Goal: Task Accomplishment & Management: Use online tool/utility

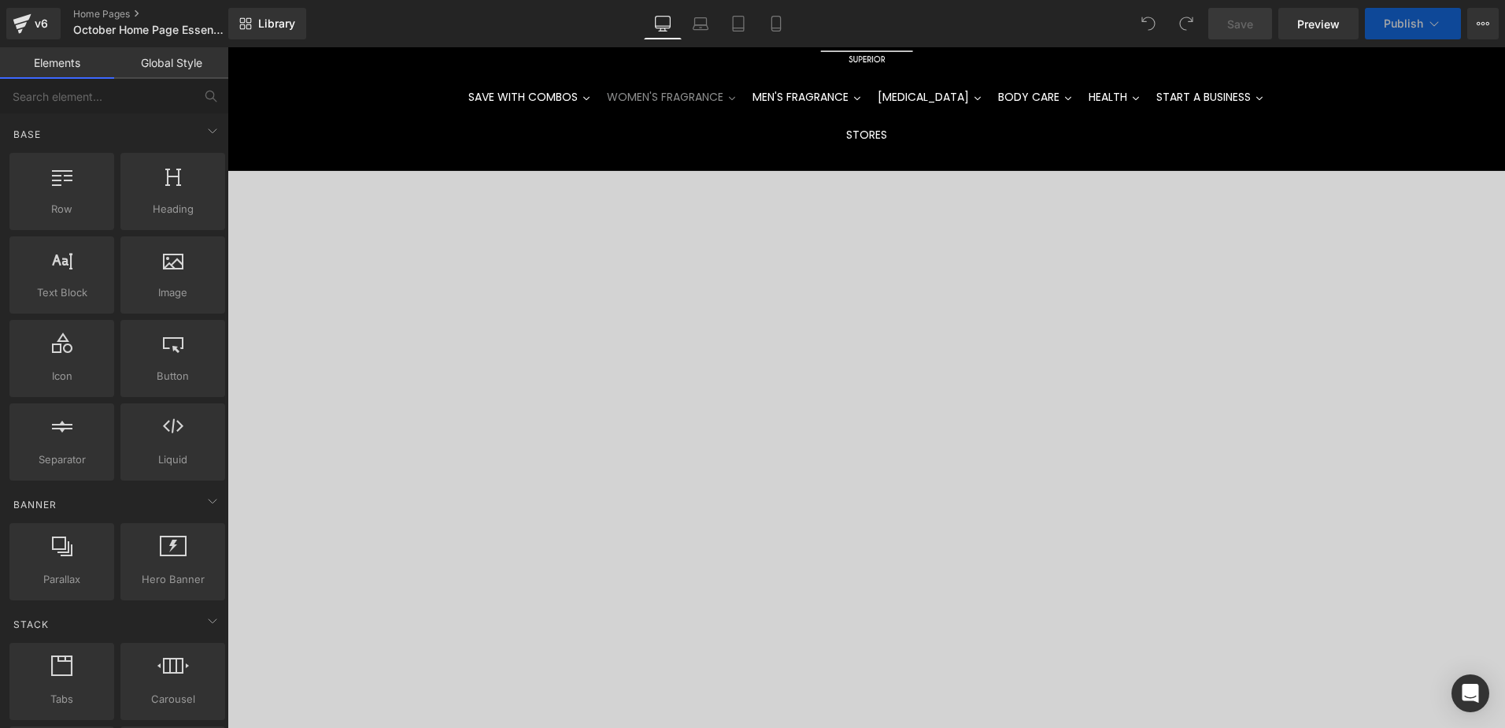
scroll to position [157, 0]
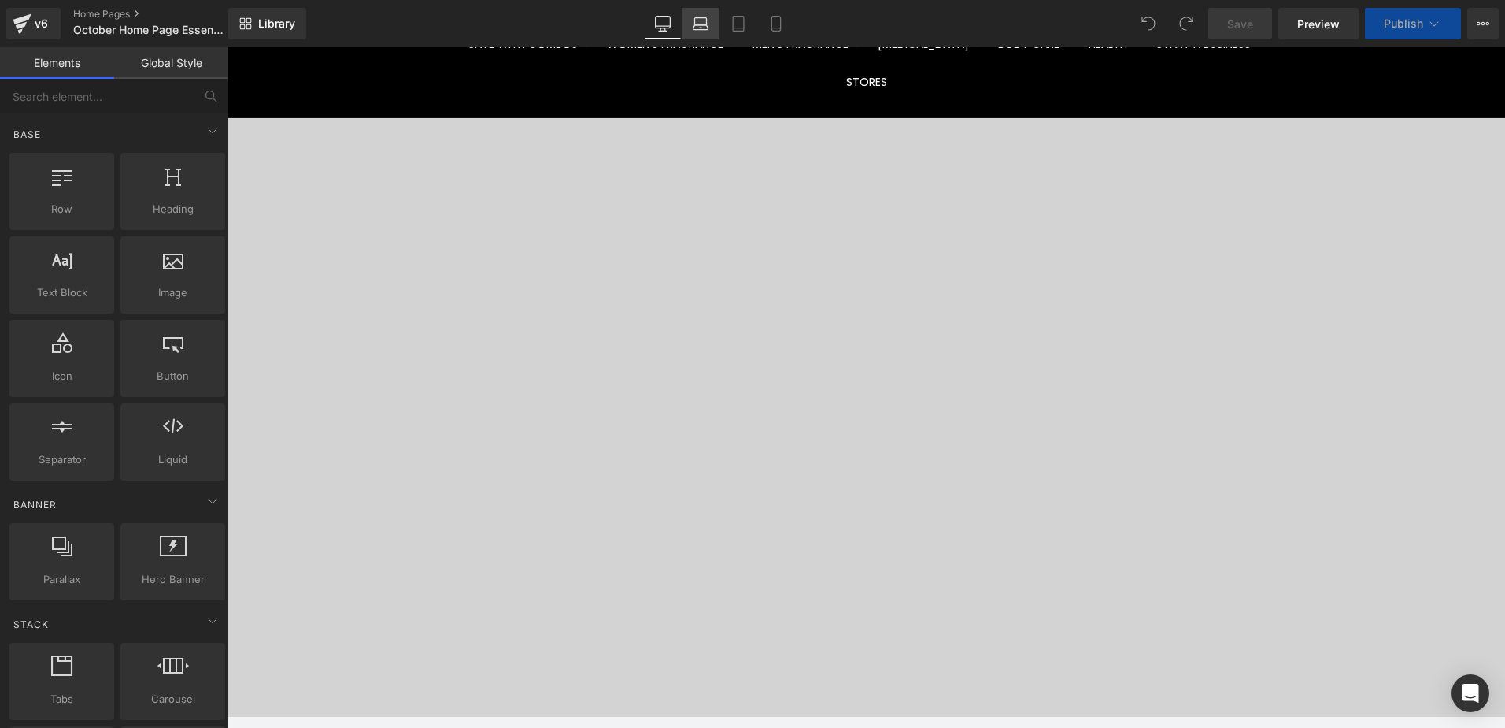
click at [702, 24] on icon at bounding box center [701, 24] width 16 height 16
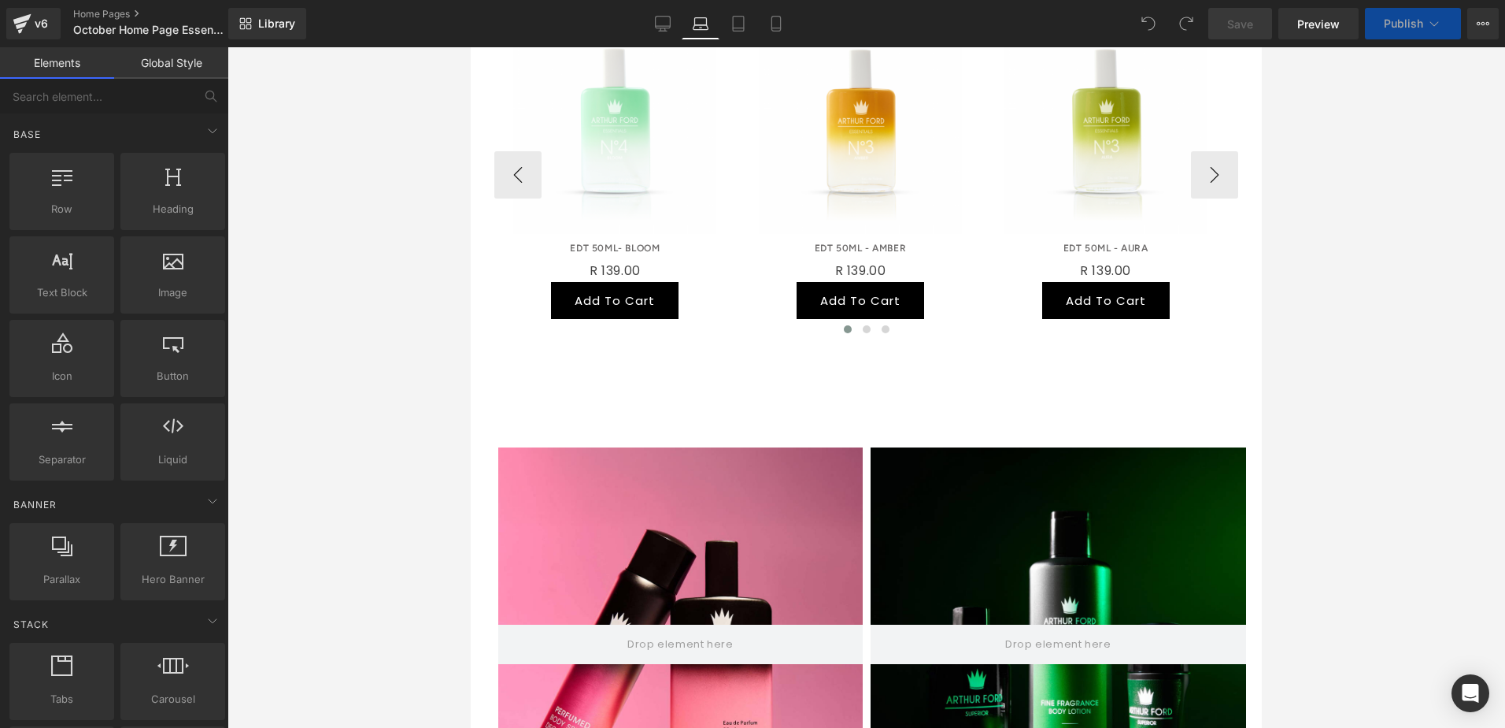
scroll to position [472, 0]
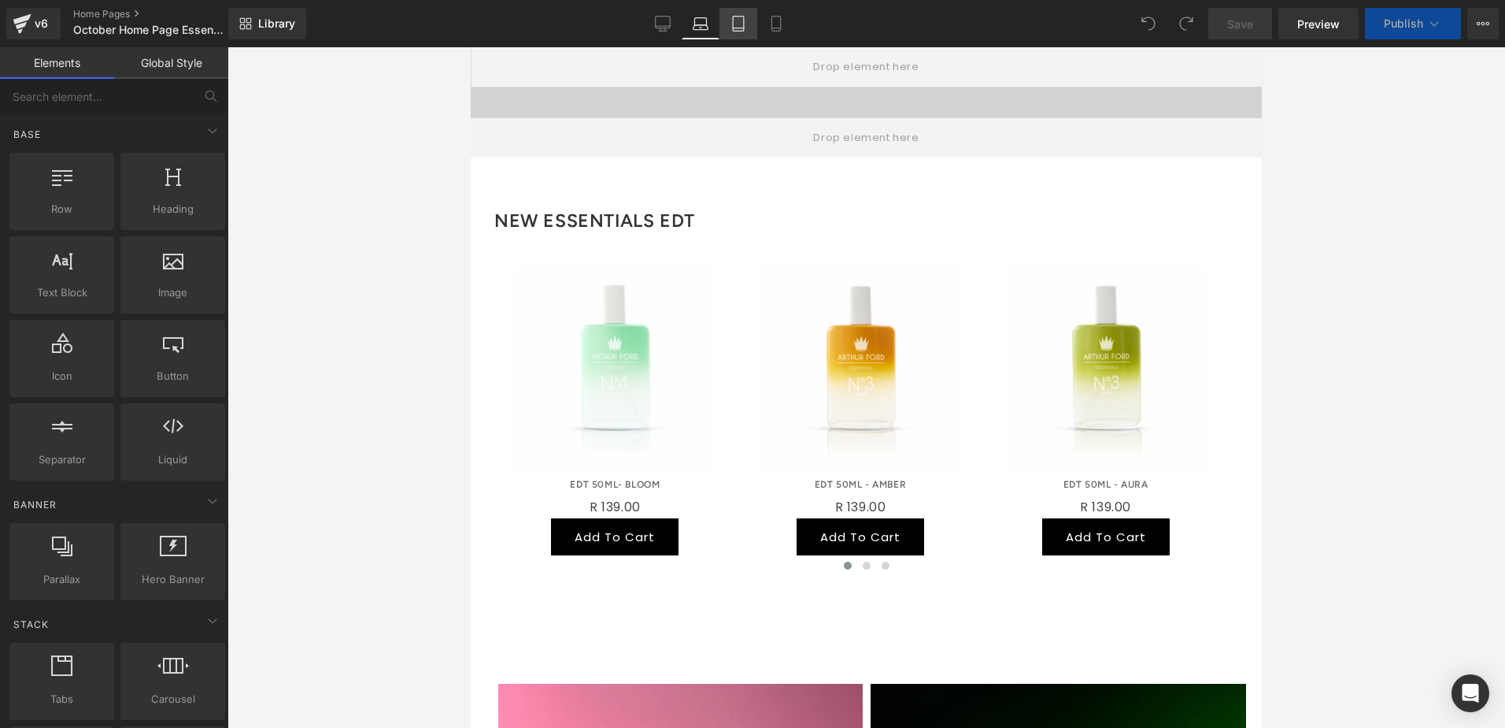
click at [729, 21] on link "Tablet" at bounding box center [739, 23] width 38 height 31
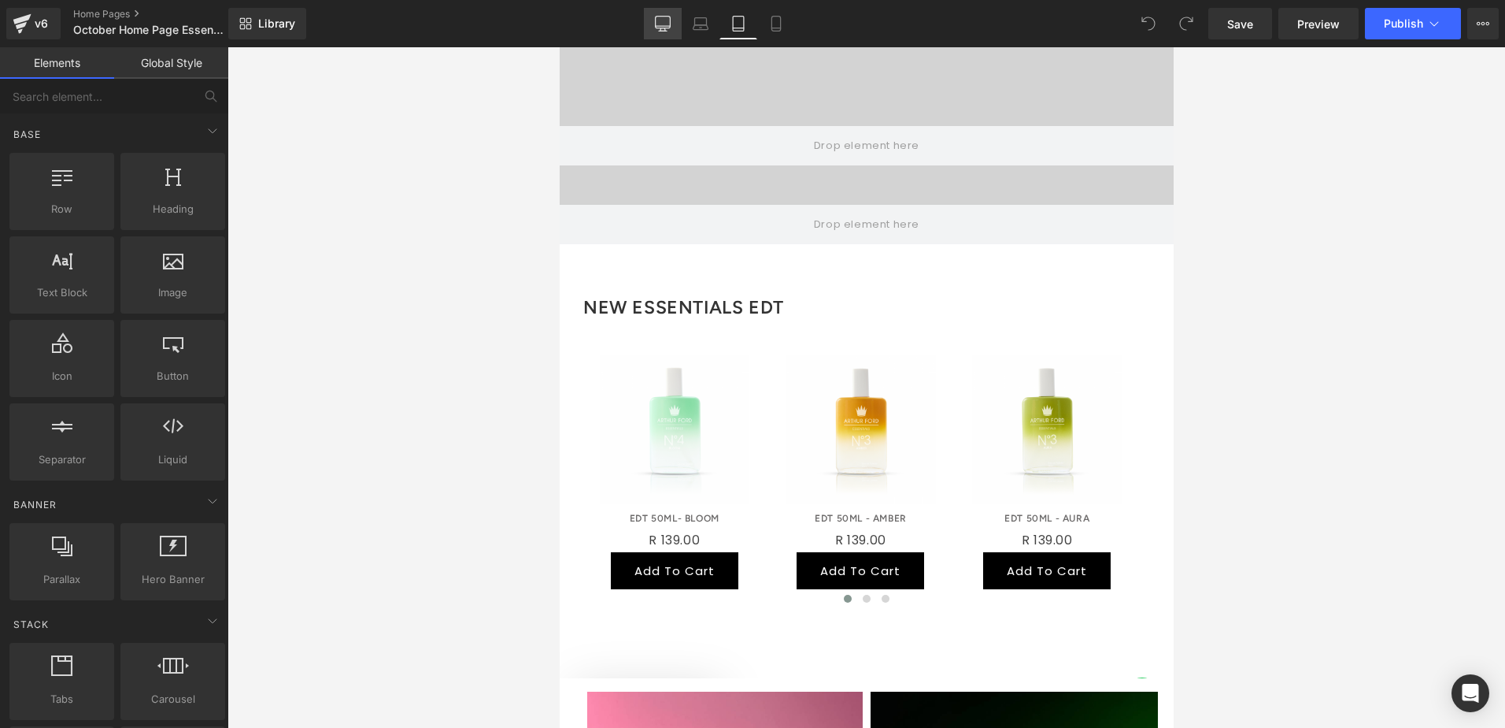
click at [660, 24] on icon at bounding box center [663, 24] width 16 height 16
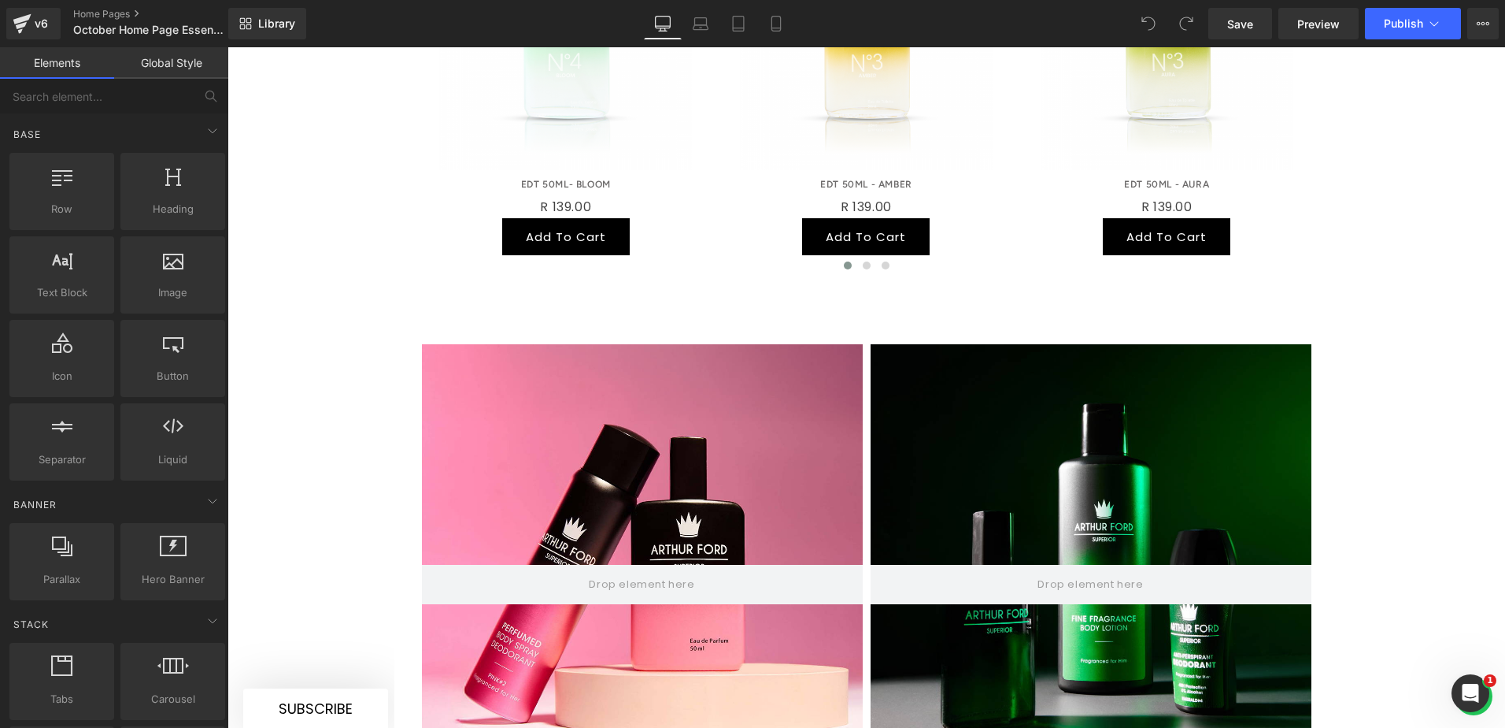
scroll to position [663, 0]
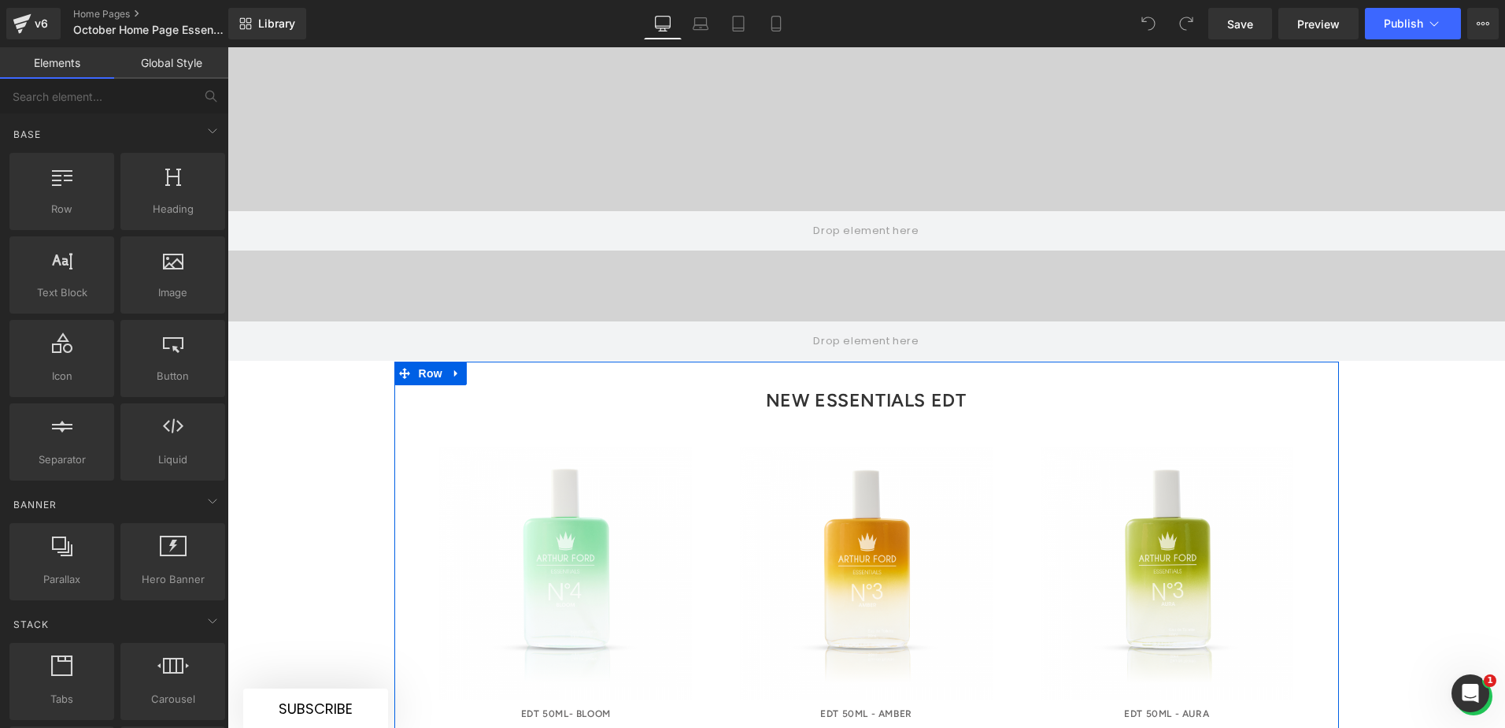
click at [454, 370] on icon at bounding box center [455, 373] width 3 height 7
click at [472, 367] on icon at bounding box center [477, 373] width 11 height 12
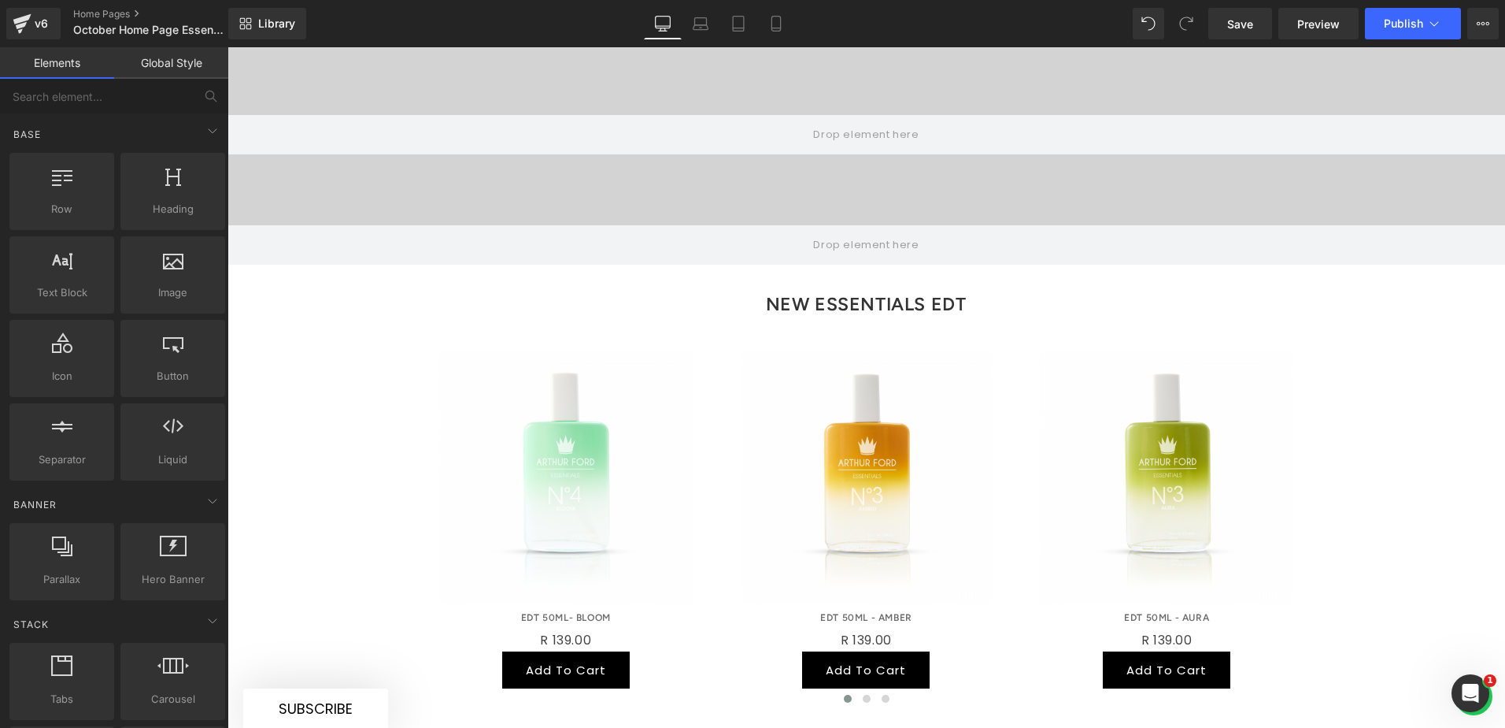
scroll to position [758, 0]
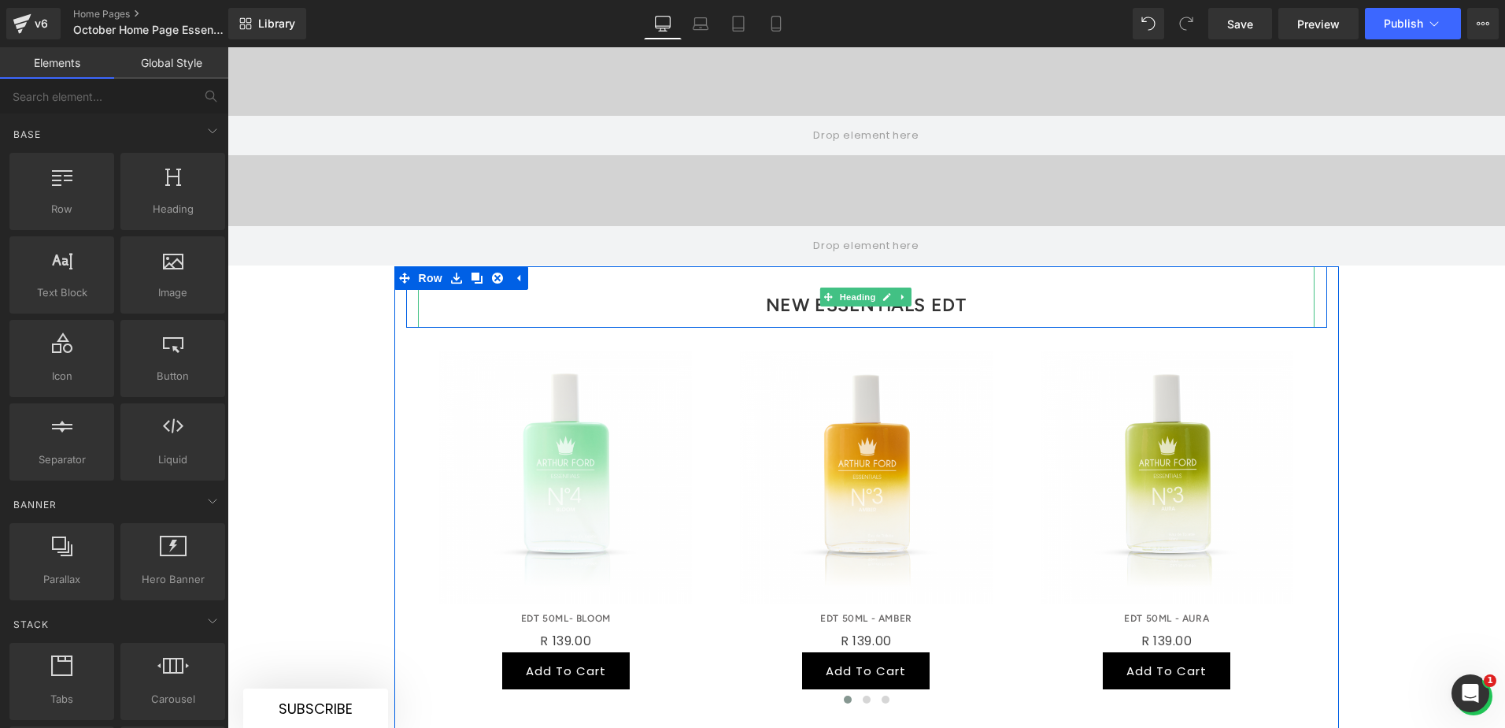
click at [979, 282] on h3 "NEW ESSENTIALS EDT" at bounding box center [866, 305] width 897 height 46
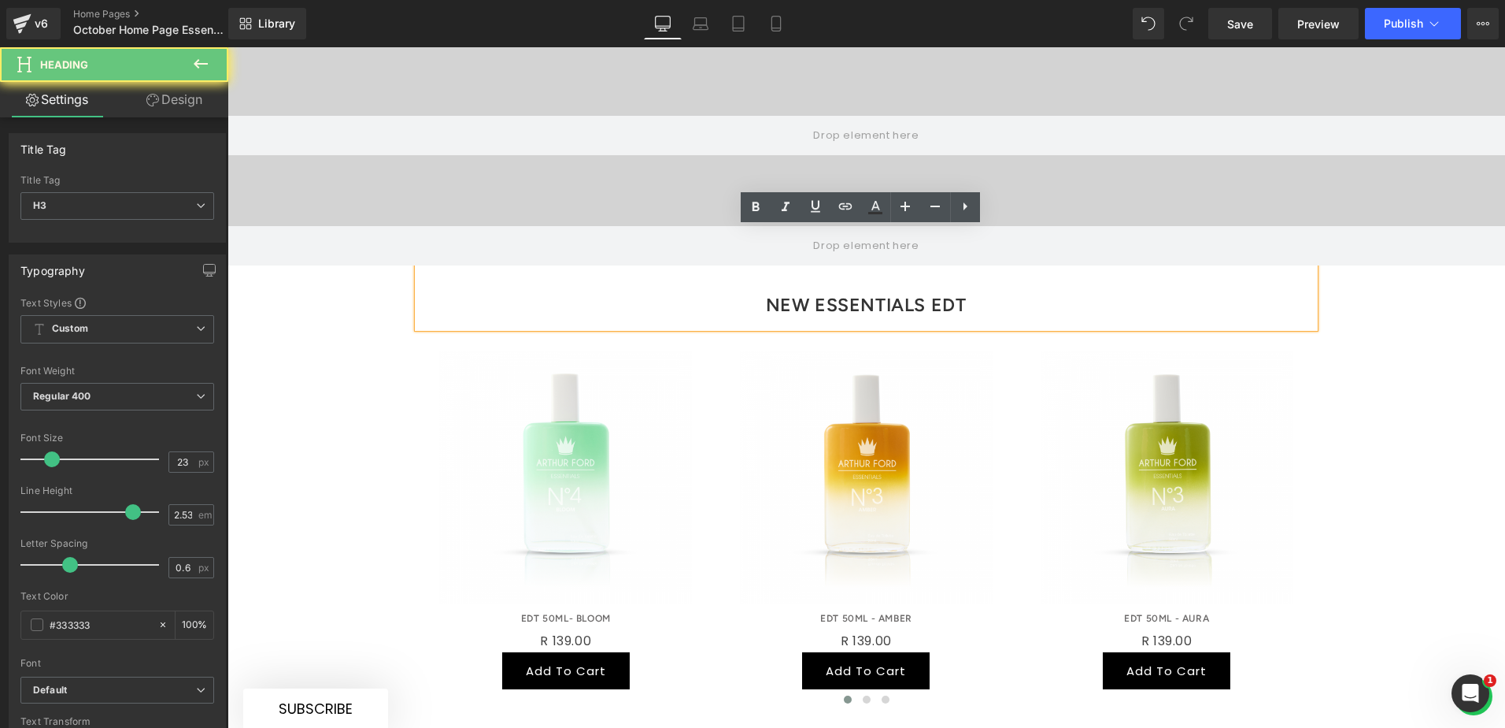
click at [984, 282] on h3 "NEW ESSENTIALS EDT" at bounding box center [866, 305] width 897 height 46
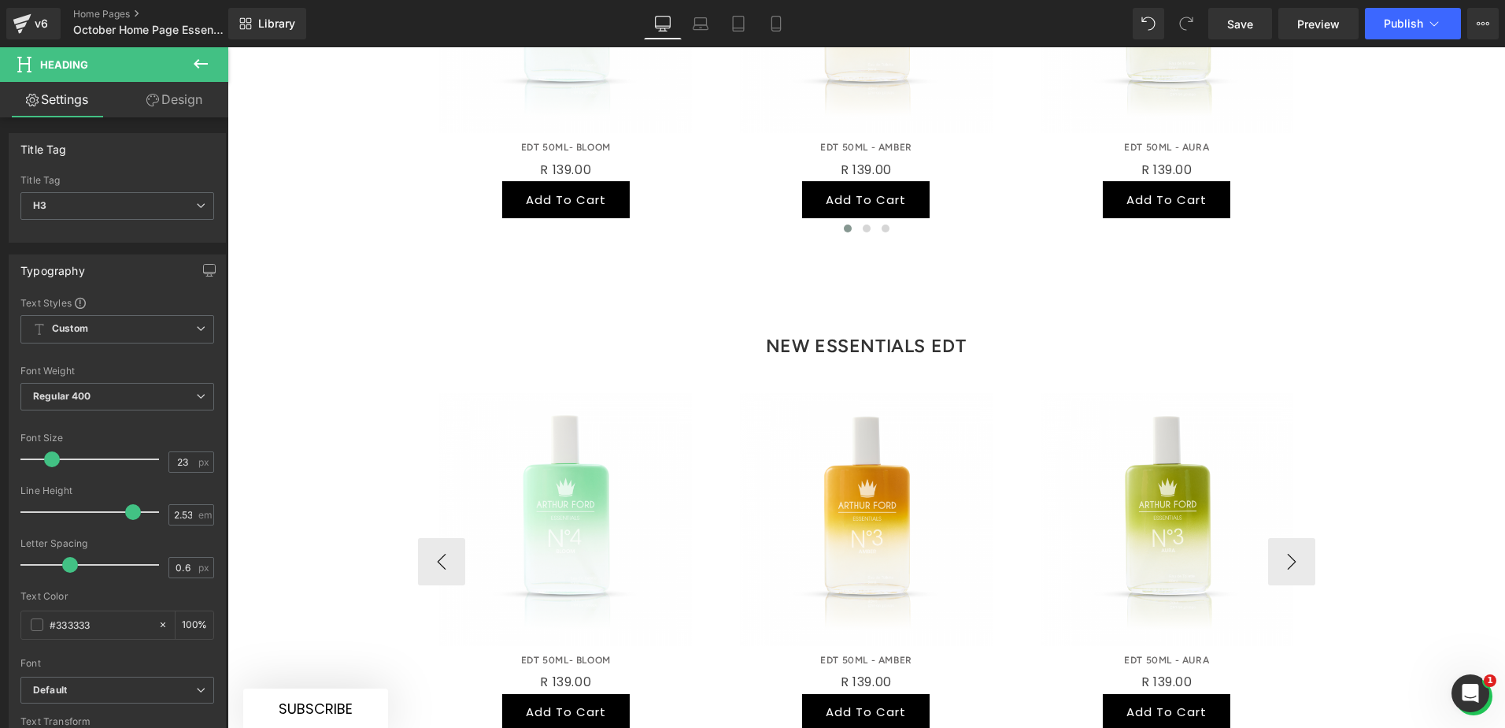
scroll to position [1231, 0]
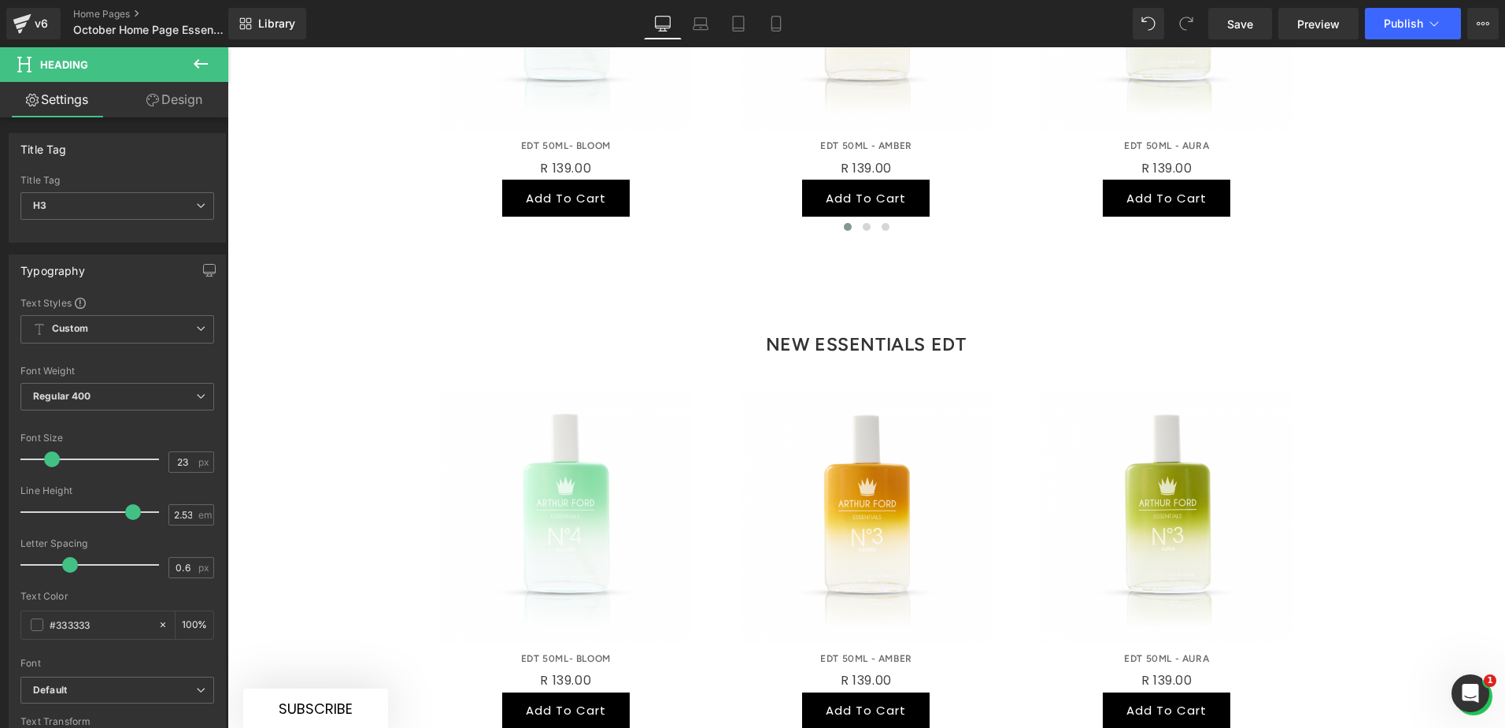
click at [983, 321] on h3 "NEW ESSENTIALS EDT" at bounding box center [866, 344] width 897 height 46
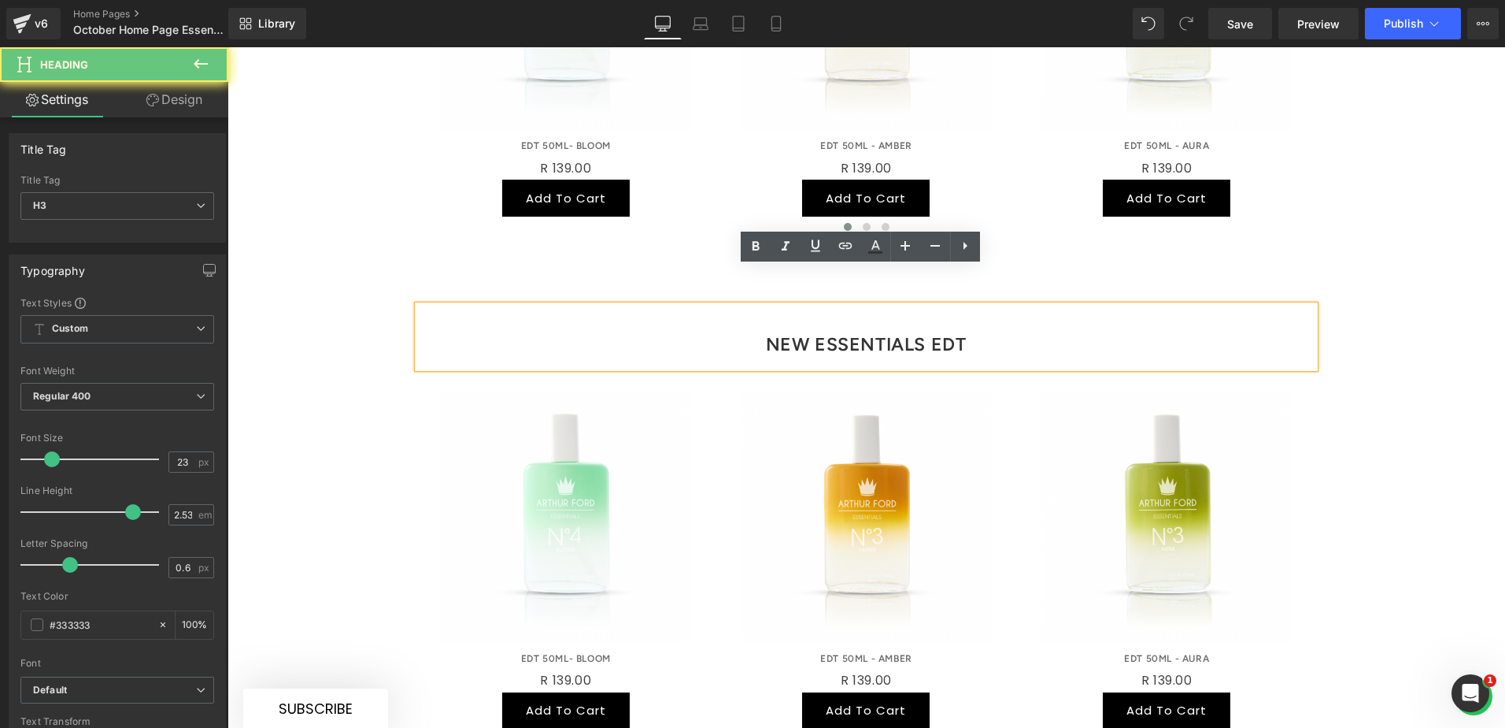
click at [985, 321] on h3 "NEW ESSENTIALS EDT" at bounding box center [866, 344] width 897 height 46
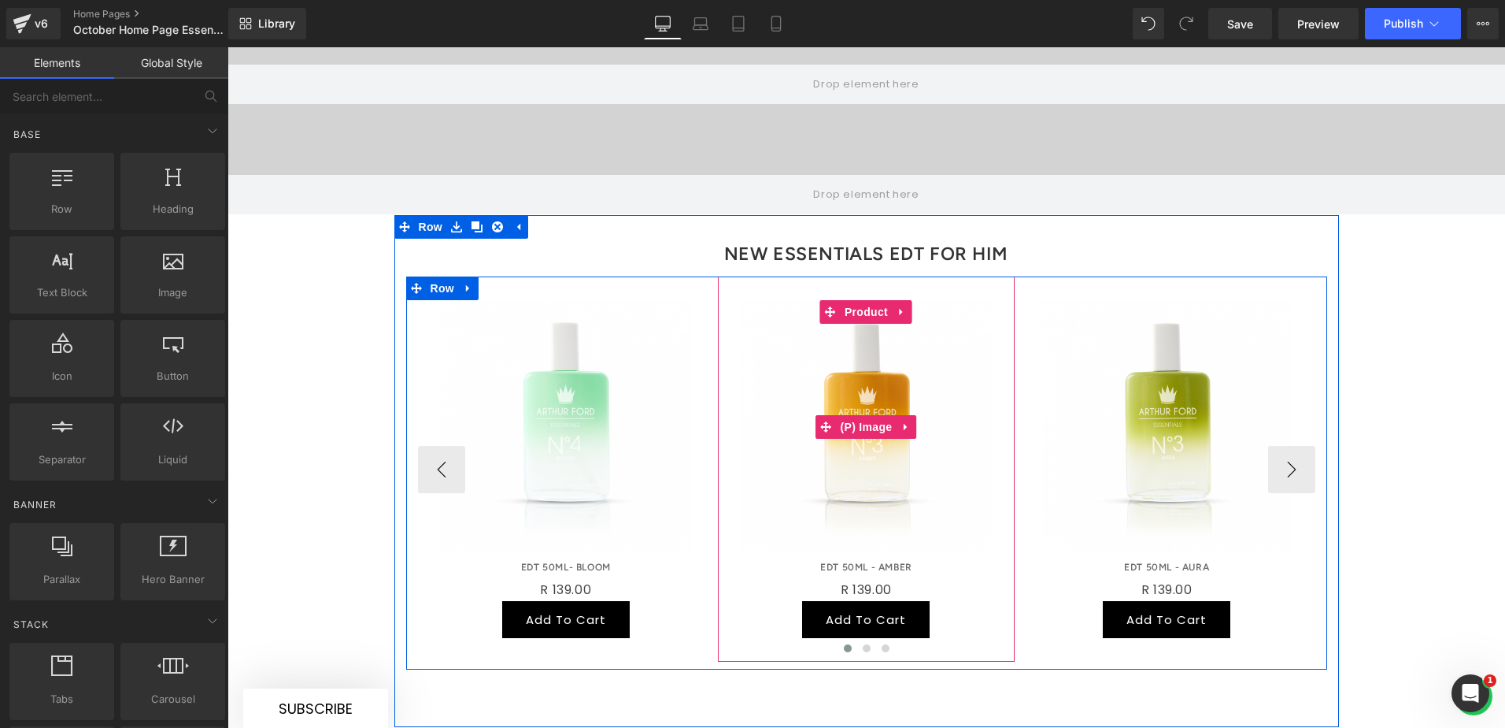
scroll to position [837, 0]
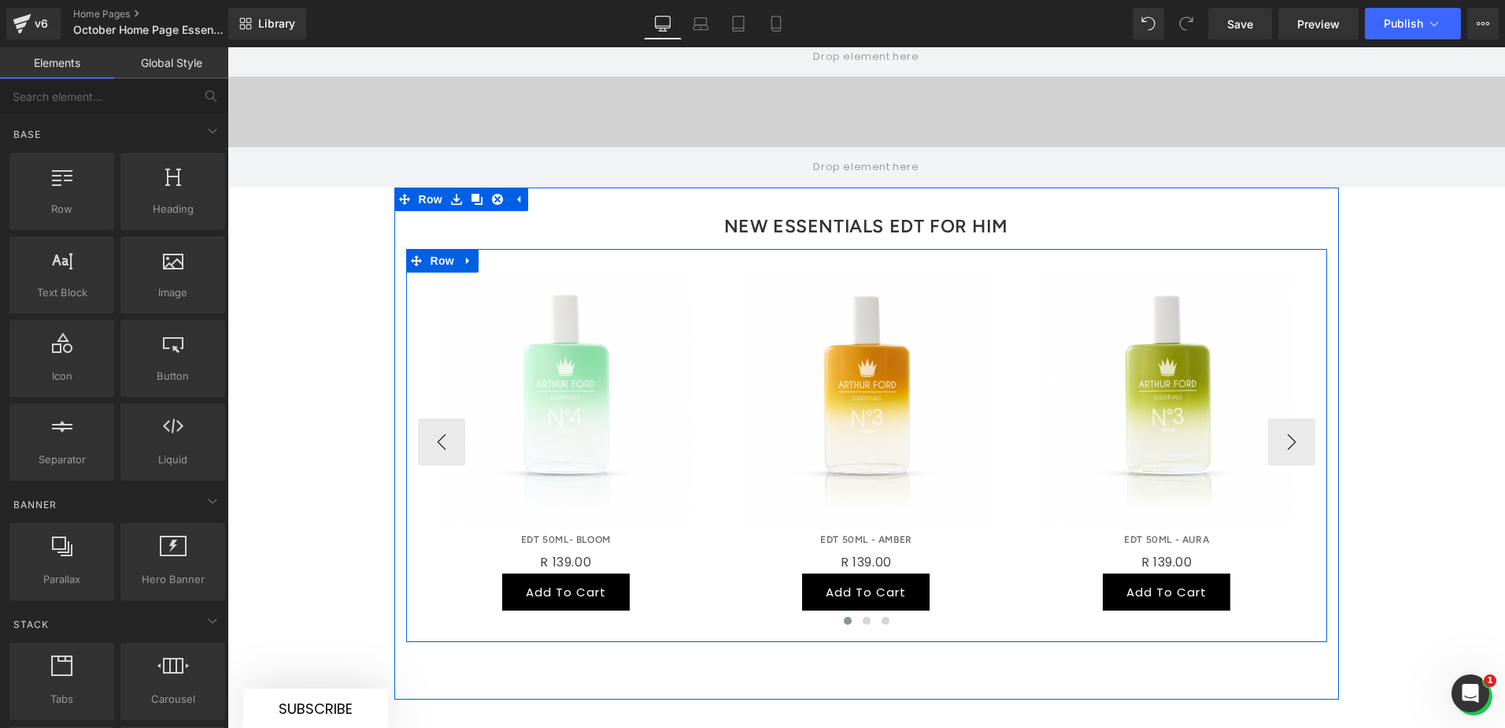
click at [726, 394] on div "Sale Off" at bounding box center [866, 398] width 281 height 253
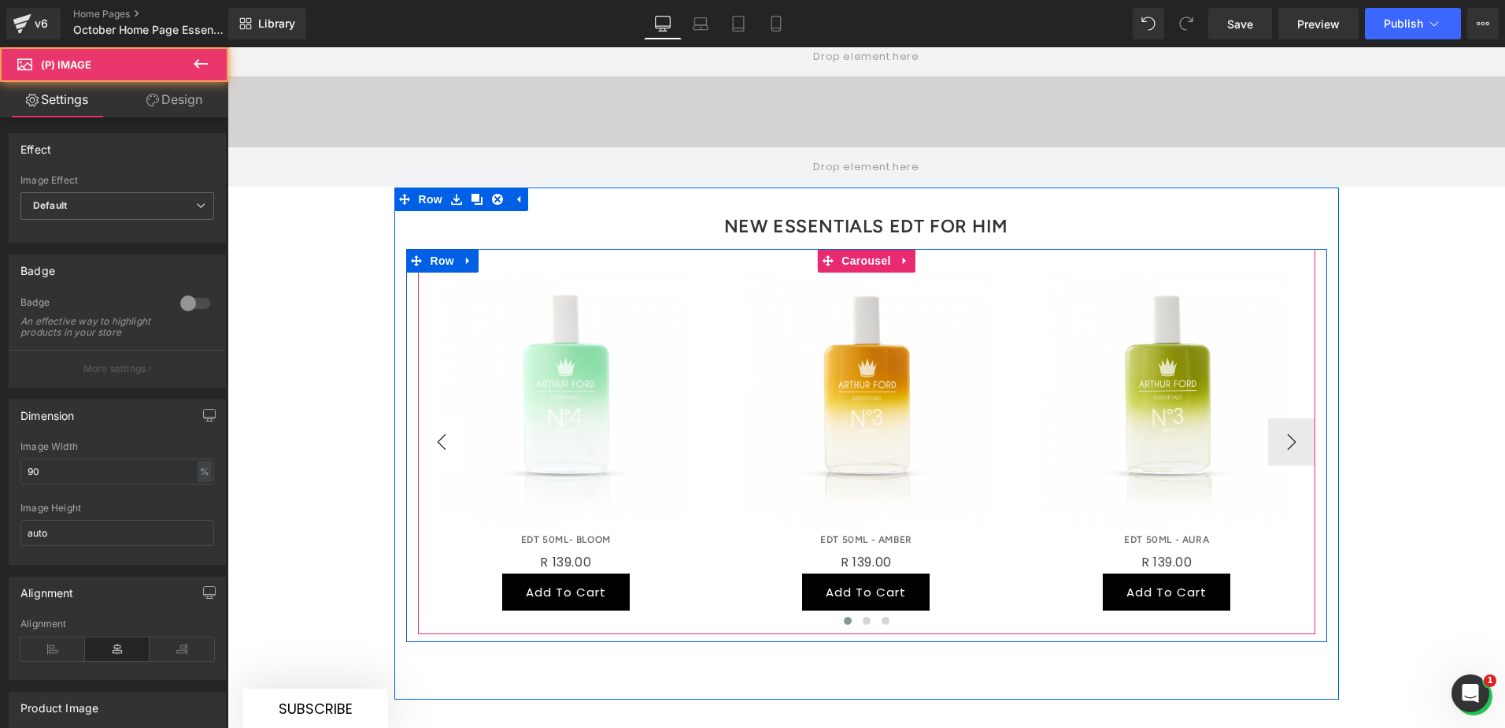
click at [437, 418] on button "‹" at bounding box center [441, 441] width 47 height 47
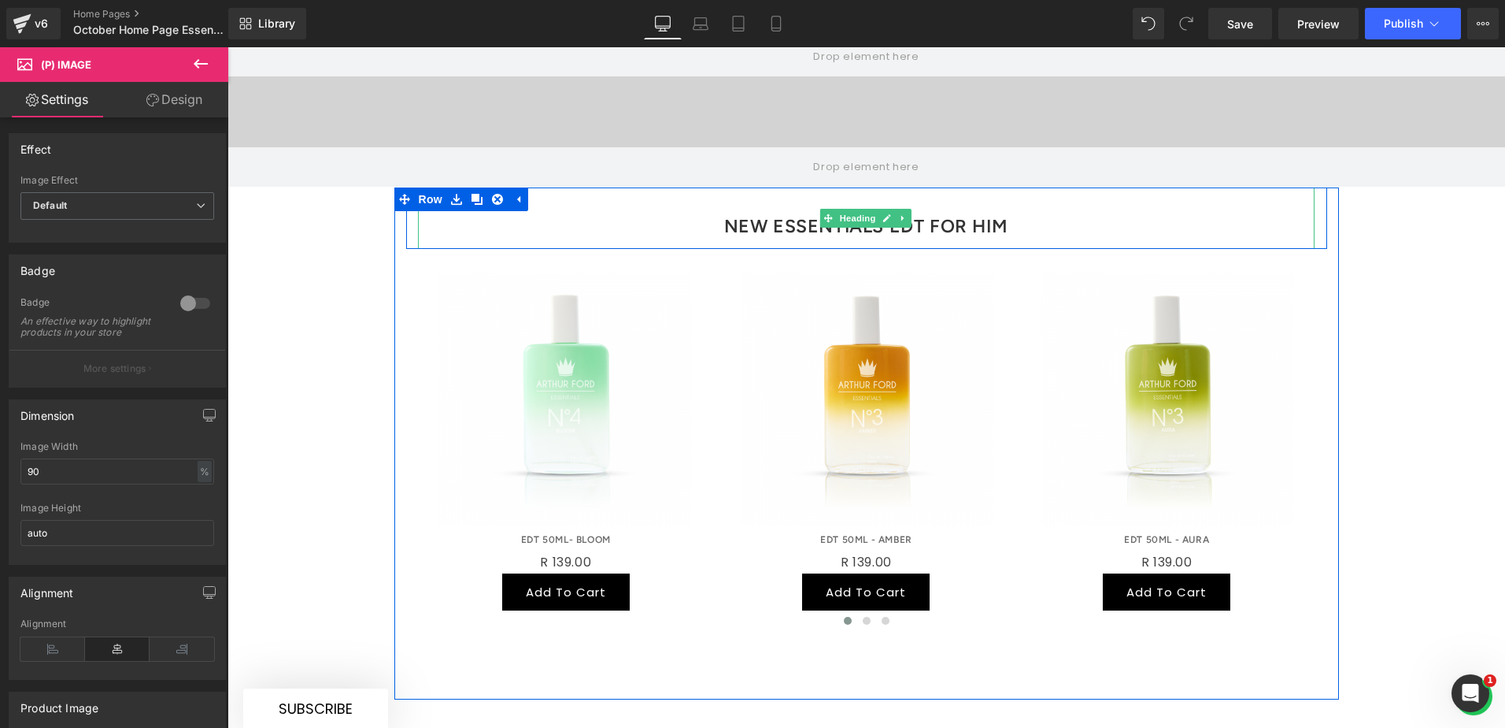
click at [1020, 203] on h3 "NEW ESSENTIALS EDT FOR HIM" at bounding box center [866, 226] width 897 height 46
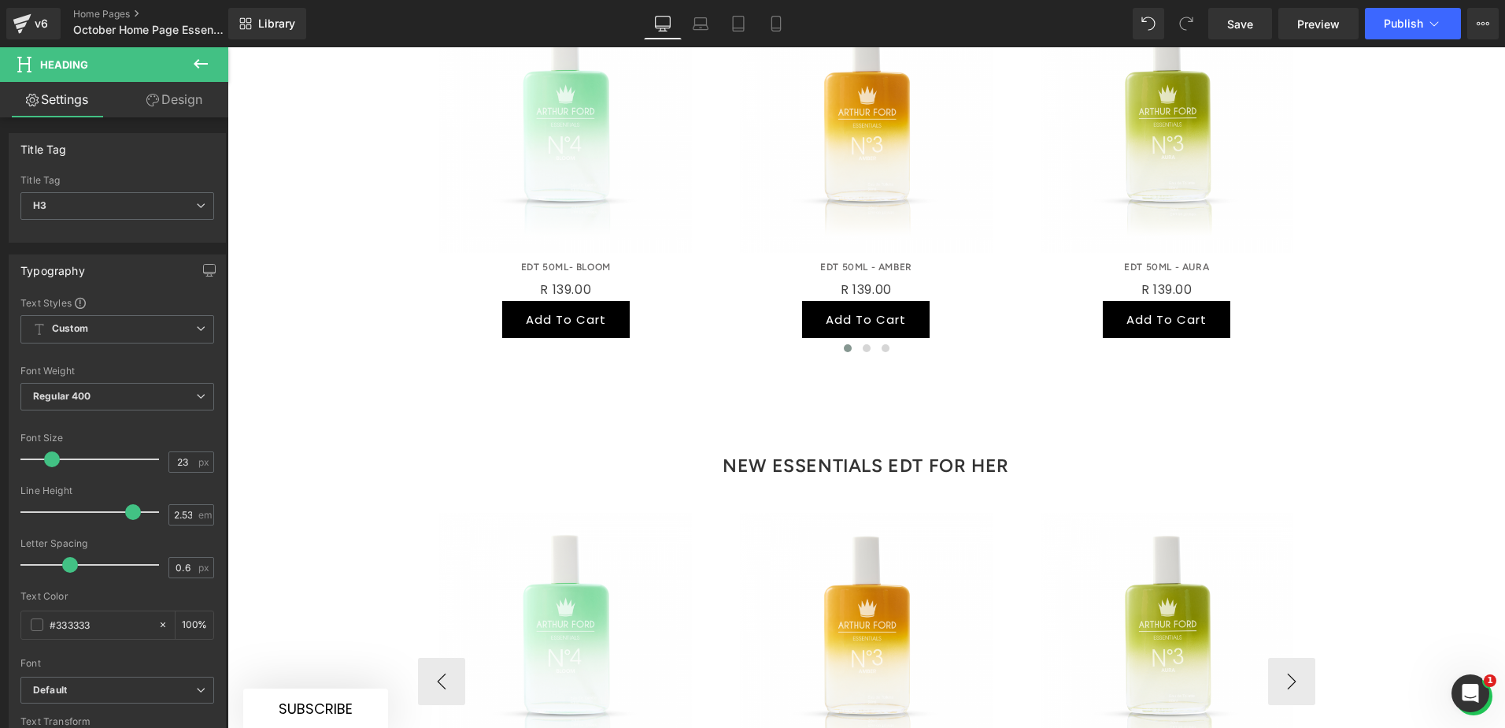
scroll to position [1388, 0]
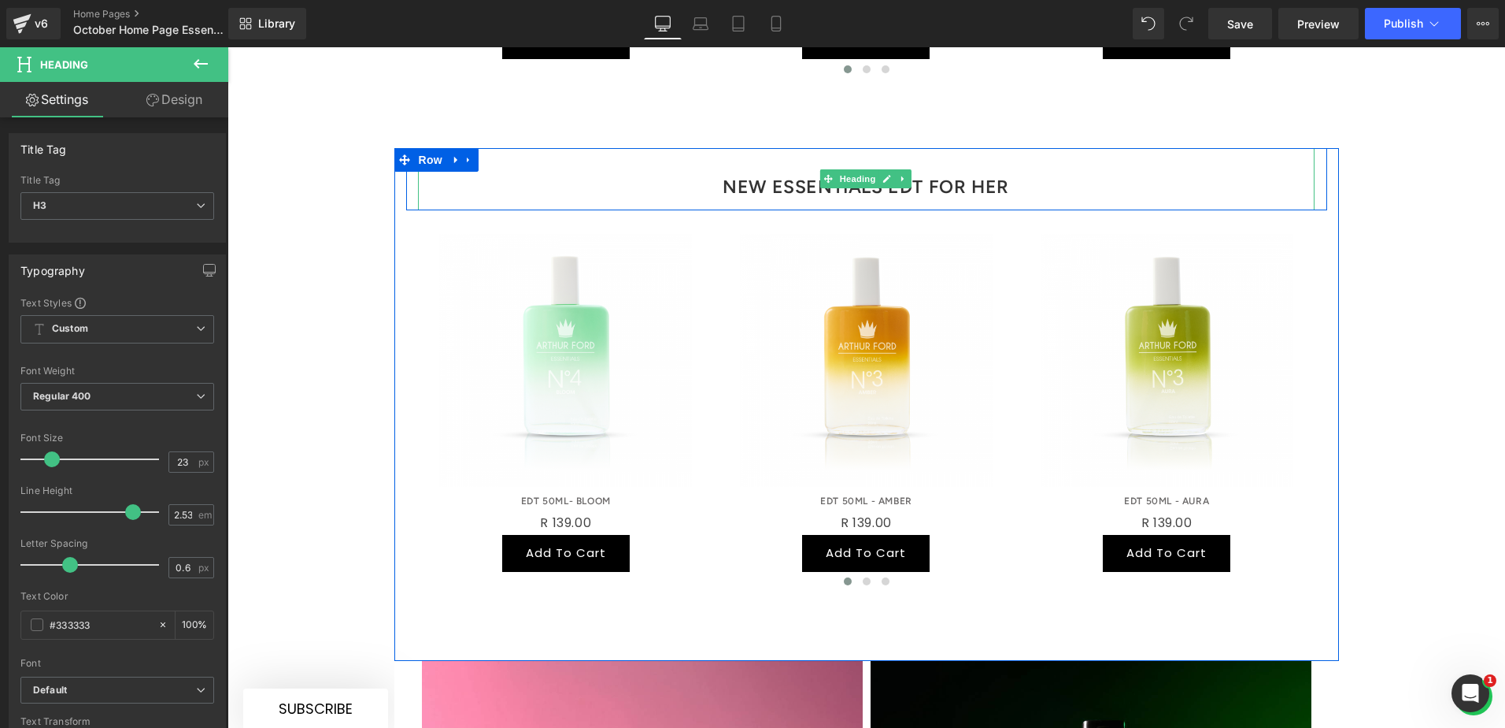
click at [1031, 164] on h3 "NEW ESSENTIALS EDT FOR HER" at bounding box center [866, 187] width 897 height 46
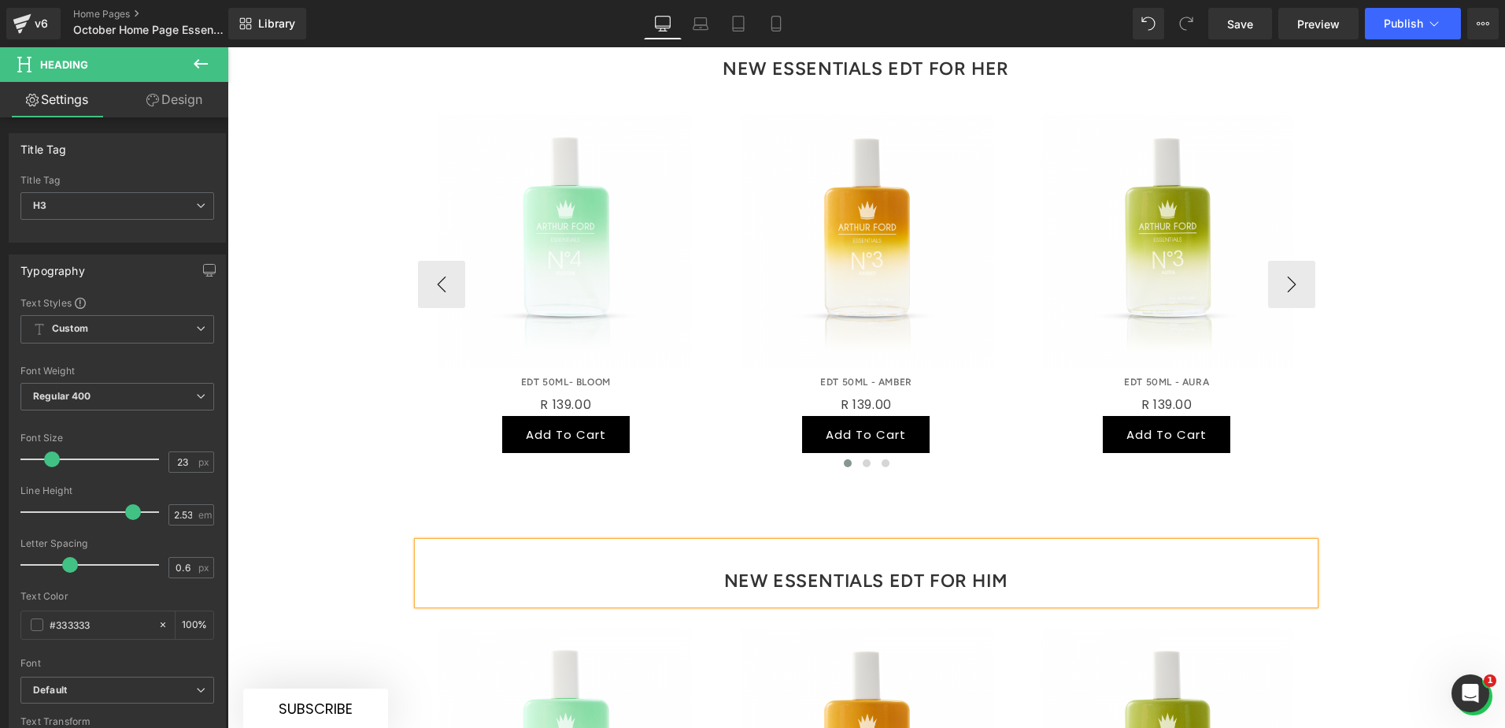
scroll to position [758, 0]
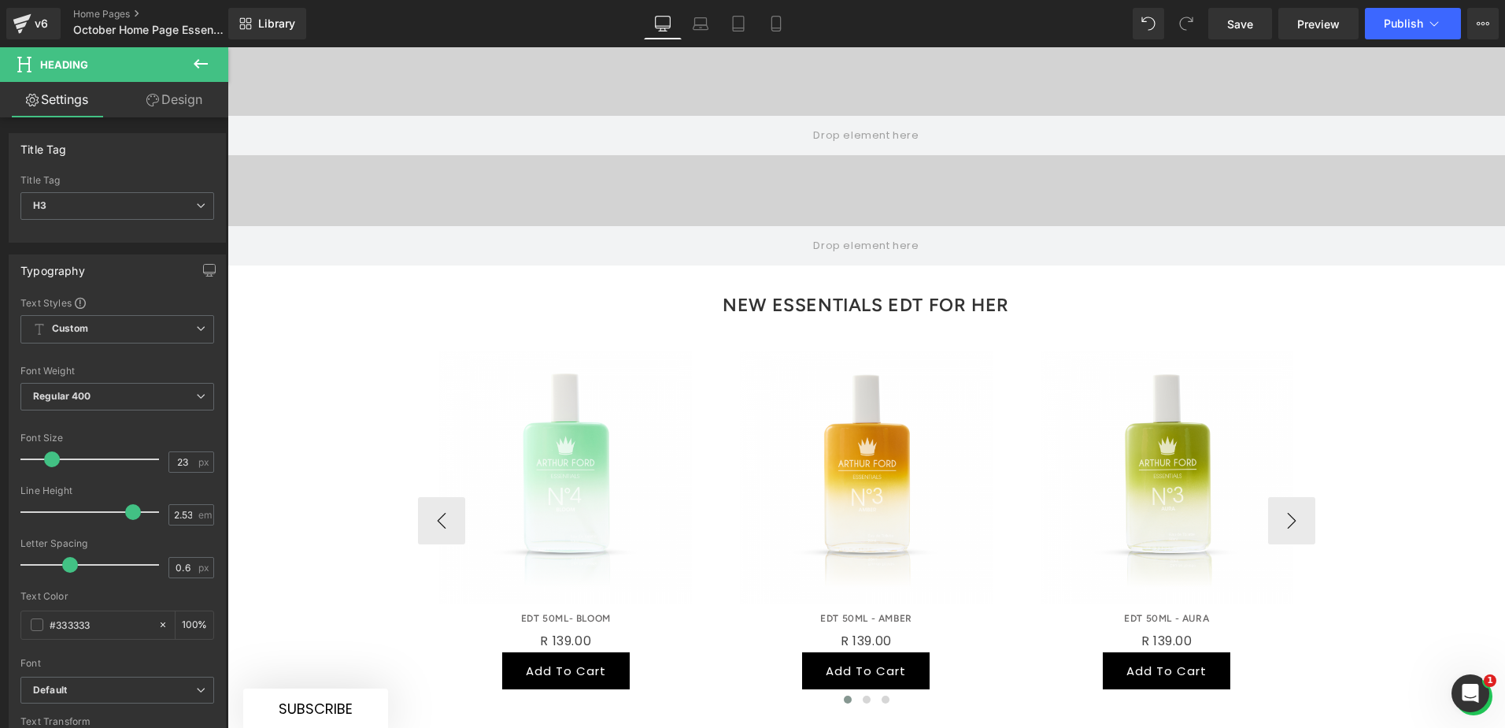
click at [756, 417] on img at bounding box center [866, 477] width 253 height 253
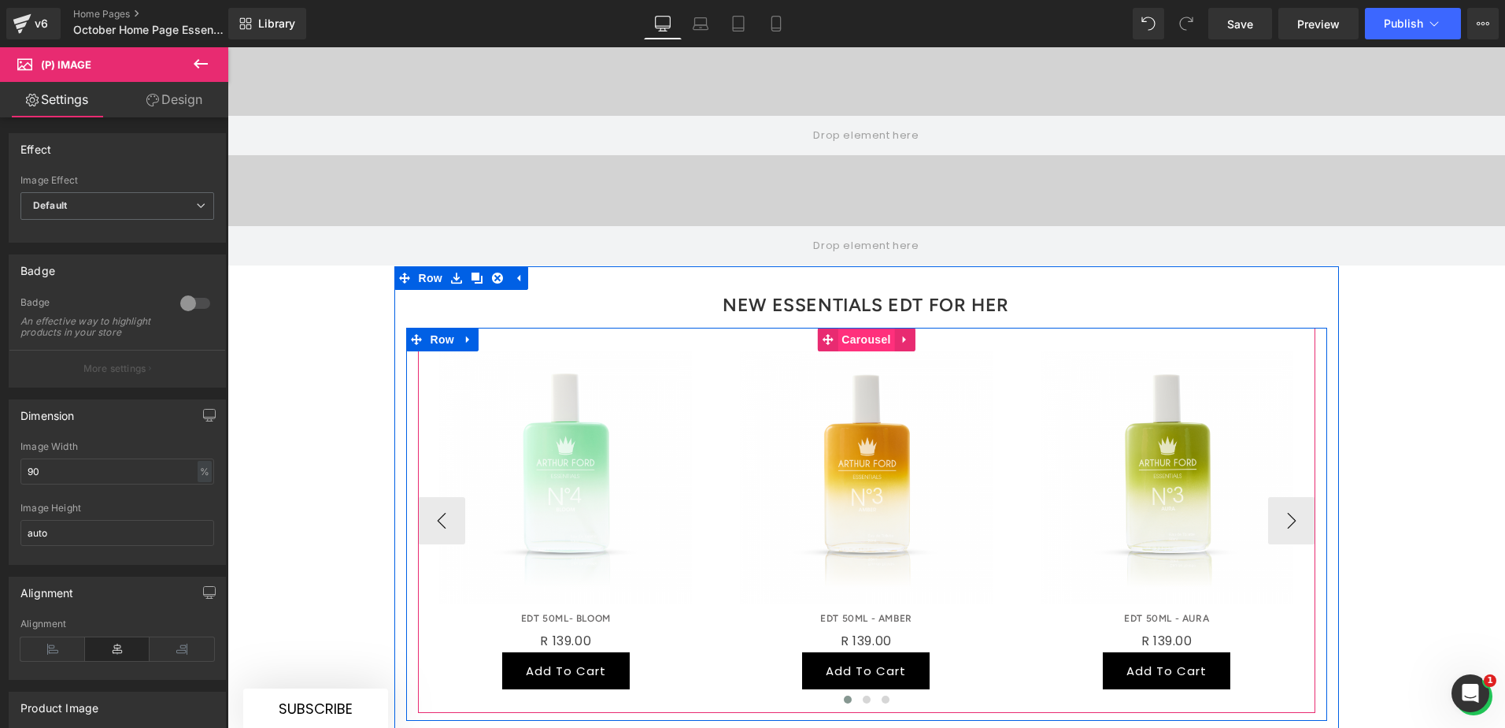
click at [857, 328] on span "Carousel" at bounding box center [866, 340] width 57 height 24
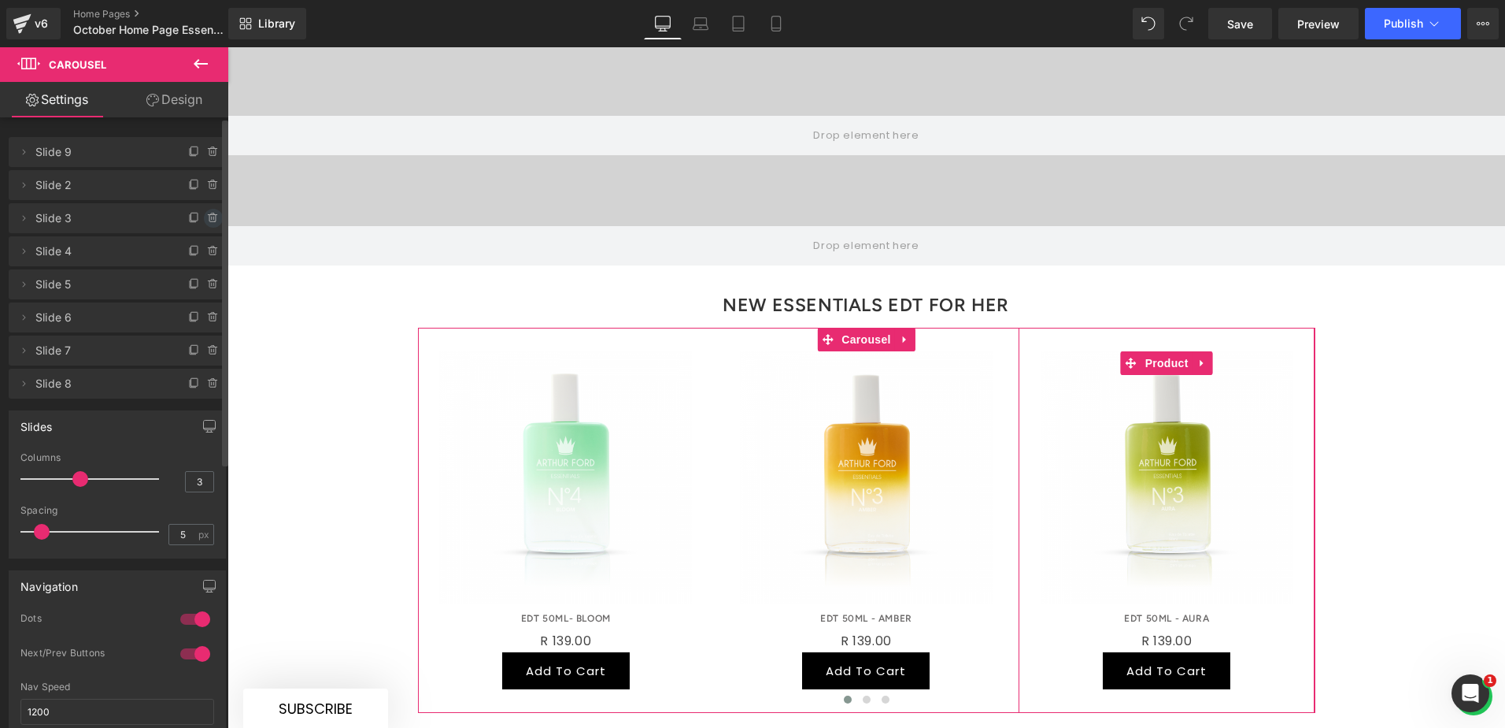
click at [207, 217] on icon at bounding box center [213, 218] width 13 height 13
click at [193, 222] on button "Delete" at bounding box center [197, 219] width 50 height 20
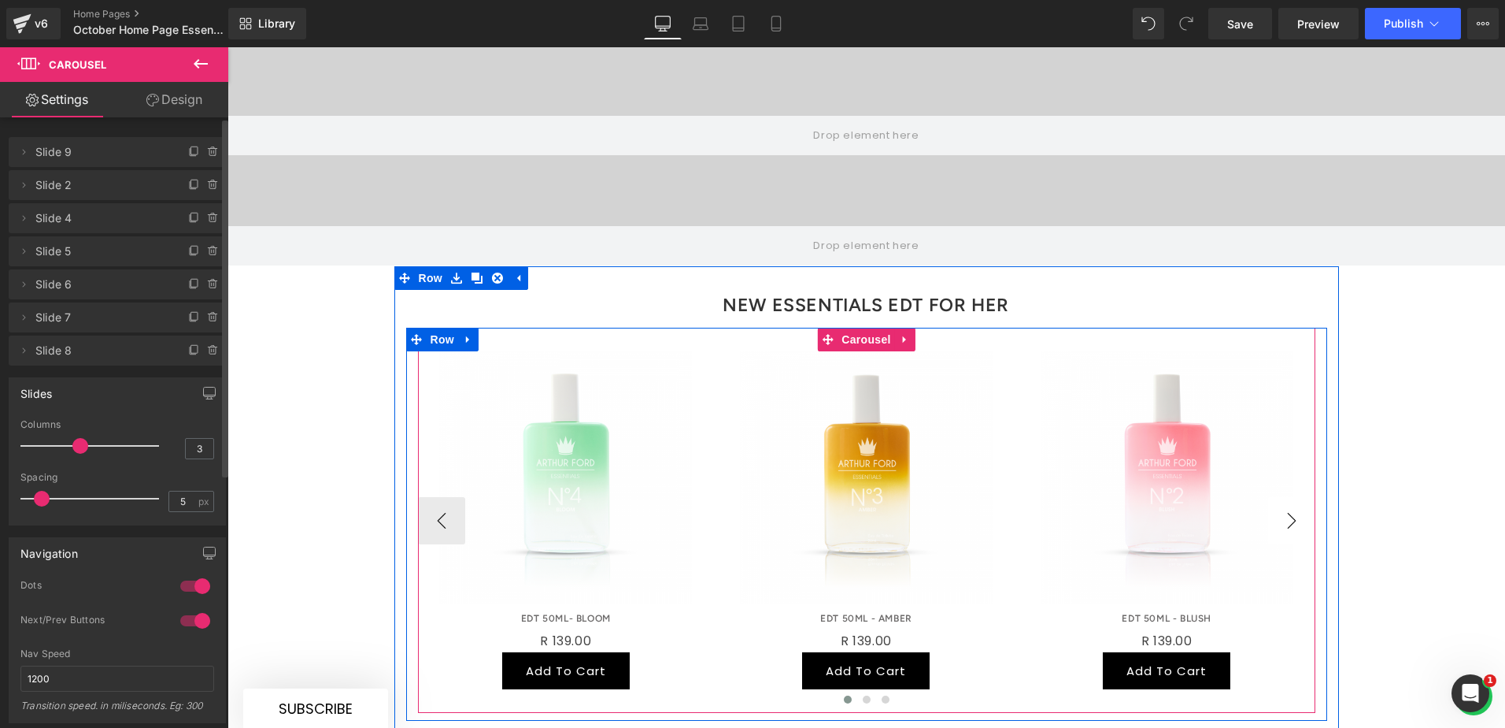
click at [1277, 497] on button "›" at bounding box center [1291, 520] width 47 height 47
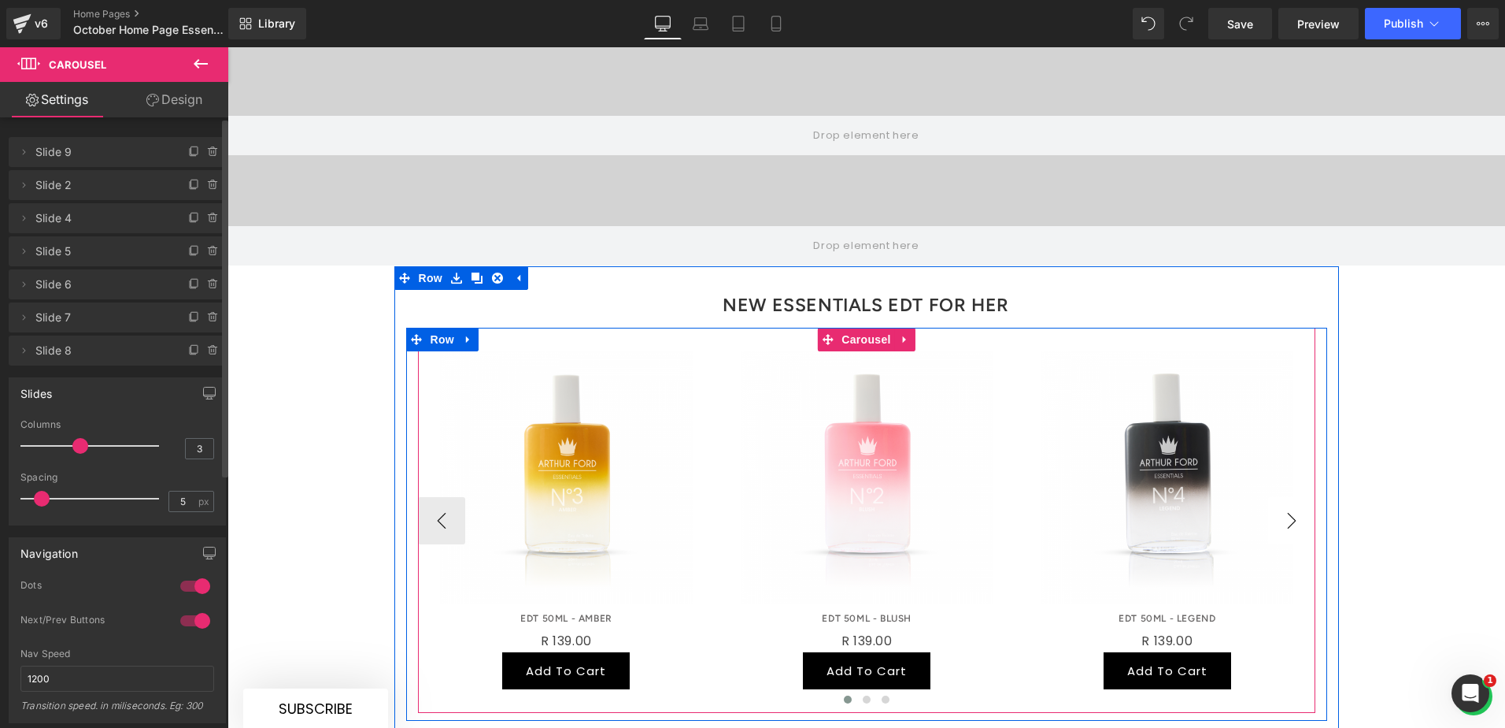
click at [1278, 497] on button "›" at bounding box center [1291, 520] width 47 height 47
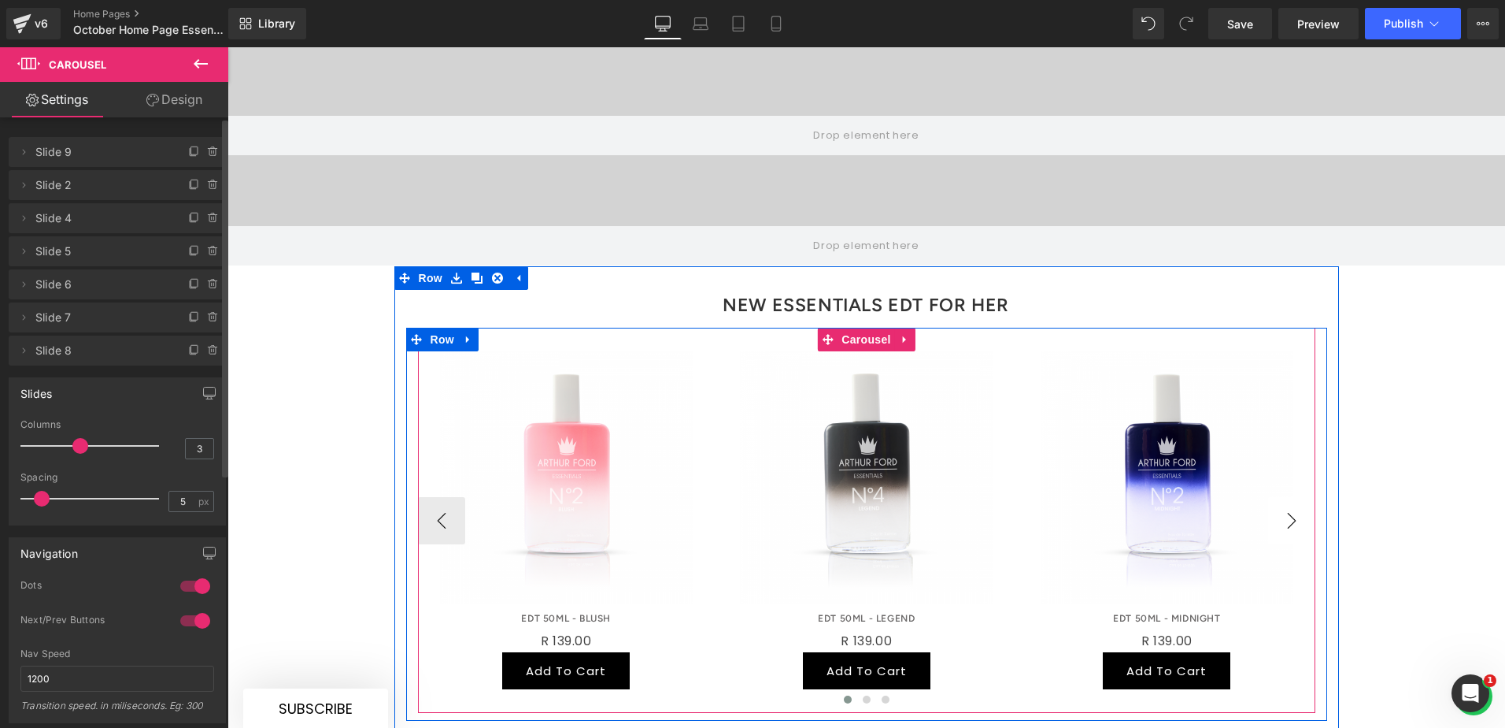
click at [1278, 497] on button "›" at bounding box center [1291, 520] width 47 height 47
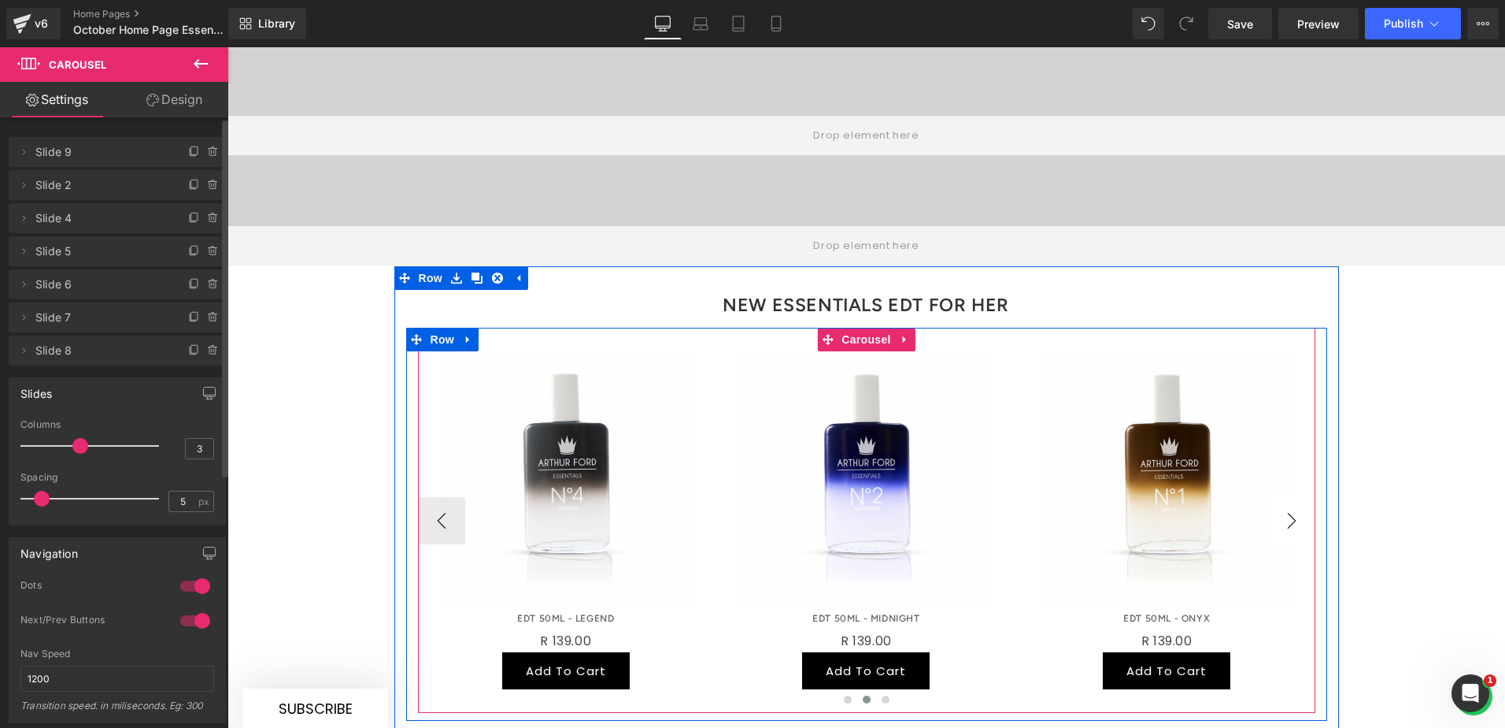
click at [1305, 497] on button "›" at bounding box center [1291, 520] width 47 height 47
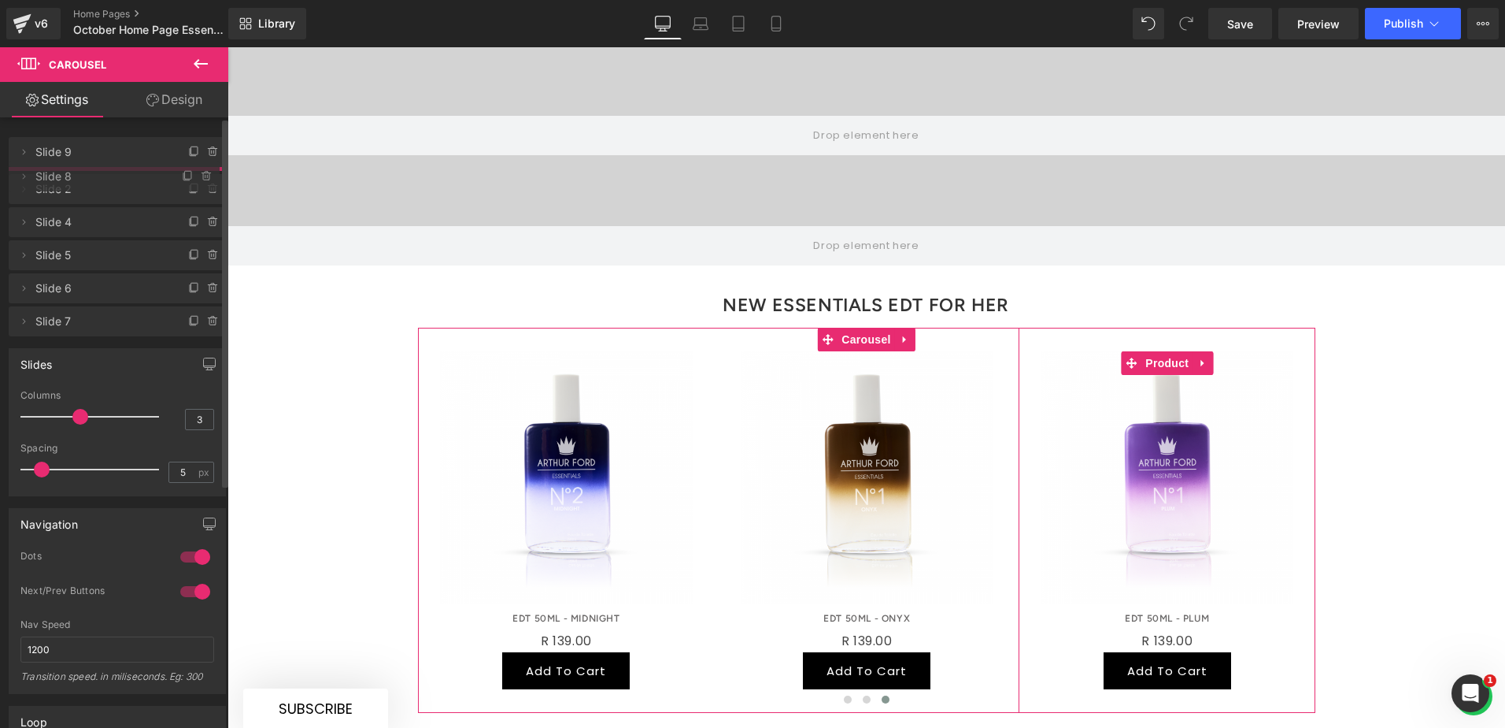
drag, startPoint x: 76, startPoint y: 353, endPoint x: 81, endPoint y: 176, distance: 176.5
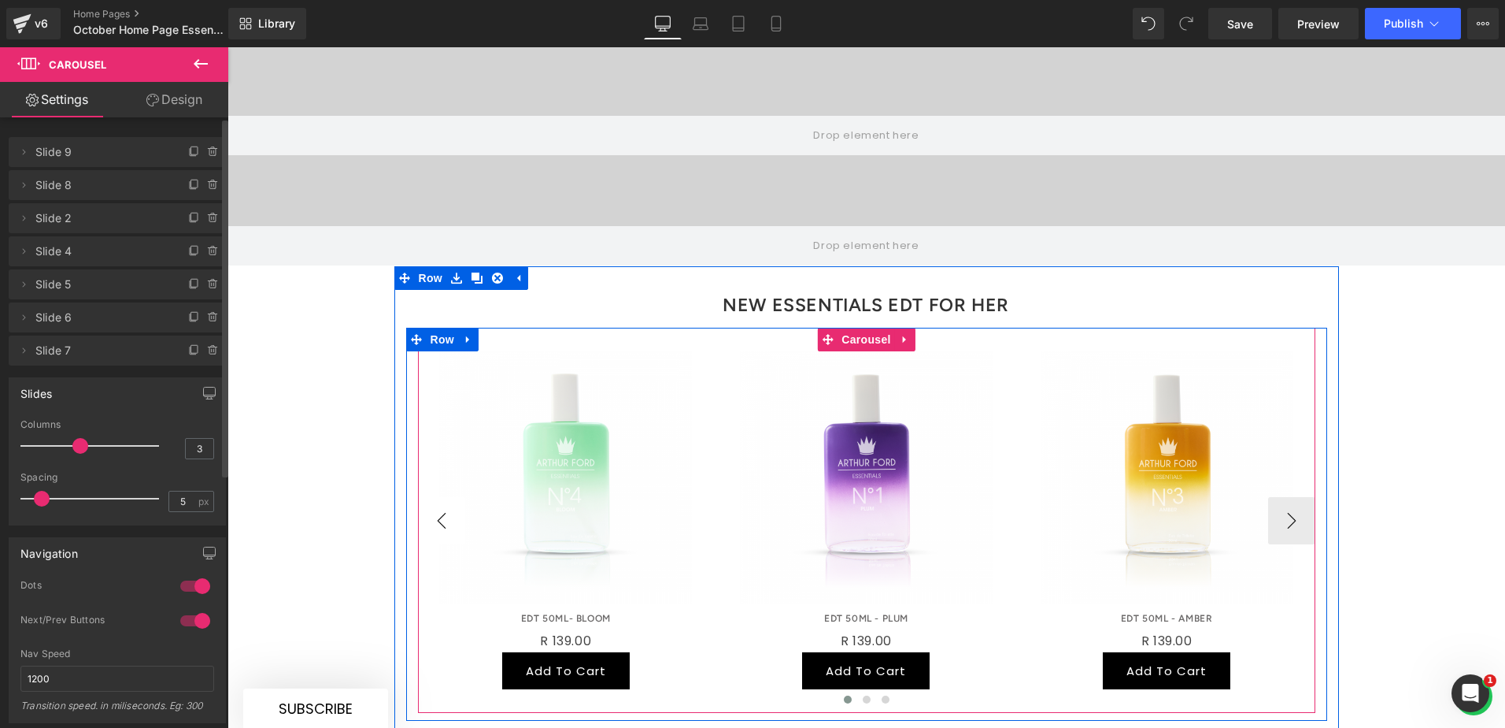
click at [428, 497] on button "‹" at bounding box center [441, 520] width 47 height 47
click at [1289, 497] on button "›" at bounding box center [1291, 520] width 47 height 47
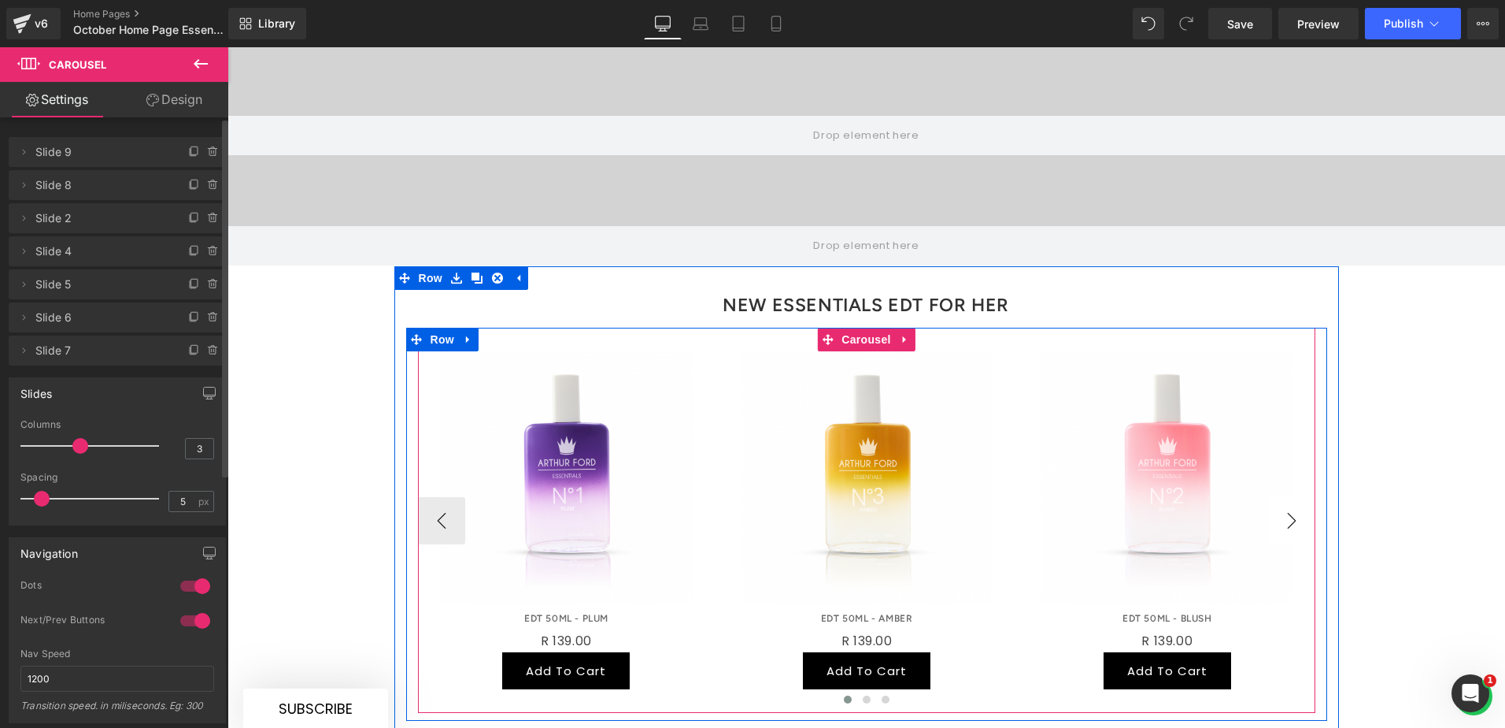
click at [1291, 497] on button "›" at bounding box center [1291, 520] width 47 height 47
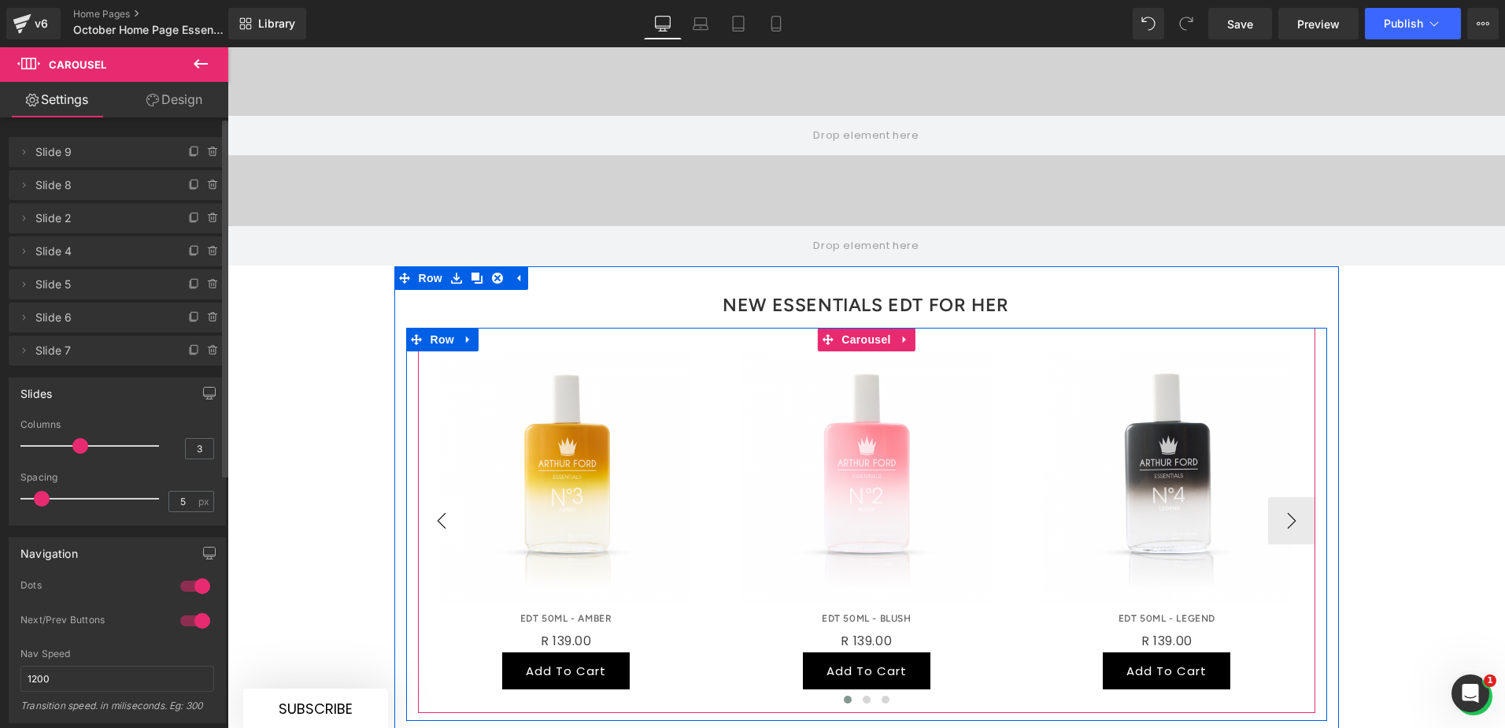
click at [425, 497] on button "‹" at bounding box center [441, 520] width 47 height 47
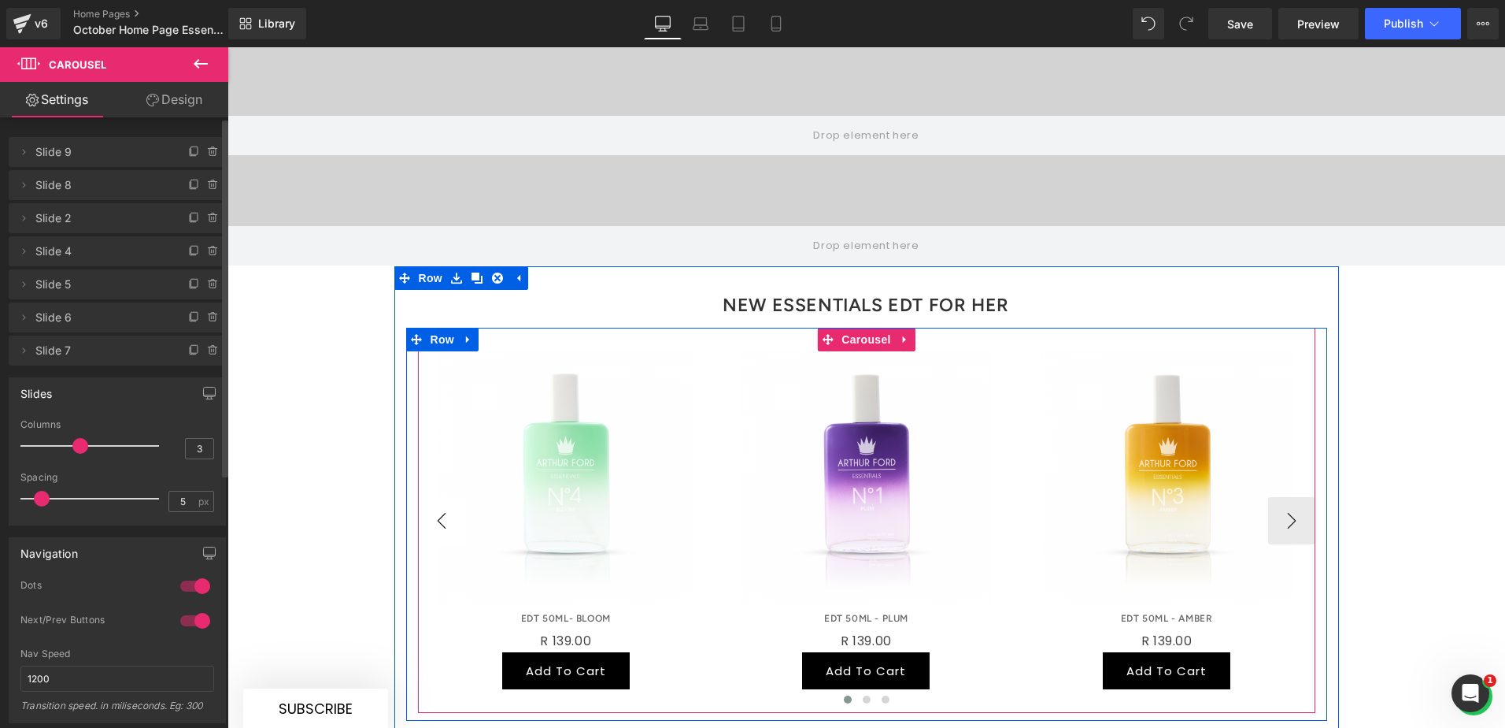
click at [425, 497] on button "‹" at bounding box center [441, 520] width 47 height 47
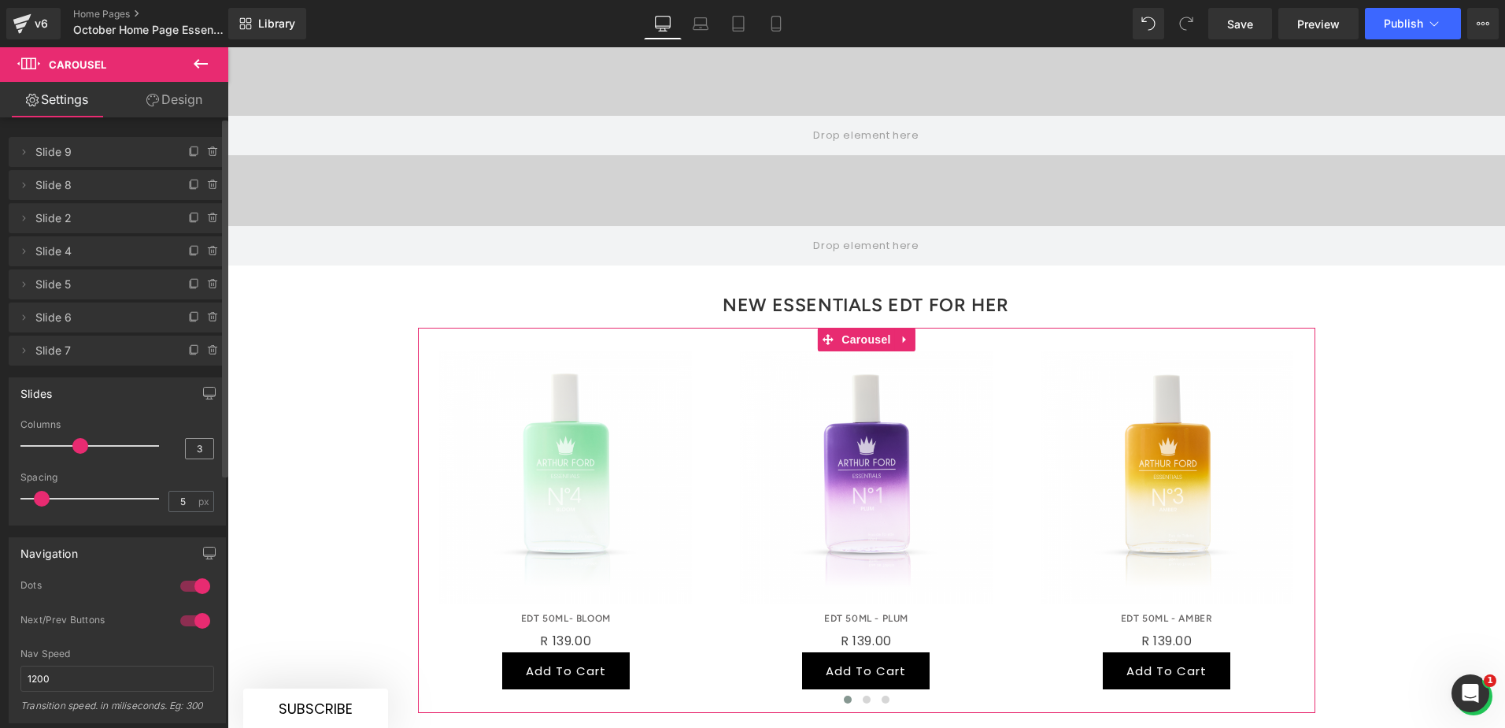
click at [187, 443] on input "3" at bounding box center [200, 449] width 28 height 20
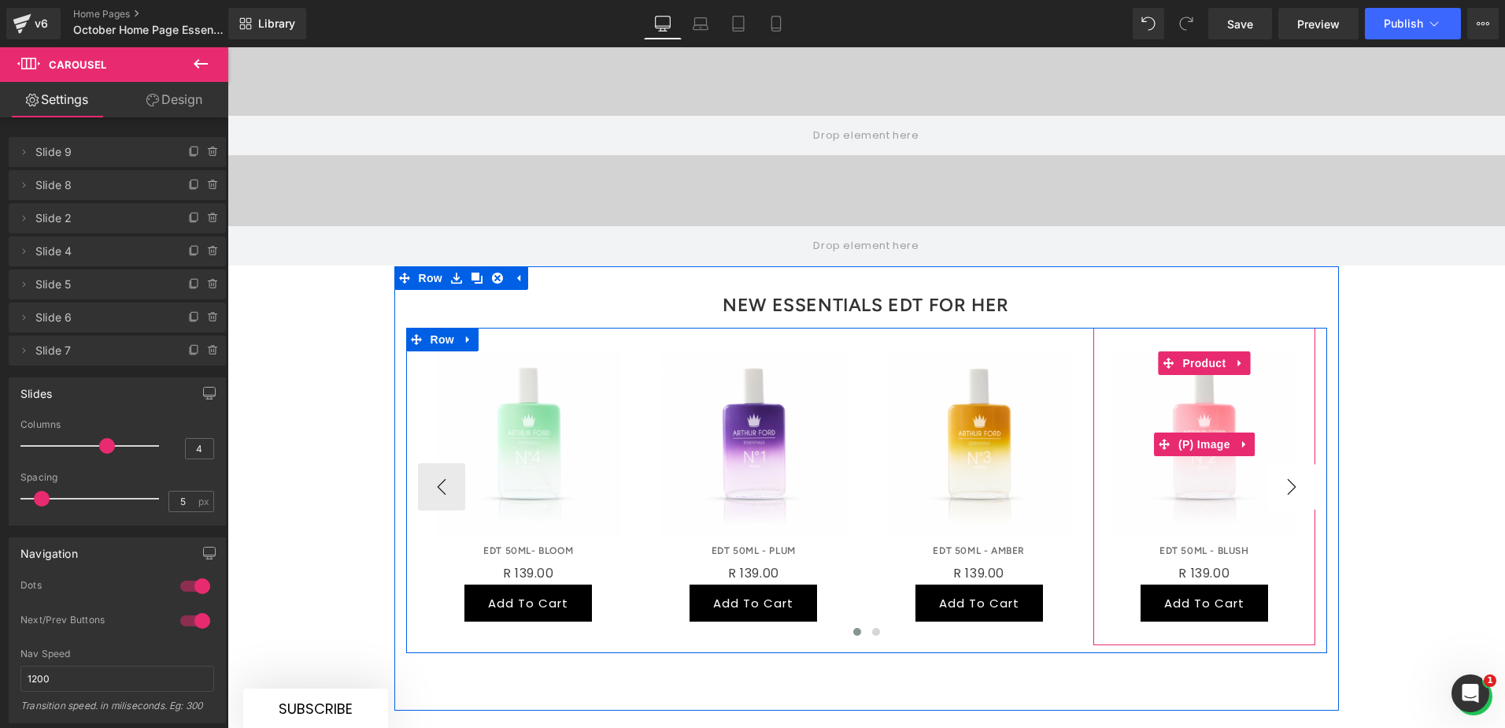
type input "4"
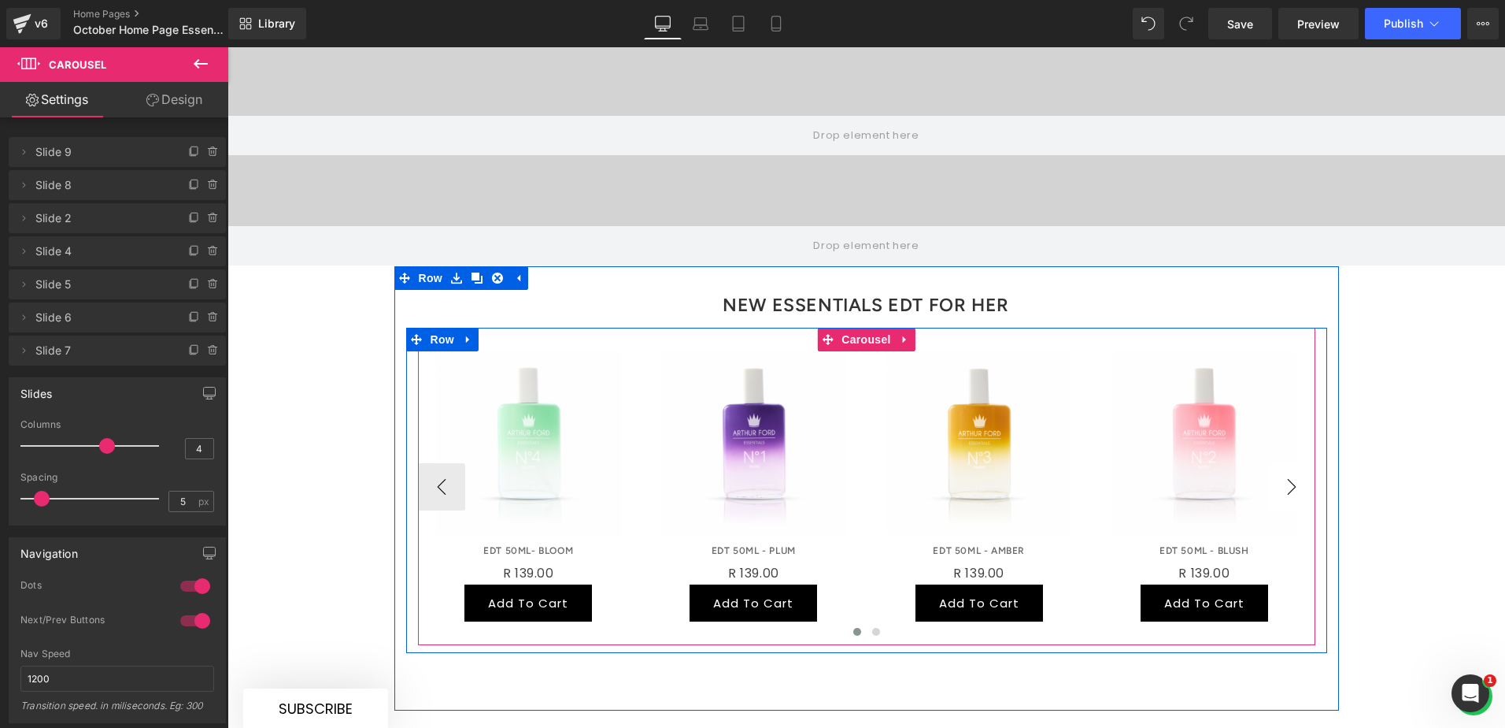
click at [1281, 463] on button "›" at bounding box center [1291, 486] width 47 height 47
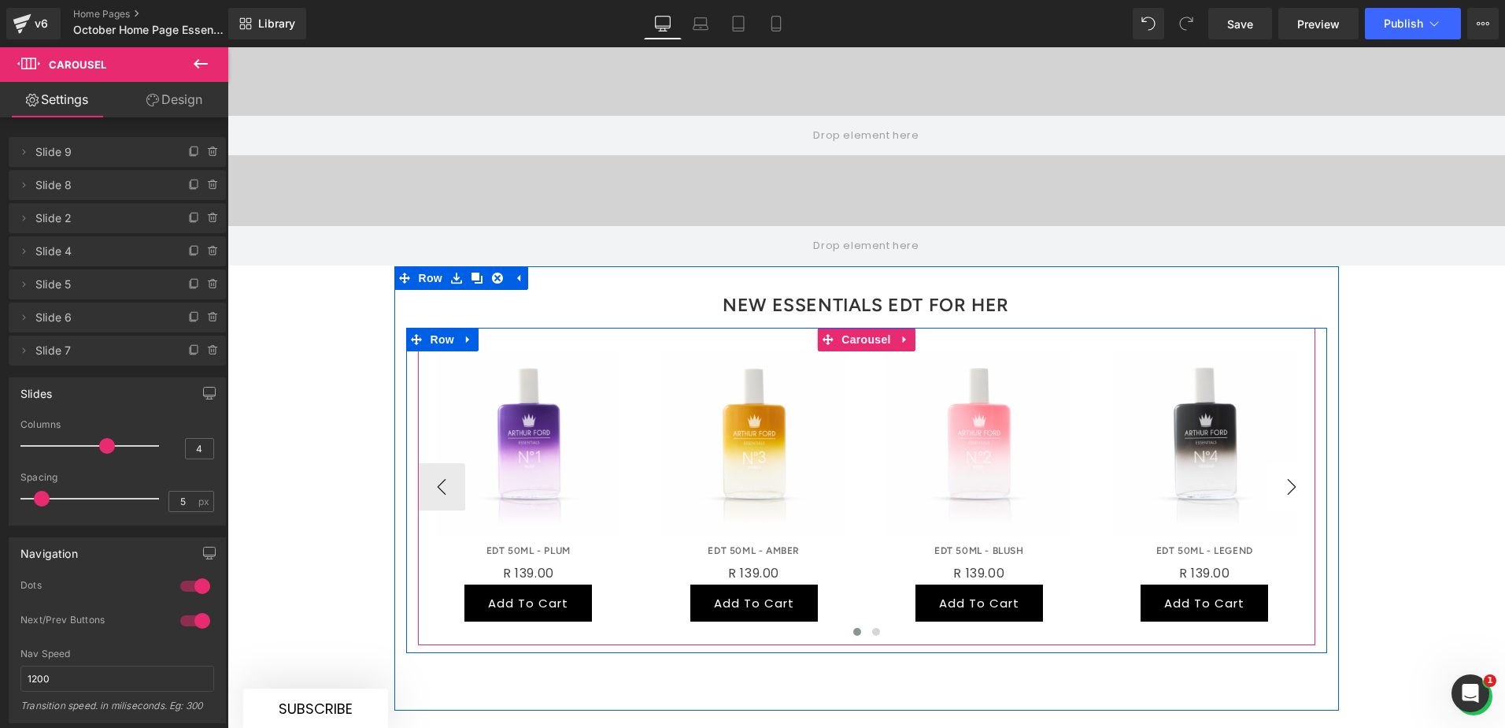
click at [1282, 463] on button "›" at bounding box center [1291, 486] width 47 height 47
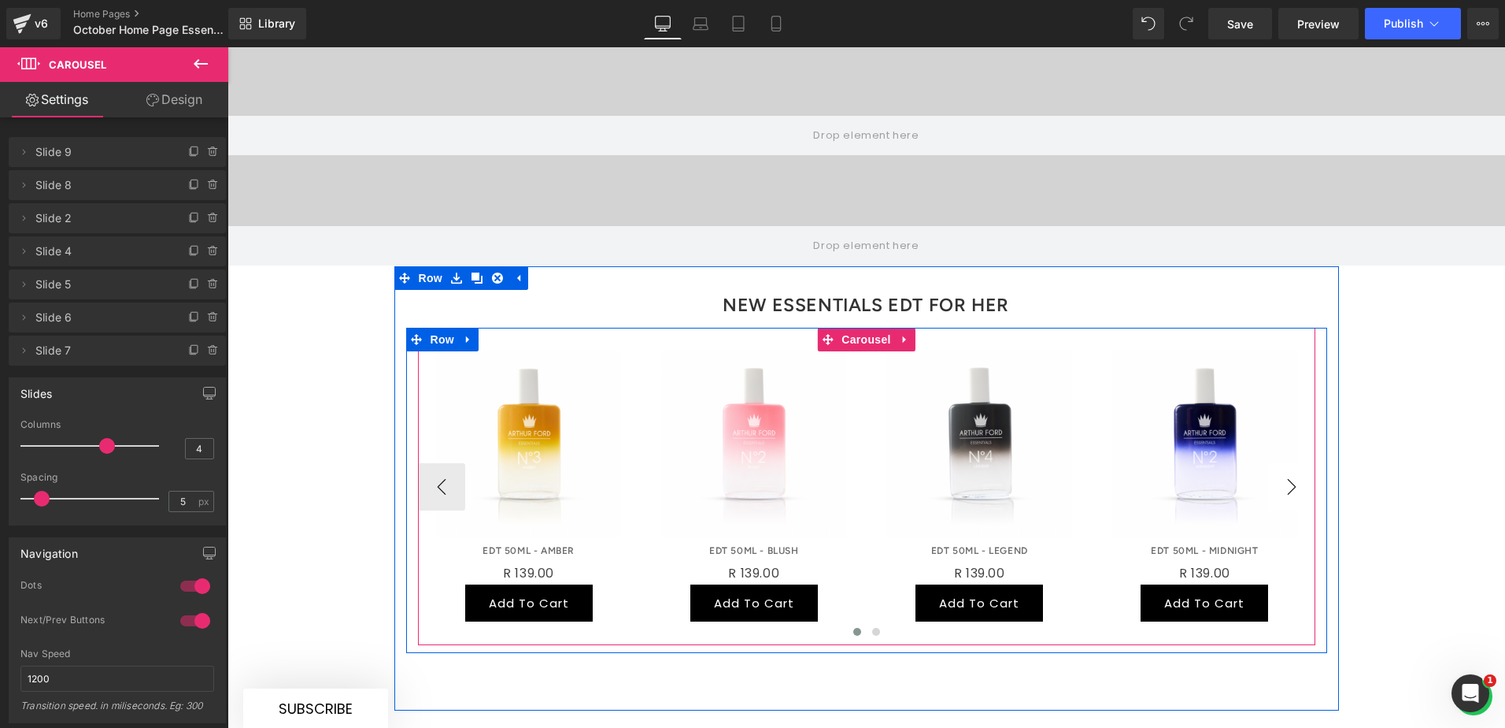
click at [1283, 463] on button "›" at bounding box center [1291, 486] width 47 height 47
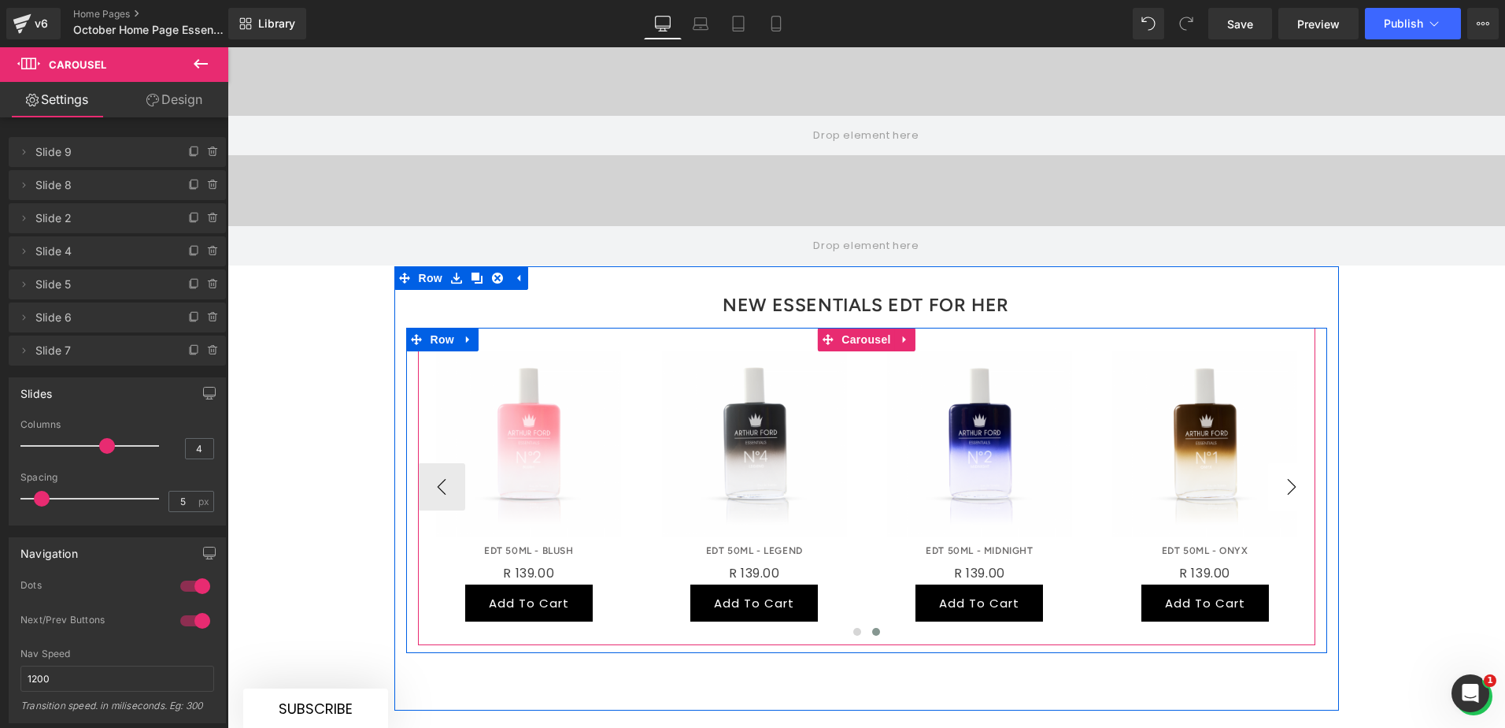
click at [1283, 463] on button "›" at bounding box center [1291, 486] width 47 height 47
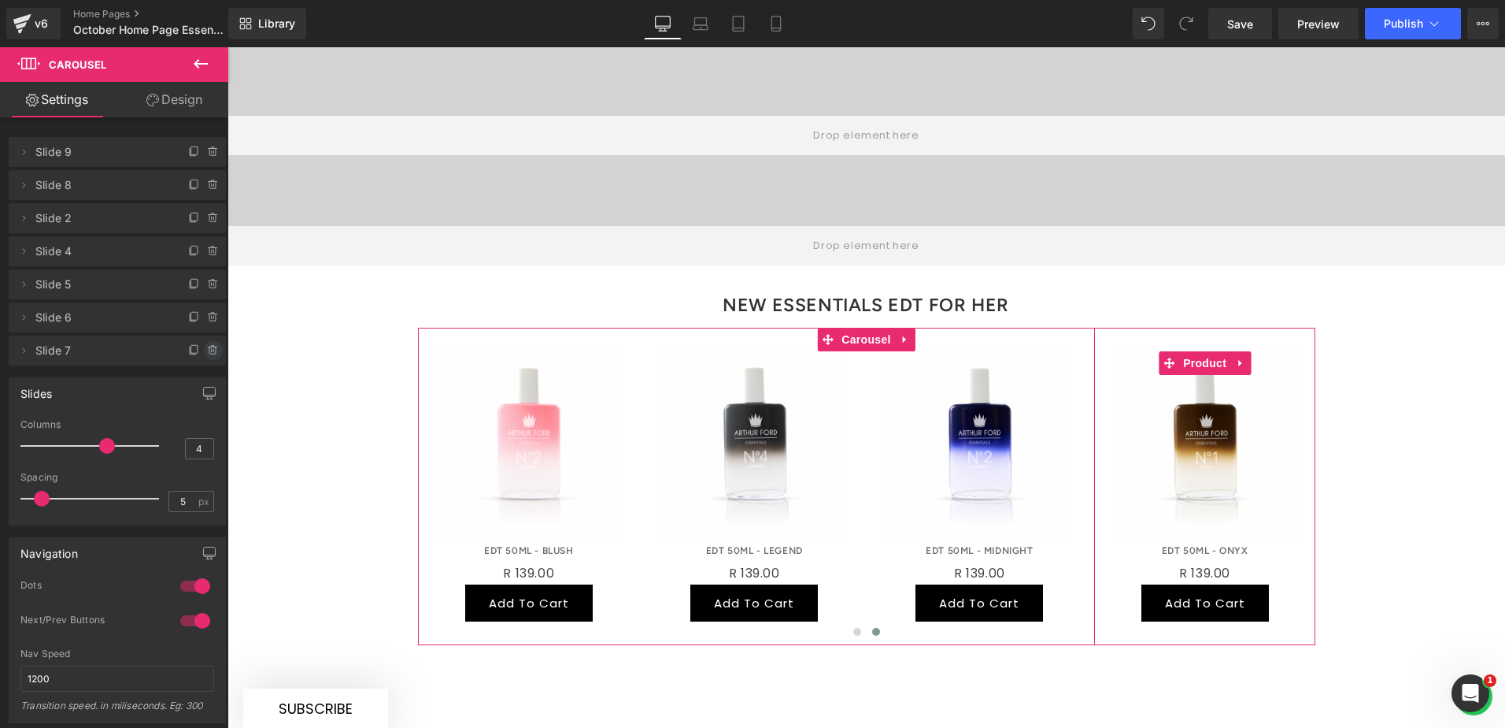
click at [208, 347] on icon at bounding box center [212, 347] width 9 height 0
click at [201, 352] on button "Delete" at bounding box center [197, 351] width 50 height 20
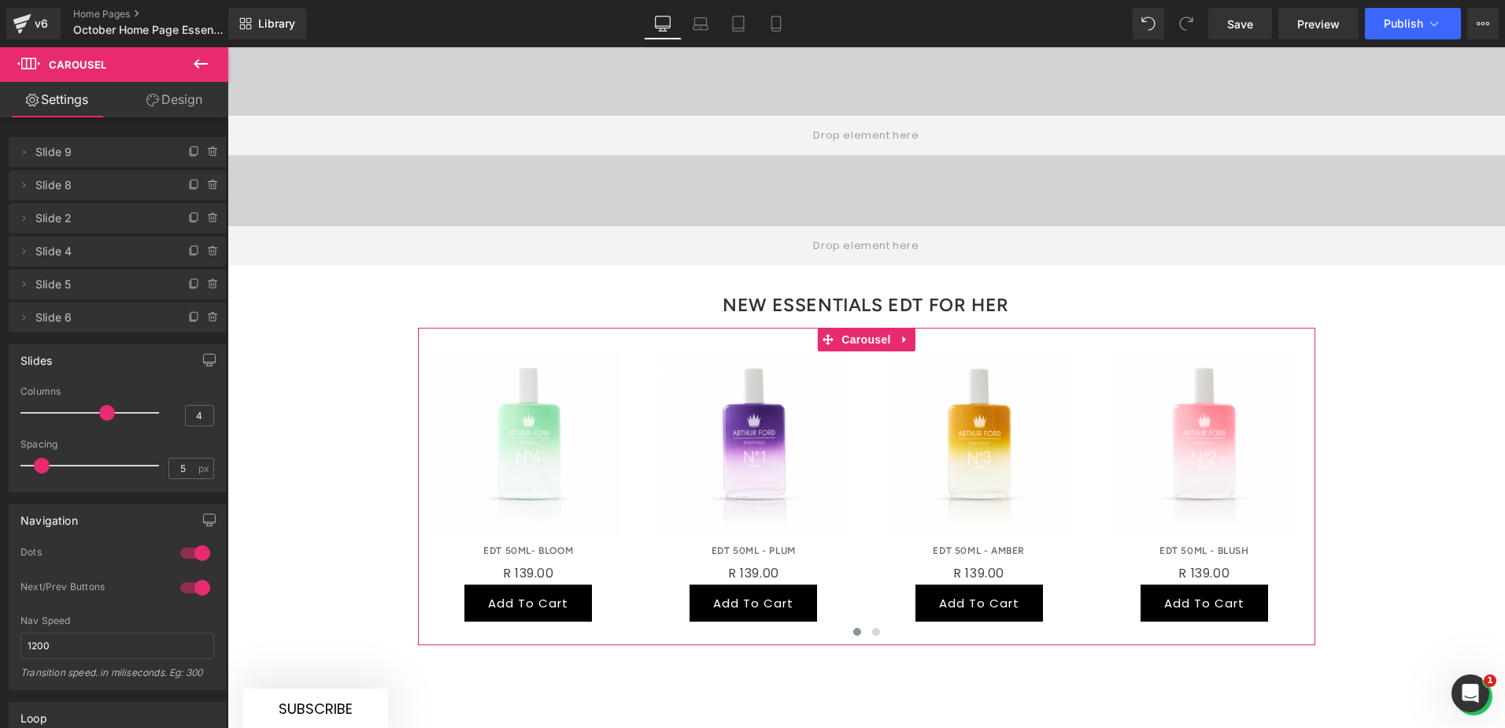
click at [207, 316] on icon at bounding box center [213, 317] width 13 height 13
click at [199, 317] on button "Delete" at bounding box center [197, 318] width 50 height 20
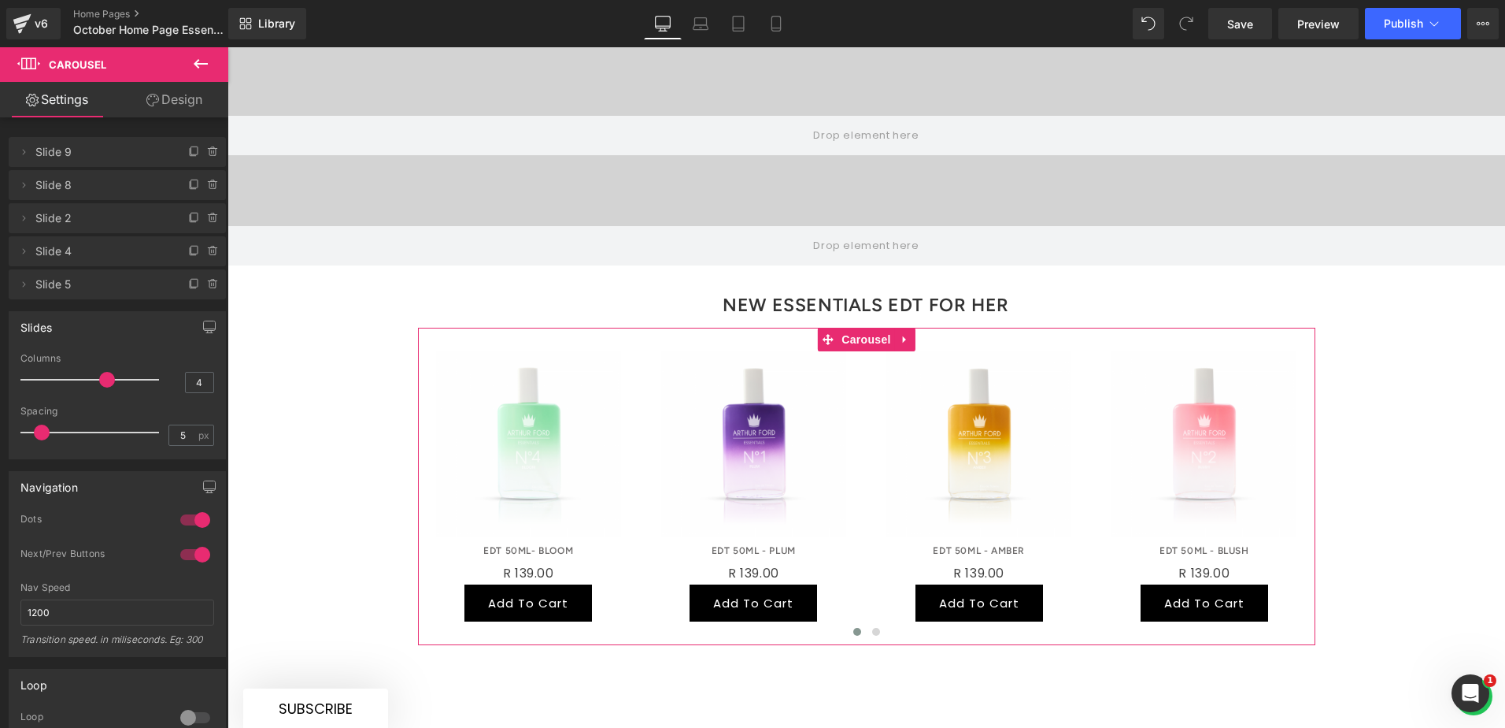
click at [211, 281] on icon at bounding box center [212, 281] width 3 height 2
drag, startPoint x: 202, startPoint y: 280, endPoint x: 124, endPoint y: 282, distance: 78.0
click at [202, 280] on button "Delete" at bounding box center [197, 285] width 50 height 20
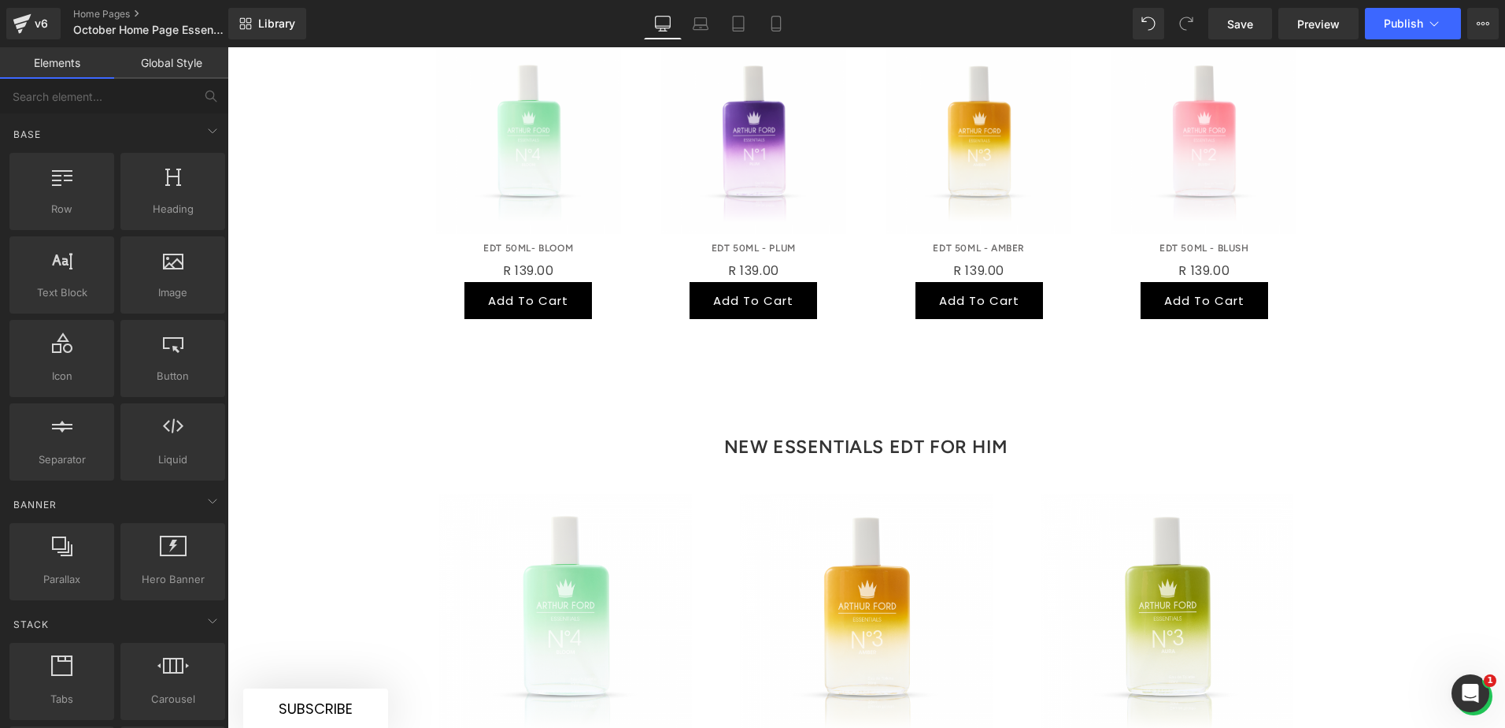
scroll to position [1152, 0]
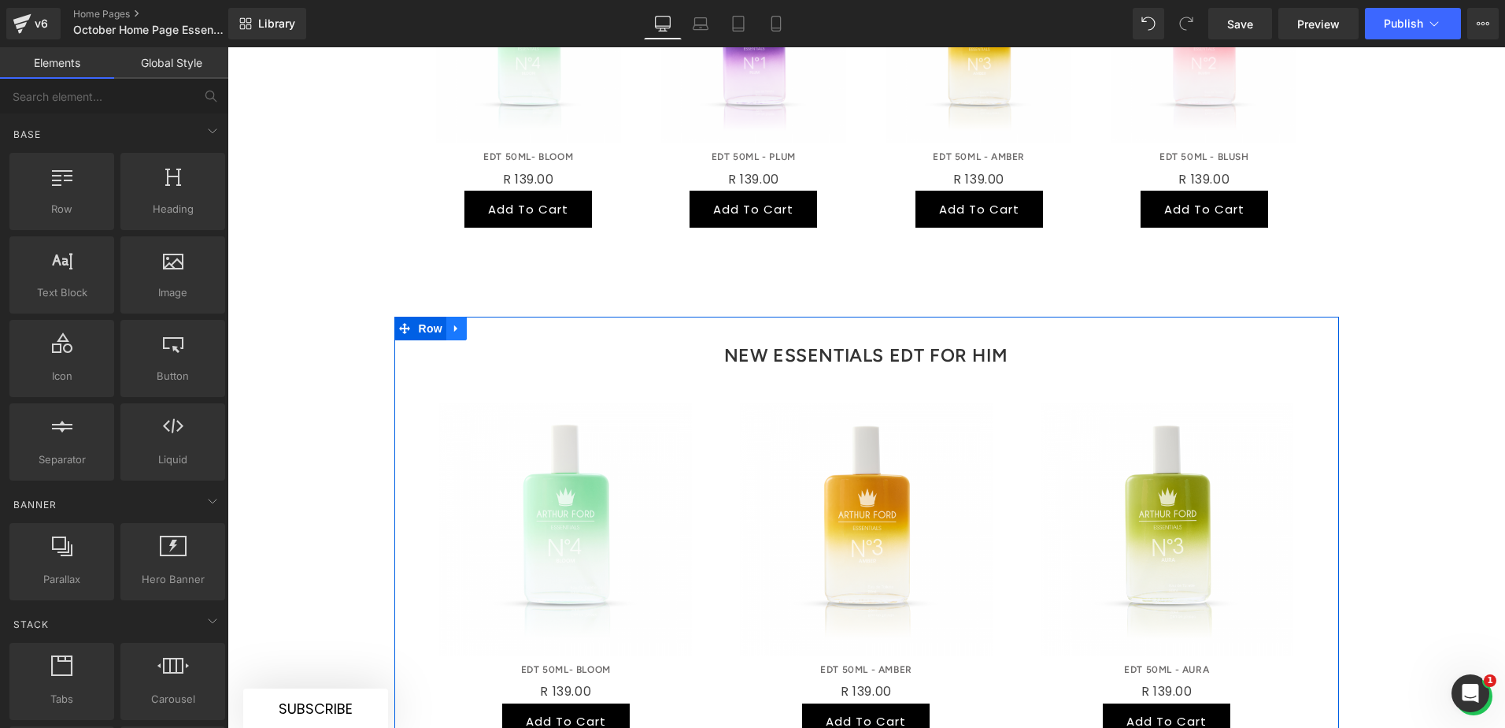
click at [451, 323] on icon at bounding box center [456, 329] width 11 height 12
click at [508, 317] on link at bounding box center [518, 329] width 20 height 24
click at [456, 317] on link at bounding box center [456, 329] width 20 height 24
click at [492, 323] on icon at bounding box center [497, 328] width 11 height 11
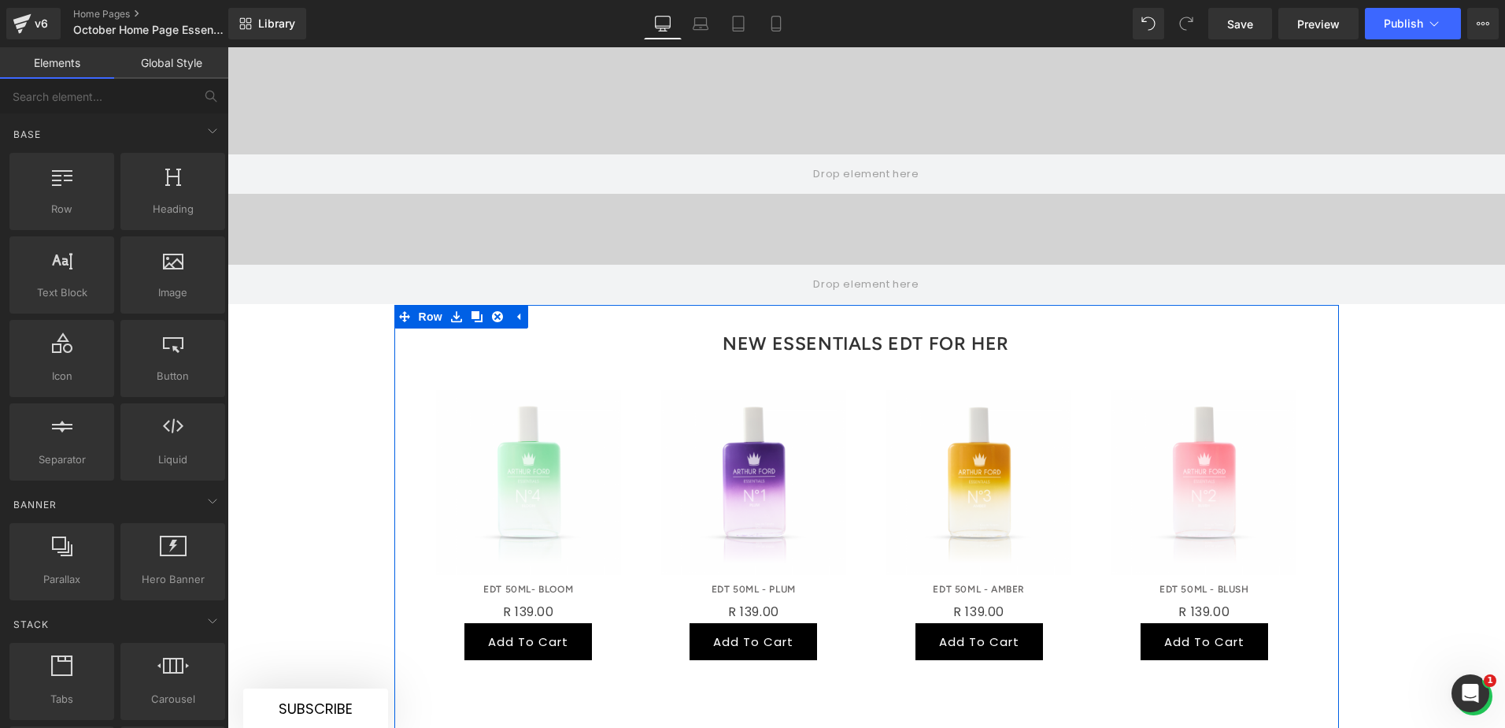
scroll to position [758, 0]
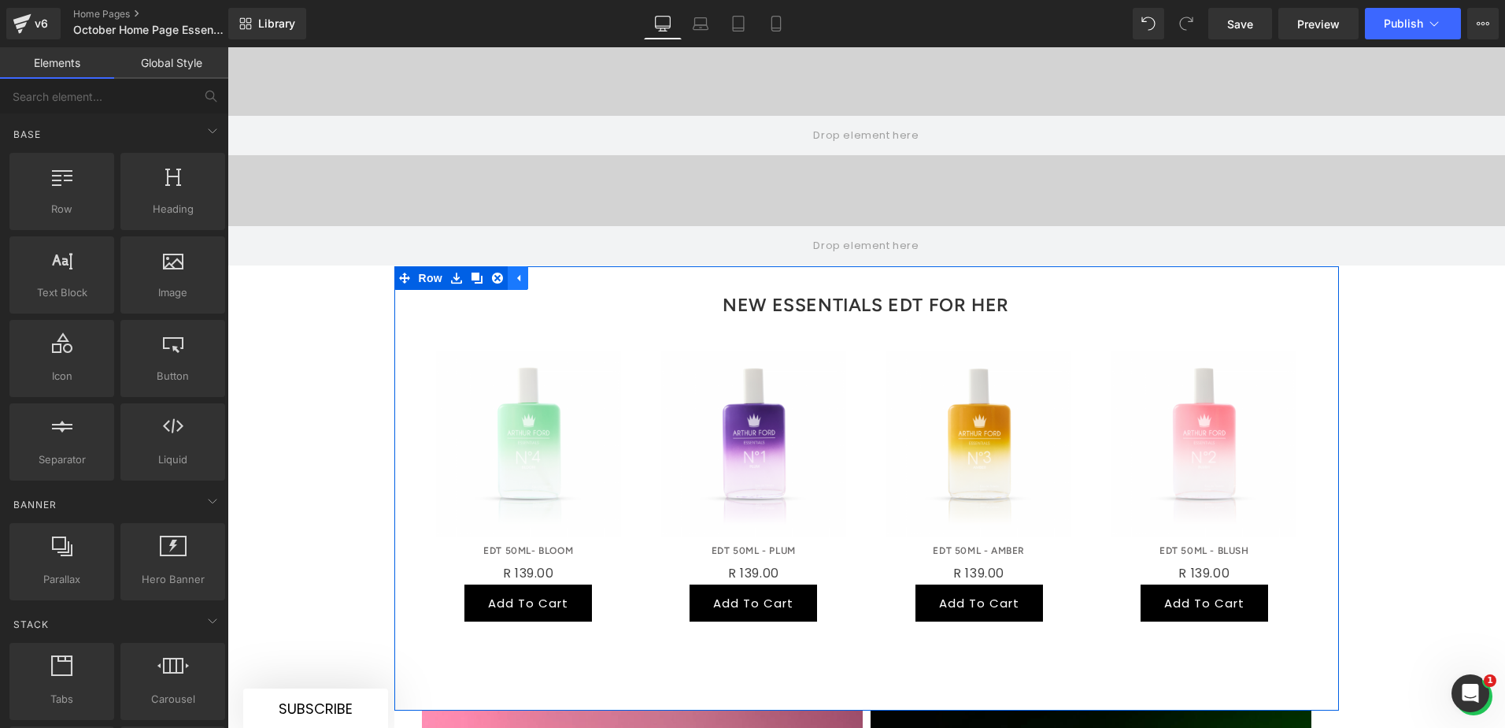
click at [513, 272] on icon at bounding box center [518, 278] width 11 height 12
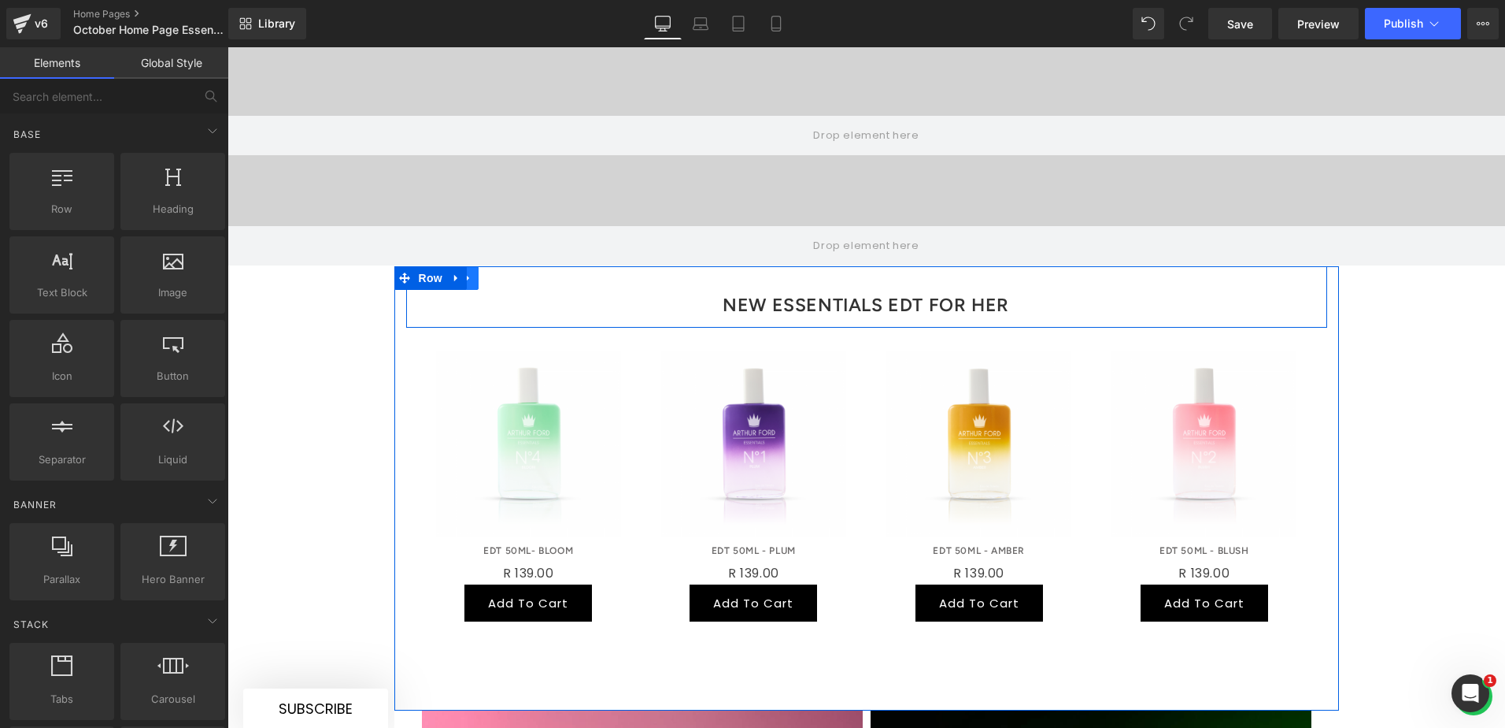
click at [465, 272] on icon at bounding box center [468, 278] width 11 height 12
click at [483, 272] on icon at bounding box center [488, 278] width 11 height 12
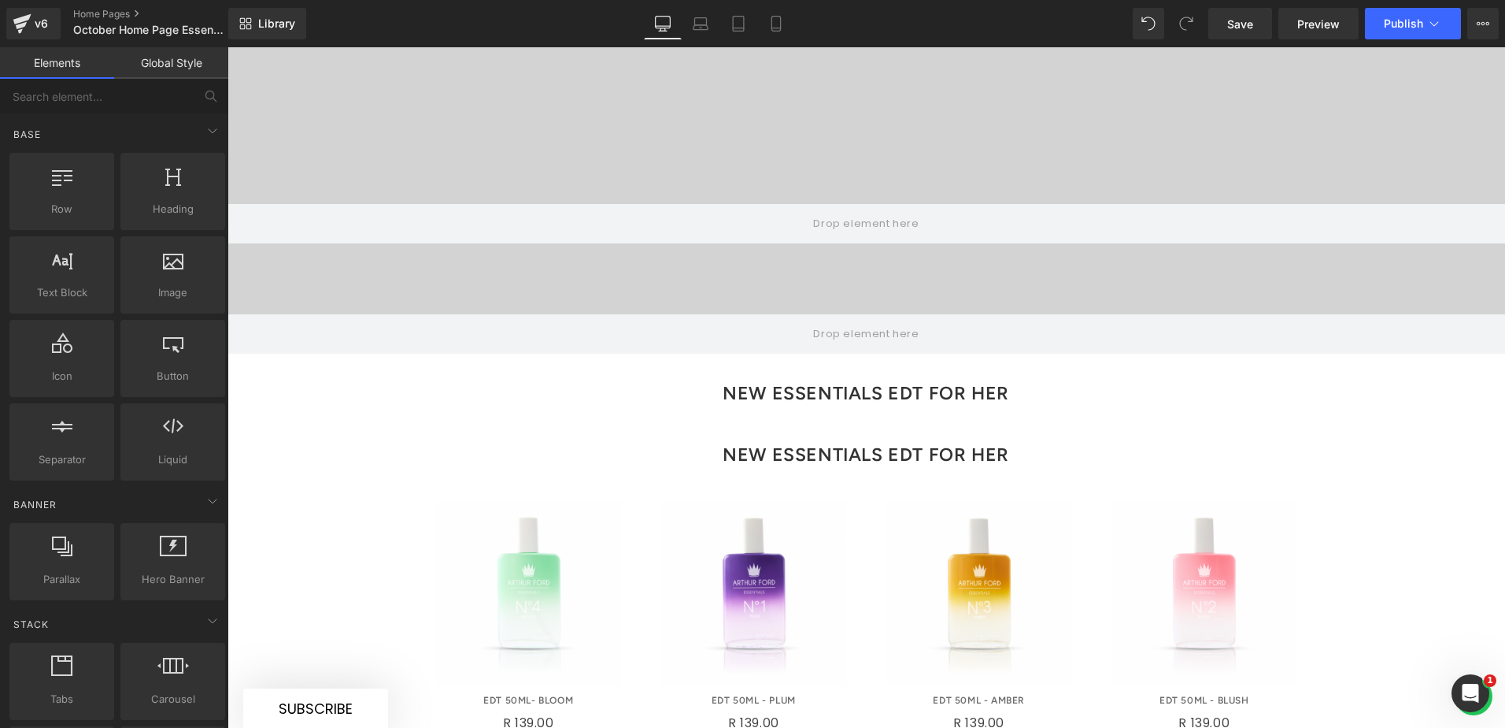
scroll to position [837, 0]
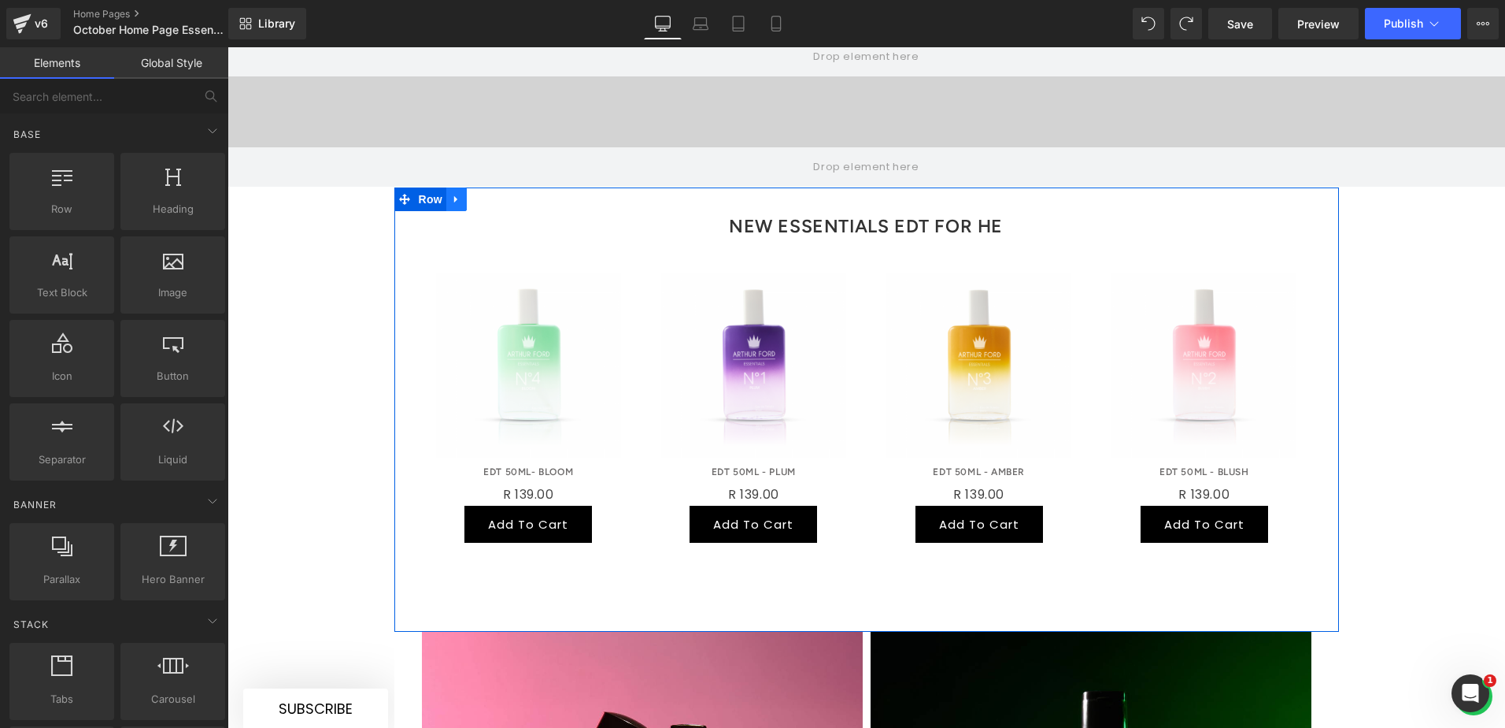
click at [454, 196] on icon at bounding box center [455, 199] width 3 height 7
click at [472, 194] on icon at bounding box center [477, 199] width 11 height 11
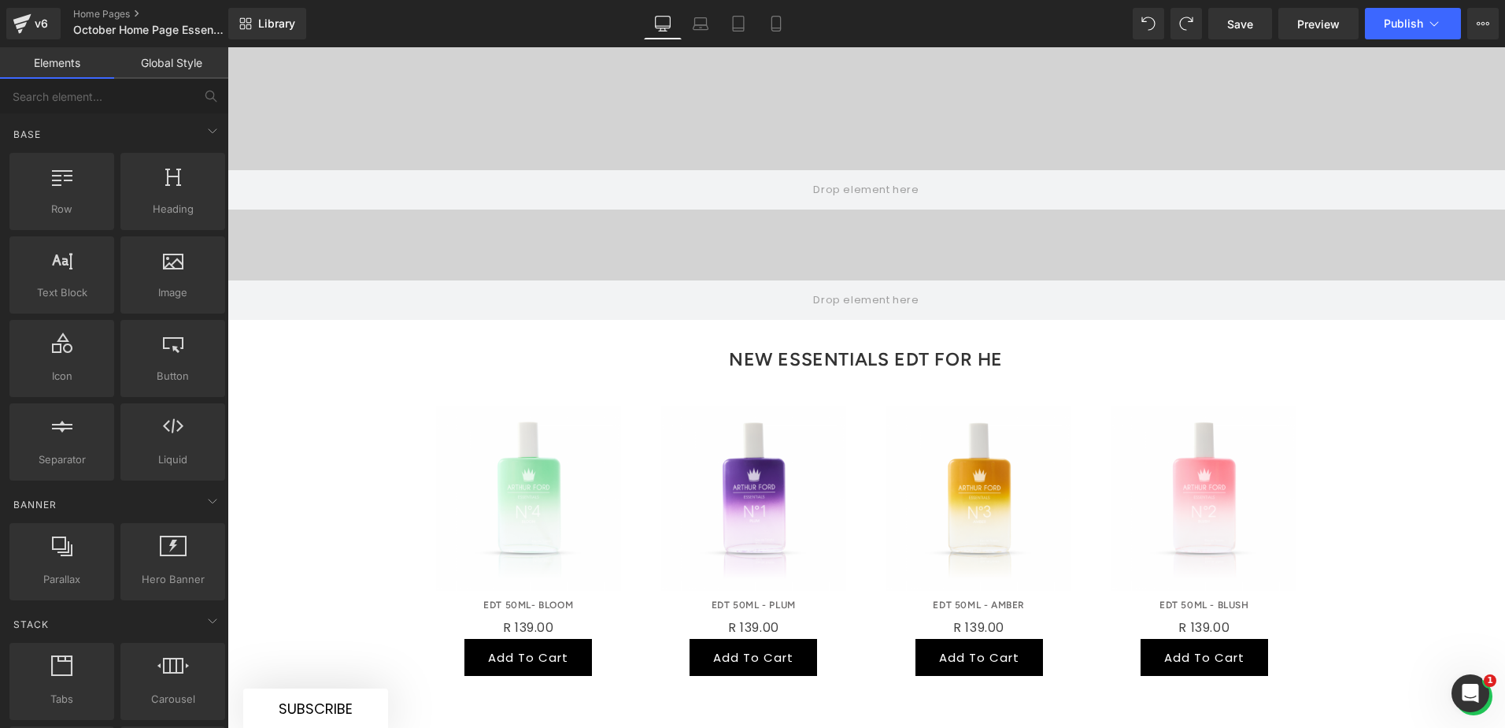
scroll to position [1163, 0]
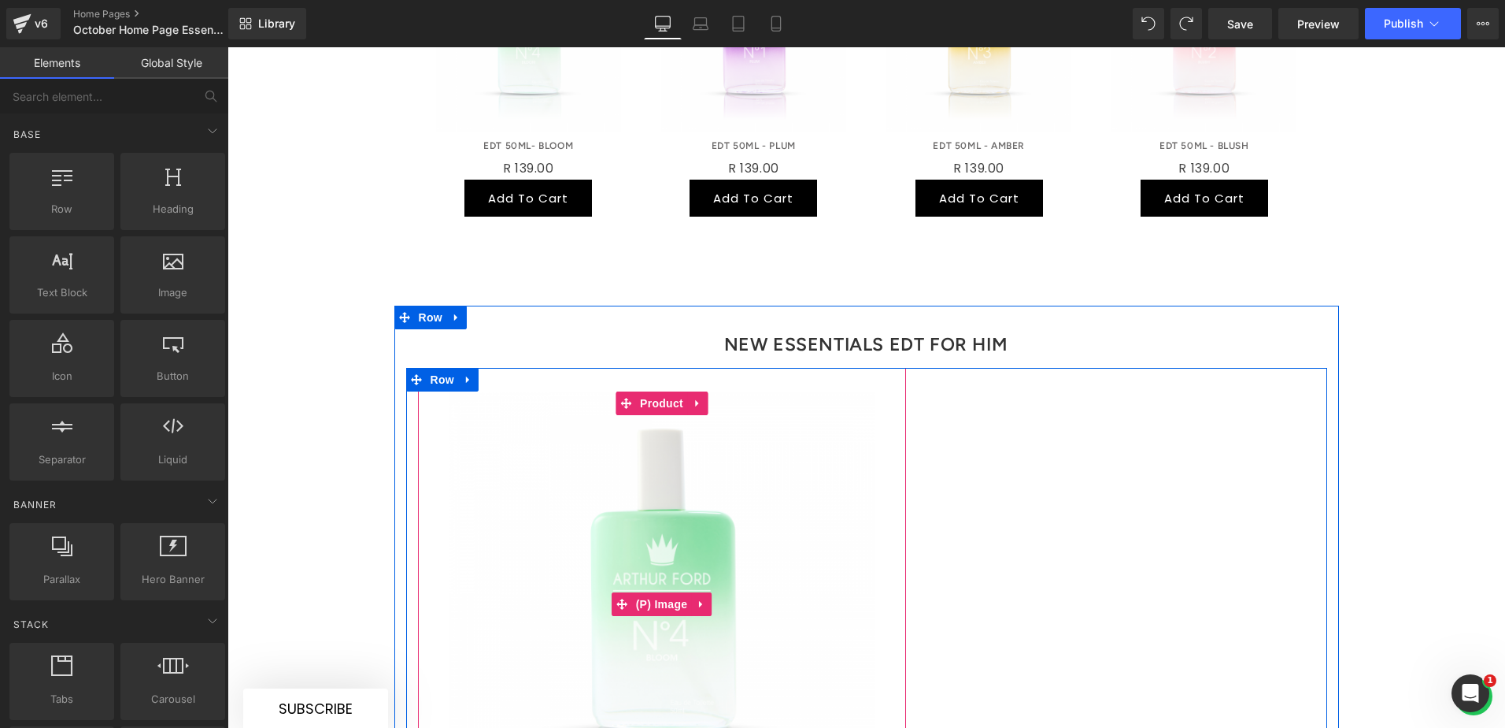
click at [665, 463] on img at bounding box center [662, 603] width 425 height 425
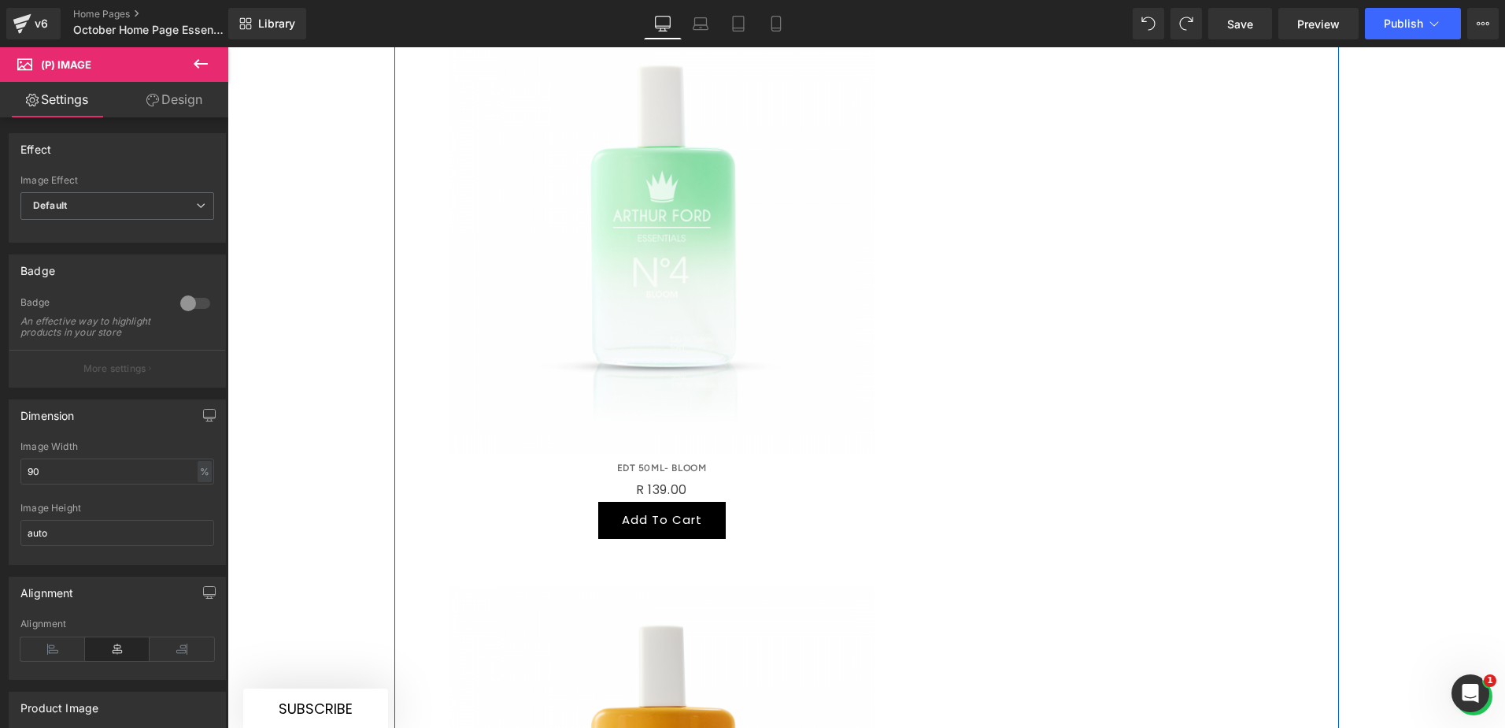
scroll to position [1320, 0]
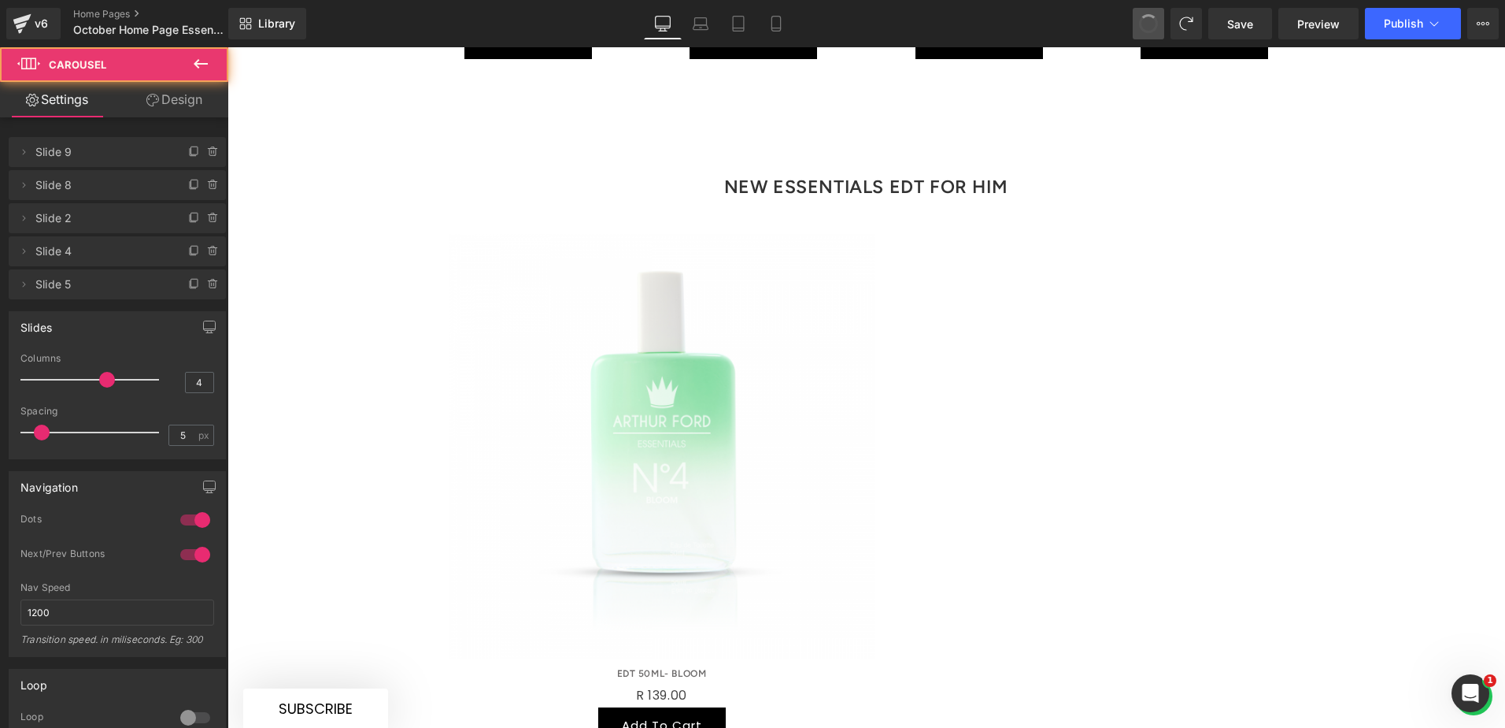
click at [1141, 19] on button at bounding box center [1148, 23] width 31 height 31
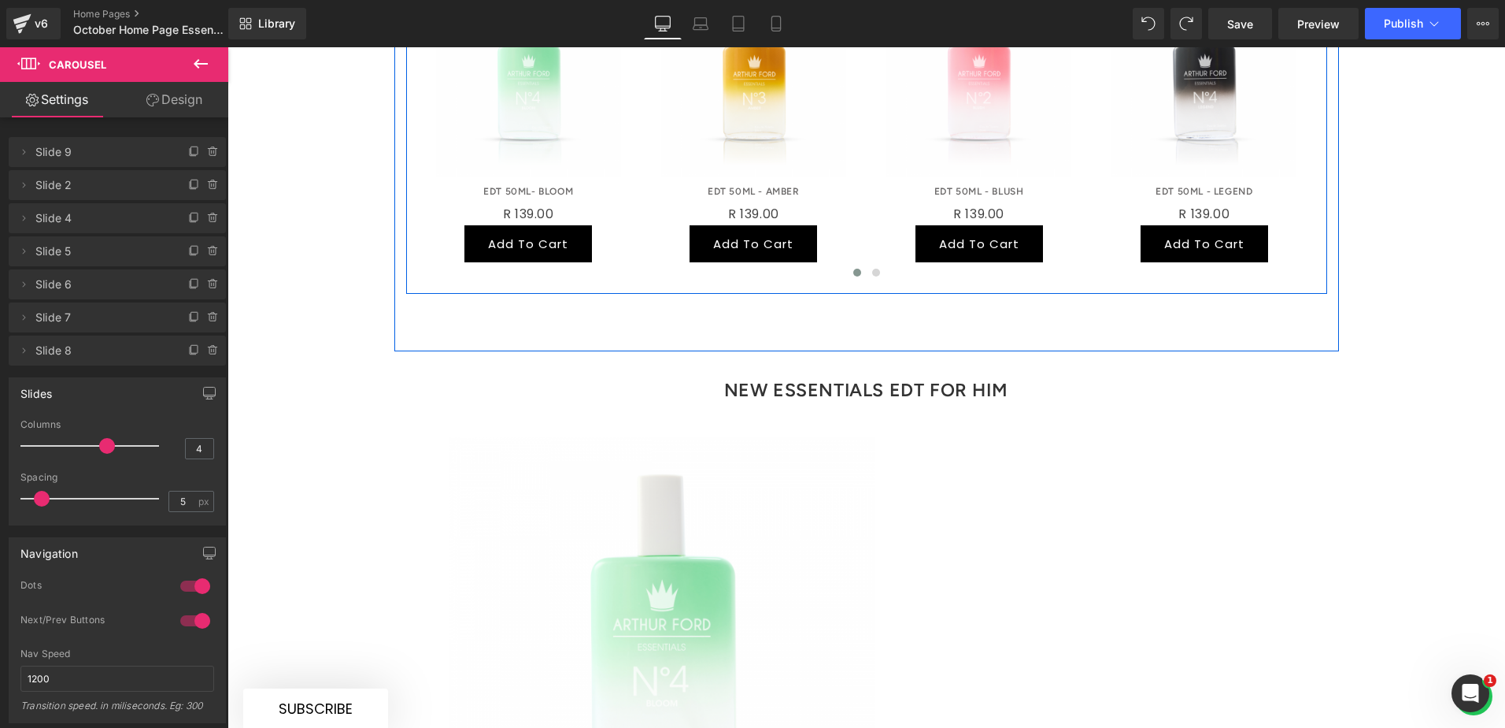
scroll to position [1480, 0]
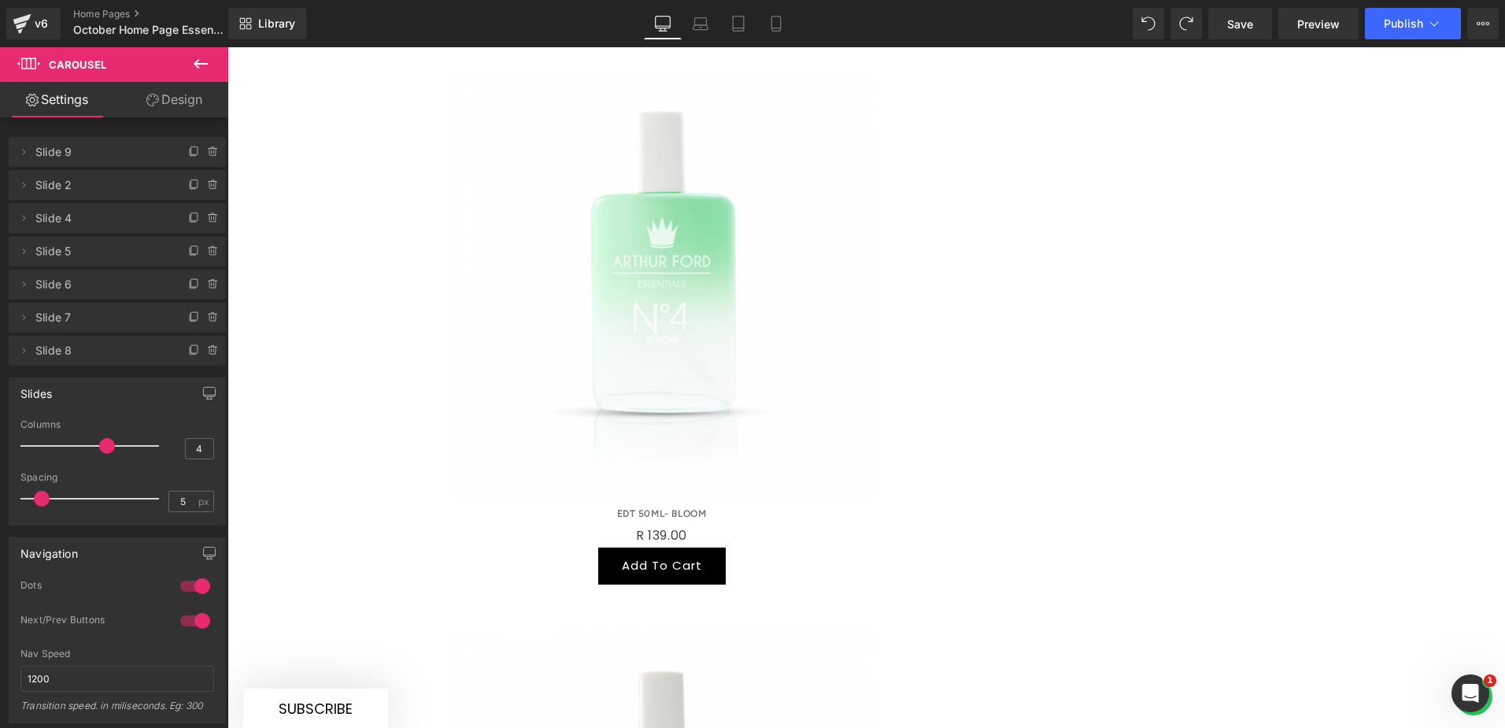
click at [726, 320] on img at bounding box center [662, 286] width 425 height 425
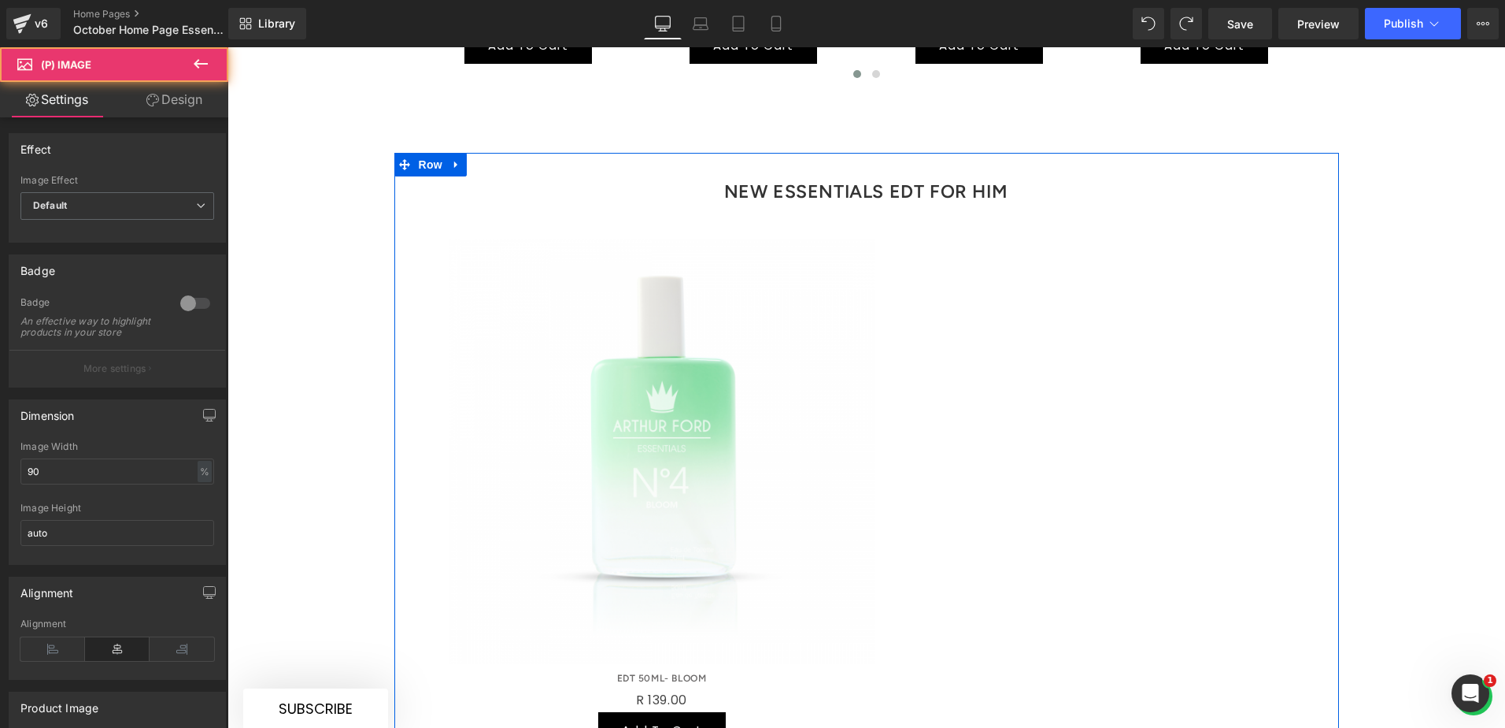
scroll to position [1165, 0]
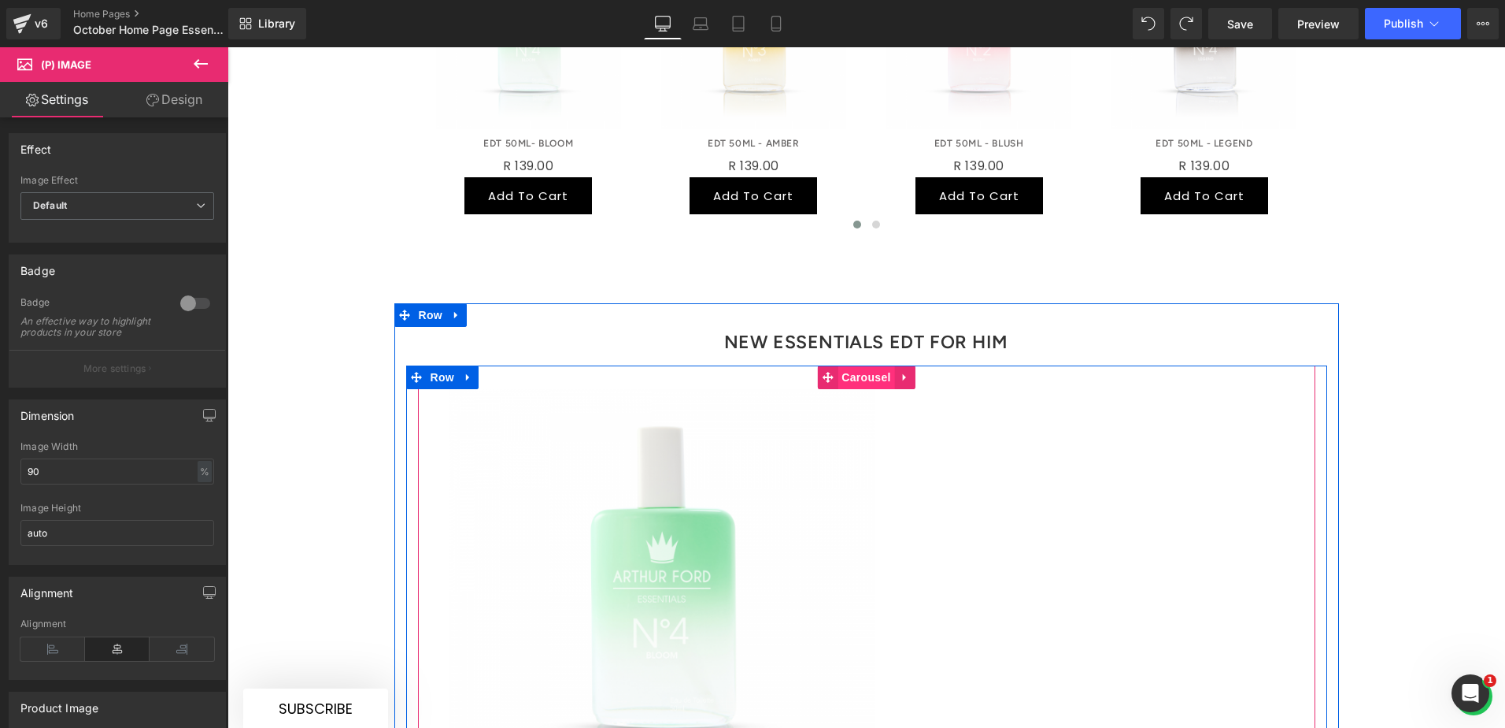
click at [866, 365] on span "Carousel" at bounding box center [866, 377] width 57 height 24
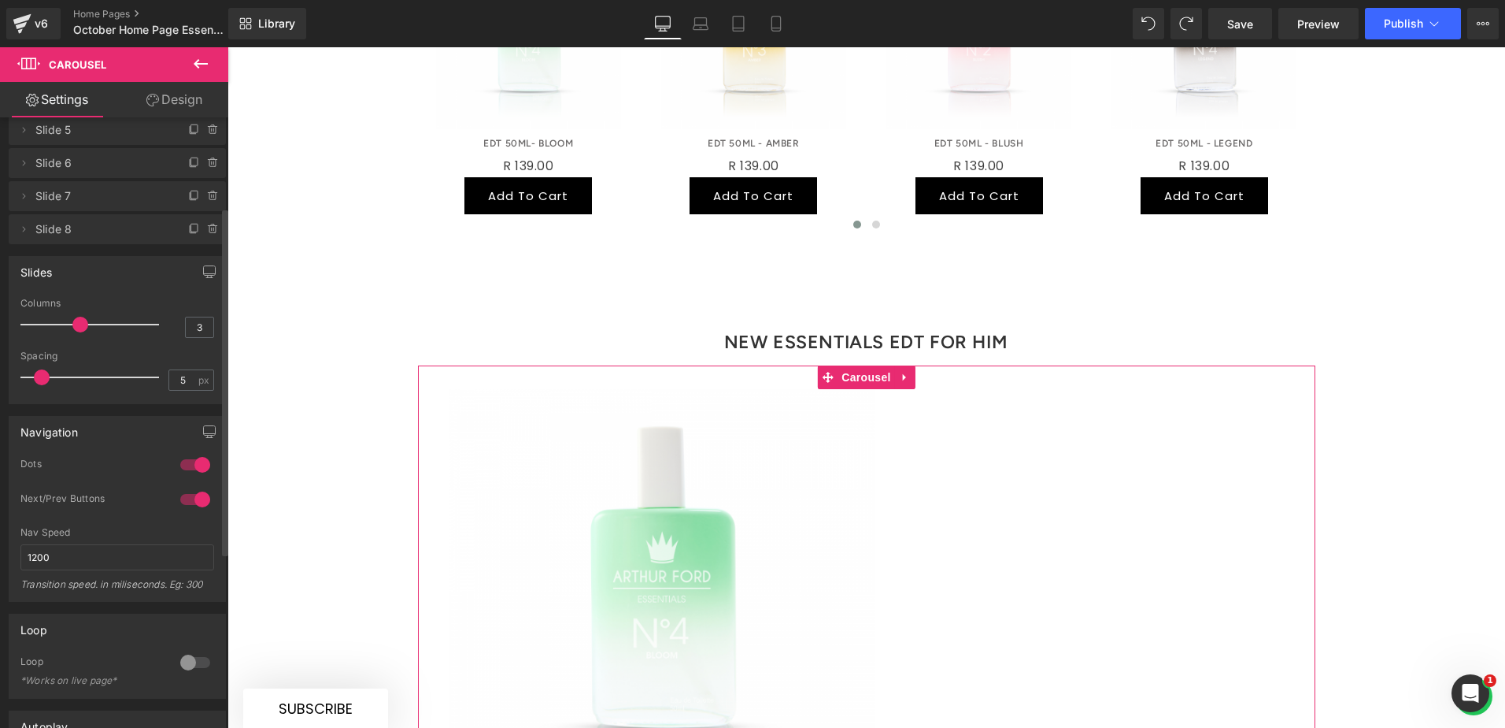
scroll to position [157, 0]
click at [193, 320] on input "3" at bounding box center [200, 324] width 28 height 20
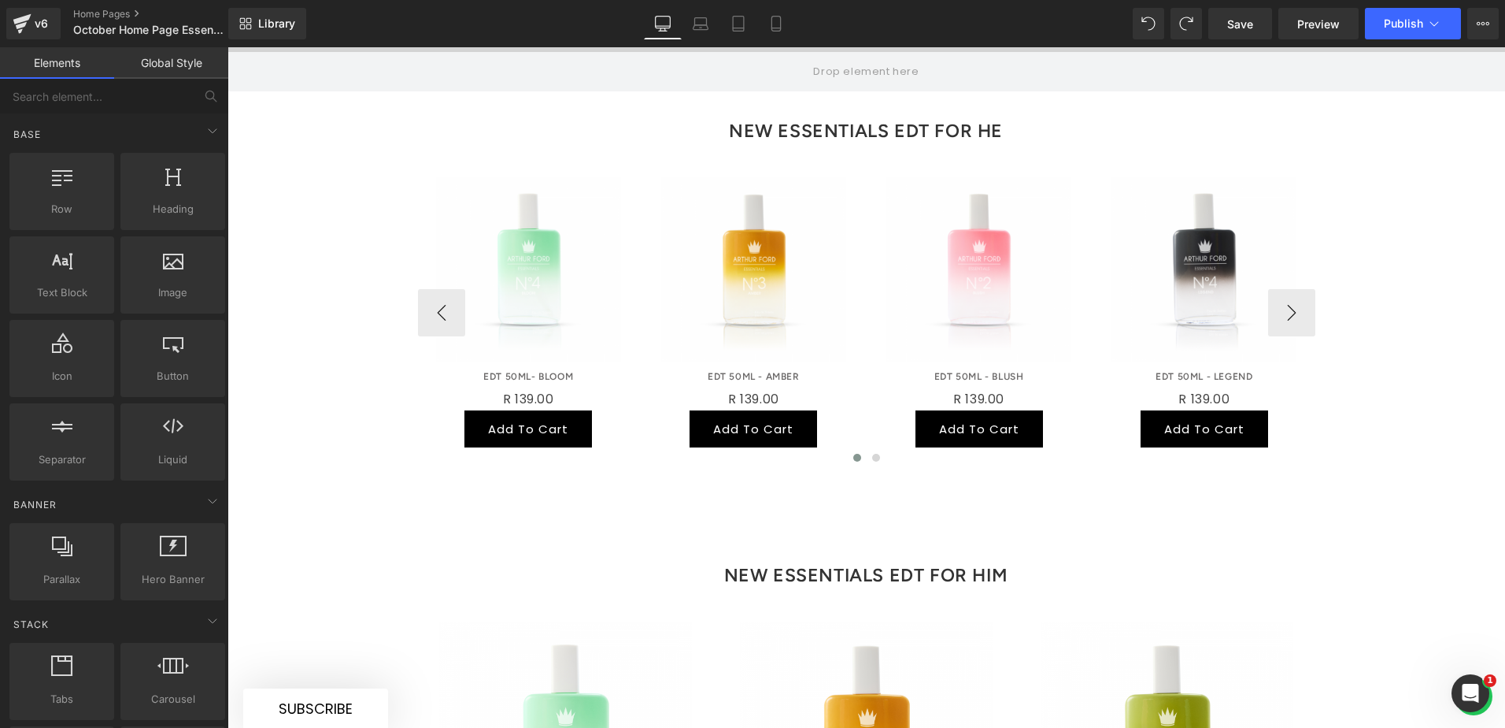
scroll to position [929, 0]
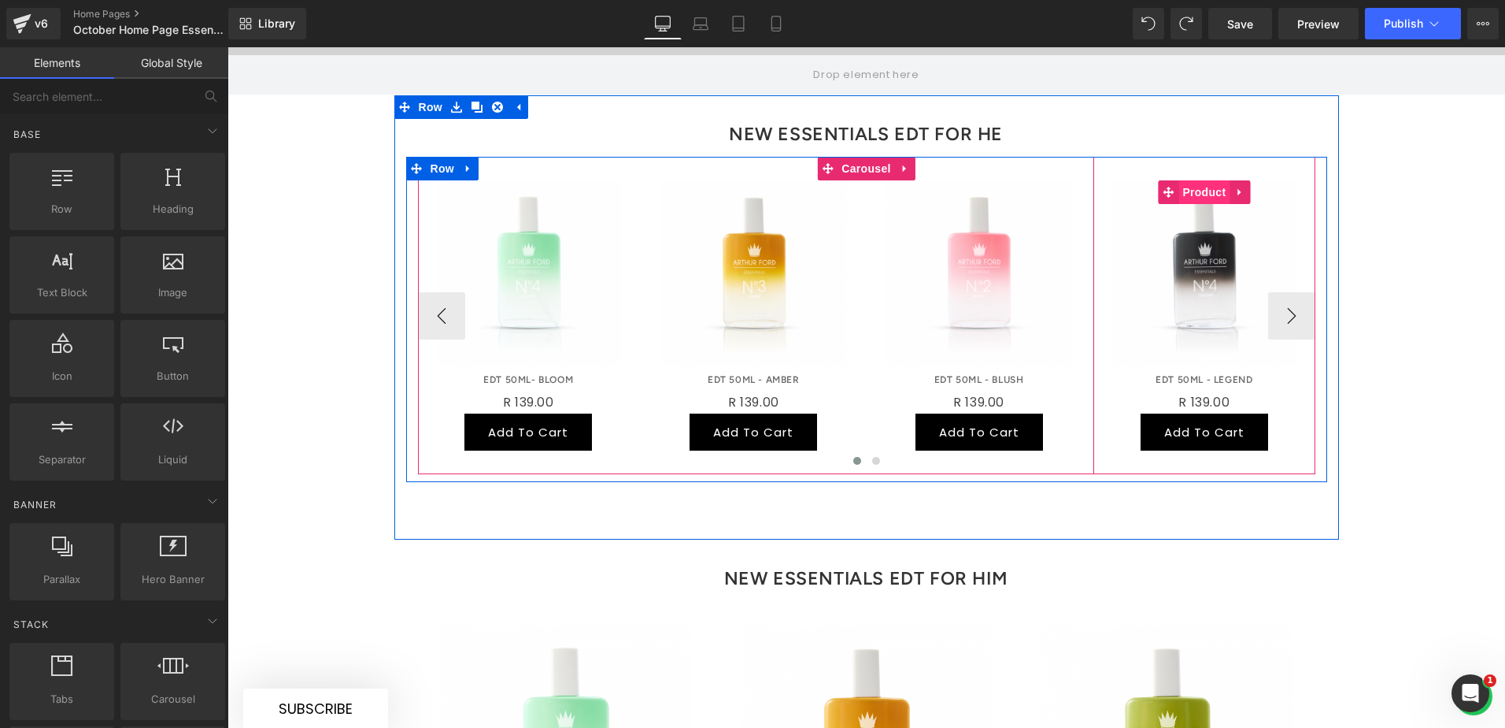
click at [1196, 180] on span "Product" at bounding box center [1204, 192] width 51 height 24
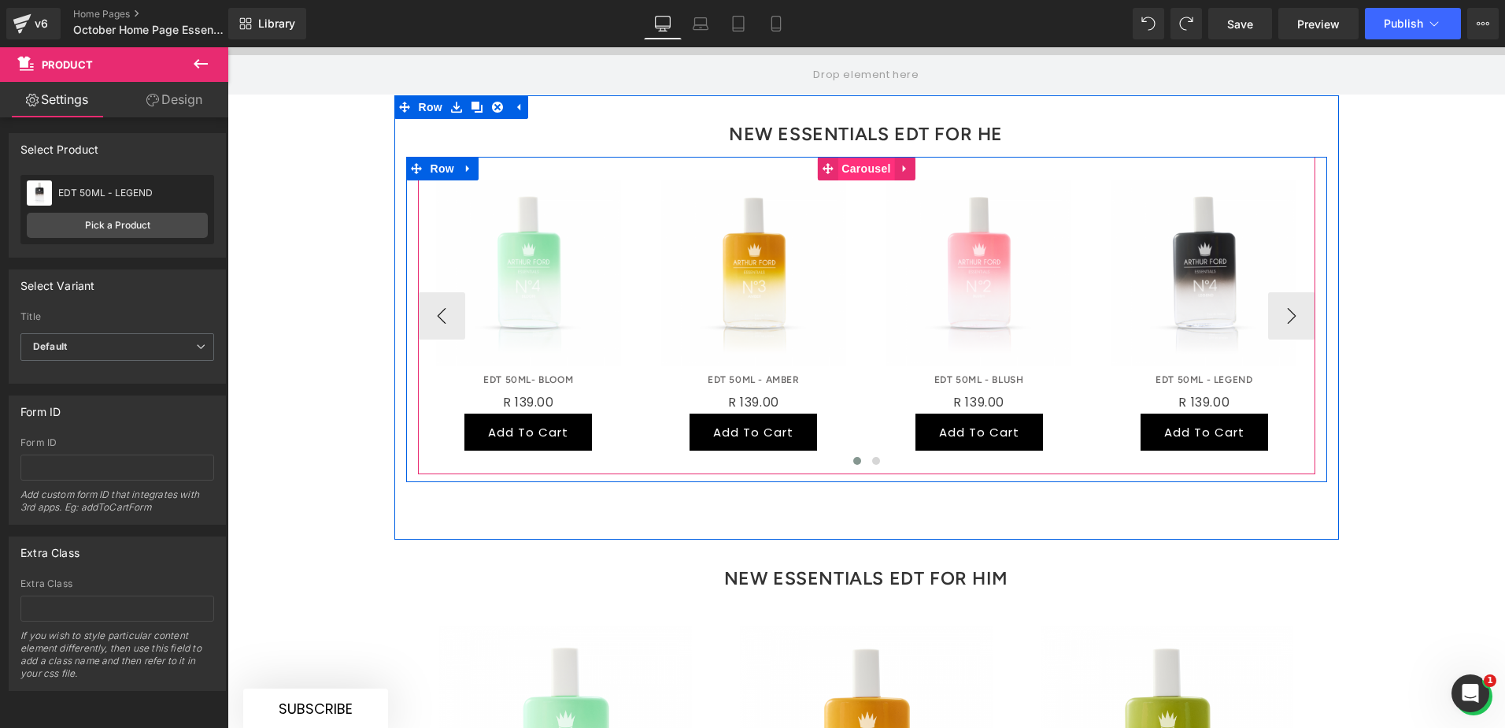
click at [863, 157] on span "Carousel" at bounding box center [866, 169] width 57 height 24
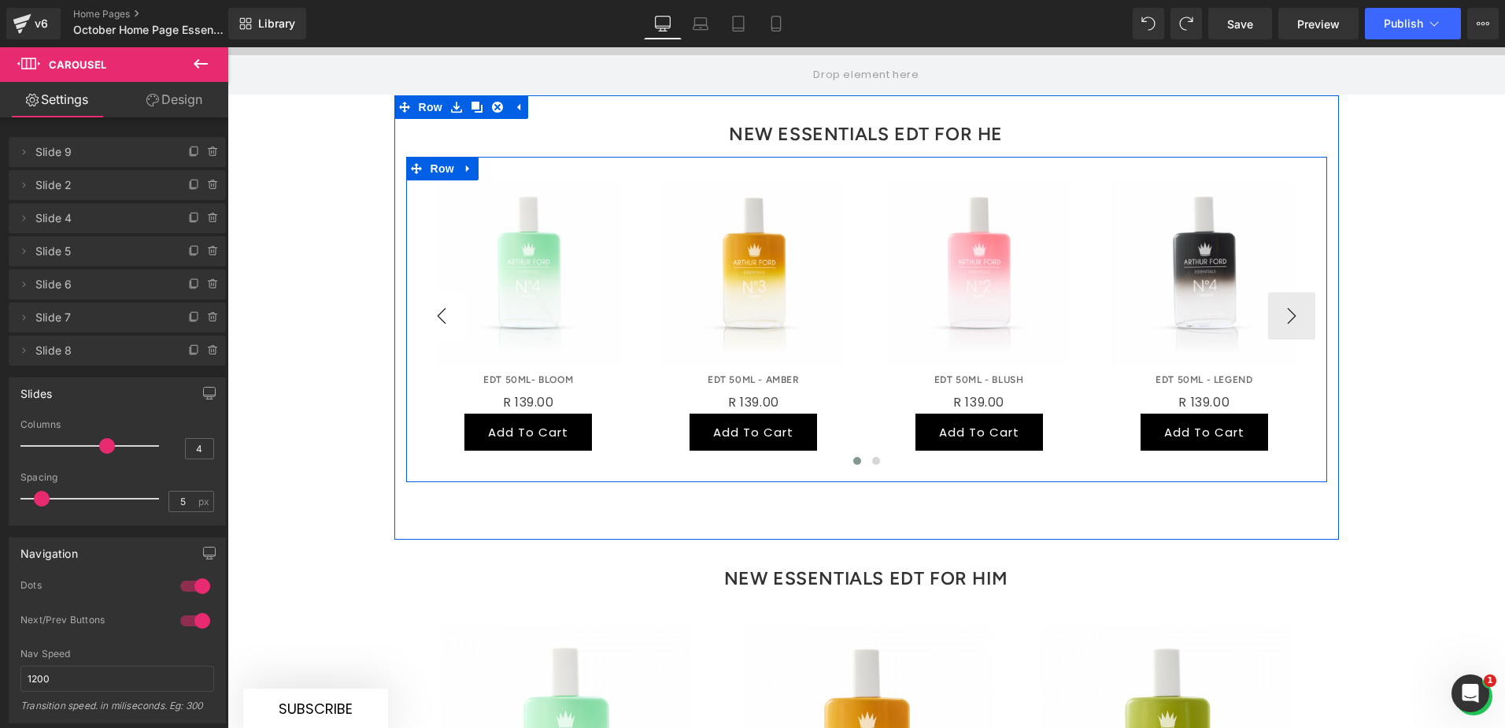
click at [430, 292] on button "‹" at bounding box center [441, 315] width 47 height 47
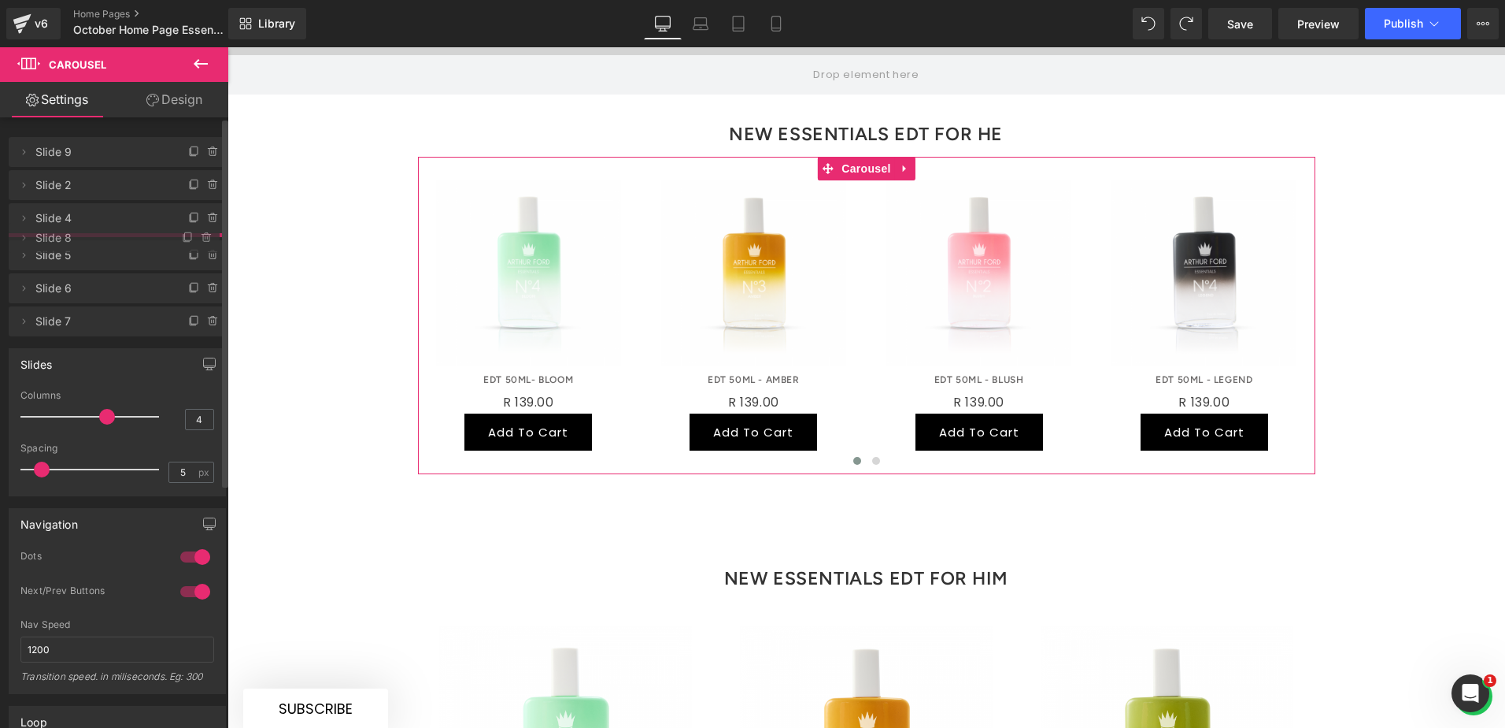
drag, startPoint x: 98, startPoint y: 347, endPoint x: 93, endPoint y: 235, distance: 112.7
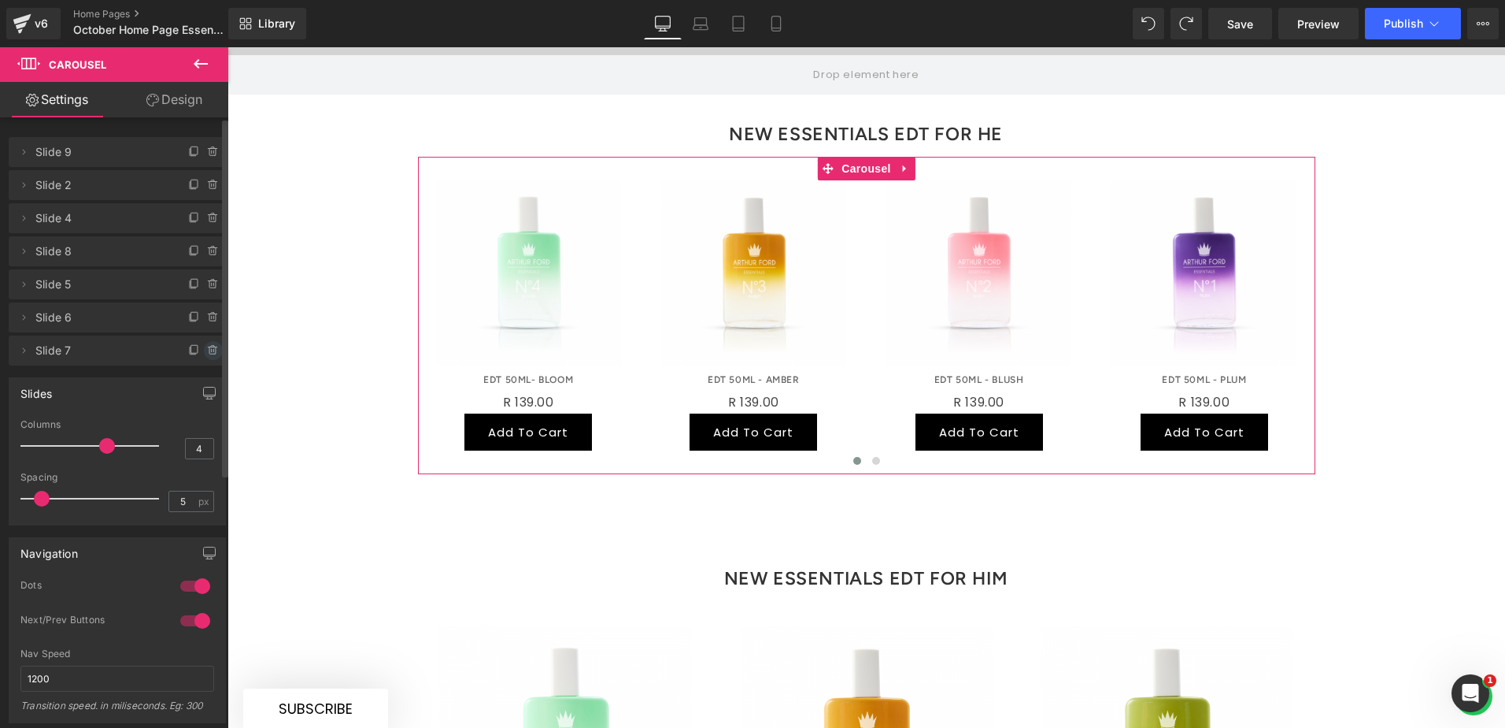
click at [209, 351] on icon at bounding box center [212, 350] width 6 height 7
click at [209, 351] on button "Delete" at bounding box center [197, 351] width 50 height 20
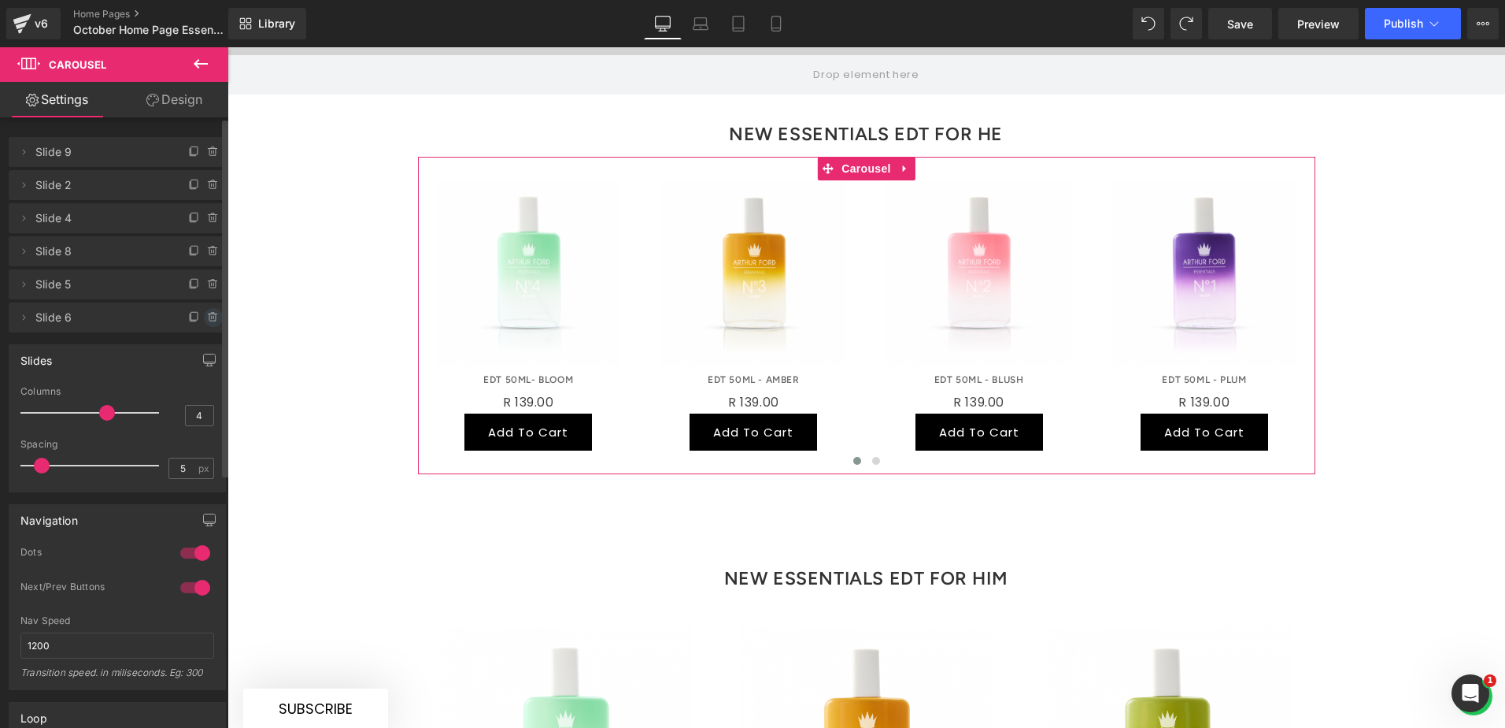
click at [212, 317] on icon at bounding box center [212, 317] width 0 height 3
click at [205, 317] on button "Delete" at bounding box center [197, 318] width 50 height 20
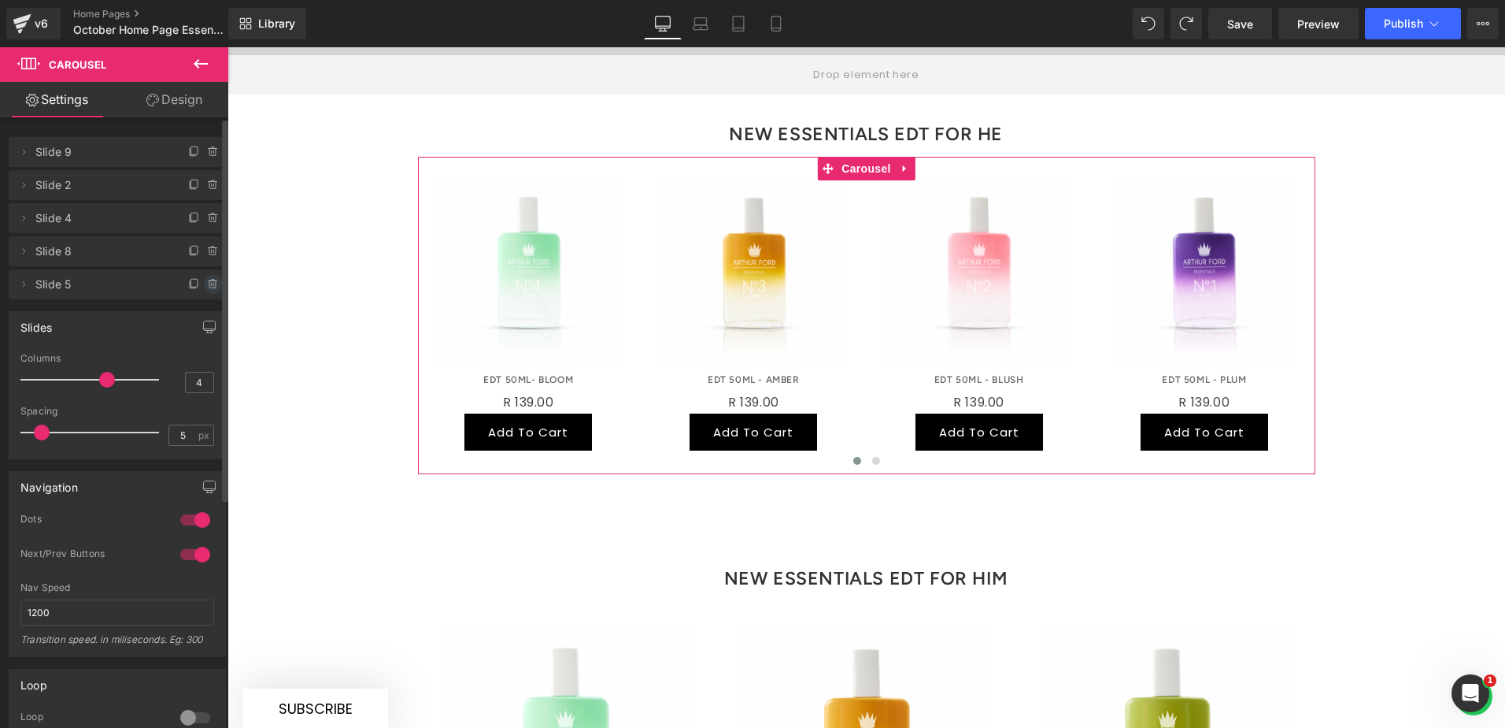
click at [207, 283] on icon at bounding box center [213, 284] width 13 height 13
drag, startPoint x: 206, startPoint y: 283, endPoint x: 3, endPoint y: 262, distance: 204.2
click at [206, 283] on button "Delete" at bounding box center [197, 285] width 50 height 20
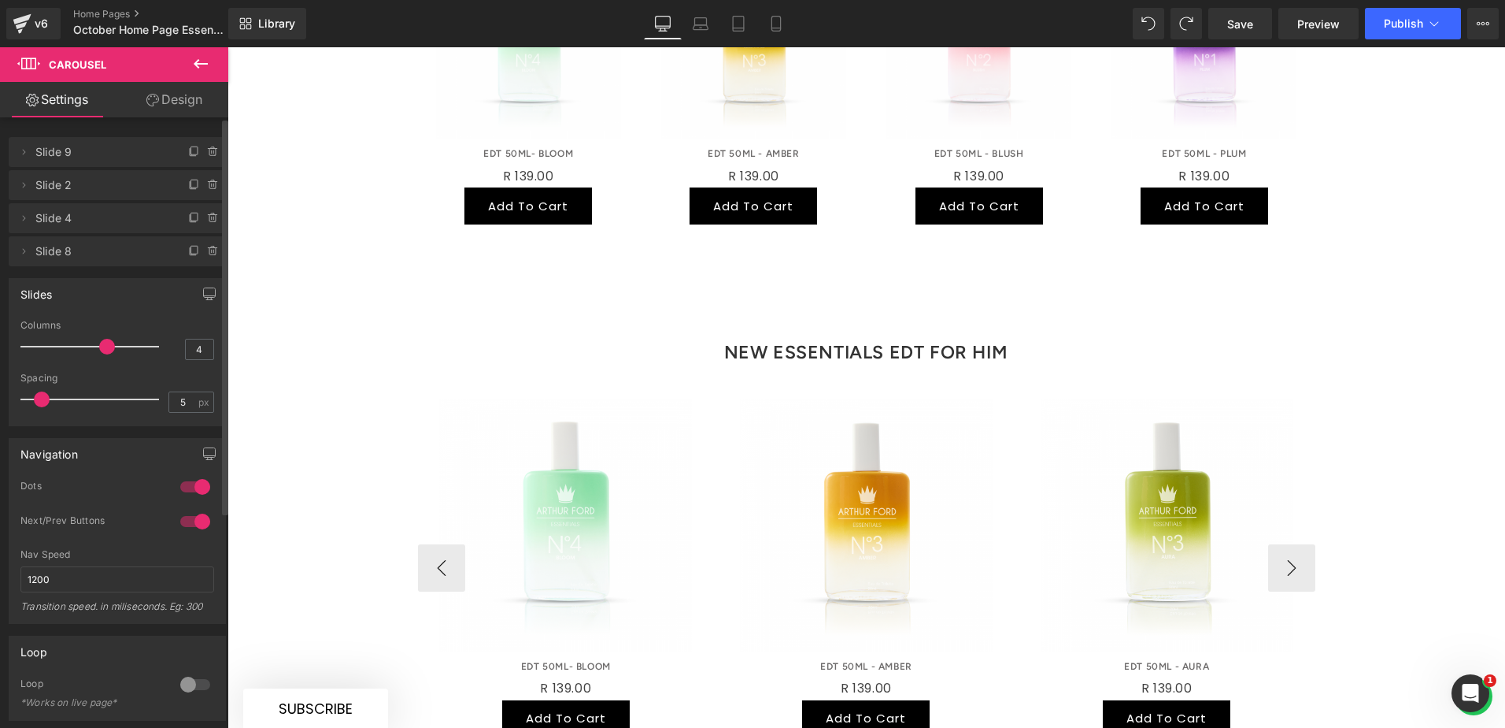
scroll to position [1165, 0]
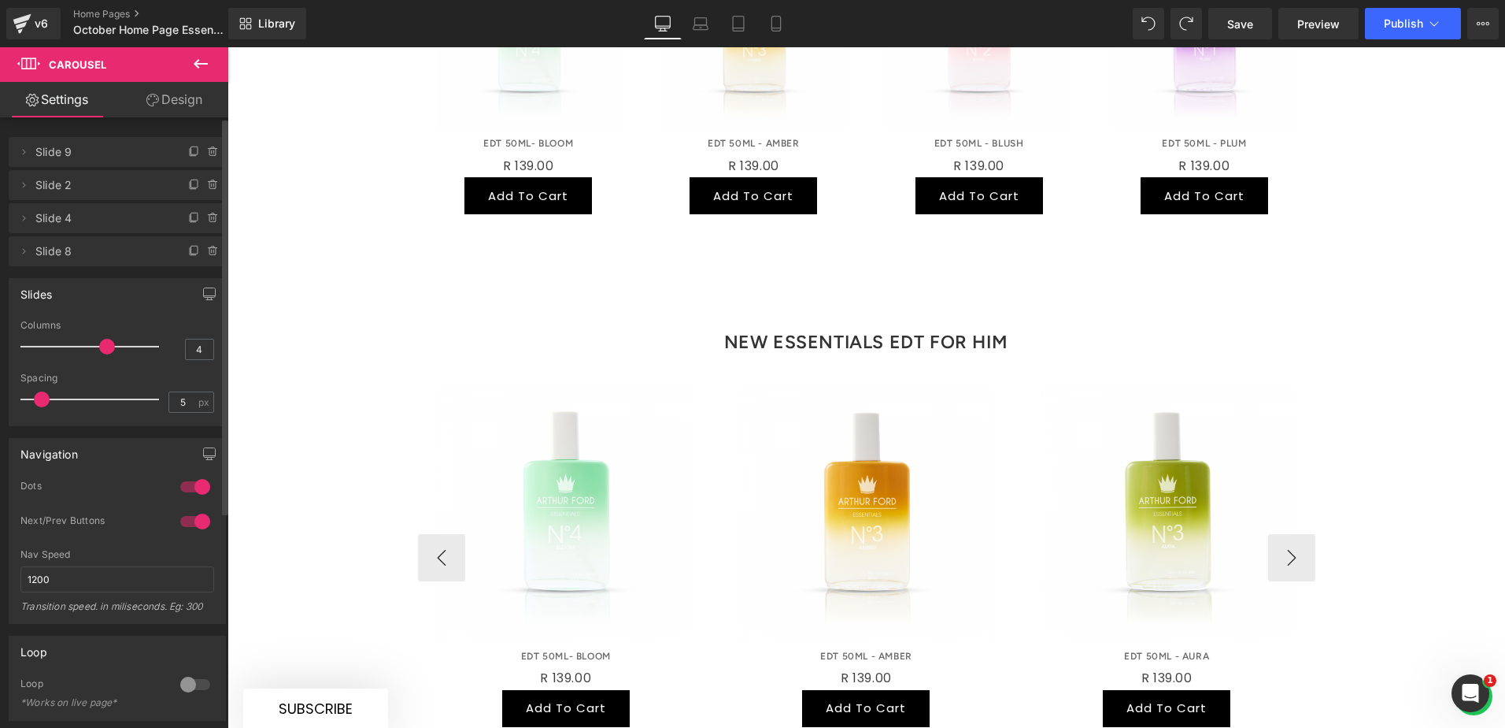
click at [902, 470] on div "Sale Off (P) Image" at bounding box center [866, 515] width 281 height 253
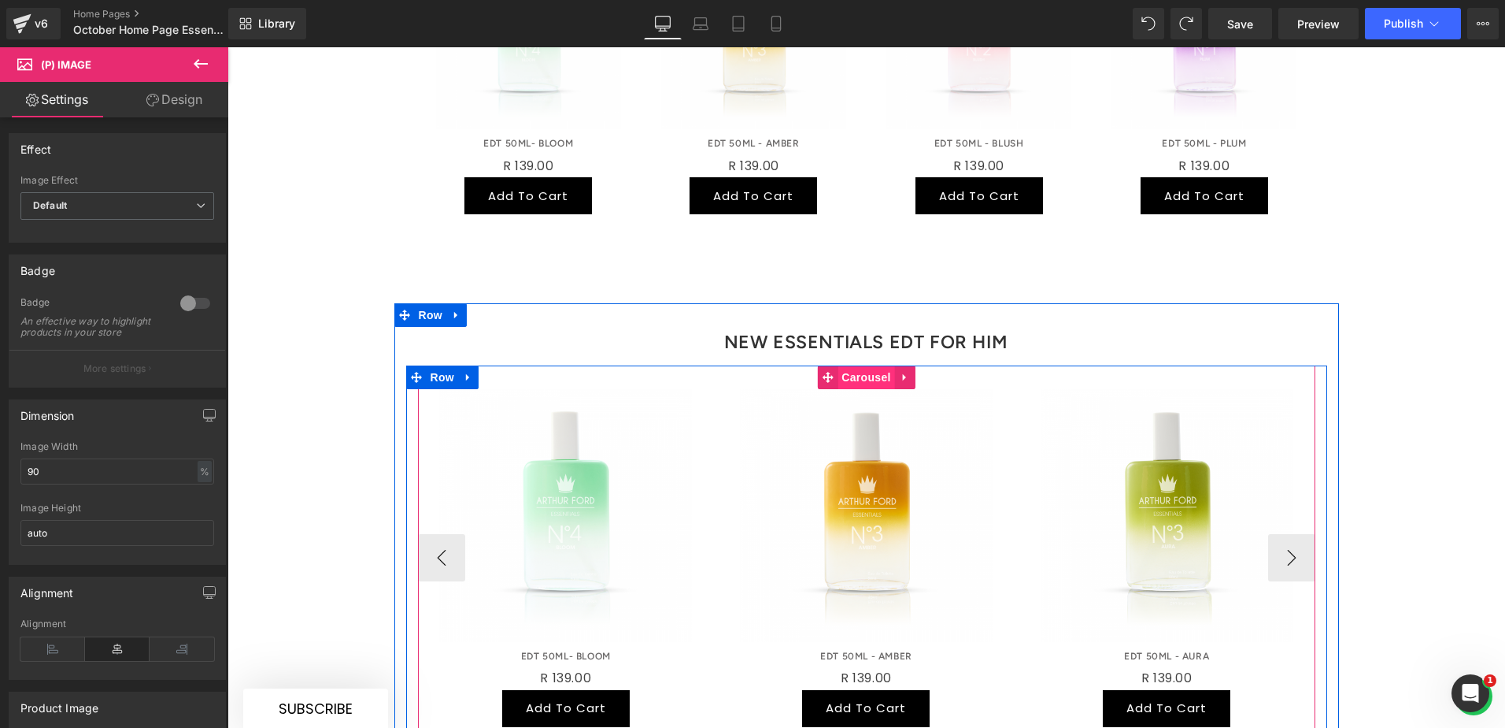
click at [850, 365] on span "Carousel" at bounding box center [866, 377] width 57 height 24
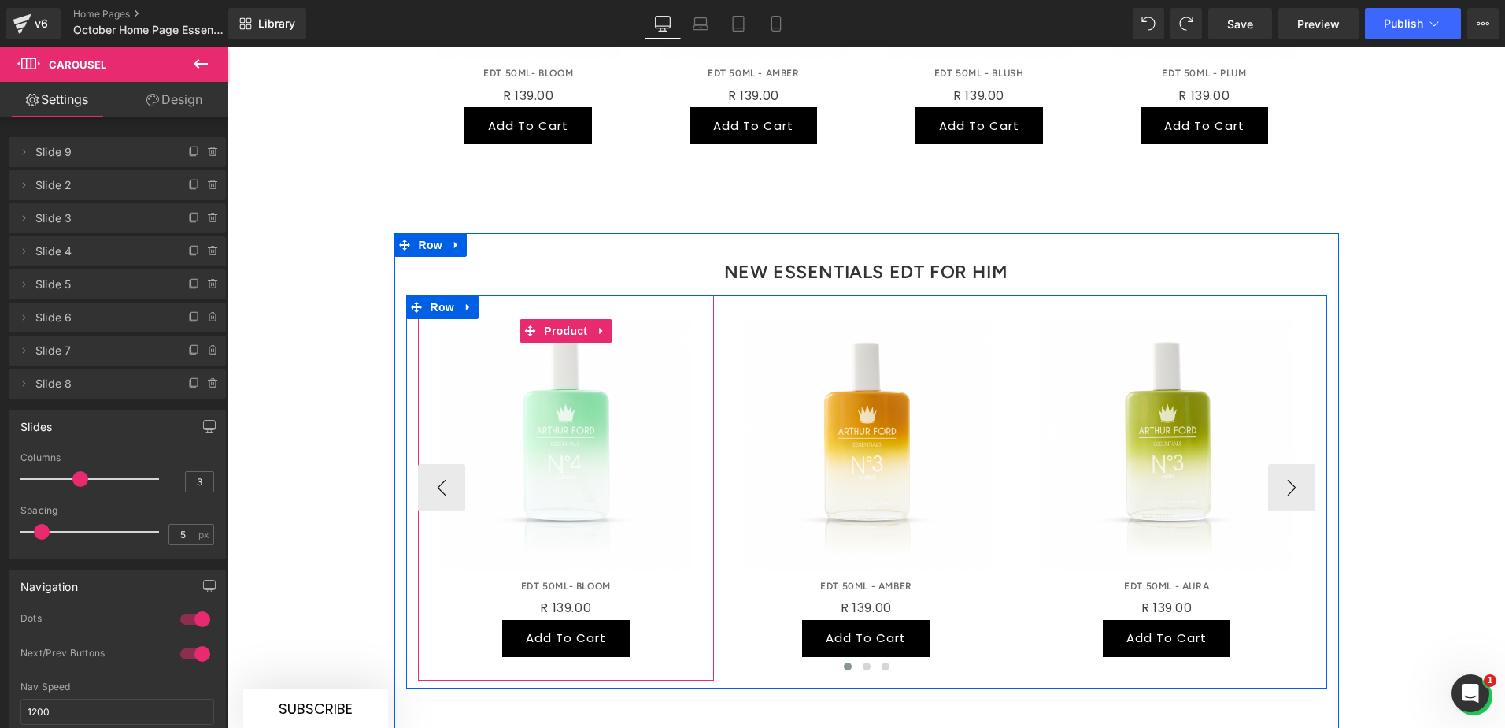
scroll to position [1323, 0]
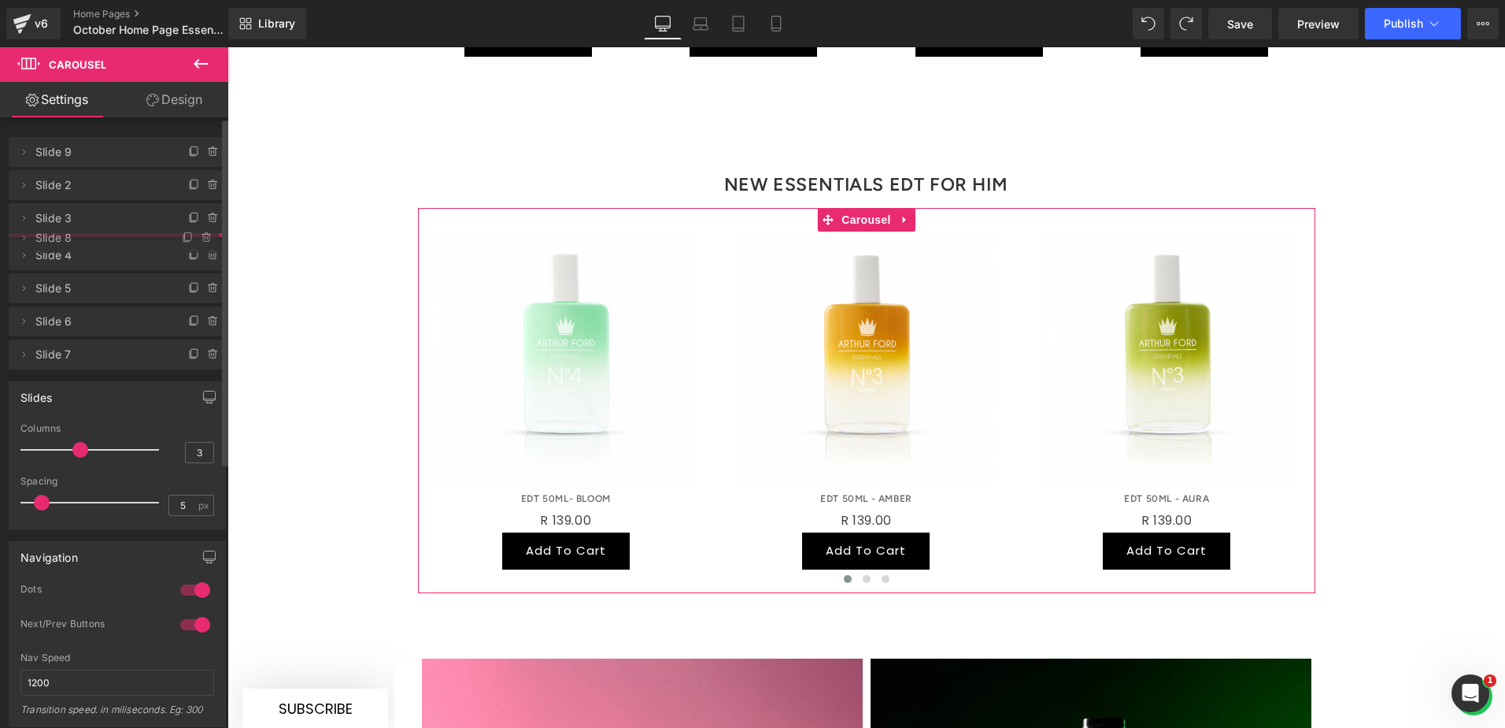
drag, startPoint x: 76, startPoint y: 384, endPoint x: 68, endPoint y: 239, distance: 145.1
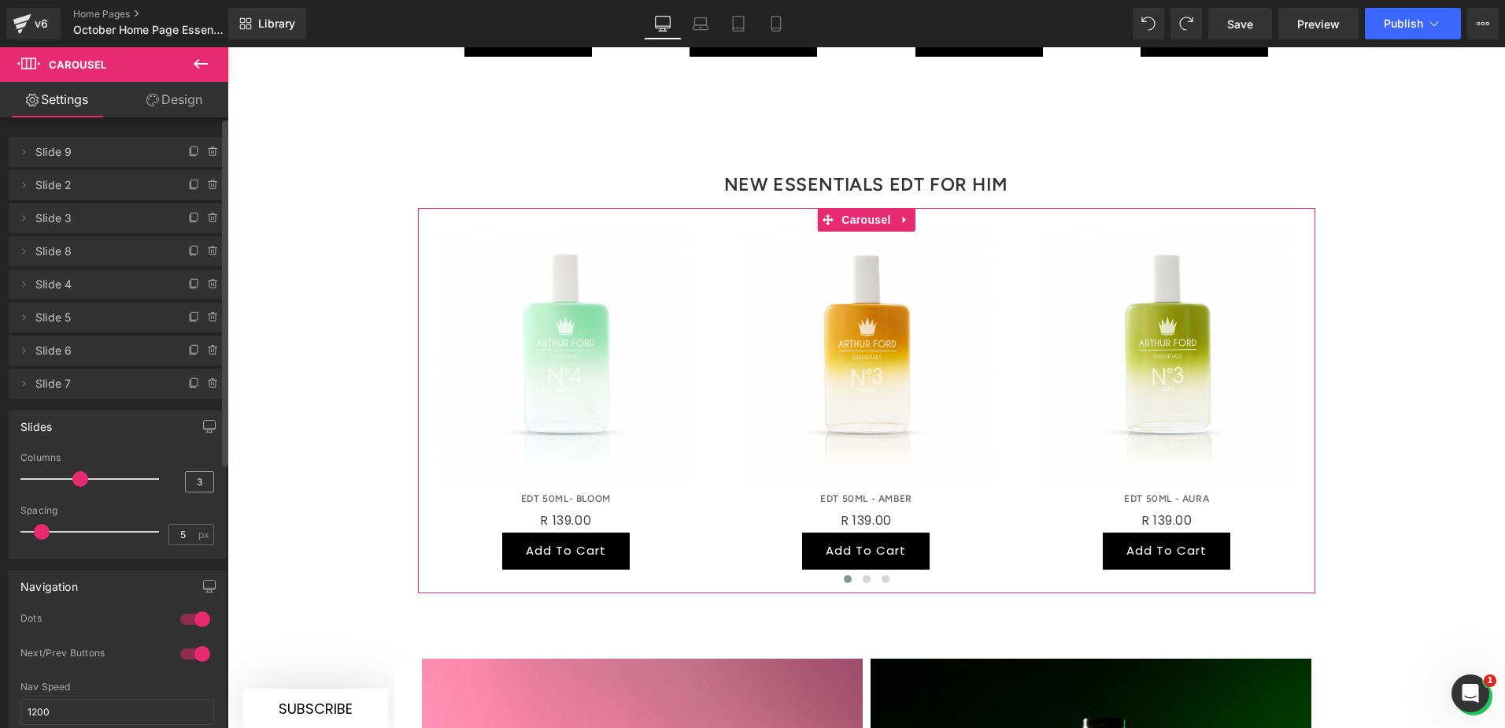
click at [191, 474] on input "3" at bounding box center [200, 482] width 28 height 20
type input "4"
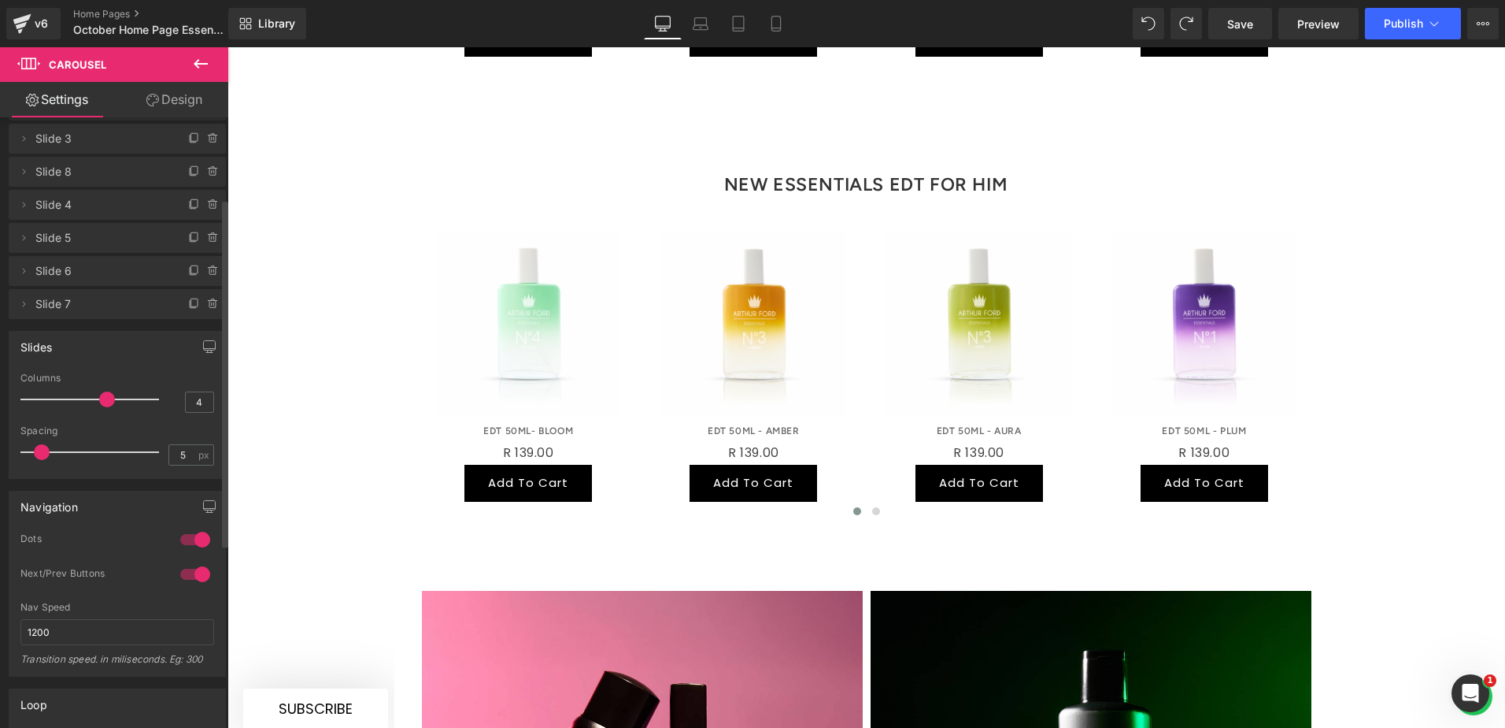
scroll to position [79, 0]
click at [152, 370] on div "Slides 4 Columns 4 3 Columns 3 3 Columns 3 1 Columns 1 5px Spacing 5 px 5px Spa…" at bounding box center [117, 405] width 217 height 148
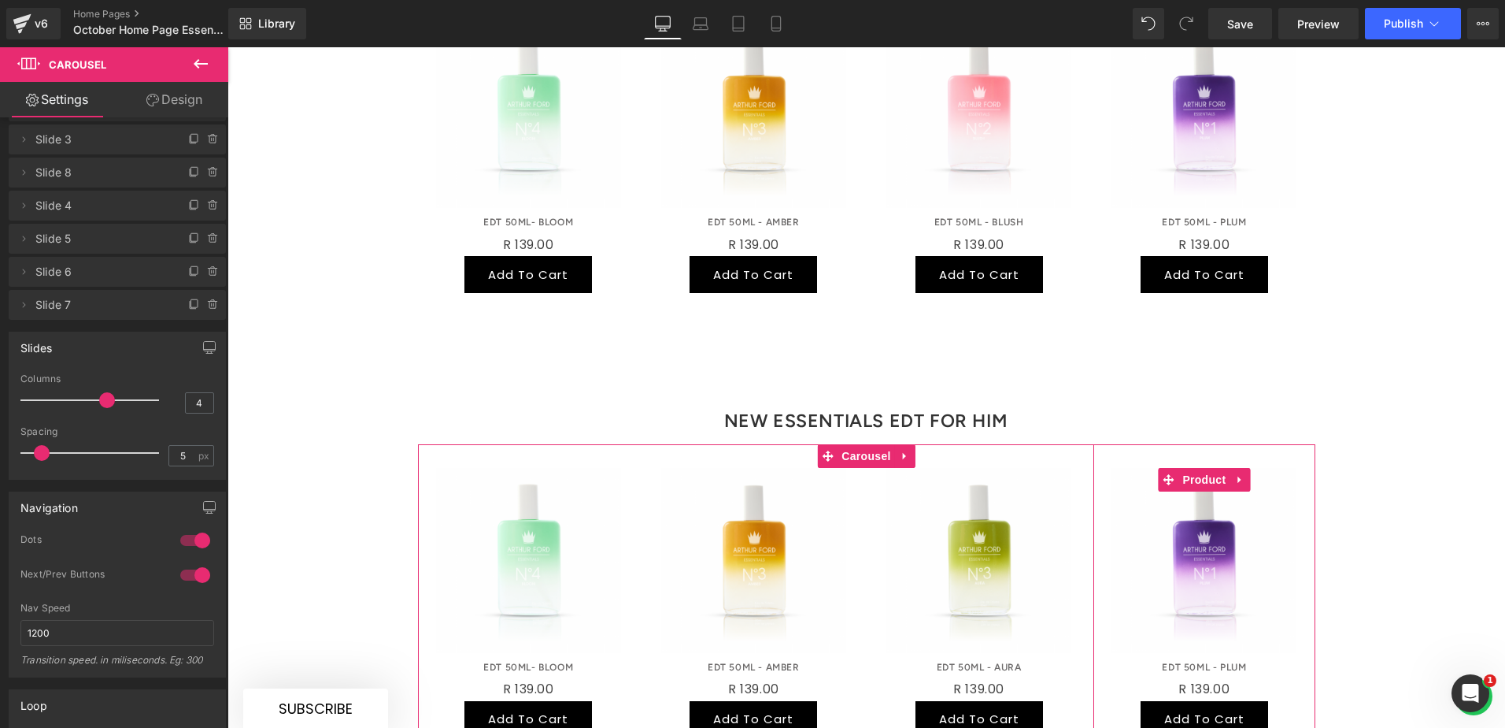
scroll to position [0, 0]
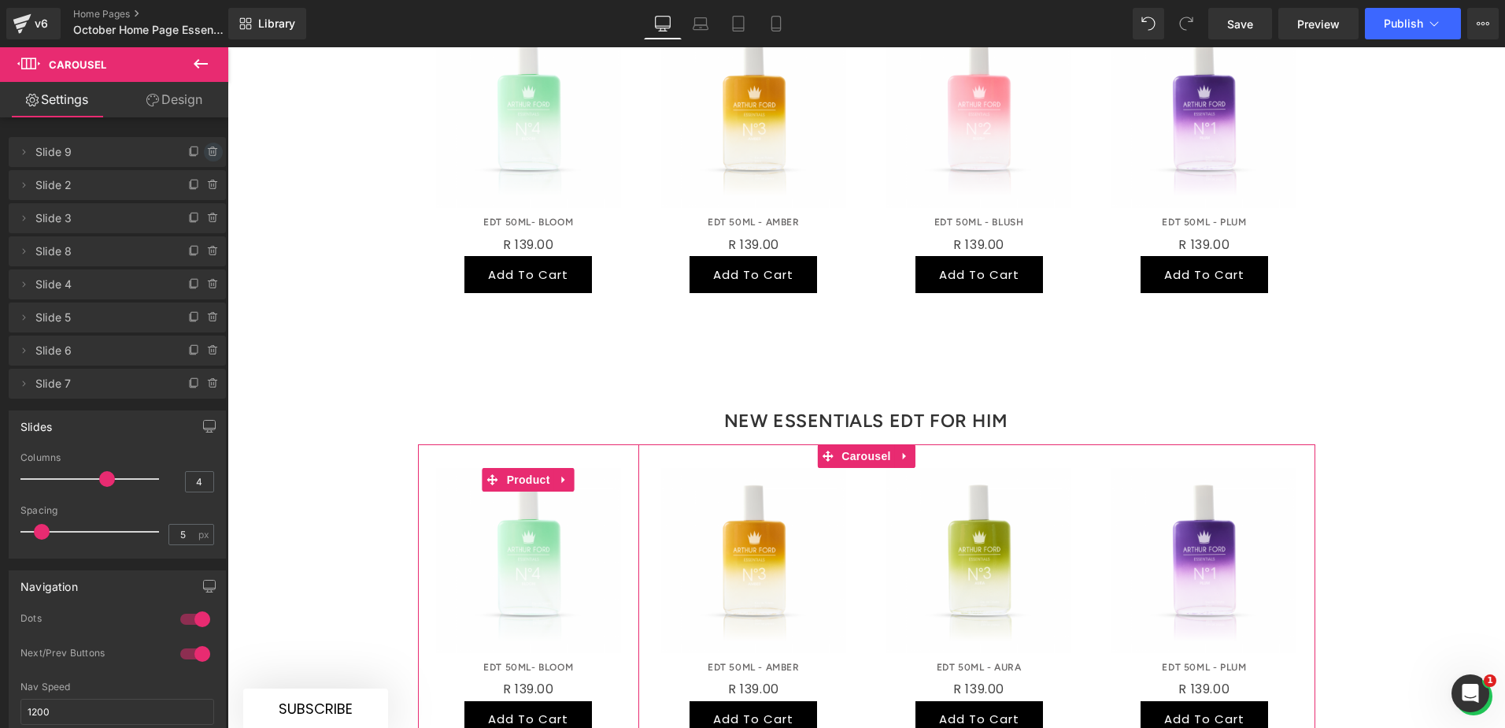
click at [208, 153] on icon at bounding box center [213, 152] width 13 height 13
click at [208, 153] on button "Delete" at bounding box center [197, 153] width 50 height 20
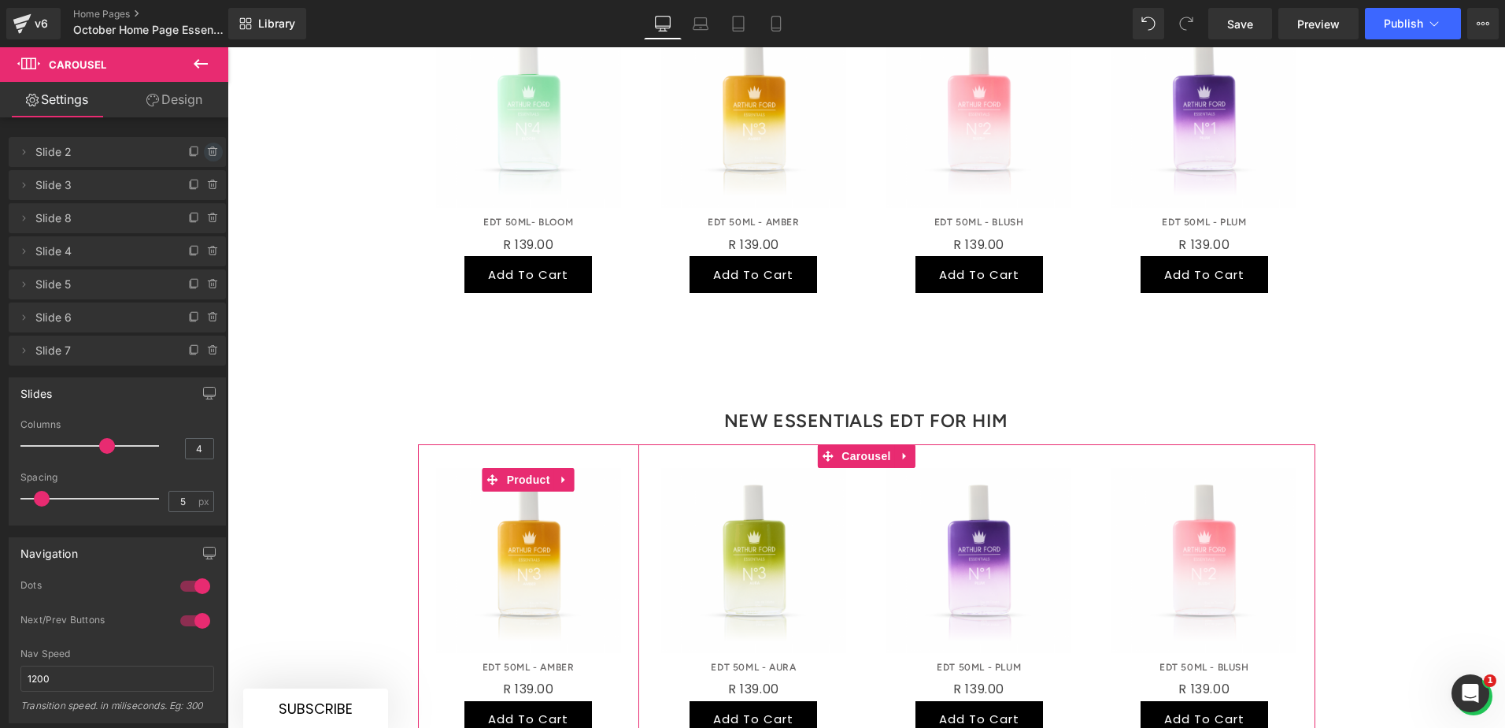
click at [209, 155] on icon at bounding box center [212, 152] width 6 height 7
click at [204, 155] on button "Delete" at bounding box center [197, 153] width 50 height 20
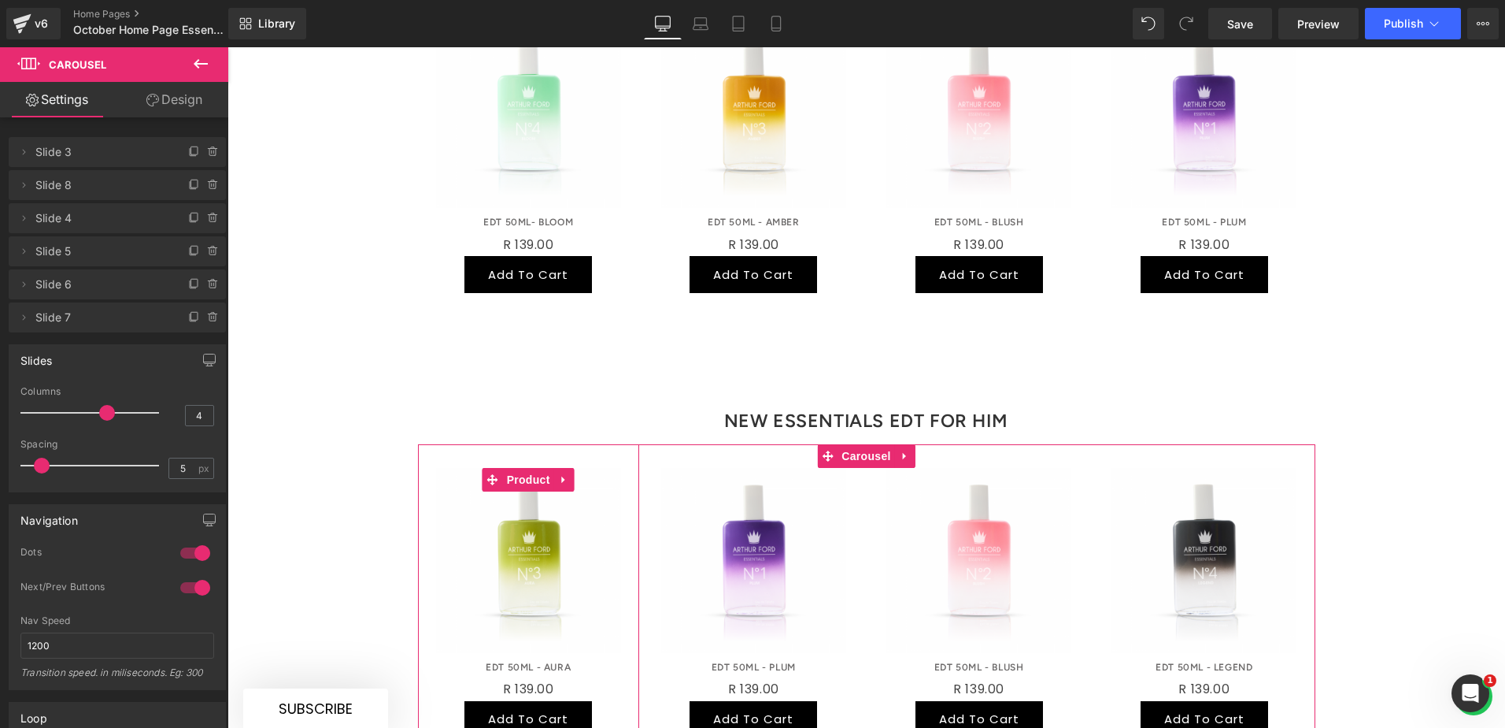
click at [209, 155] on icon at bounding box center [212, 152] width 6 height 7
click at [204, 155] on button "Delete" at bounding box center [197, 153] width 50 height 20
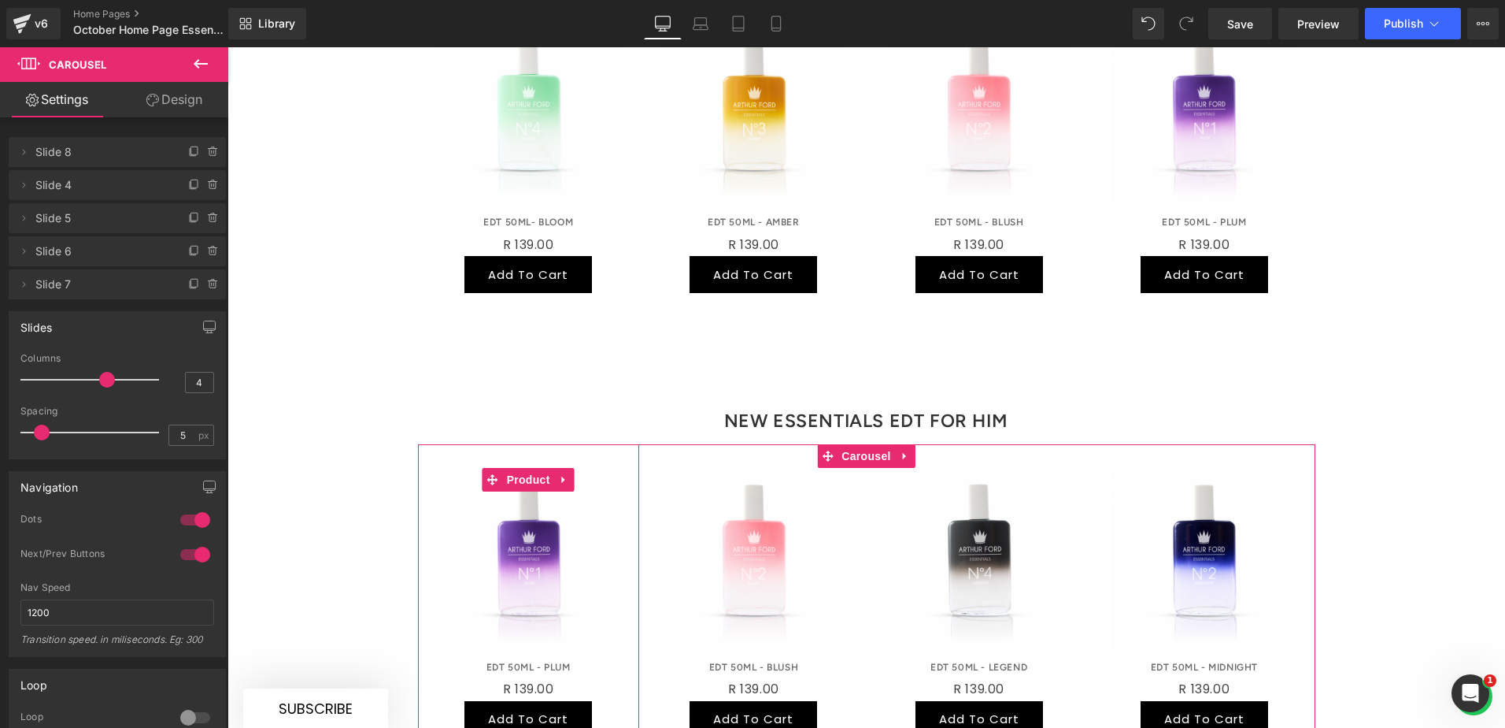
click at [209, 155] on icon at bounding box center [212, 152] width 6 height 7
click at [204, 154] on button "Delete" at bounding box center [197, 153] width 50 height 20
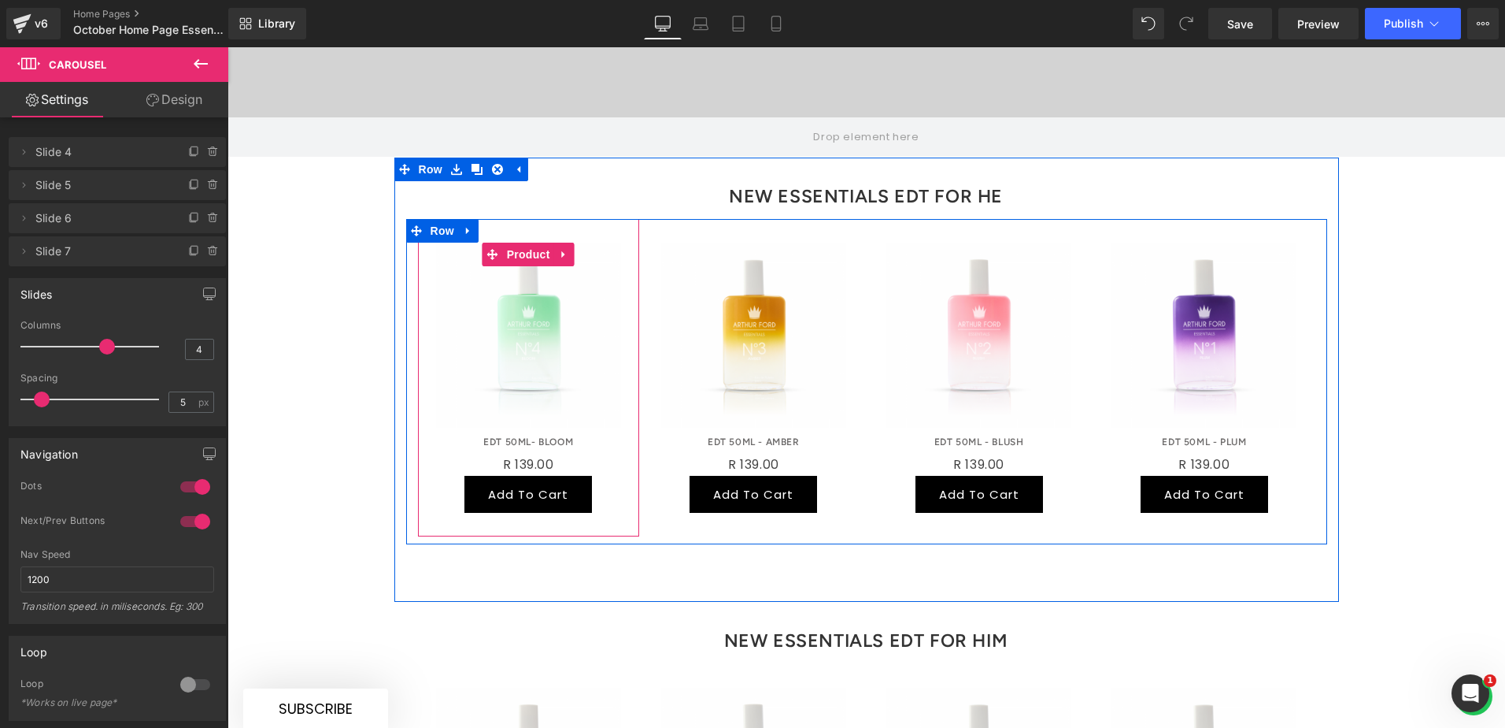
scroll to position [850, 0]
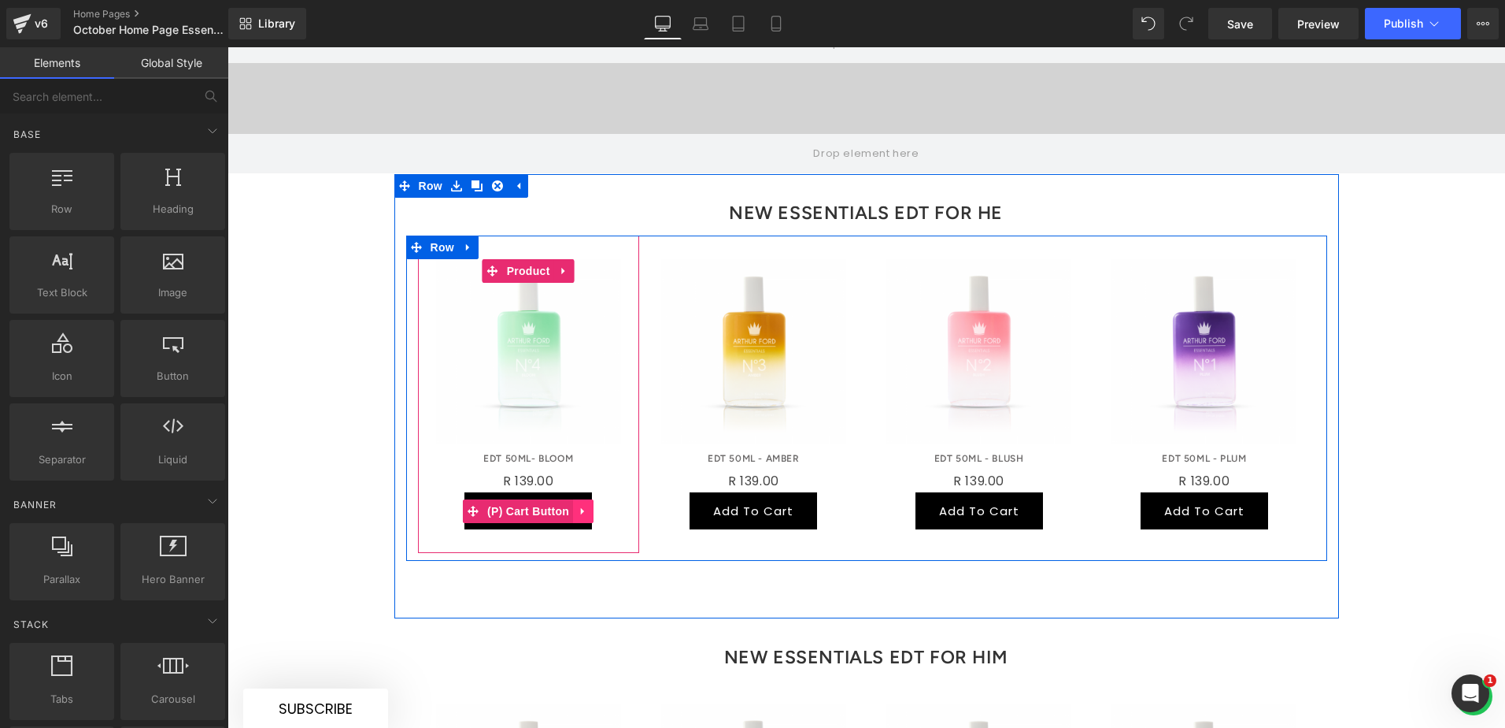
click at [579, 505] on icon at bounding box center [583, 511] width 11 height 12
click at [588, 505] on icon at bounding box center [593, 510] width 11 height 11
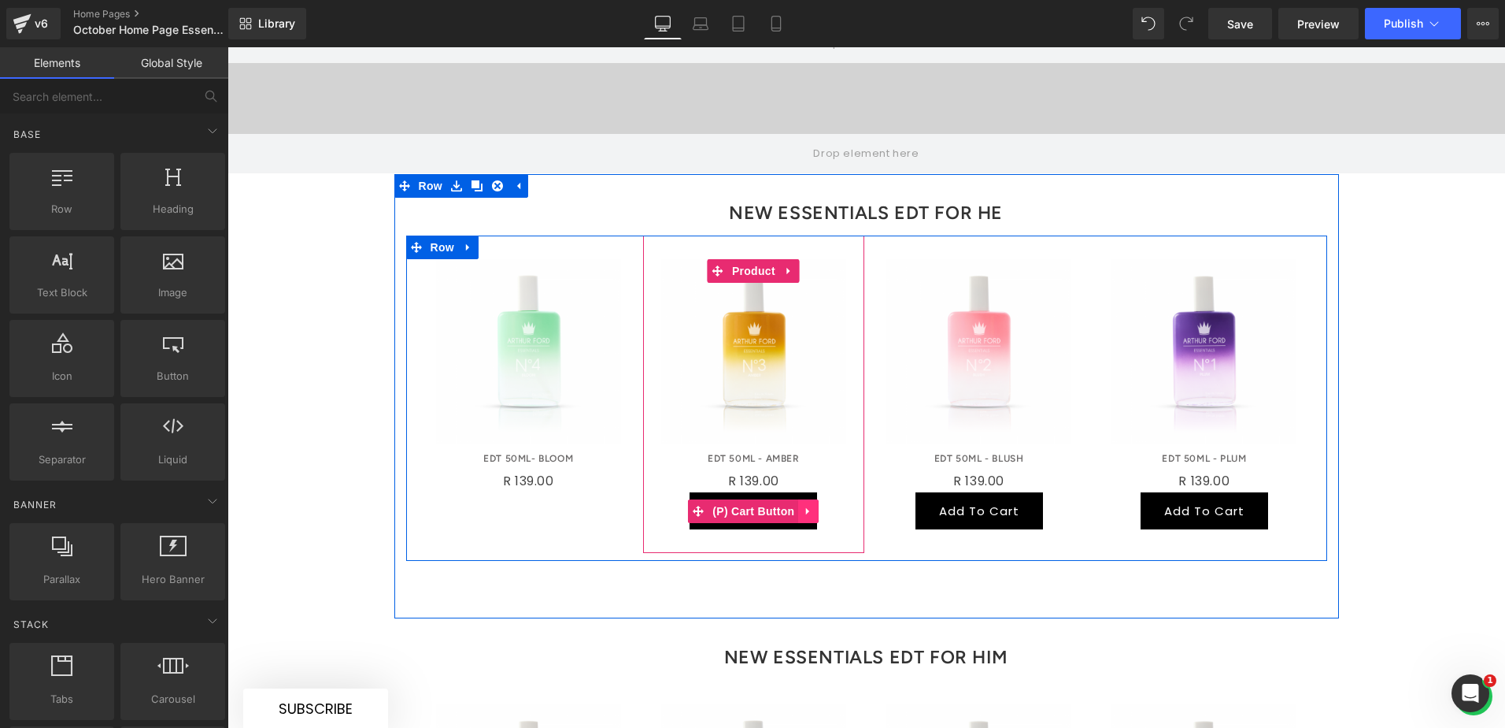
click at [807, 499] on link at bounding box center [808, 511] width 20 height 24
click at [817, 499] on link at bounding box center [819, 511] width 20 height 24
click at [790, 469] on link at bounding box center [791, 481] width 20 height 24
click at [796, 476] on icon at bounding box center [801, 481] width 11 height 11
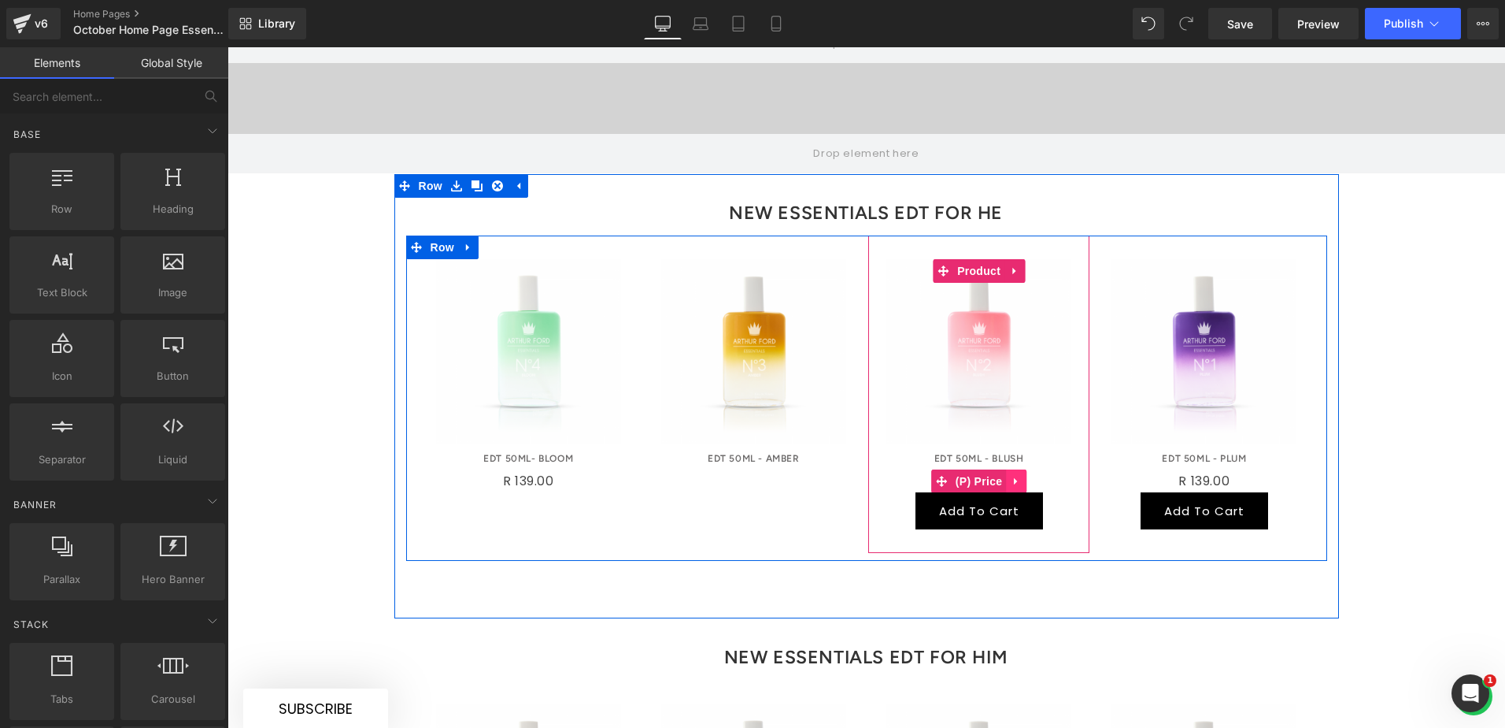
click at [1011, 476] on icon at bounding box center [1016, 482] width 11 height 12
click at [1023, 476] on icon at bounding box center [1026, 481] width 11 height 11
click at [1030, 483] on icon at bounding box center [1034, 489] width 11 height 12
click at [1039, 483] on icon at bounding box center [1044, 488] width 11 height 11
click at [1015, 445] on link at bounding box center [1015, 457] width 20 height 24
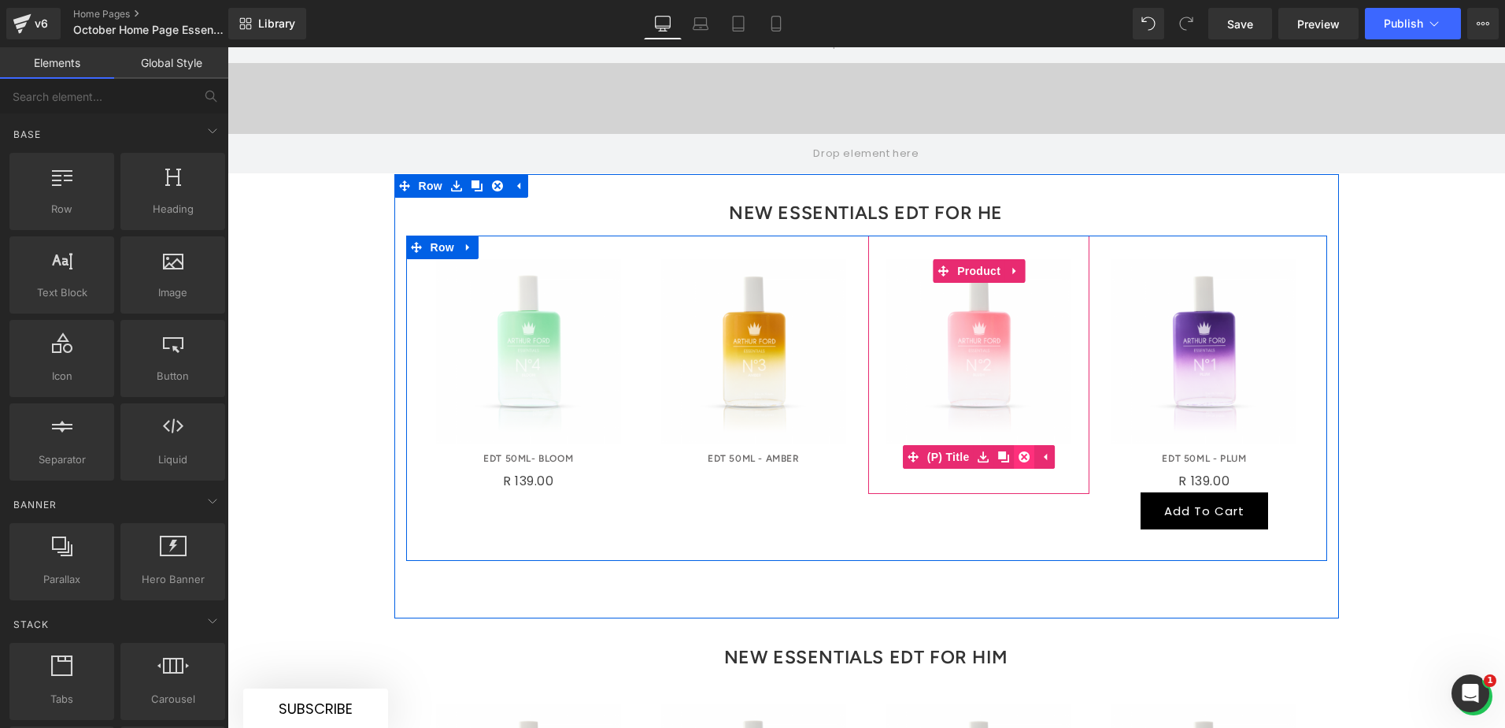
click at [1024, 451] on icon at bounding box center [1025, 456] width 11 height 11
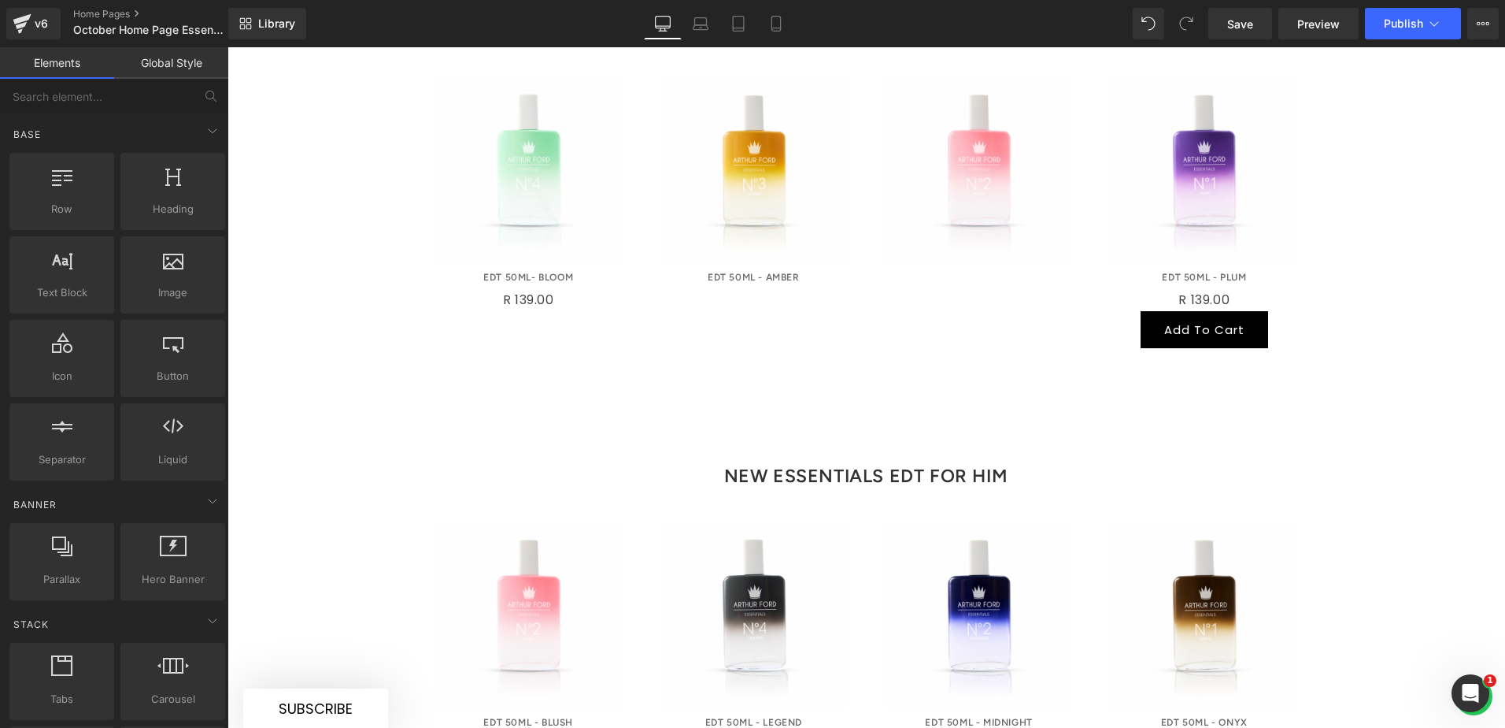
scroll to position [929, 0]
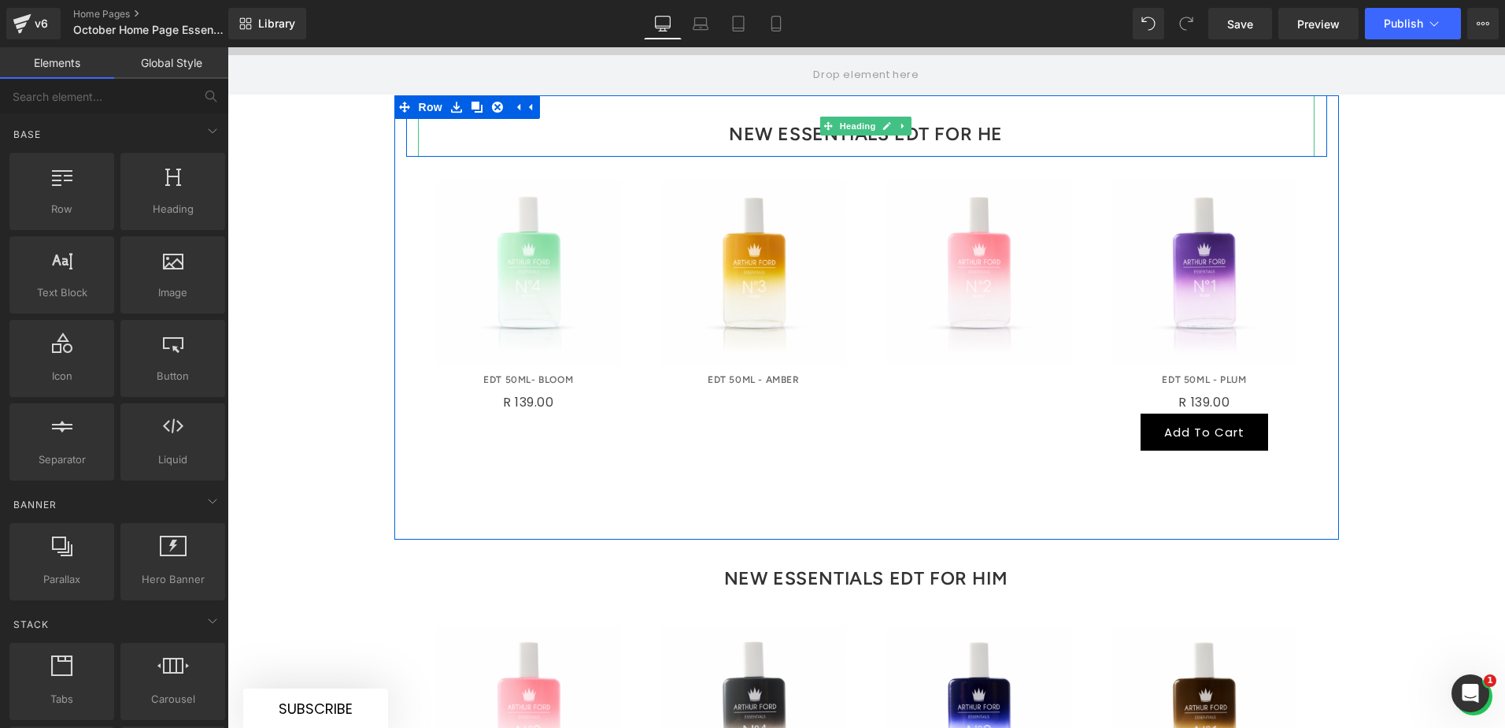
click at [1015, 111] on h3 "NEW ESSENTIALS EDT FOR HE" at bounding box center [866, 134] width 897 height 46
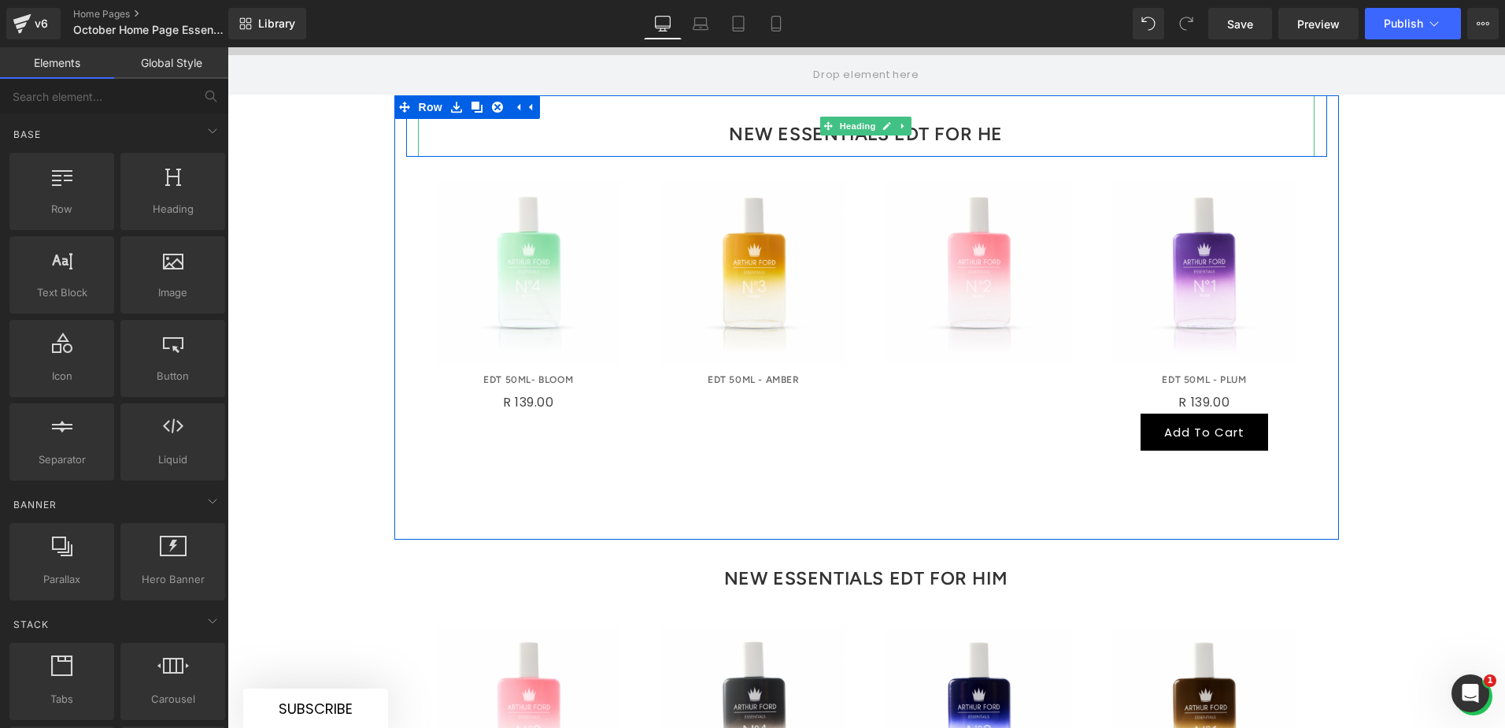
click at [1021, 111] on h3 "NEW ESSENTIALS EDT FOR HE" at bounding box center [866, 134] width 897 height 46
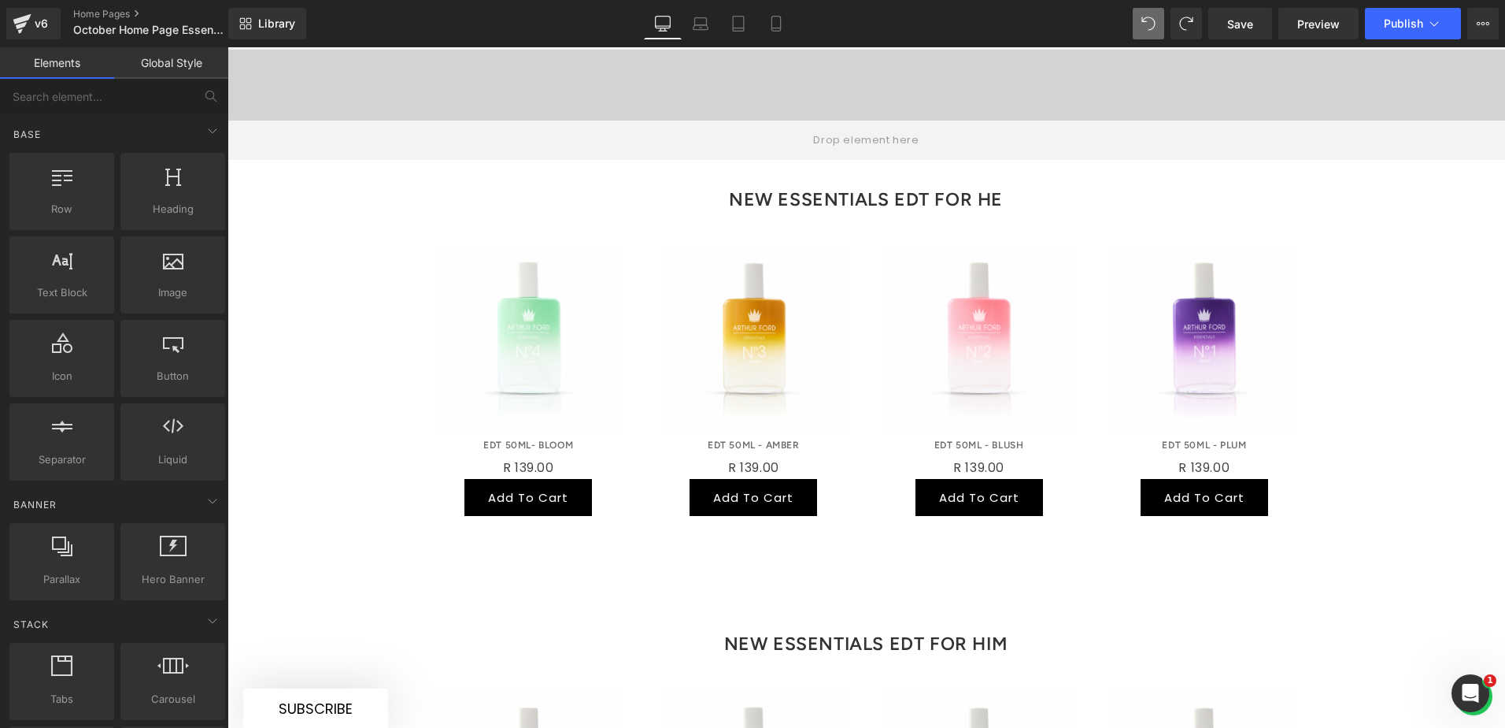
scroll to position [850, 0]
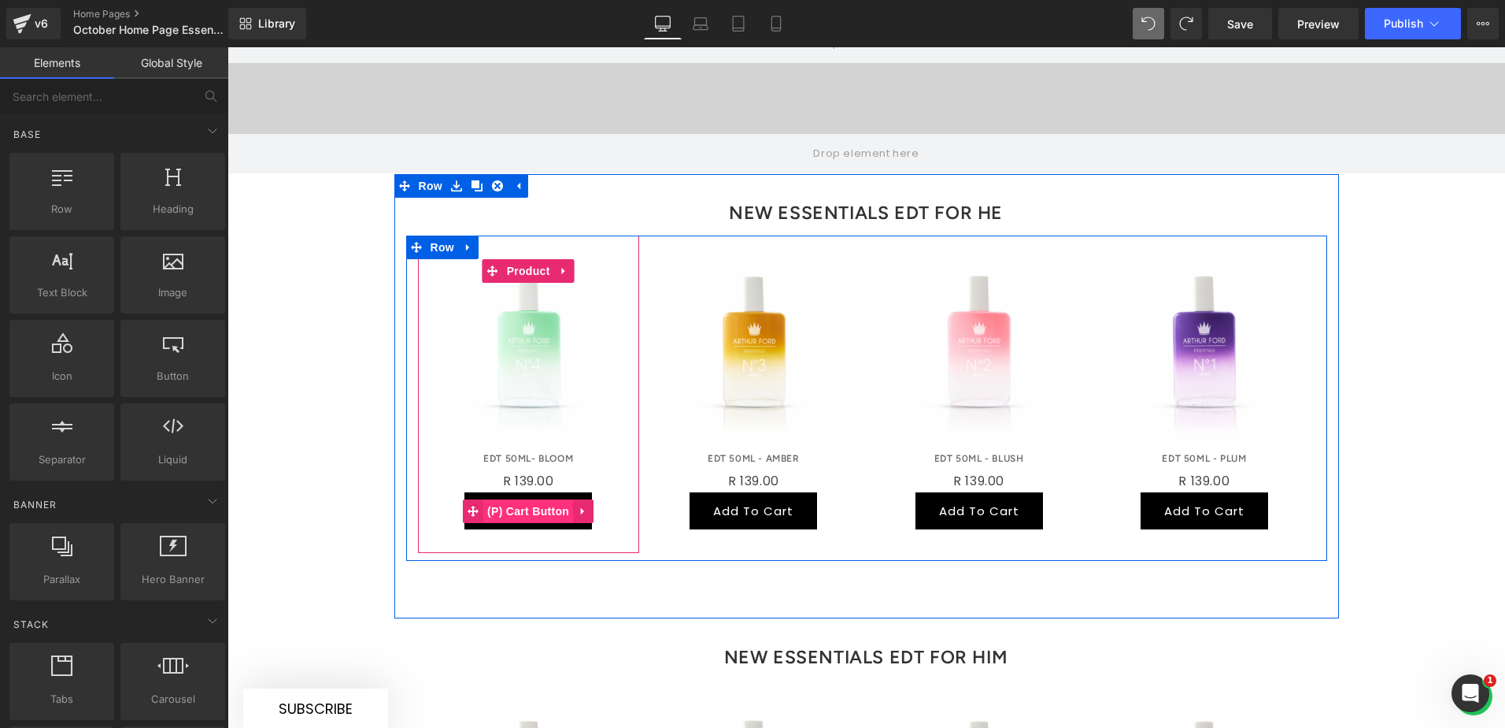
click at [557, 499] on span "(P) Cart Button" at bounding box center [528, 511] width 90 height 24
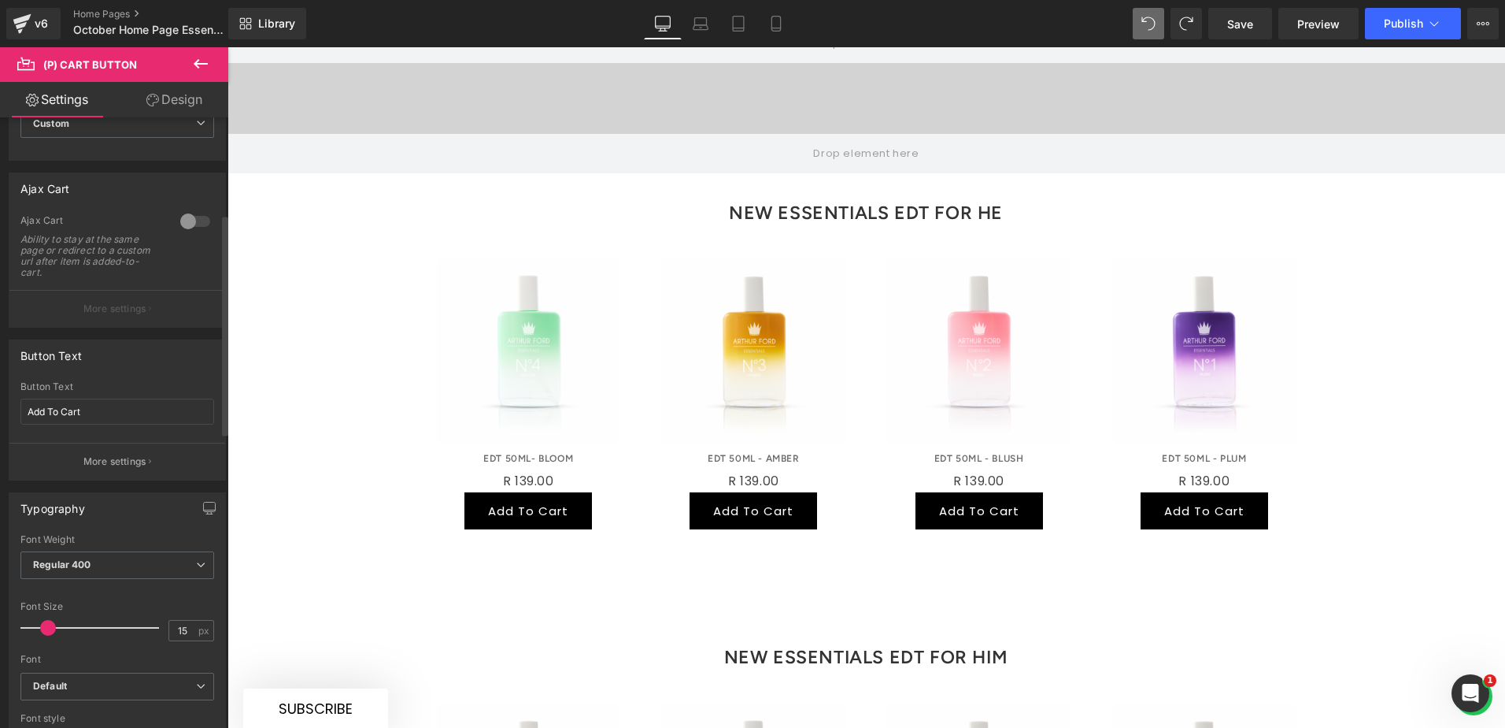
scroll to position [315, 0]
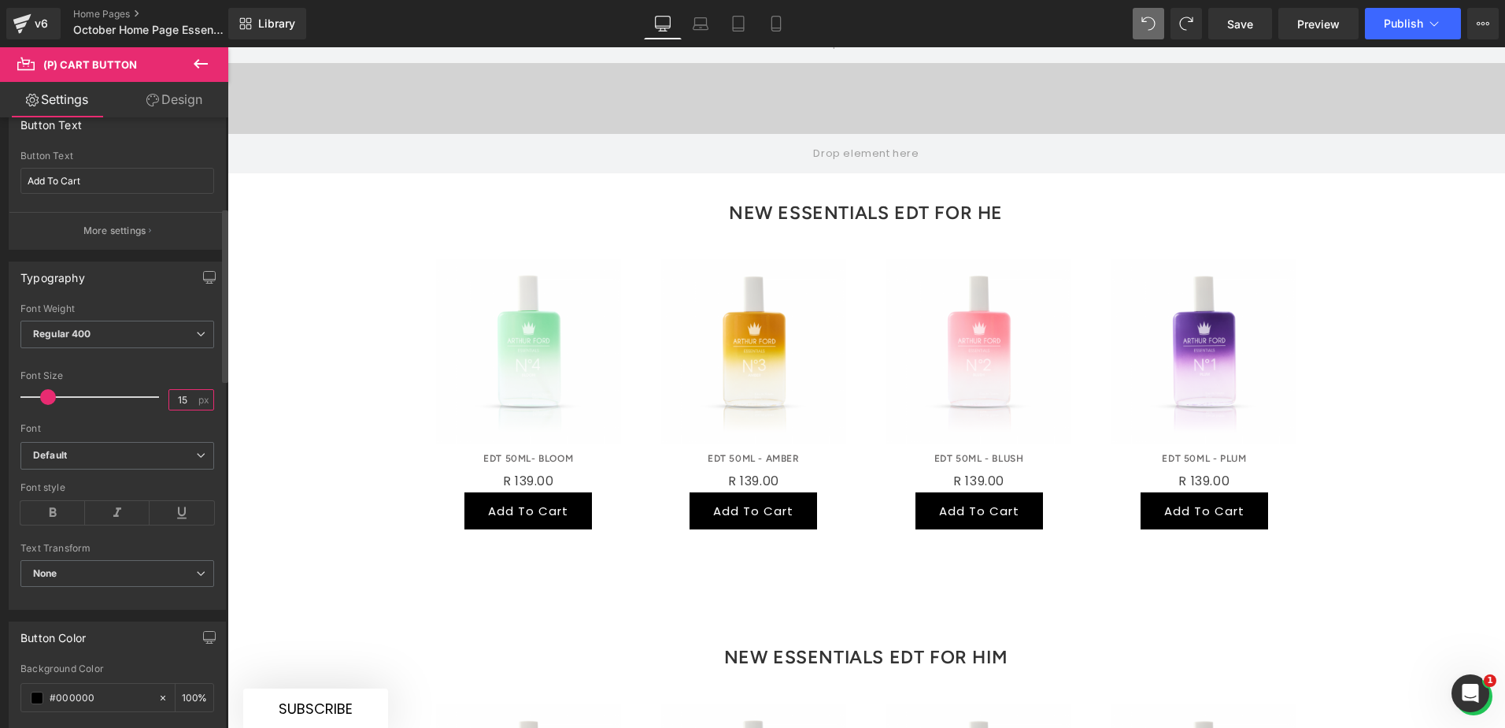
click at [177, 398] on input "15" at bounding box center [183, 400] width 28 height 20
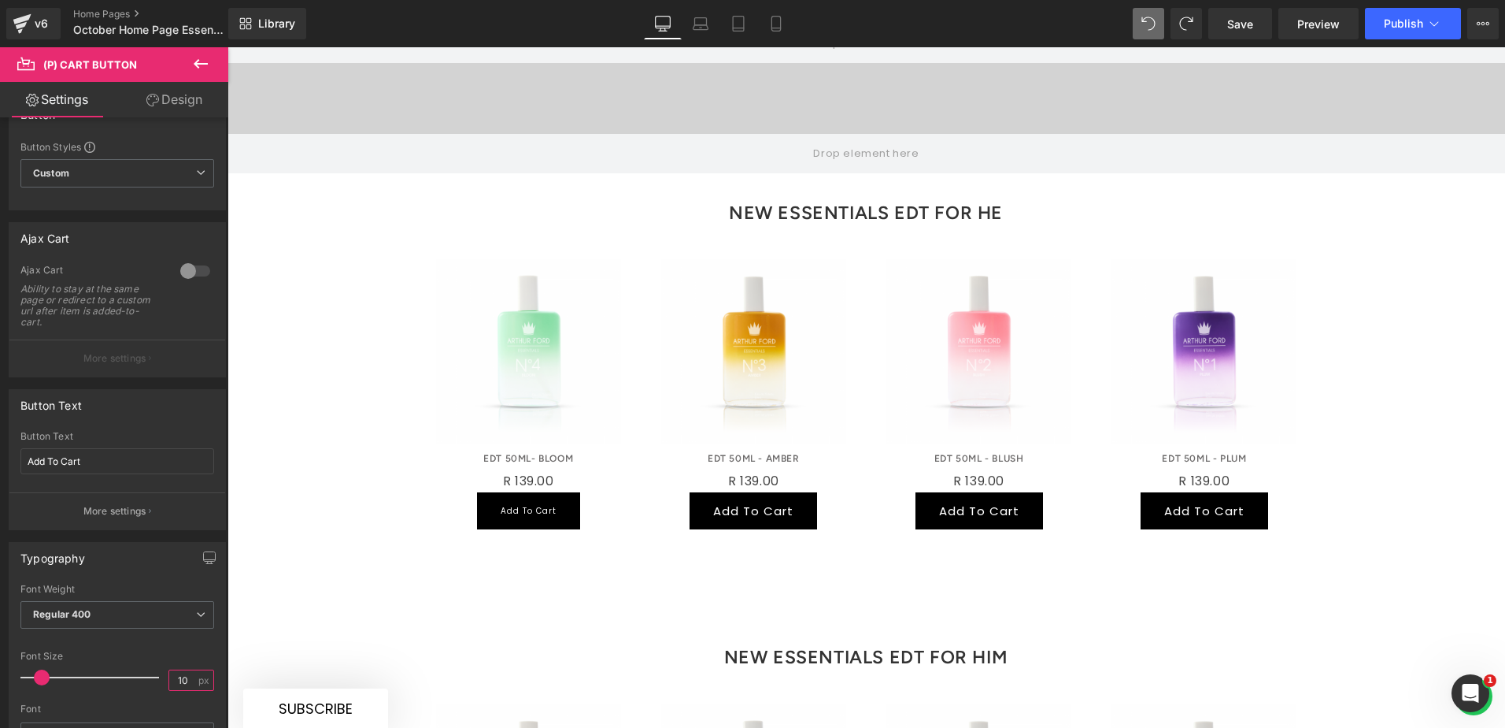
scroll to position [0, 0]
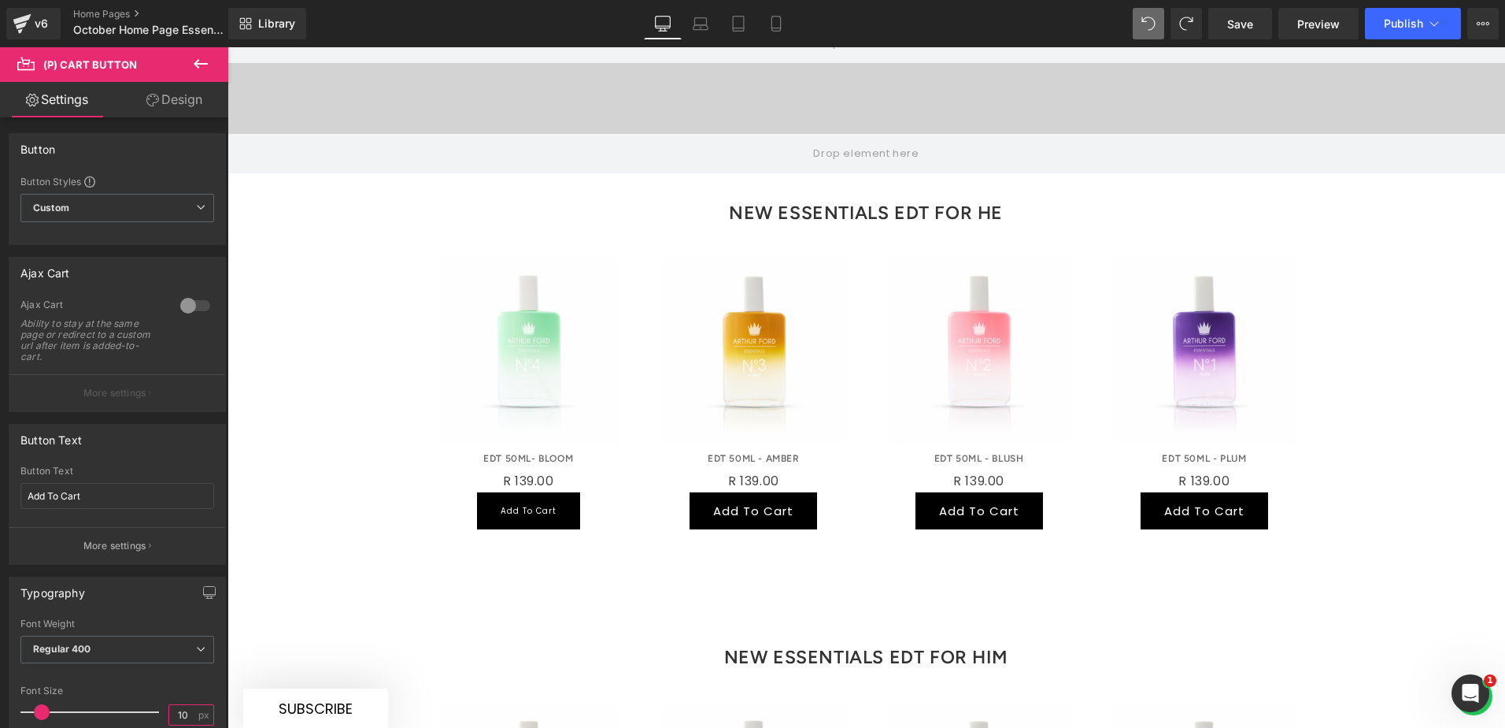
type input "10"
click at [168, 98] on link "Design" at bounding box center [174, 99] width 114 height 35
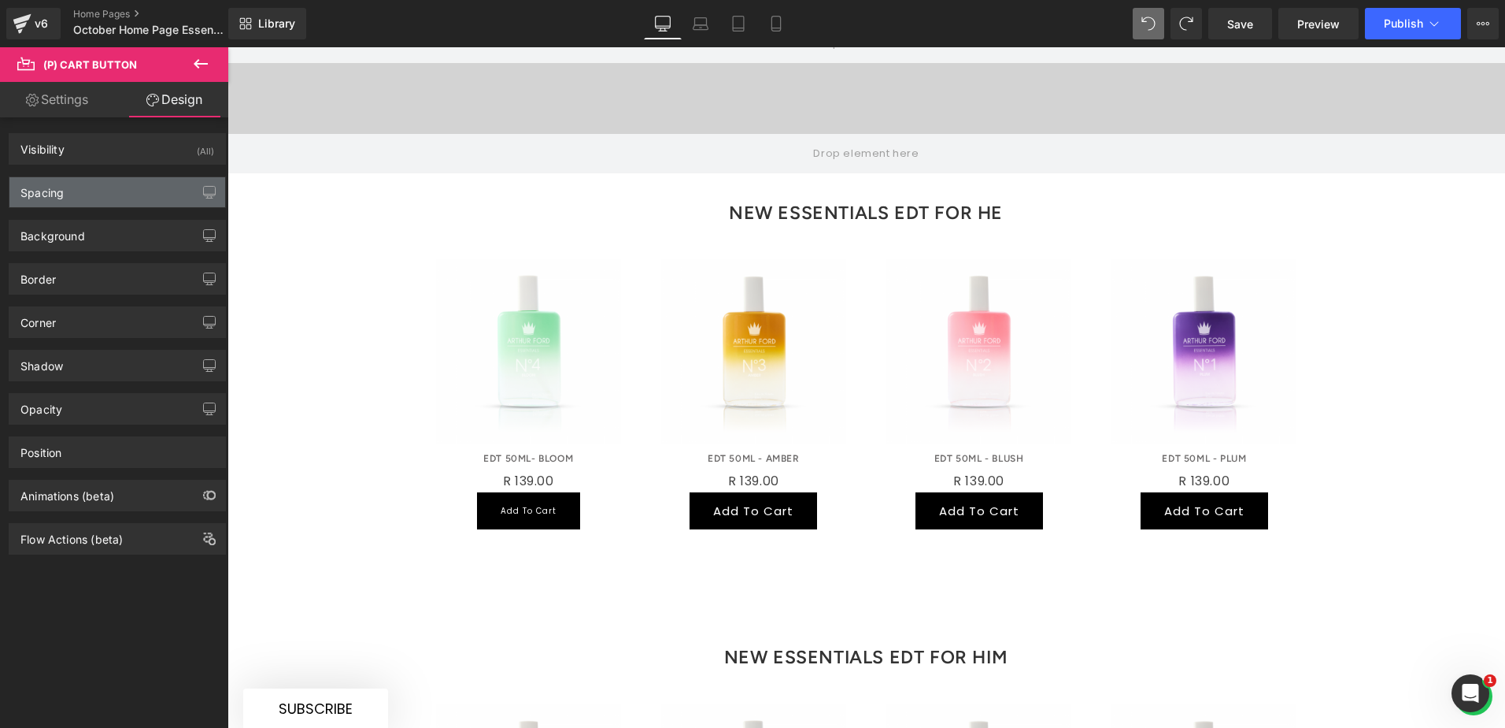
click at [95, 185] on div "Spacing" at bounding box center [117, 192] width 216 height 30
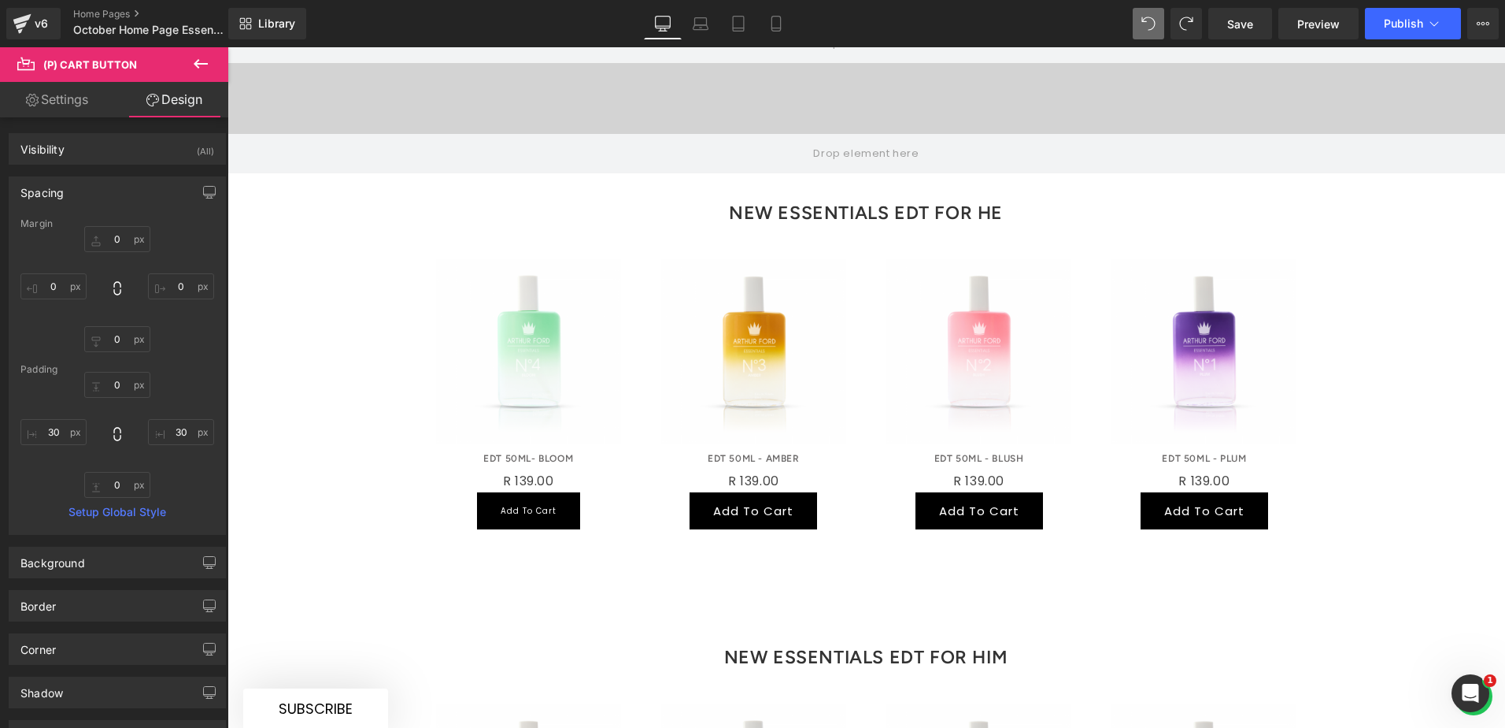
click at [95, 185] on div "Spacing" at bounding box center [117, 192] width 216 height 30
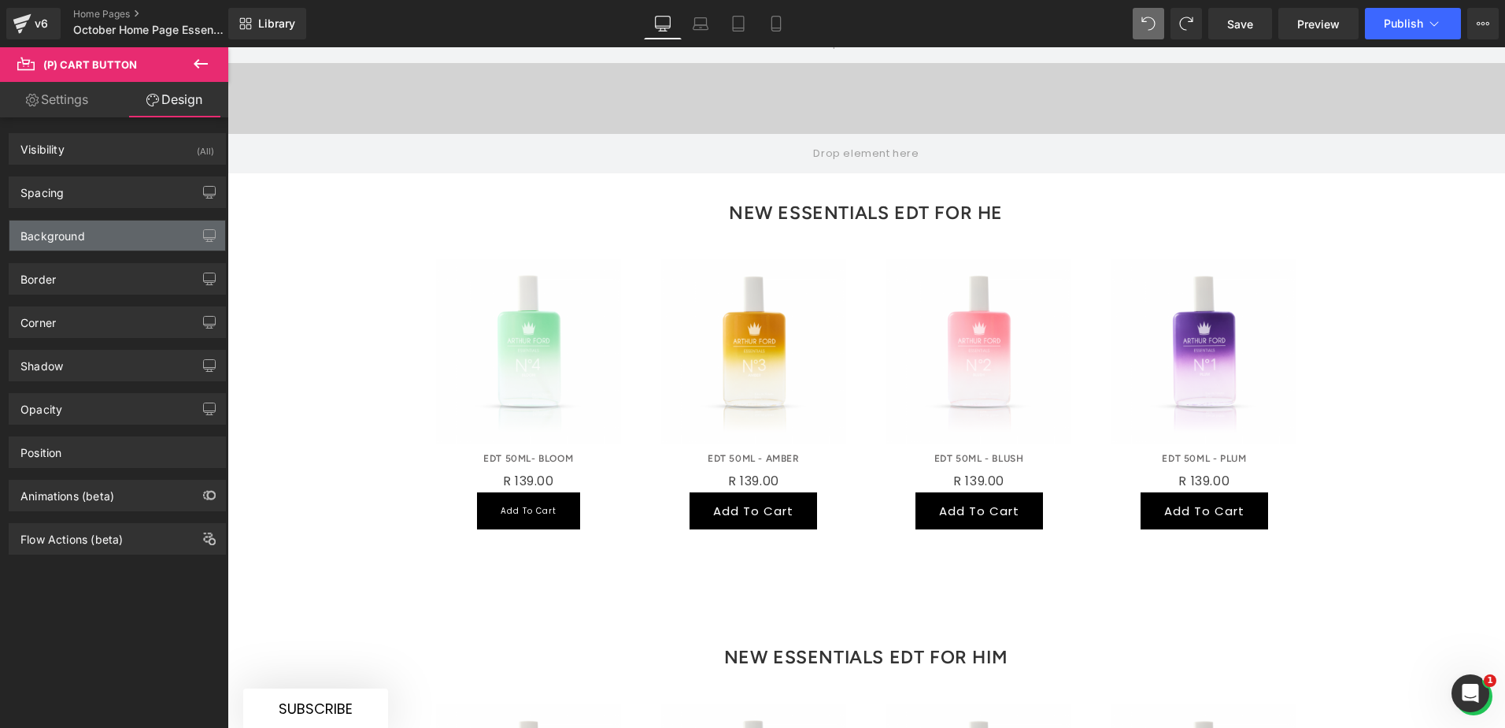
click at [94, 229] on div "Background" at bounding box center [117, 235] width 216 height 30
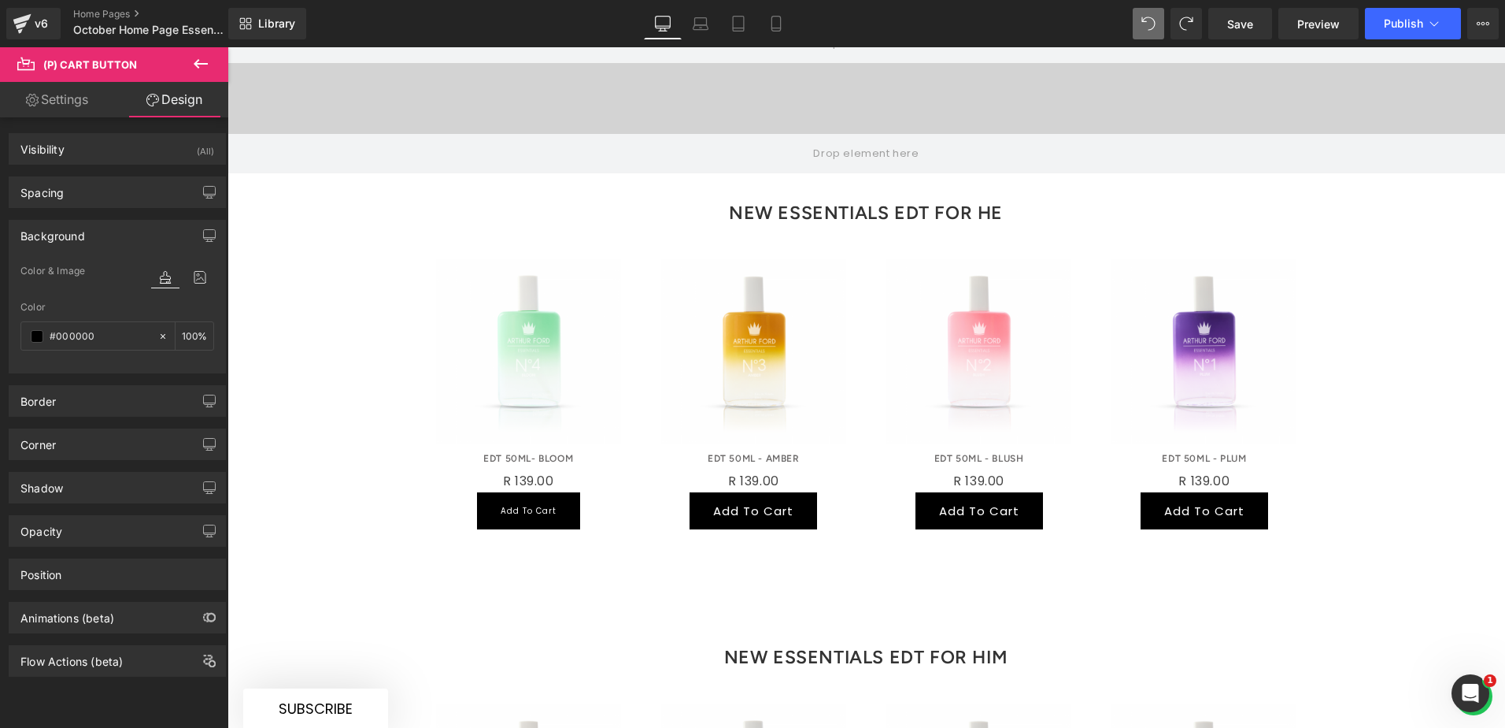
click at [94, 230] on div "Background" at bounding box center [117, 235] width 216 height 30
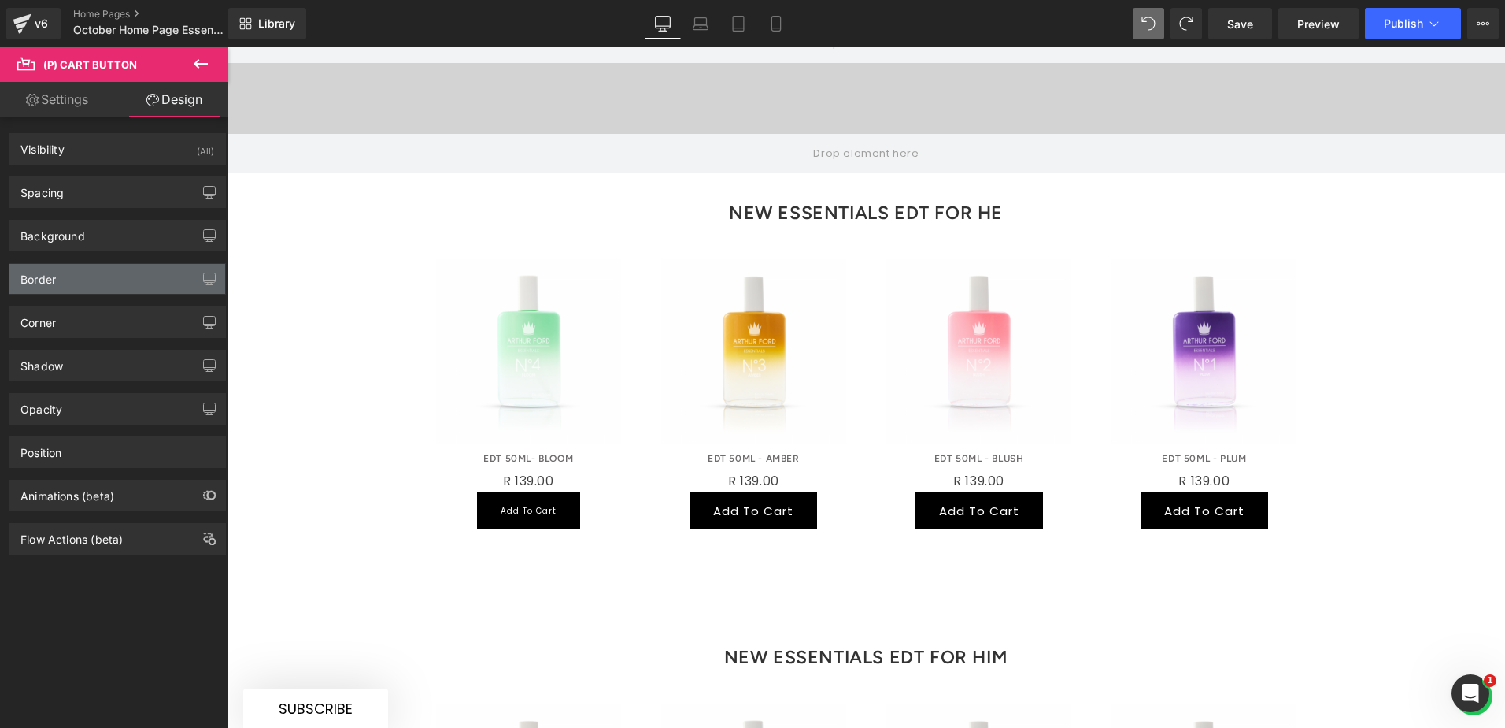
click at [95, 274] on div "Border" at bounding box center [117, 279] width 216 height 30
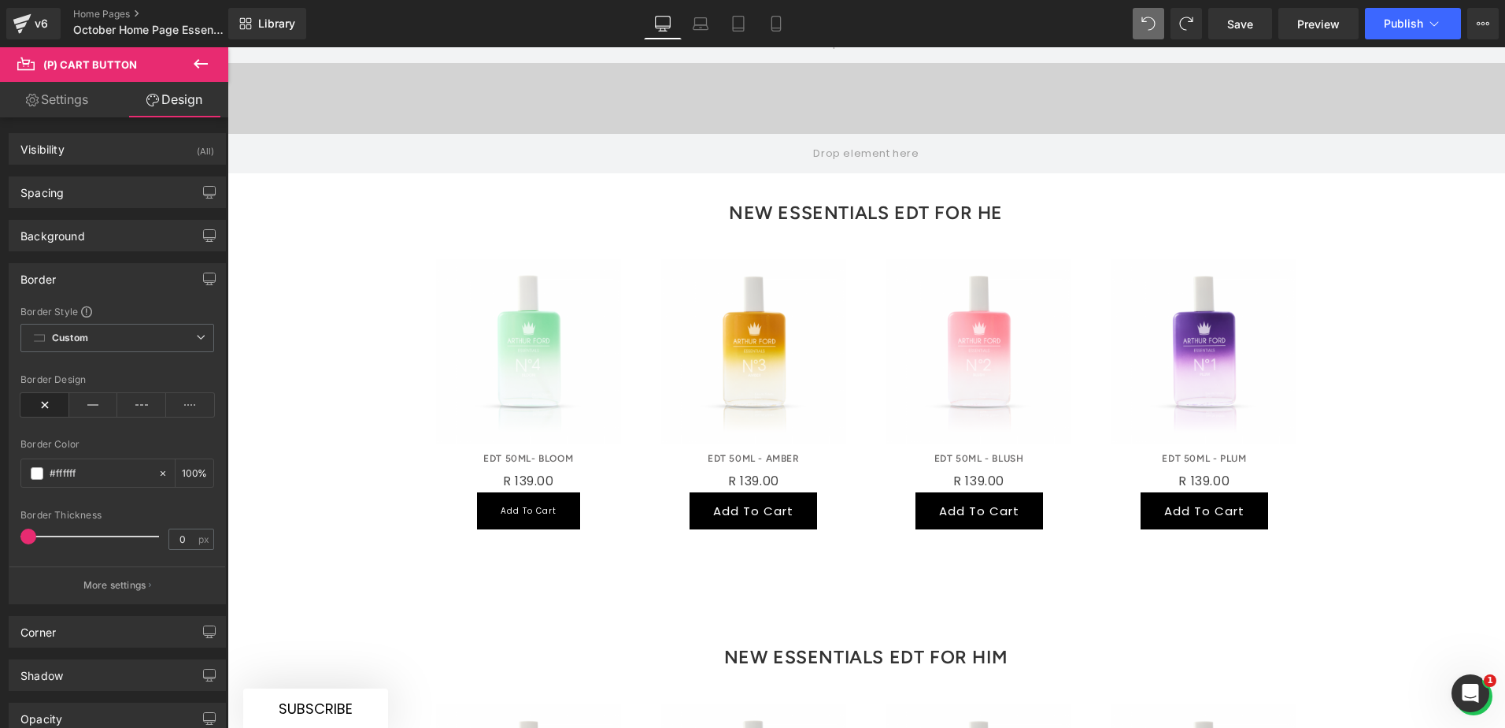
click at [95, 276] on div "Border" at bounding box center [117, 279] width 216 height 30
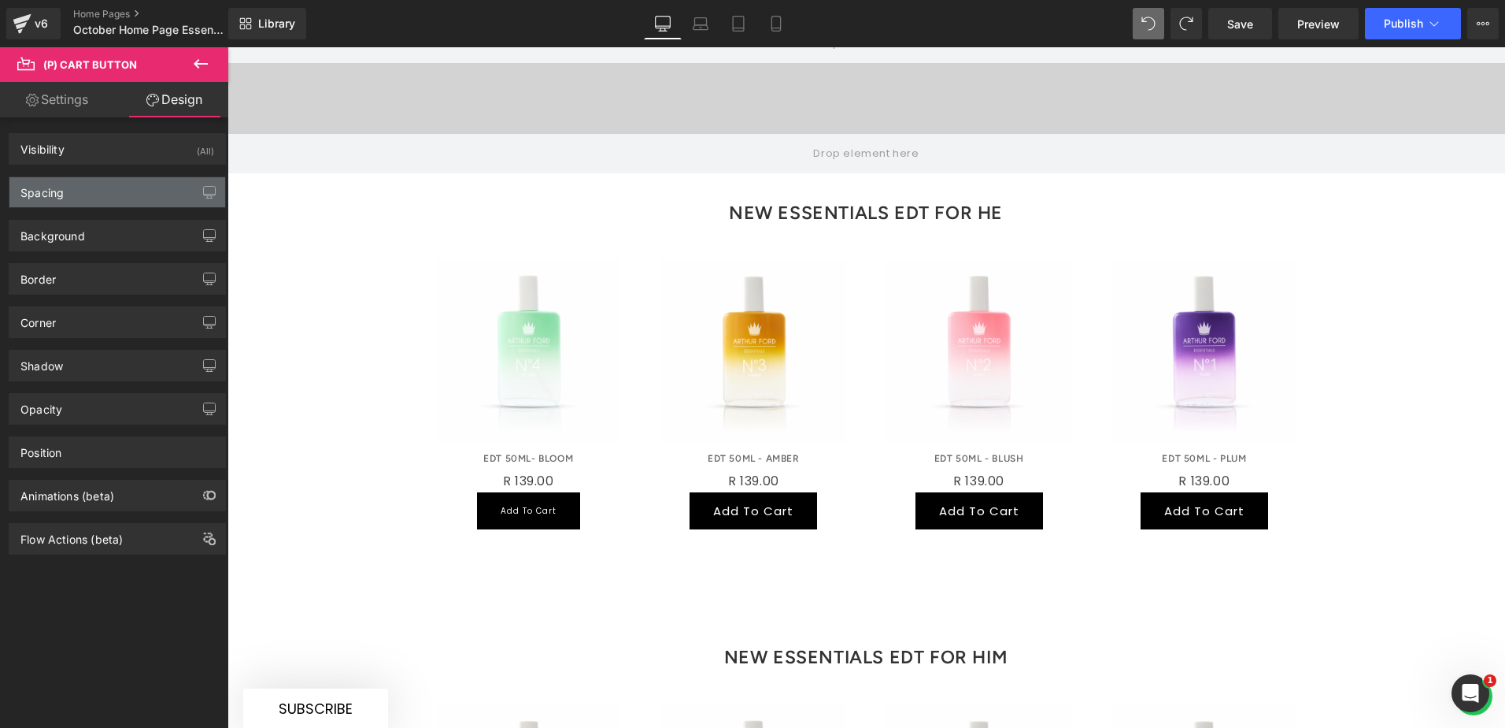
click at [93, 200] on div "Spacing" at bounding box center [117, 192] width 216 height 30
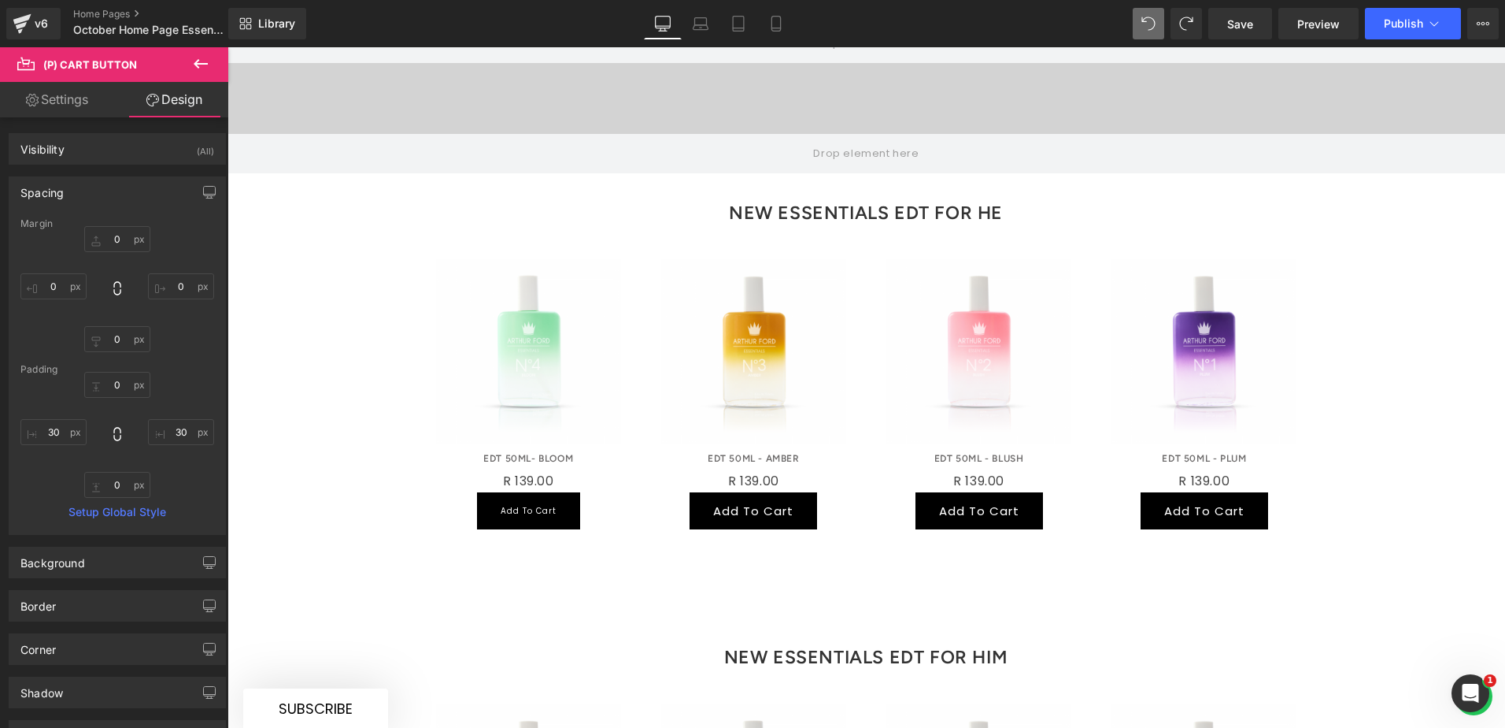
click at [99, 191] on div "Spacing" at bounding box center [117, 192] width 216 height 30
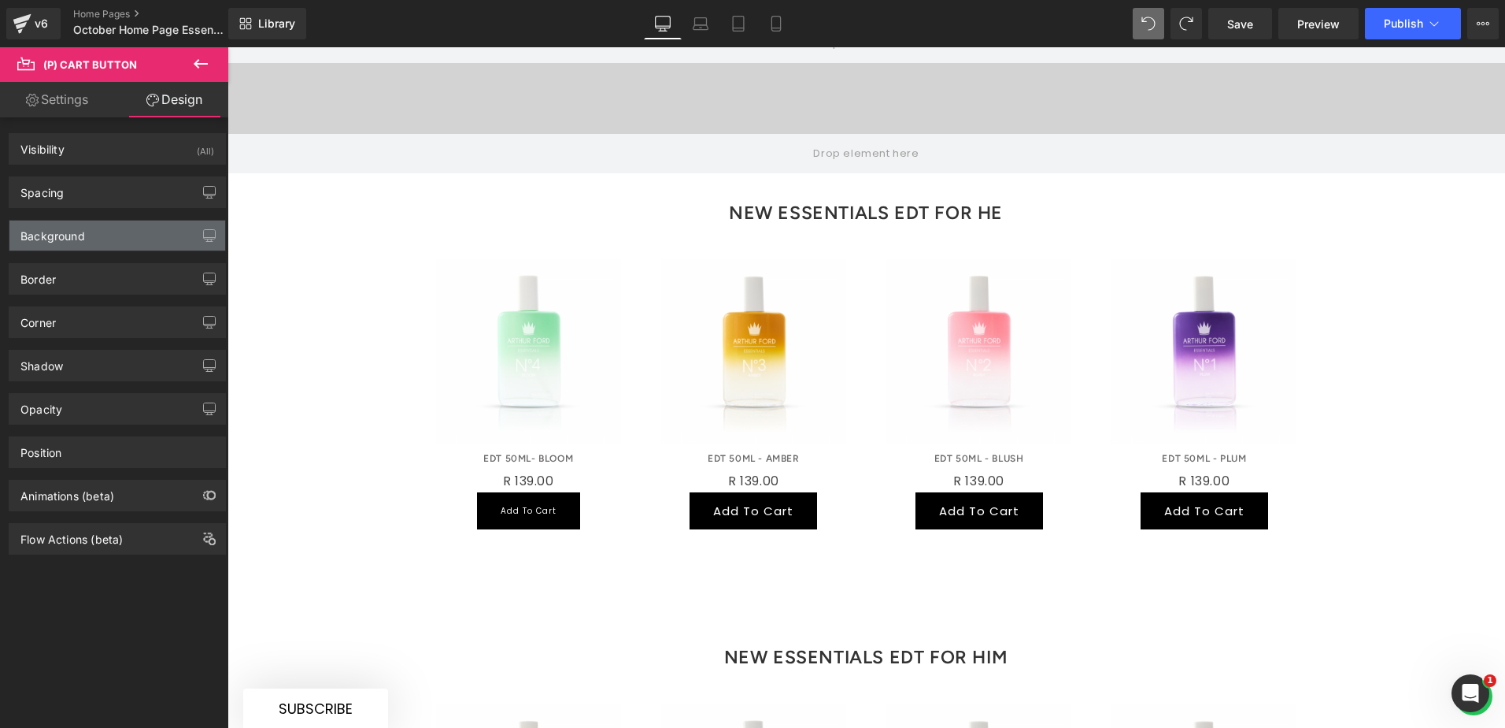
click at [102, 232] on div "Background" at bounding box center [117, 235] width 216 height 30
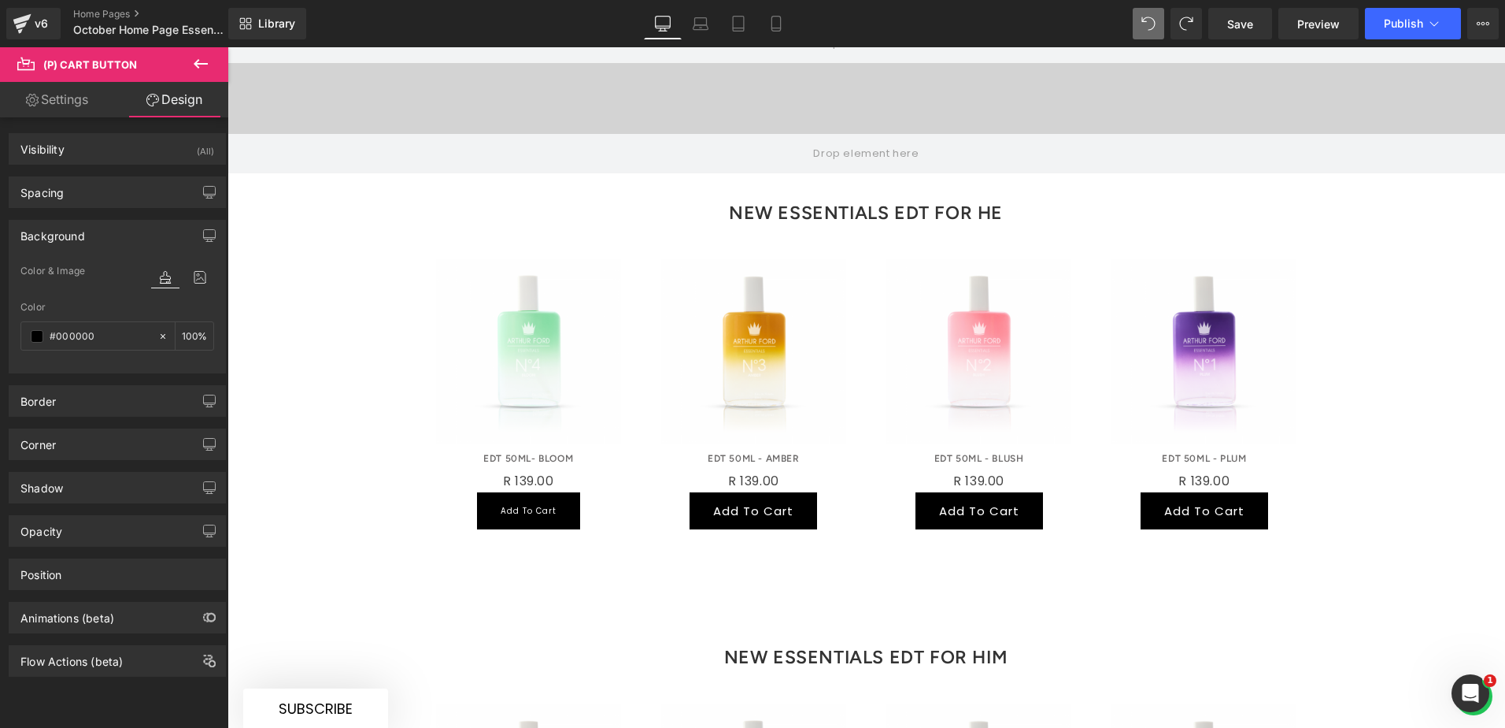
click at [102, 232] on div "Background" at bounding box center [117, 235] width 216 height 30
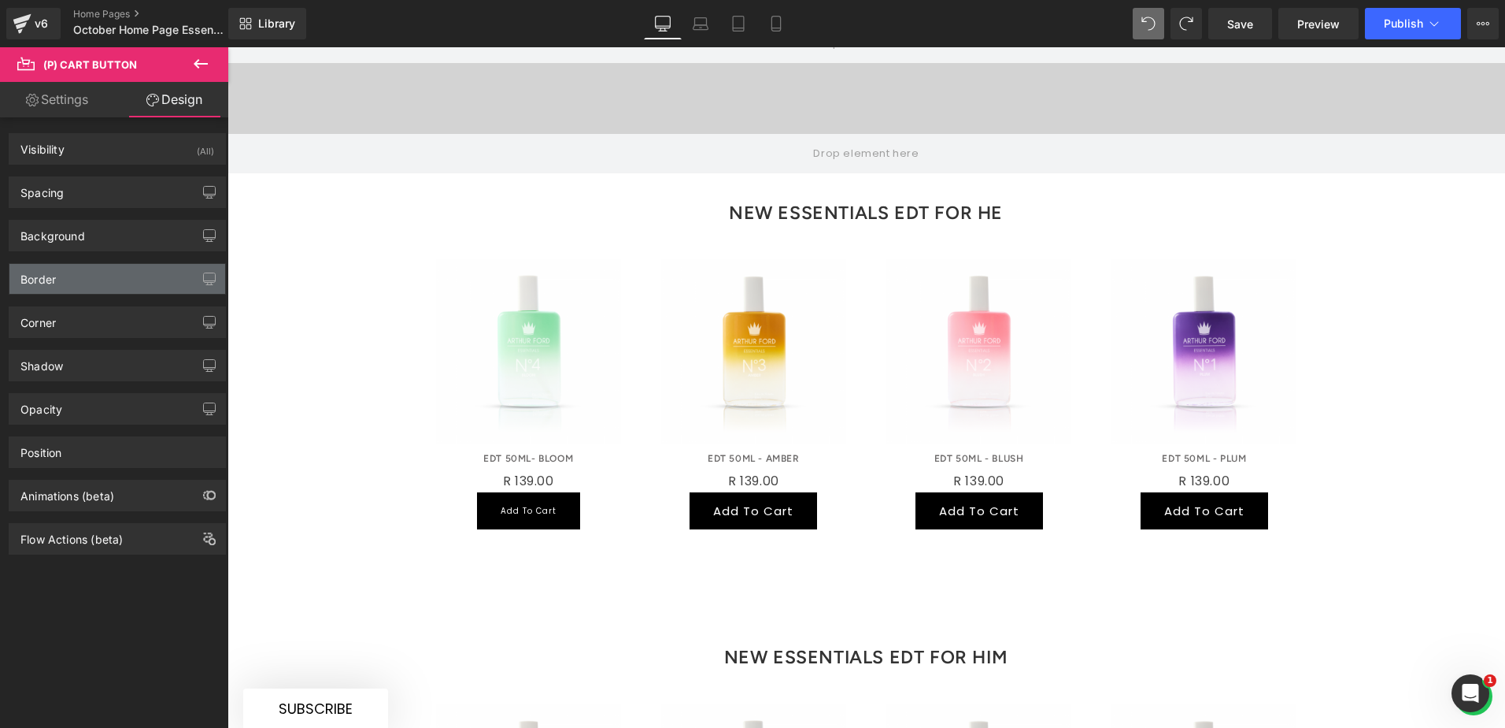
click at [115, 268] on div "Border" at bounding box center [117, 279] width 216 height 30
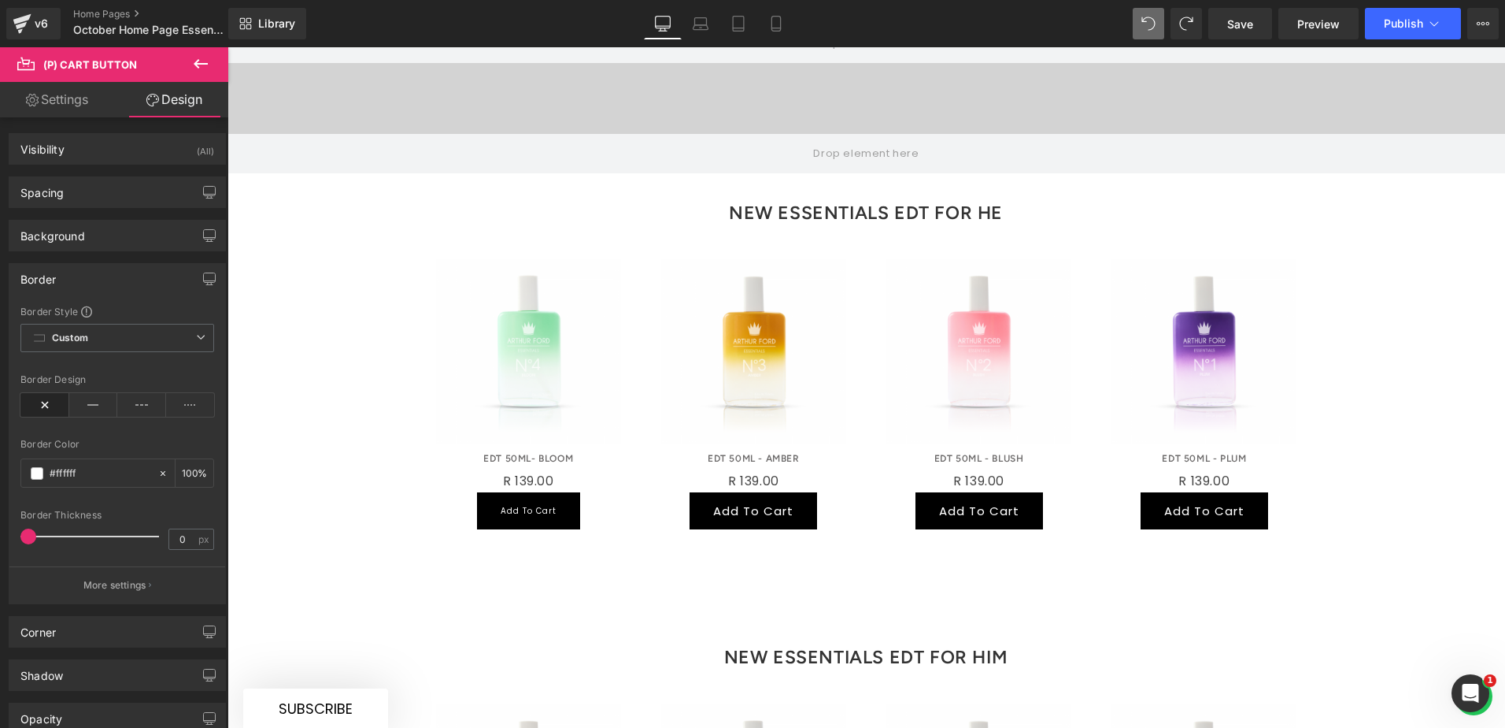
click at [117, 271] on div "Border" at bounding box center [117, 279] width 216 height 30
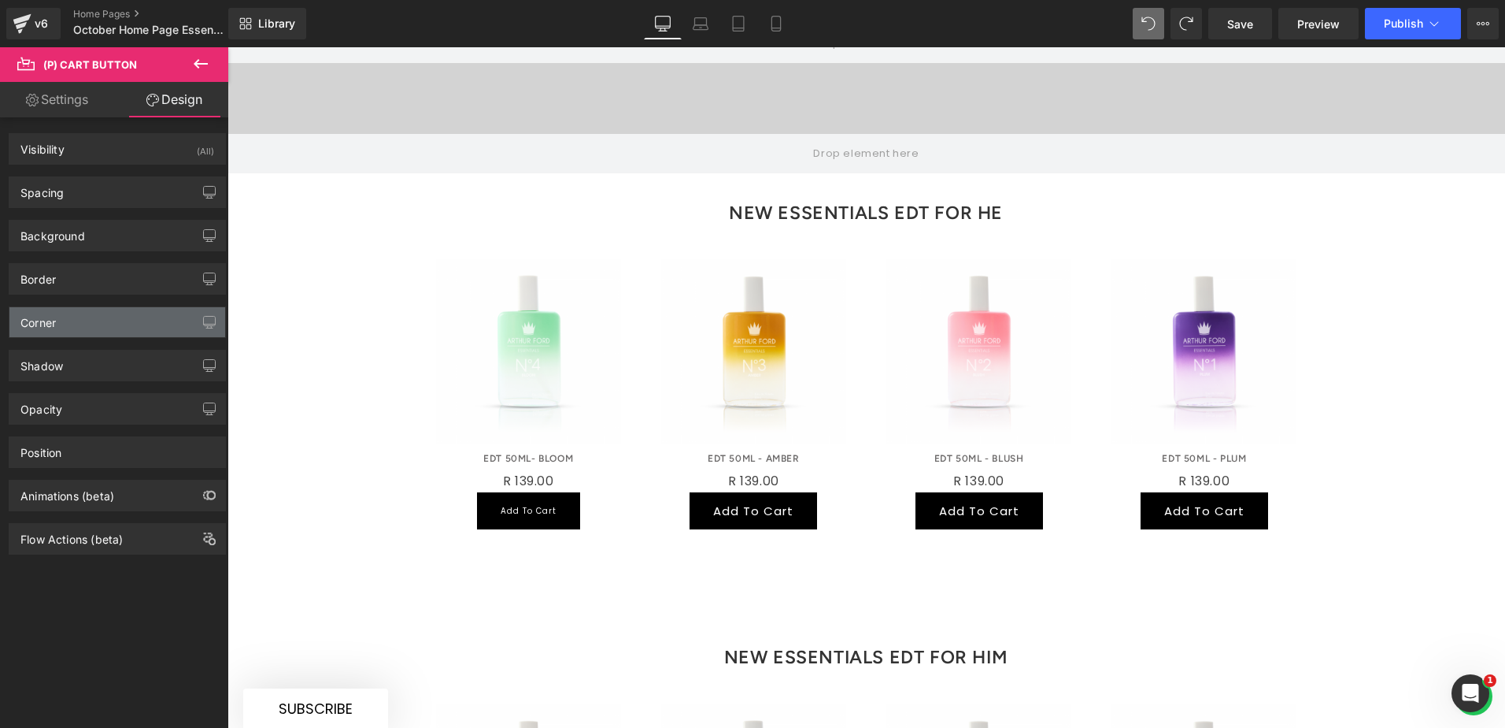
click at [128, 312] on div "Corner" at bounding box center [117, 322] width 216 height 30
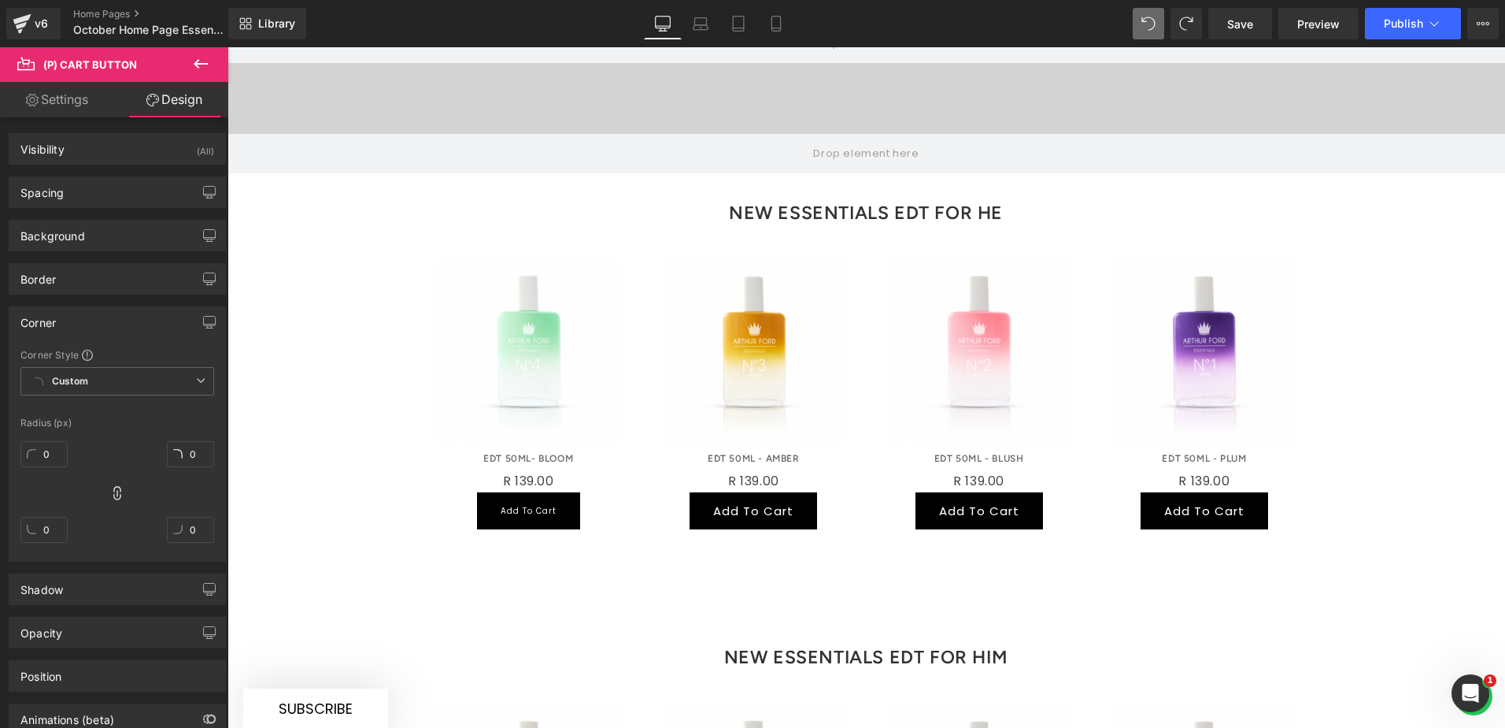
click at [134, 313] on div "Corner" at bounding box center [117, 322] width 216 height 30
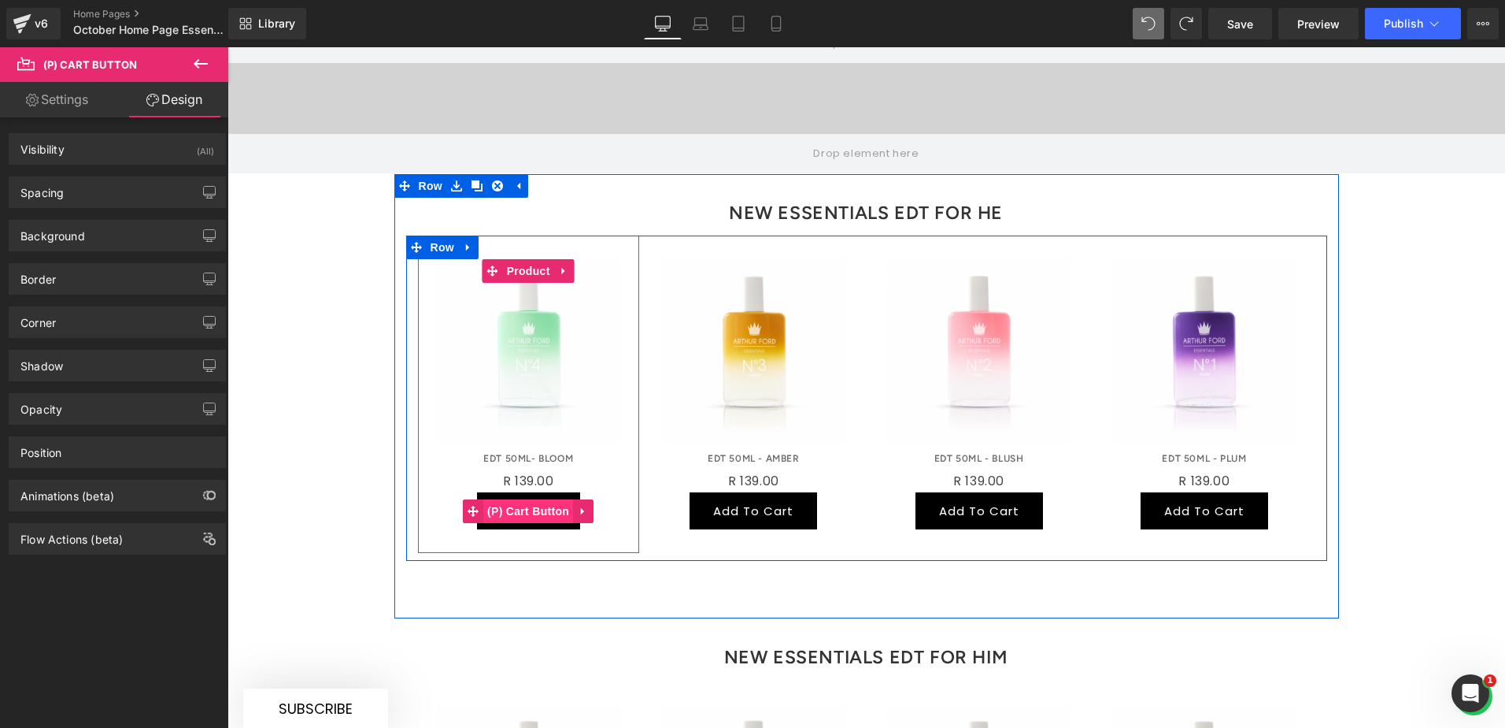
click at [542, 499] on span "(P) Cart Button" at bounding box center [528, 511] width 90 height 24
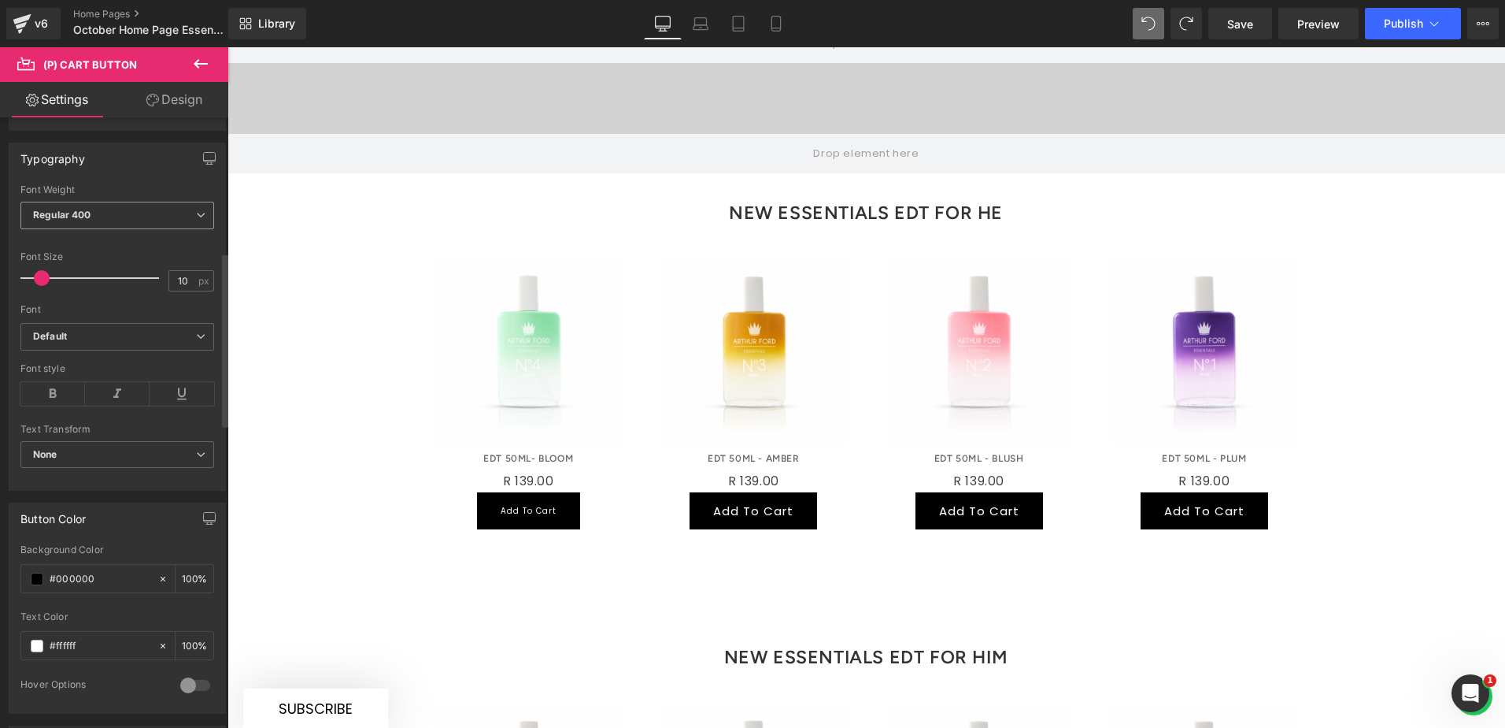
scroll to position [472, 0]
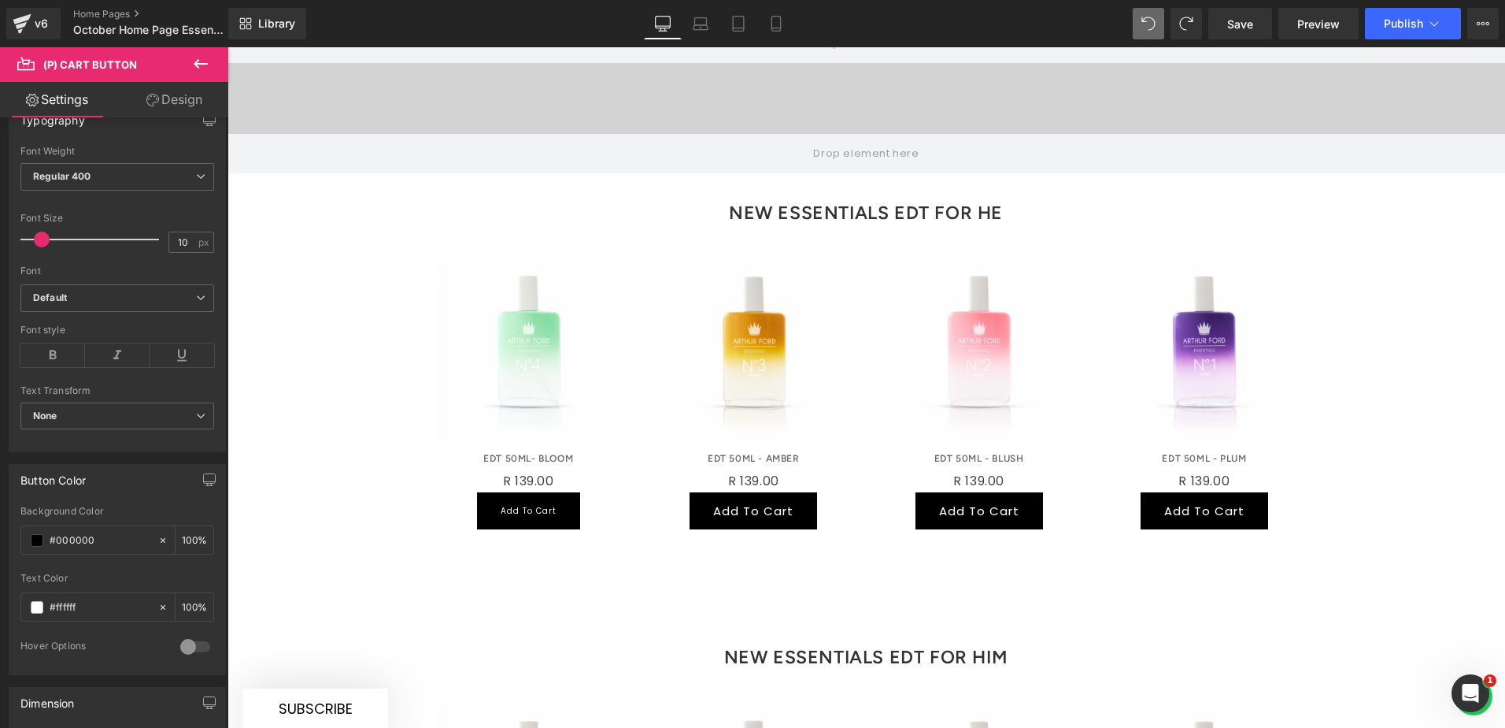
drag, startPoint x: 154, startPoint y: 98, endPoint x: 140, endPoint y: 143, distance: 46.1
click at [155, 98] on icon at bounding box center [152, 100] width 13 height 13
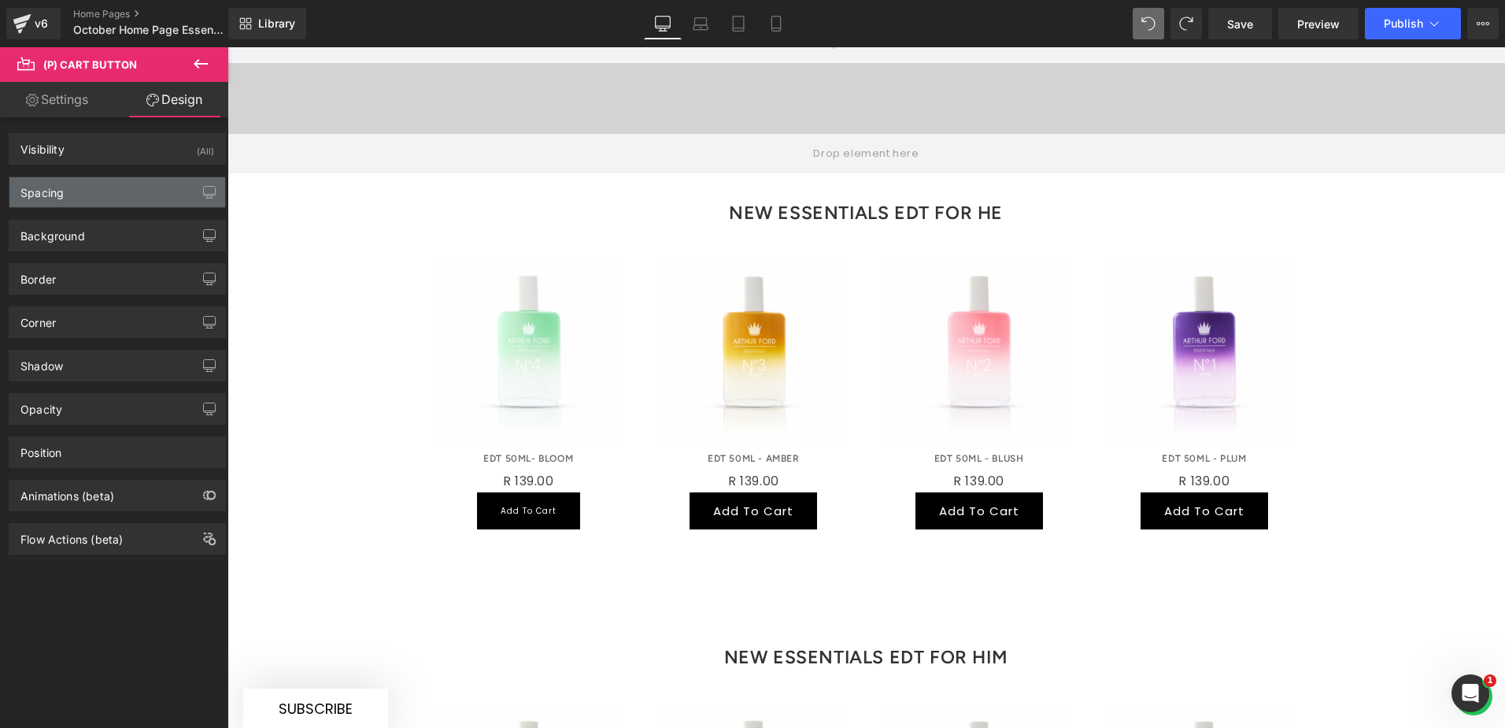
click at [103, 194] on div "Spacing" at bounding box center [117, 192] width 216 height 30
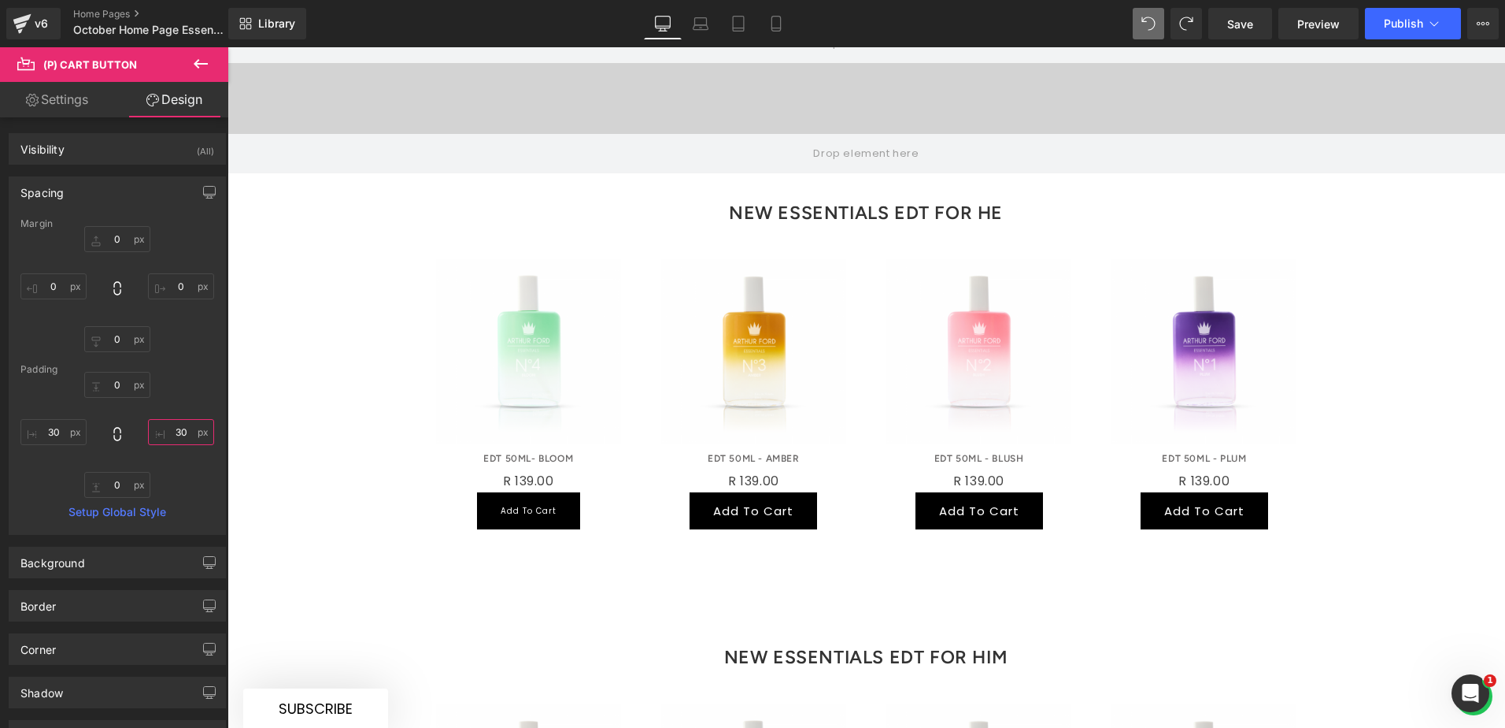
click at [175, 431] on input "30" at bounding box center [181, 432] width 66 height 26
type input "0"
click at [54, 435] on input "30" at bounding box center [53, 432] width 66 height 26
type input "0"
click at [175, 347] on div "0px 0 0px 0 0px 0 0px 0" at bounding box center [117, 289] width 194 height 126
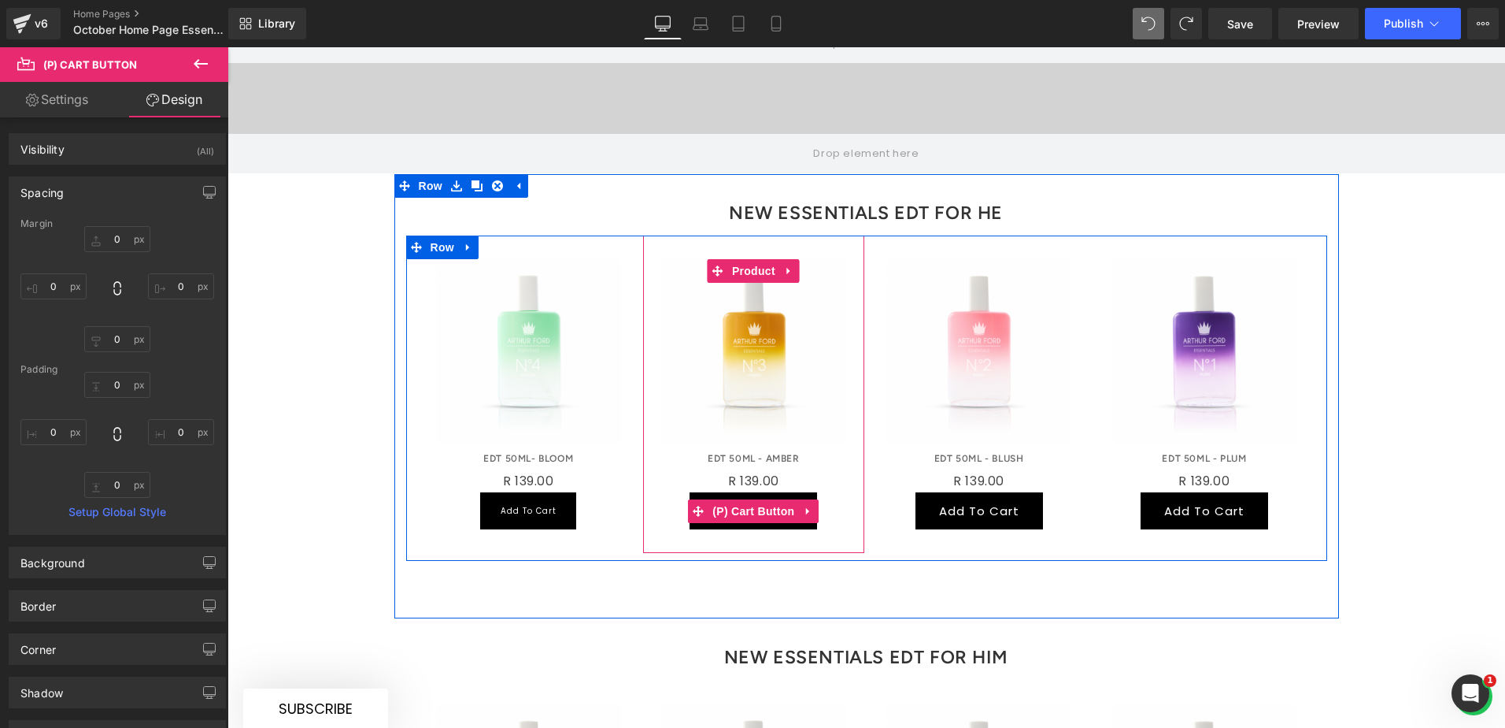
drag, startPoint x: 751, startPoint y: 466, endPoint x: 657, endPoint y: 443, distance: 96.4
click at [751, 499] on span "(P) Cart Button" at bounding box center [754, 511] width 90 height 24
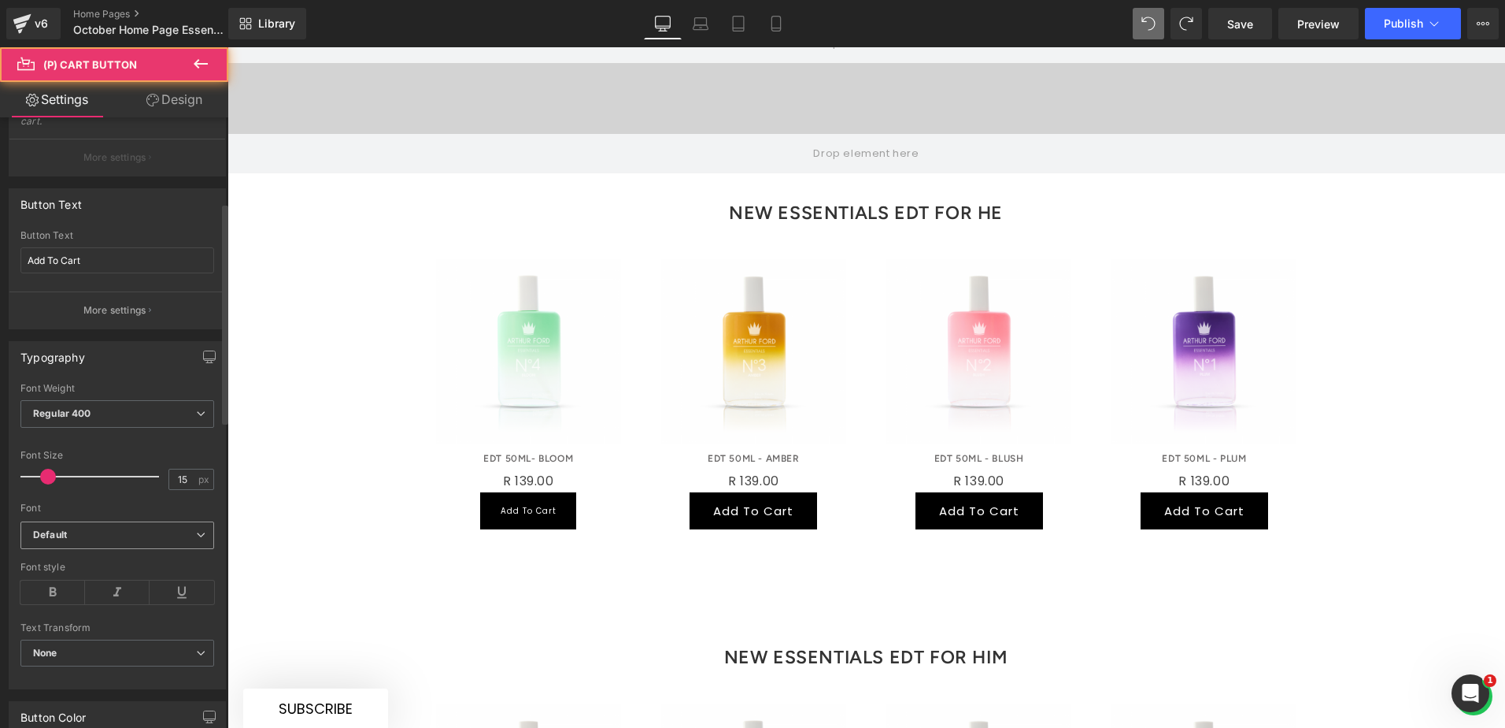
scroll to position [236, 0]
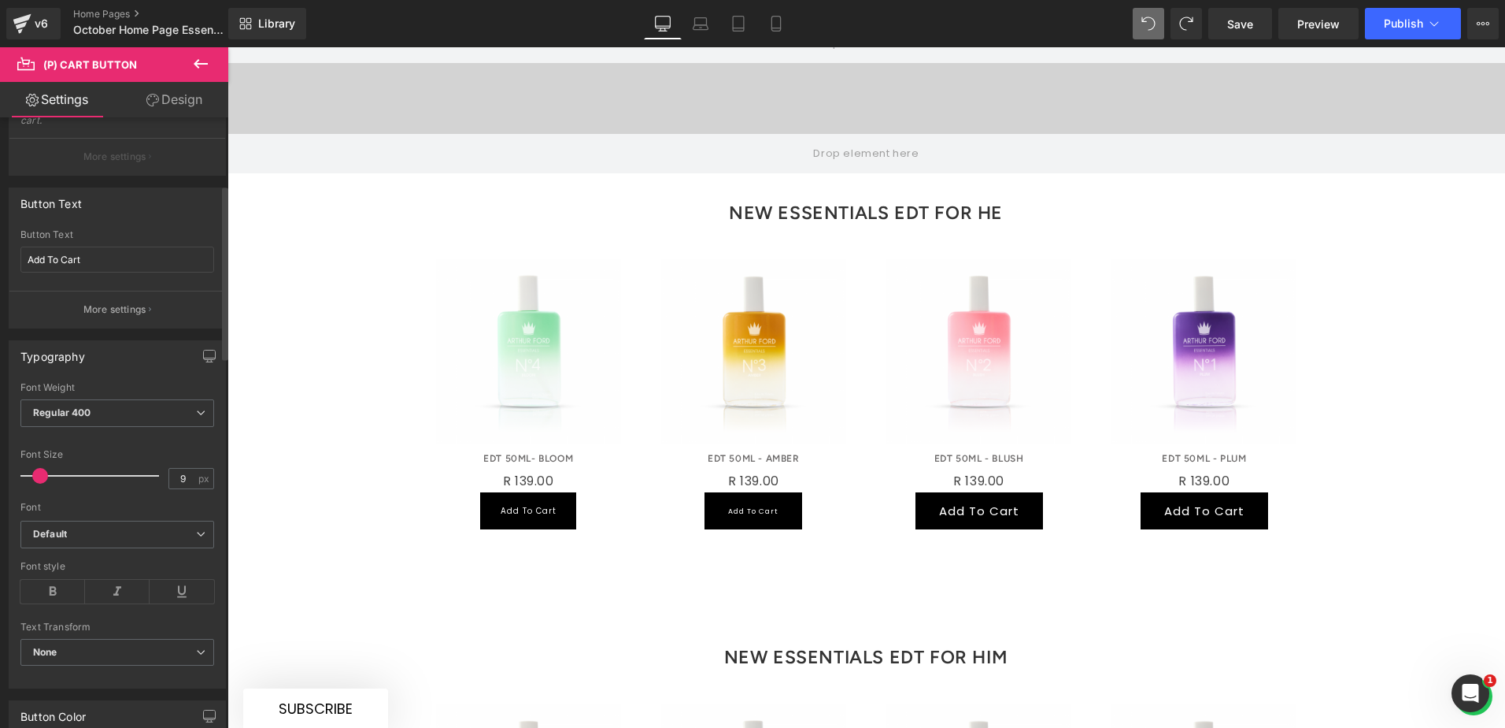
click at [36, 475] on span at bounding box center [40, 476] width 16 height 16
click at [176, 478] on input "9" at bounding box center [183, 478] width 28 height 20
click at [175, 479] on input "9" at bounding box center [183, 478] width 28 height 20
type input "10"
click at [202, 456] on div "Font Size" at bounding box center [117, 454] width 194 height 11
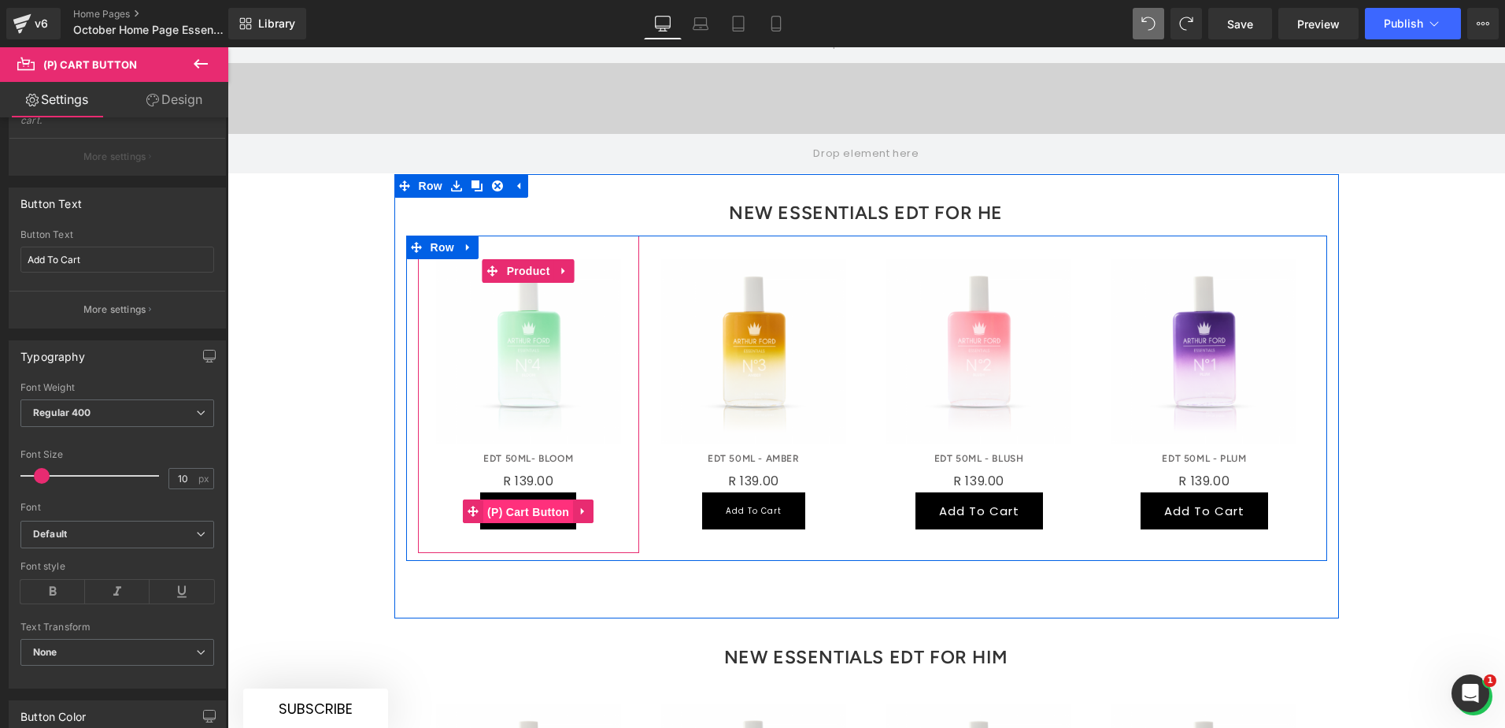
click at [517, 500] on span "(P) Cart Button" at bounding box center [528, 512] width 90 height 24
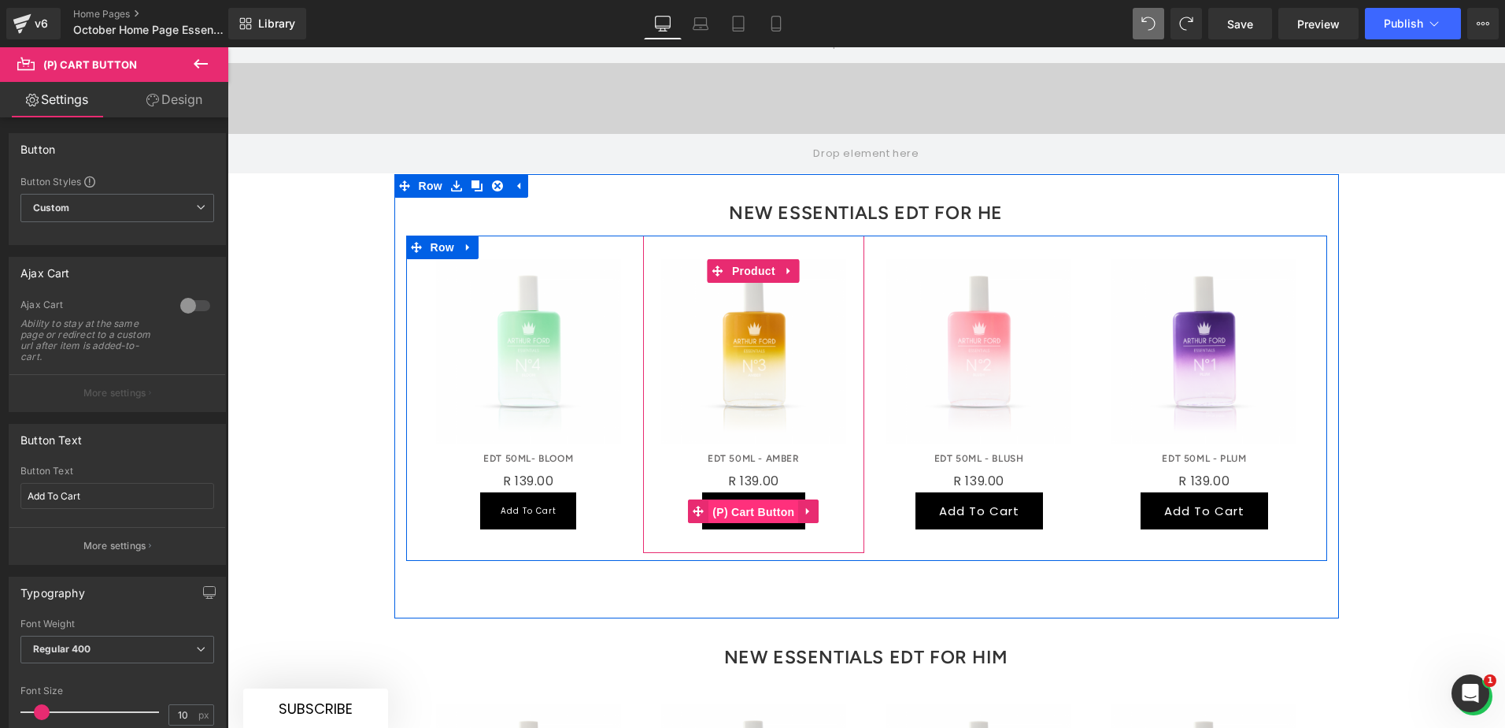
click at [730, 500] on span "(P) Cart Button" at bounding box center [754, 512] width 90 height 24
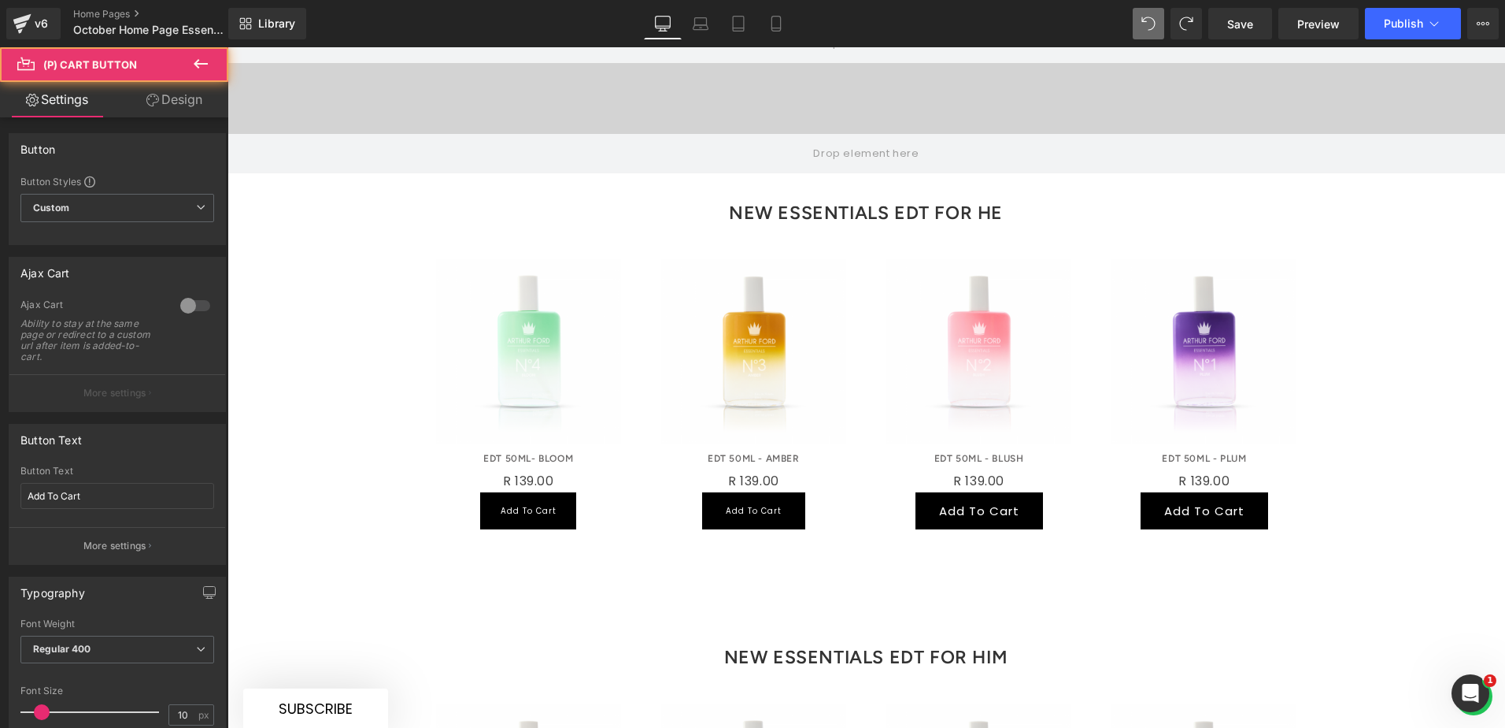
click at [176, 102] on link "Design" at bounding box center [174, 99] width 114 height 35
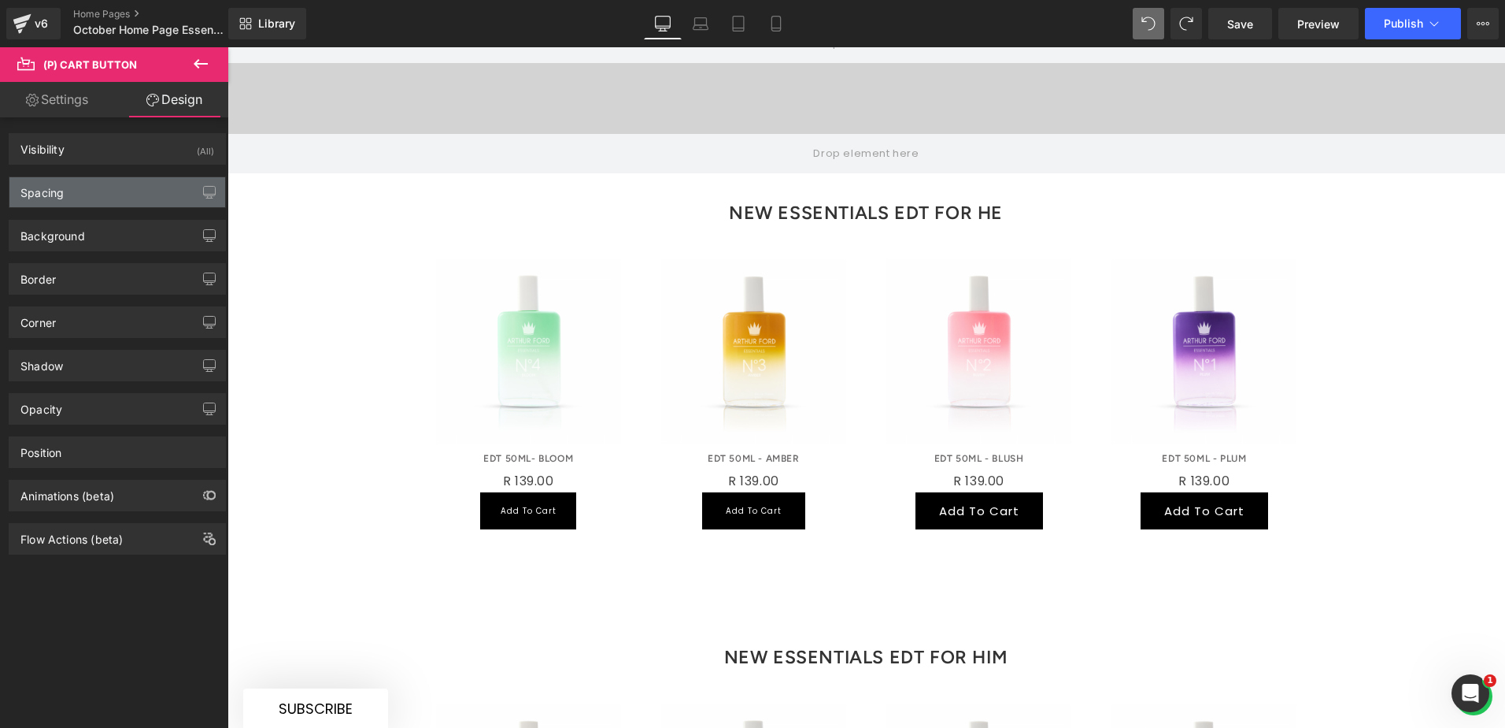
click at [121, 199] on div "Spacing" at bounding box center [117, 192] width 216 height 30
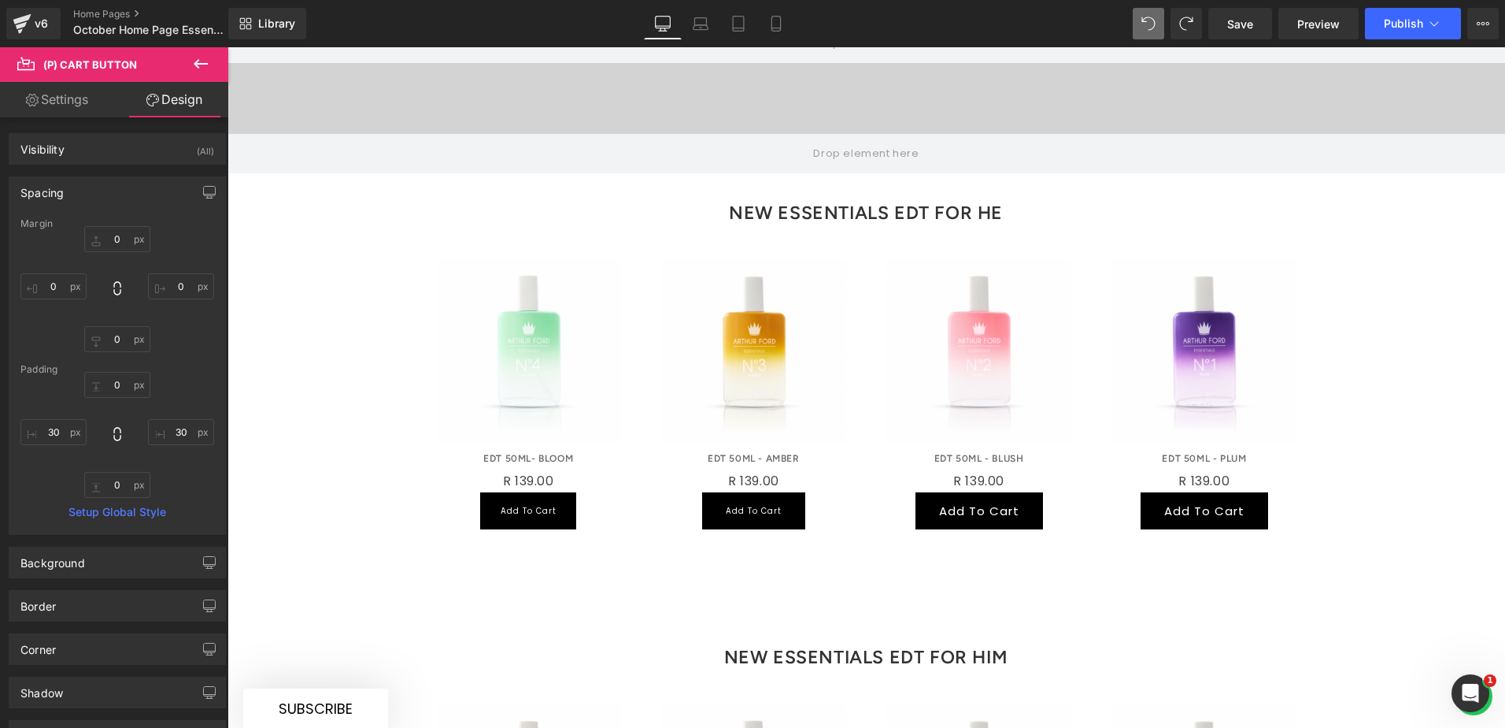
click at [551, 502] on span "(P) Cart Button" at bounding box center [529, 511] width 72 height 19
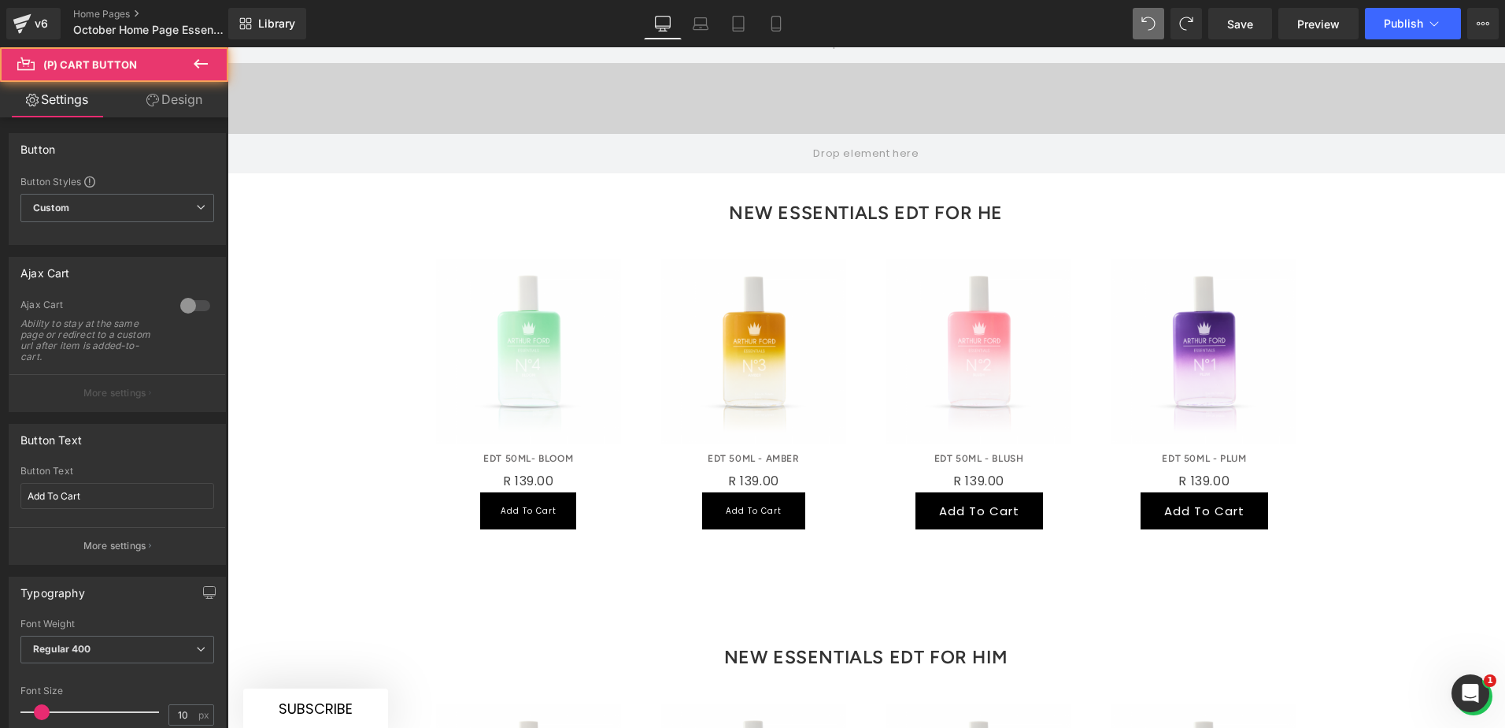
click at [180, 116] on link "Design" at bounding box center [174, 99] width 114 height 35
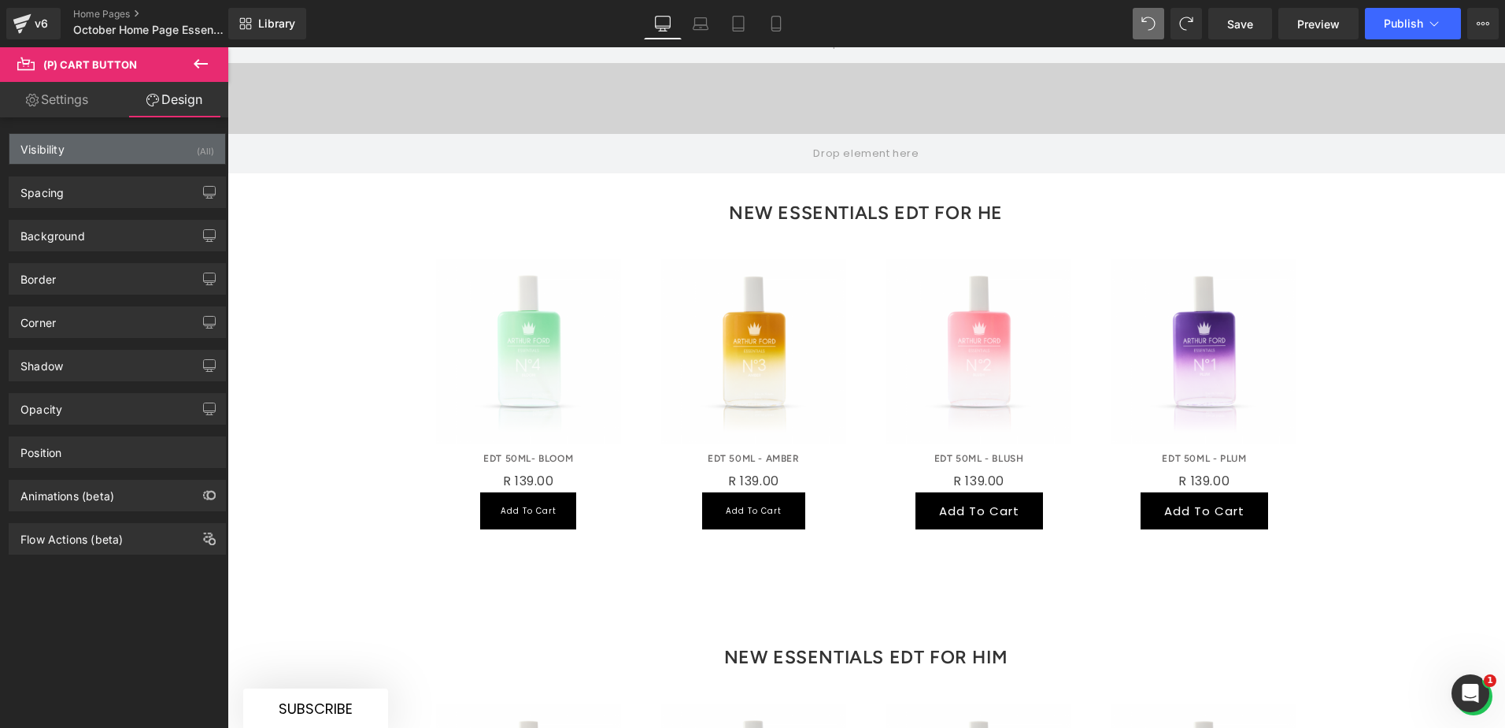
click at [144, 154] on div "Visibility (All)" at bounding box center [117, 149] width 216 height 30
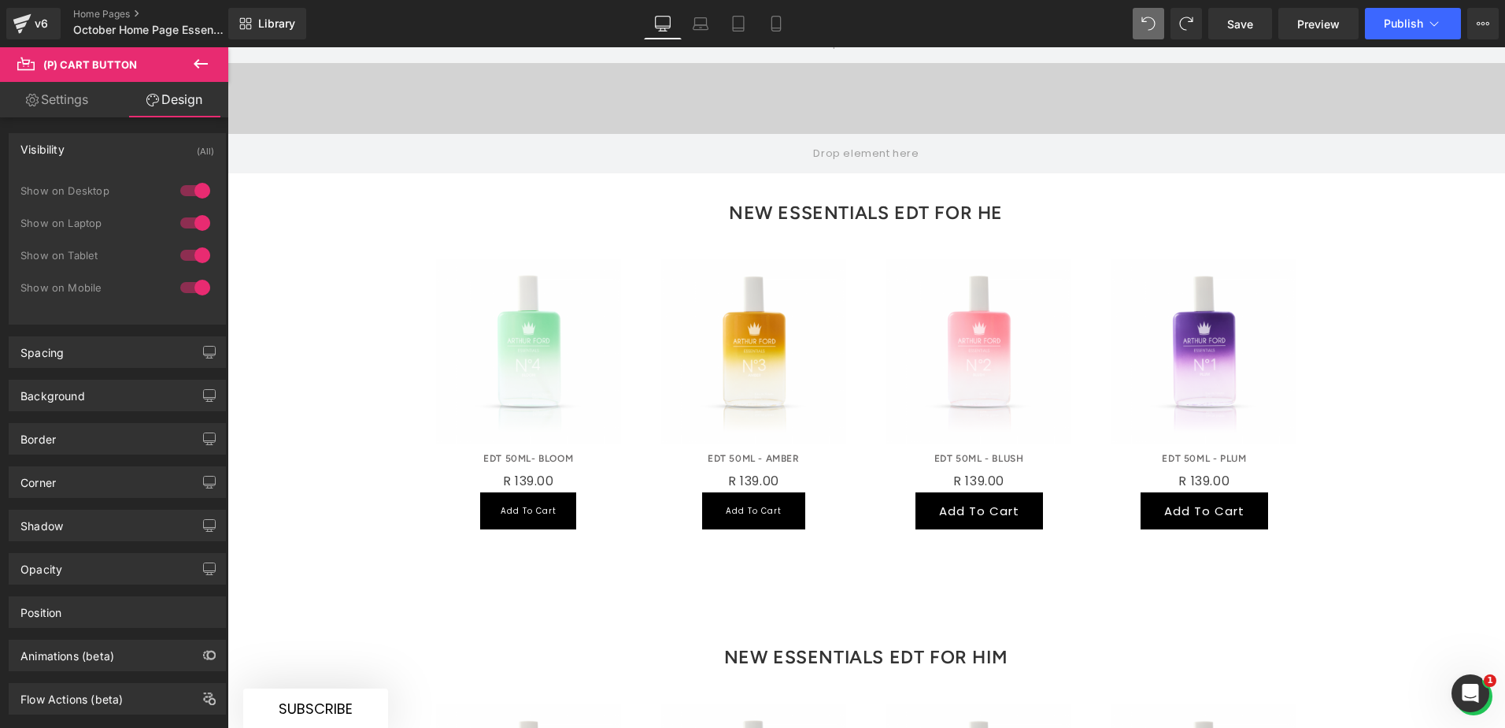
click at [141, 149] on div "Visibility (All)" at bounding box center [117, 149] width 216 height 30
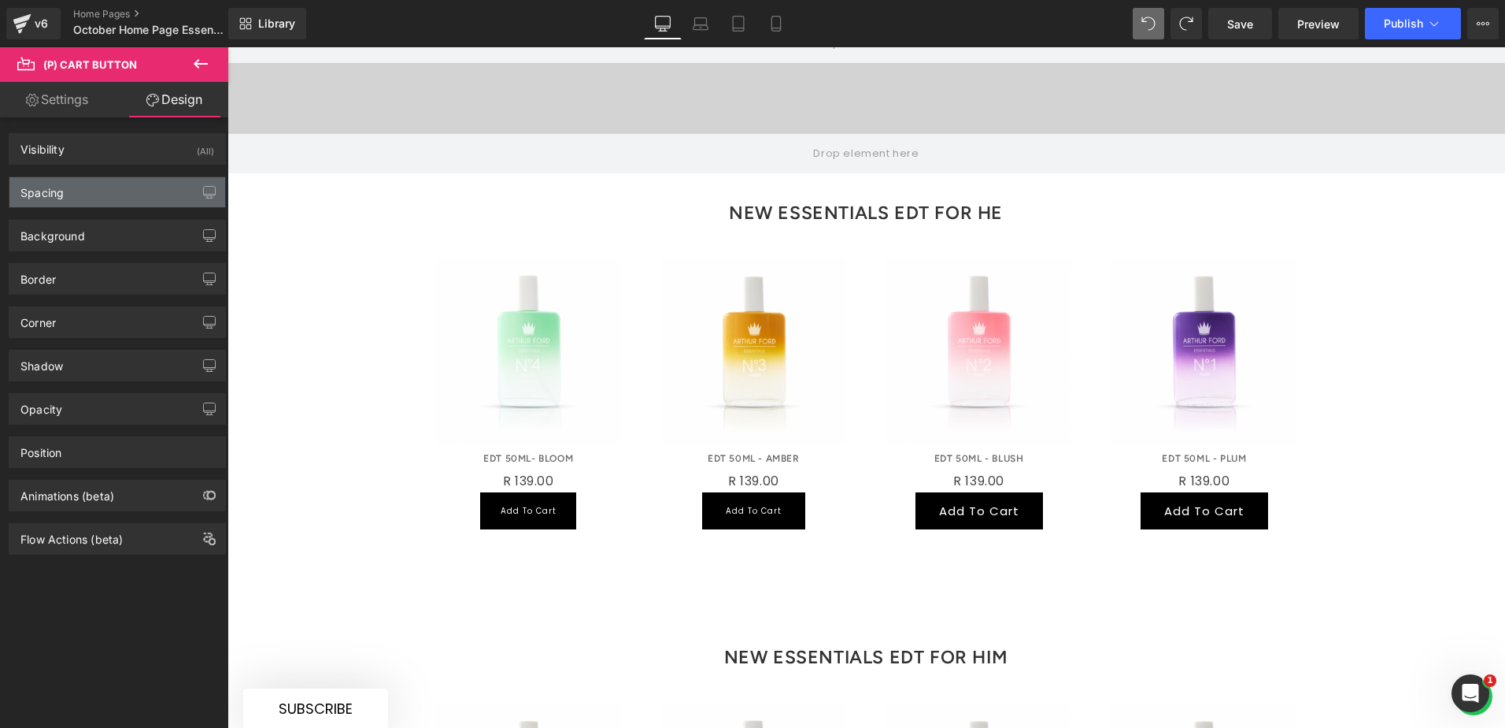
click at [90, 198] on div "Spacing" at bounding box center [117, 192] width 216 height 30
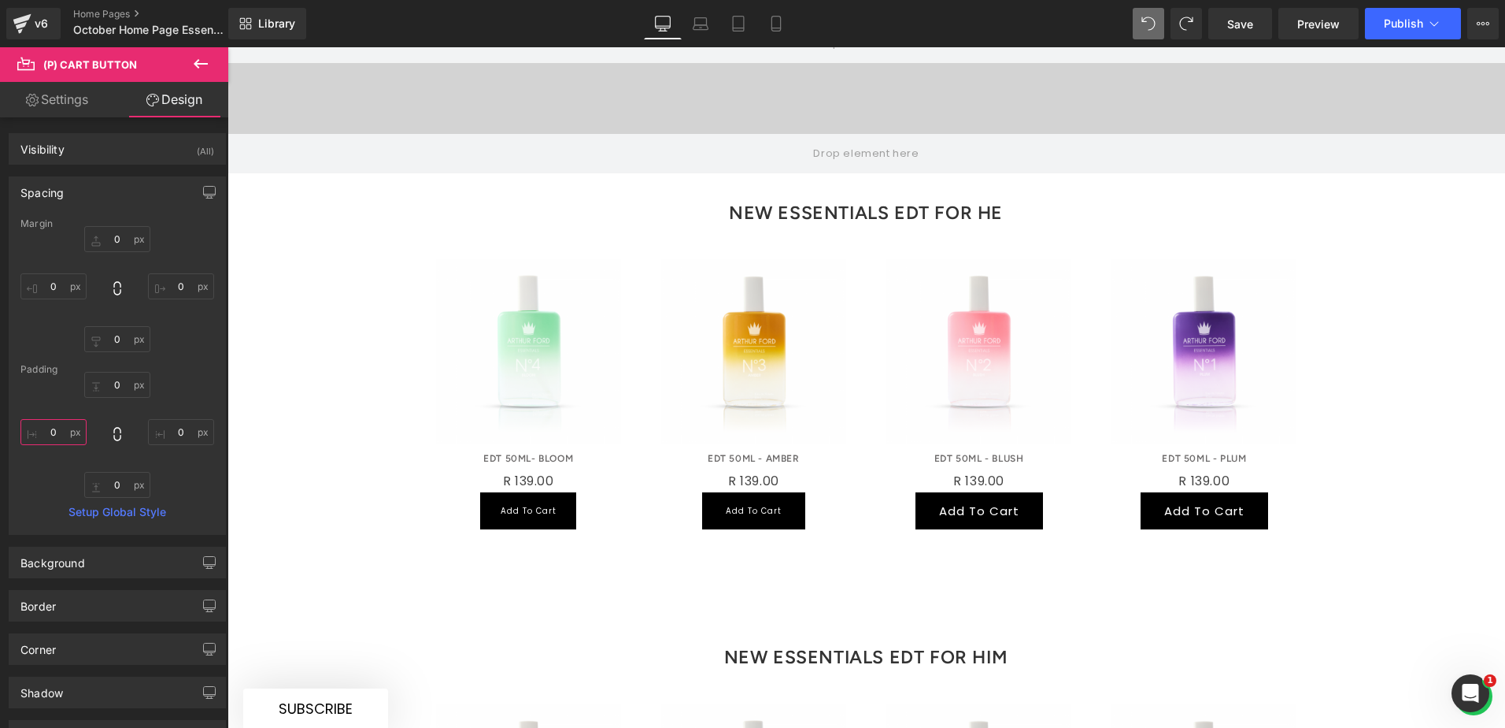
click at [57, 428] on input "0" at bounding box center [53, 432] width 66 height 26
click at [56, 428] on input "0" at bounding box center [53, 432] width 66 height 26
type input "30"
click at [173, 427] on input "0" at bounding box center [181, 432] width 66 height 26
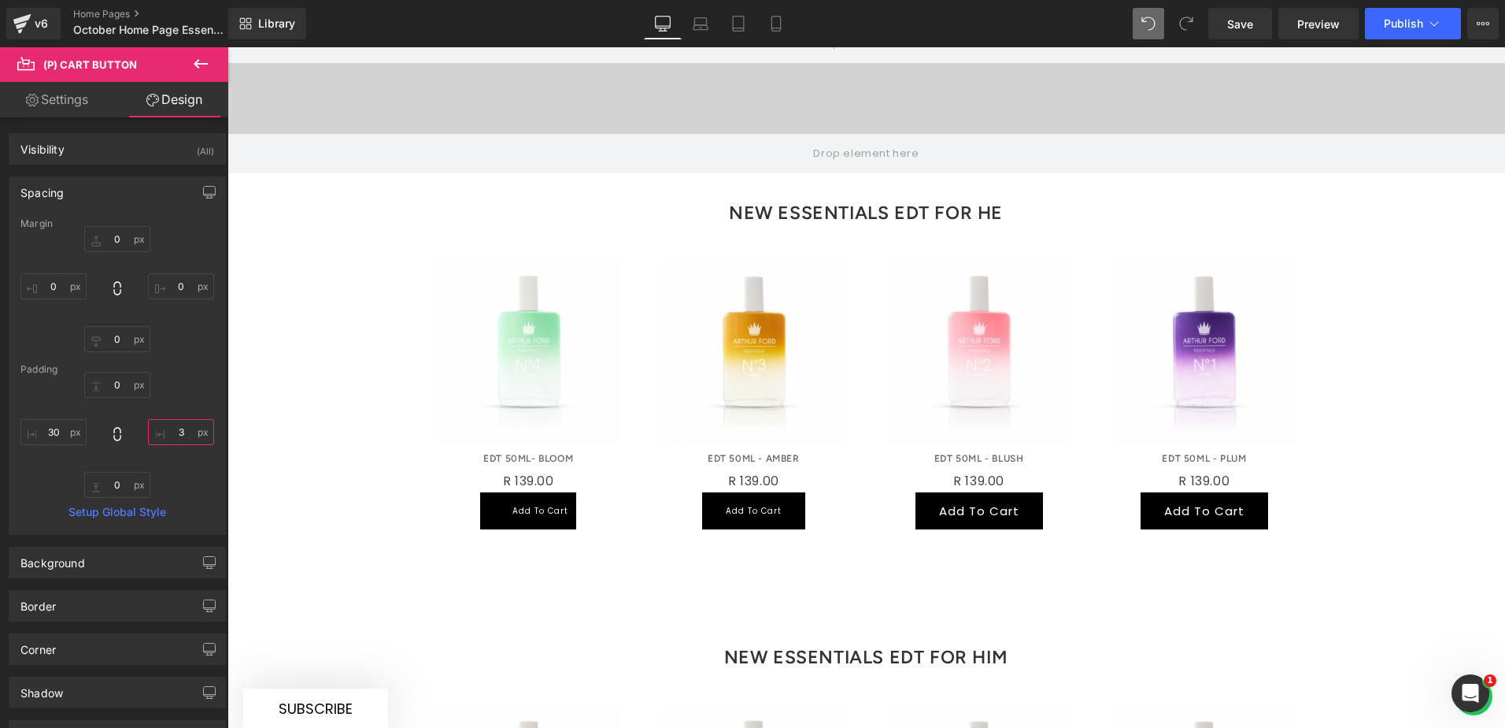
type input "30"
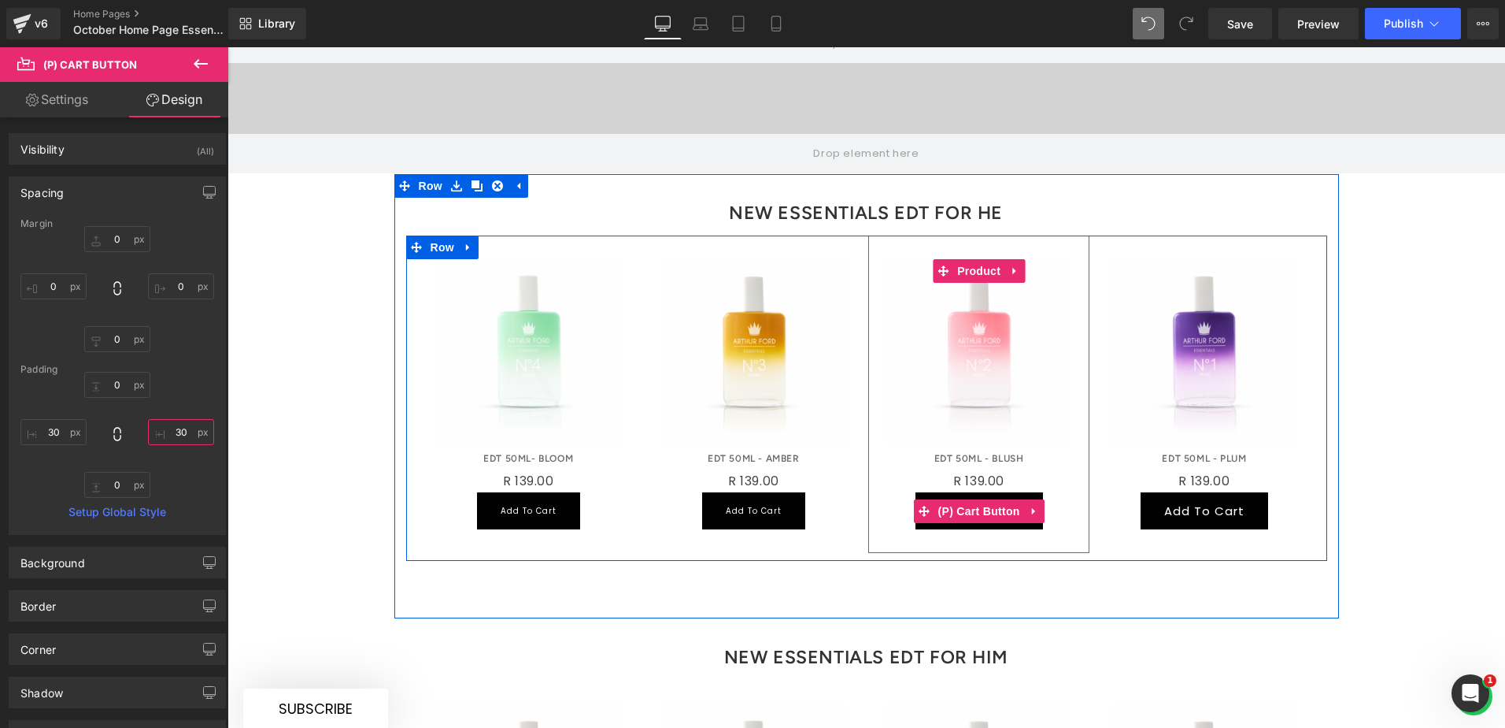
drag, startPoint x: 982, startPoint y: 462, endPoint x: 965, endPoint y: 459, distance: 16.8
click at [982, 499] on span "(P) Cart Button" at bounding box center [980, 511] width 90 height 24
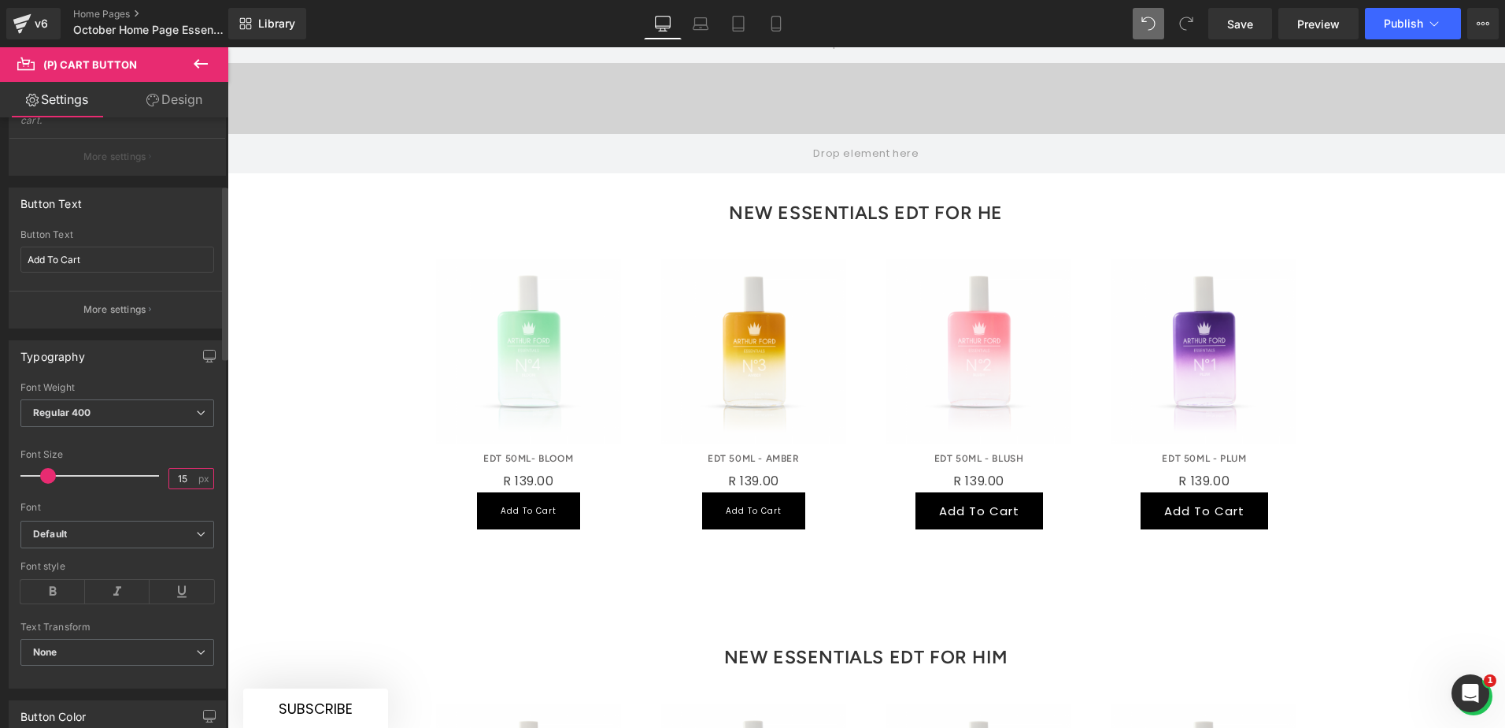
click at [177, 476] on input "15" at bounding box center [183, 478] width 28 height 20
type input "10"
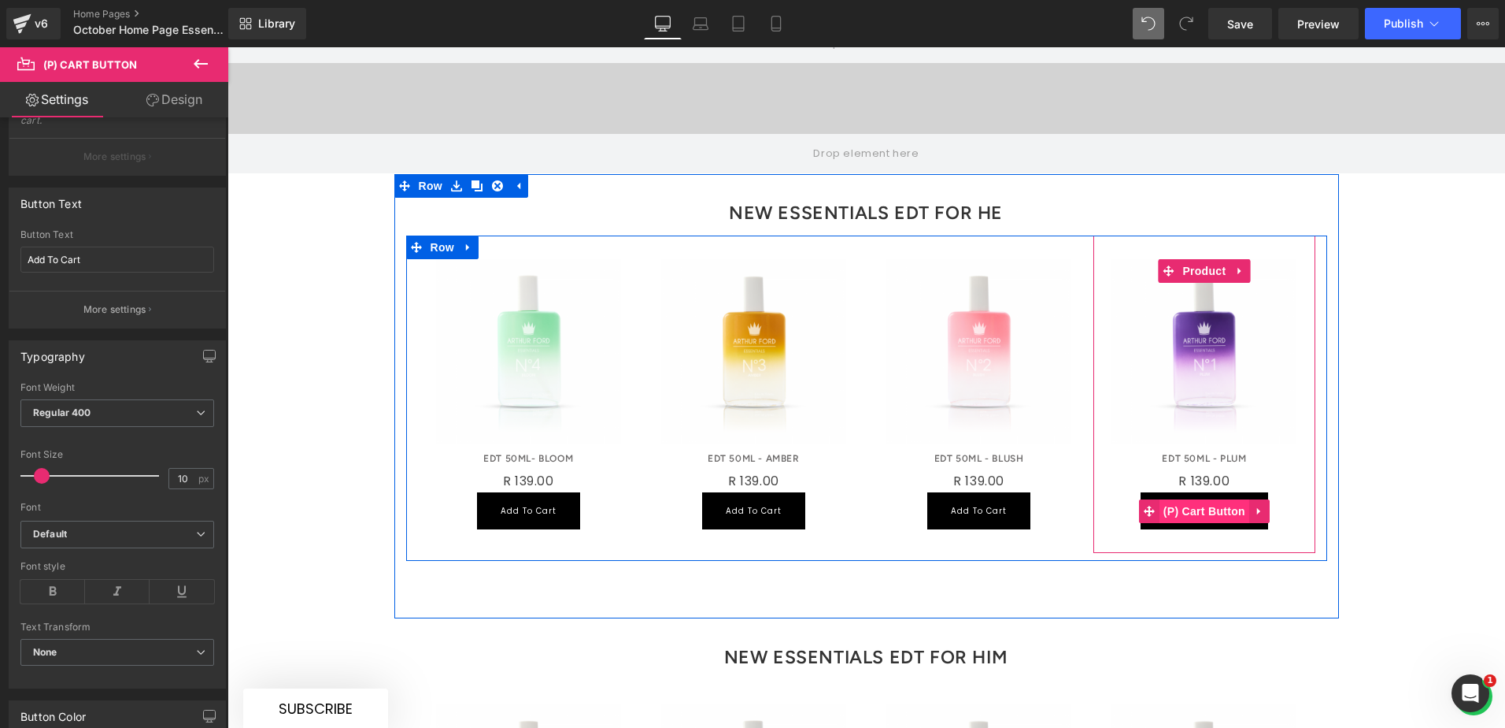
click at [1183, 499] on span "(P) Cart Button" at bounding box center [1205, 511] width 90 height 24
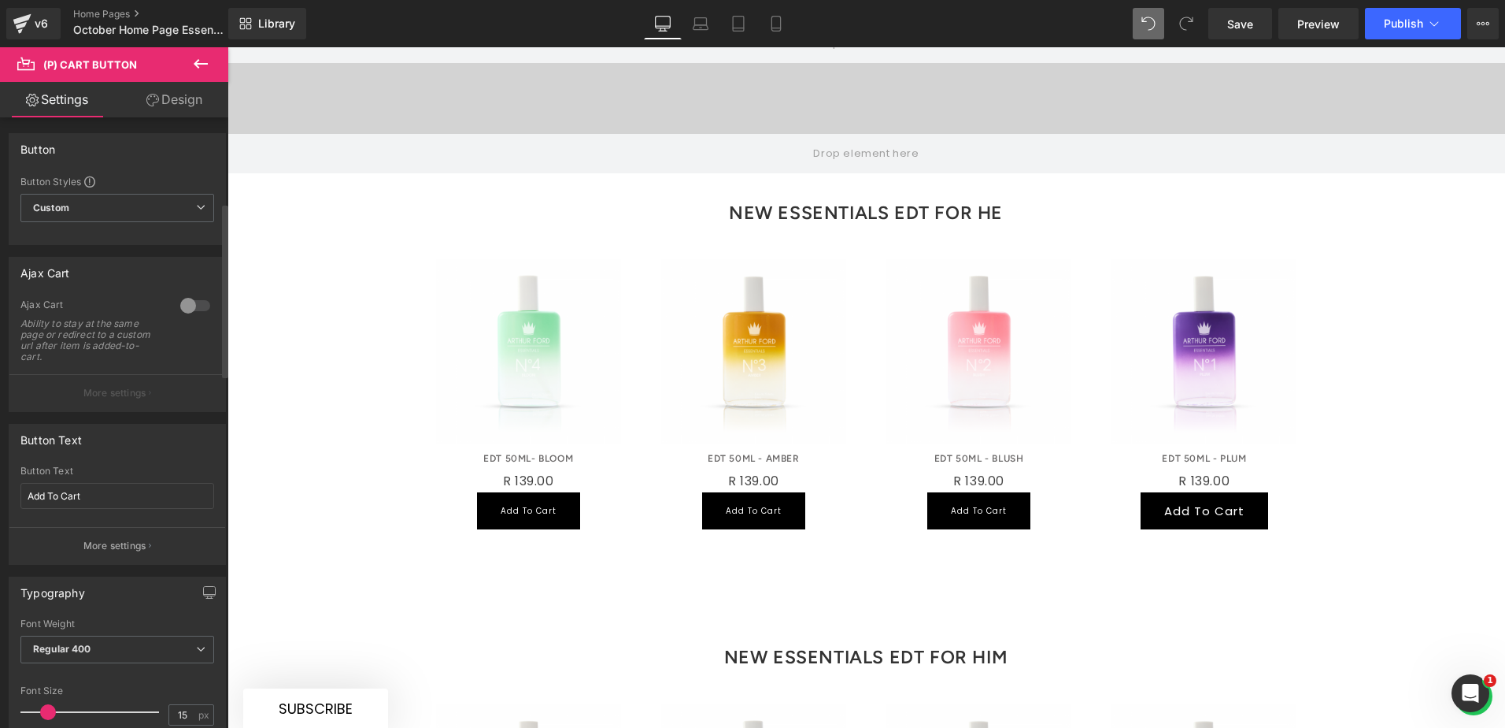
scroll to position [315, 0]
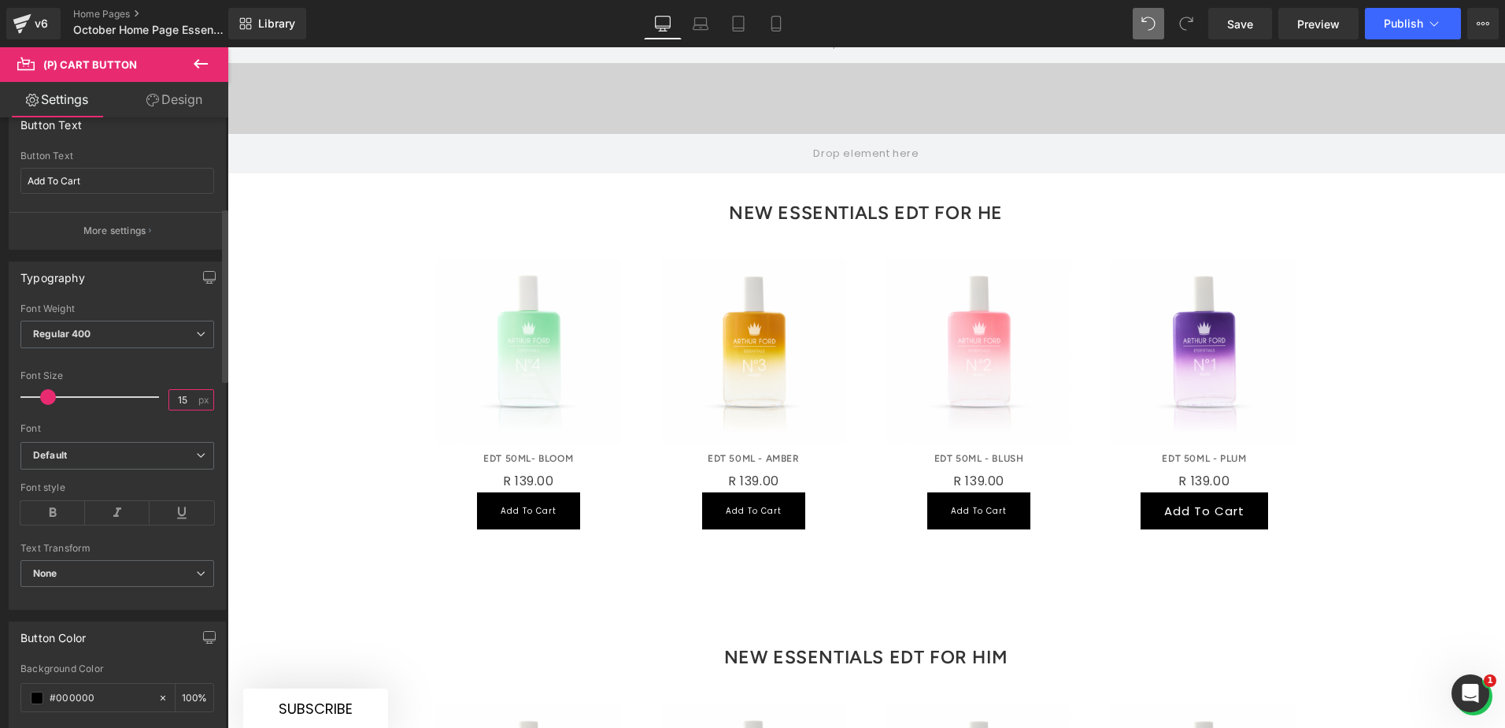
click at [179, 391] on input "15" at bounding box center [183, 400] width 28 height 20
type input "10"
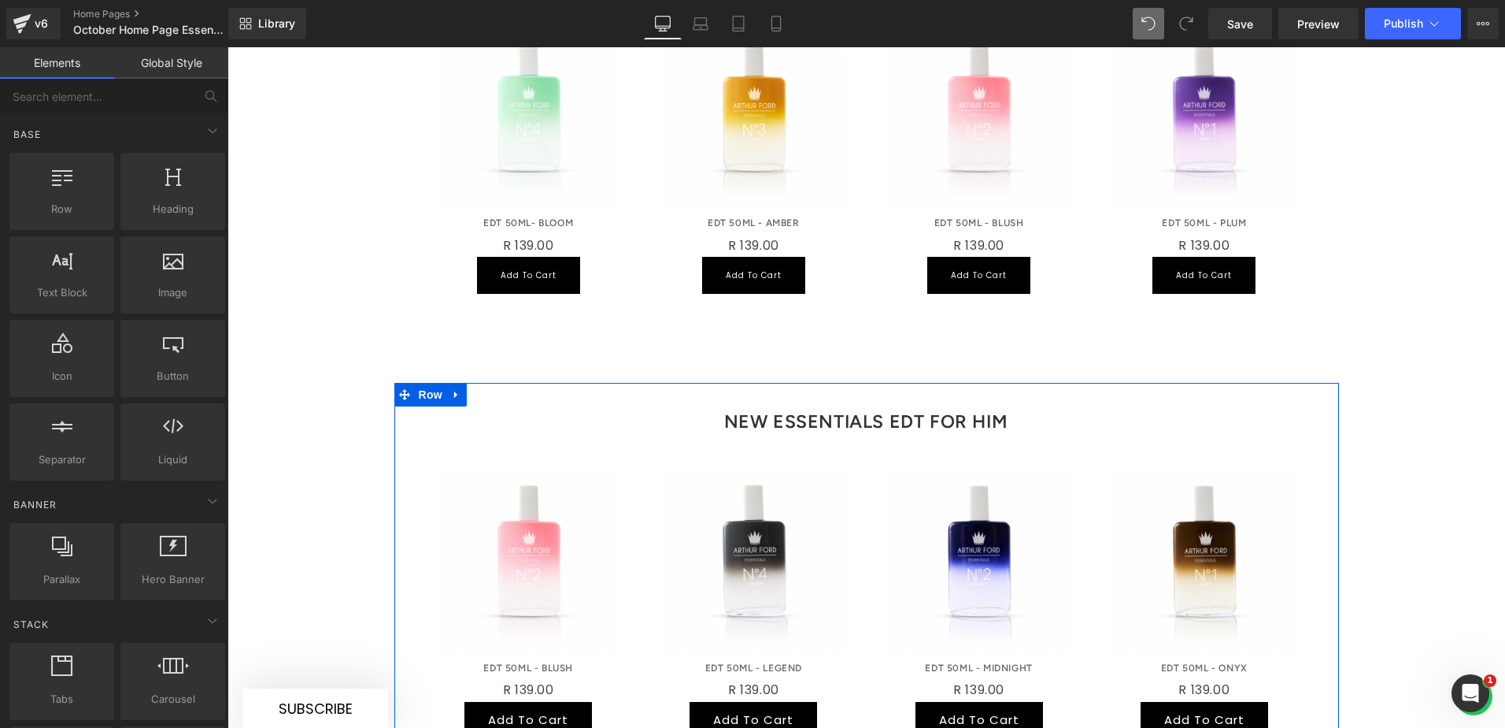
scroll to position [1087, 0]
click at [535, 709] on span "(P) Cart Button" at bounding box center [529, 718] width 72 height 19
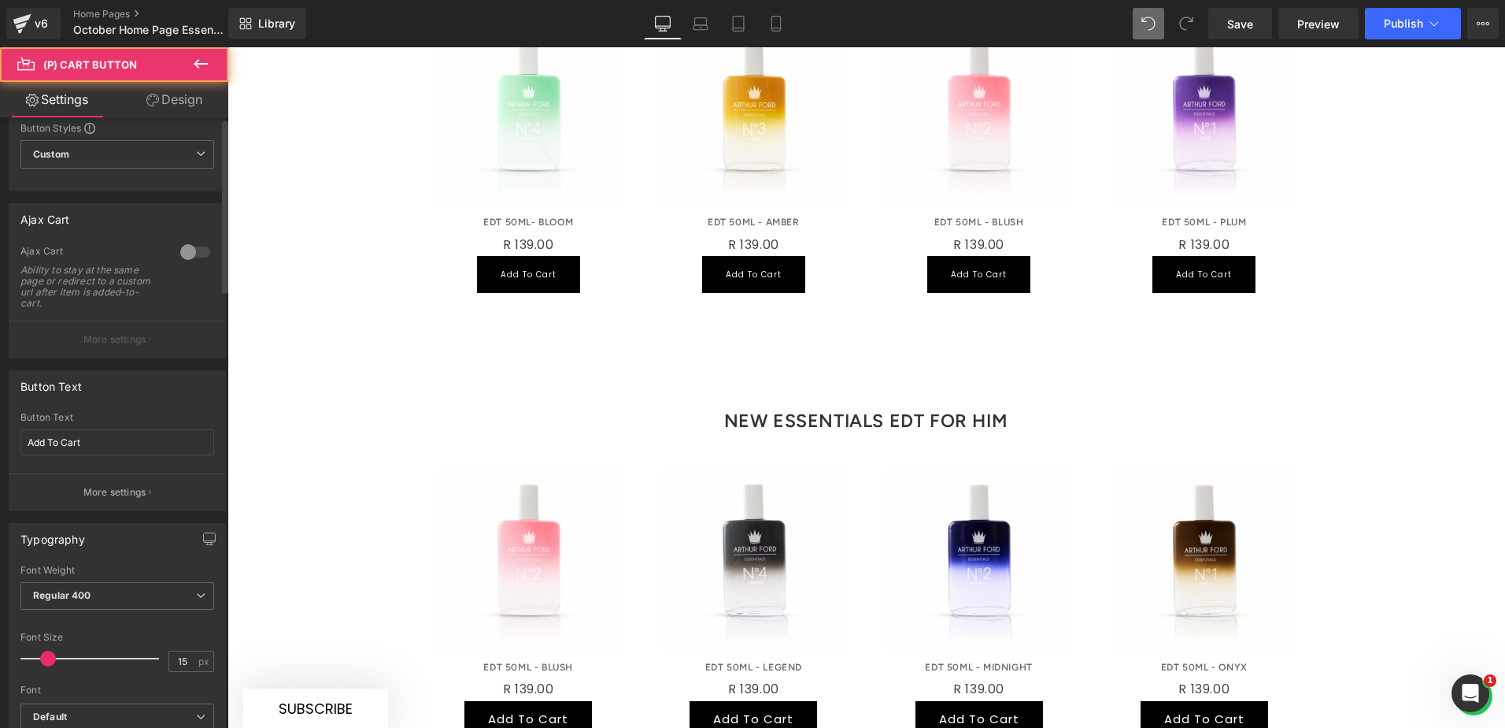
scroll to position [315, 0]
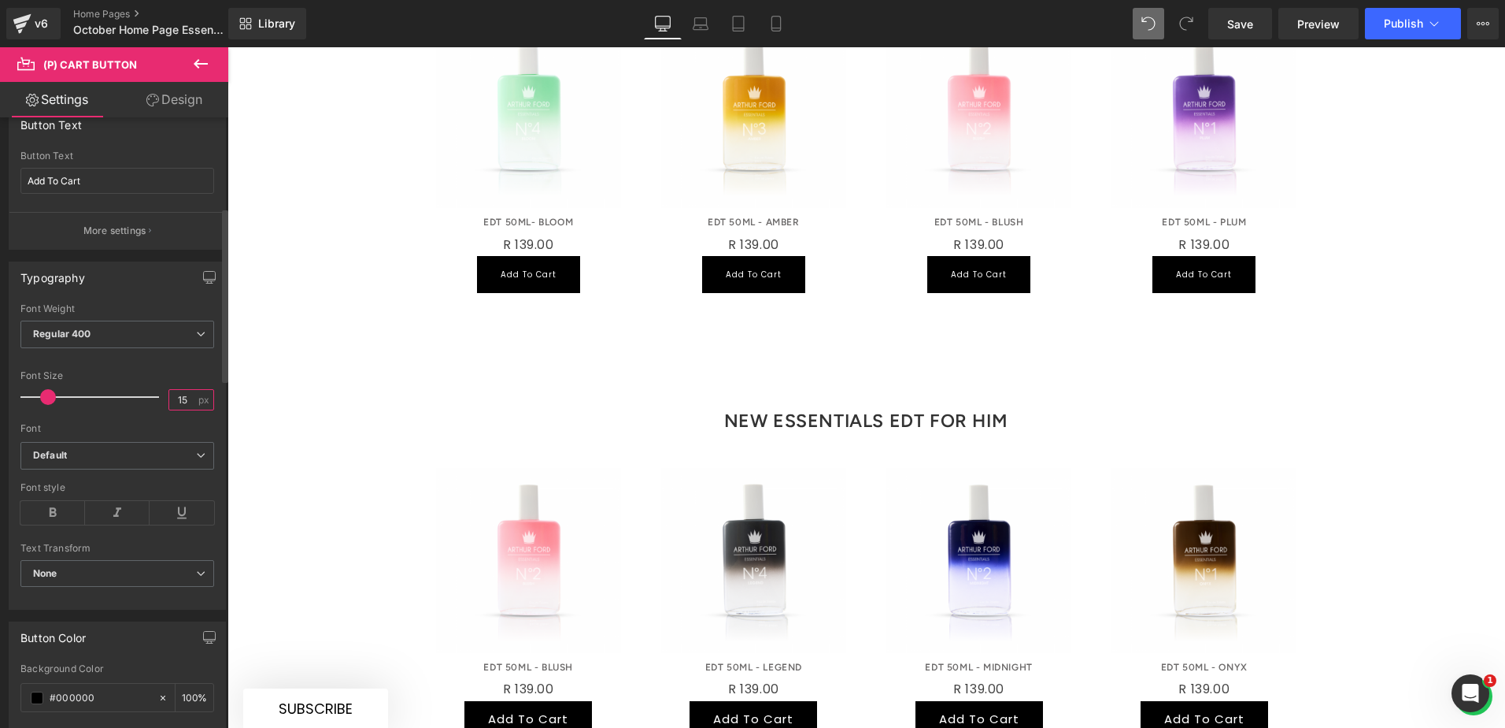
click at [178, 396] on input "15" at bounding box center [183, 400] width 28 height 20
type input "10"
click at [735, 701] on div "Add To Cart (P) Cart Button" at bounding box center [753, 719] width 205 height 37
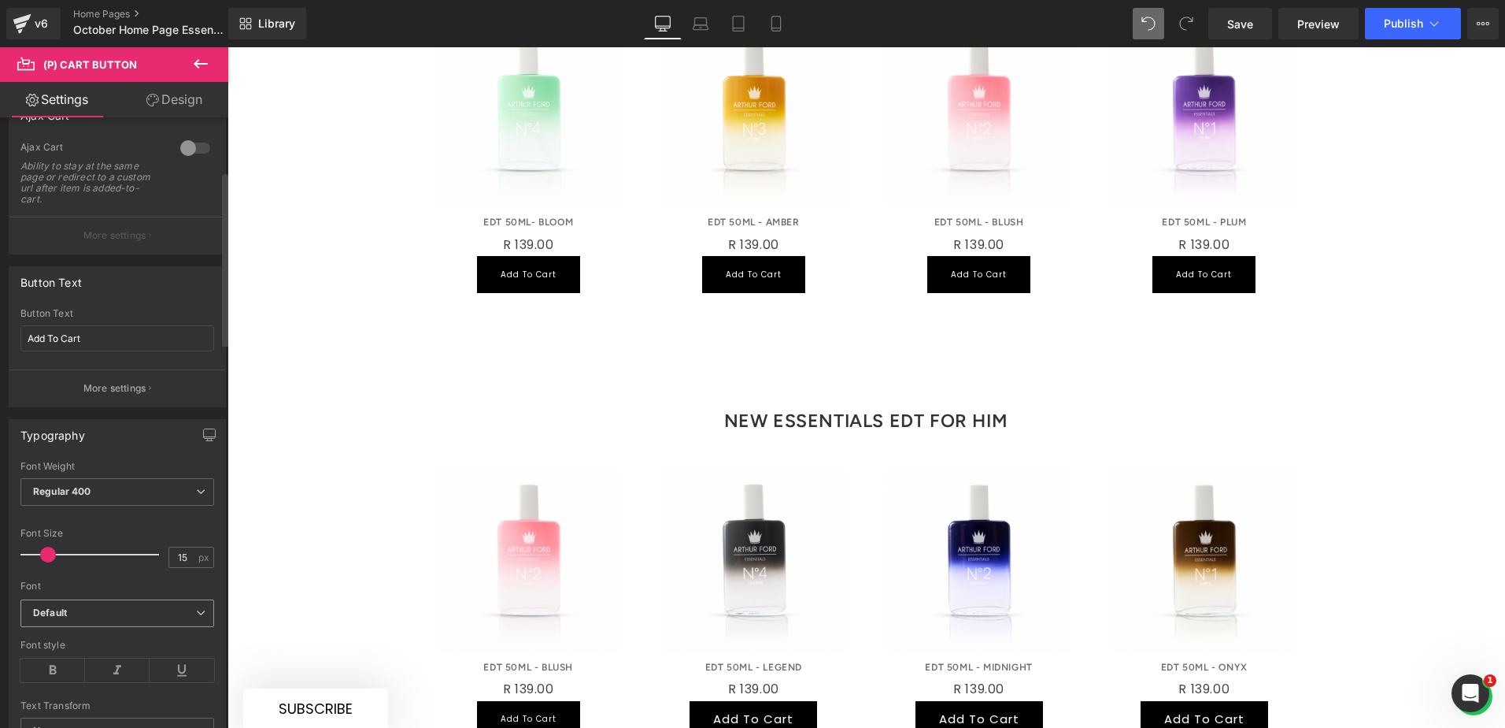
scroll to position [236, 0]
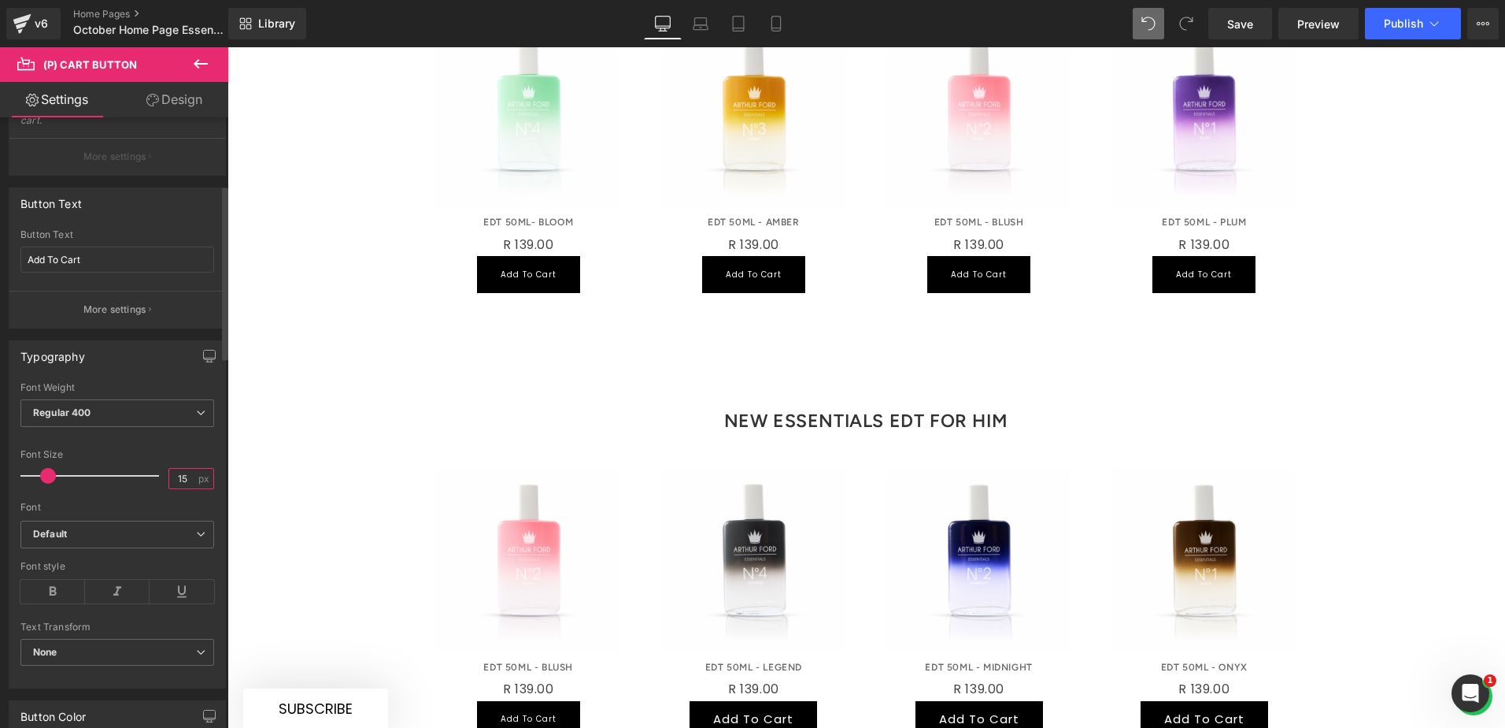
click at [175, 477] on input "15" at bounding box center [183, 478] width 28 height 20
type input "10"
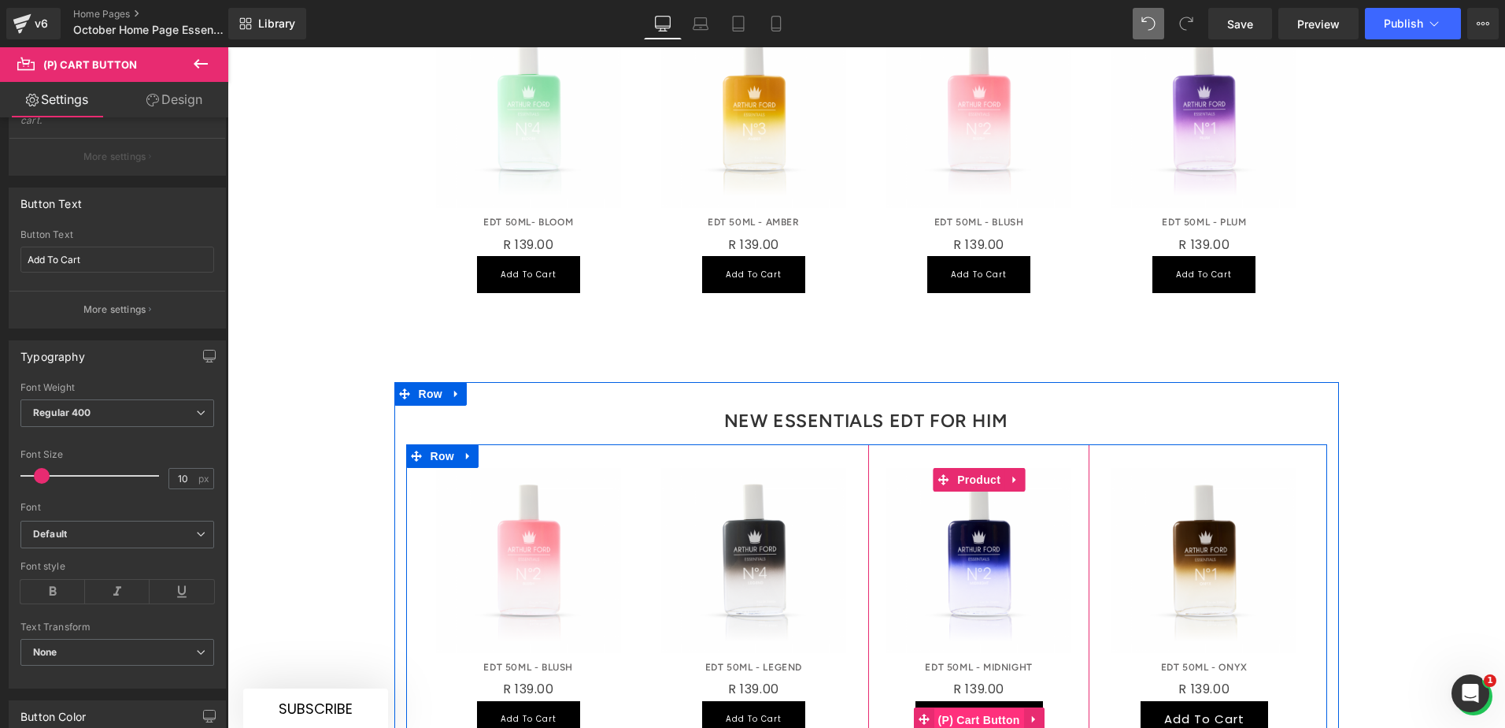
click at [1007, 708] on span "(P) Cart Button" at bounding box center [980, 720] width 90 height 24
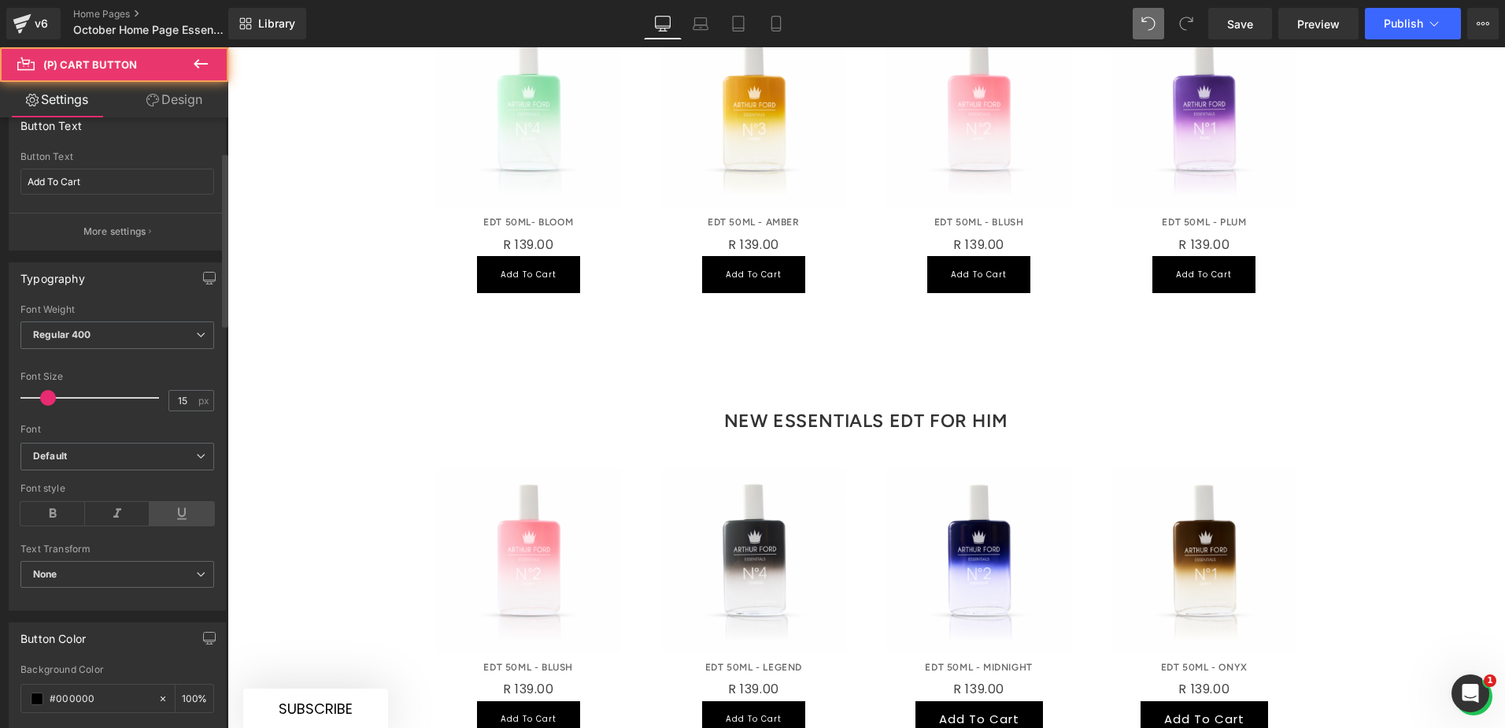
scroll to position [315, 0]
click at [176, 395] on input "15" at bounding box center [183, 400] width 28 height 20
type input "10"
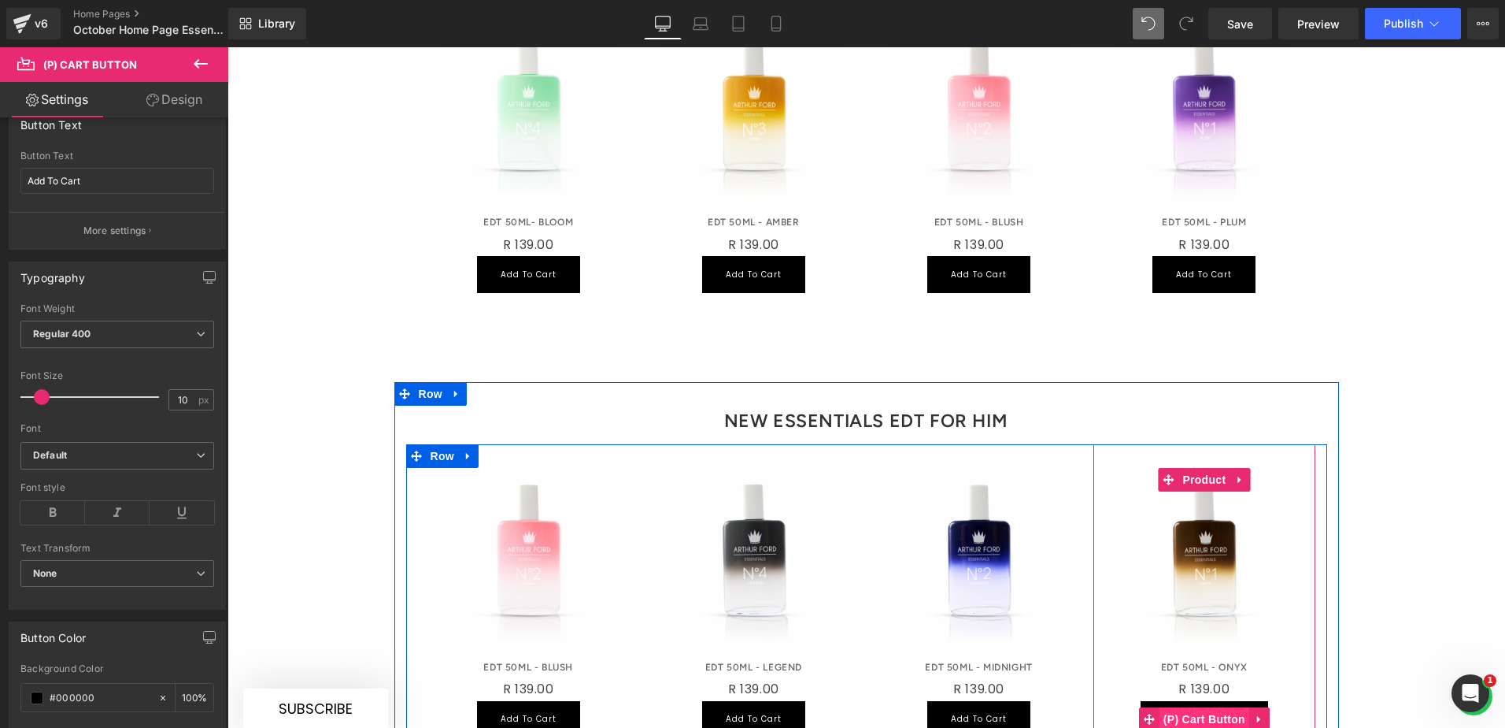
click at [1161, 707] on span "(P) Cart Button" at bounding box center [1205, 719] width 90 height 24
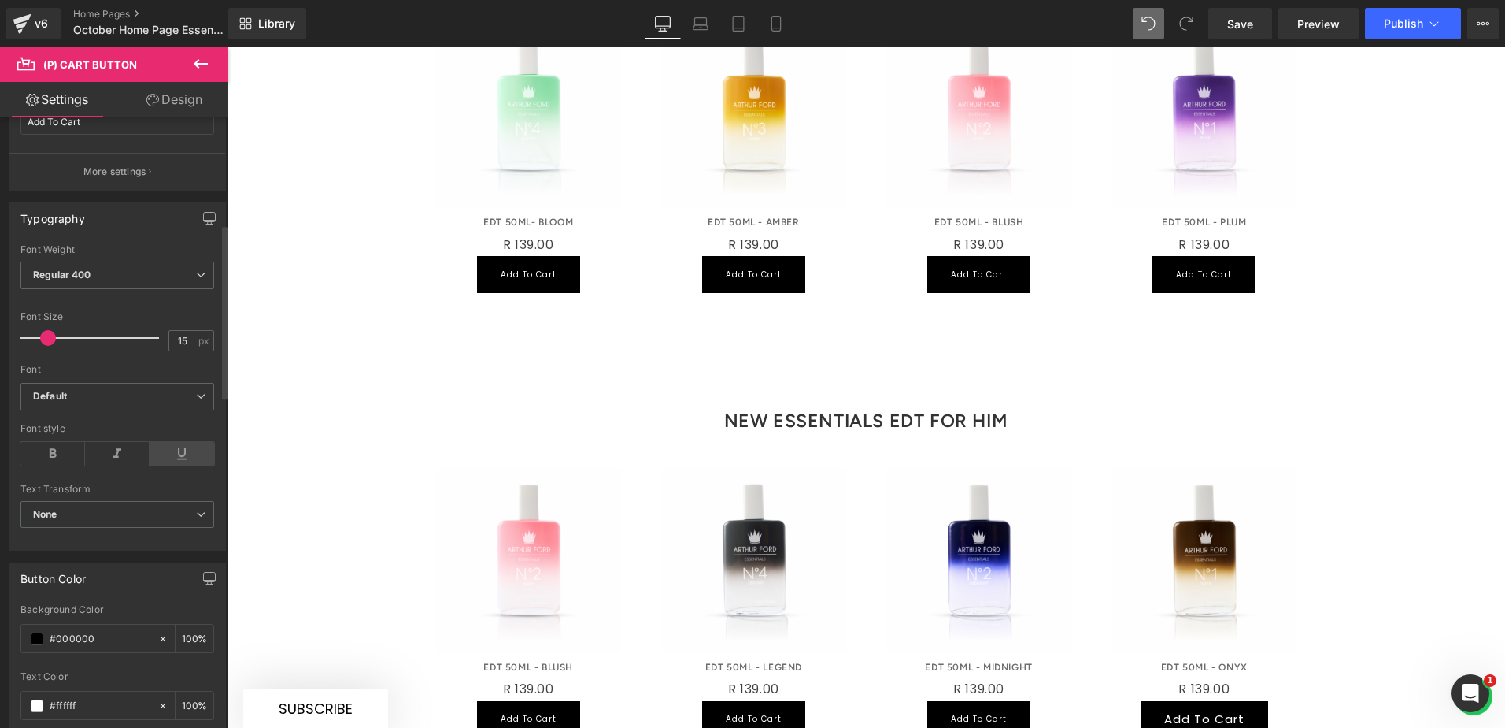
scroll to position [394, 0]
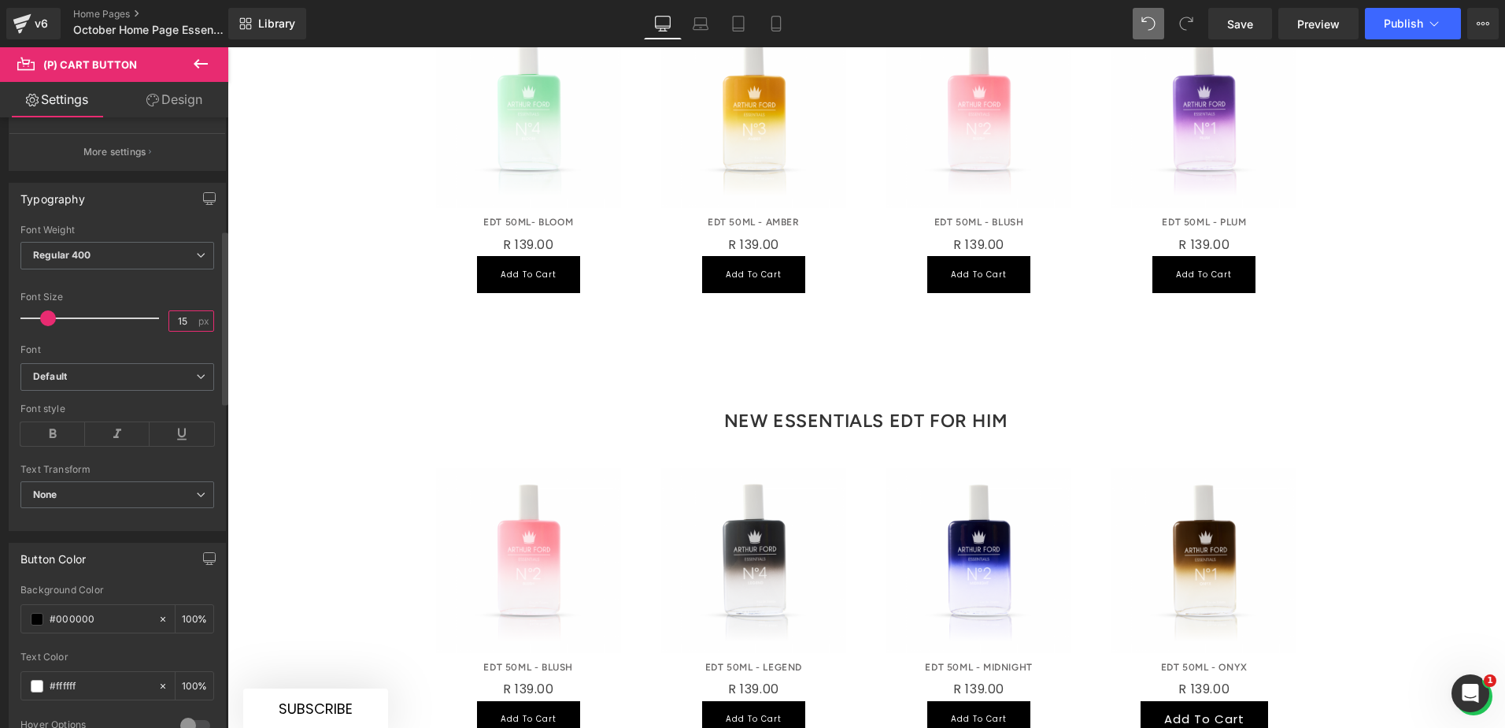
click at [172, 315] on input "15" at bounding box center [183, 321] width 28 height 20
type input "10"
click at [187, 278] on div at bounding box center [117, 282] width 194 height 10
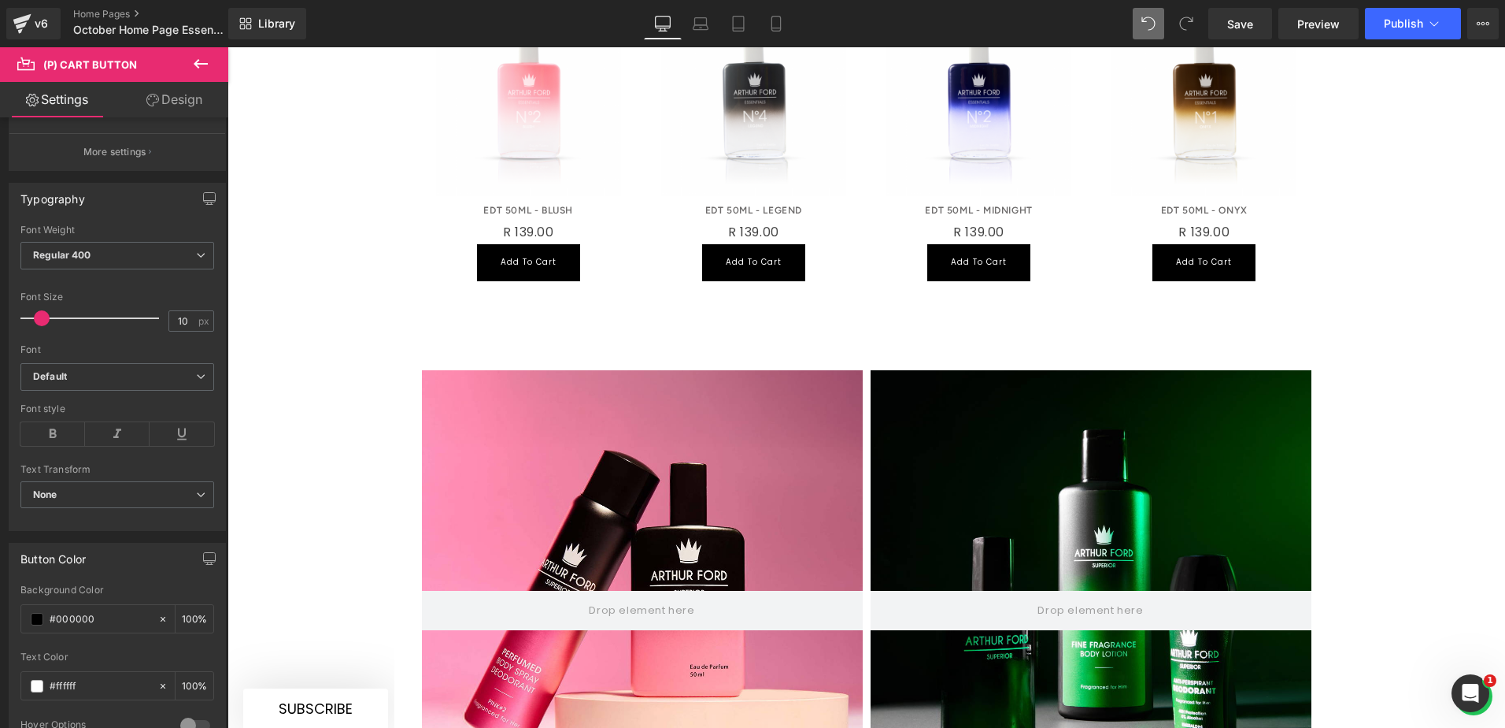
scroll to position [1716, 0]
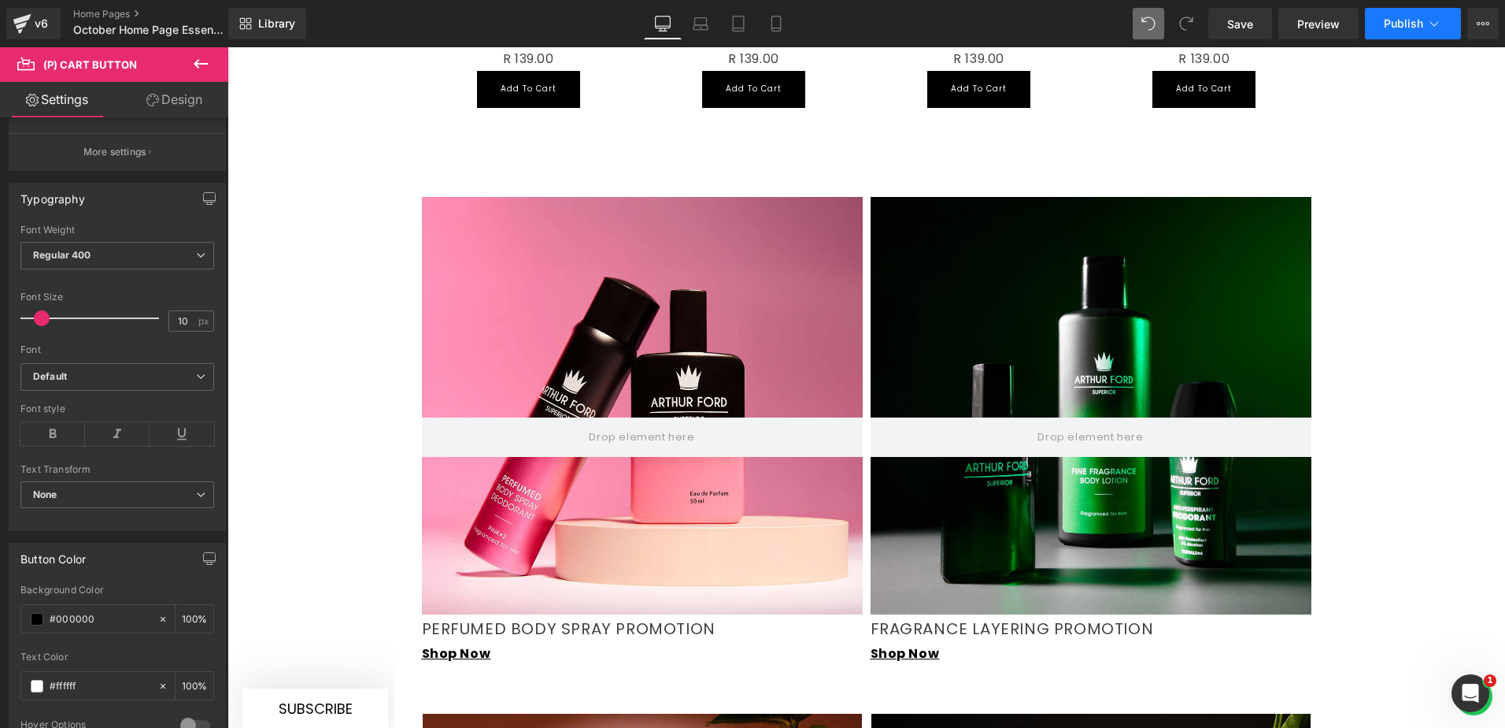
click at [1425, 20] on button "Publish" at bounding box center [1413, 23] width 96 height 31
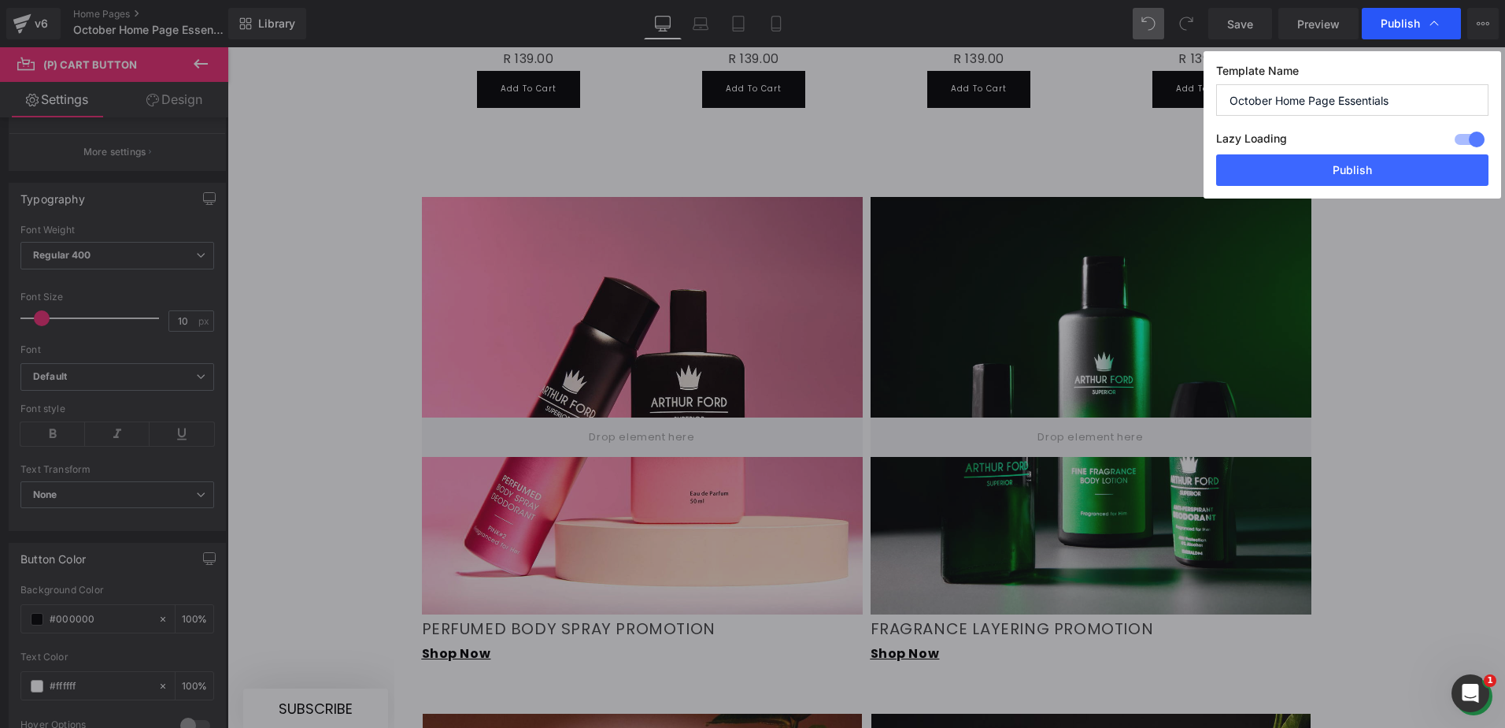
click at [1425, 19] on span "Publish" at bounding box center [1411, 24] width 61 height 16
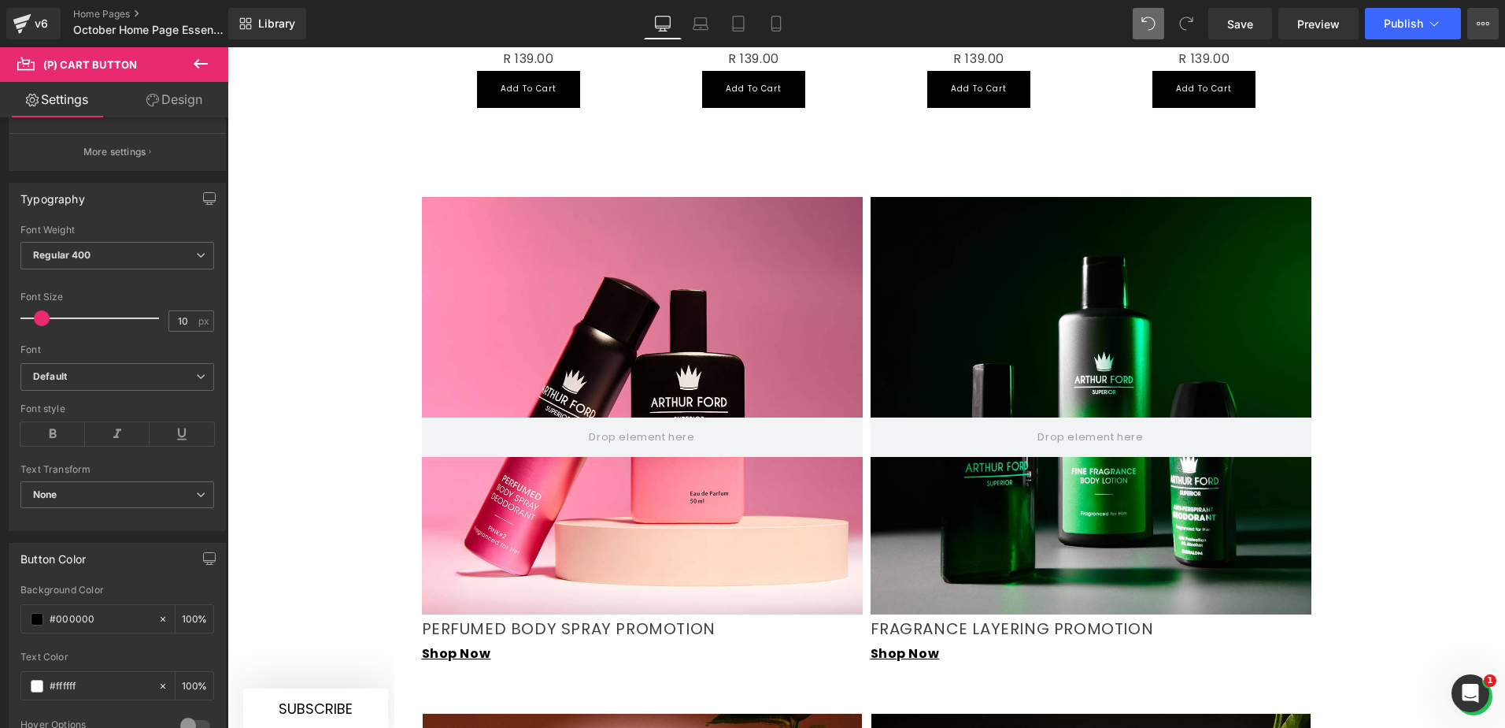
click at [1483, 19] on icon at bounding box center [1483, 23] width 13 height 13
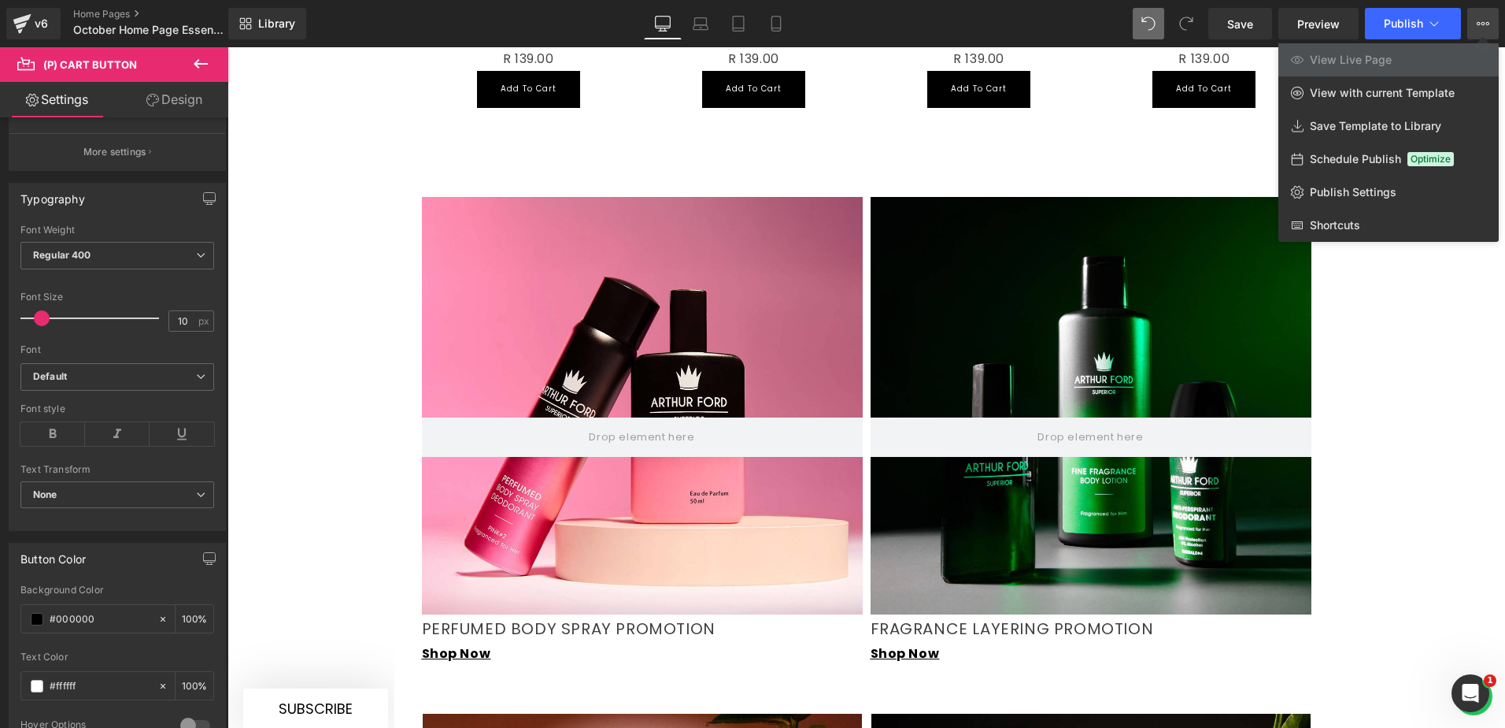
click at [1483, 19] on icon at bounding box center [1483, 23] width 13 height 13
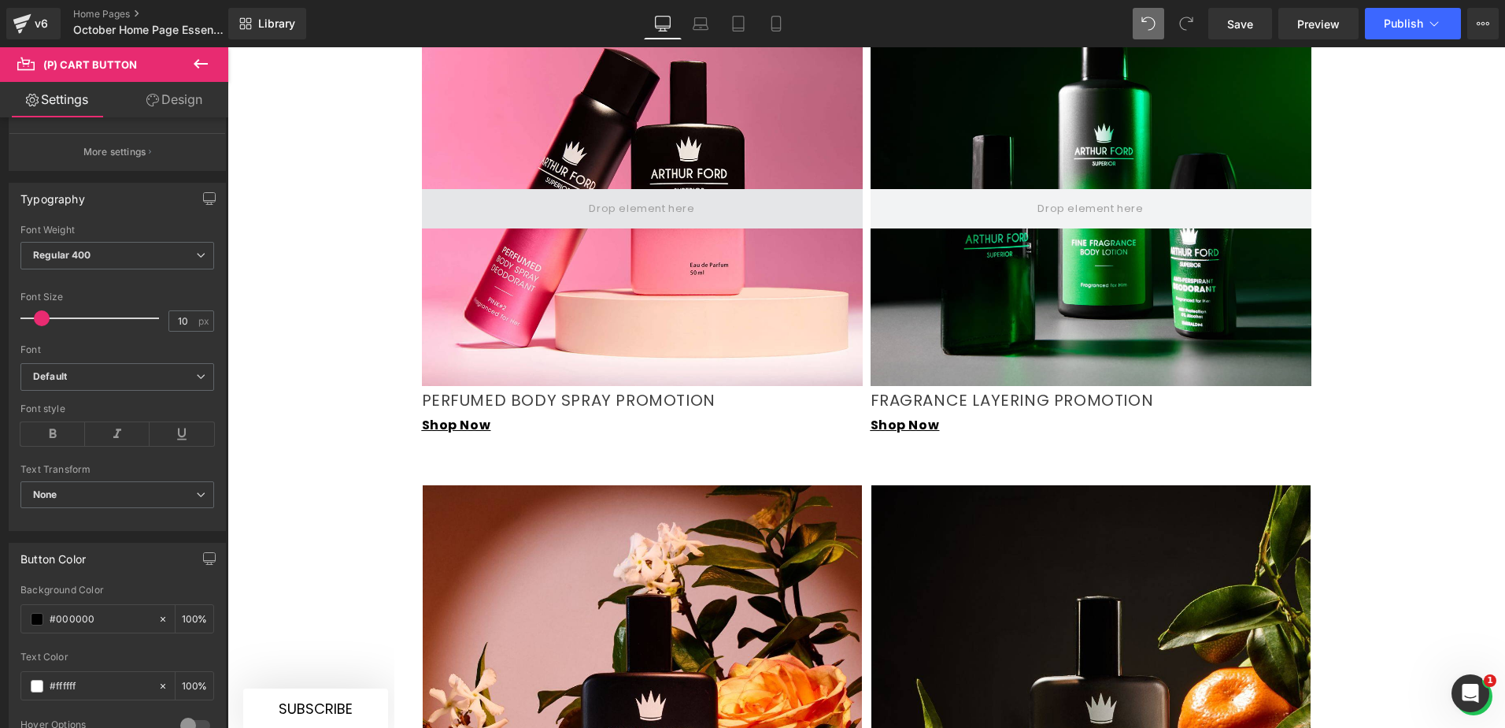
scroll to position [1795, 0]
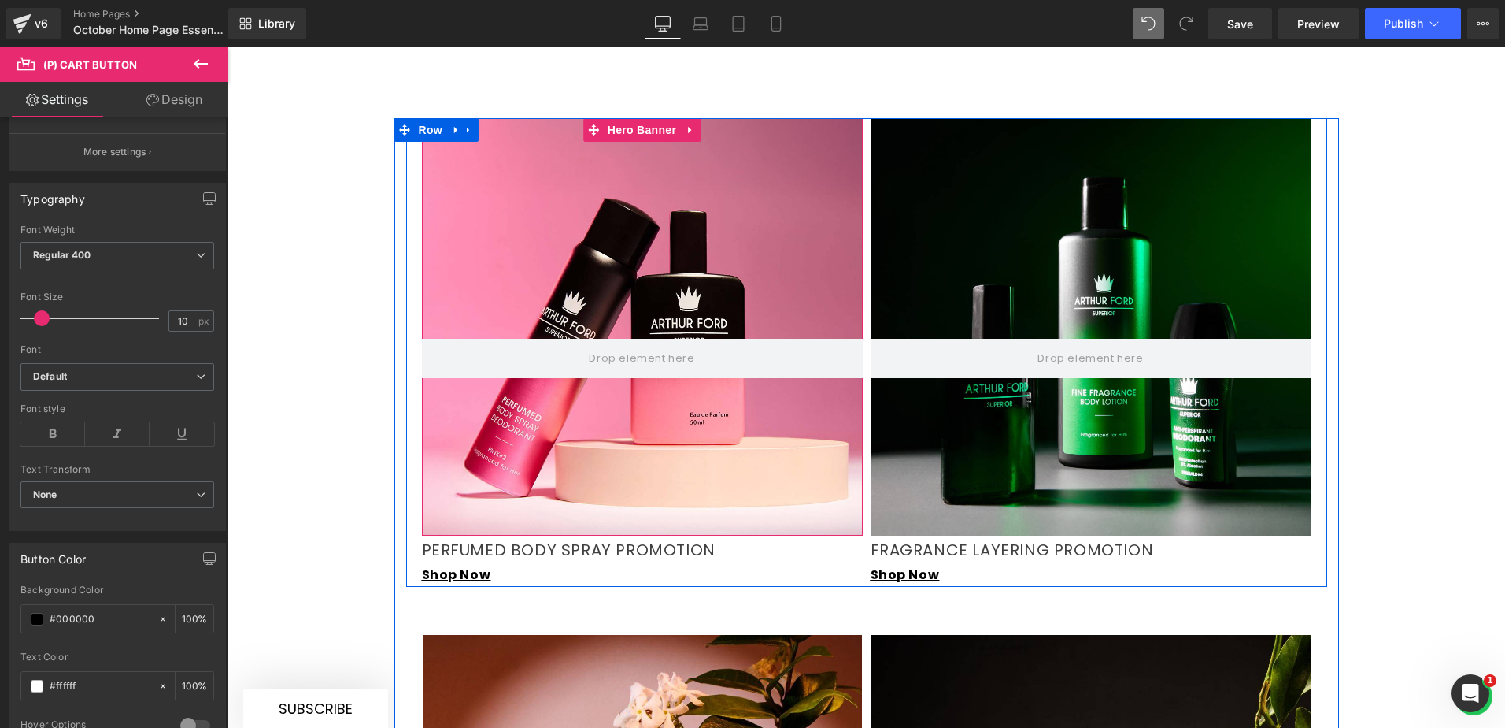
click at [605, 239] on div at bounding box center [642, 326] width 441 height 417
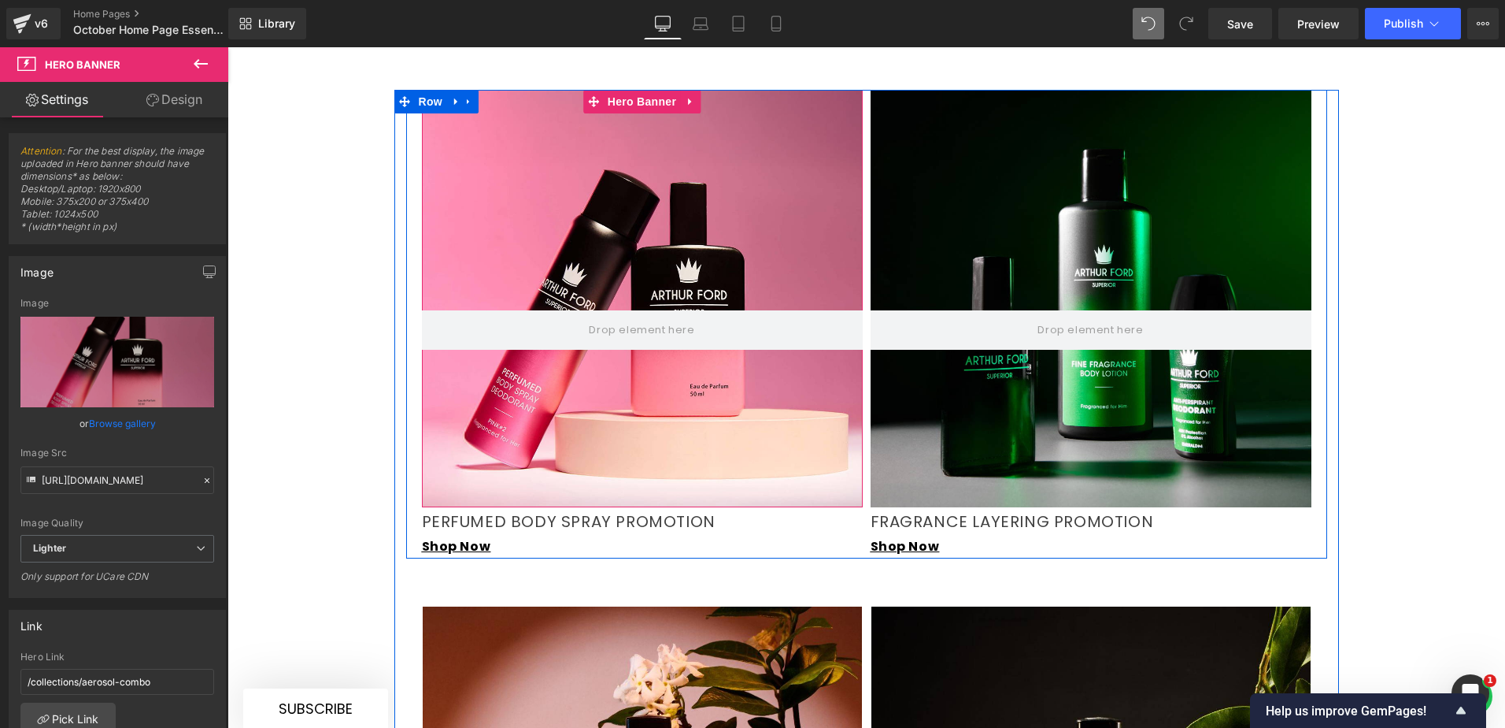
scroll to position [1874, 0]
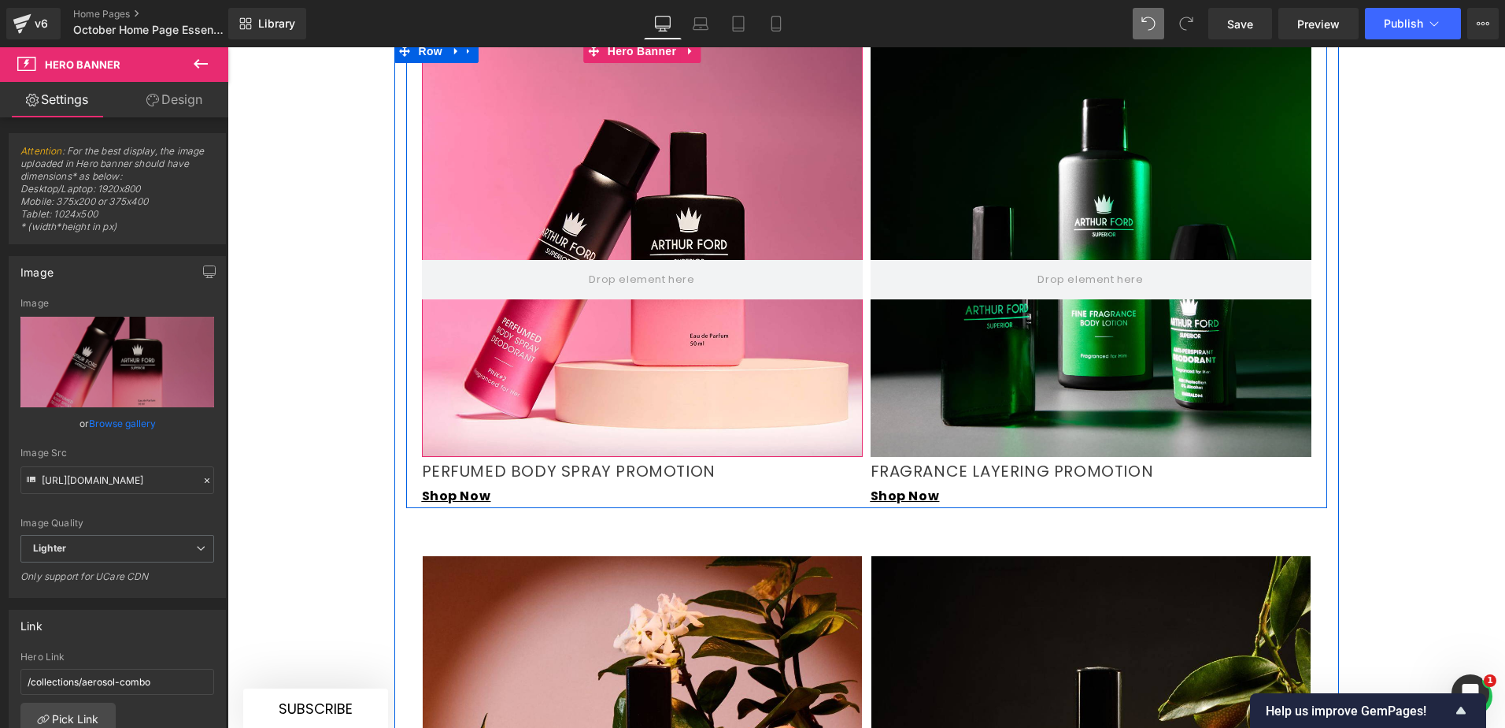
click at [584, 349] on div at bounding box center [642, 247] width 441 height 417
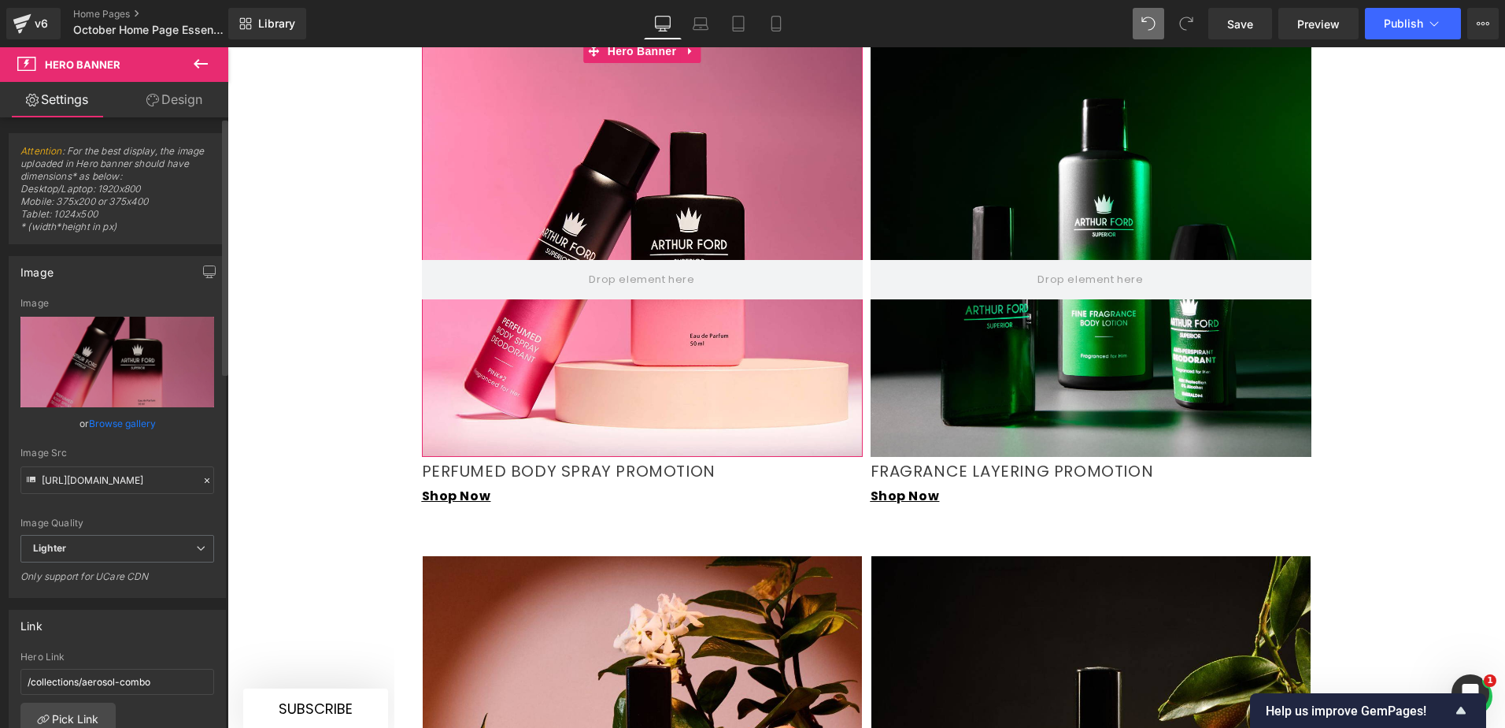
click at [112, 423] on link "Browse gallery" at bounding box center [122, 423] width 67 height 28
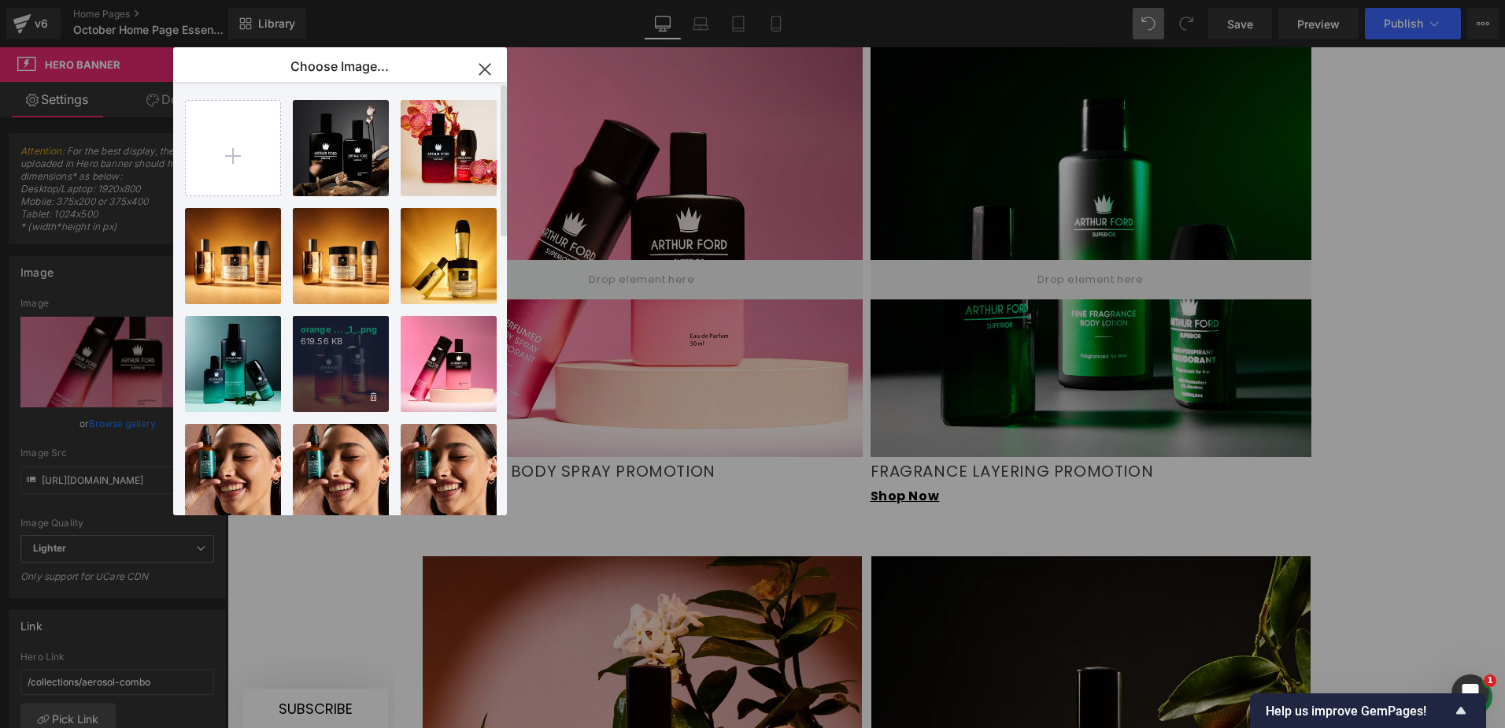
scroll to position [79, 0]
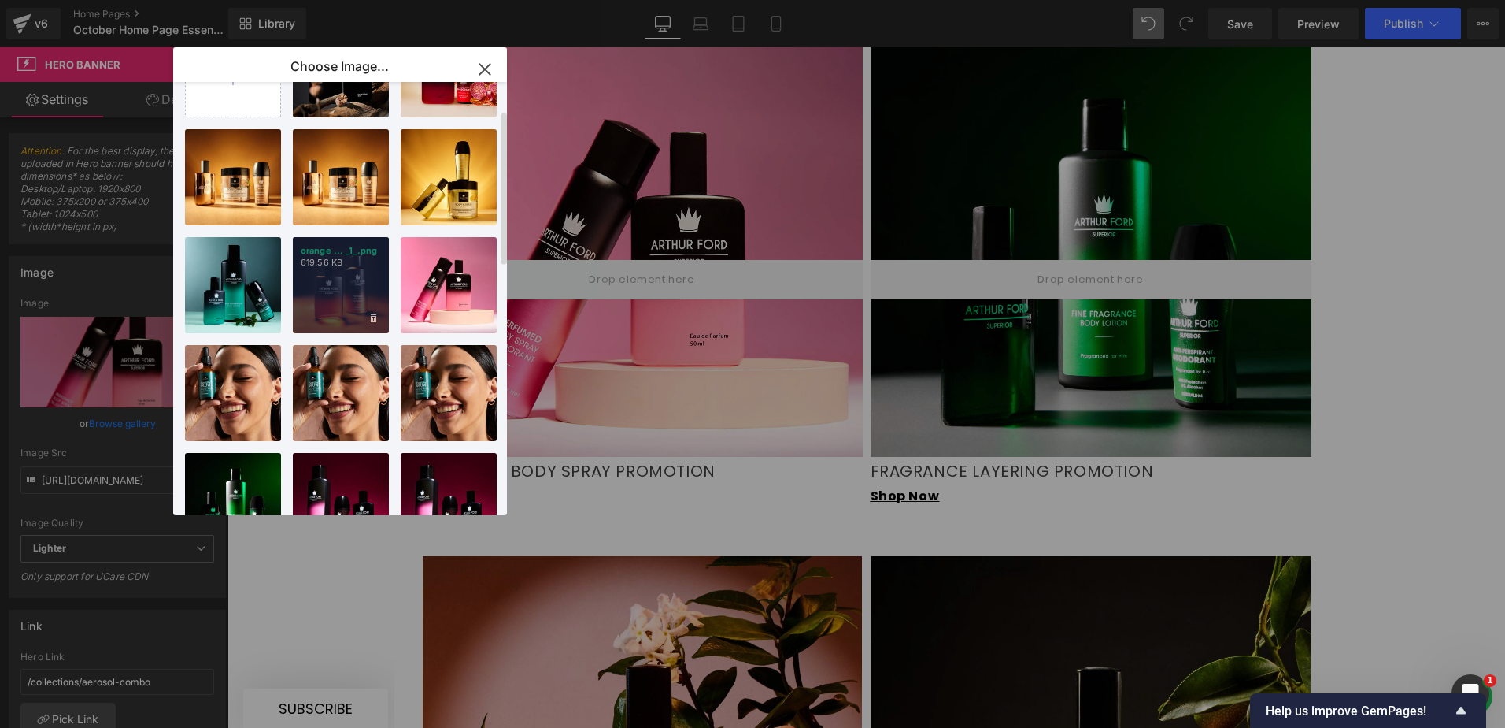
click at [351, 283] on div "orange ... _1_.png 619.56 KB" at bounding box center [341, 285] width 96 height 96
type input "[URL][DOMAIN_NAME]"
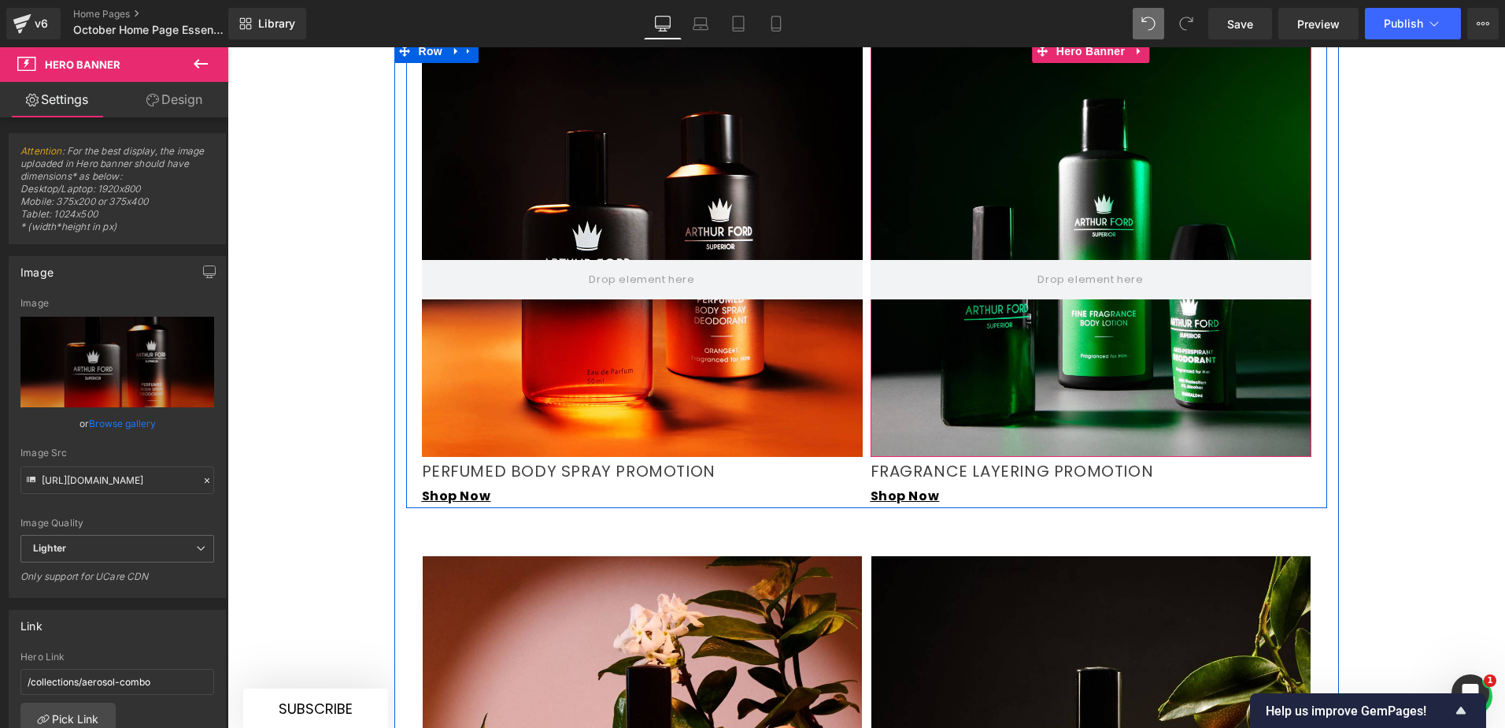
click at [1004, 298] on div at bounding box center [1091, 247] width 441 height 417
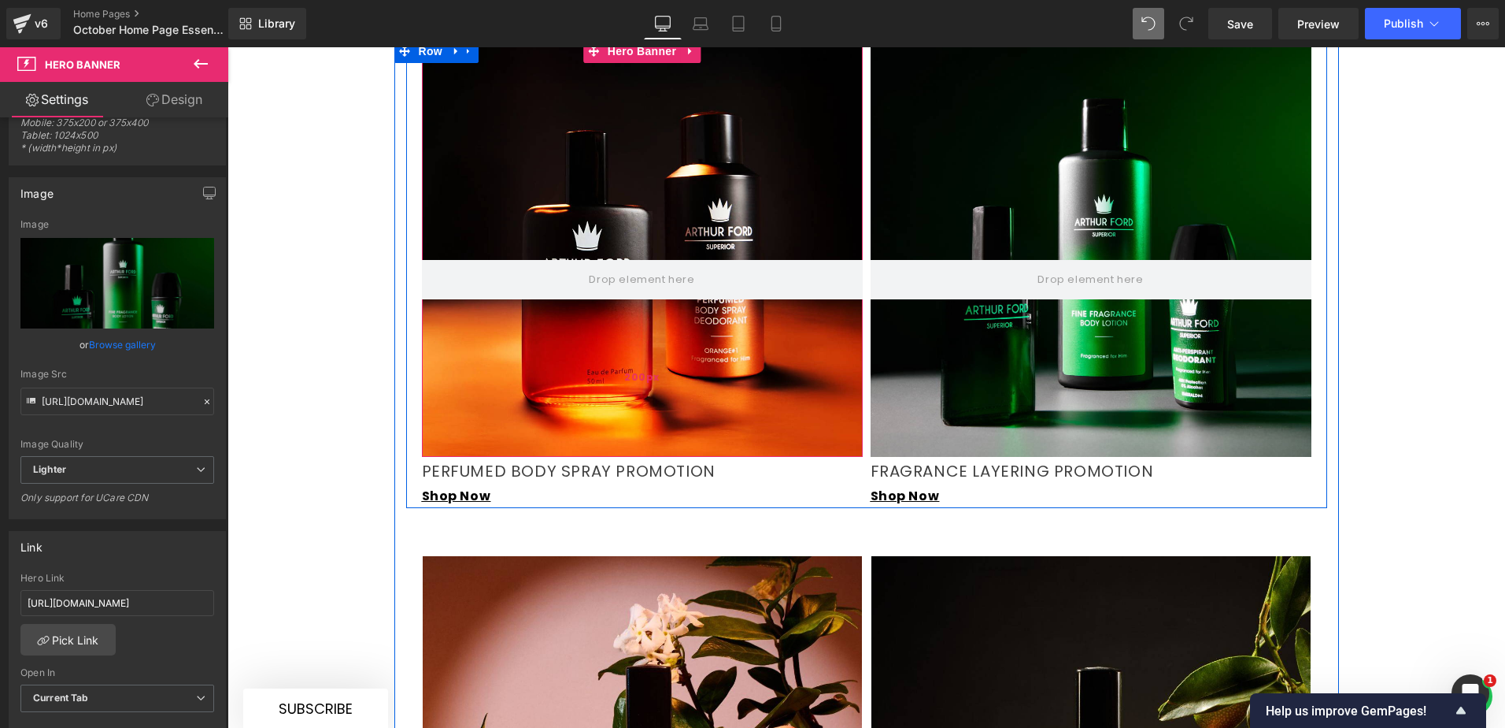
scroll to position [2110, 0]
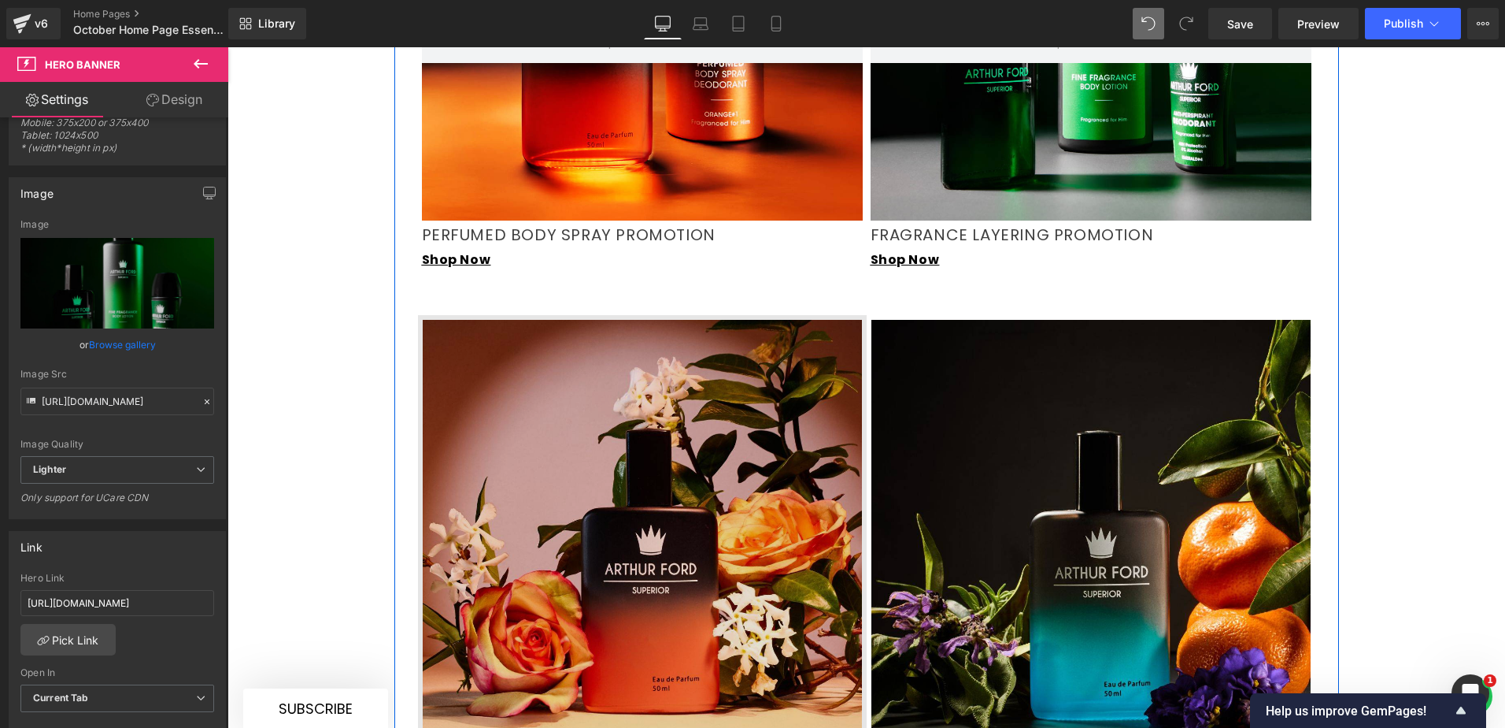
click at [672, 438] on img at bounding box center [642, 539] width 449 height 449
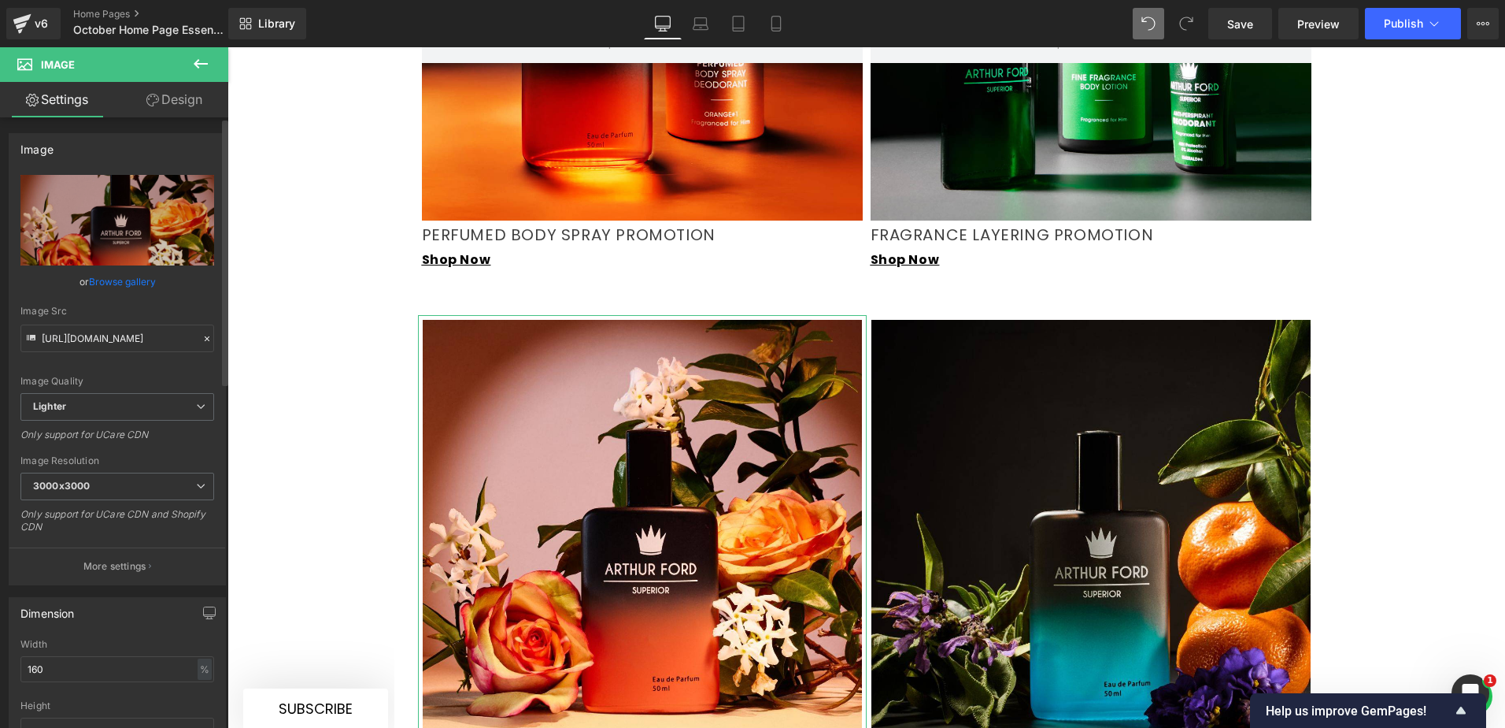
click at [122, 283] on link "Browse gallery" at bounding box center [122, 282] width 67 height 28
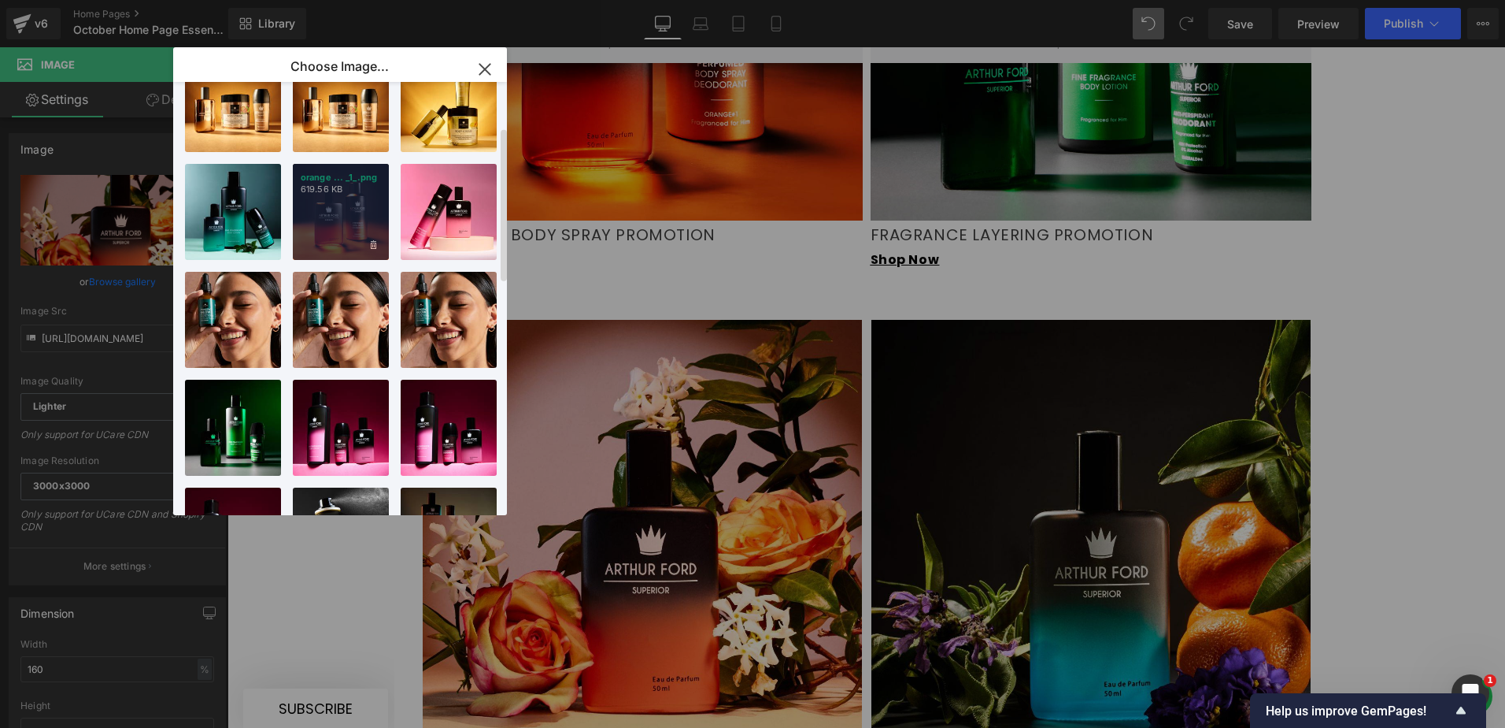
scroll to position [0, 0]
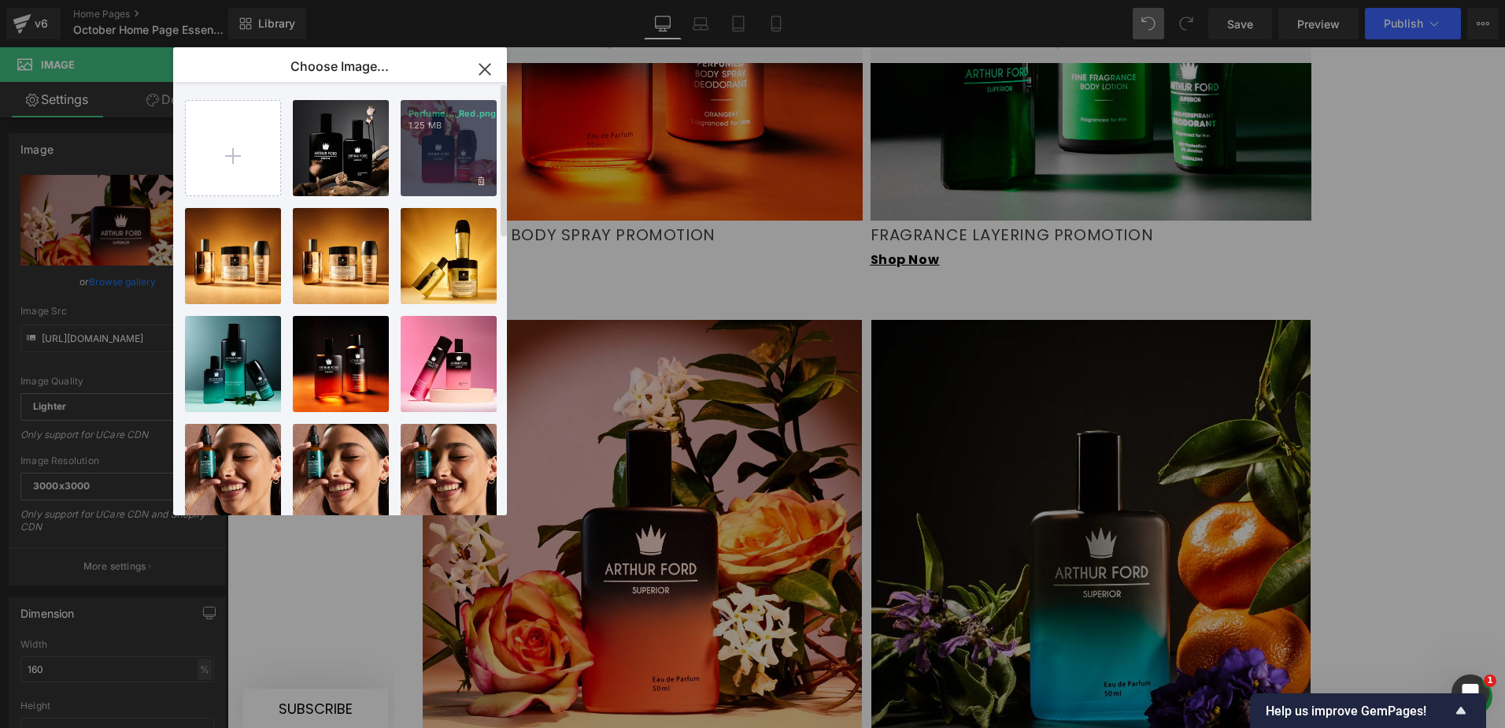
click at [439, 150] on div "Perfume..._Red.png 1.25 MB" at bounding box center [449, 148] width 96 height 96
type input "[URL][DOMAIN_NAME]"
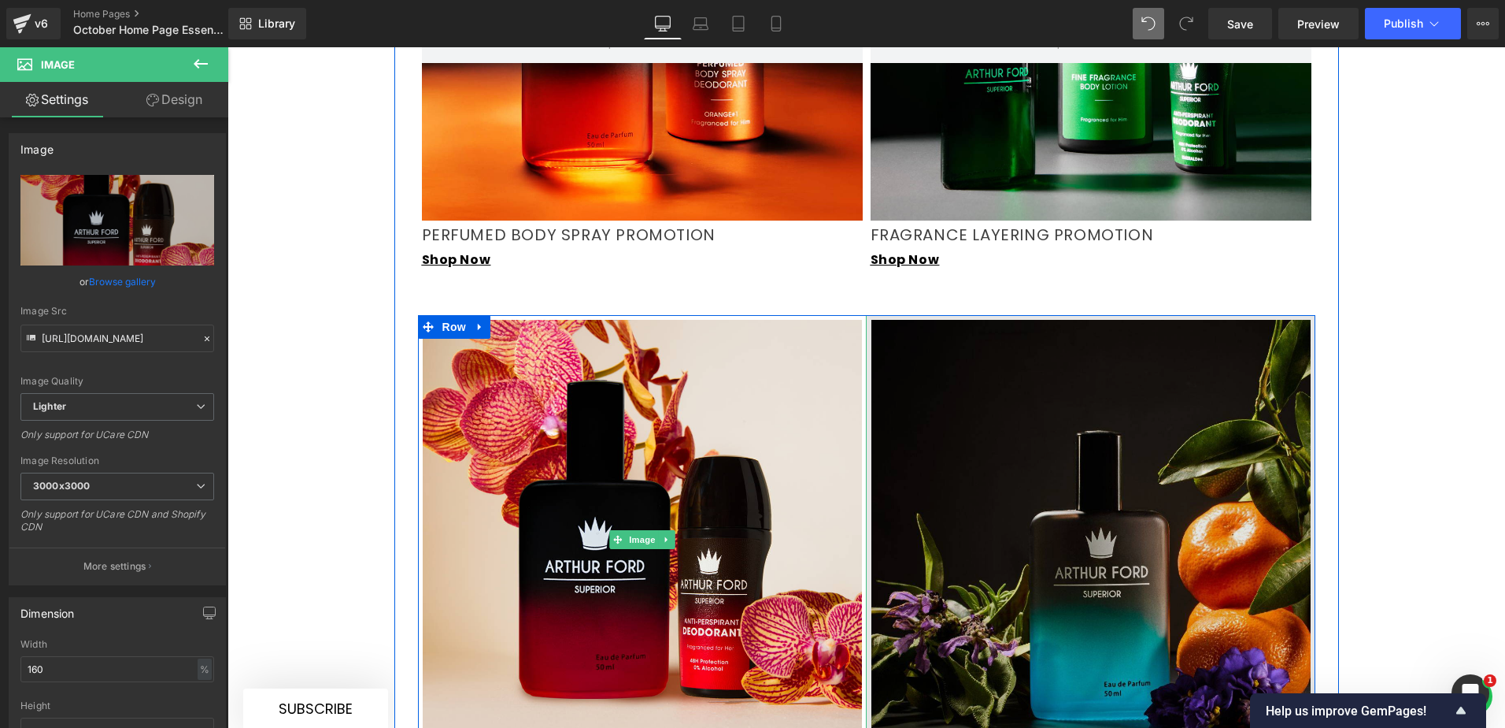
click at [1045, 397] on img at bounding box center [1091, 539] width 449 height 449
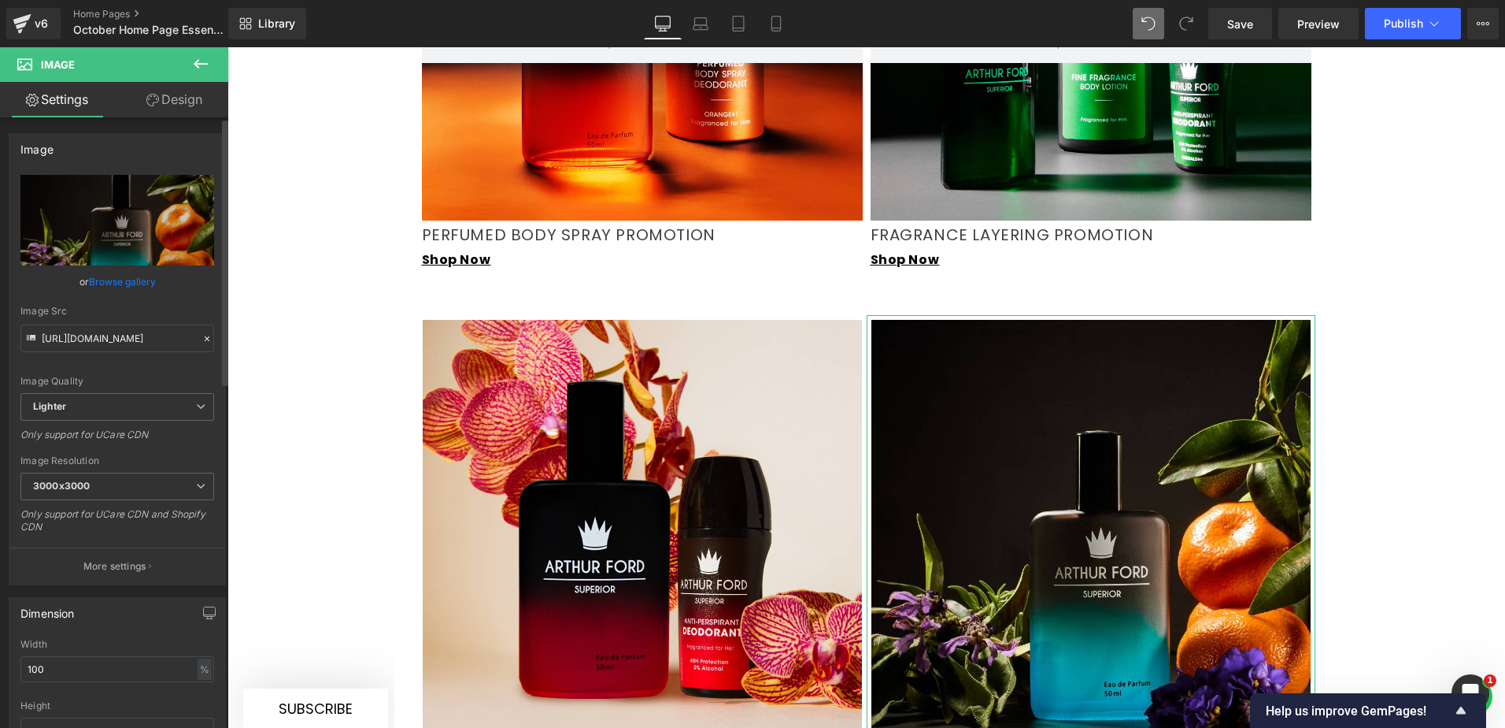
click at [105, 276] on link "Browse gallery" at bounding box center [122, 282] width 67 height 28
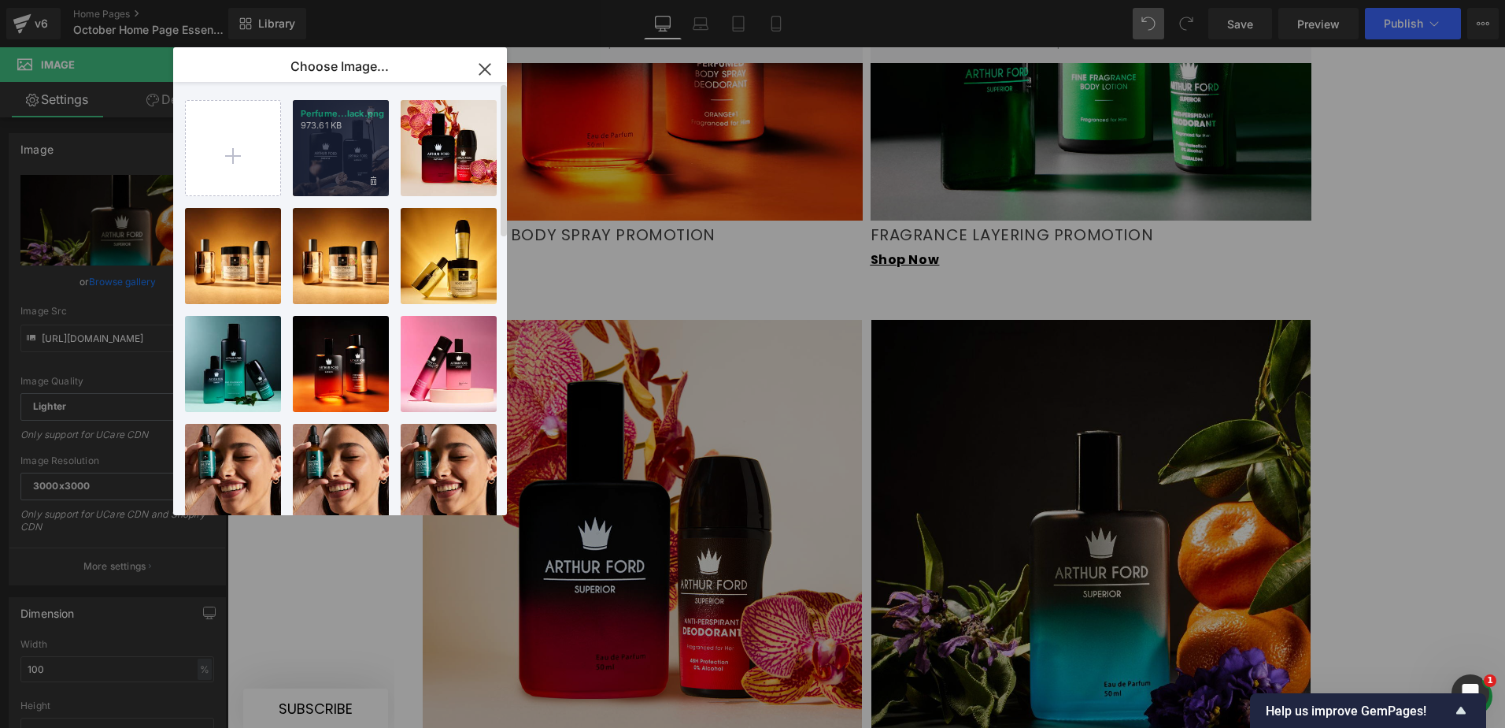
drag, startPoint x: 342, startPoint y: 167, endPoint x: 204, endPoint y: 198, distance: 141.2
click at [342, 167] on div "Perfume...lack.png 973.61 KB" at bounding box center [341, 148] width 96 height 96
type input "[URL][DOMAIN_NAME]"
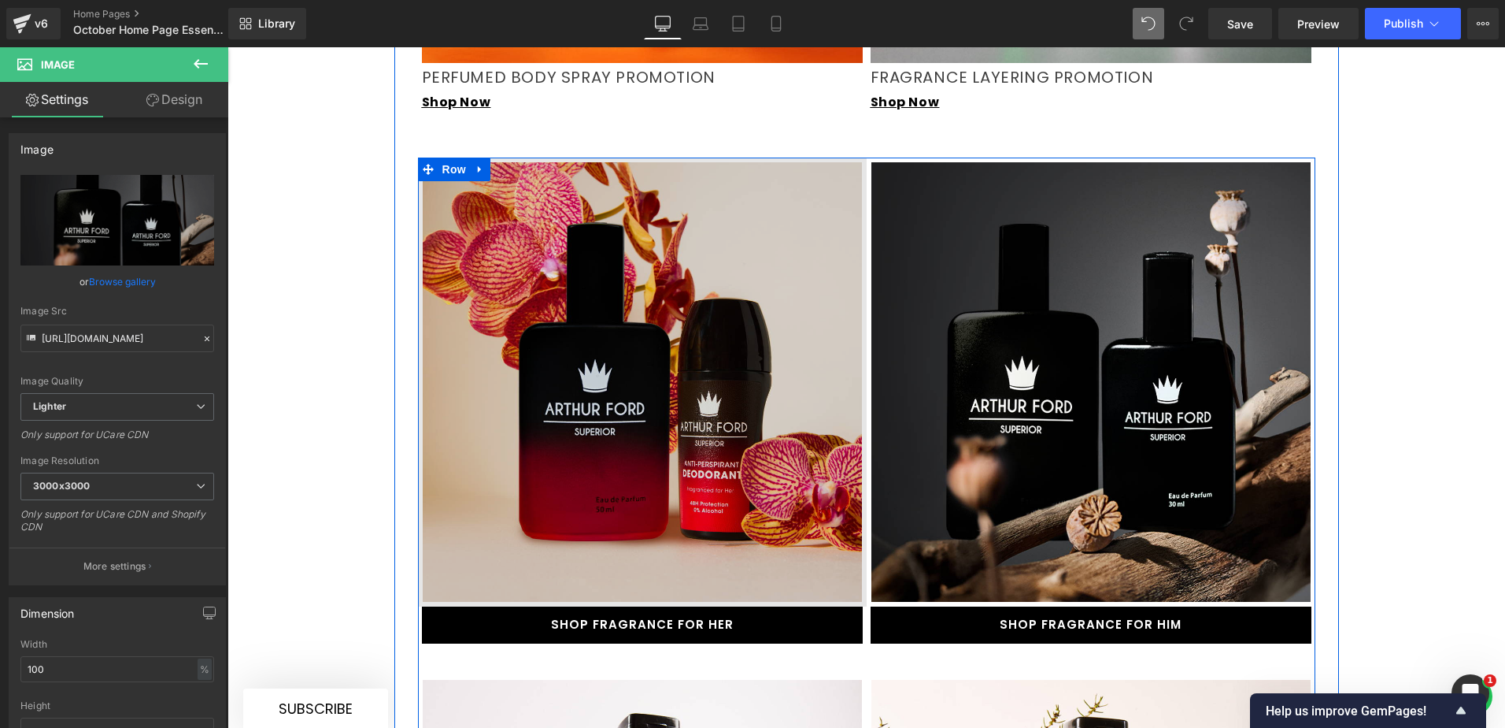
scroll to position [2582, 0]
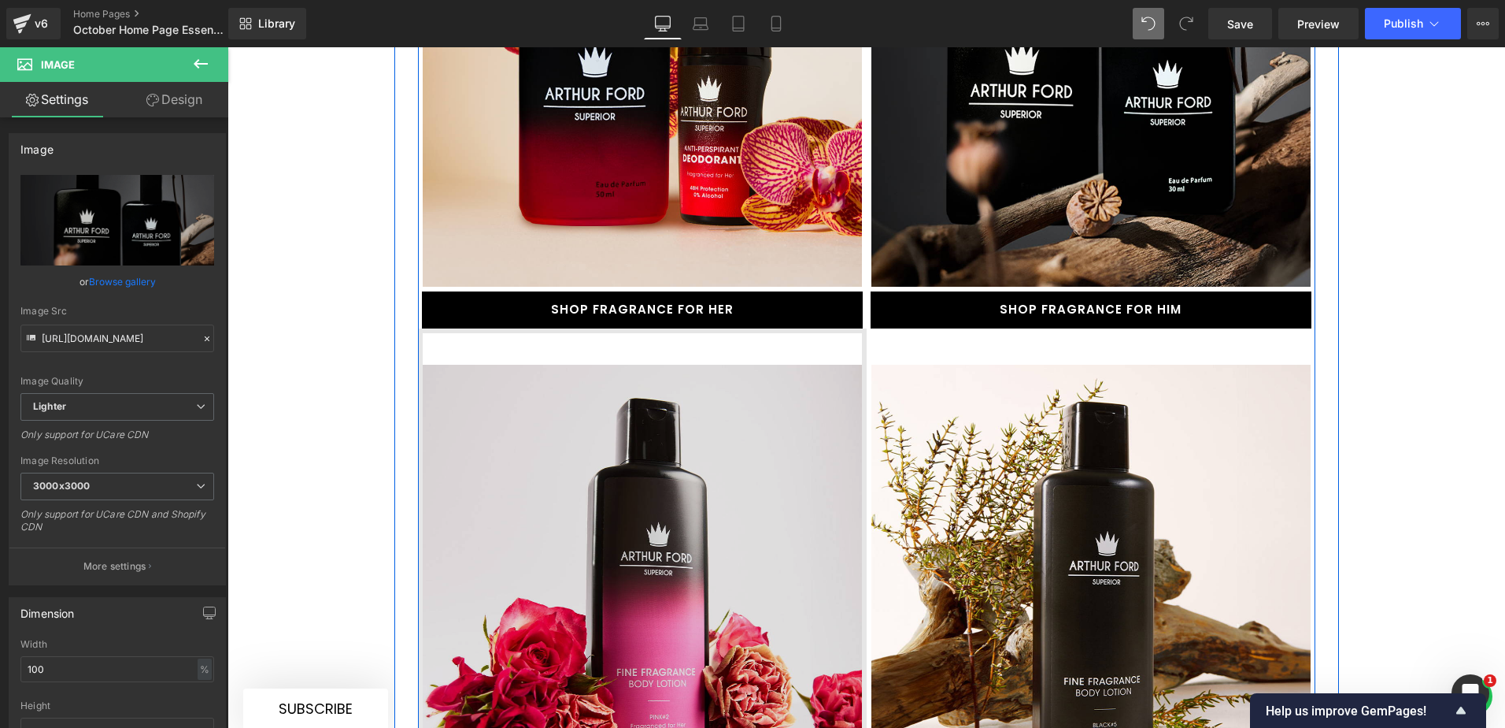
click at [613, 428] on img at bounding box center [642, 568] width 449 height 480
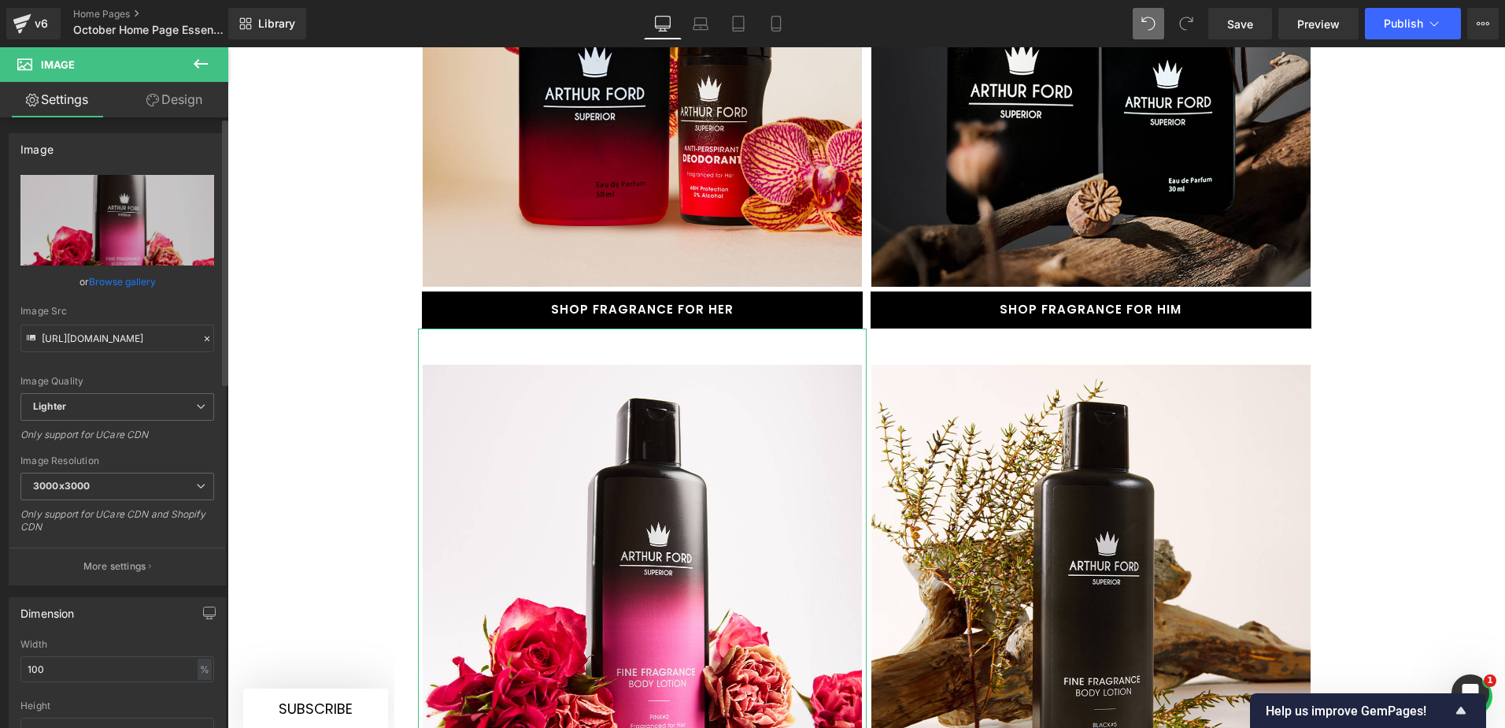
click at [111, 279] on link "Browse gallery" at bounding box center [122, 282] width 67 height 28
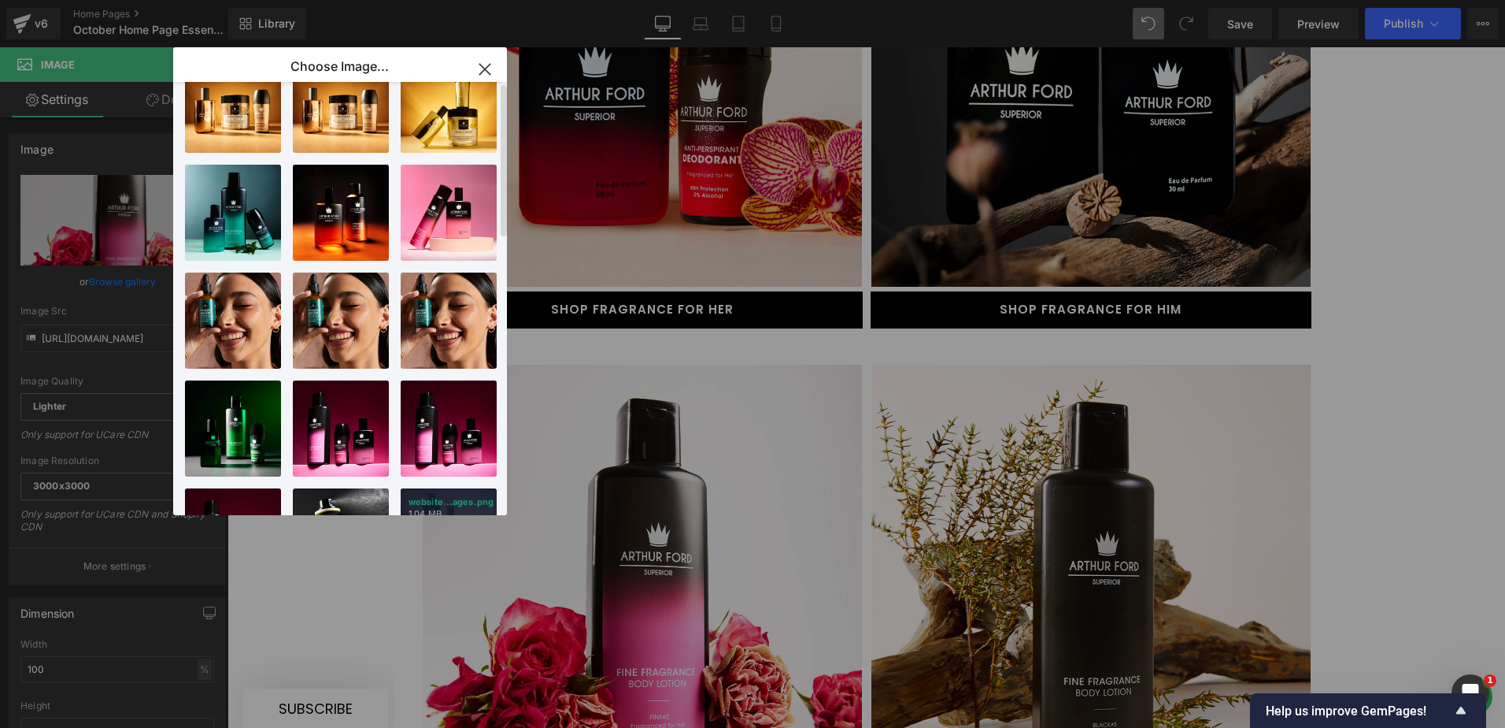
scroll to position [0, 0]
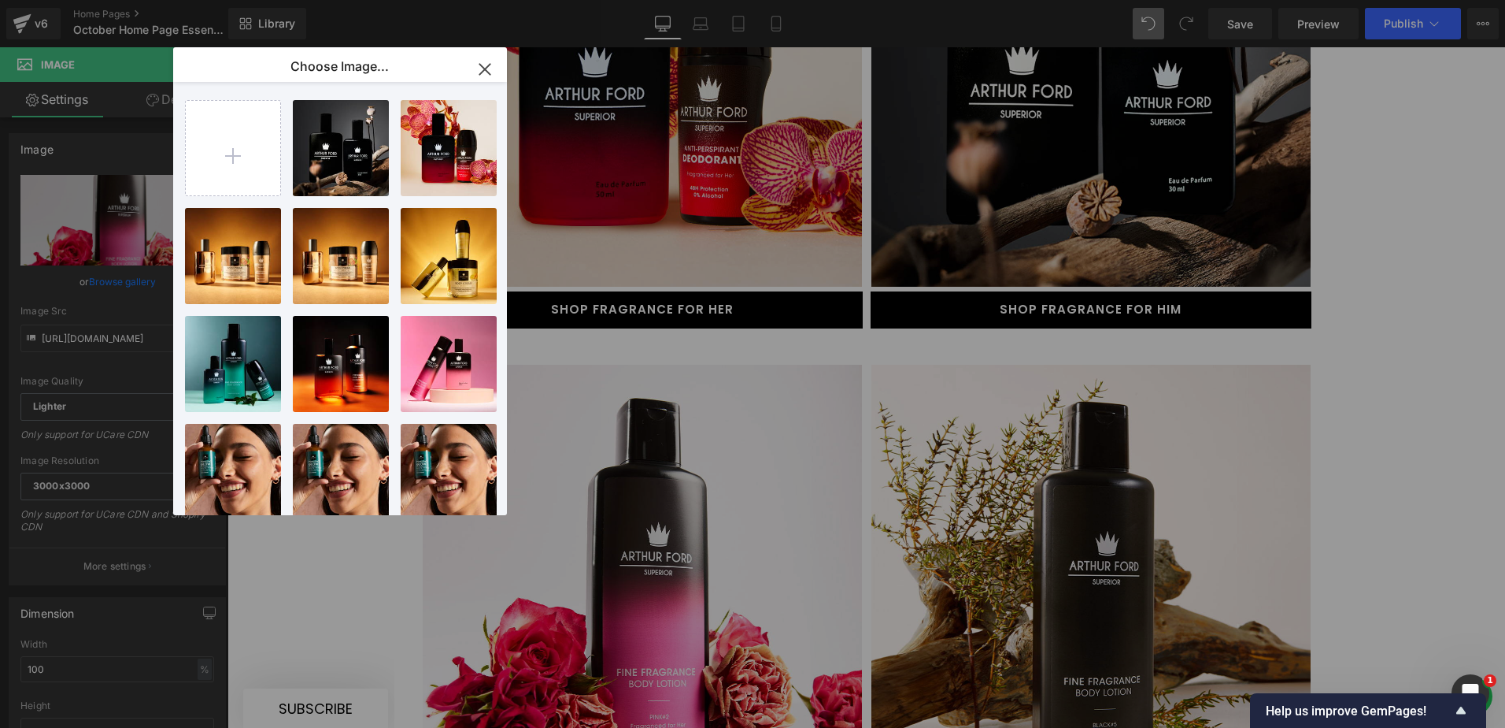
click at [487, 73] on icon "button" at bounding box center [484, 69] width 25 height 25
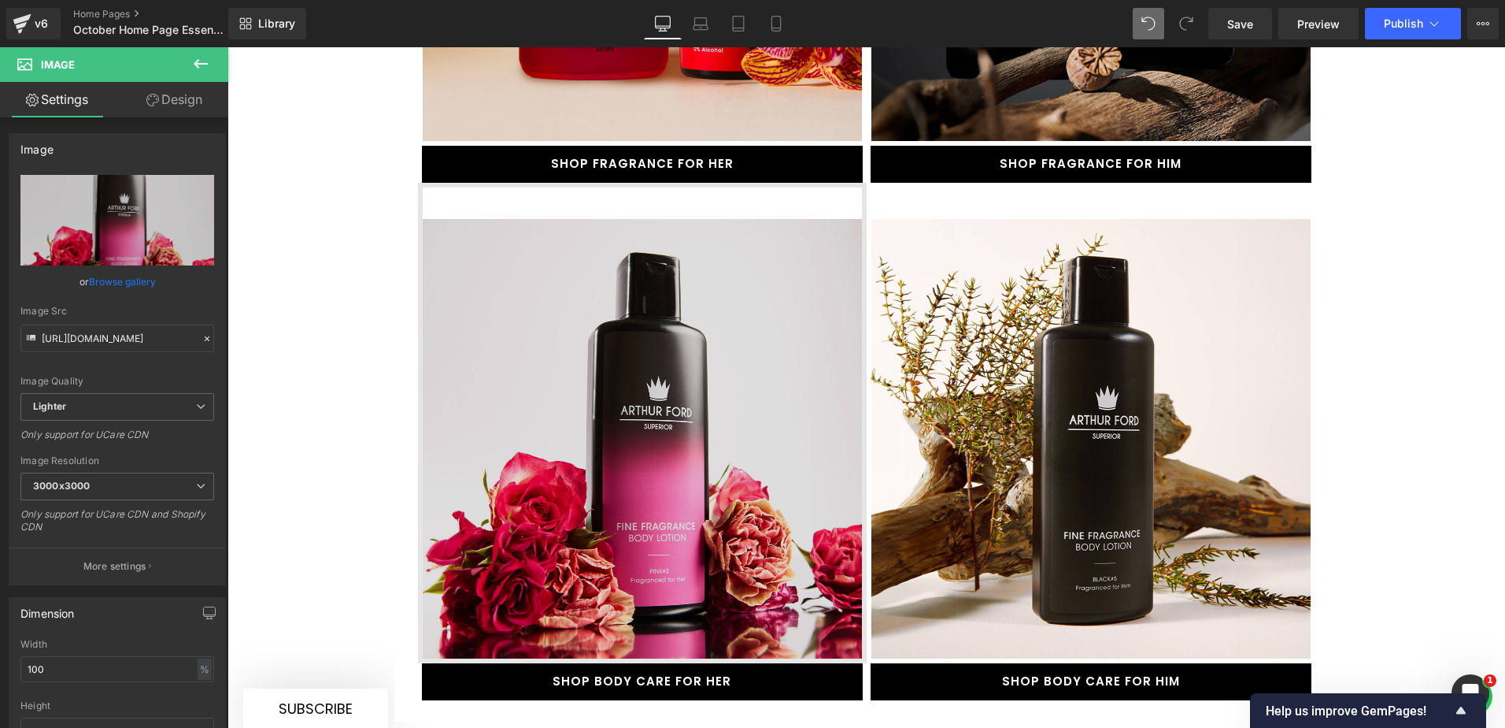
scroll to position [2740, 0]
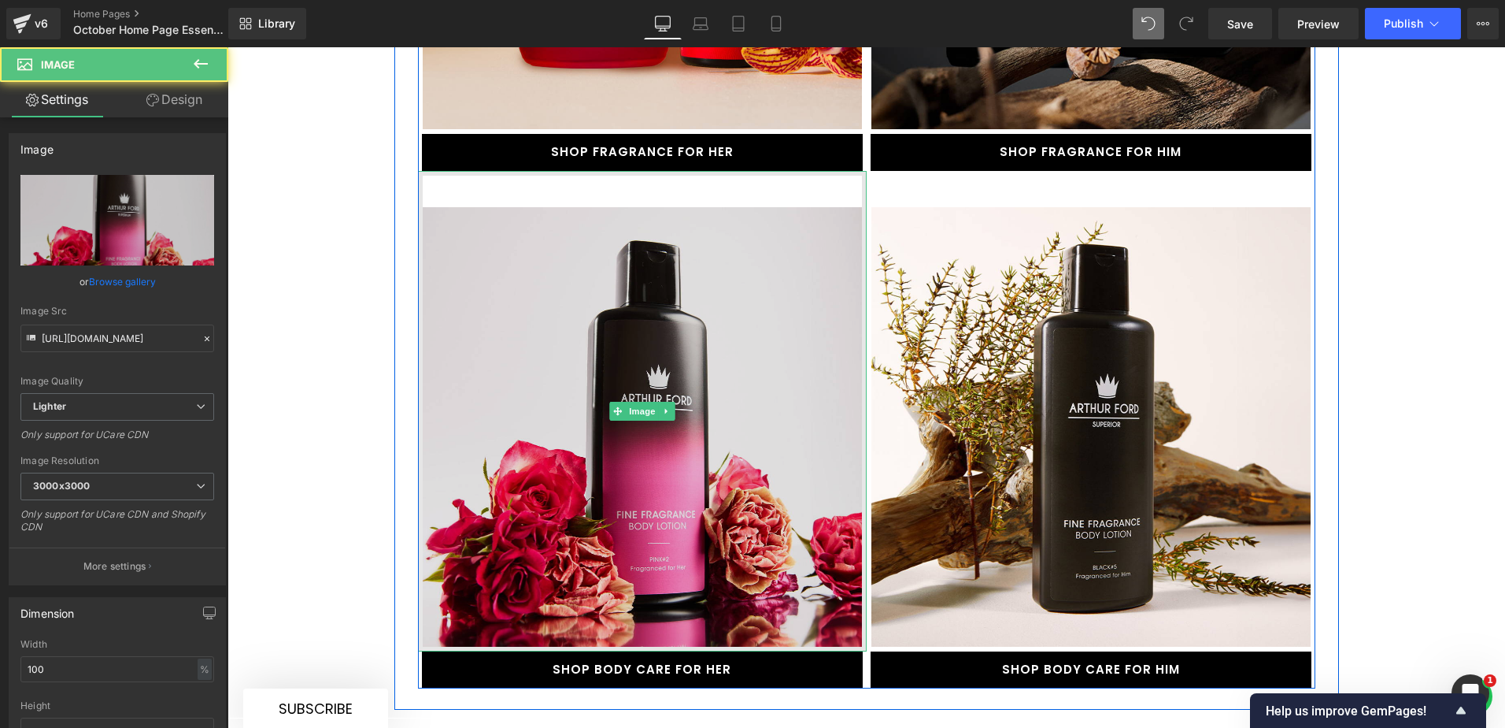
click at [631, 436] on img at bounding box center [642, 411] width 449 height 480
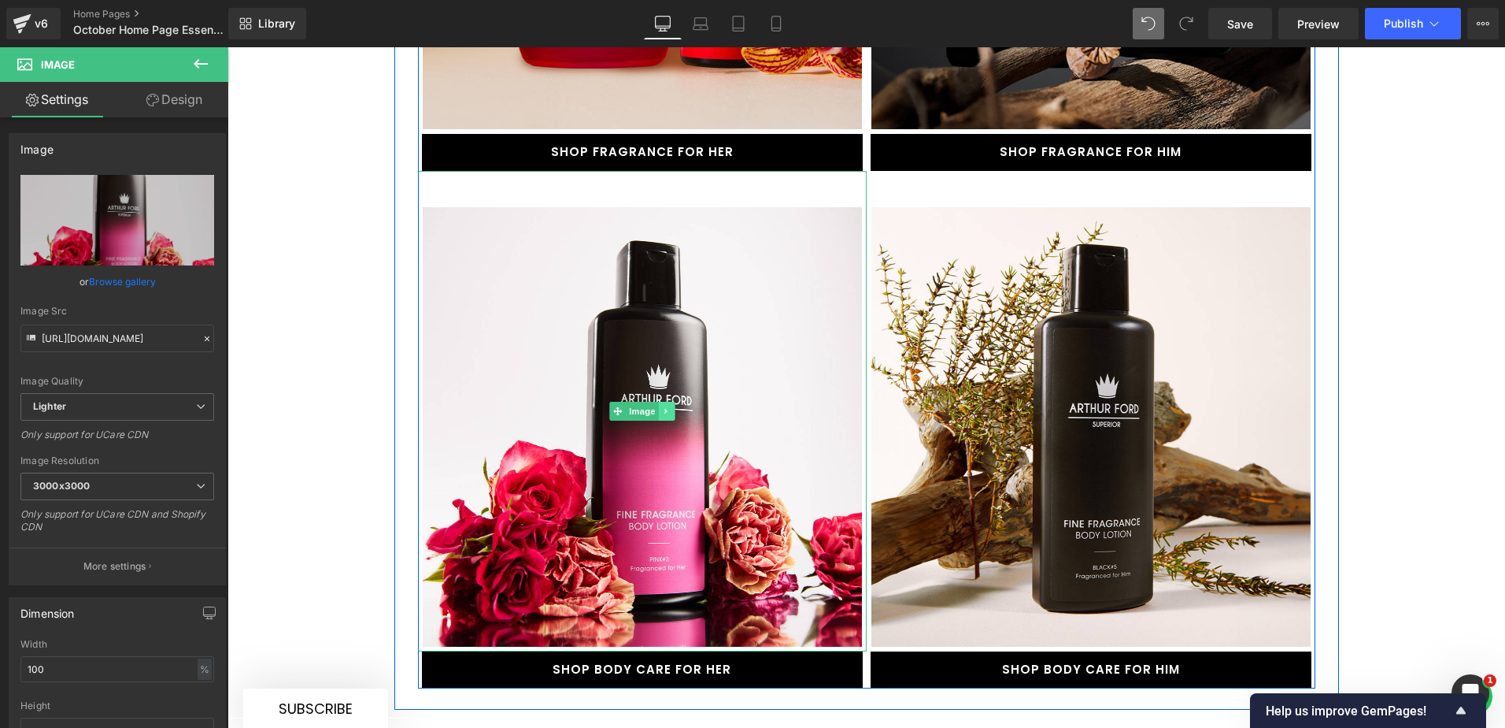
click at [662, 406] on icon at bounding box center [666, 410] width 9 height 9
click at [670, 406] on icon at bounding box center [674, 410] width 9 height 9
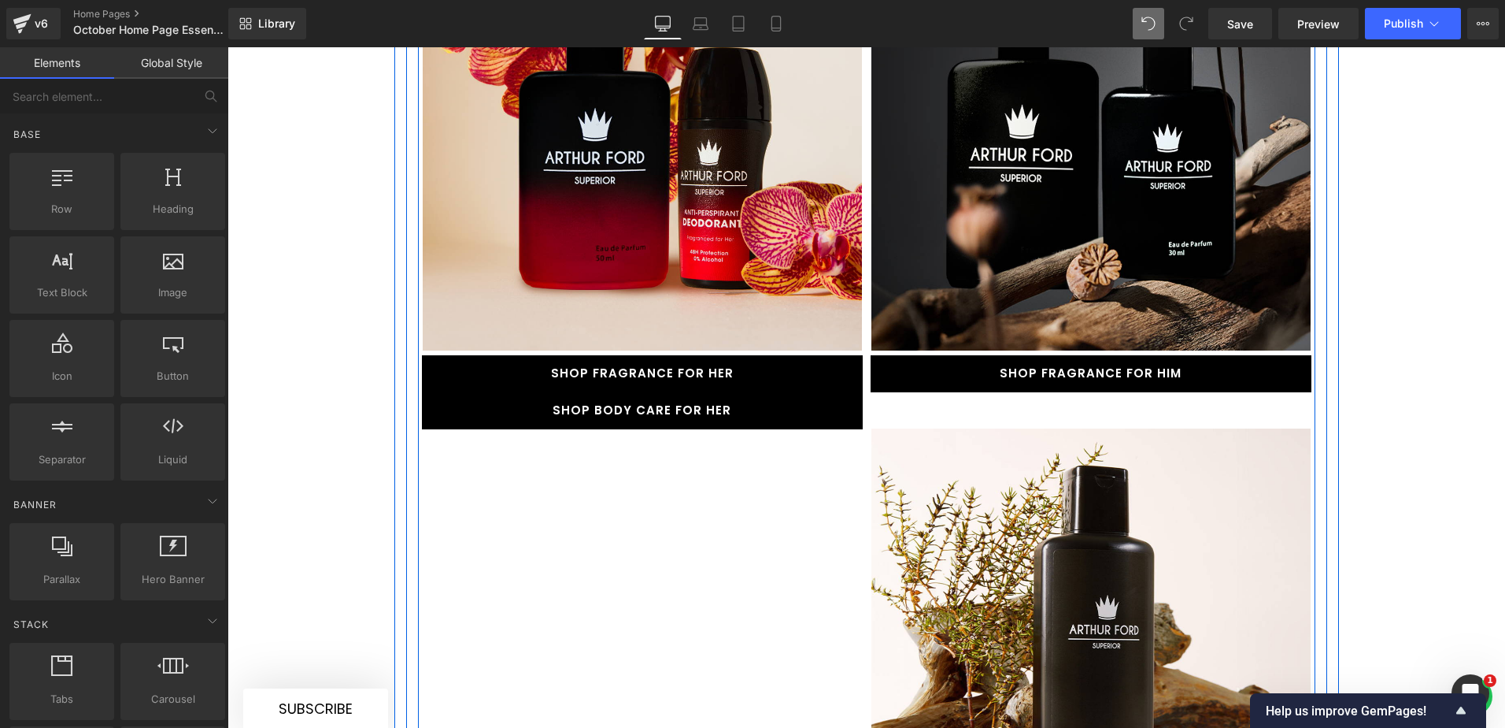
scroll to position [2504, 0]
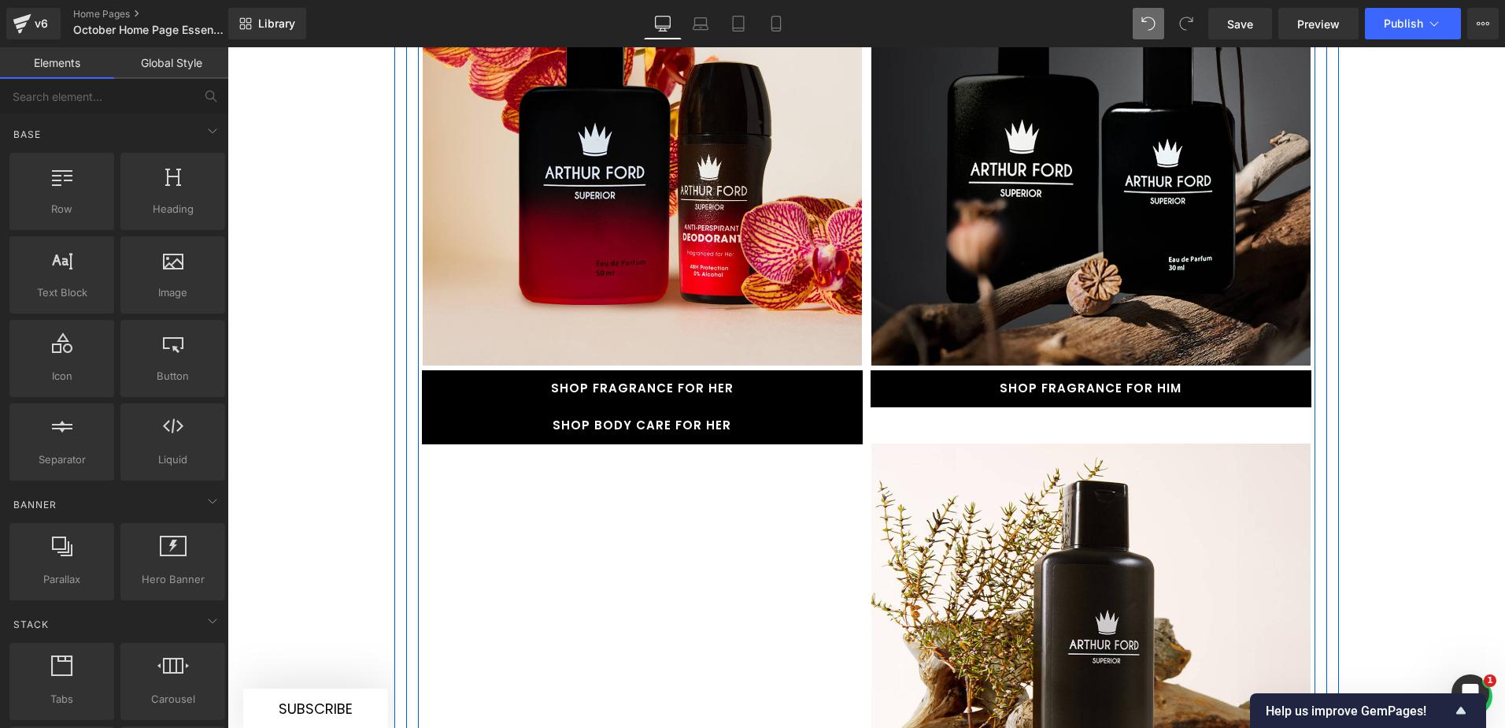
click at [731, 407] on link "SHOP BODY CARE FOR HER" at bounding box center [642, 425] width 441 height 37
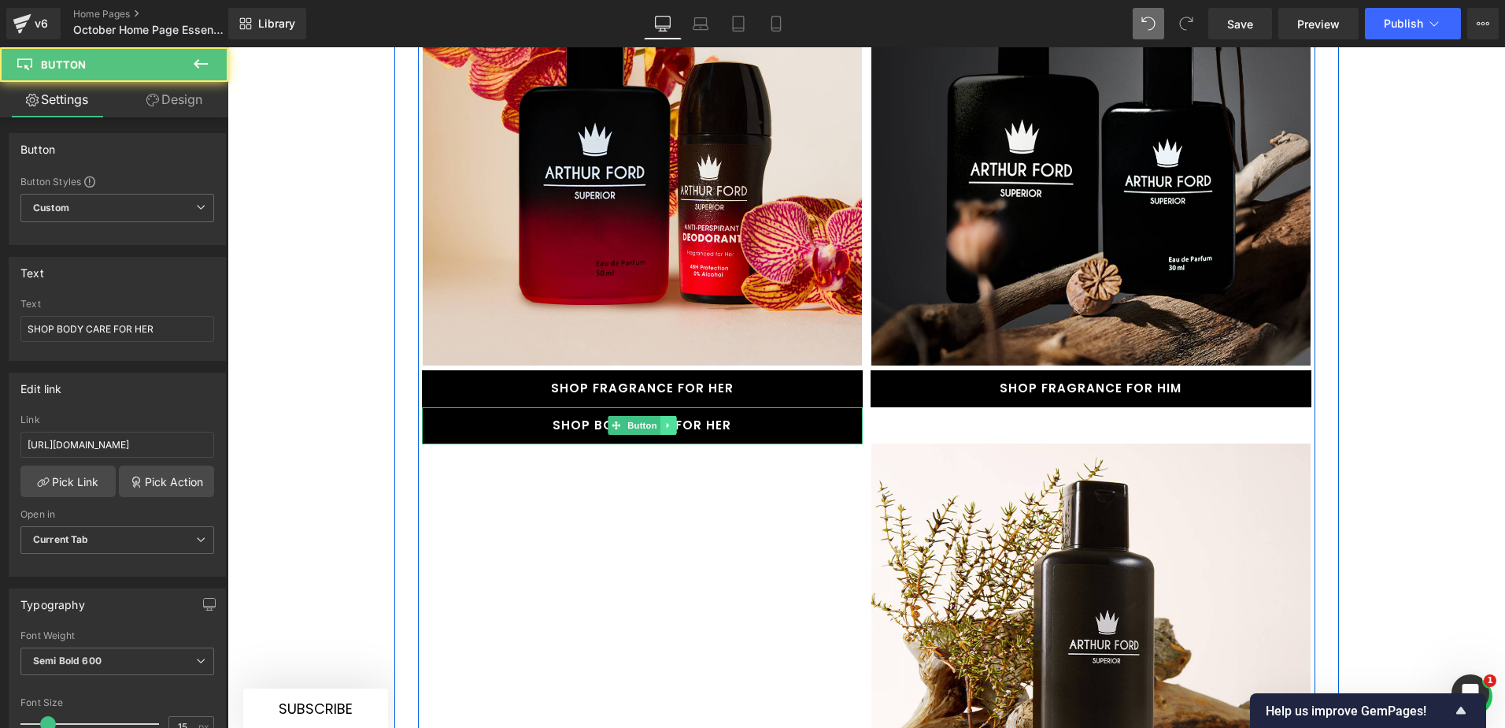
click at [664, 420] on icon at bounding box center [668, 424] width 9 height 9
click at [672, 421] on icon at bounding box center [676, 425] width 9 height 9
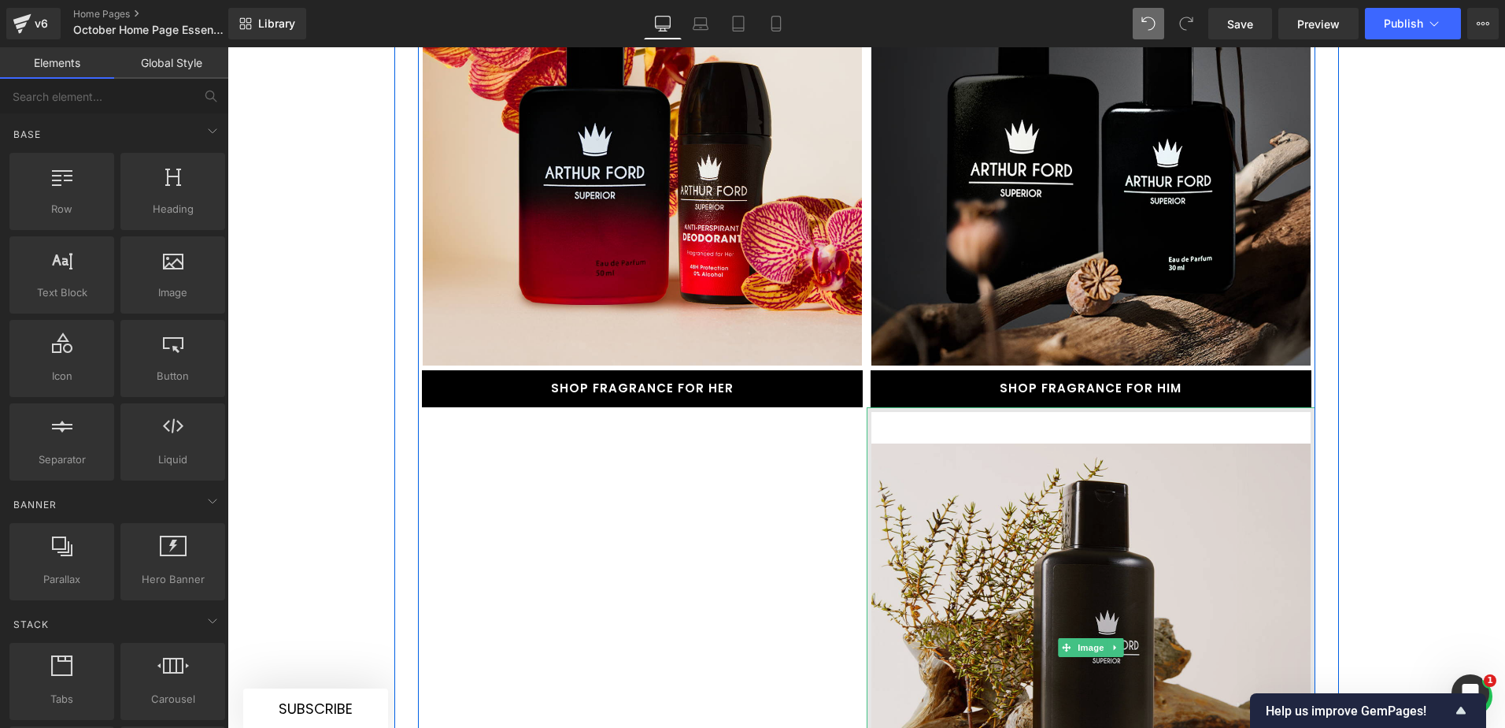
click at [1080, 446] on img at bounding box center [1091, 647] width 449 height 480
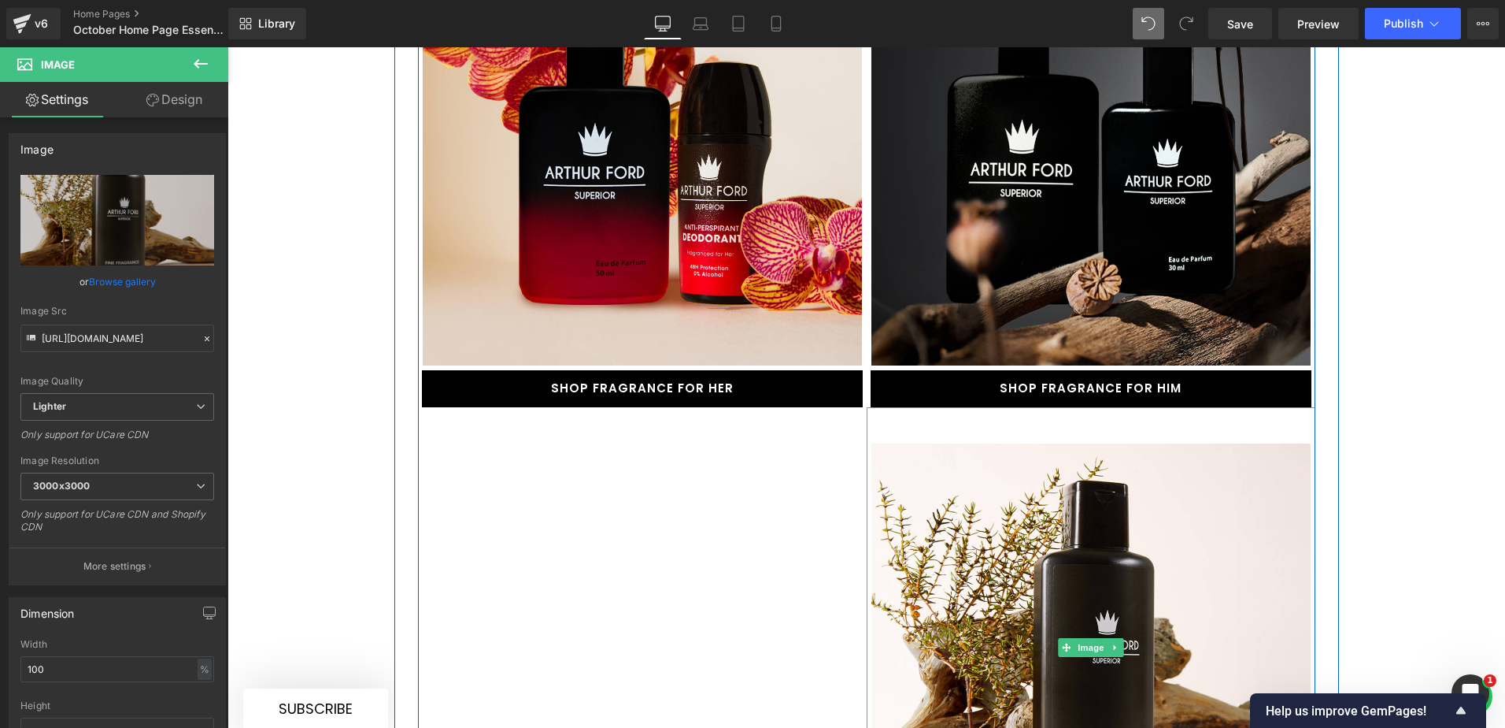
click at [1111, 642] on icon at bounding box center [1115, 646] width 9 height 9
click at [1118, 638] on link at bounding box center [1124, 647] width 17 height 19
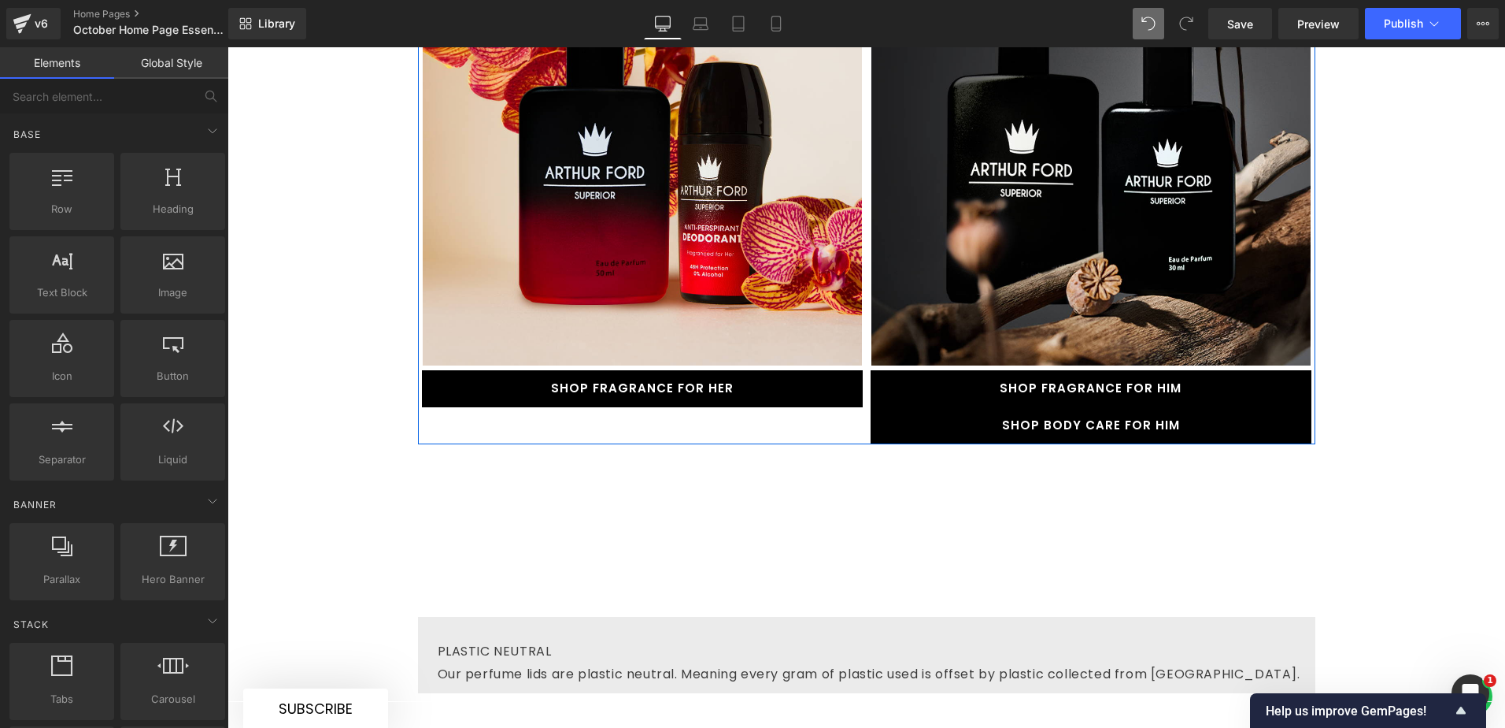
click at [1205, 407] on link "SHOP BODY CARE FOR HIM" at bounding box center [1091, 425] width 441 height 37
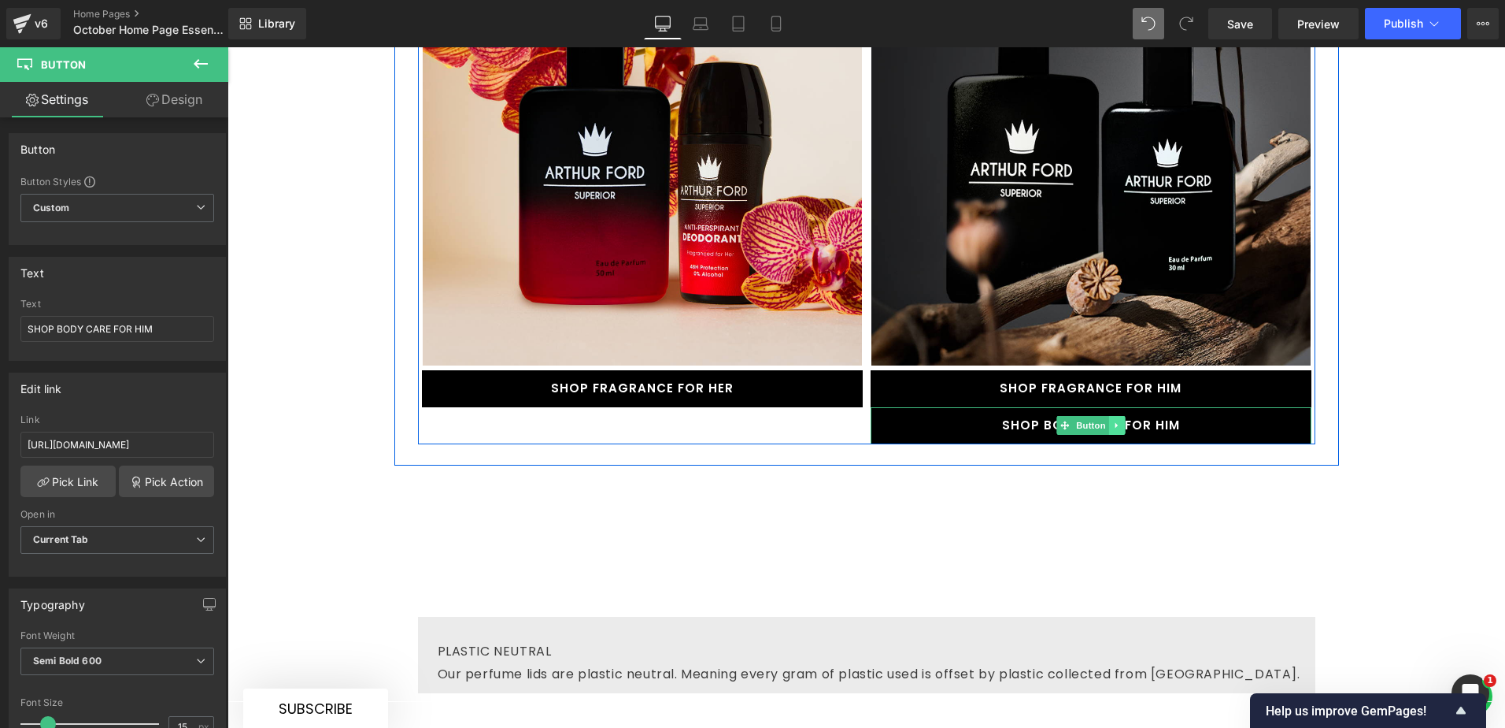
click at [1116, 416] on link at bounding box center [1117, 425] width 17 height 19
click at [1120, 421] on icon at bounding box center [1124, 425] width 9 height 9
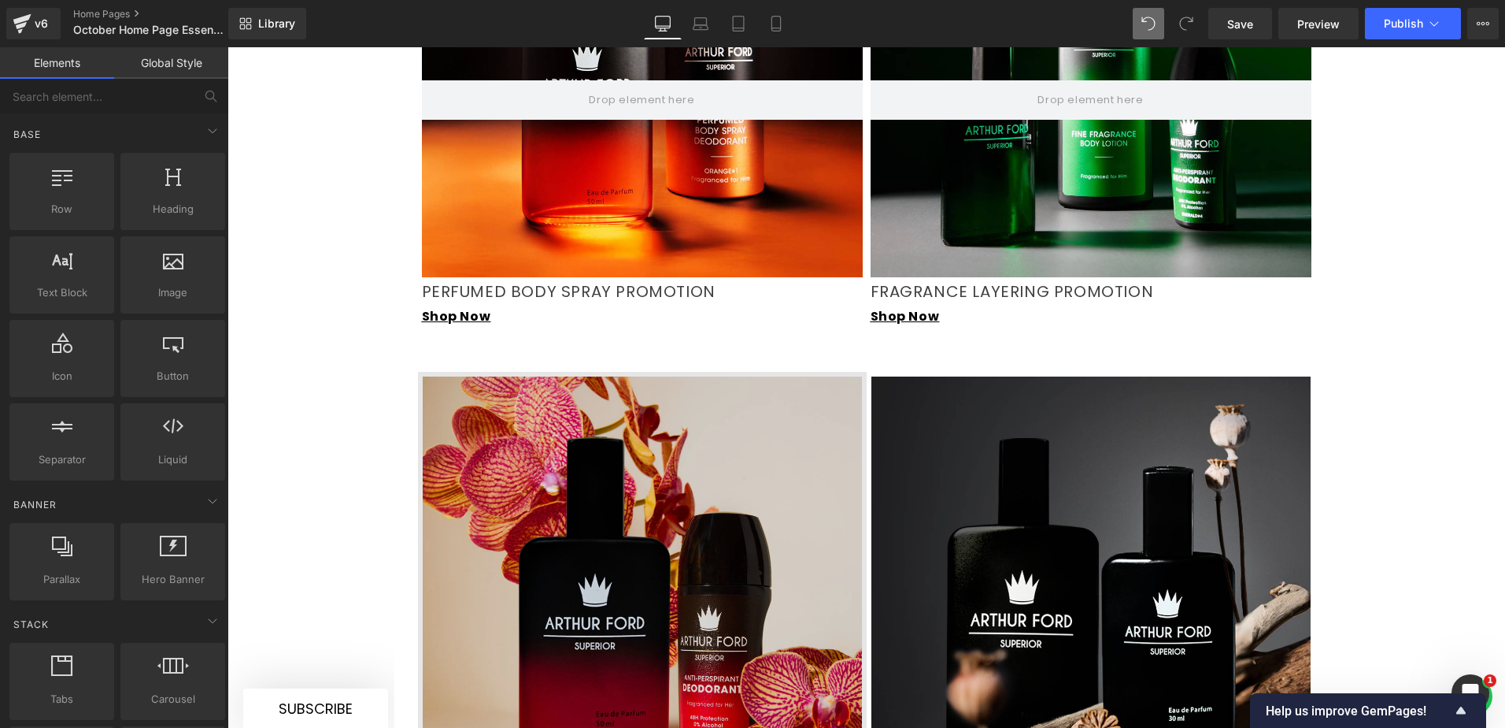
scroll to position [2031, 0]
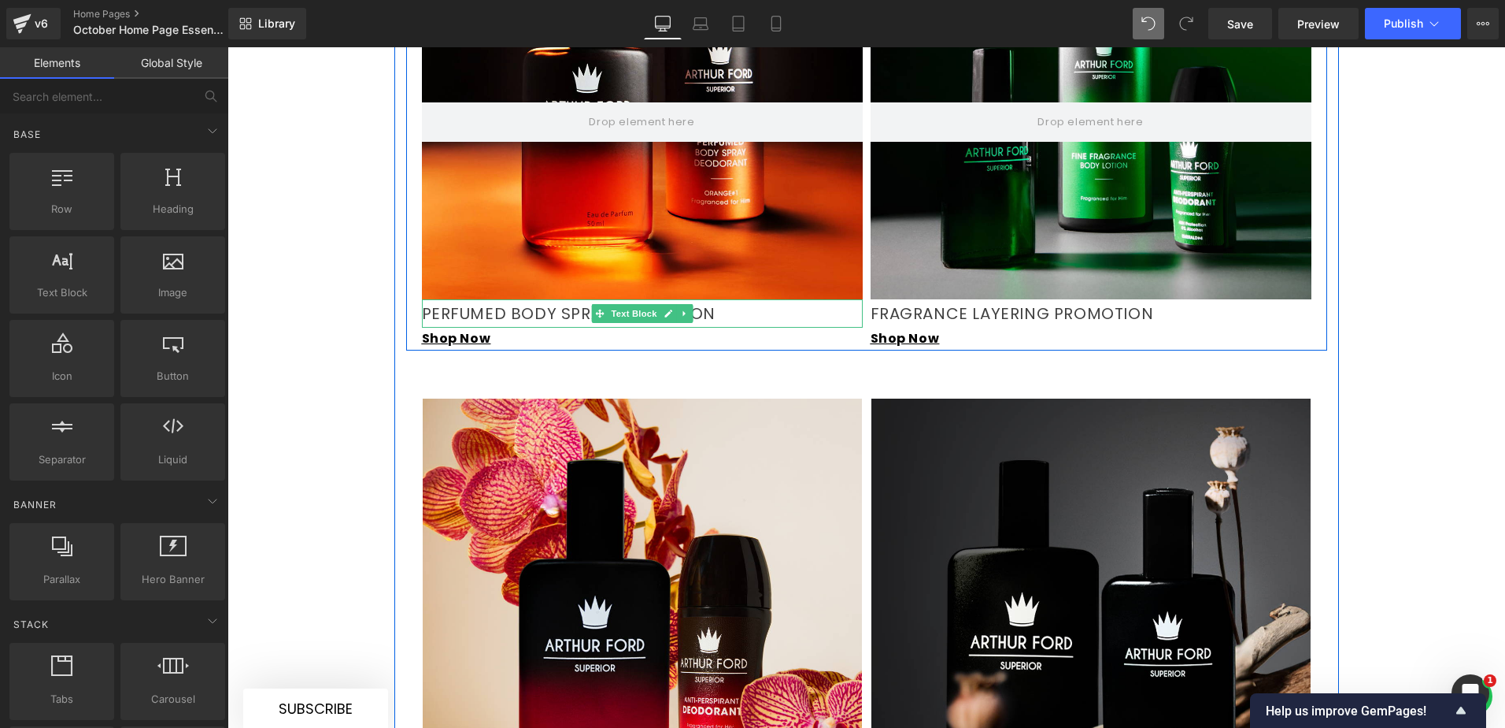
click at [680, 309] on icon at bounding box center [684, 313] width 9 height 9
click at [672, 309] on icon at bounding box center [676, 313] width 9 height 9
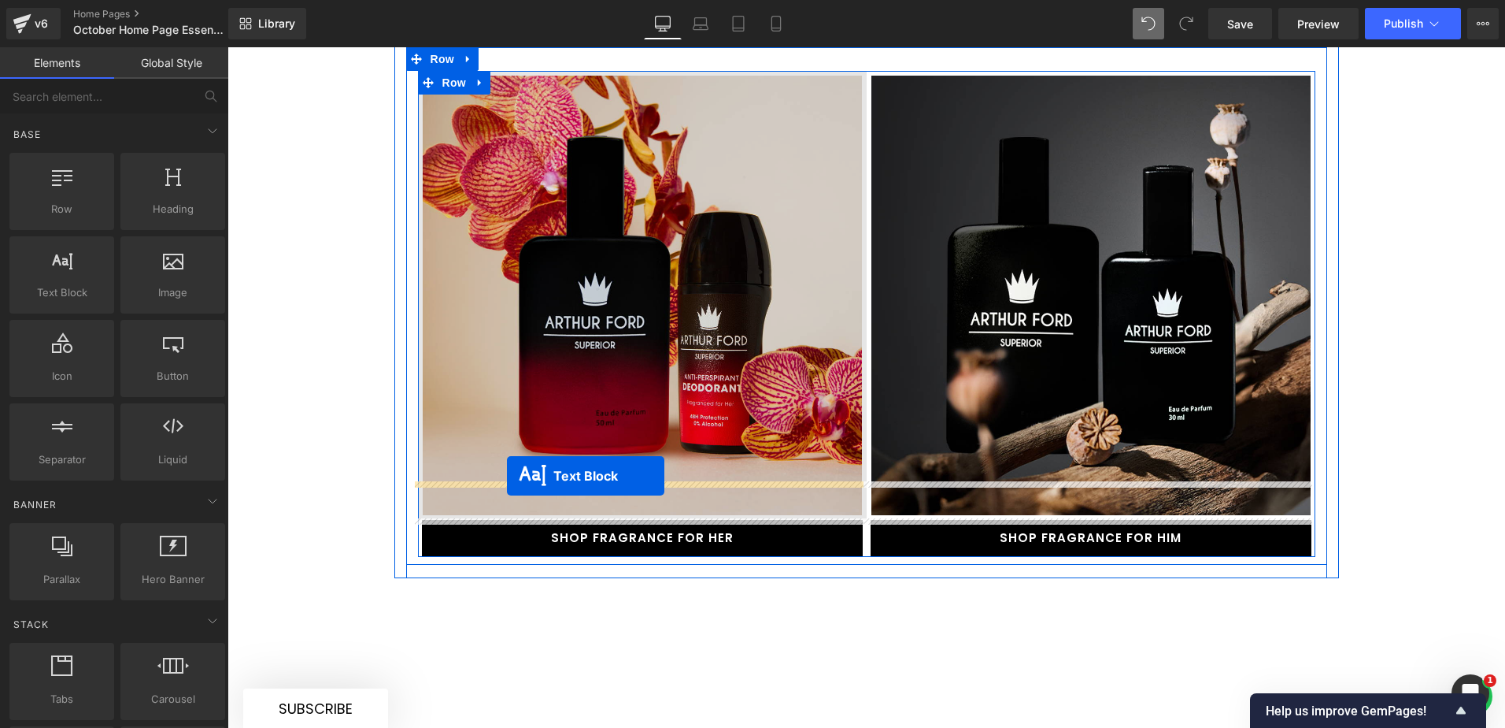
drag, startPoint x: 592, startPoint y: 301, endPoint x: 507, endPoint y: 476, distance: 194.4
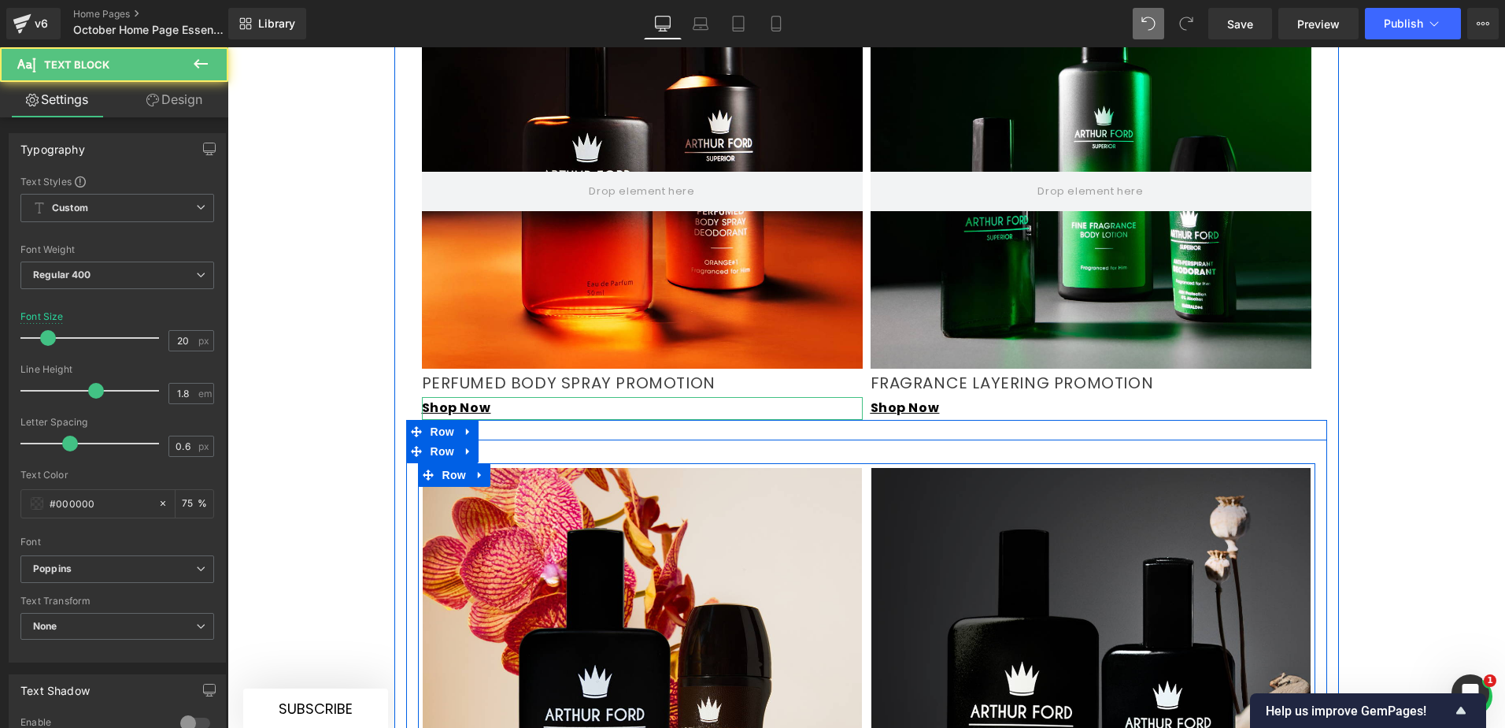
scroll to position [1960, 0]
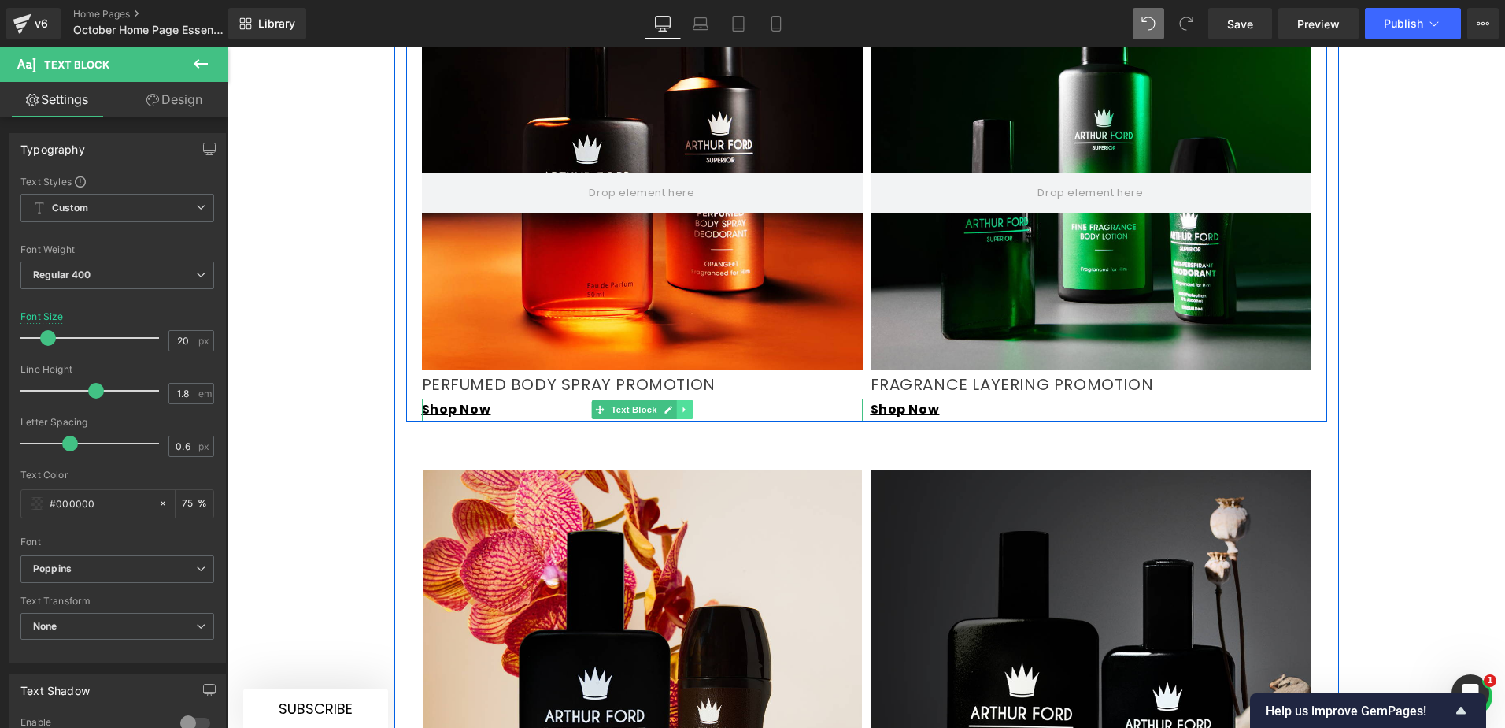
click at [680, 405] on icon at bounding box center [684, 409] width 9 height 9
click at [675, 400] on link at bounding box center [676, 409] width 17 height 19
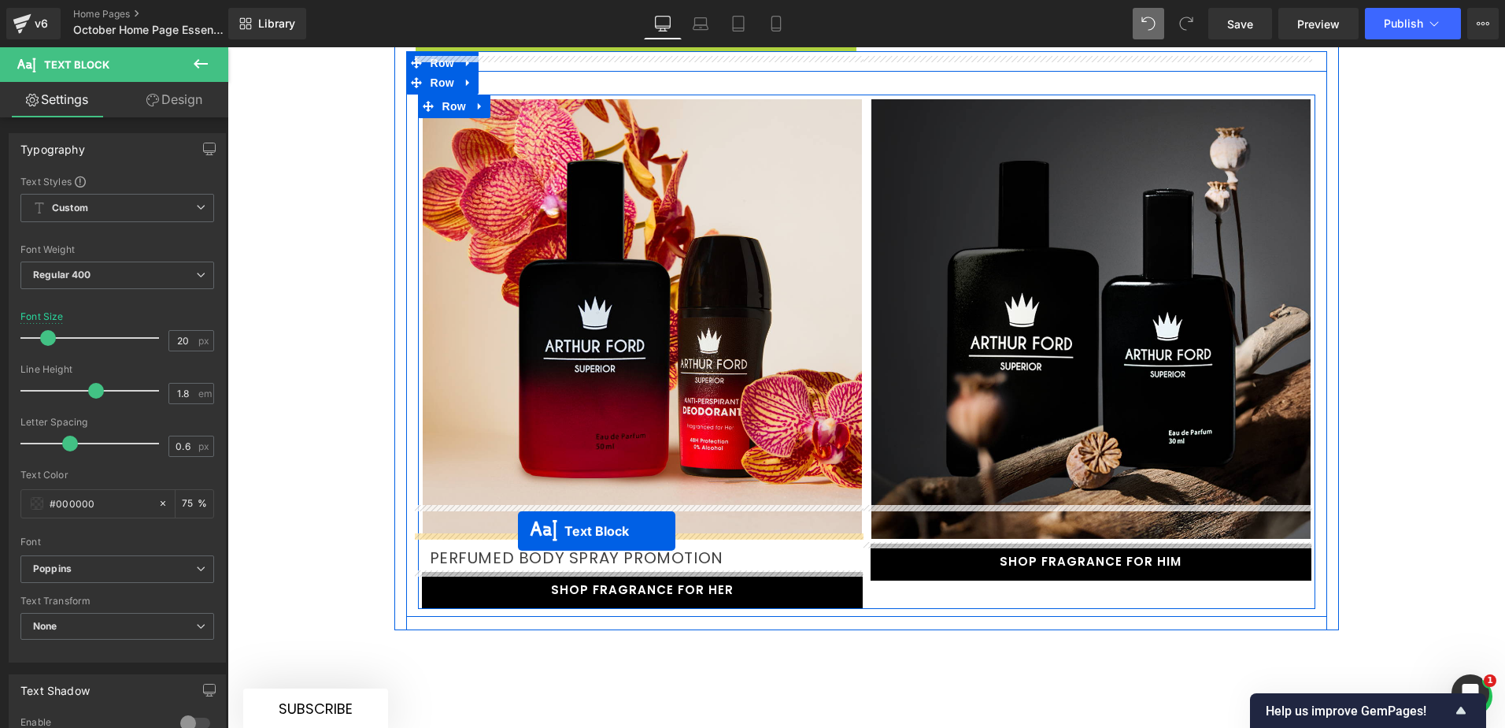
drag, startPoint x: 599, startPoint y: 392, endPoint x: 518, endPoint y: 531, distance: 160.6
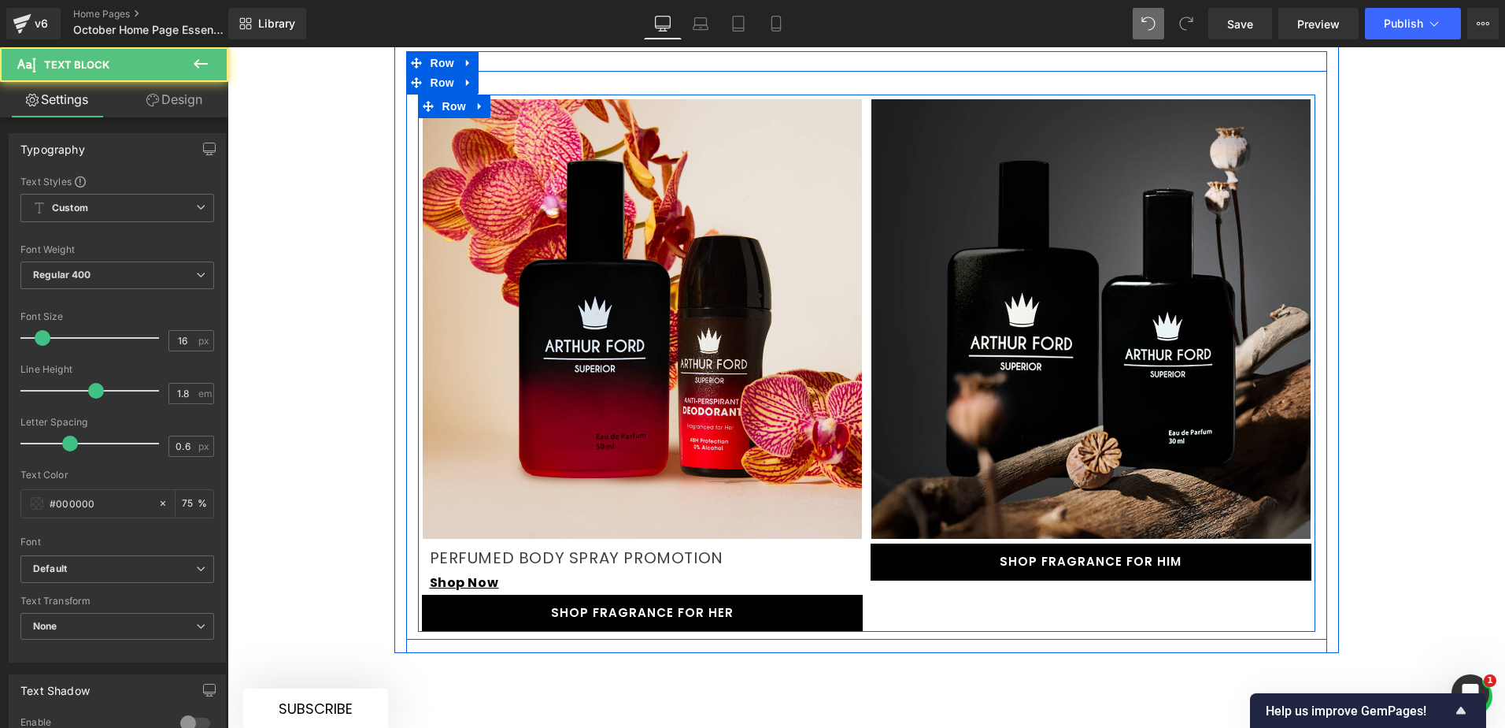
click at [486, 594] on link "SHOP FRAGRANCE FOR HER" at bounding box center [642, 612] width 441 height 37
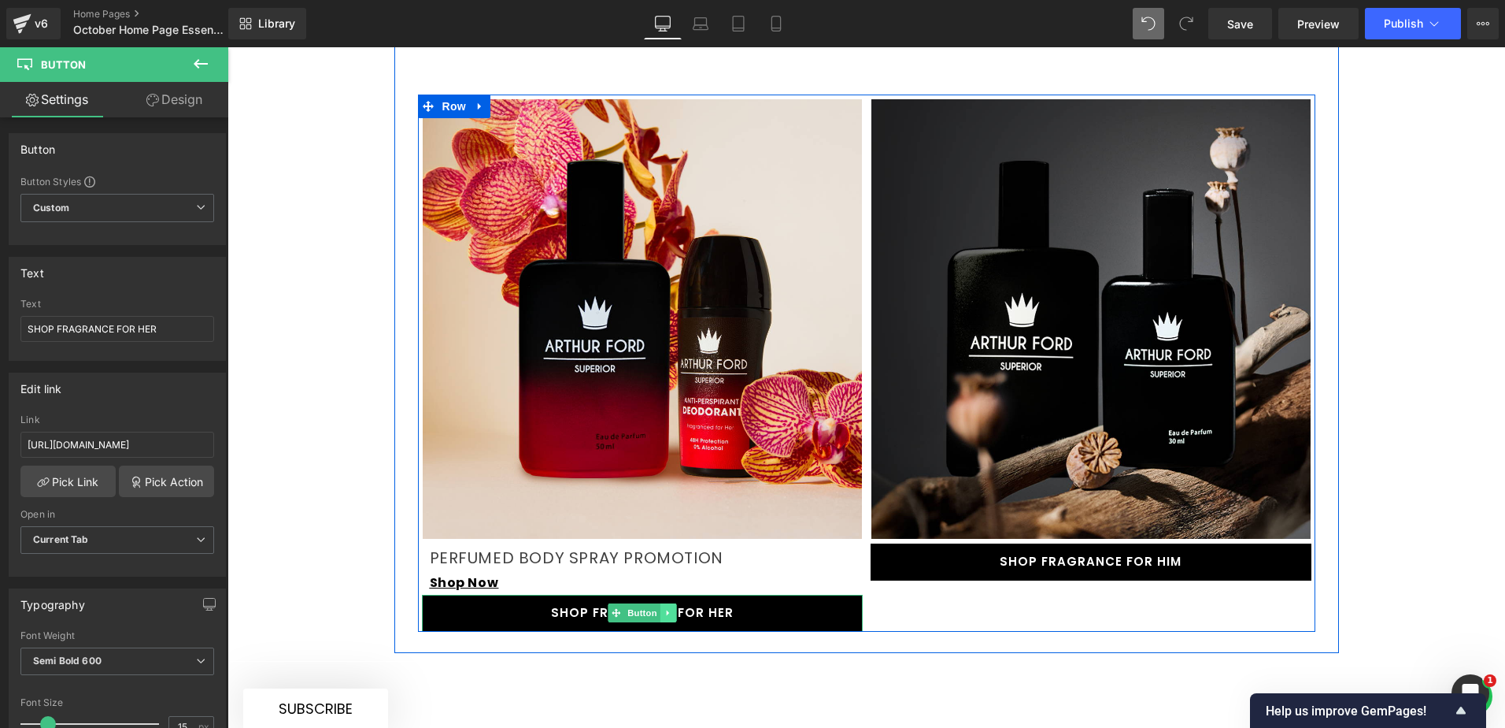
click at [660, 603] on link at bounding box center [668, 612] width 17 height 19
click at [674, 603] on link at bounding box center [676, 612] width 17 height 19
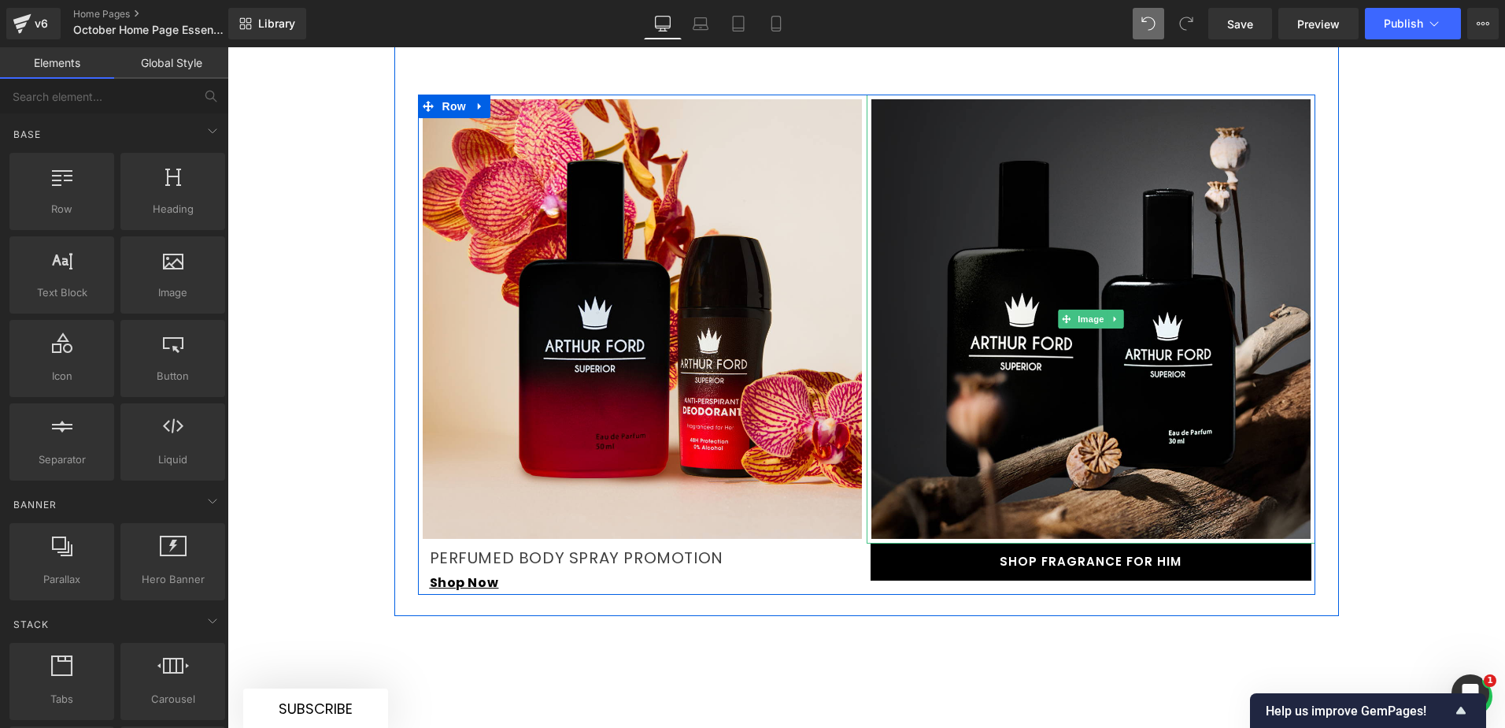
click at [945, 539] on div at bounding box center [1091, 541] width 449 height 4
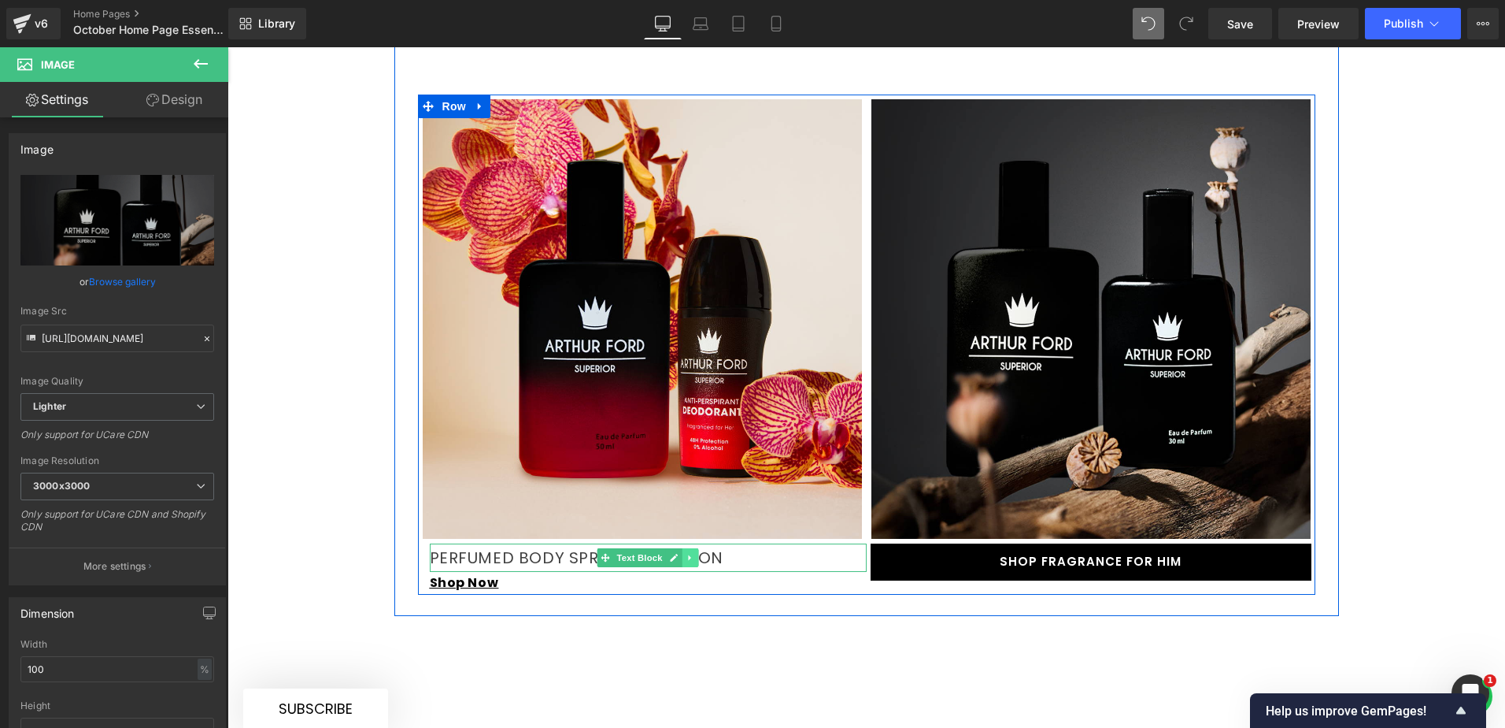
click at [688, 554] on icon at bounding box center [689, 557] width 2 height 6
click at [674, 548] on link at bounding box center [682, 557] width 17 height 19
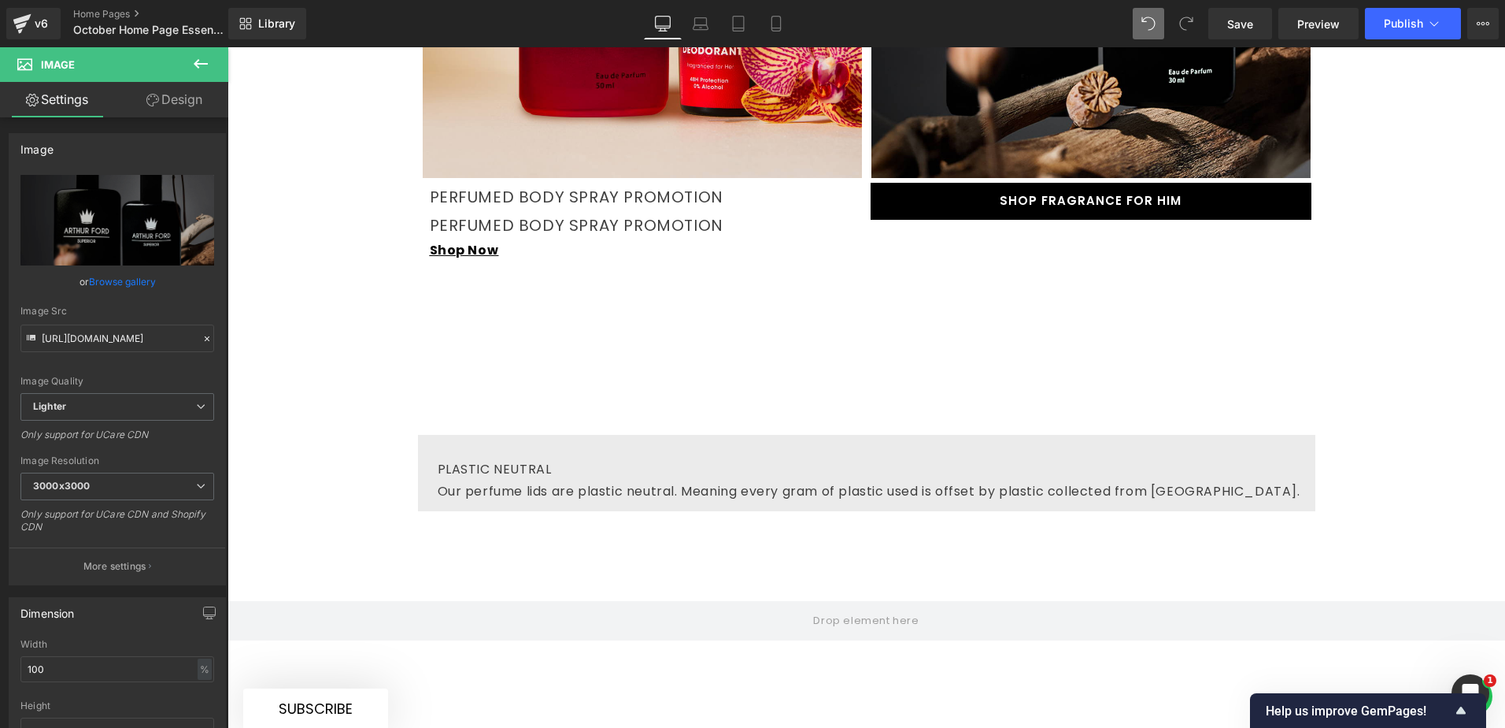
scroll to position [2439, 0]
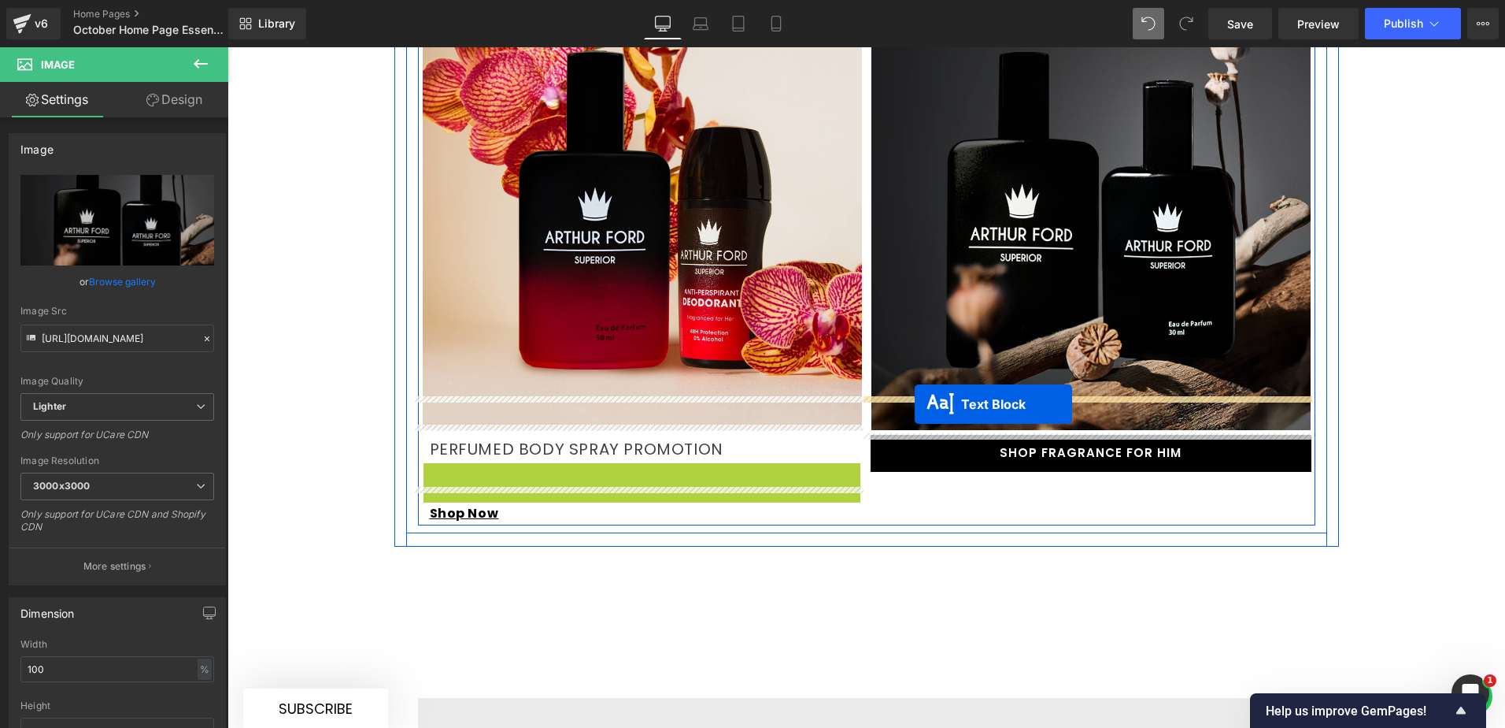
drag, startPoint x: 598, startPoint y: 436, endPoint x: 915, endPoint y: 404, distance: 318.2
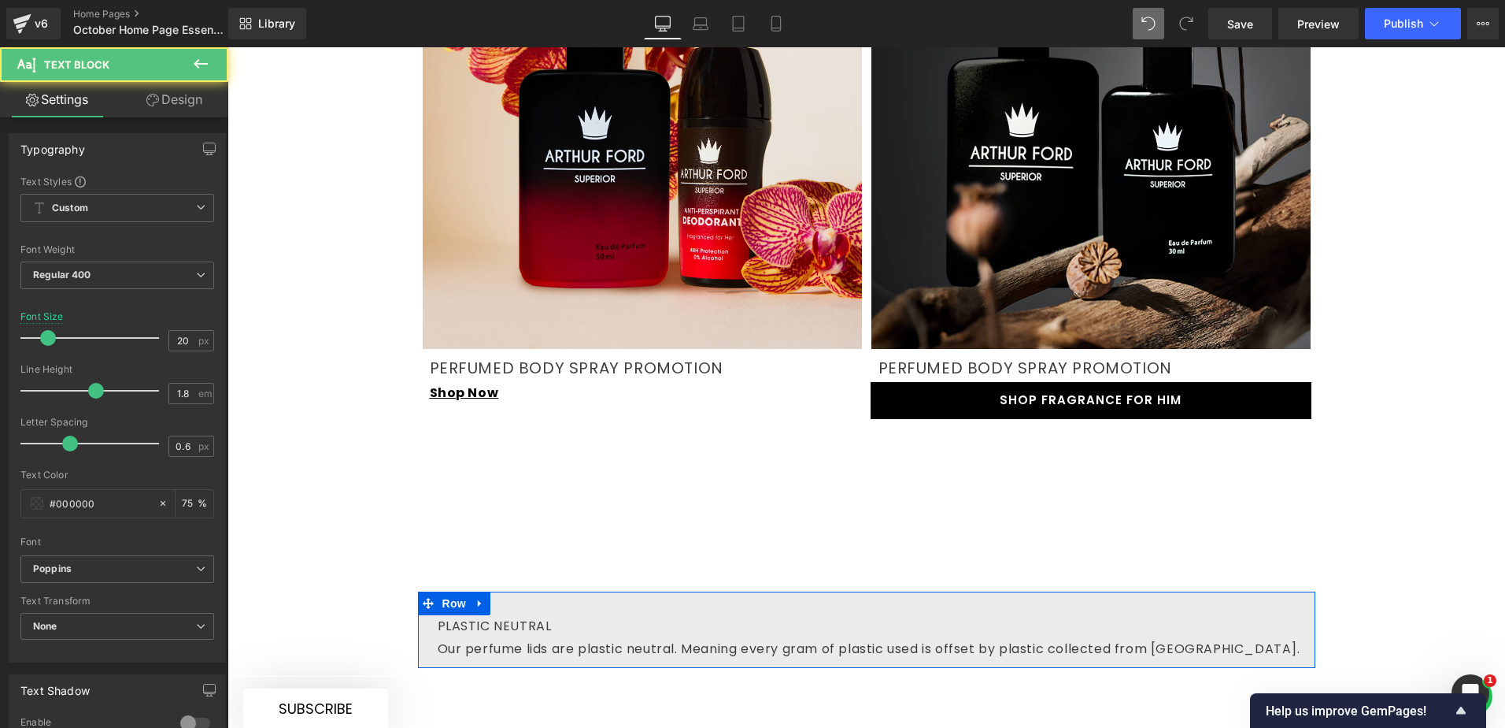
scroll to position [2597, 0]
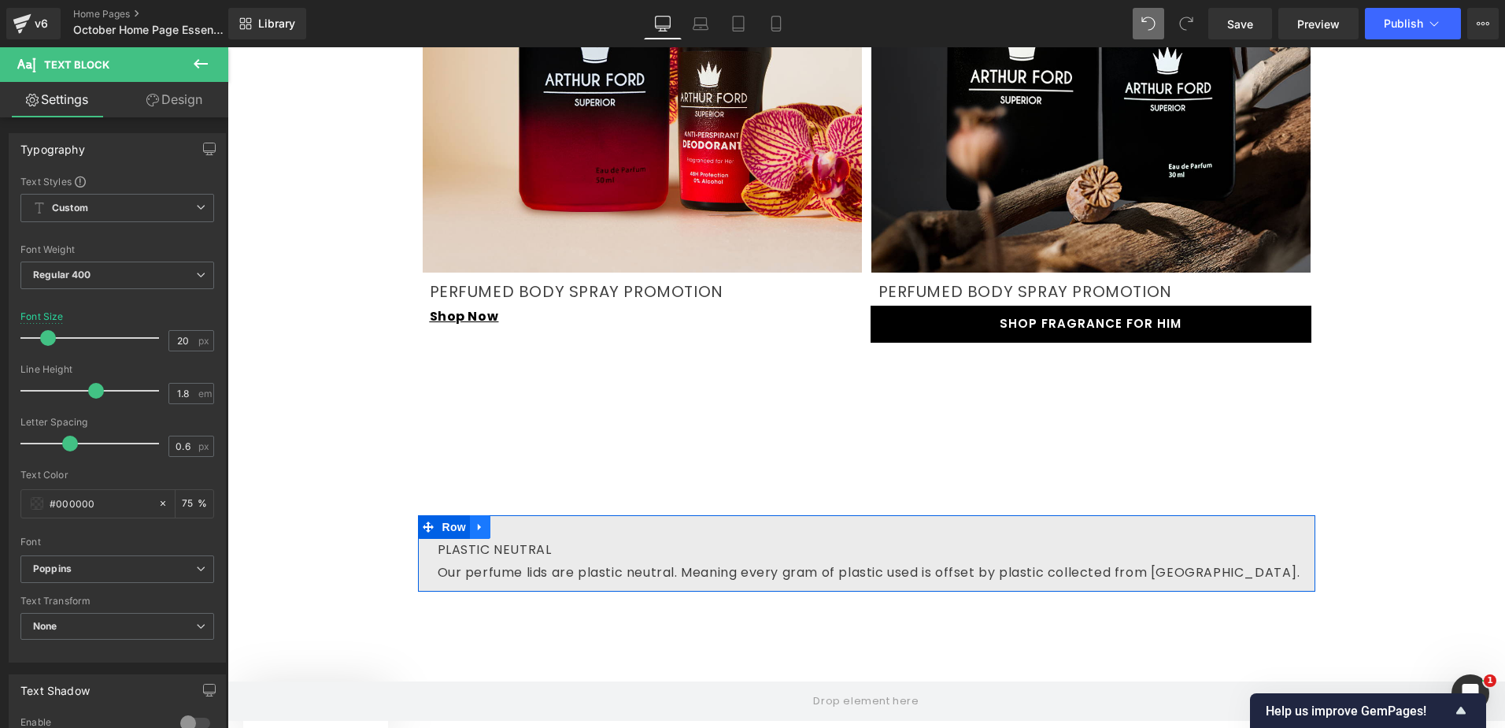
click at [475, 520] on icon at bounding box center [480, 526] width 11 height 12
click at [516, 521] on icon at bounding box center [521, 526] width 11 height 11
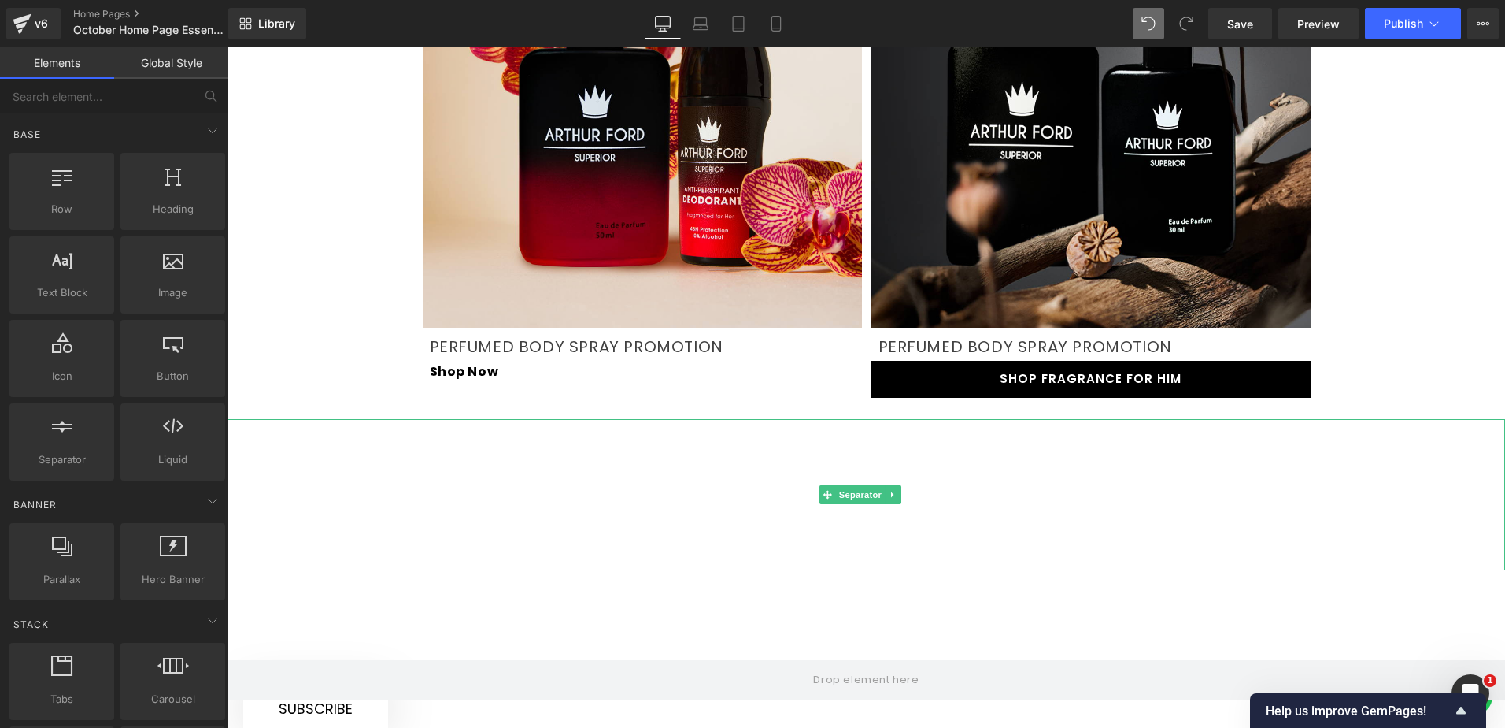
scroll to position [2518, 0]
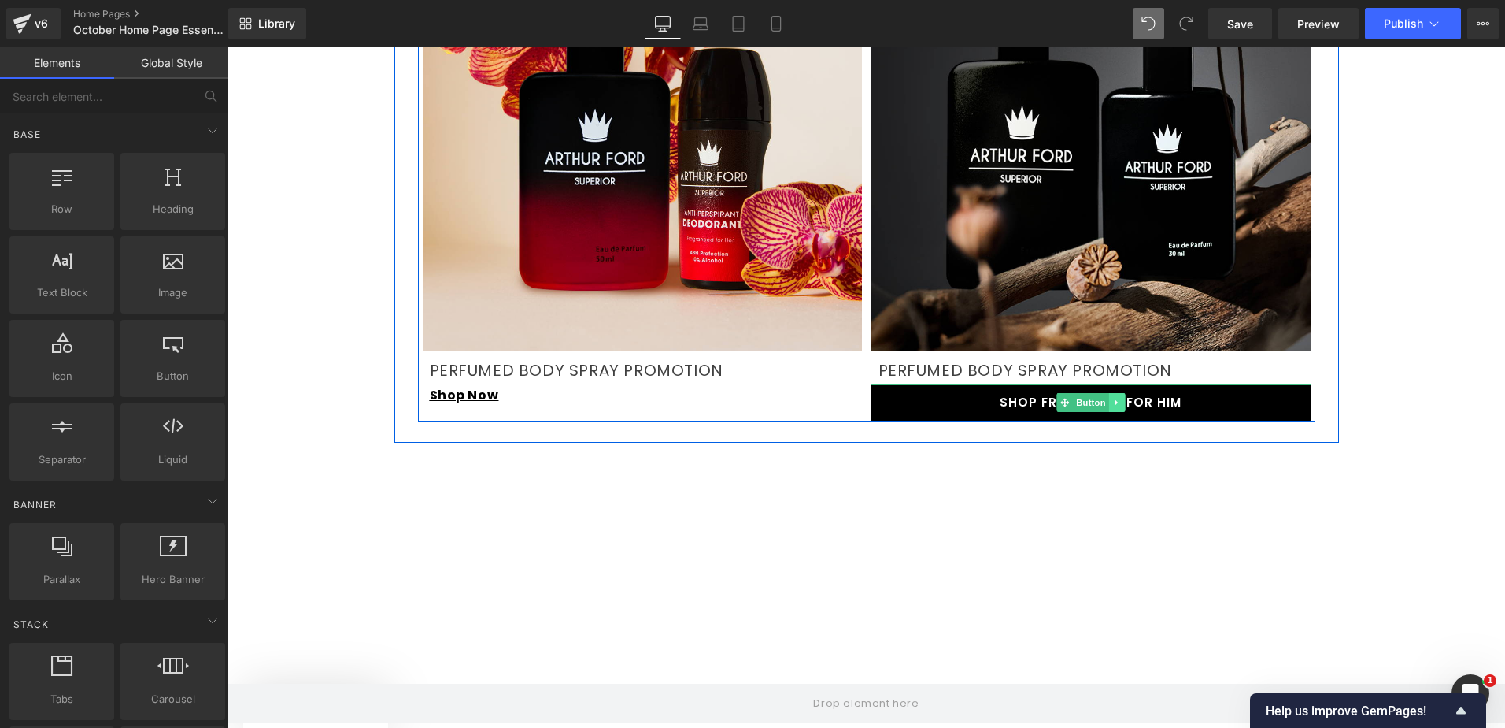
click at [1111, 393] on link at bounding box center [1117, 402] width 17 height 19
click at [1123, 393] on link at bounding box center [1125, 402] width 17 height 19
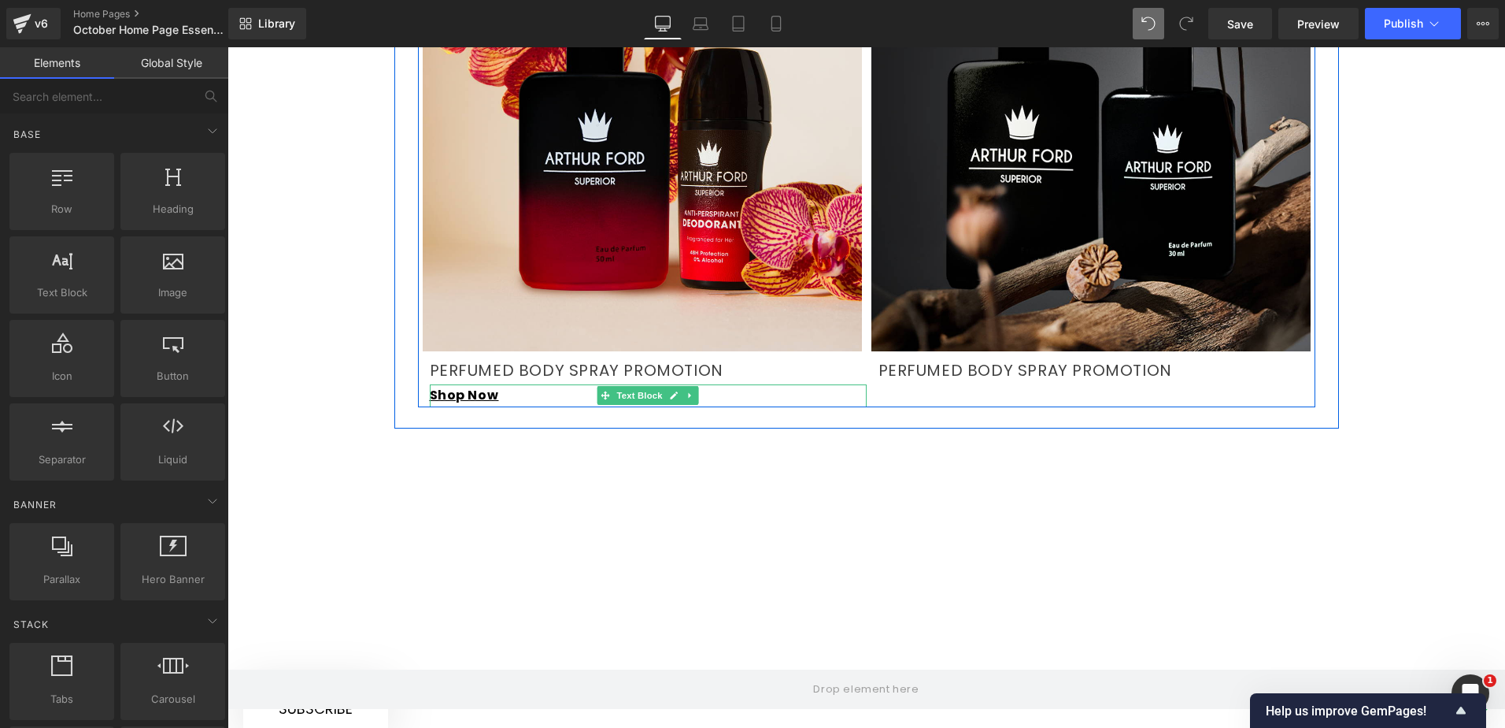
click at [695, 384] on p "Shop Now" at bounding box center [648, 395] width 437 height 23
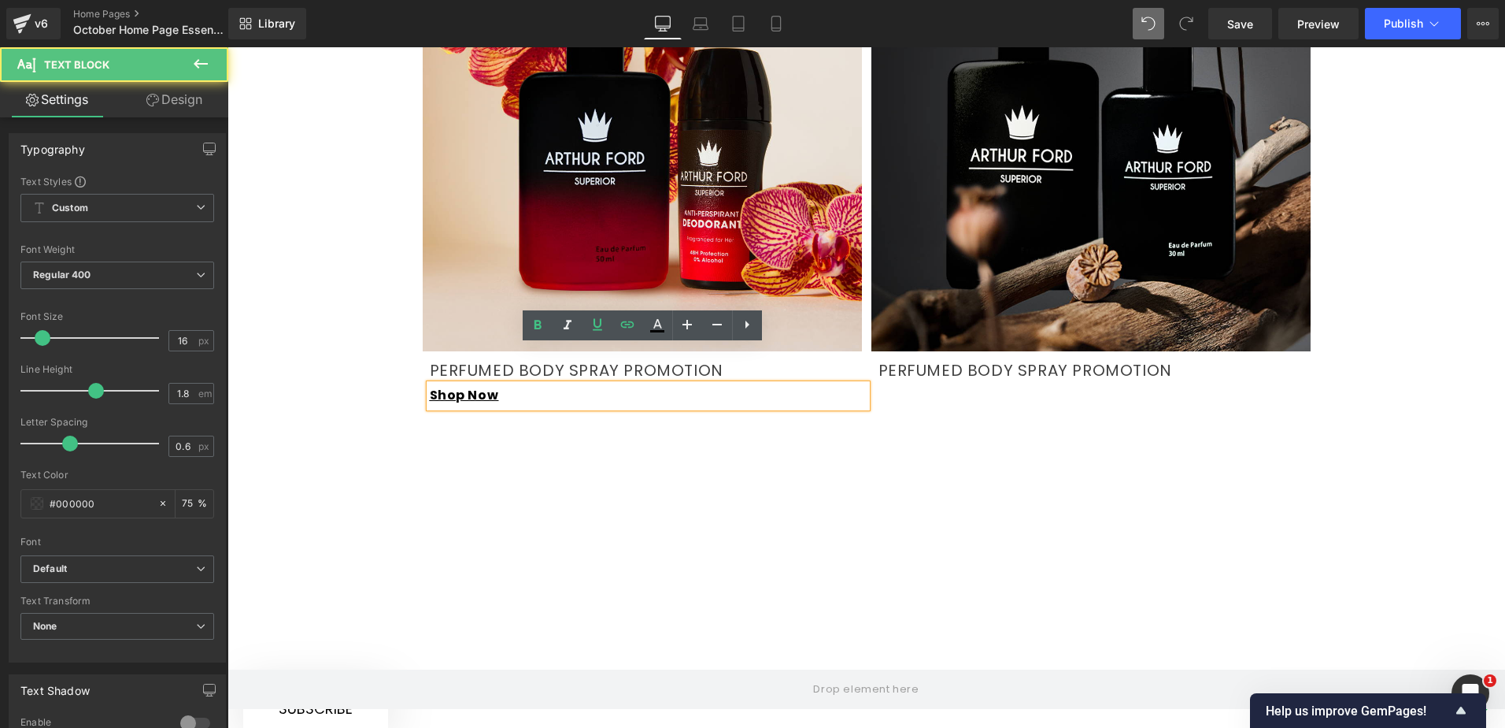
click at [551, 428] on div at bounding box center [867, 503] width 1278 height 151
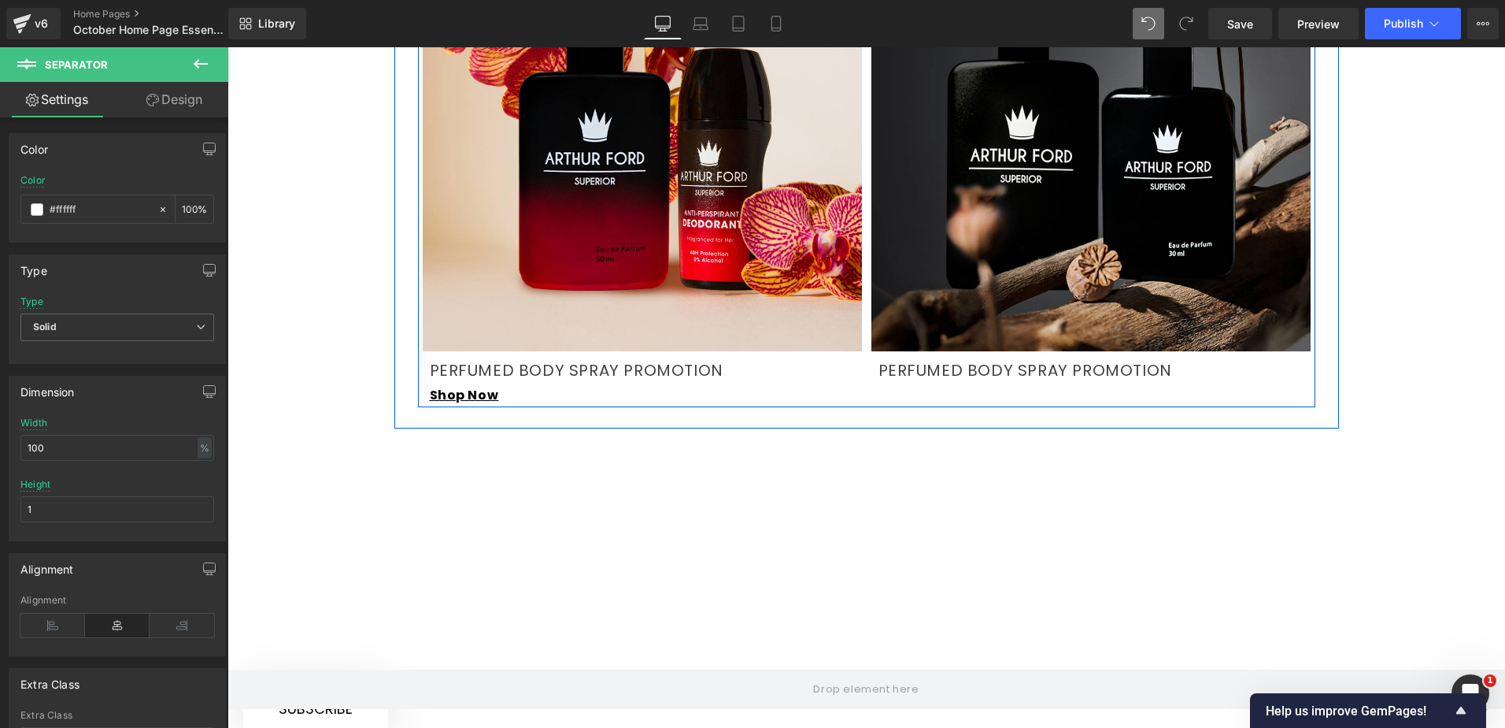
click at [550, 384] on p "Shop Now" at bounding box center [648, 395] width 437 height 23
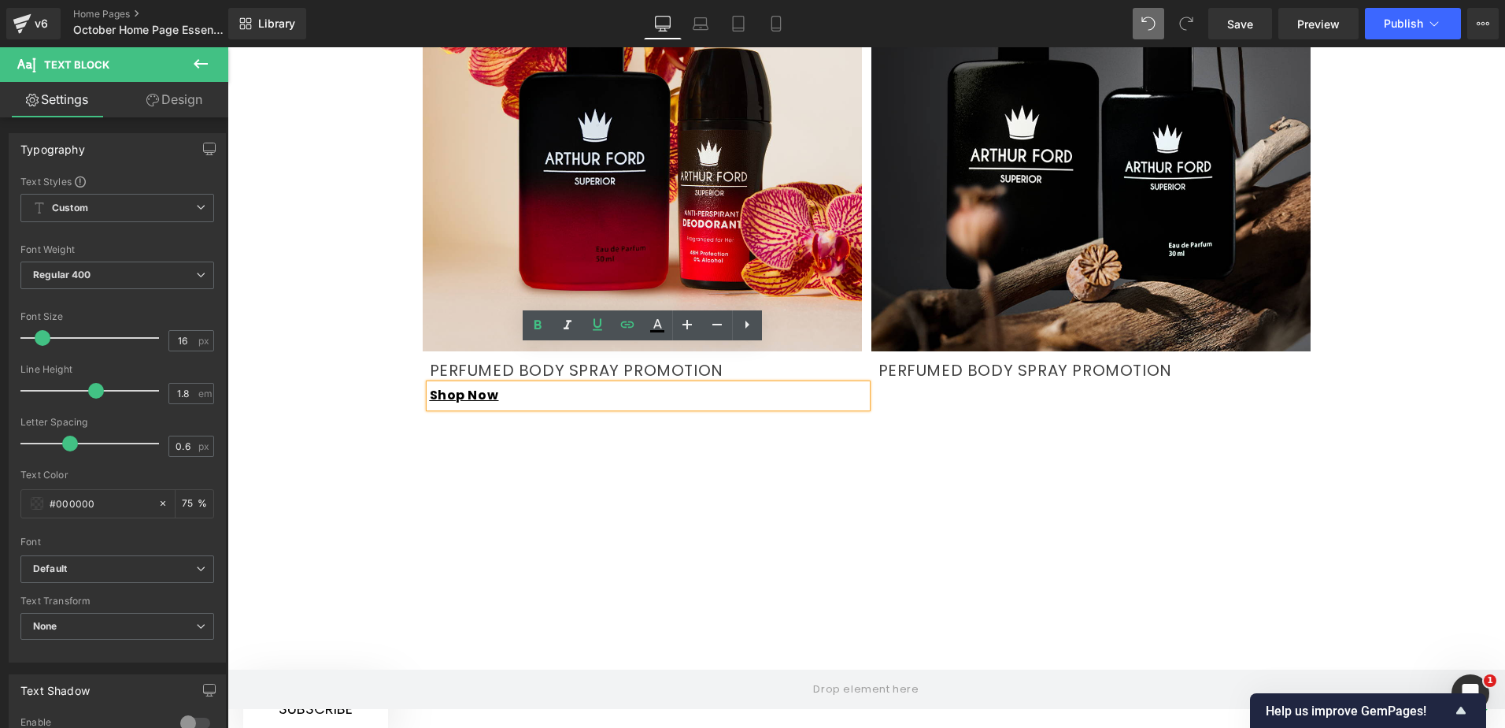
click at [491, 356] on p "PERFUMED BODY SPRAY PROMOTION" at bounding box center [648, 370] width 437 height 28
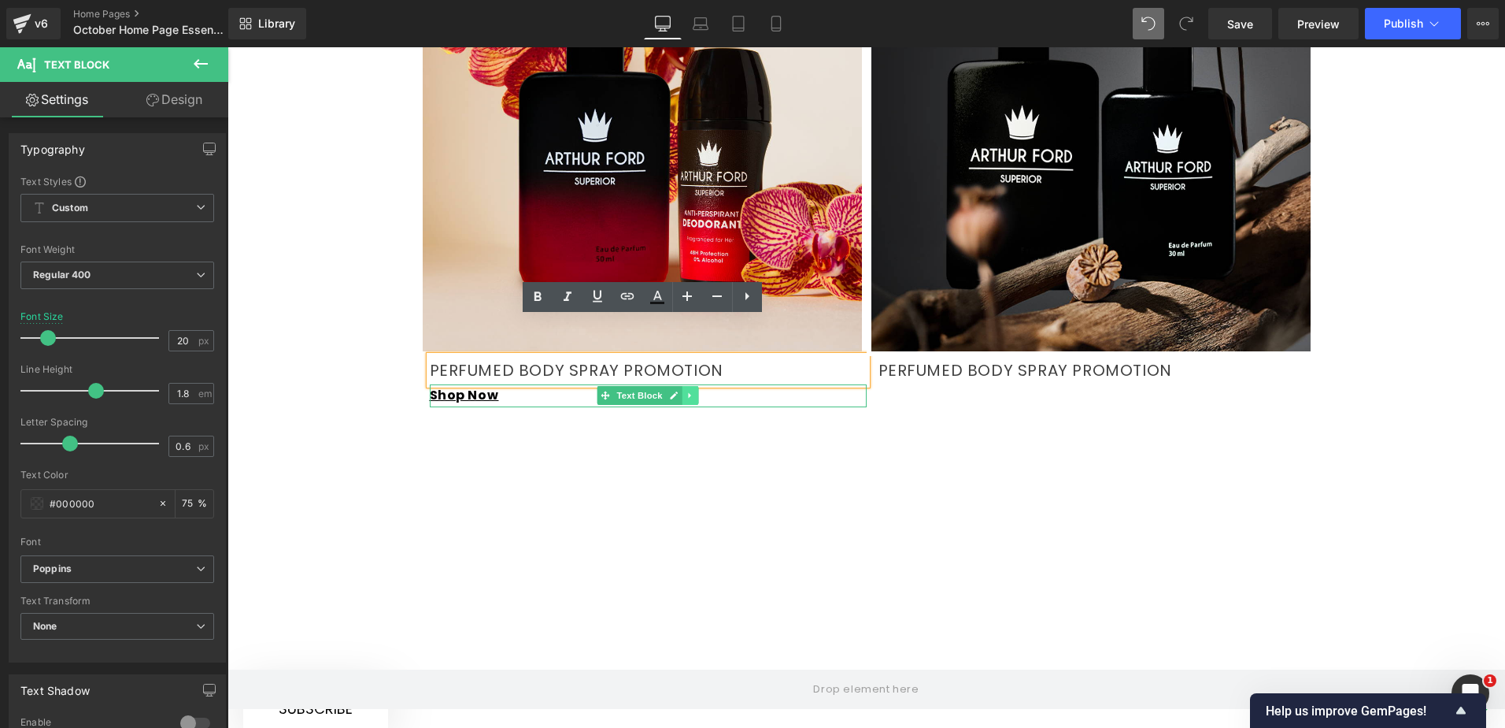
click at [686, 391] on icon at bounding box center [690, 395] width 9 height 9
click at [678, 391] on icon at bounding box center [682, 395] width 9 height 9
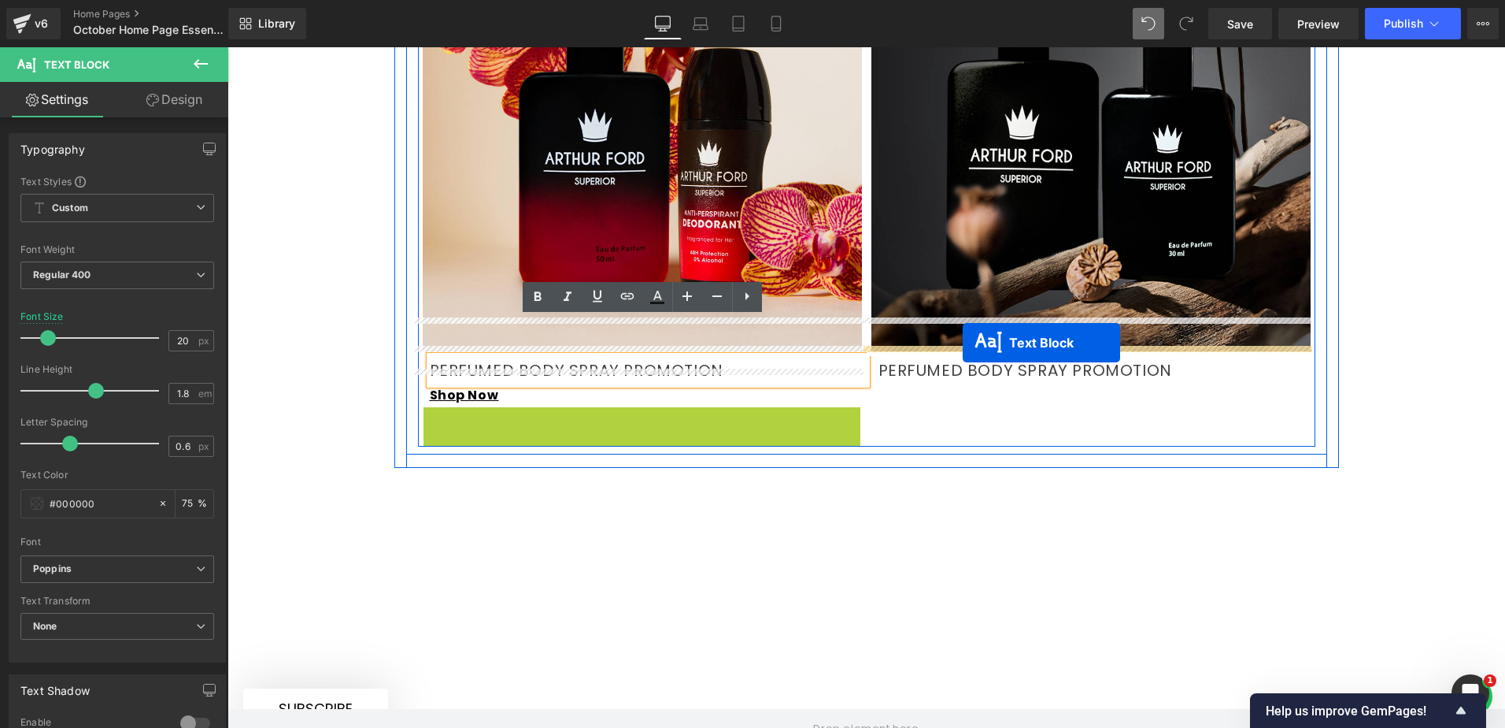
drag, startPoint x: 620, startPoint y: 376, endPoint x: 963, endPoint y: 342, distance: 344.1
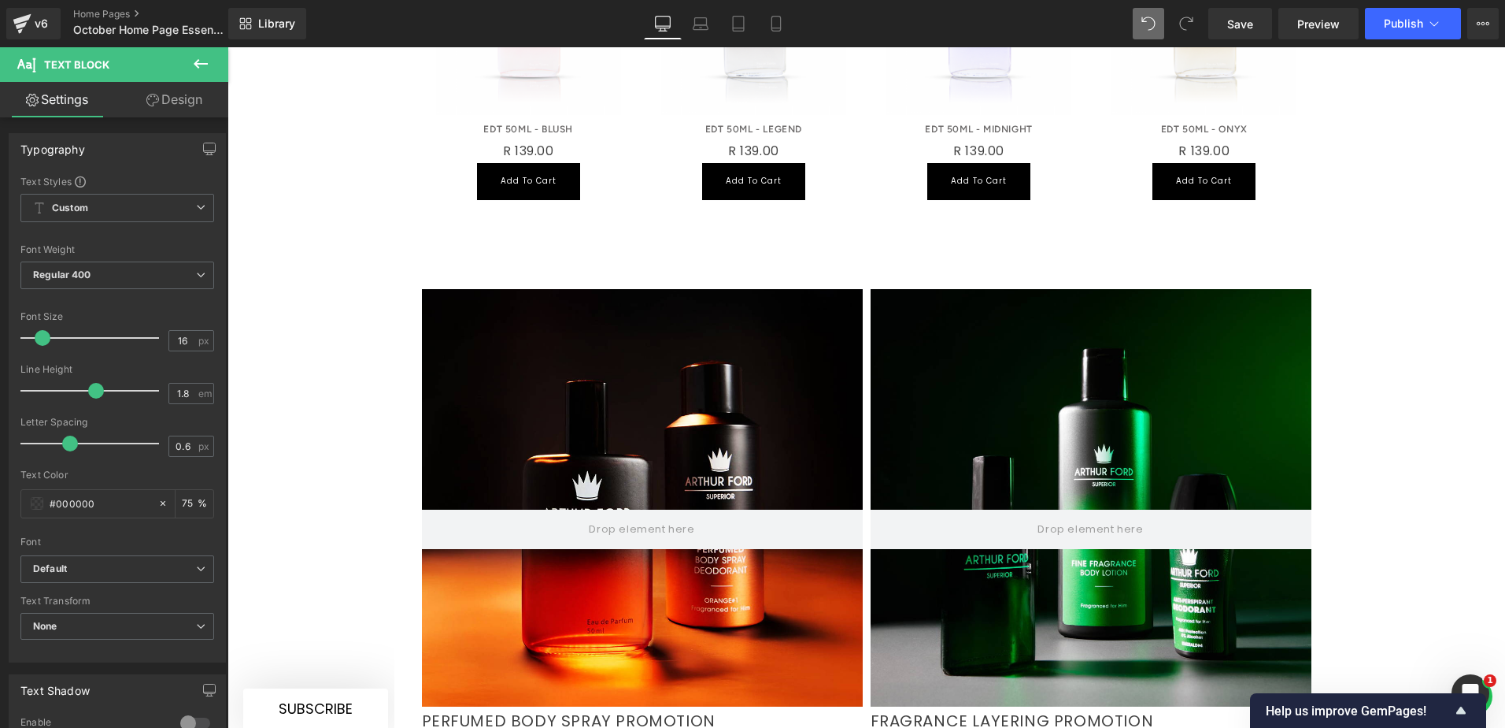
scroll to position [1652, 0]
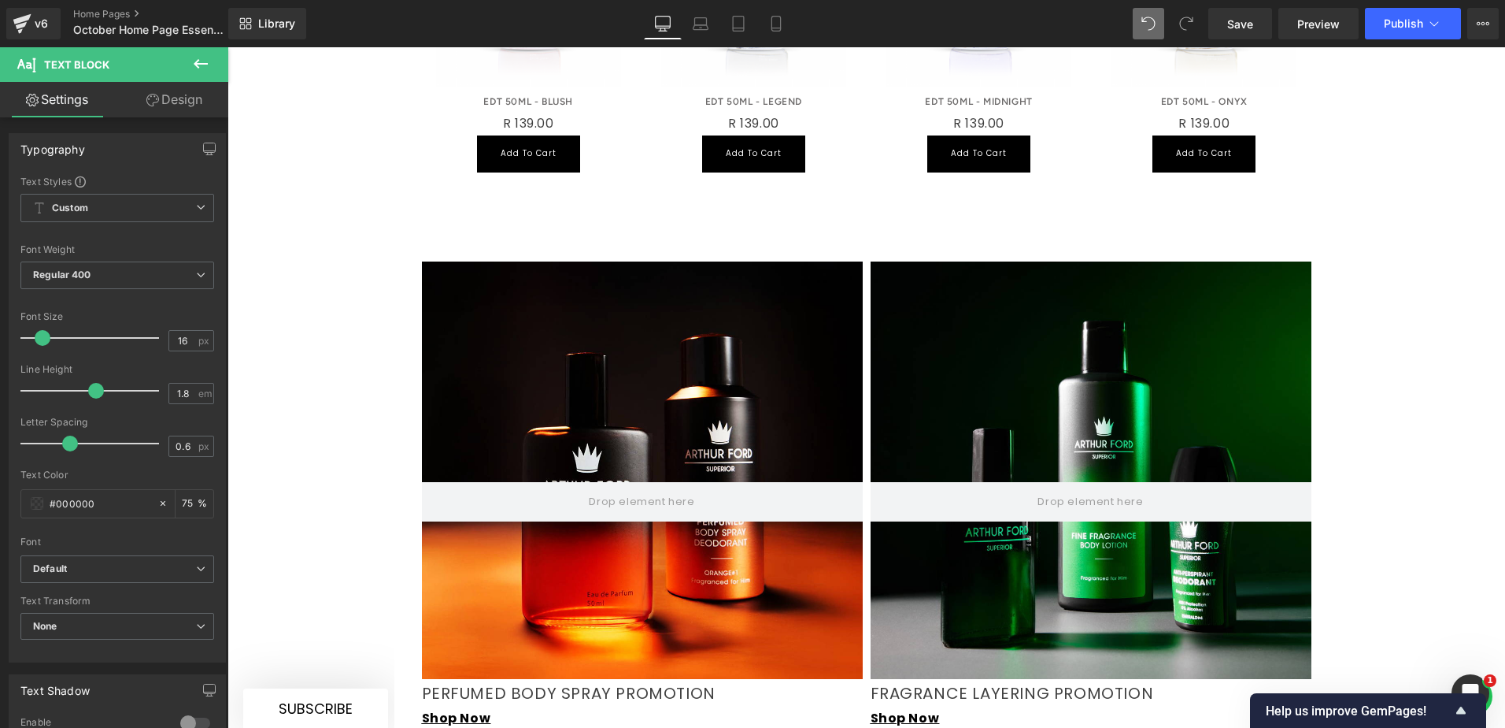
click at [1010, 305] on div at bounding box center [1091, 469] width 441 height 417
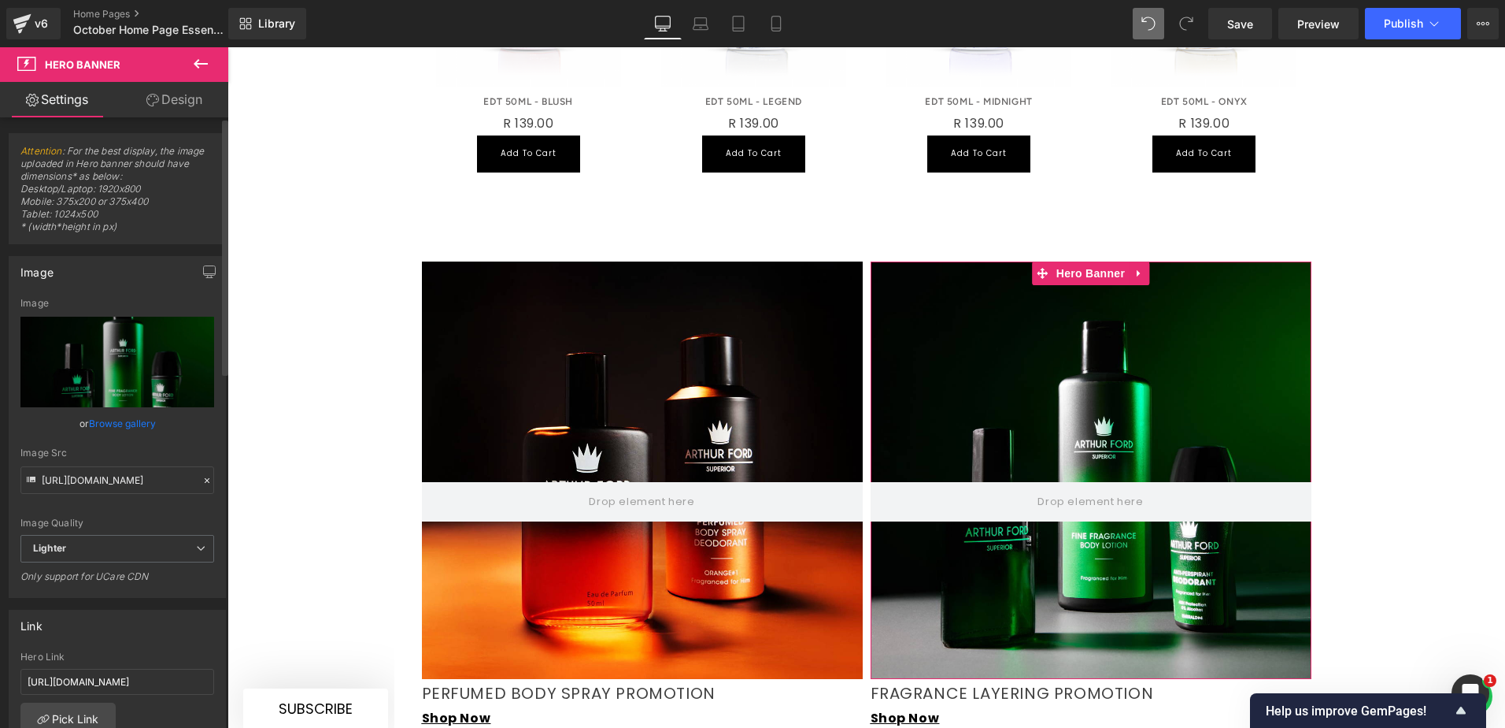
click at [130, 425] on link "Browse gallery" at bounding box center [122, 423] width 67 height 28
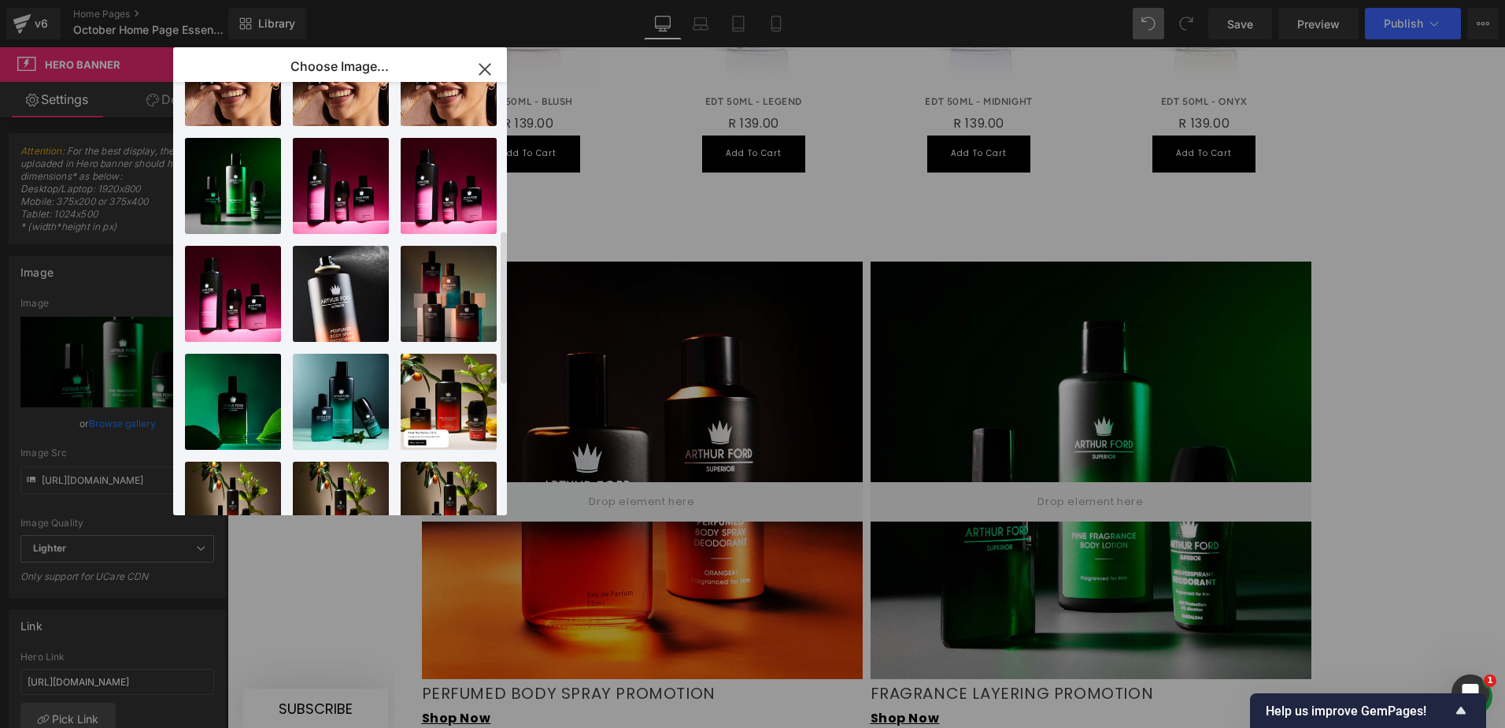
scroll to position [472, 0]
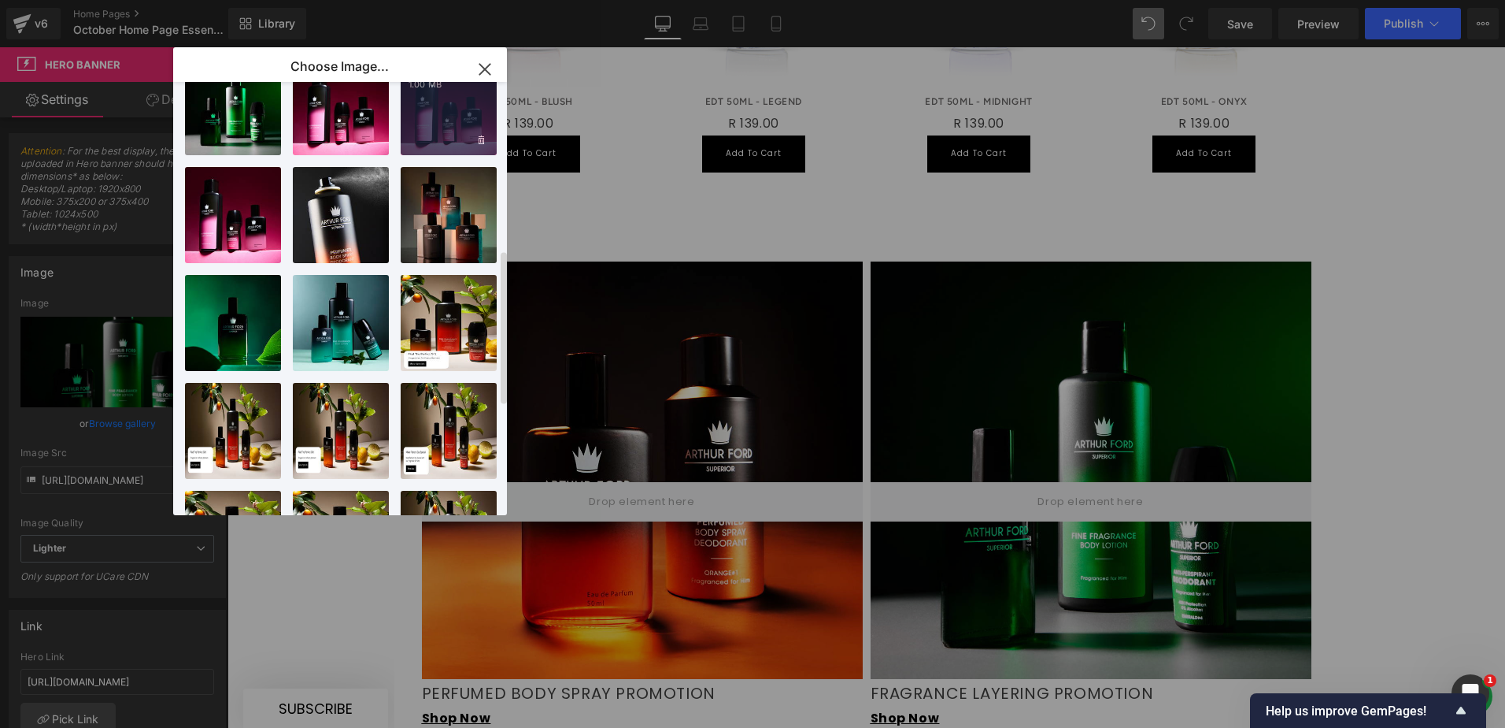
click at [444, 127] on div "Website...pink.png 1.00 MB" at bounding box center [449, 107] width 96 height 96
type input "[URL][DOMAIN_NAME]"
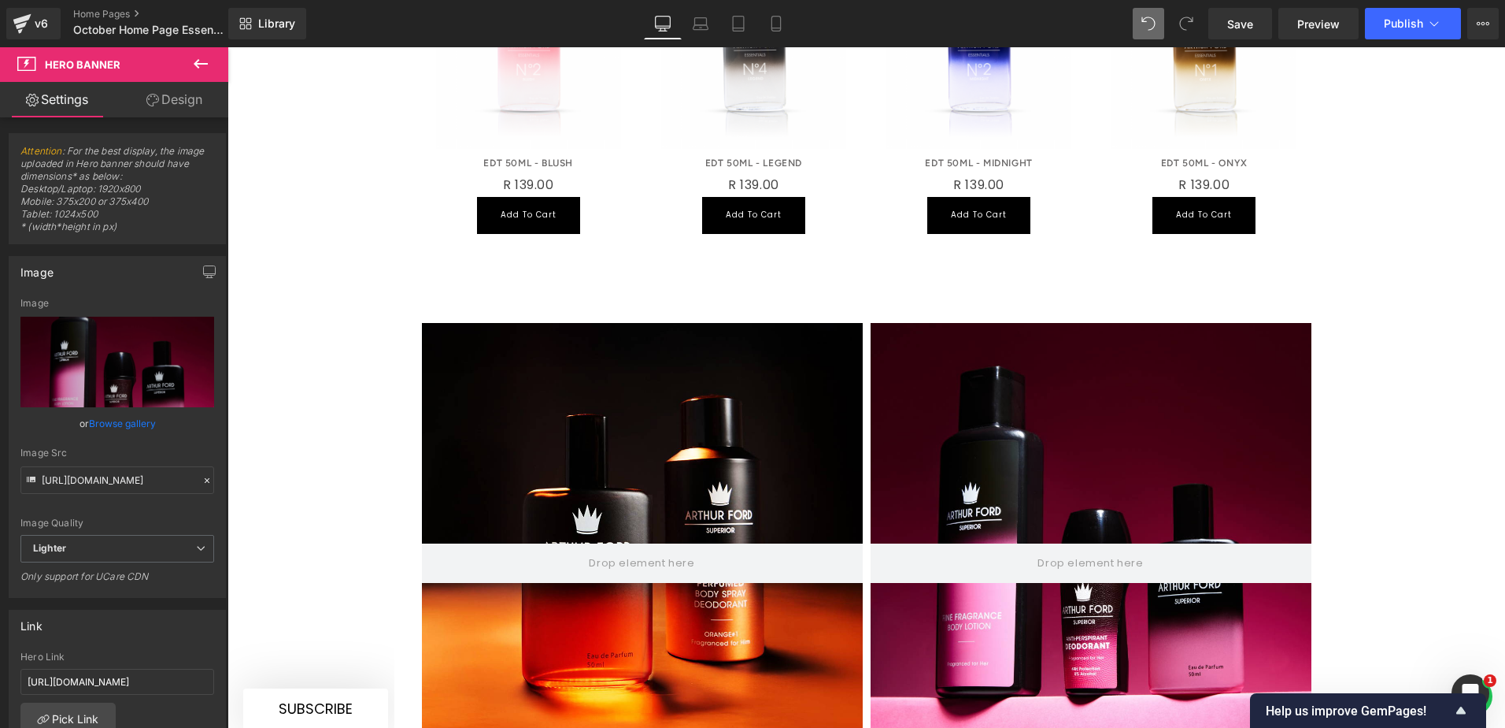
scroll to position [1732, 0]
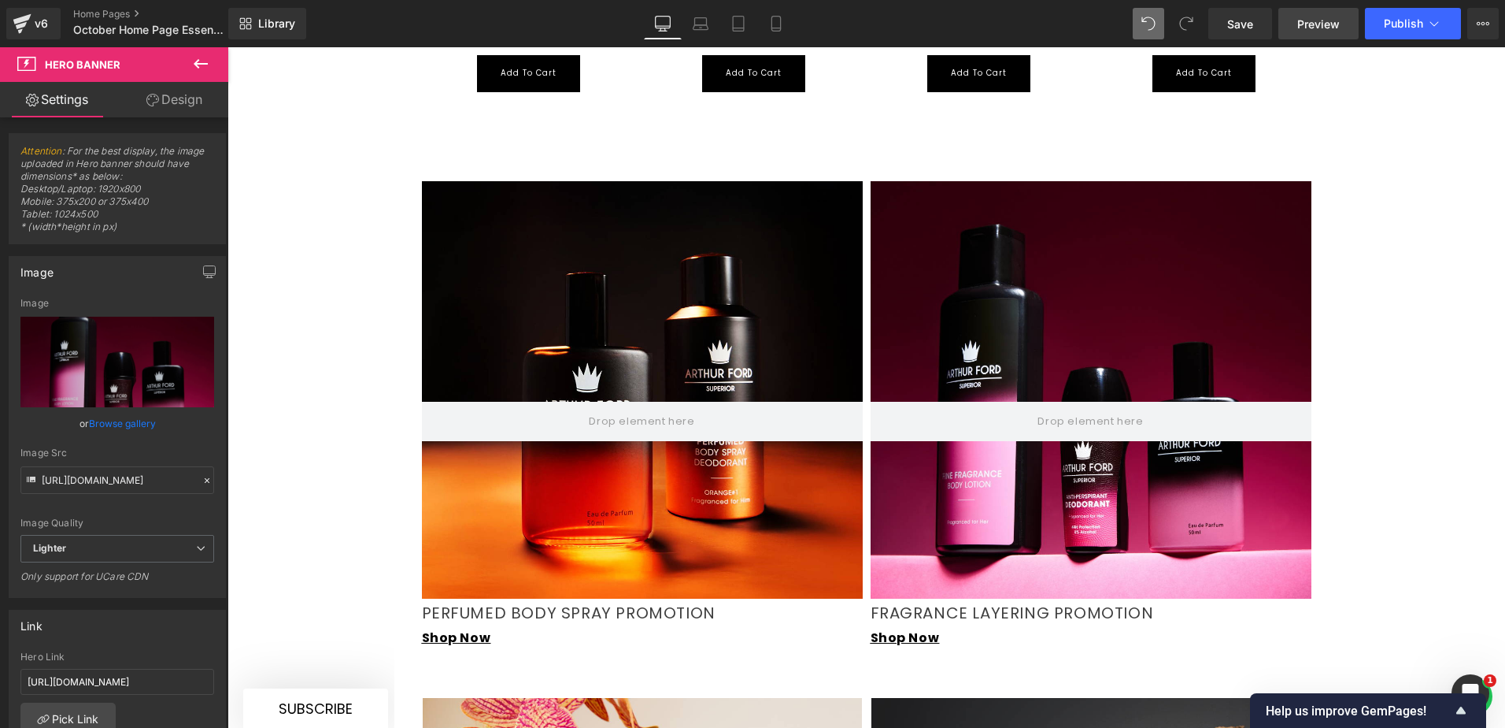
click at [1307, 22] on span "Preview" at bounding box center [1319, 24] width 43 height 17
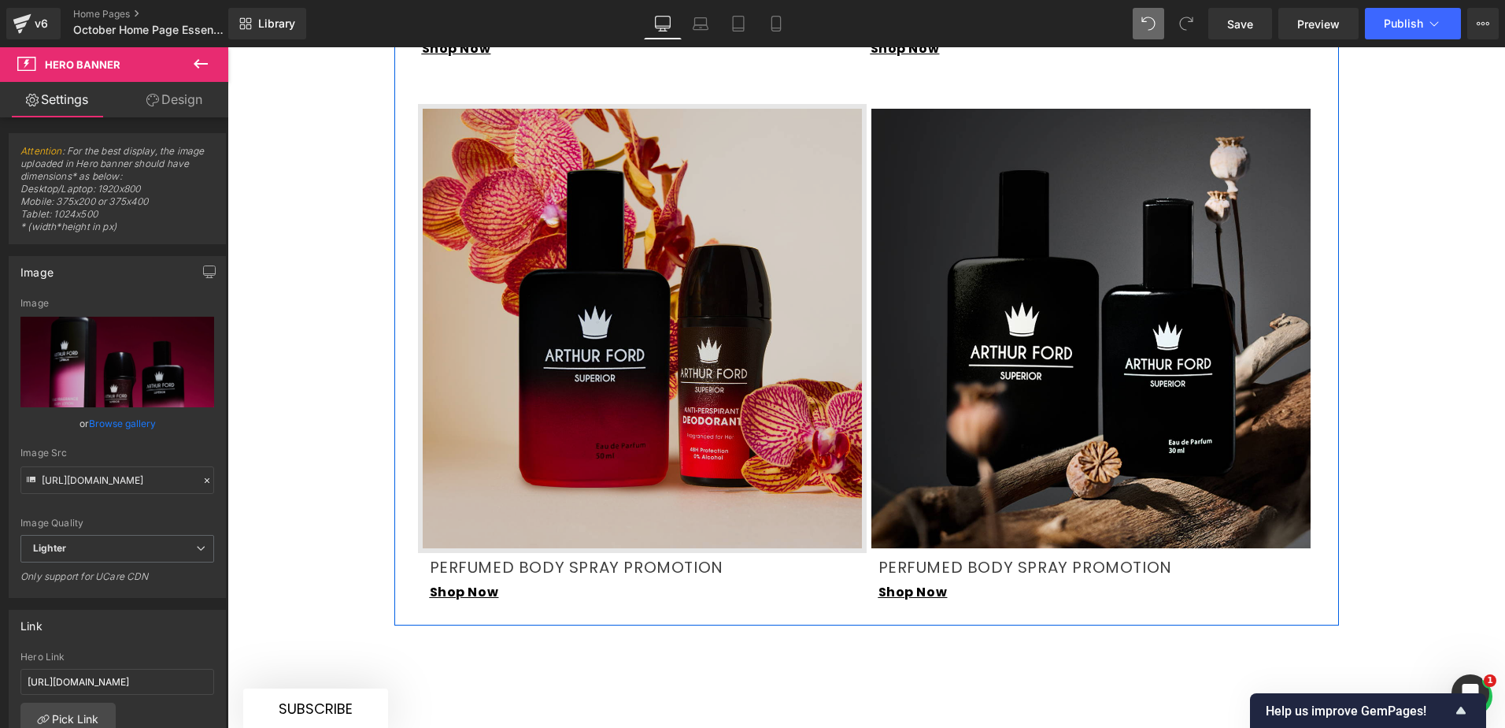
scroll to position [2283, 0]
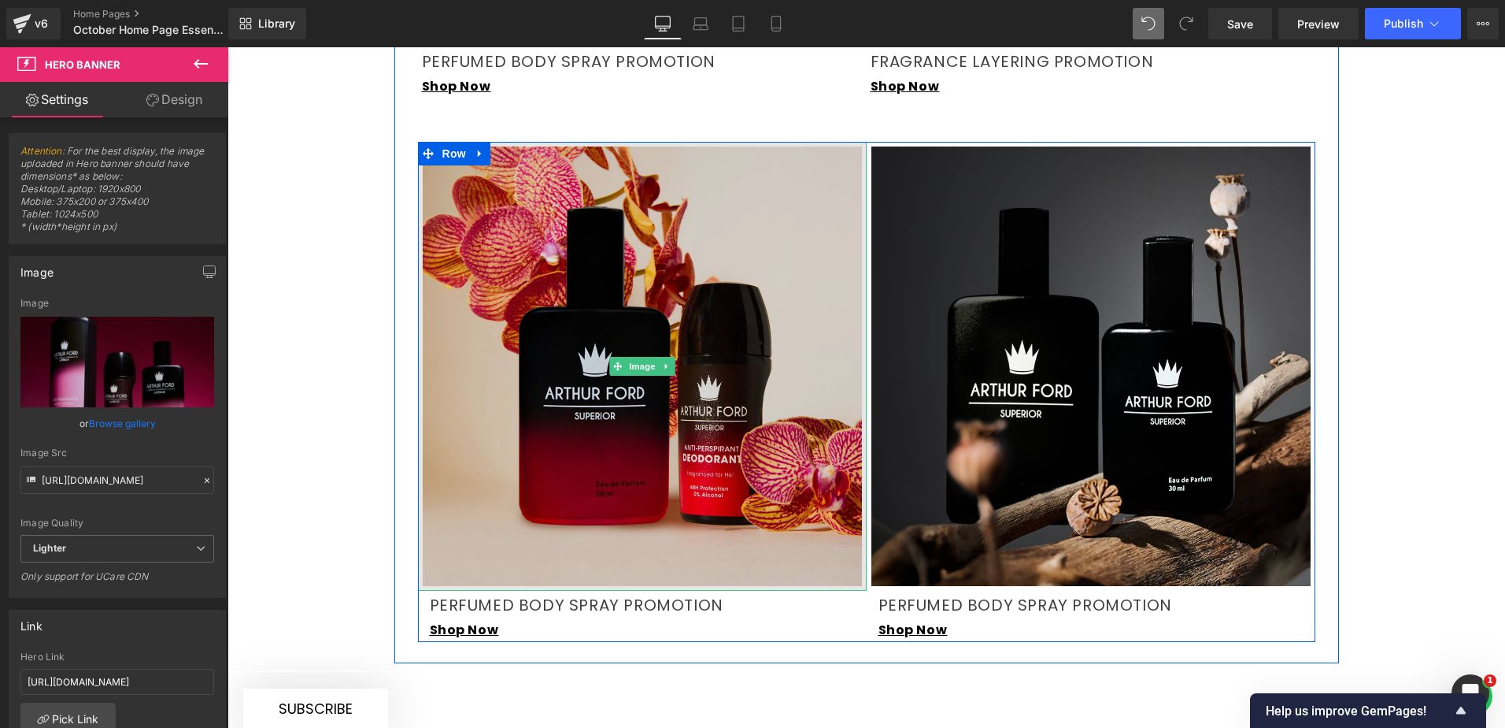
click at [543, 364] on img at bounding box center [642, 366] width 449 height 449
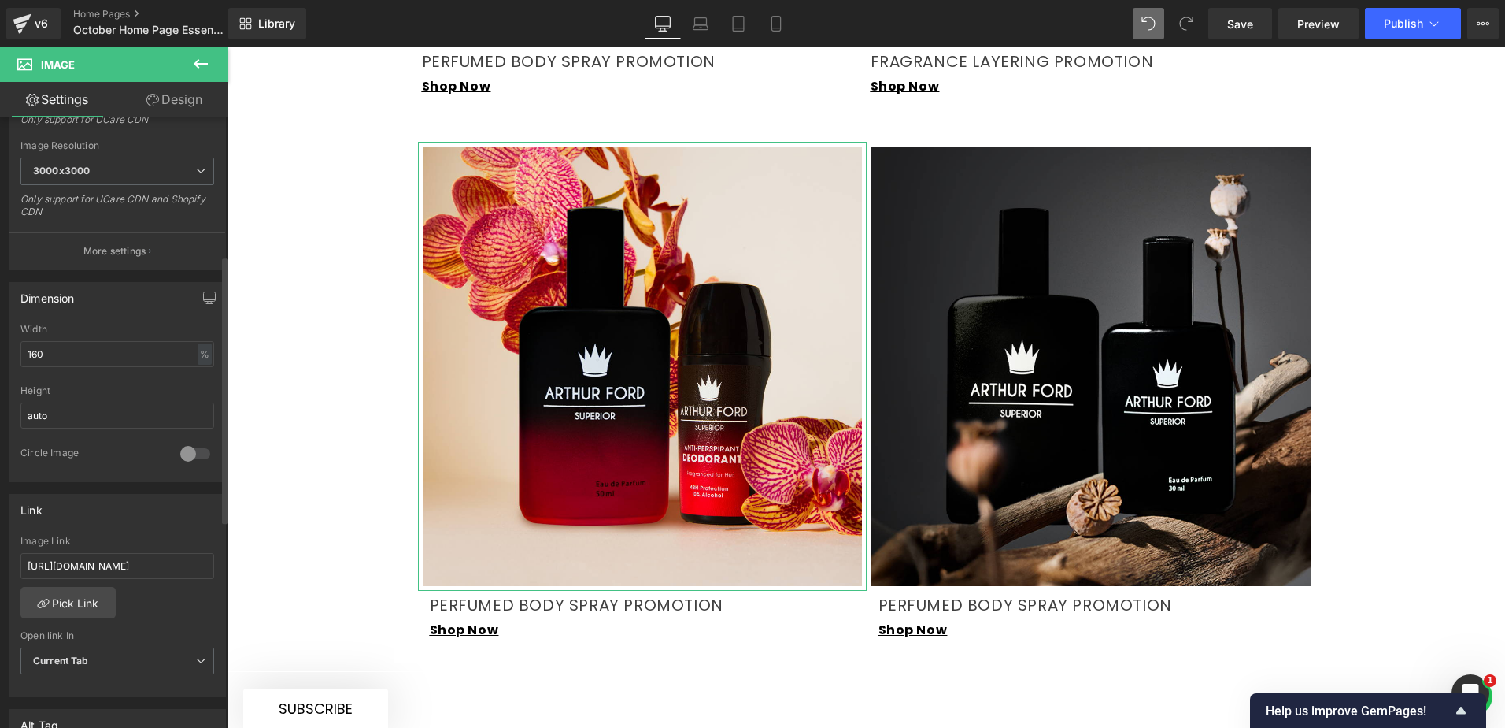
scroll to position [394, 0]
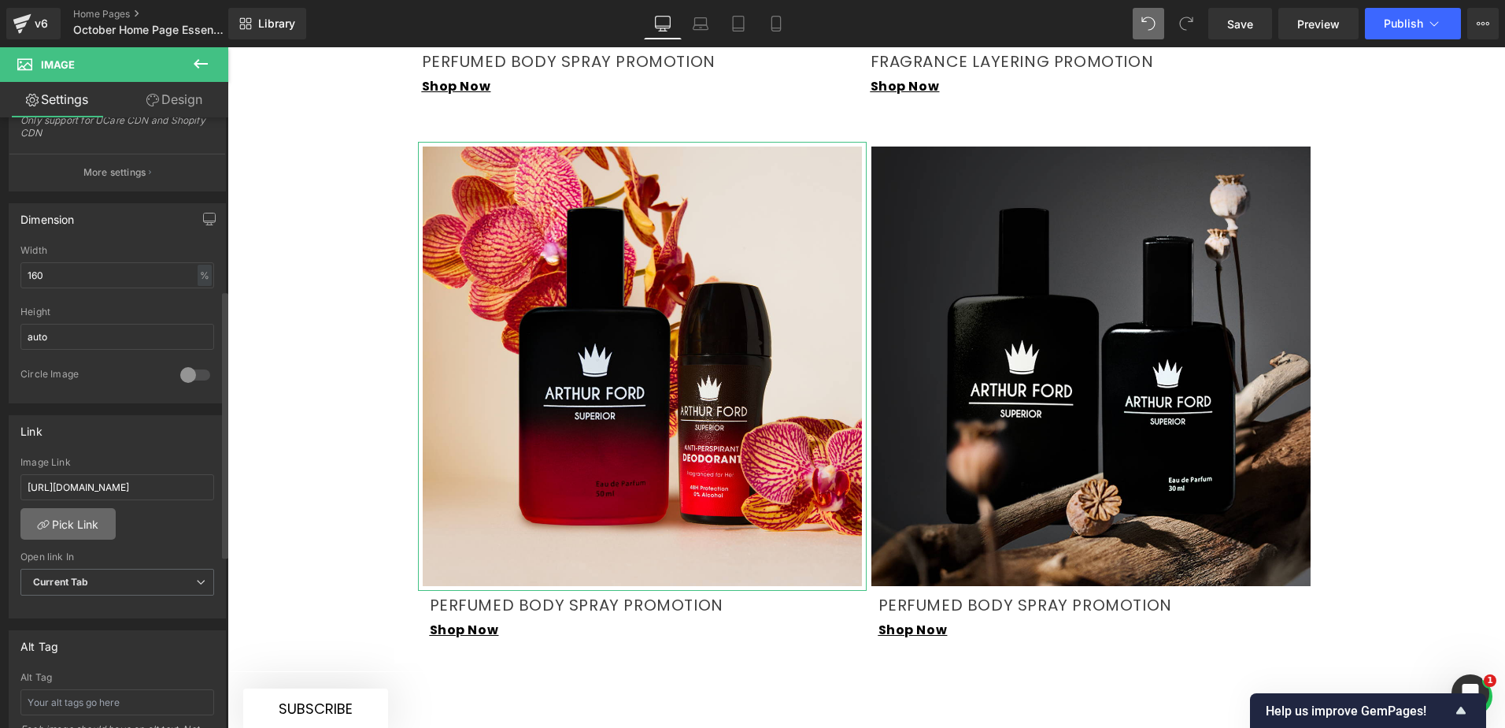
click at [95, 510] on link "Pick Link" at bounding box center [67, 523] width 95 height 31
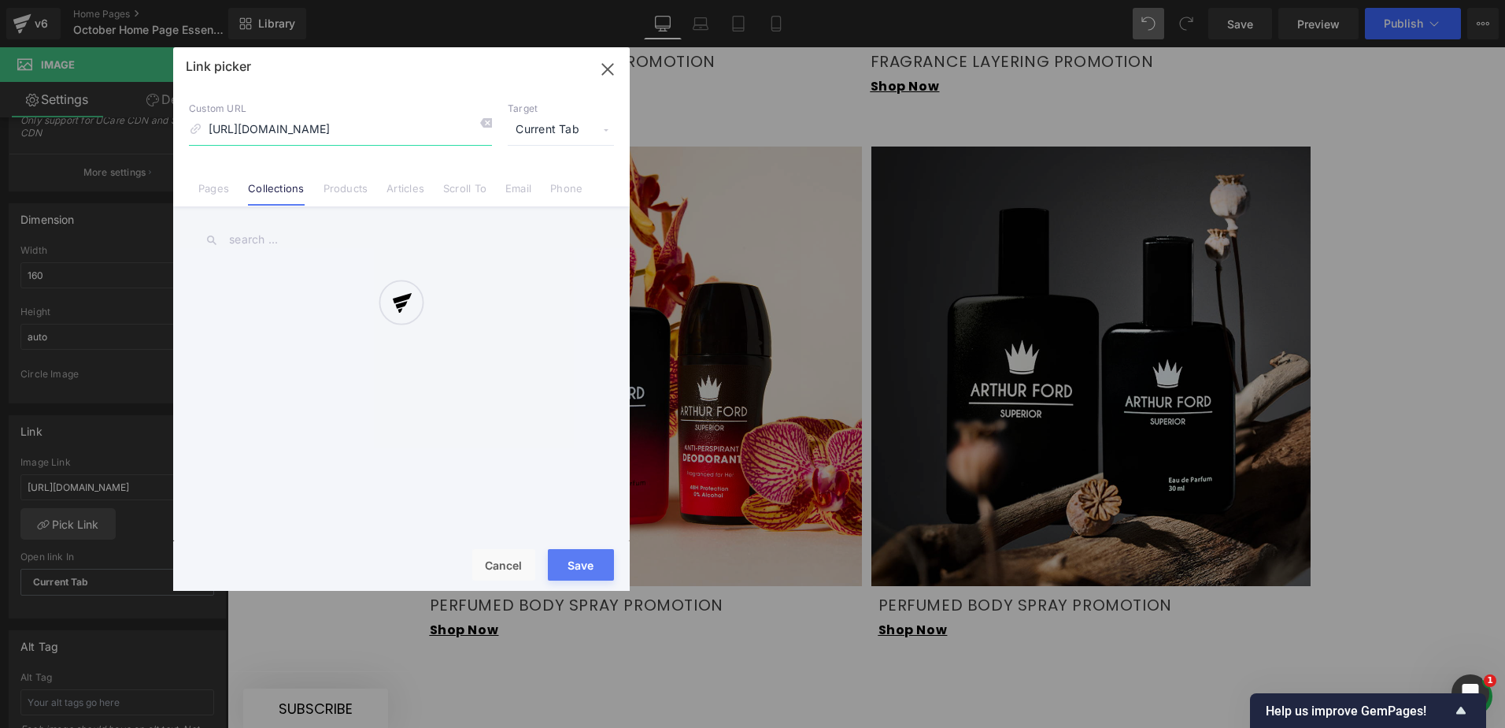
scroll to position [0, 5]
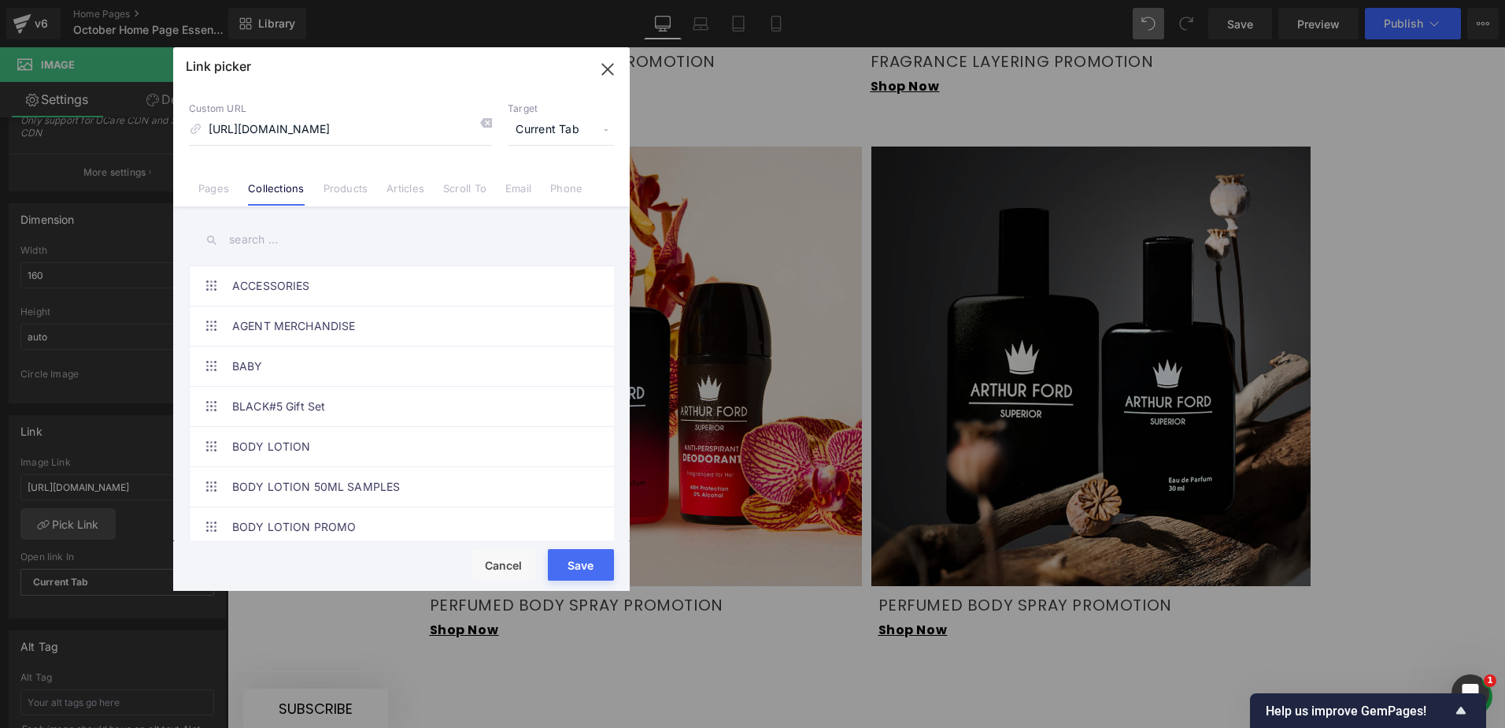
click at [274, 244] on input "text" at bounding box center [401, 239] width 425 height 35
type input "ROLL"
click at [342, 129] on input "[URL][DOMAIN_NAME]" at bounding box center [340, 130] width 303 height 30
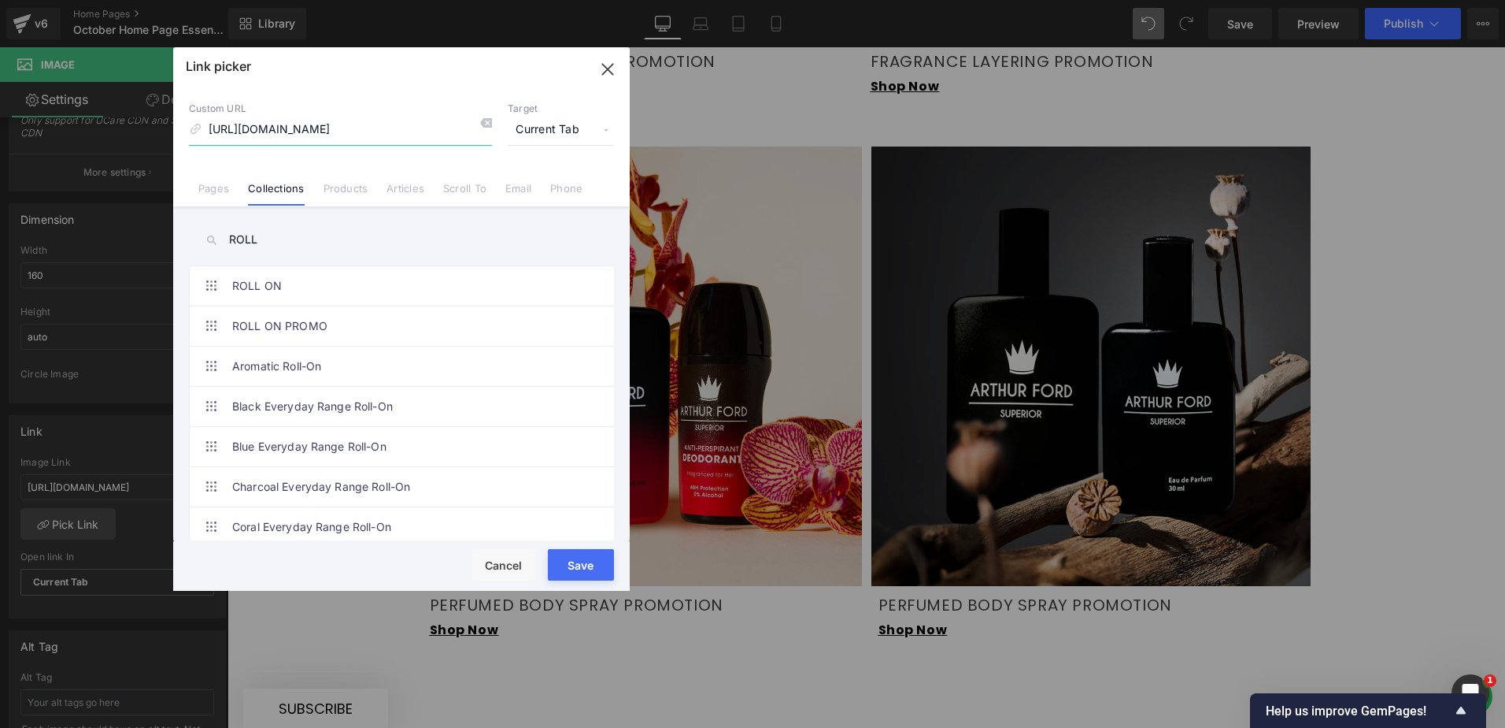
click at [342, 129] on input "[URL][DOMAIN_NAME]" at bounding box center [340, 130] width 303 height 30
paste input "50ml-roll-on-combo"
type input "[URL][DOMAIN_NAME]"
click at [570, 559] on button "Save" at bounding box center [581, 564] width 66 height 31
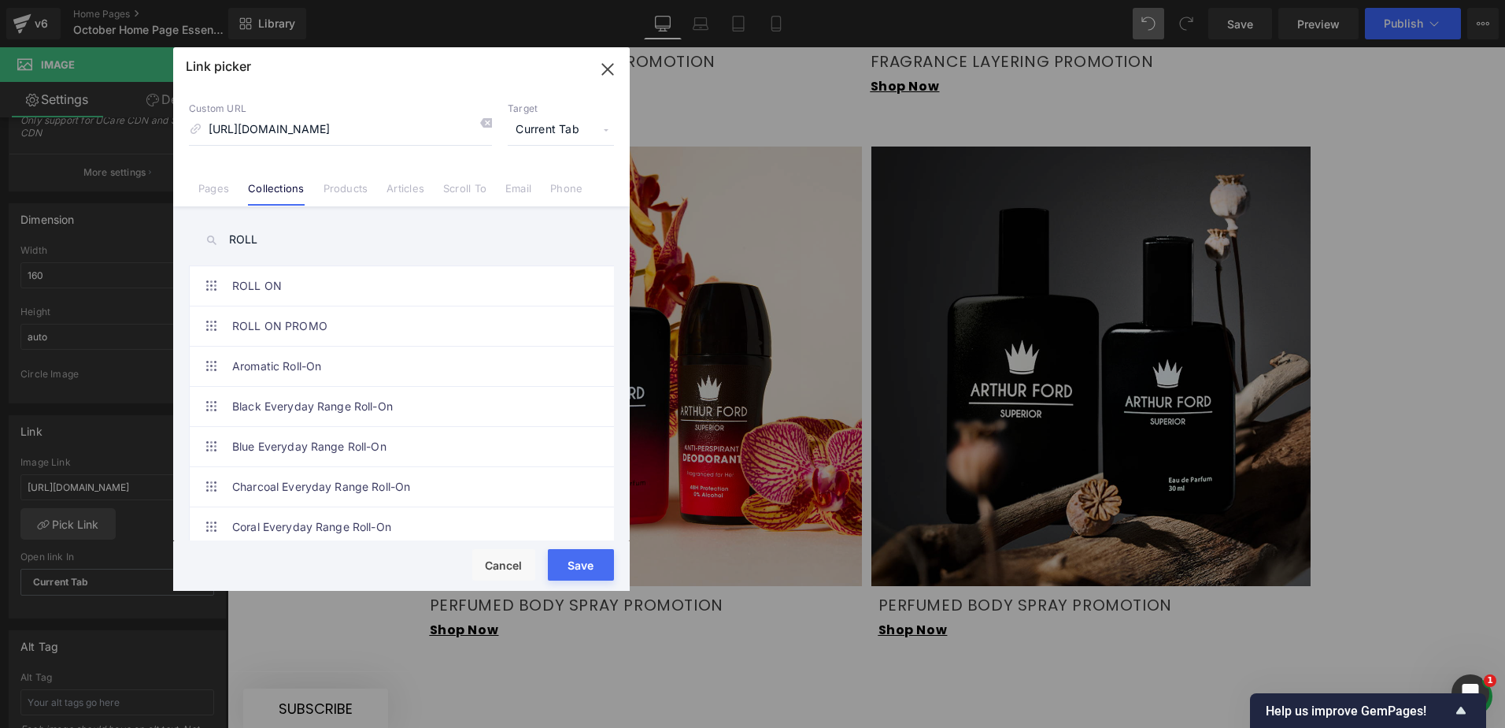
type input "[URL][DOMAIN_NAME]"
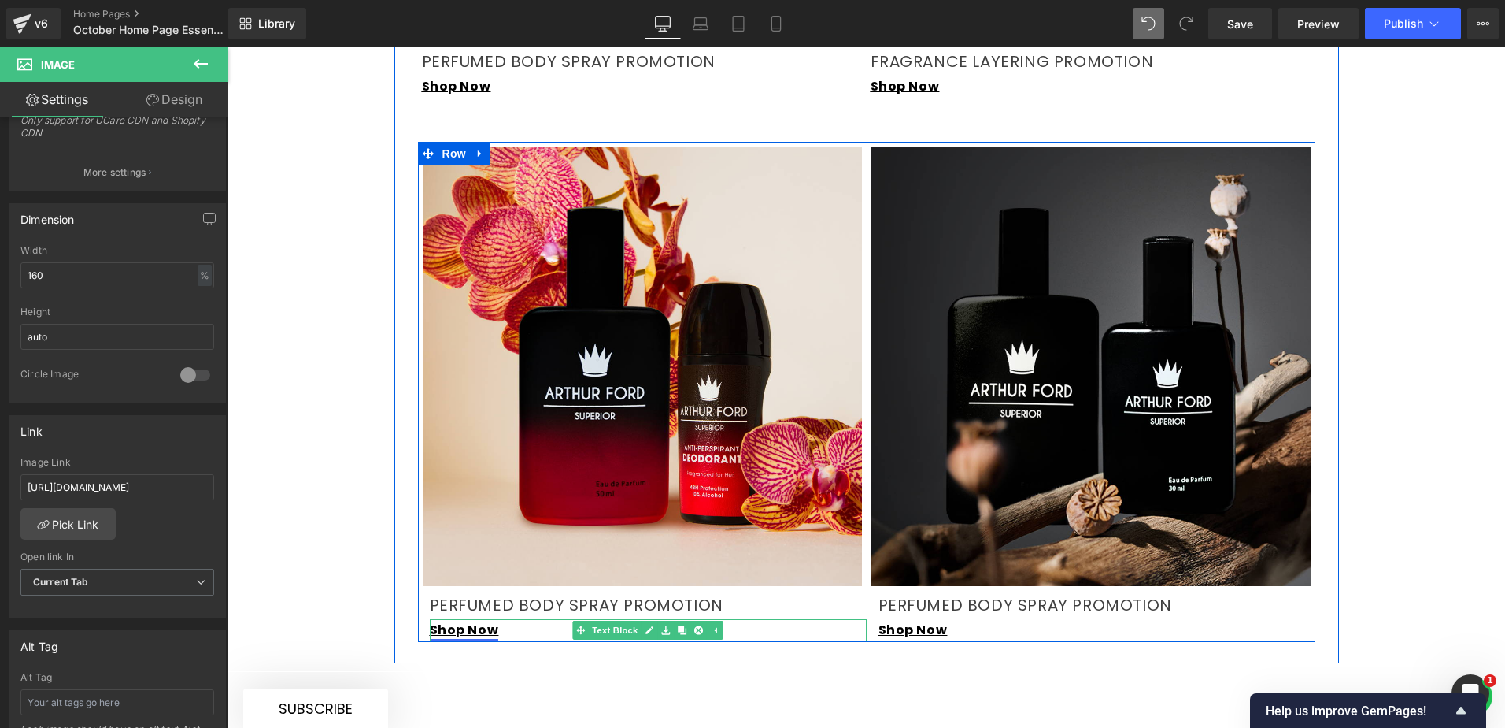
click at [479, 620] on link "Shop Now" at bounding box center [464, 629] width 69 height 18
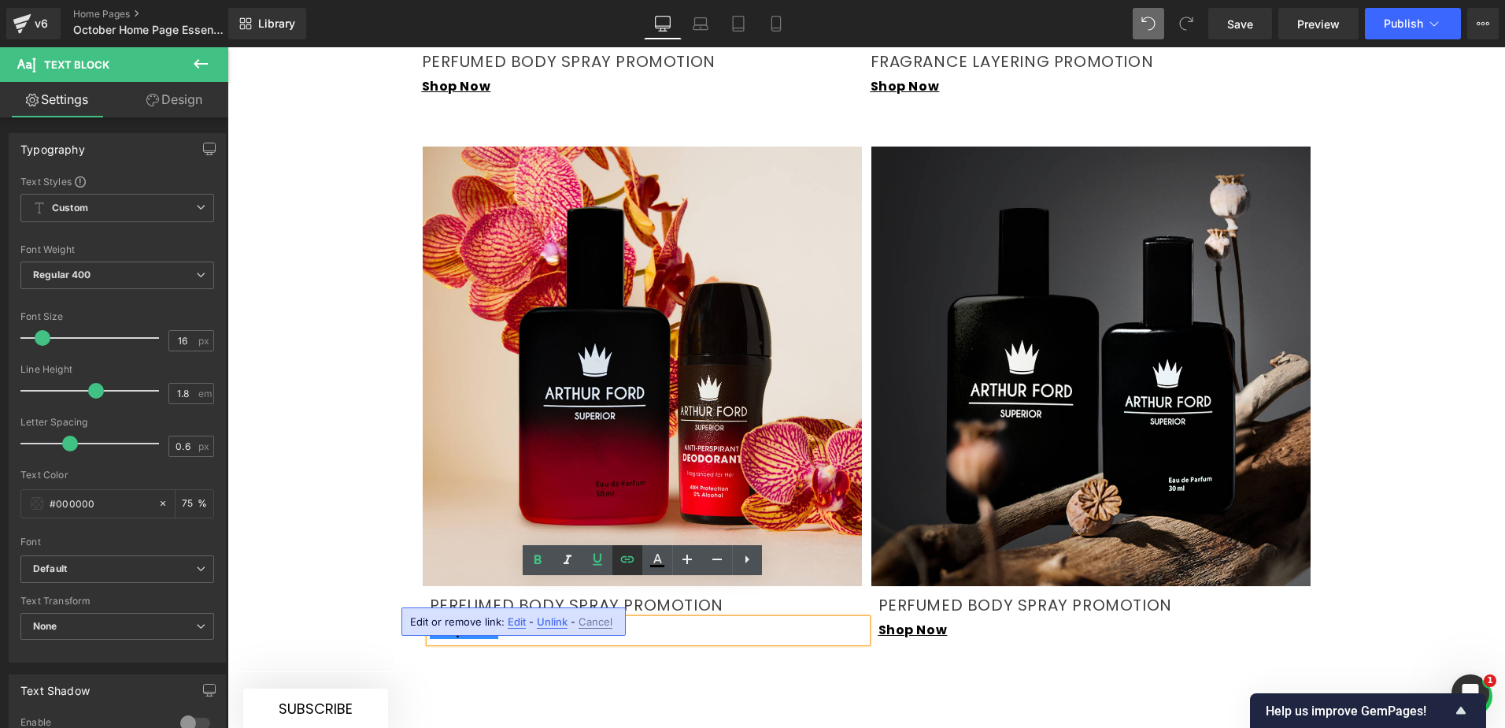
click at [622, 563] on icon at bounding box center [627, 559] width 19 height 19
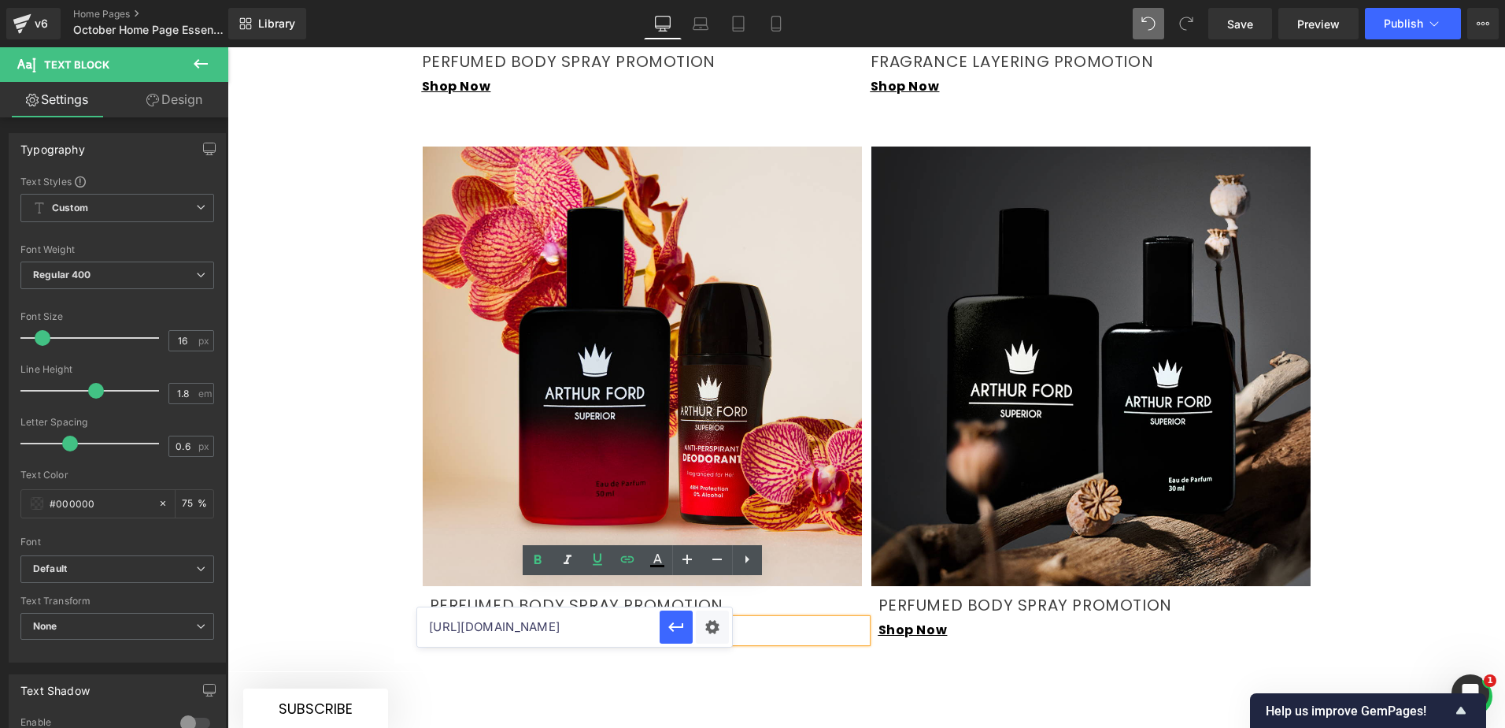
click at [593, 620] on input "[URL][DOMAIN_NAME]" at bounding box center [538, 626] width 243 height 39
paste input "perfume-50ml-roll-on"
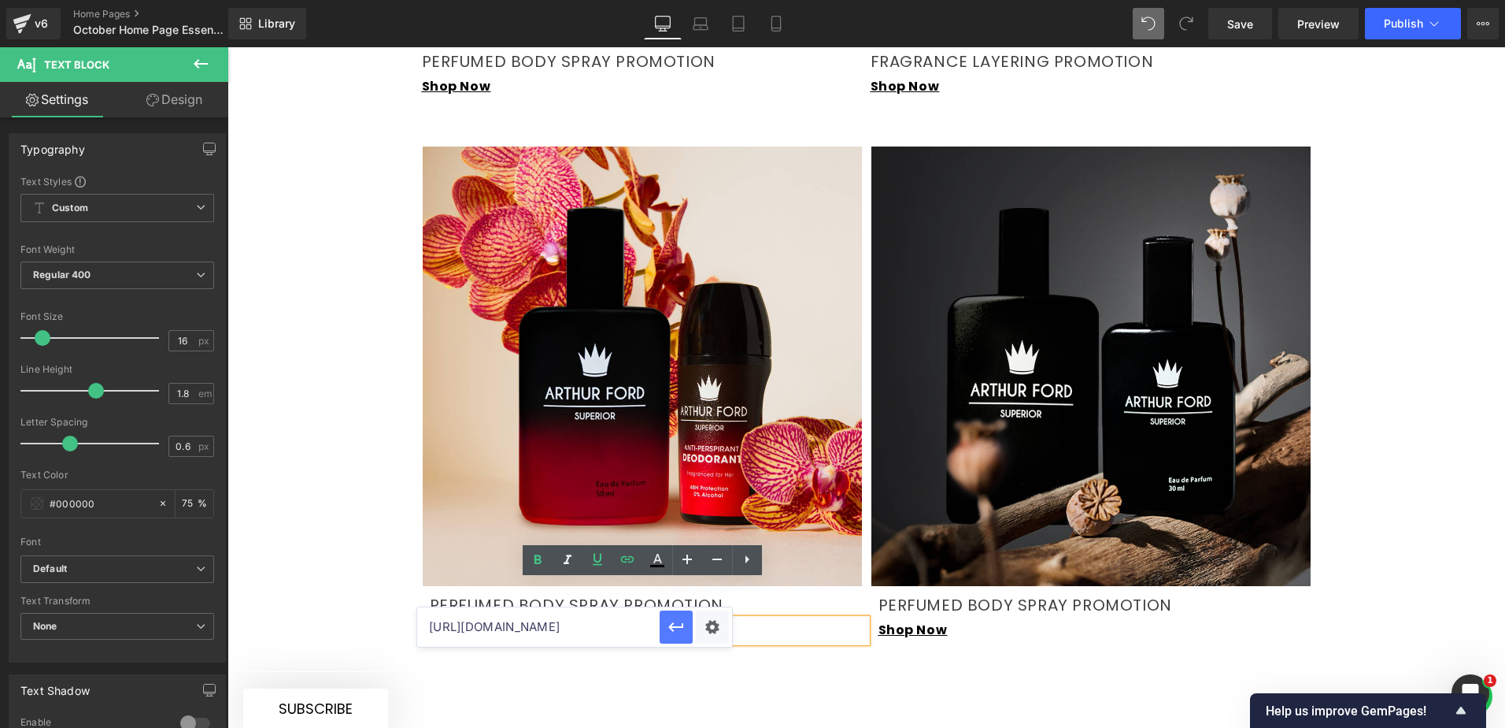
type input "[URL][DOMAIN_NAME]"
click at [673, 628] on icon "button" at bounding box center [676, 626] width 19 height 19
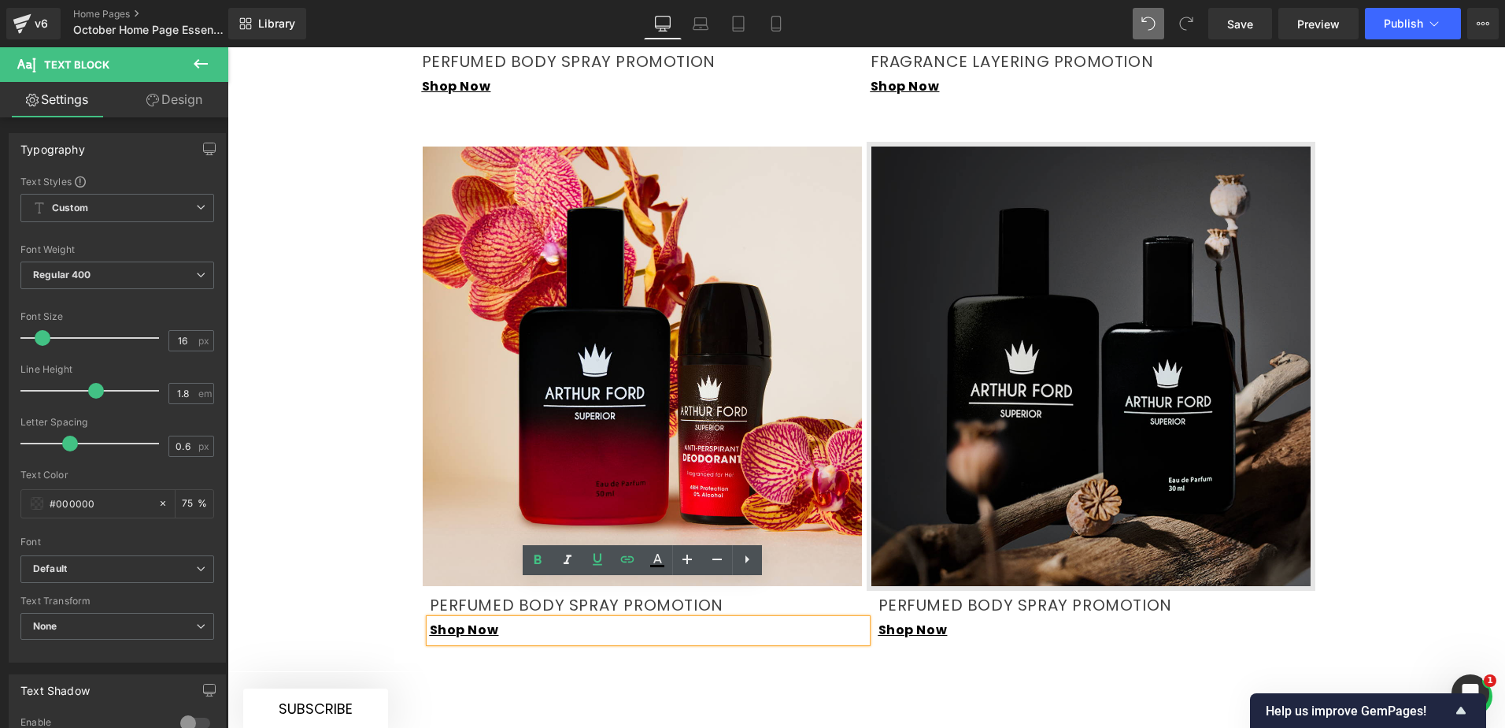
click at [978, 387] on img at bounding box center [1091, 366] width 449 height 449
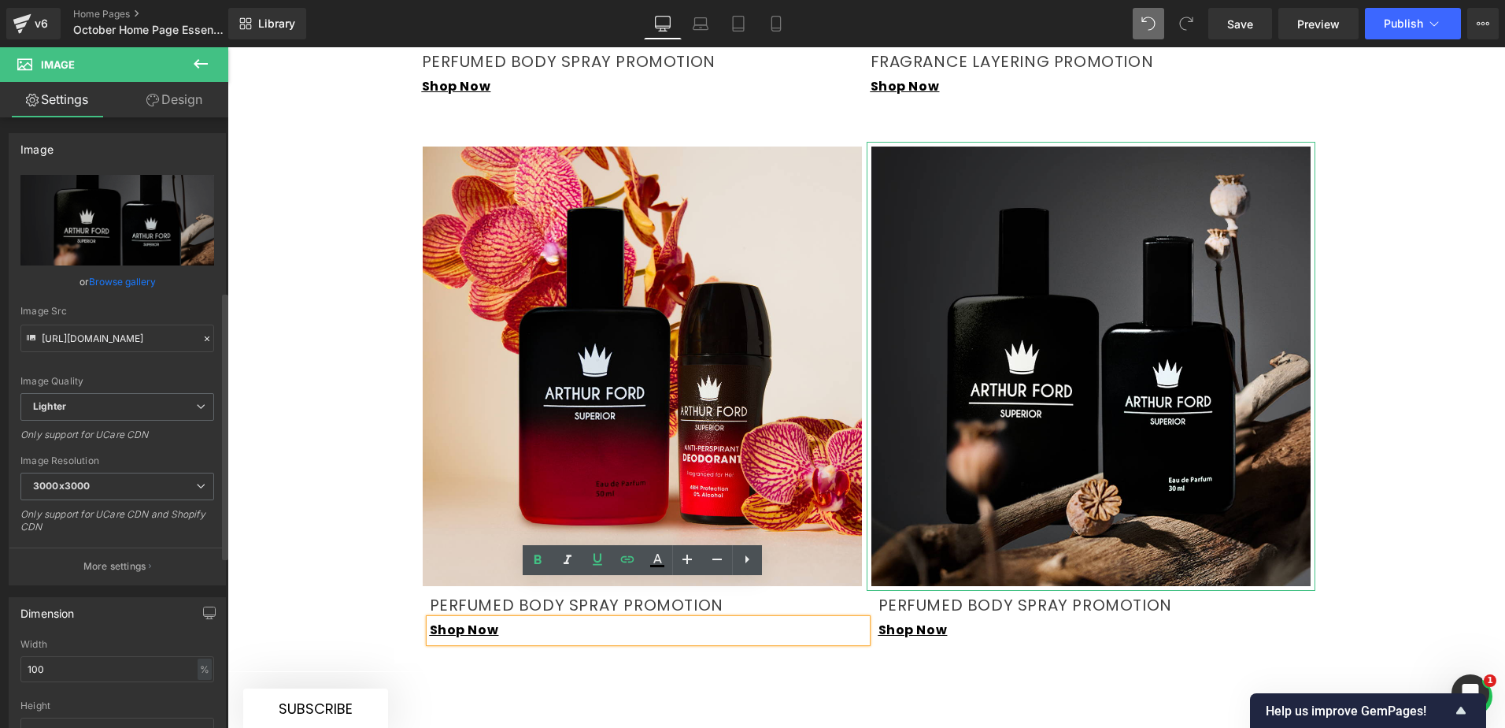
scroll to position [551, 0]
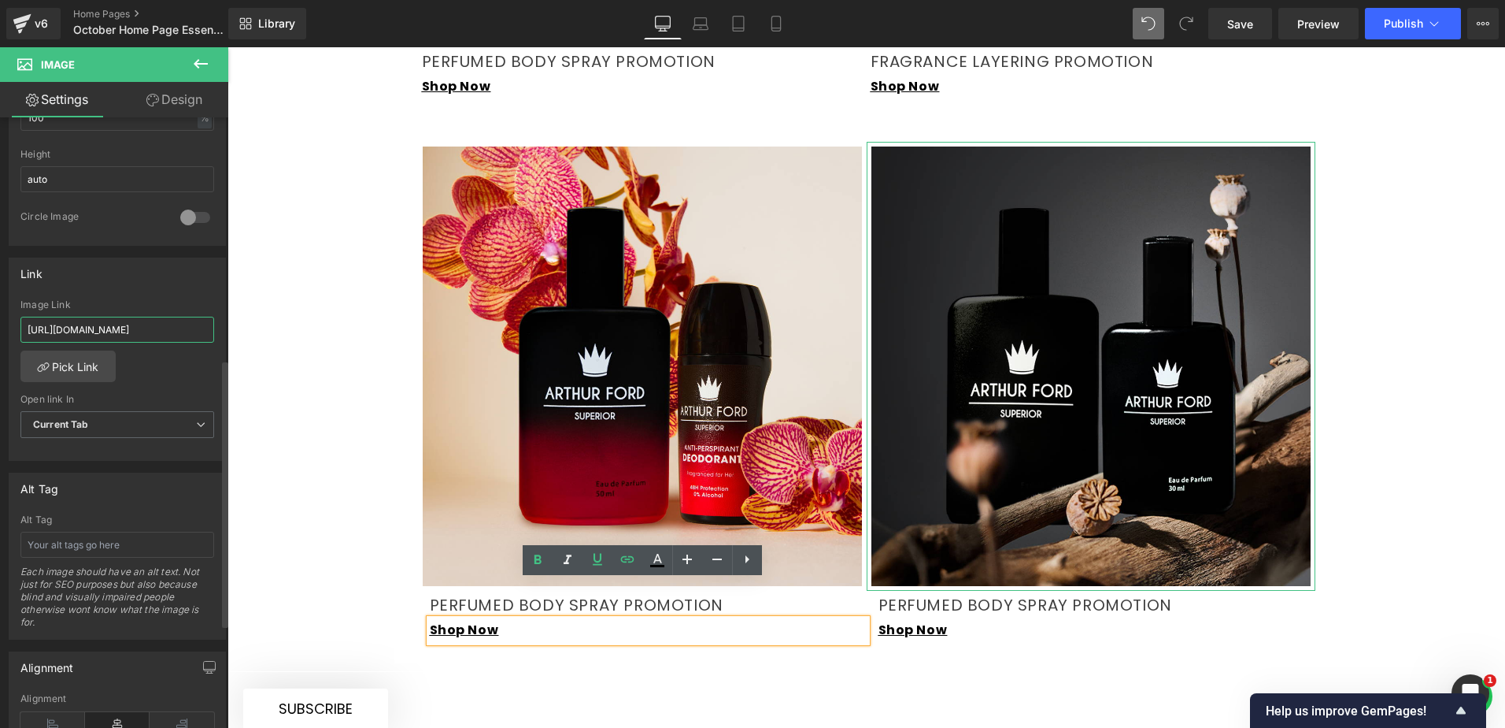
click at [123, 324] on input "[URL][DOMAIN_NAME]" at bounding box center [117, 330] width 194 height 26
type input "[URL][DOMAIN_NAME]"
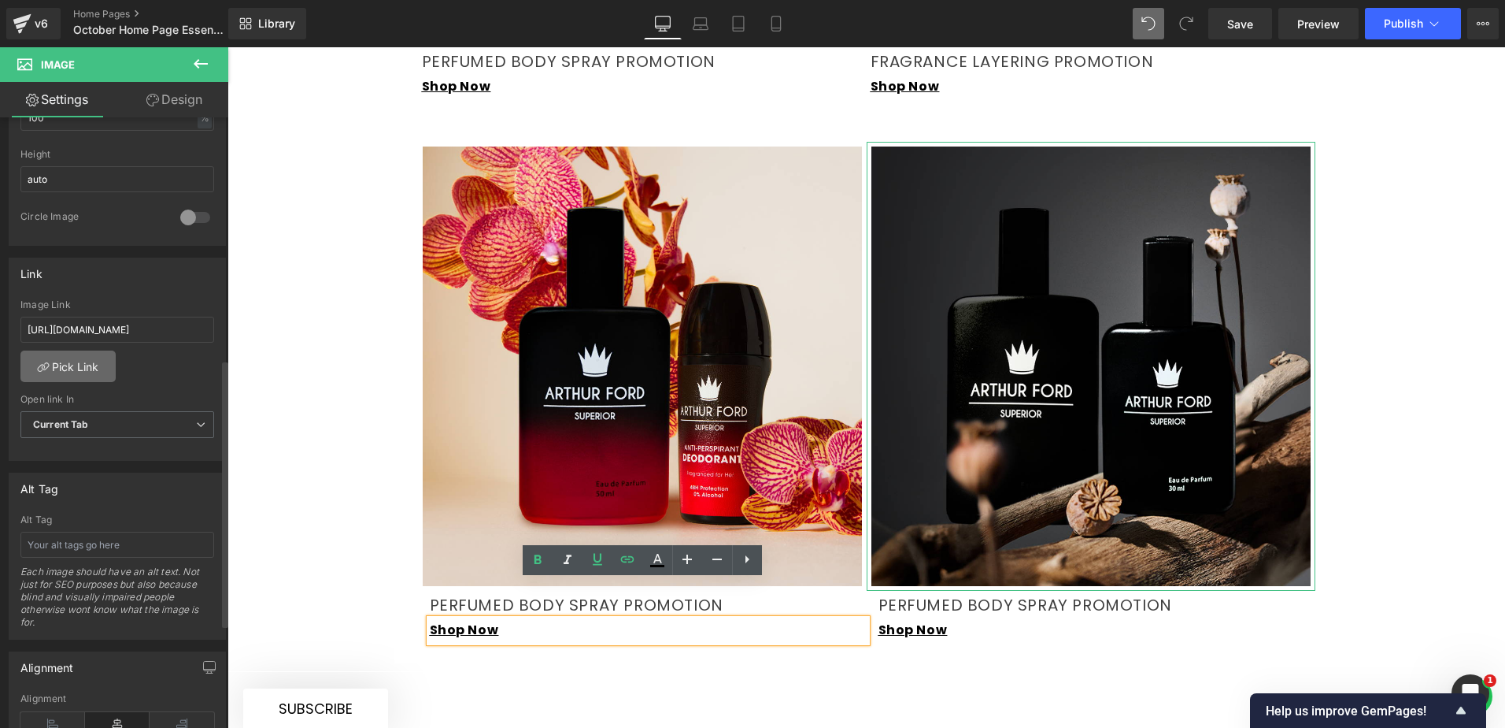
click at [78, 372] on link "Pick Link" at bounding box center [67, 365] width 95 height 31
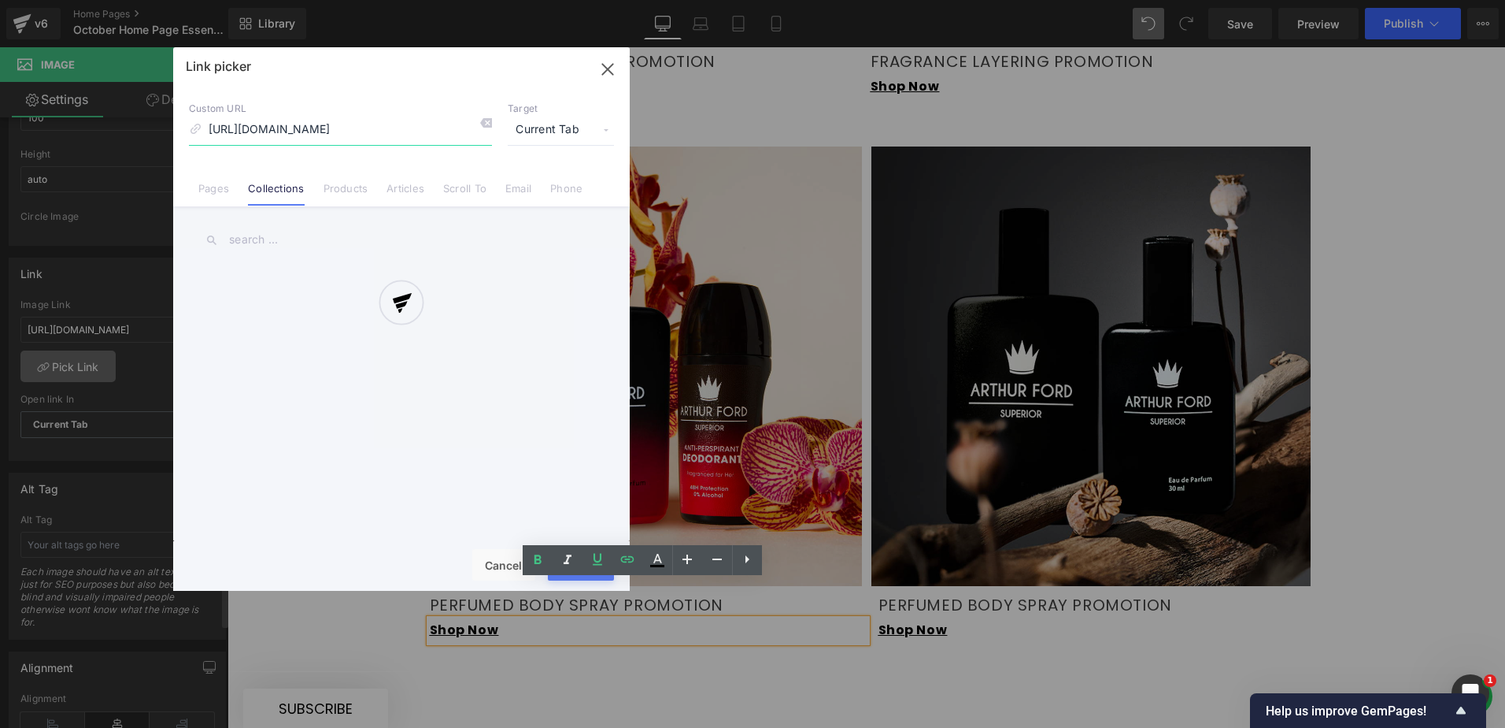
scroll to position [0, 57]
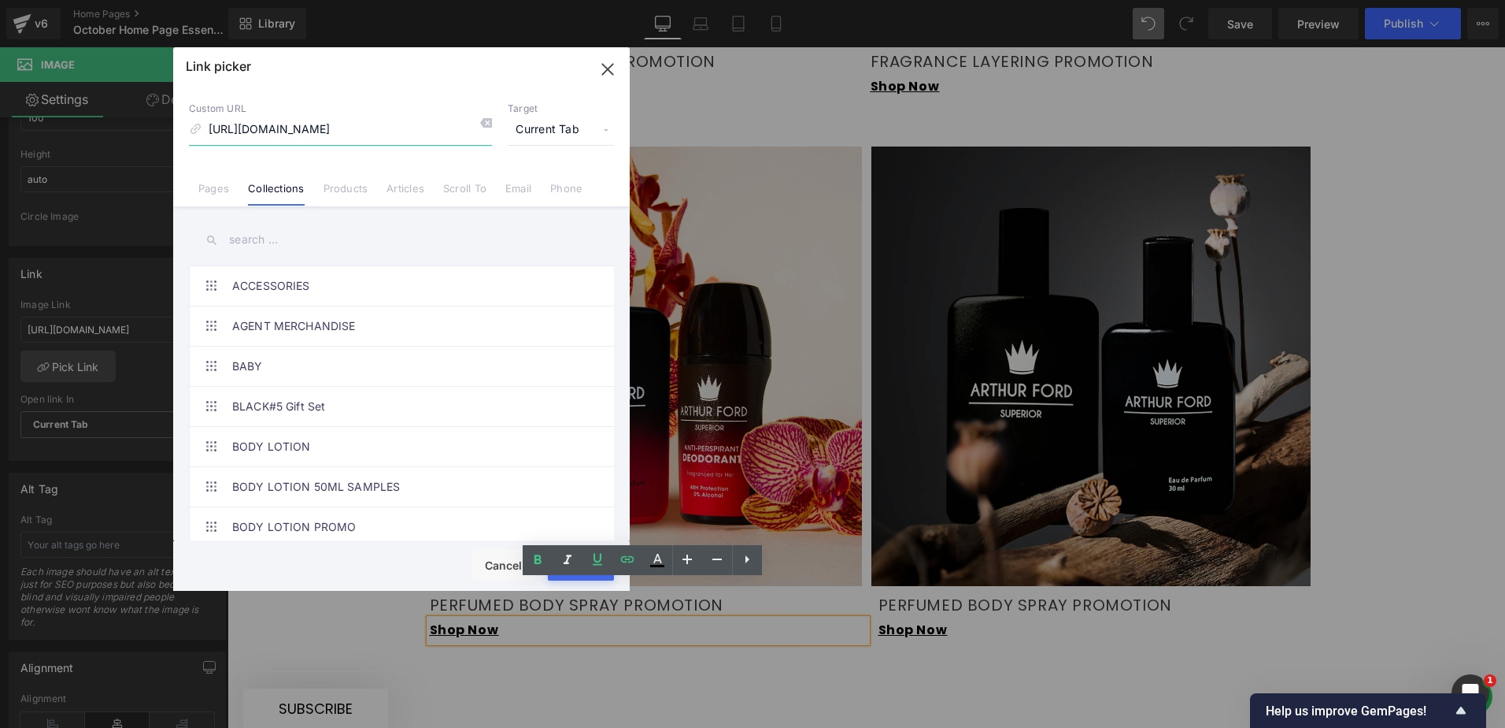
click at [602, 62] on icon "button" at bounding box center [607, 69] width 25 height 25
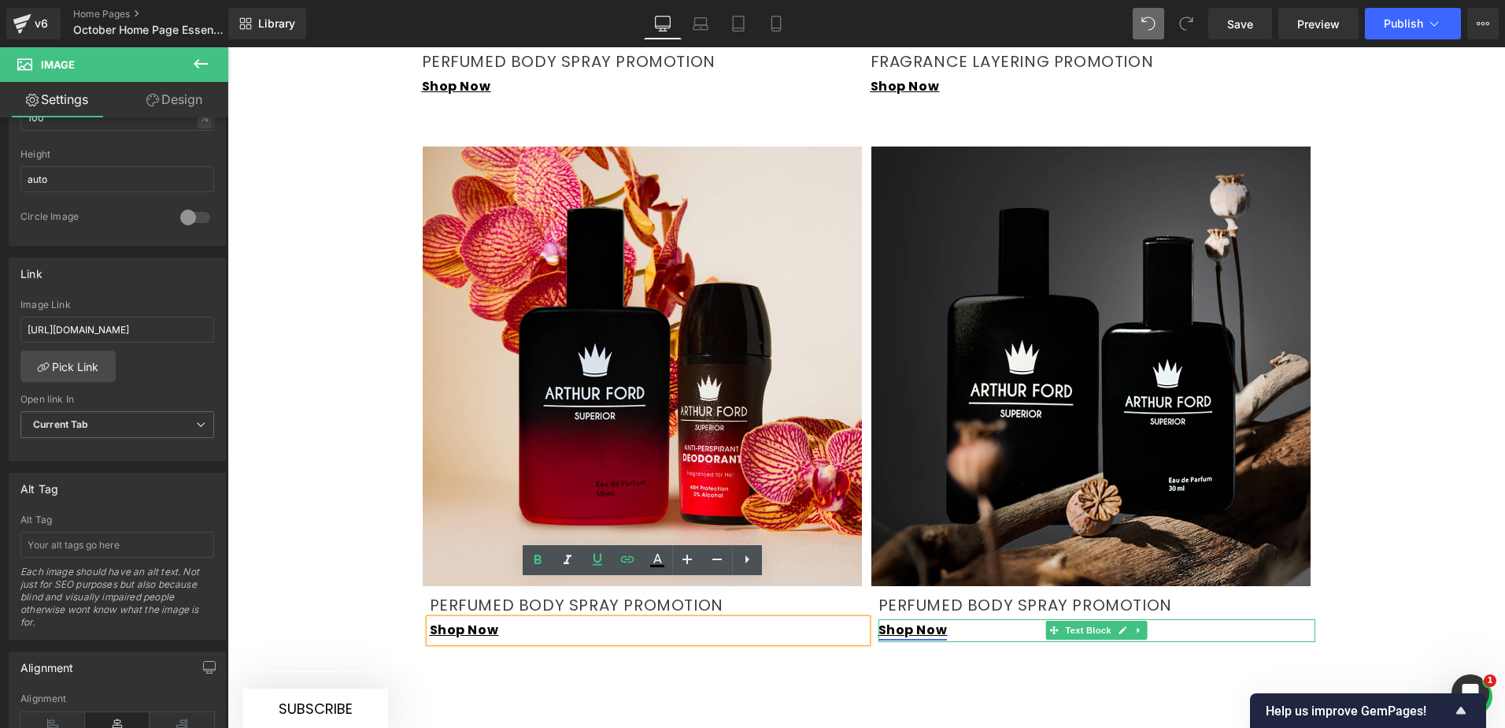
click at [935, 620] on link "Shop Now" at bounding box center [913, 629] width 69 height 18
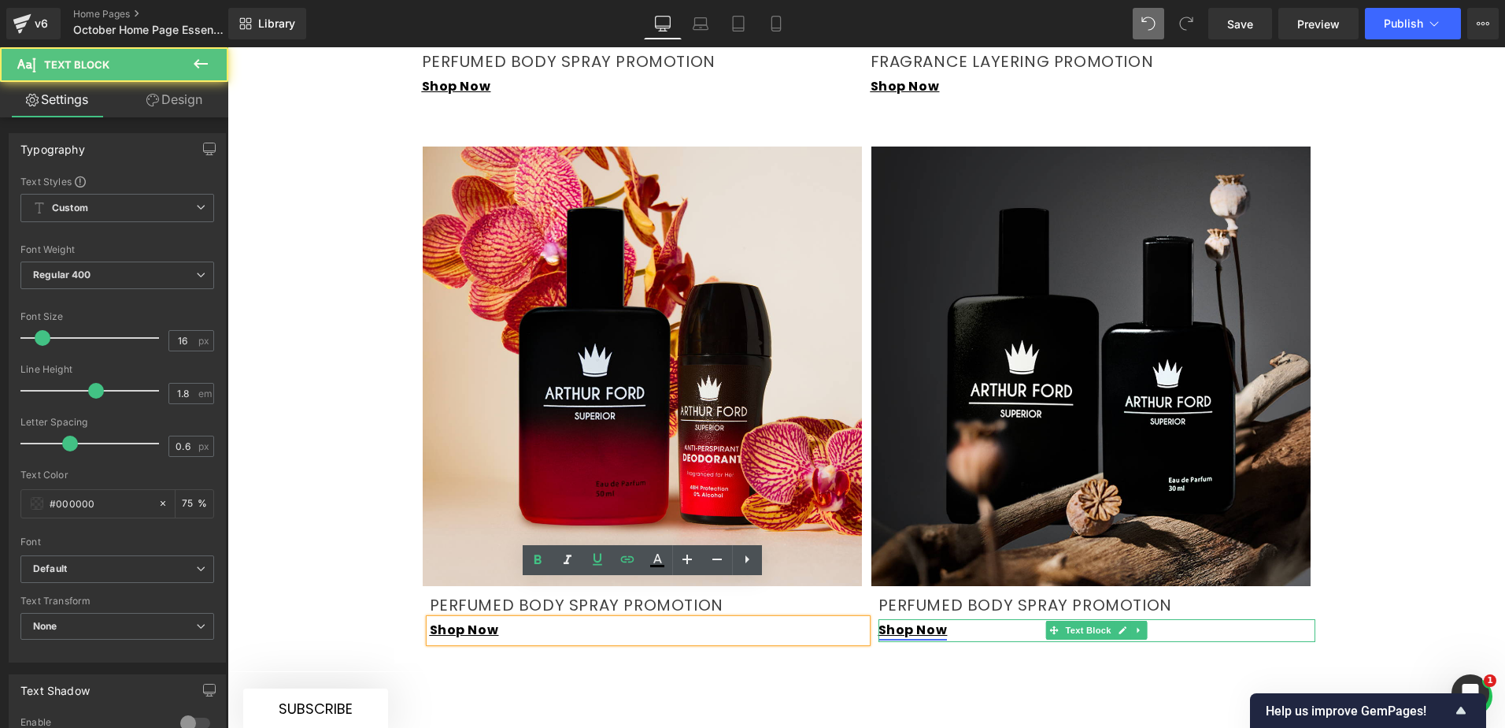
click at [905, 620] on link "Shop Now" at bounding box center [913, 629] width 69 height 18
click at [924, 620] on link "Shop Now" at bounding box center [913, 629] width 69 height 18
click at [1120, 625] on icon at bounding box center [1123, 629] width 9 height 9
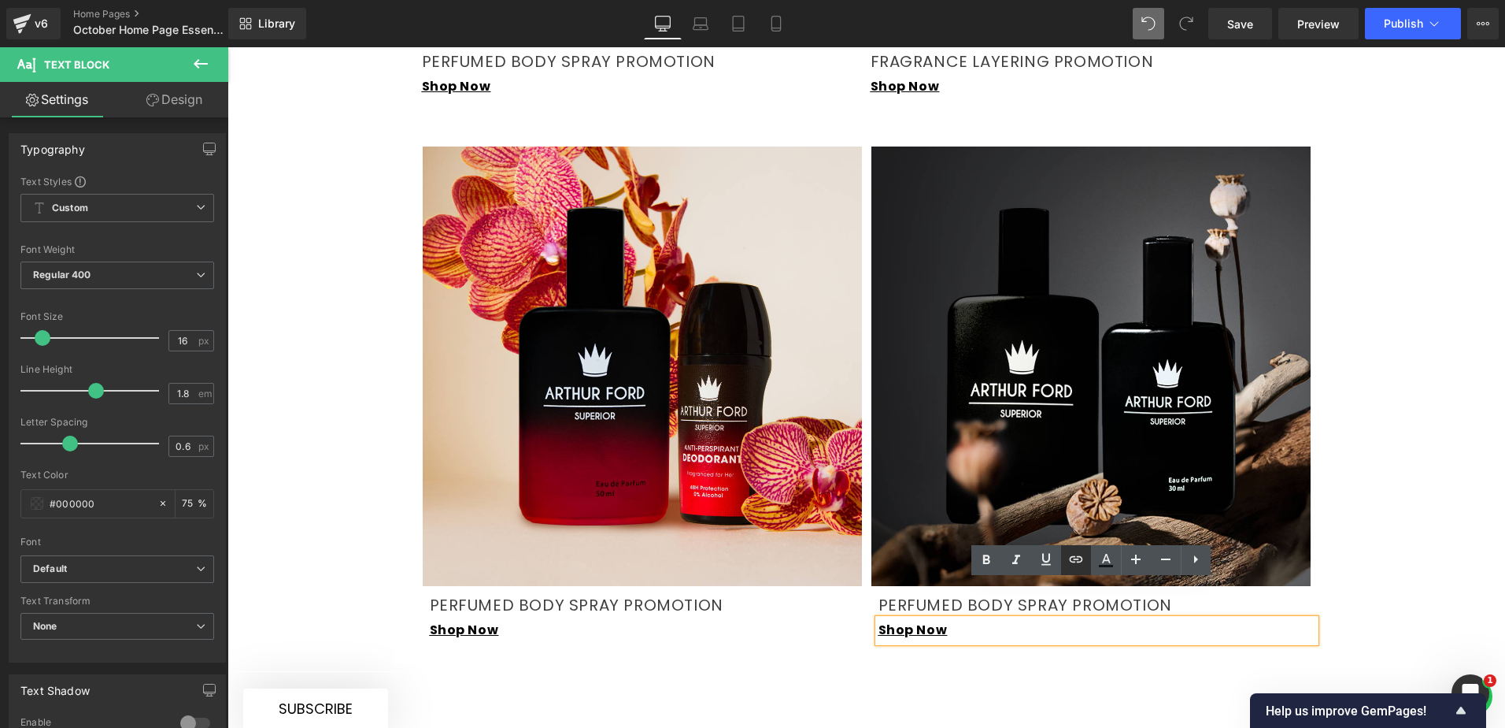
click at [1076, 558] on icon at bounding box center [1075, 559] width 13 height 6
click at [228, 47] on div at bounding box center [228, 47] width 0 height 0
click at [1057, 620] on link "[URL][DOMAIN_NAME] Shop Now" at bounding box center [993, 629] width 229 height 18
drag, startPoint x: 1046, startPoint y: 593, endPoint x: 868, endPoint y: 603, distance: 178.2
click at [879, 619] on div "[URL][DOMAIN_NAME] Shop Now" at bounding box center [1097, 630] width 437 height 23
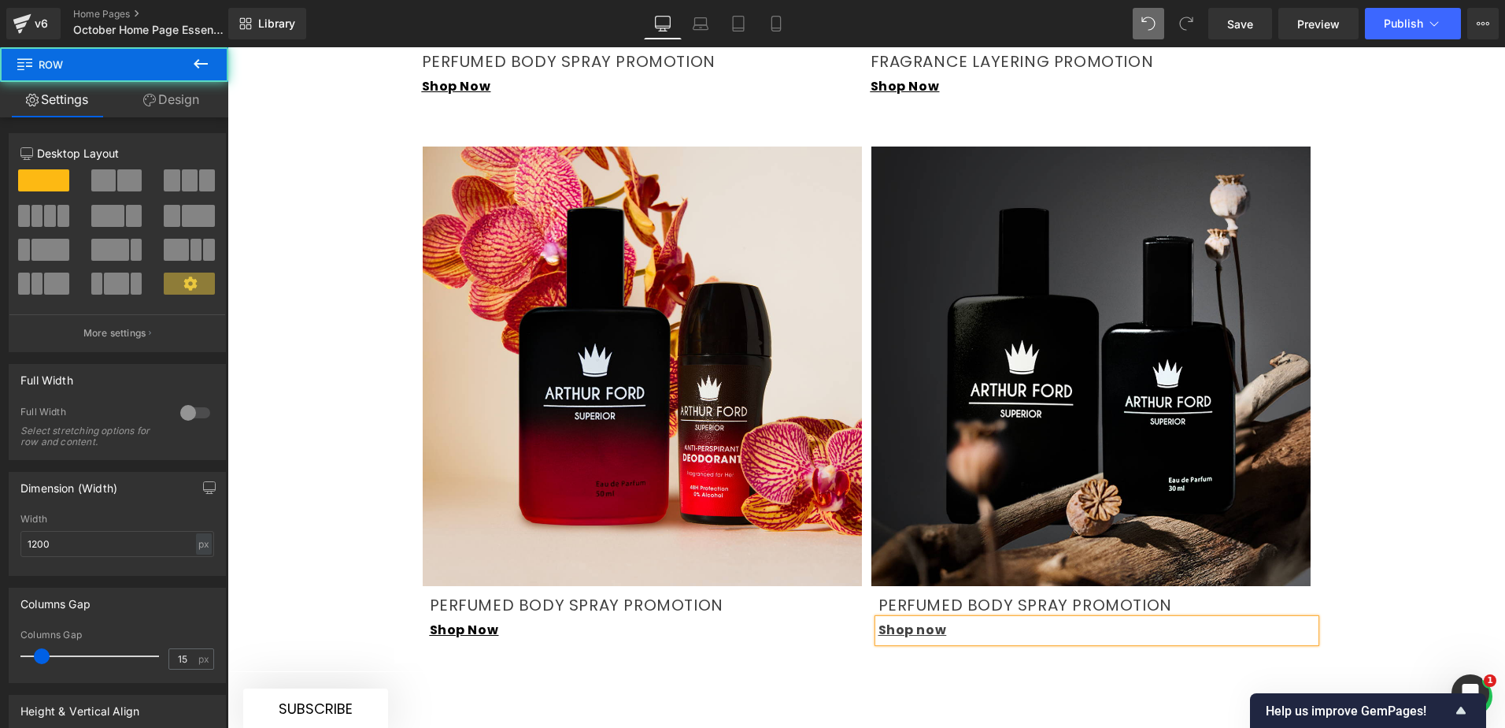
click at [920, 609] on div "Image PERFUMED BODY SPRAY PROMOTION Text Block Shop Now Text Block Image PERFUM…" at bounding box center [866, 383] width 921 height 531
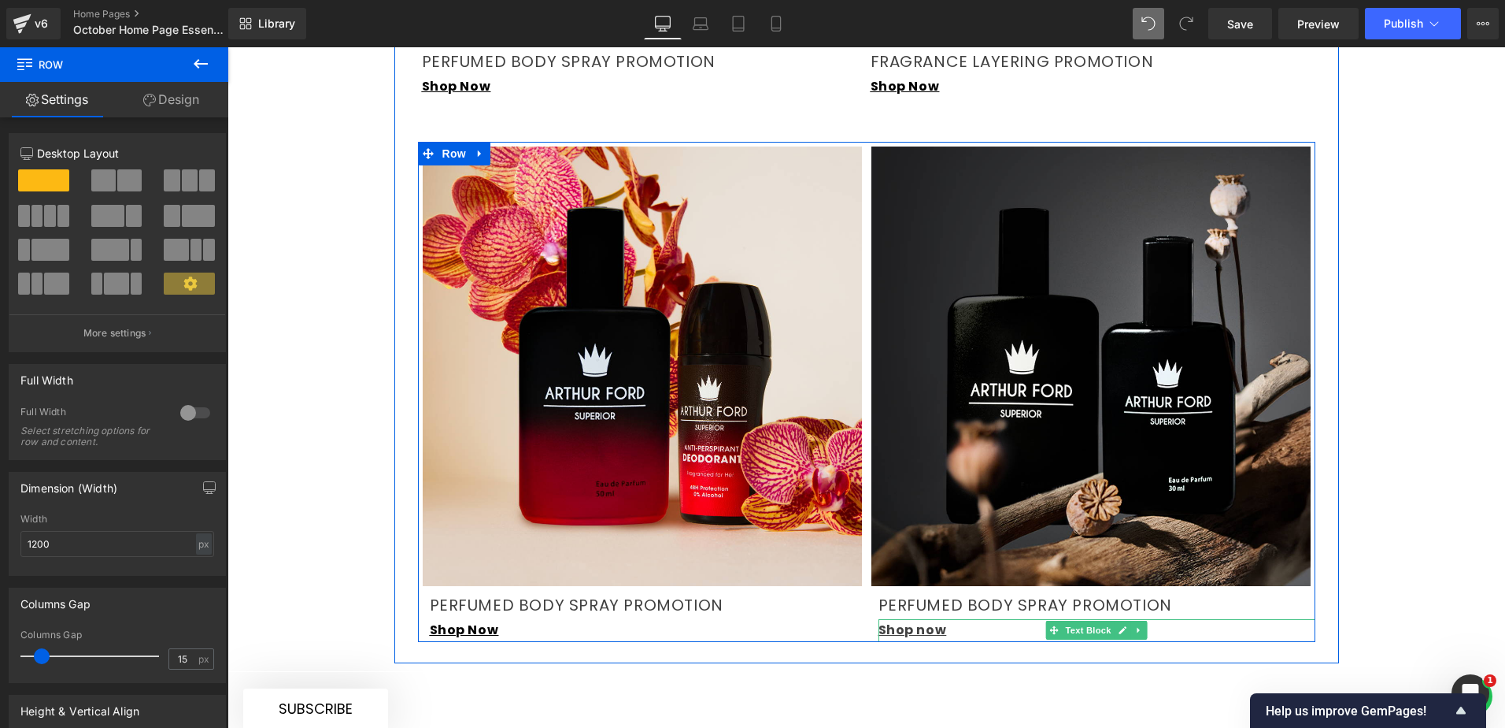
click at [920, 620] on u "Shop now" at bounding box center [913, 629] width 68 height 18
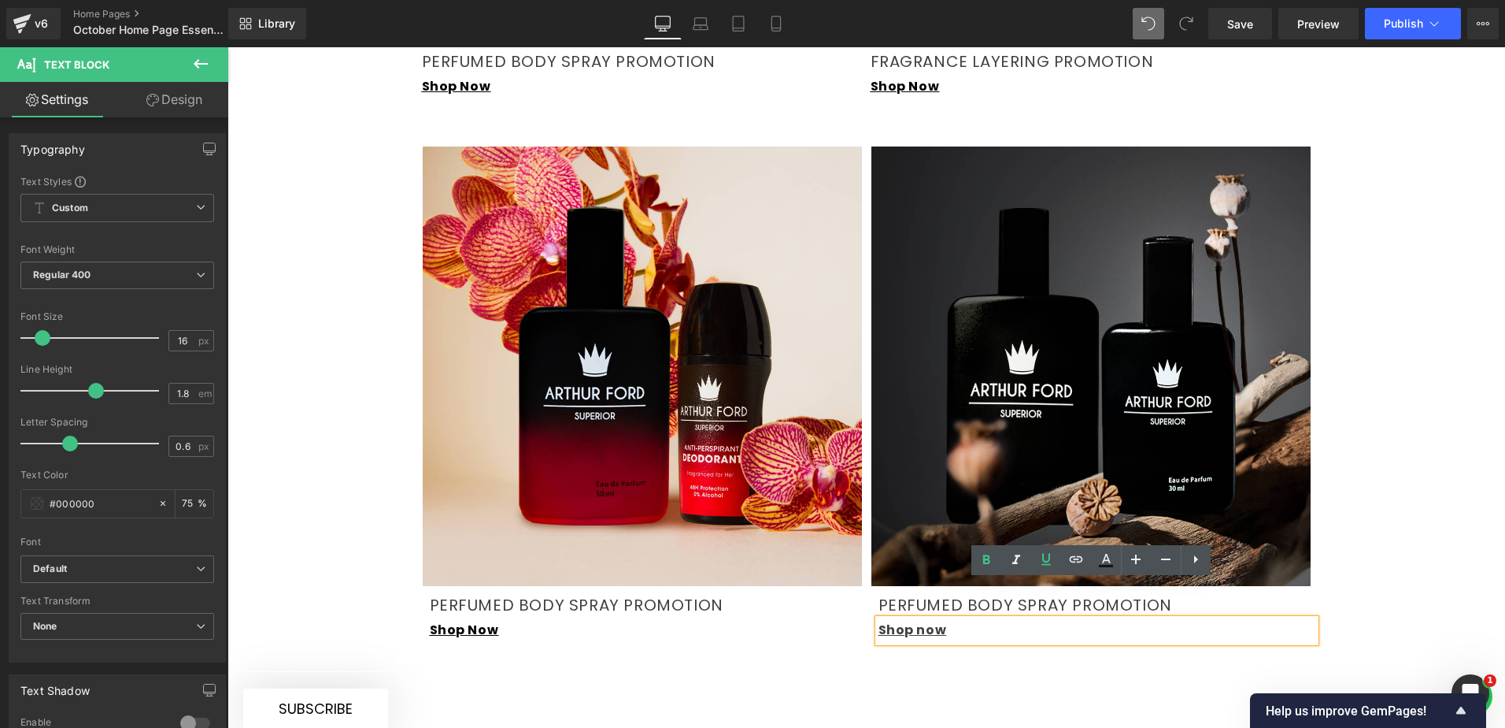
click at [931, 620] on u "Shop now" at bounding box center [913, 629] width 68 height 18
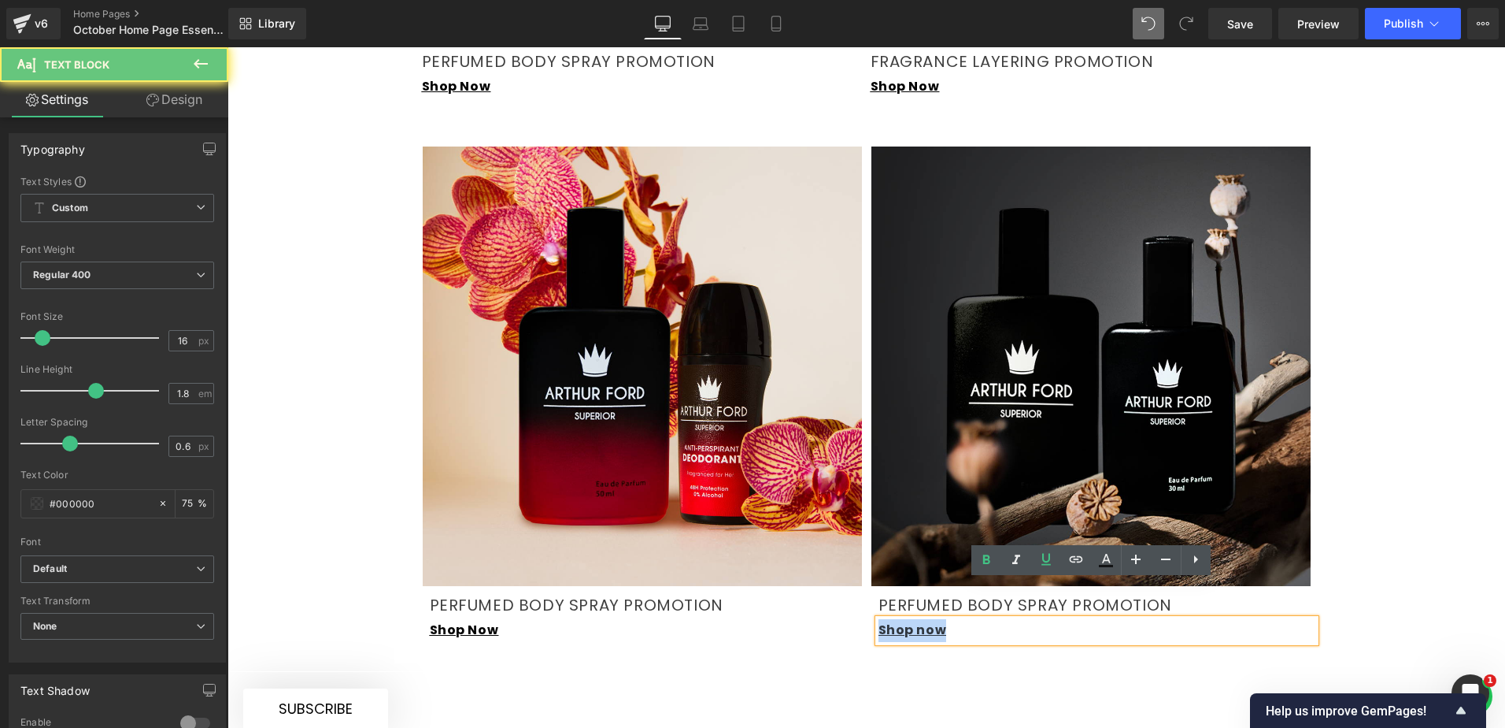
click at [931, 620] on u "Shop now" at bounding box center [913, 629] width 68 height 18
click at [1079, 557] on icon at bounding box center [1075, 559] width 13 height 6
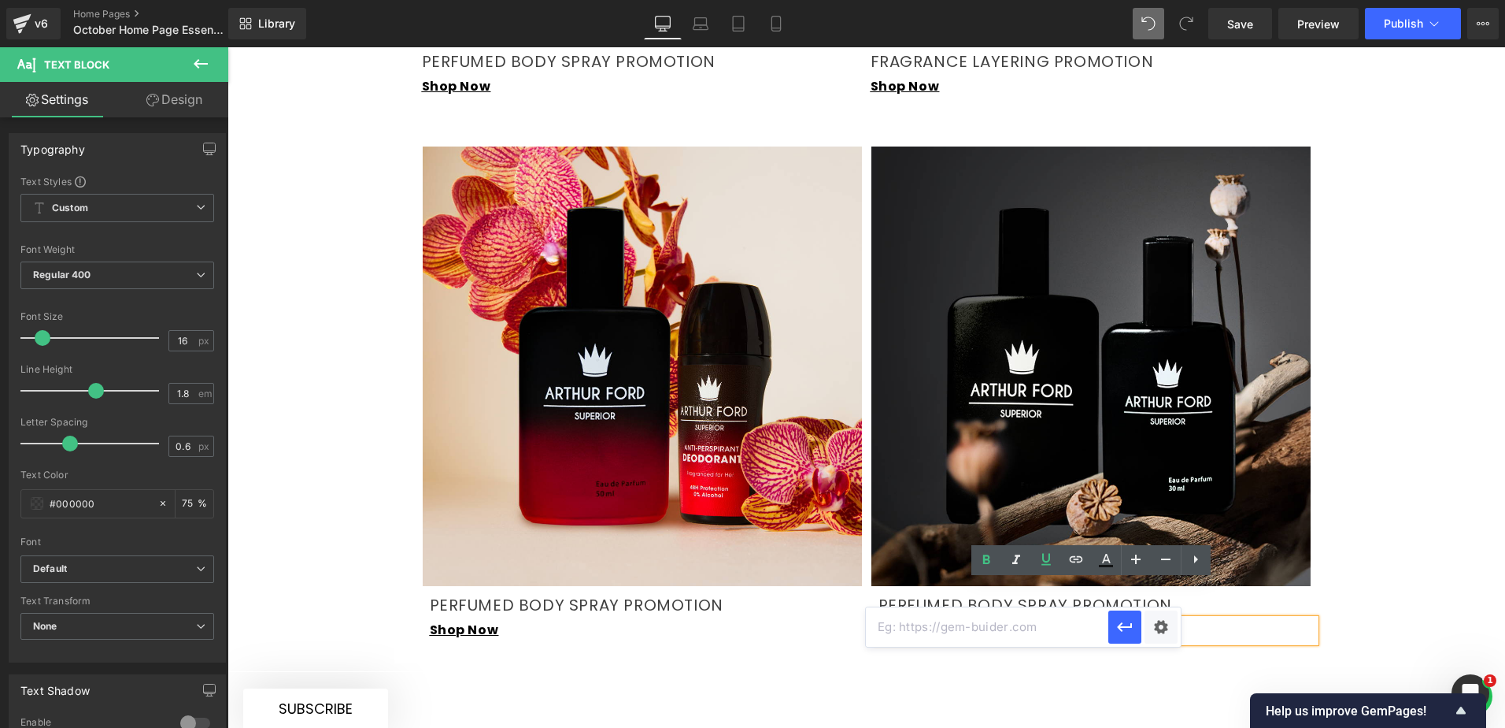
click at [1038, 621] on input "text" at bounding box center [987, 626] width 243 height 39
paste input "[URL][DOMAIN_NAME]"
click at [1125, 633] on icon "button" at bounding box center [1125, 626] width 19 height 19
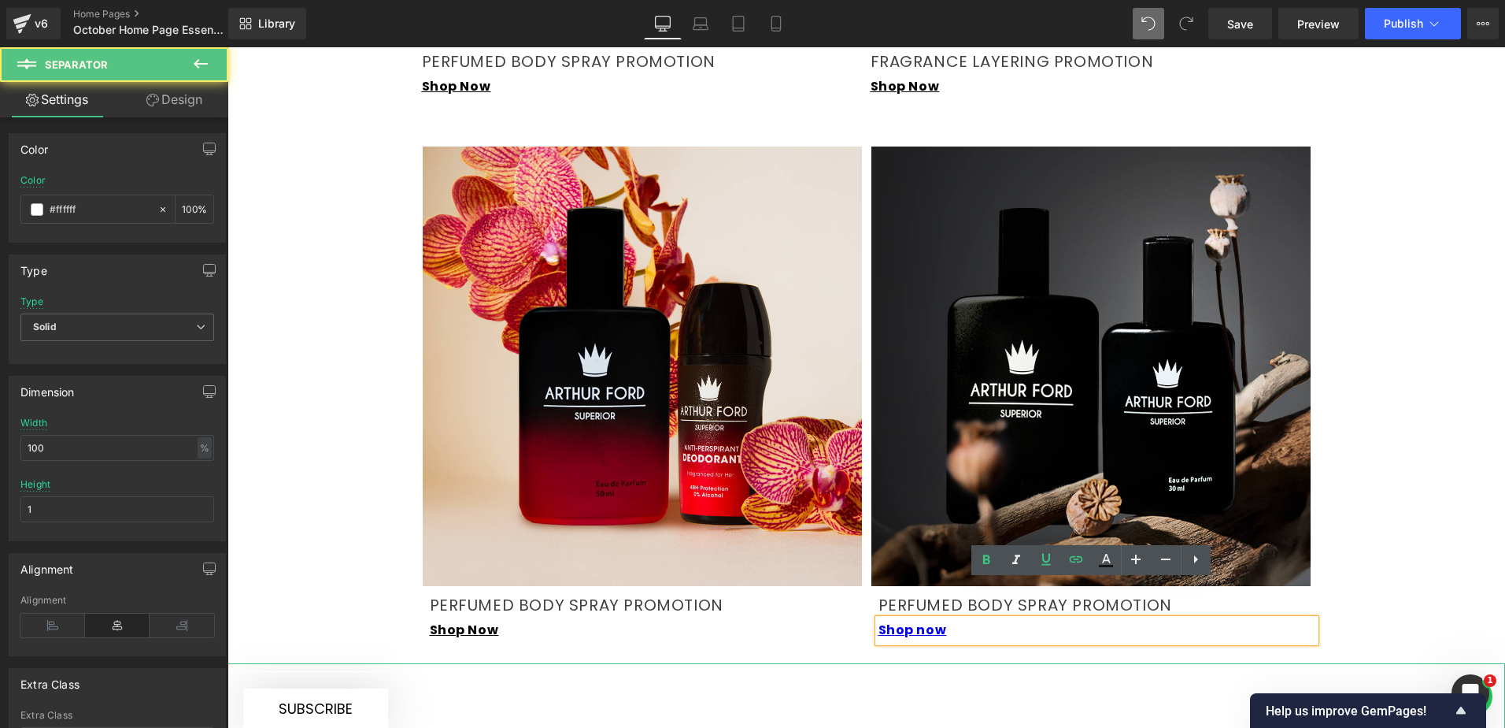
click at [1018, 663] on div at bounding box center [867, 738] width 1278 height 151
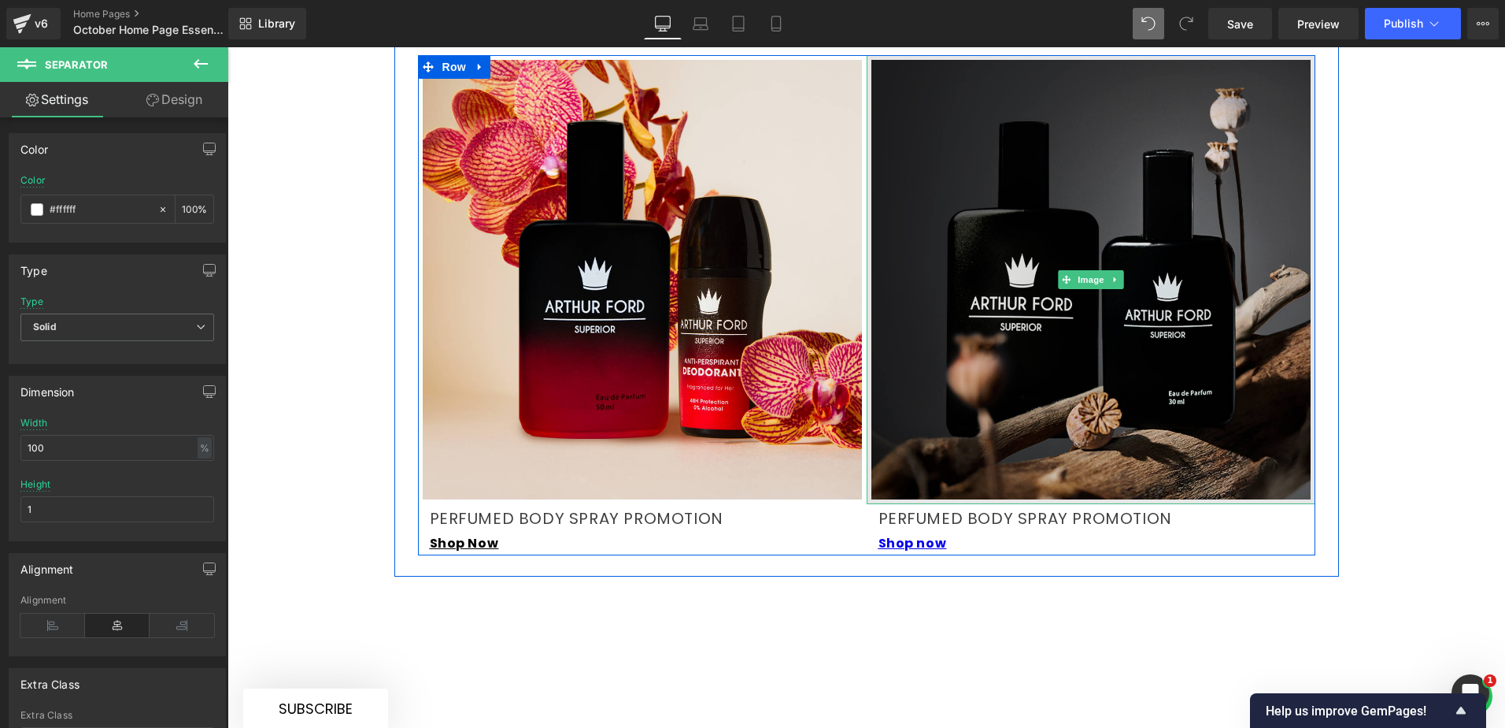
scroll to position [2519, 0]
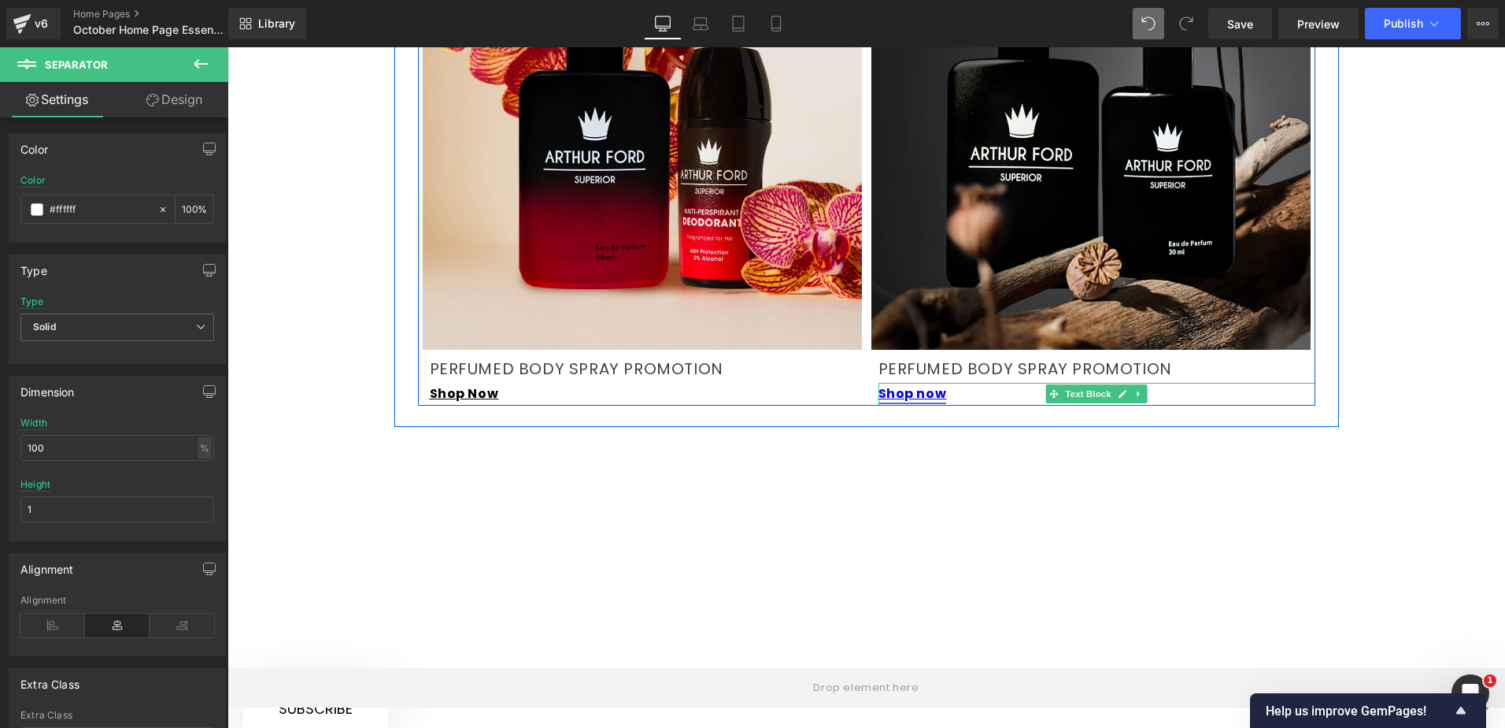
click at [928, 384] on link "Shop now" at bounding box center [913, 393] width 68 height 18
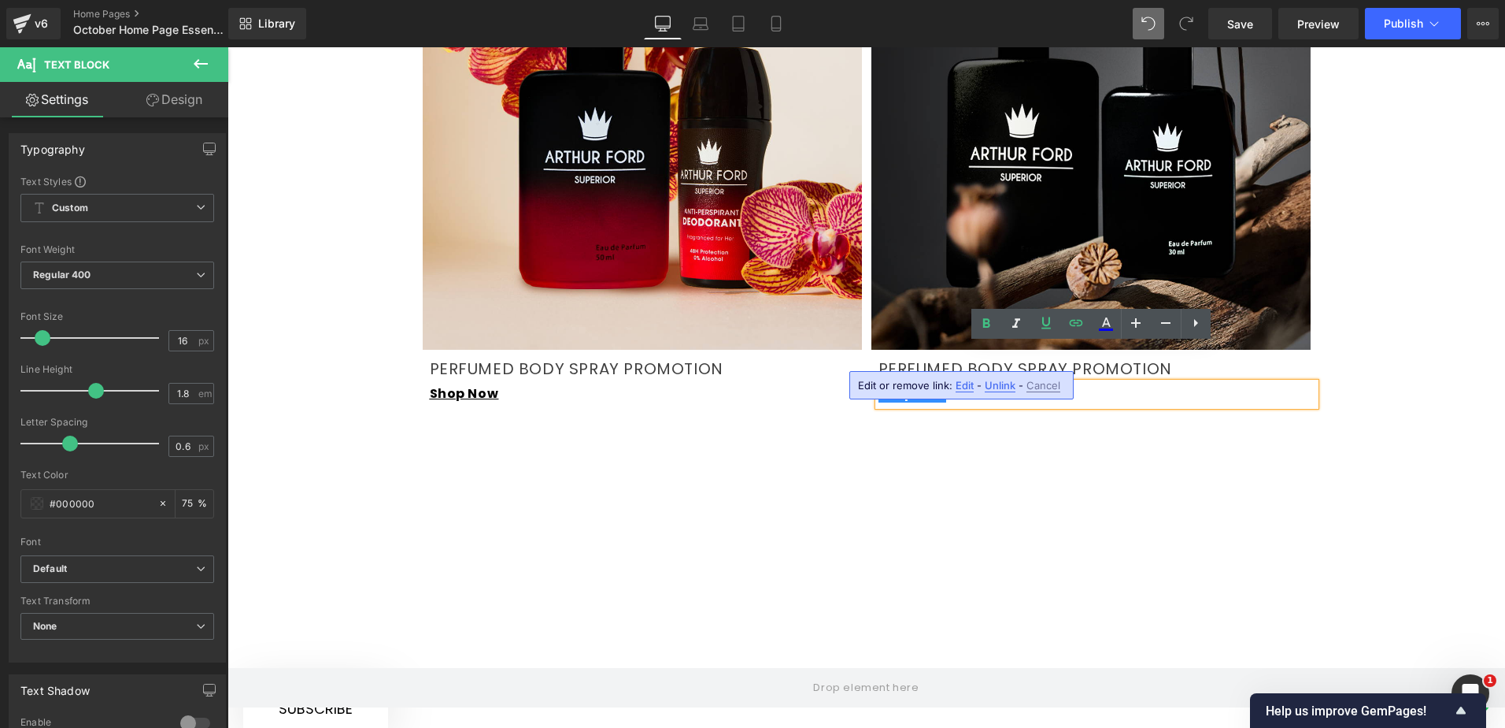
click at [967, 384] on span "Edit" at bounding box center [965, 385] width 18 height 13
type input "[URL][DOMAIN_NAME]"
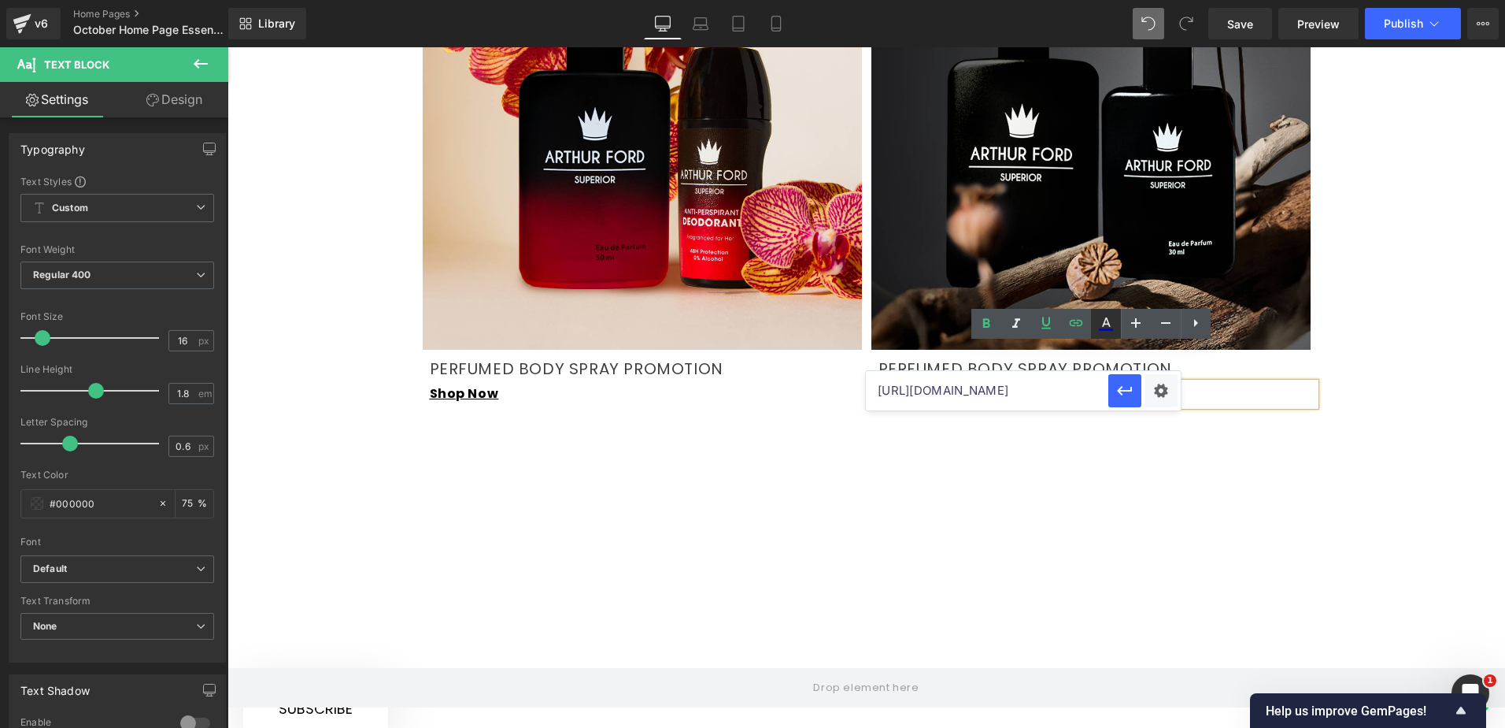
click at [1105, 330] on icon at bounding box center [1106, 329] width 14 height 2
click at [1103, 326] on icon at bounding box center [1106, 321] width 9 height 9
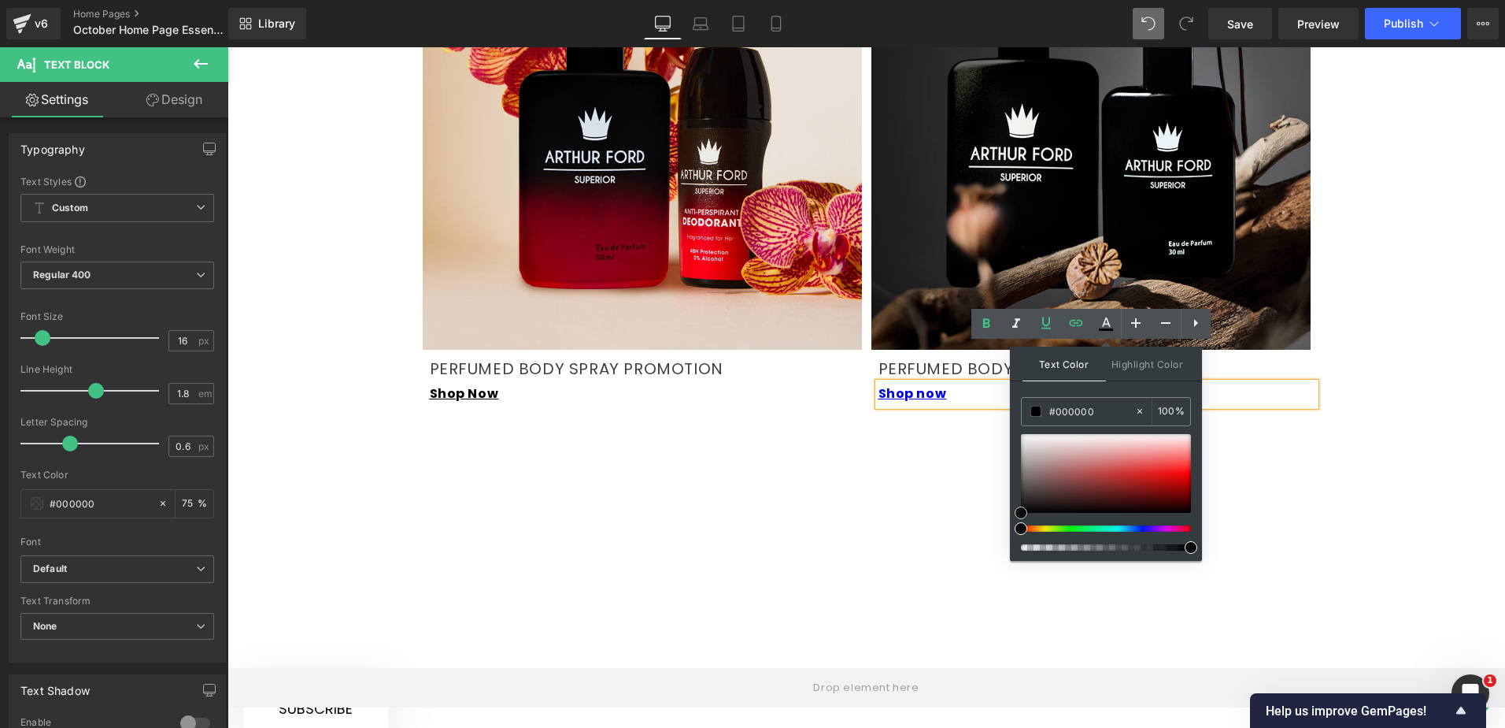
drag, startPoint x: 1020, startPoint y: 495, endPoint x: 1020, endPoint y: 520, distance: 25.2
click at [1020, 520] on div "Text Color Highlight Color rgba(0, 0, 0, 1) #000000 100 % transparent transpare…" at bounding box center [1106, 453] width 192 height 214
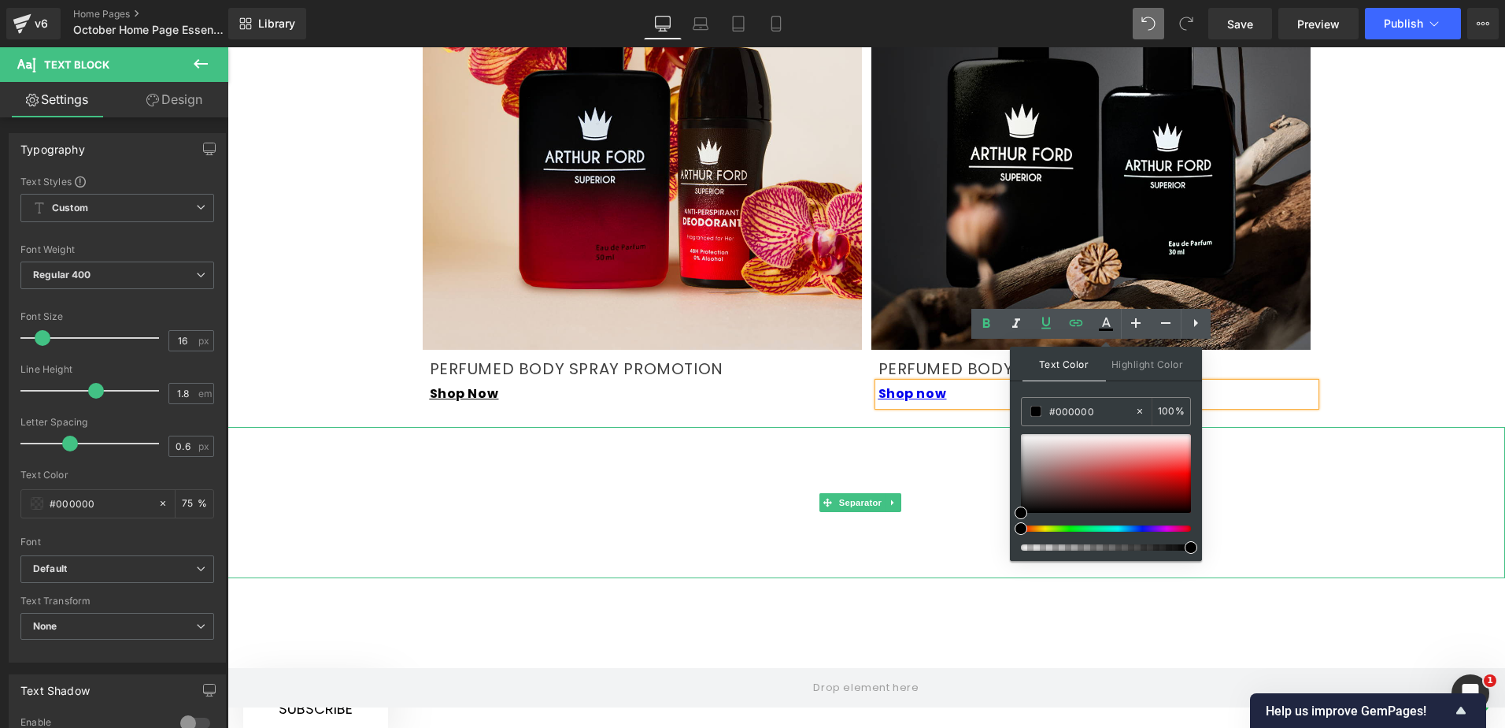
click at [946, 435] on hr at bounding box center [867, 506] width 1278 height 143
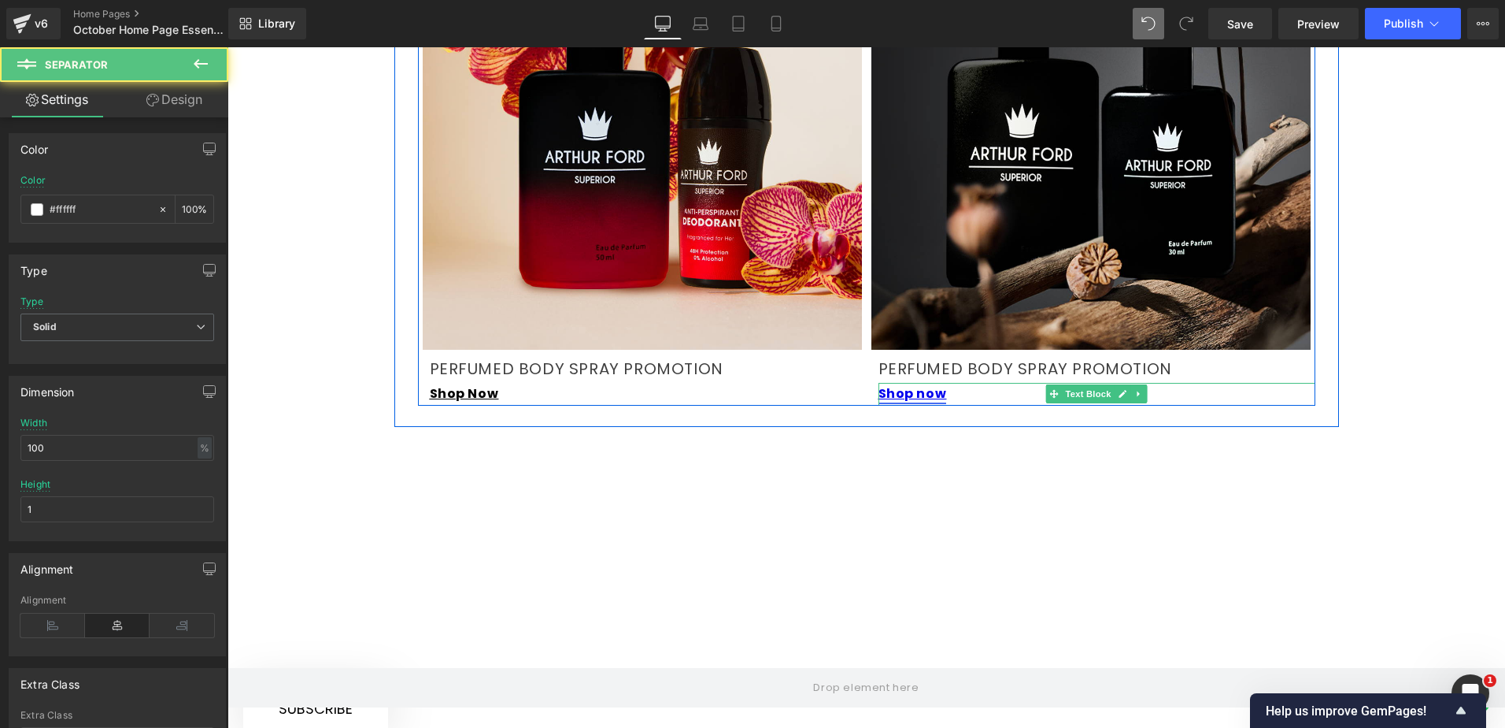
click at [930, 384] on link "Shop now" at bounding box center [913, 393] width 68 height 18
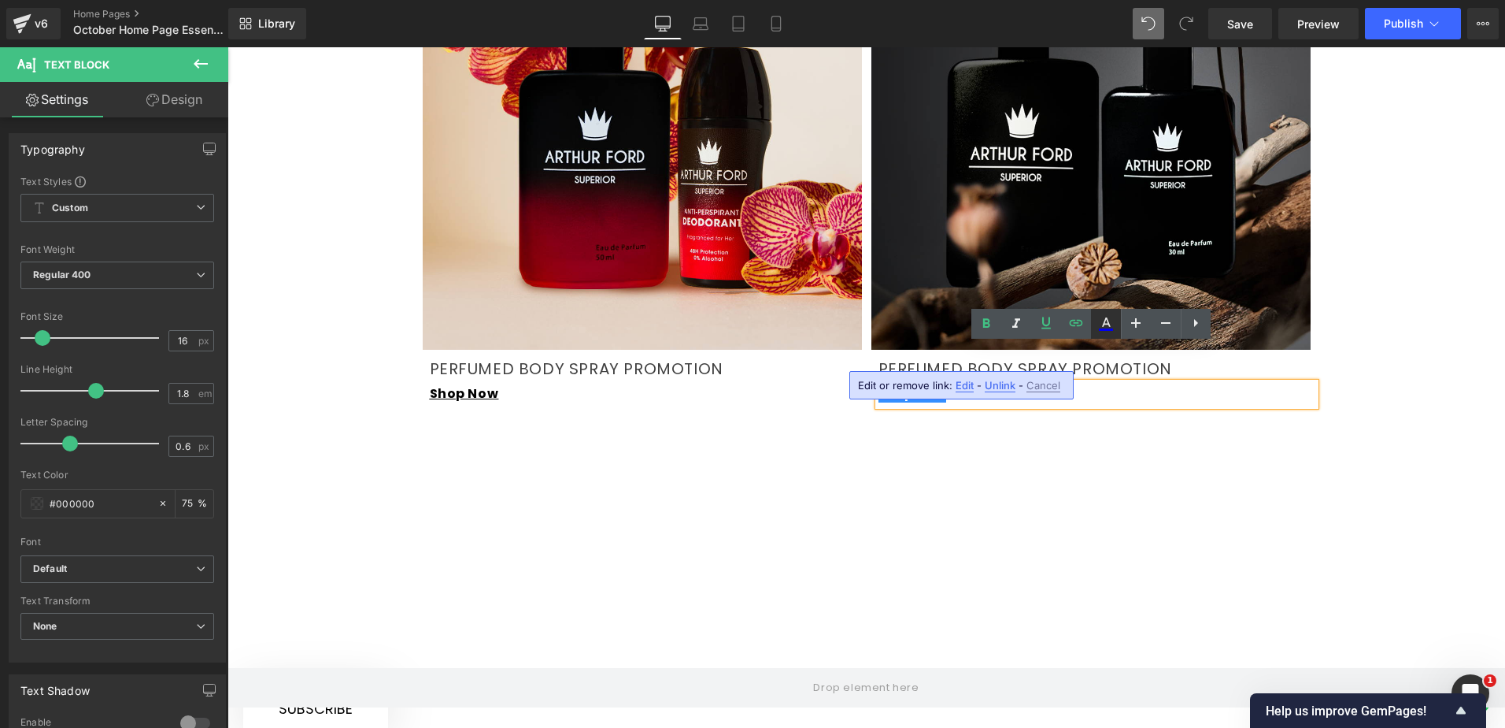
click at [1106, 322] on icon at bounding box center [1106, 323] width 19 height 19
type input "#ffffff"
type input "100"
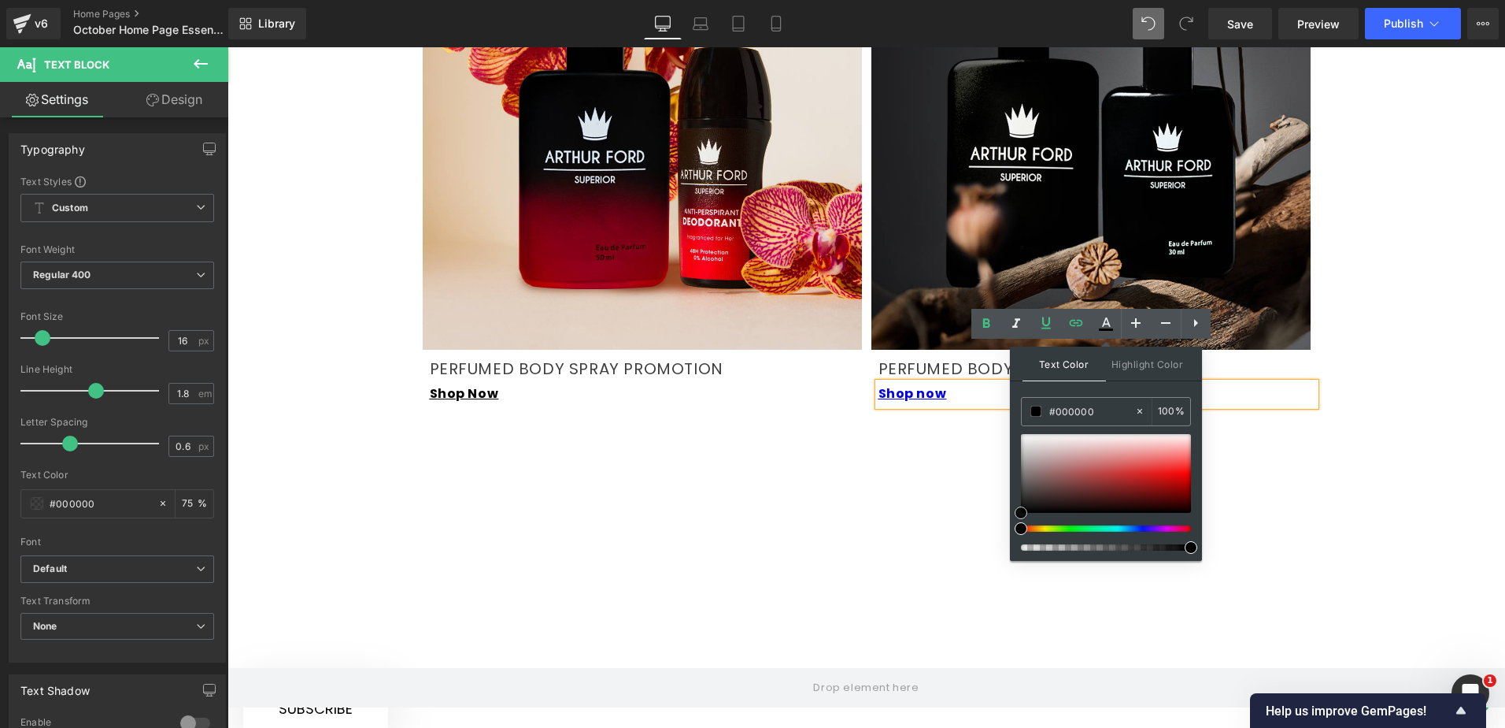
drag, startPoint x: 1027, startPoint y: 506, endPoint x: 1020, endPoint y: 515, distance: 10.7
click at [1021, 513] on div at bounding box center [1106, 473] width 170 height 79
click at [1034, 409] on span at bounding box center [1036, 410] width 11 height 11
click at [1069, 383] on div "Text Color Highlight Color rgba(0, 0, 0, 1) #000000 100 % transparent transpare…" at bounding box center [1106, 453] width 192 height 214
click at [1234, 383] on div "Shop now" at bounding box center [1097, 394] width 437 height 23
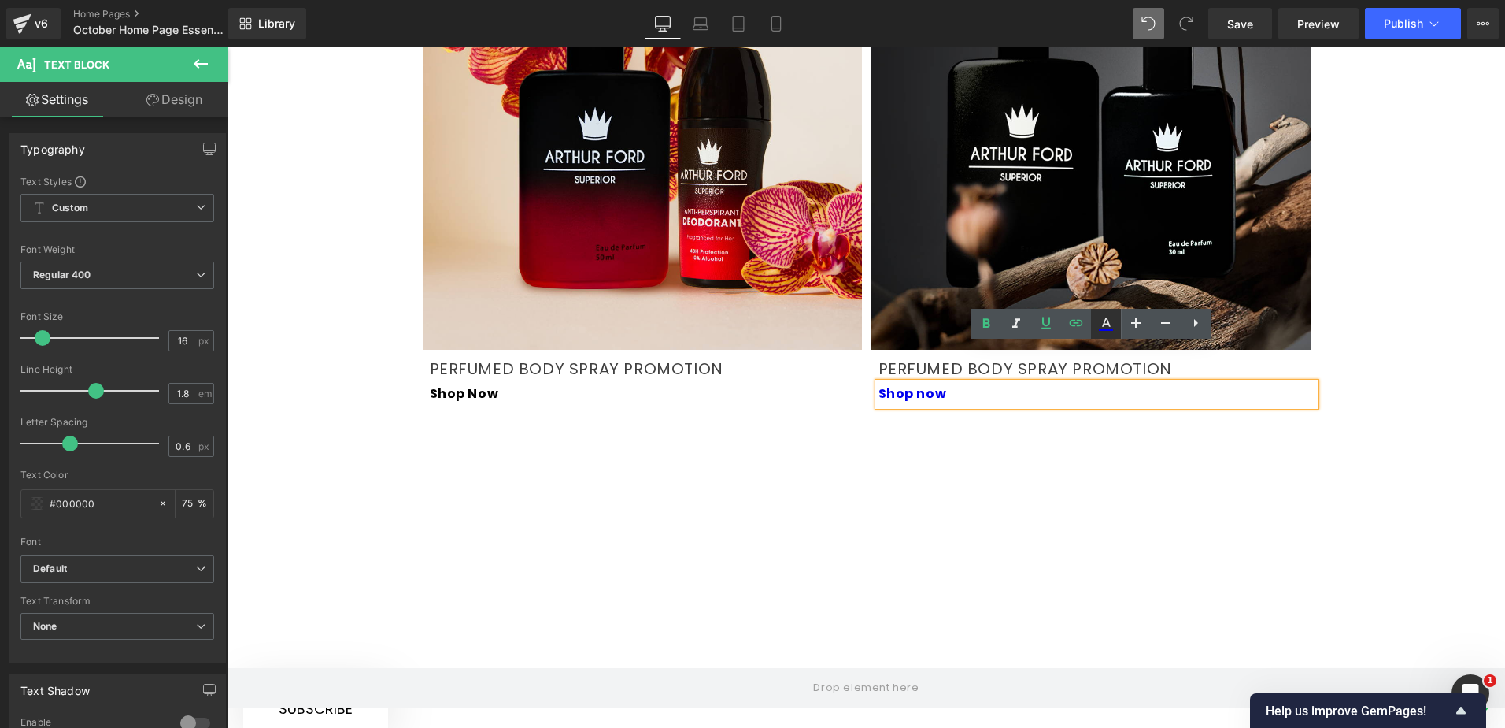
click at [1112, 325] on icon at bounding box center [1106, 323] width 19 height 19
type input "#0000ee"
type input "100"
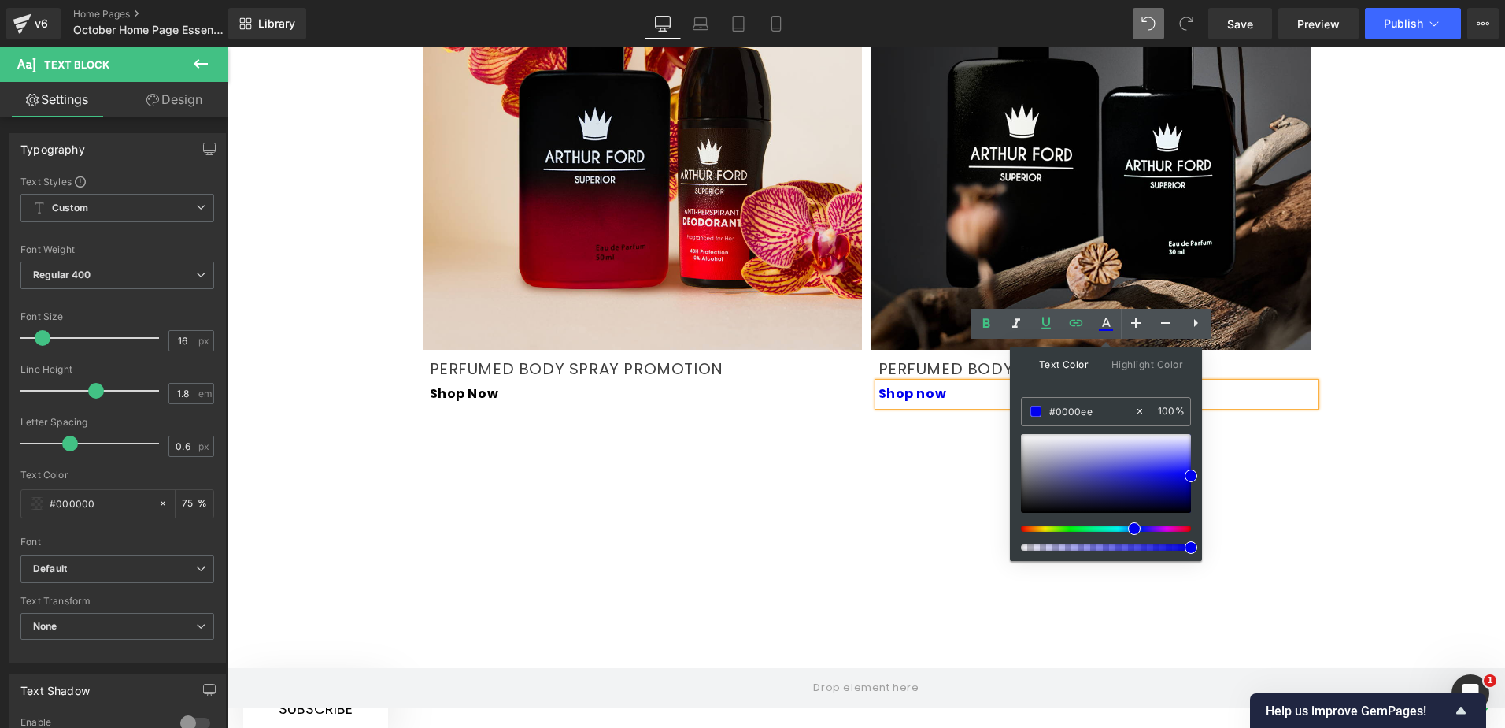
click at [1037, 409] on span at bounding box center [1036, 410] width 11 height 11
click at [1139, 408] on icon at bounding box center [1140, 410] width 11 height 11
type input "none"
type input "0"
type input "#26262b"
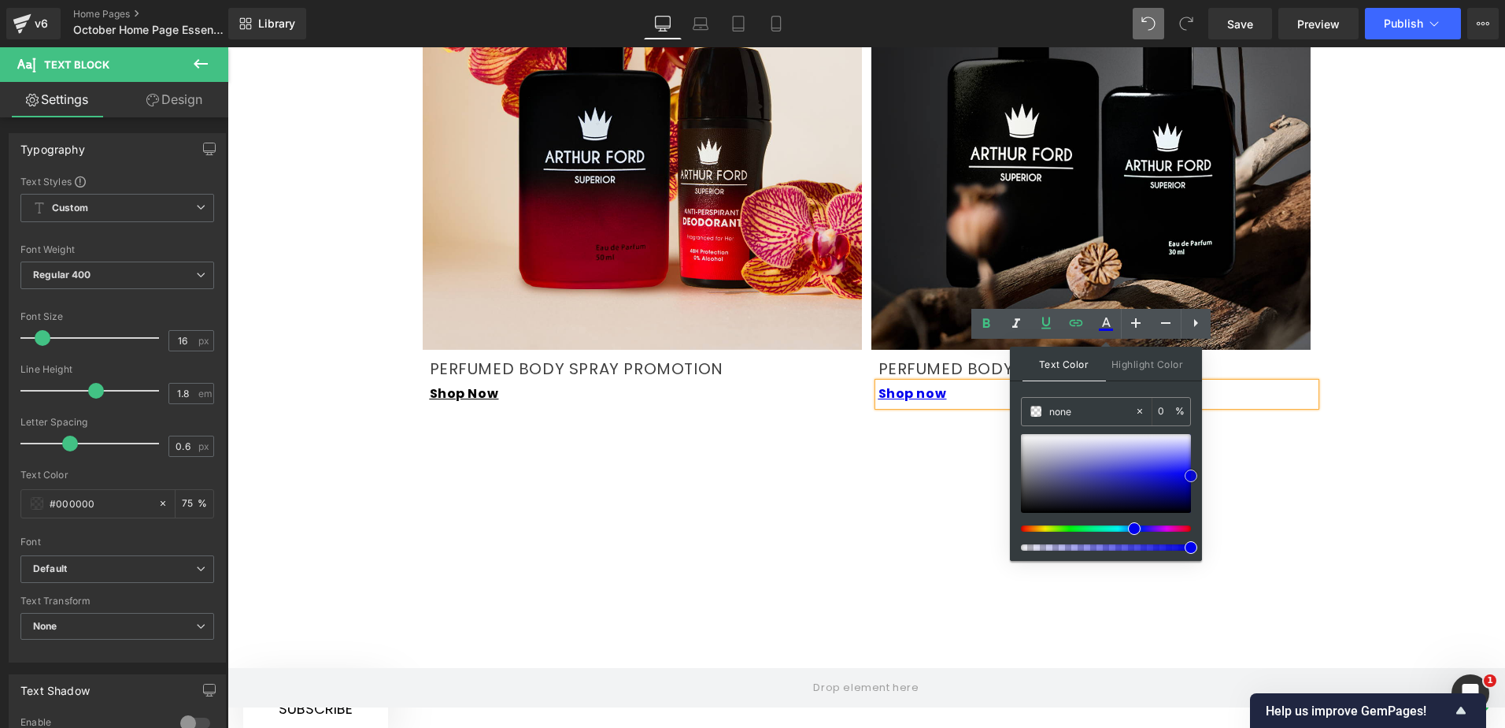
type input "100"
type input "#000000"
drag, startPoint x: 1027, startPoint y: 503, endPoint x: 1021, endPoint y: 510, distance: 9.5
click at [1022, 513] on div at bounding box center [1106, 473] width 170 height 79
click at [1192, 546] on span at bounding box center [1191, 547] width 13 height 13
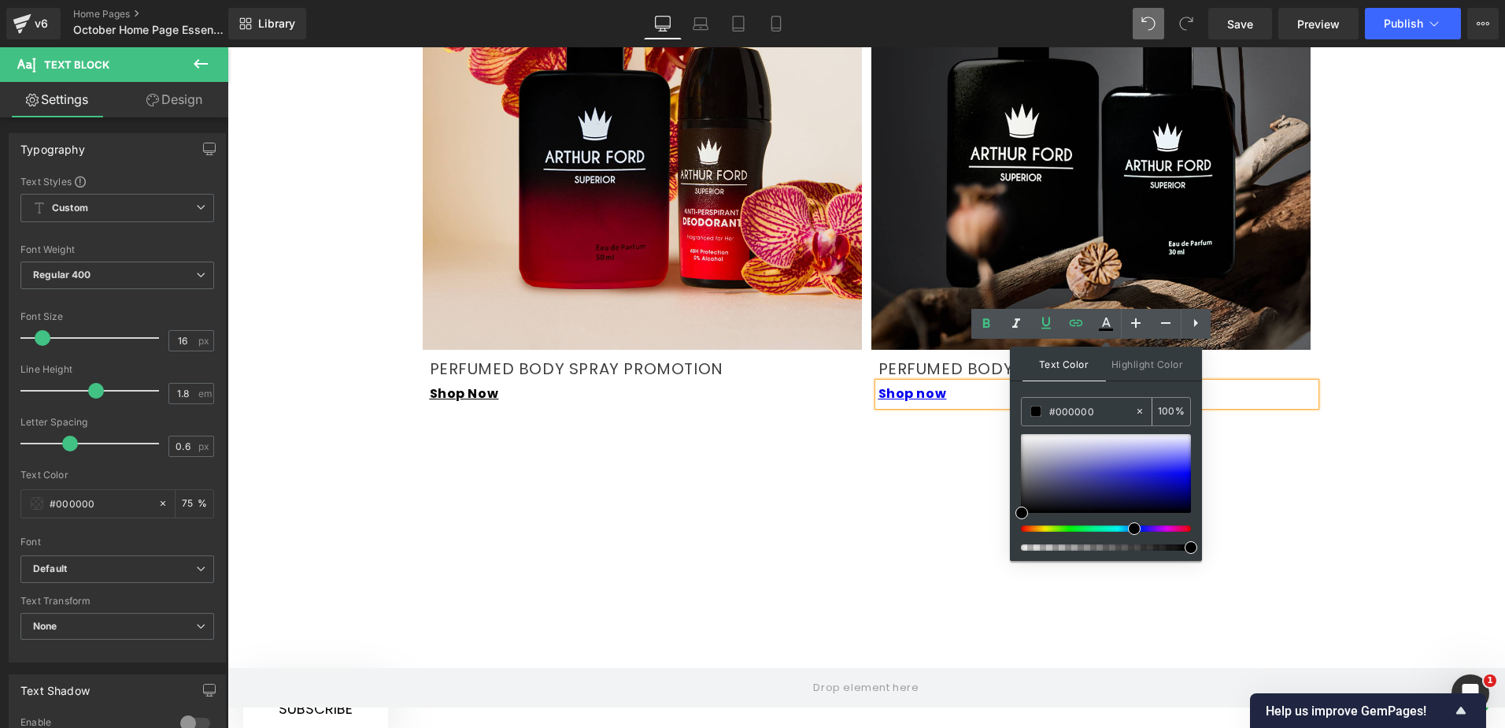
drag, startPoint x: 1068, startPoint y: 417, endPoint x: 1039, endPoint y: 418, distance: 28.4
click at [1039, 418] on div "#000000" at bounding box center [1078, 412] width 113 height 28
click at [1134, 372] on span "Highlight Color" at bounding box center [1147, 363] width 83 height 34
click at [1081, 369] on span "Text Color" at bounding box center [1064, 363] width 83 height 34
click at [1111, 330] on icon at bounding box center [1106, 329] width 14 height 2
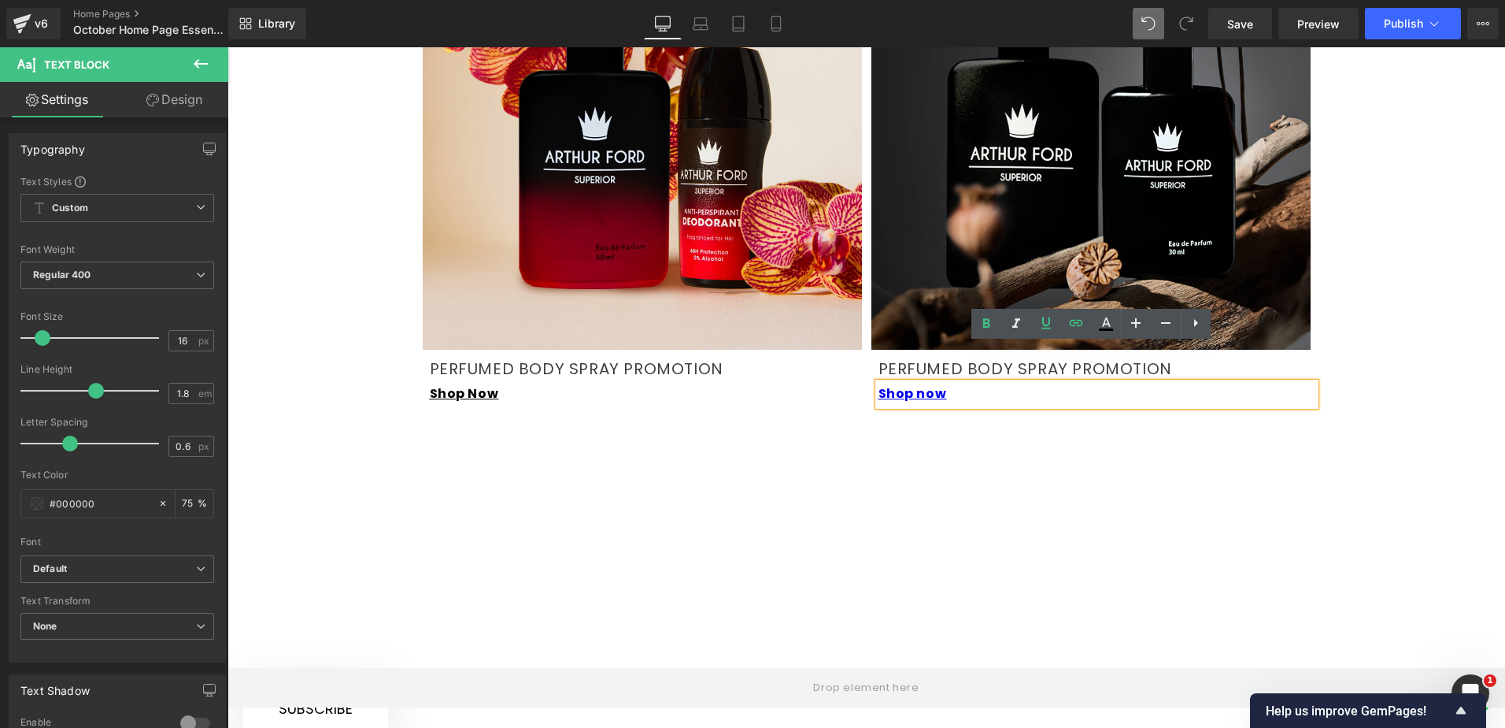
click at [949, 383] on div "Shop now" at bounding box center [1097, 394] width 437 height 23
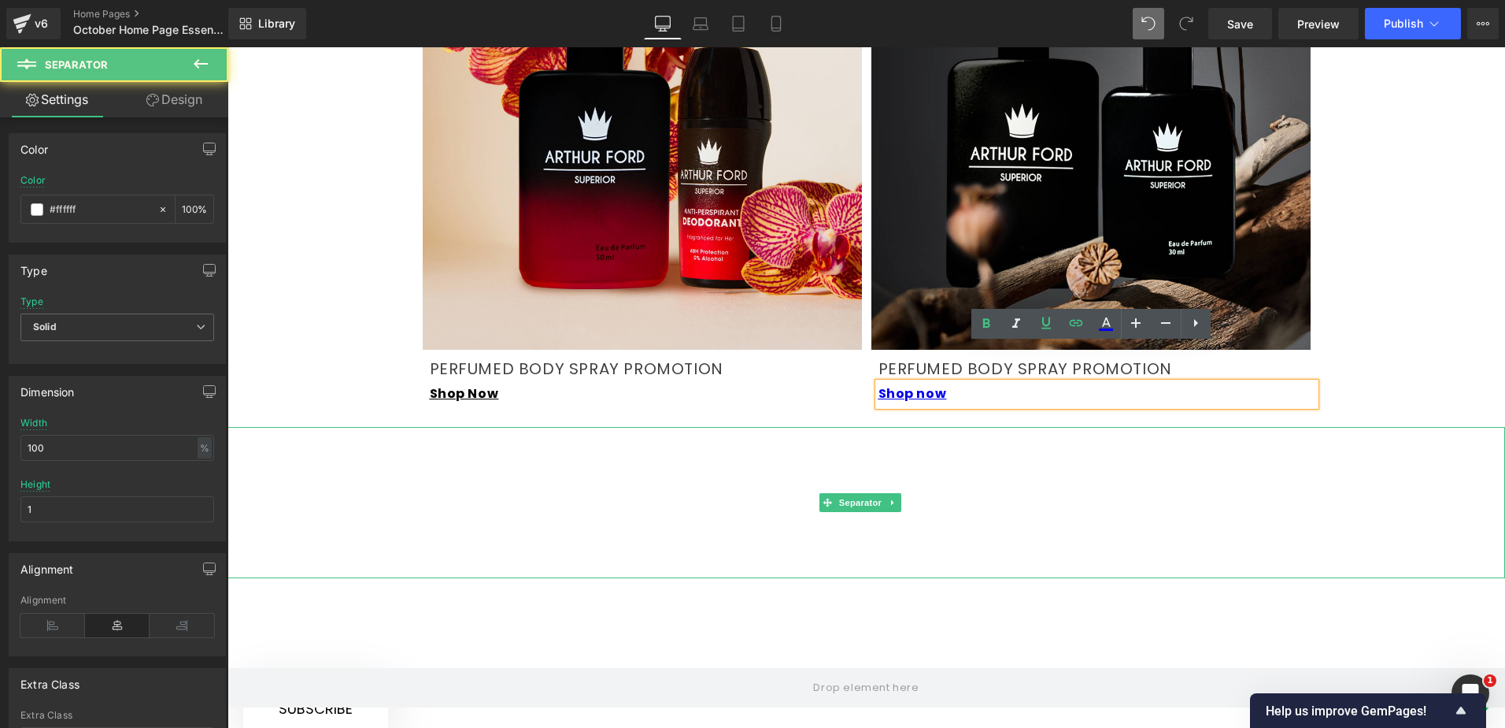
click at [1018, 435] on hr at bounding box center [867, 506] width 1278 height 143
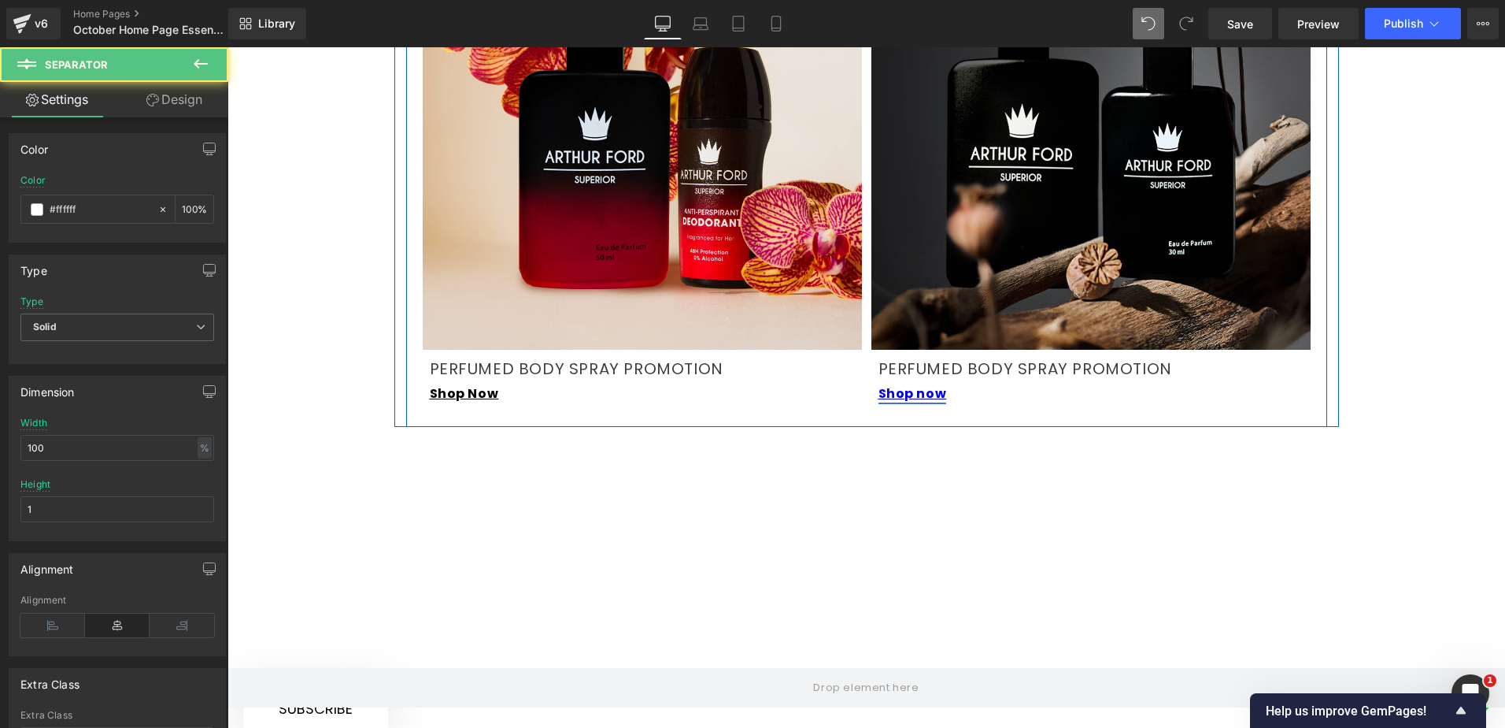
click at [924, 384] on link "Shop now" at bounding box center [913, 393] width 68 height 18
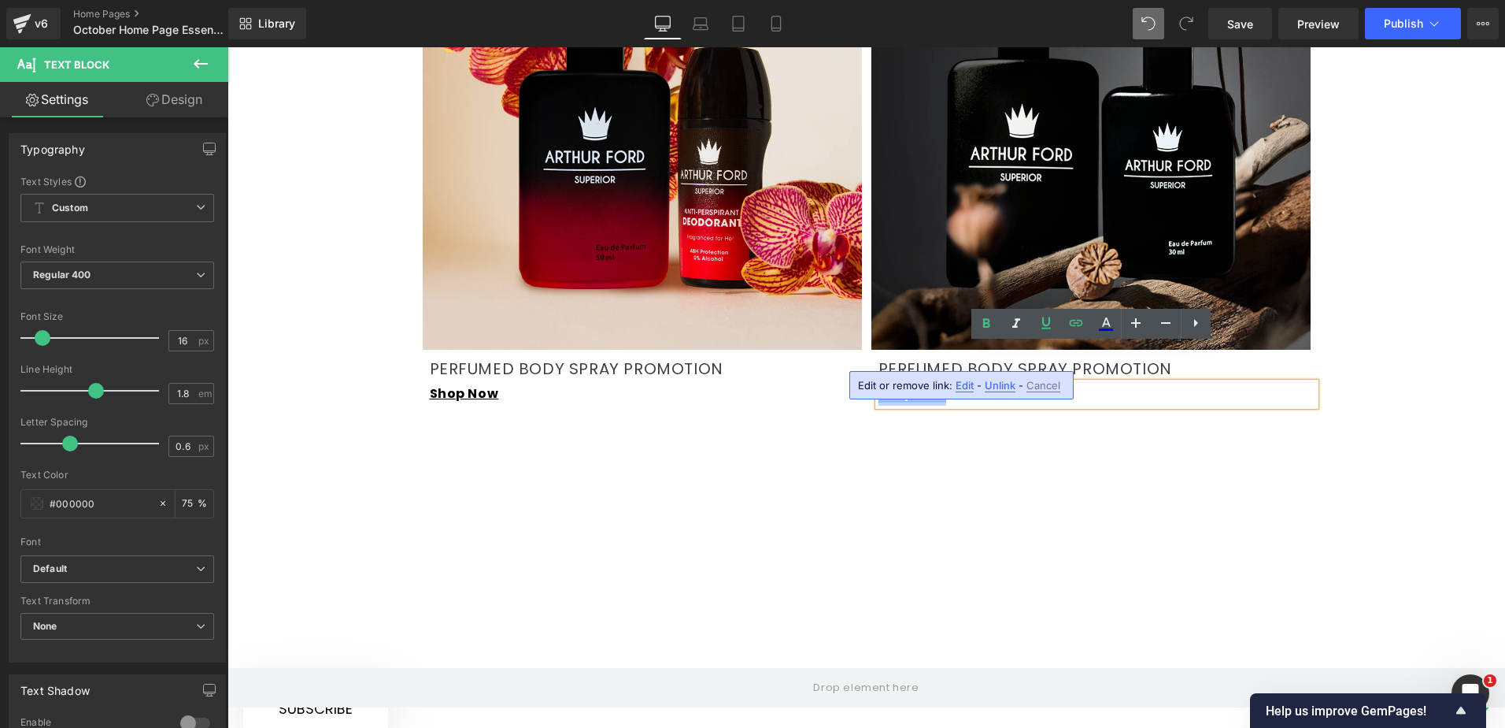
drag, startPoint x: 947, startPoint y: 357, endPoint x: 837, endPoint y: 354, distance: 110.3
click at [837, 354] on div "Image PERFUMED BODY SPRAY PROMOTION Text Block Shop Now Text Block Image PERFUM…" at bounding box center [867, 156] width 898 height 500
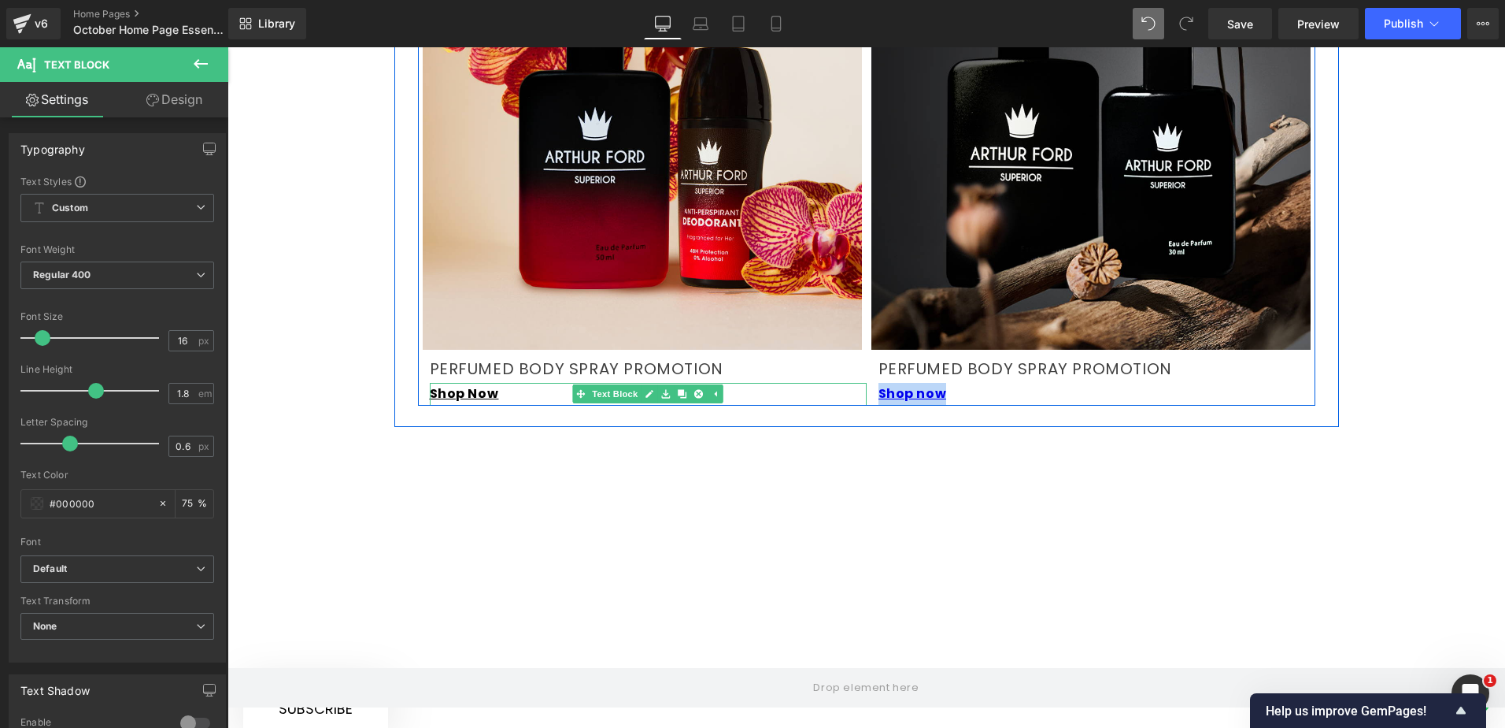
click at [517, 363] on div "Image PERFUMED BODY SPRAY PROMOTION Text Block Shop Now Text Block Image PERFUM…" at bounding box center [867, 156] width 898 height 500
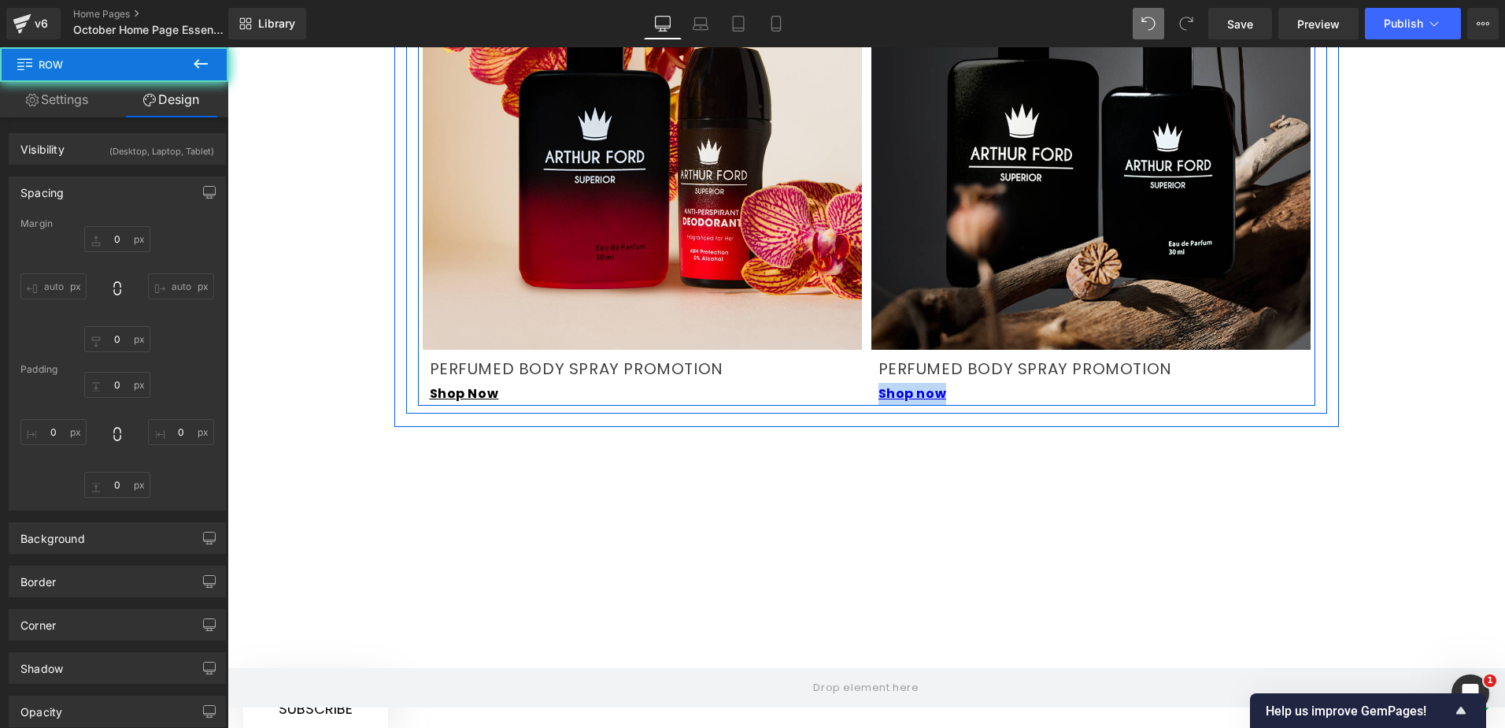
type input "0"
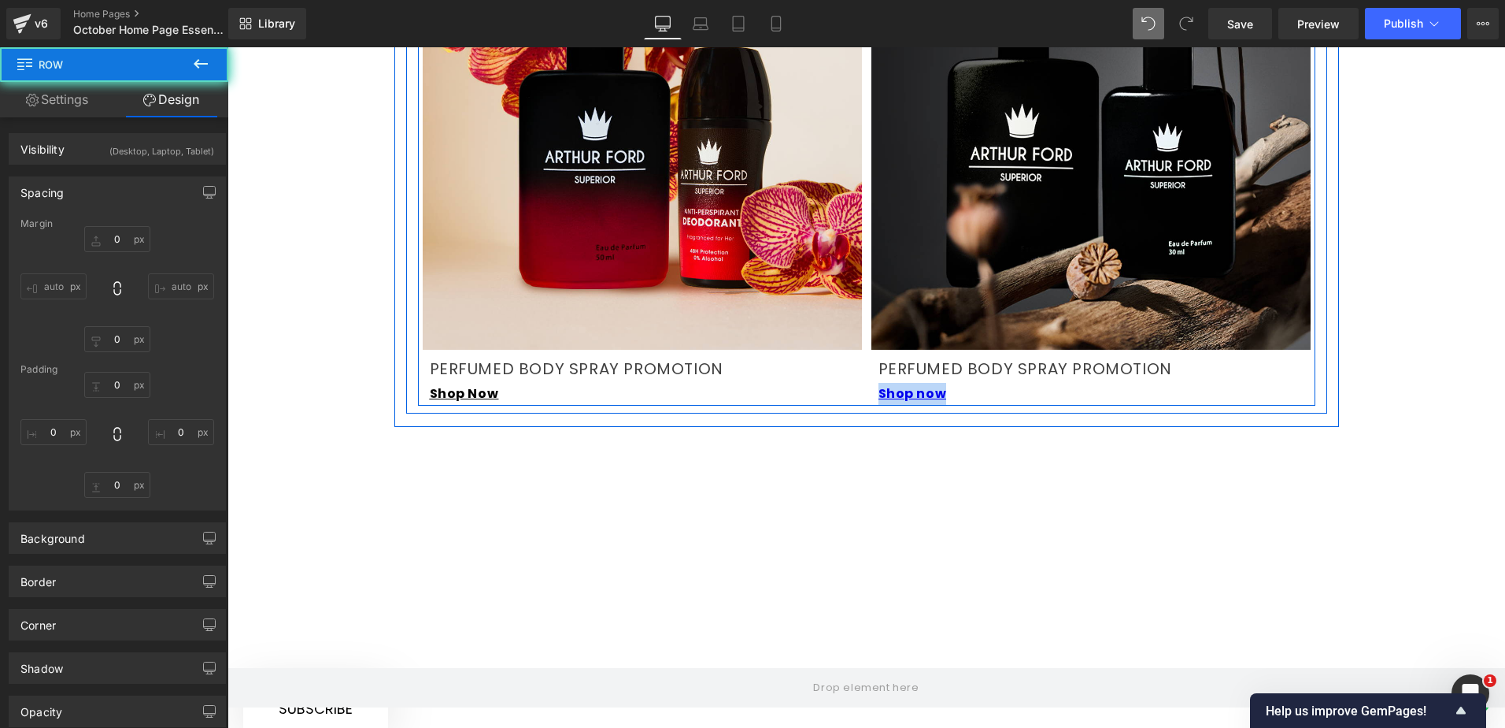
type input "0"
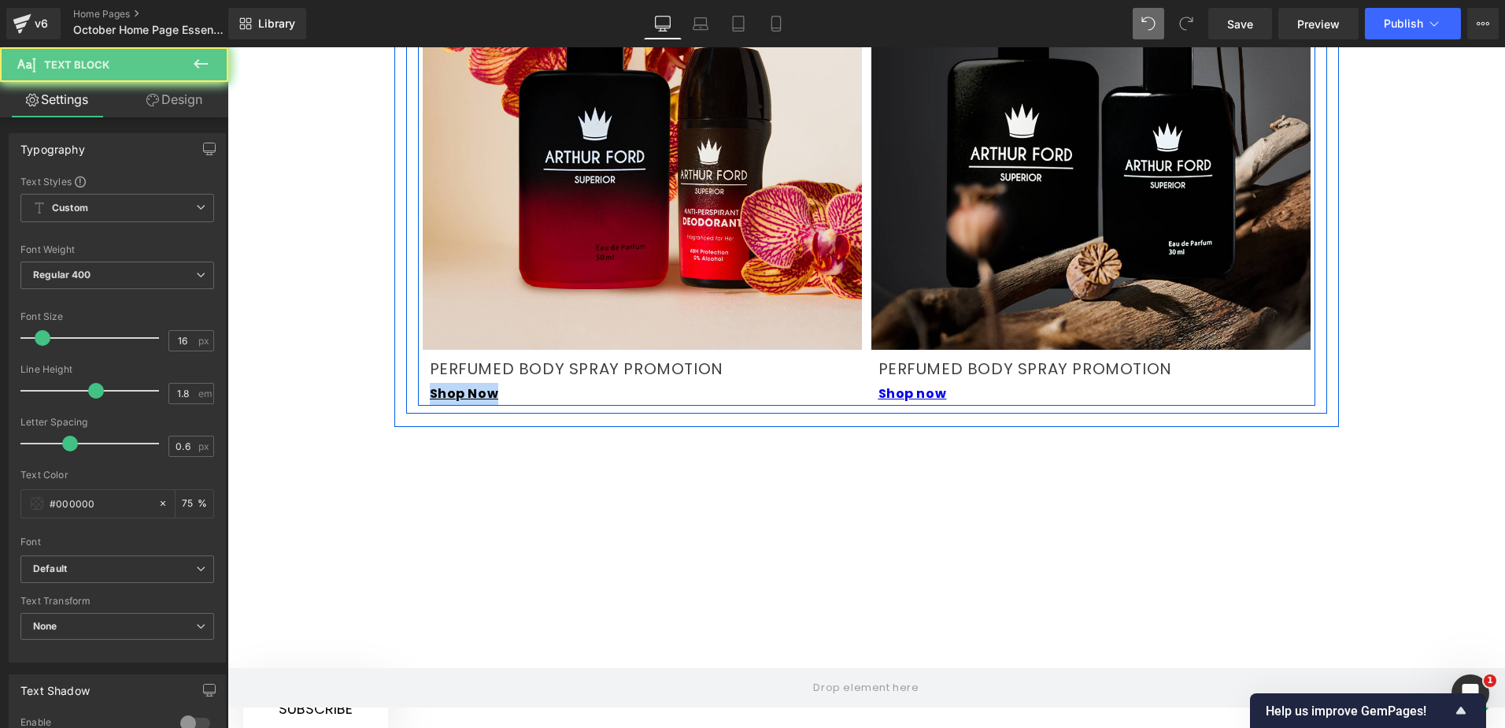
drag, startPoint x: 468, startPoint y: 355, endPoint x: 420, endPoint y: 356, distance: 48.0
click at [420, 356] on div "Image PERFUMED BODY SPRAY PROMOTION Text Block Shop Now Text Block" at bounding box center [642, 156] width 449 height 500
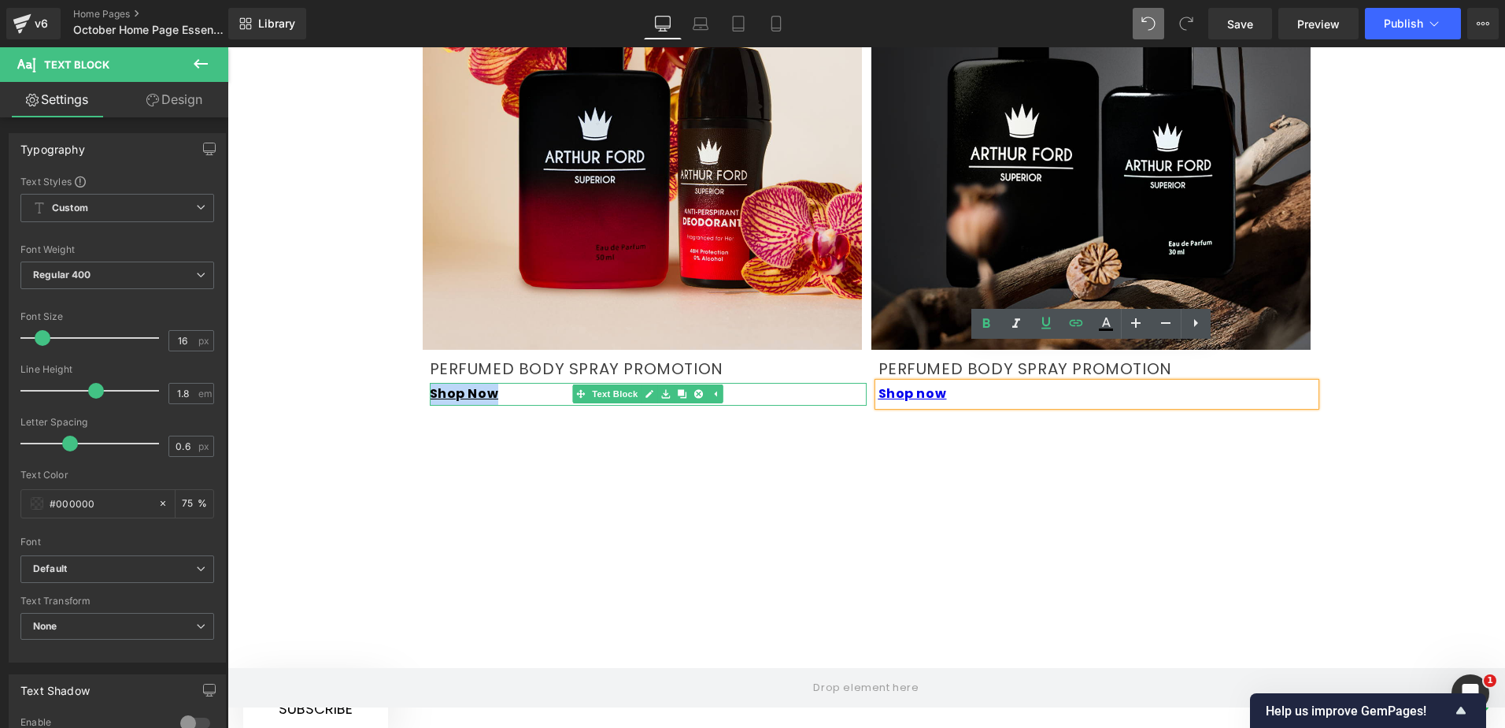
copy link "Shop Now"
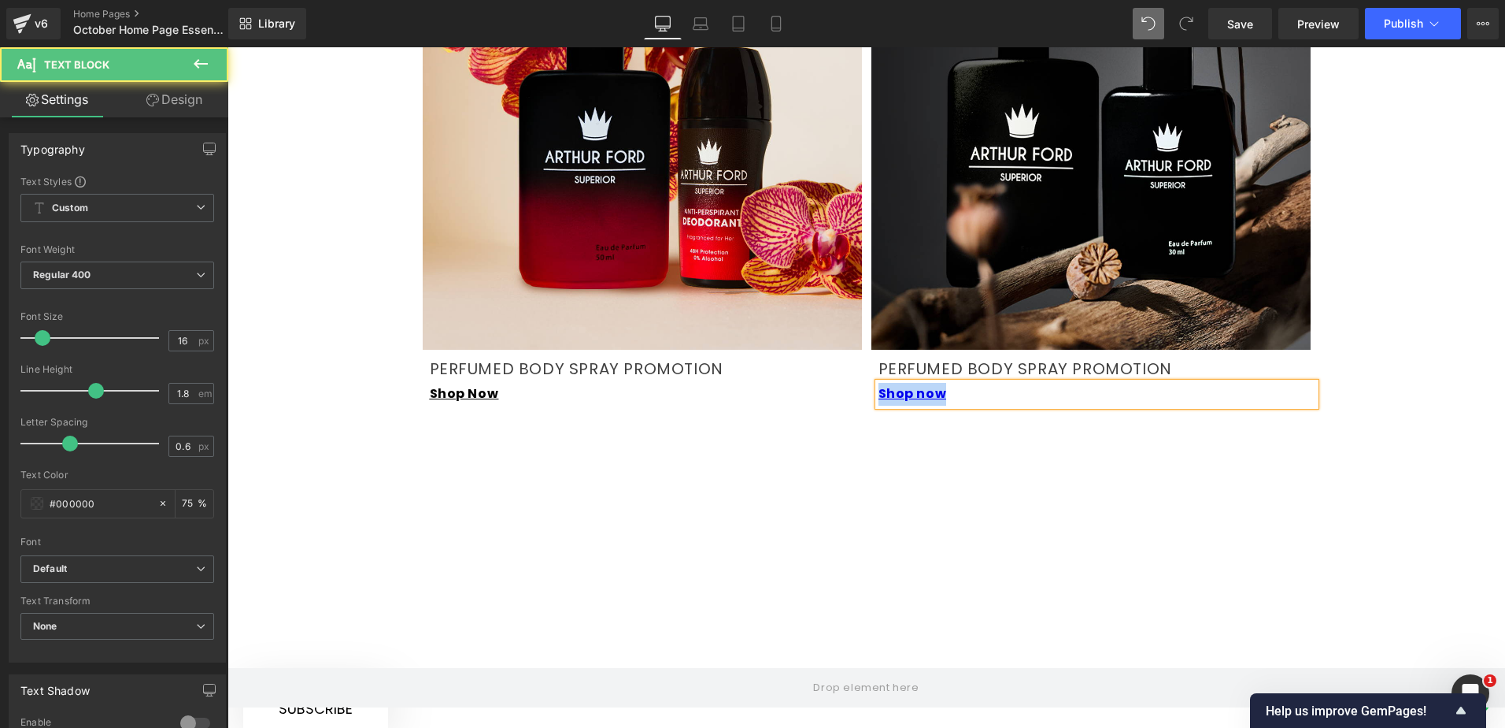
drag, startPoint x: 958, startPoint y: 355, endPoint x: 866, endPoint y: 355, distance: 92.1
click at [867, 355] on div "Image PERFUMED BODY SPRAY PROMOTION Text Block Shop now Text Block" at bounding box center [1091, 156] width 449 height 500
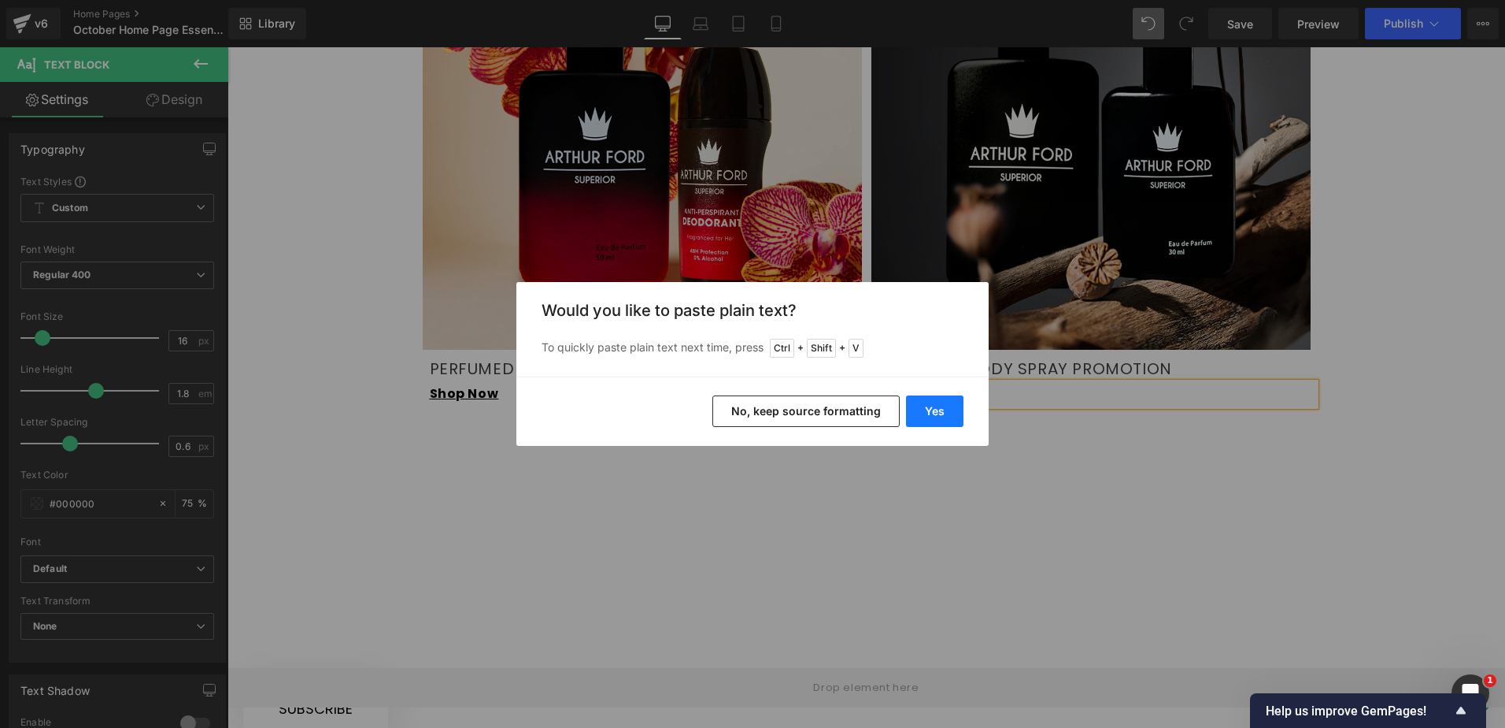
click at [918, 410] on button "Yes" at bounding box center [934, 410] width 57 height 31
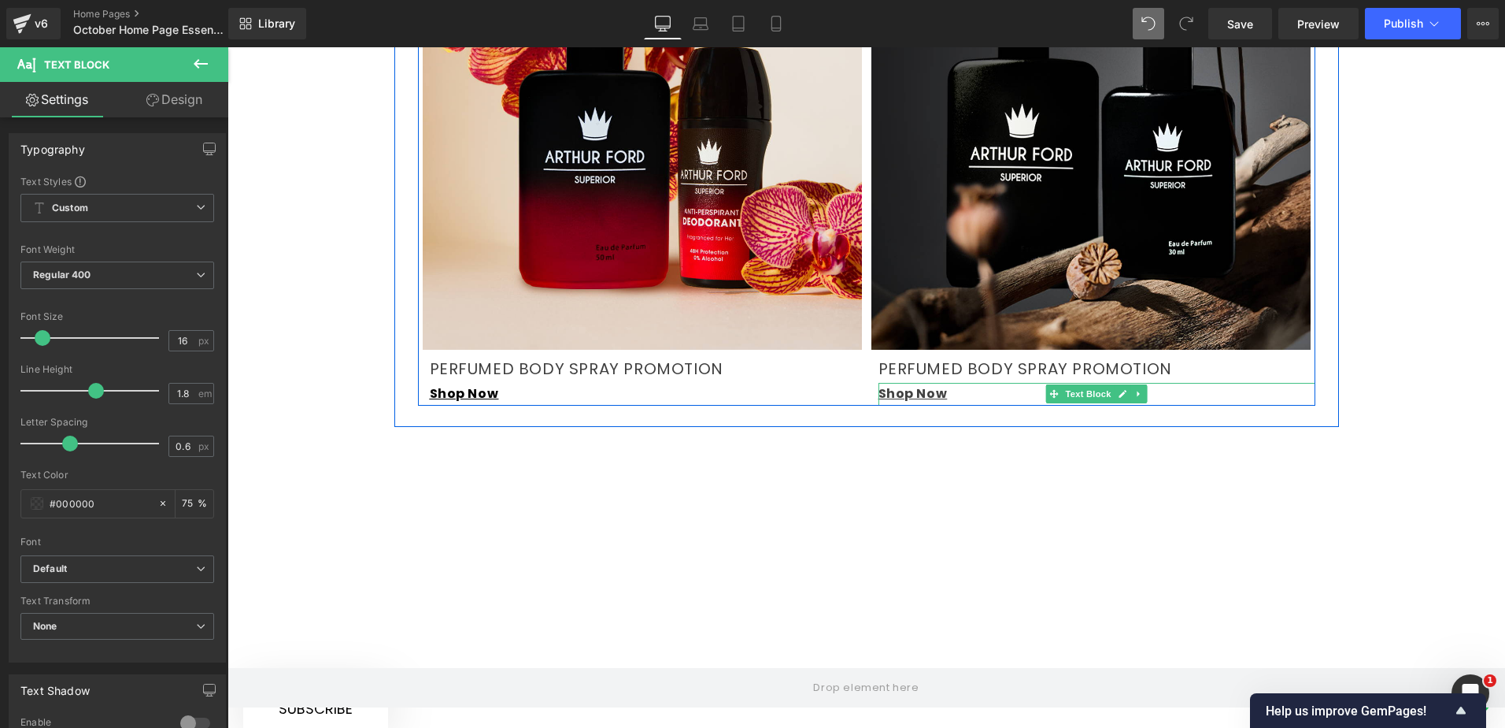
click at [971, 383] on div "Shop Now" at bounding box center [1097, 394] width 437 height 23
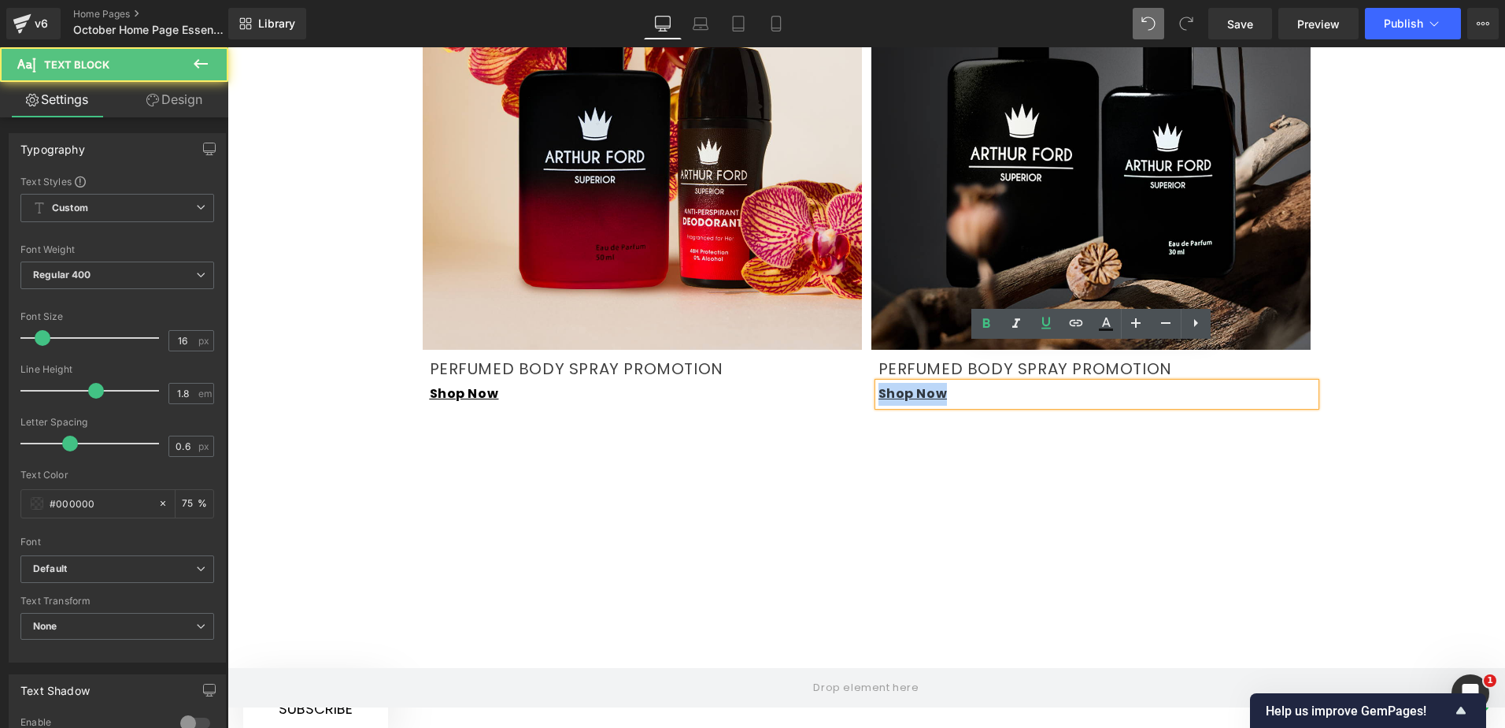
drag, startPoint x: 936, startPoint y: 354, endPoint x: 857, endPoint y: 356, distance: 78.8
click at [857, 356] on div "Image PERFUMED BODY SPRAY PROMOTION Text Block Shop Now Text Block Image PERFUM…" at bounding box center [867, 156] width 898 height 500
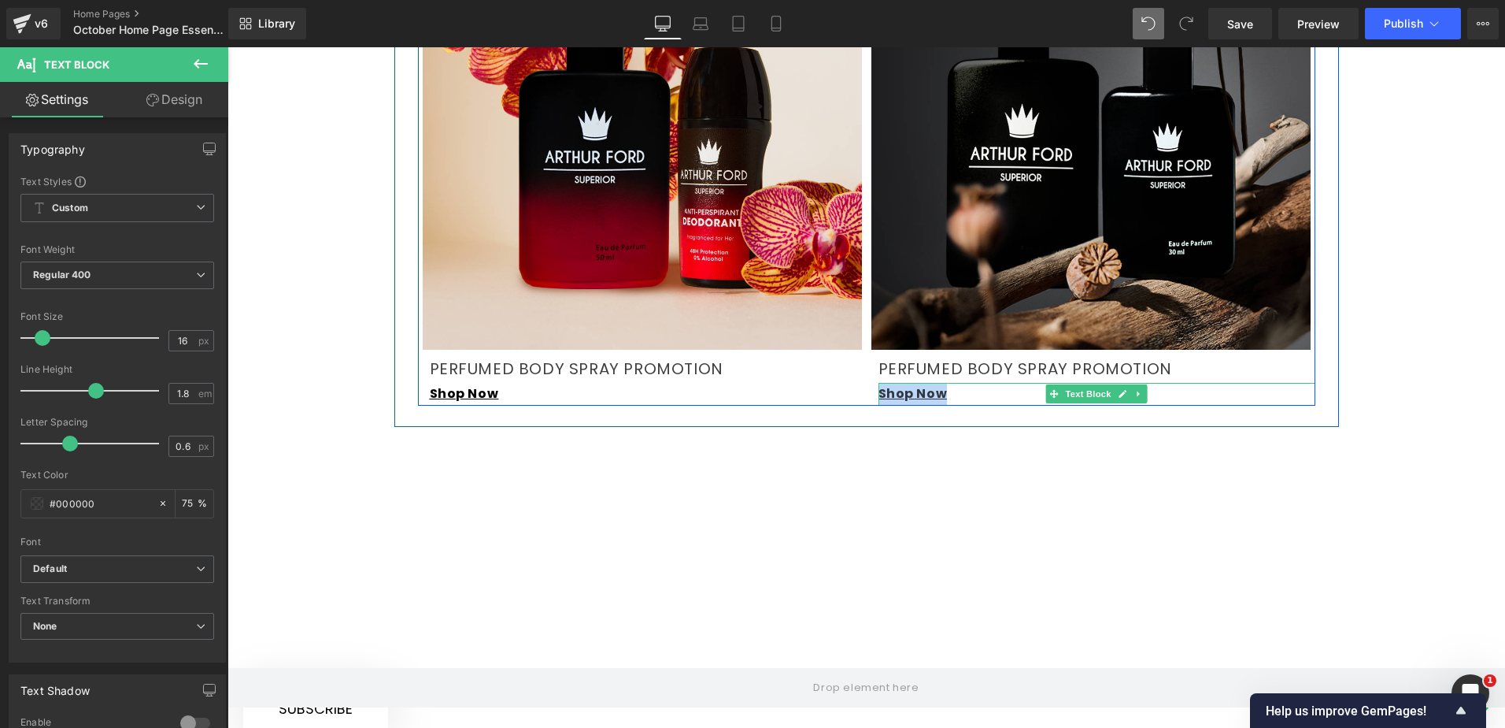
click at [918, 384] on span "Shop Now" at bounding box center [913, 393] width 69 height 18
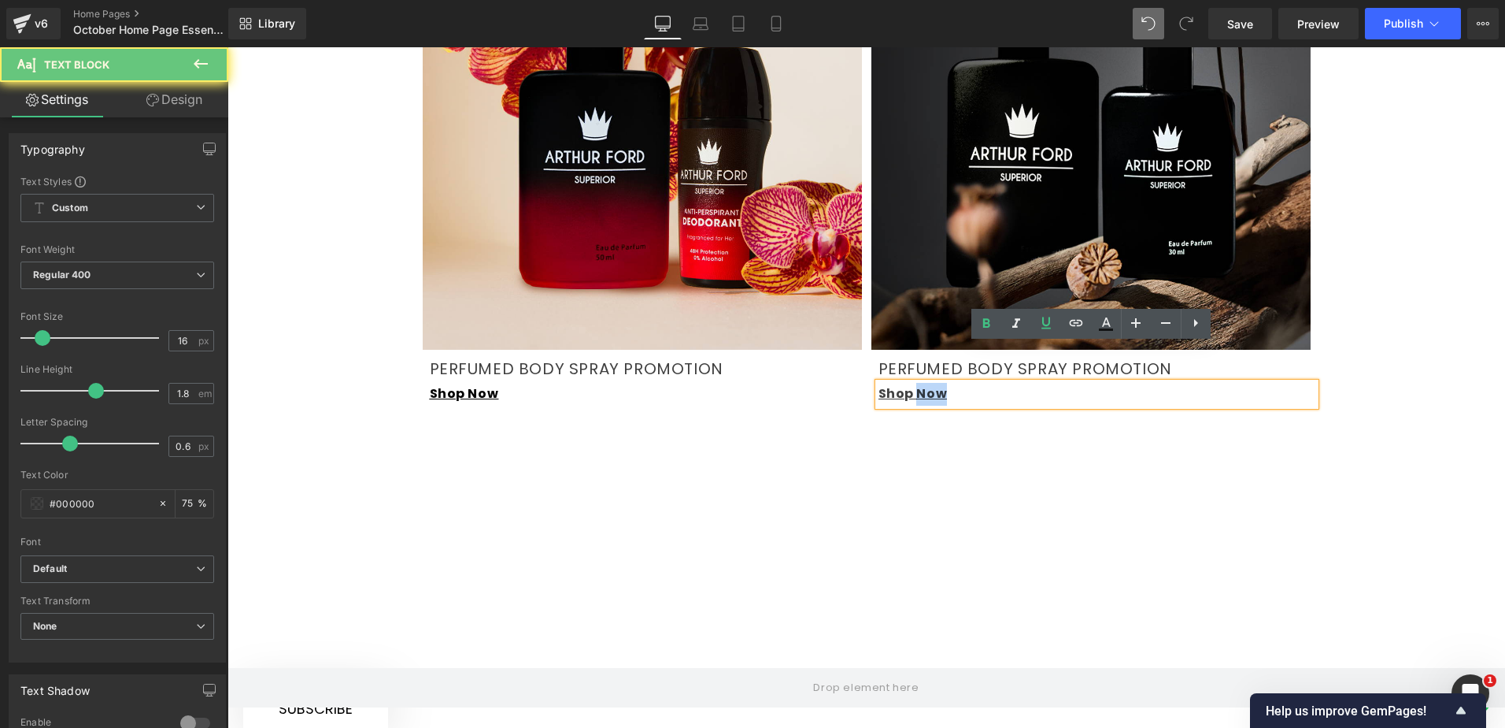
click at [918, 384] on span "Shop Now" at bounding box center [913, 393] width 69 height 18
click at [924, 384] on span "Shop Now" at bounding box center [913, 393] width 69 height 18
click at [947, 383] on div "Shop Now" at bounding box center [1097, 394] width 437 height 23
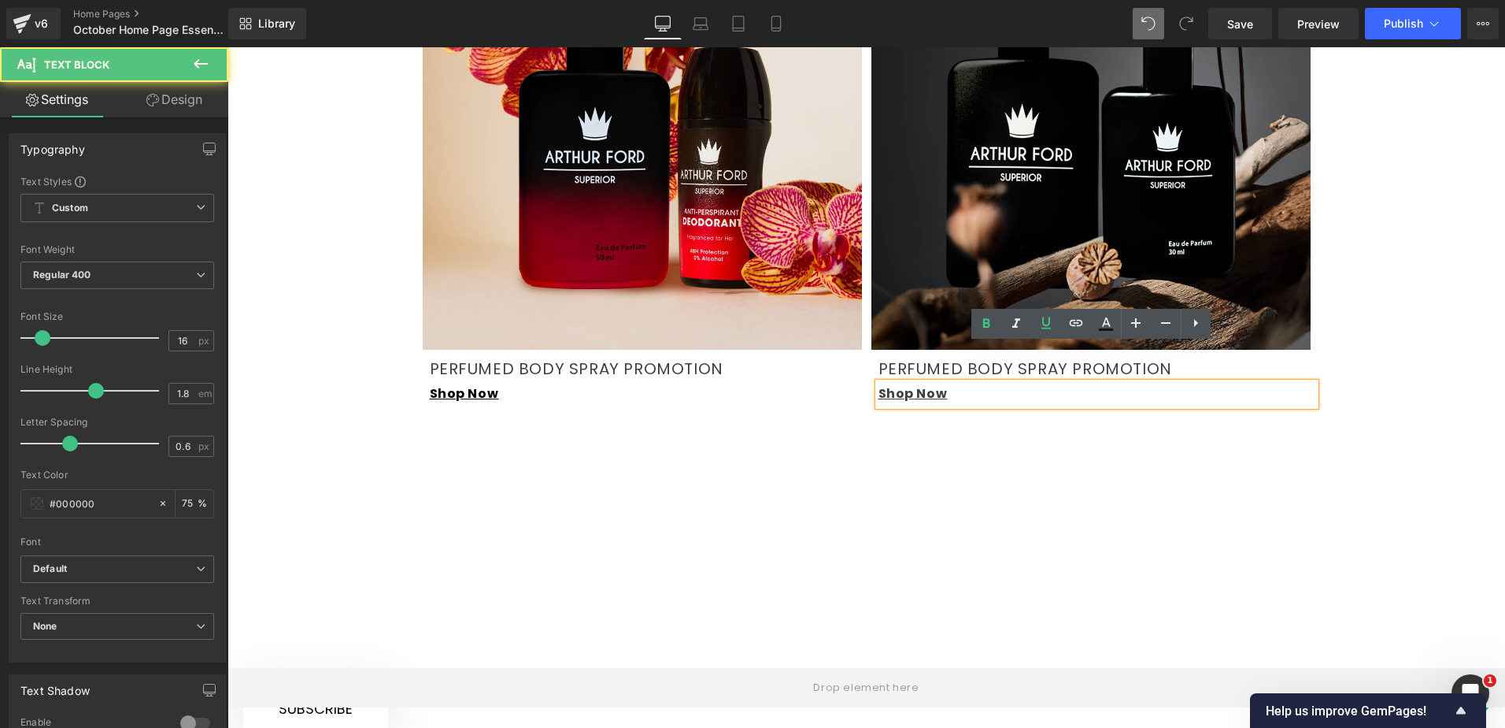
click at [920, 384] on span "Shop Now" at bounding box center [913, 393] width 69 height 18
click at [939, 384] on span "Shop Now" at bounding box center [913, 393] width 69 height 18
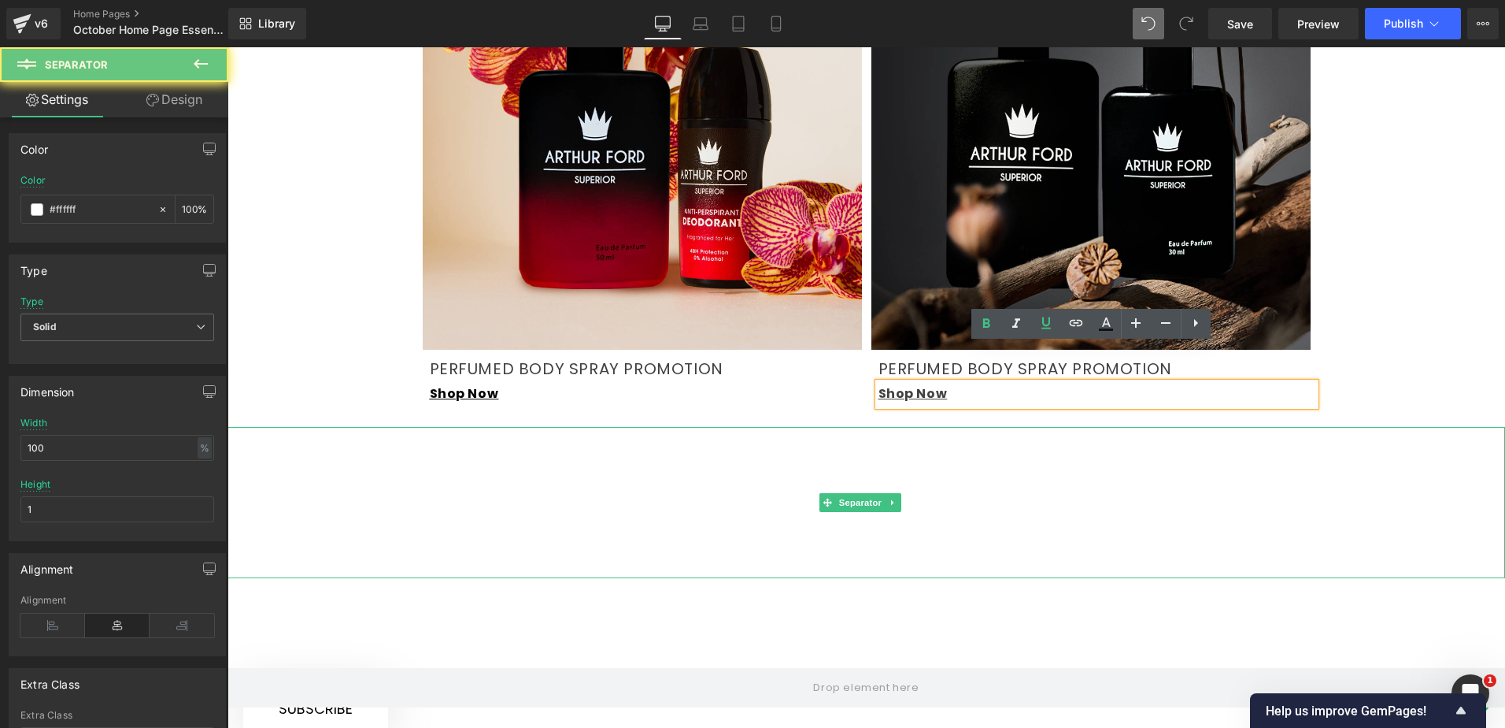
click at [937, 435] on hr at bounding box center [867, 506] width 1278 height 143
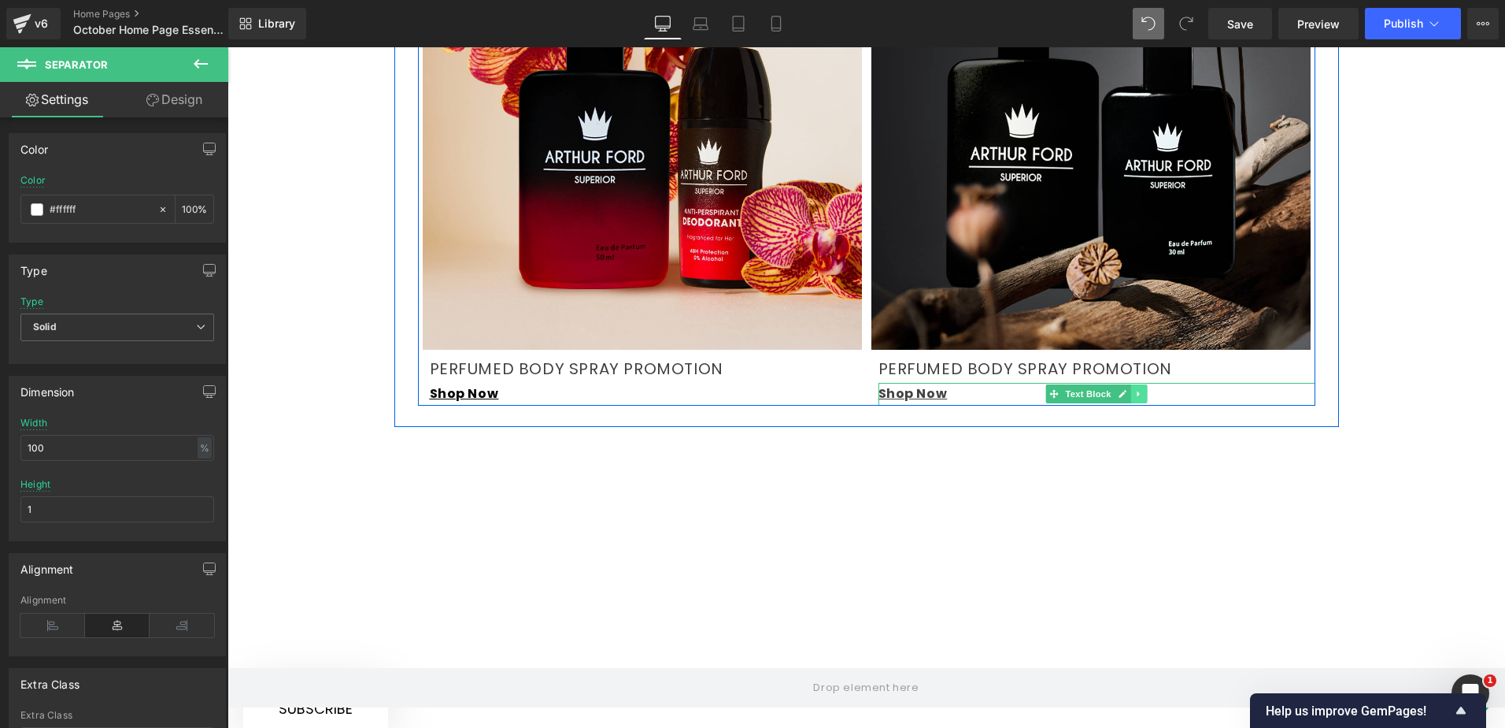
click at [1135, 389] on icon at bounding box center [1139, 393] width 9 height 9
click at [1094, 389] on icon at bounding box center [1098, 393] width 9 height 9
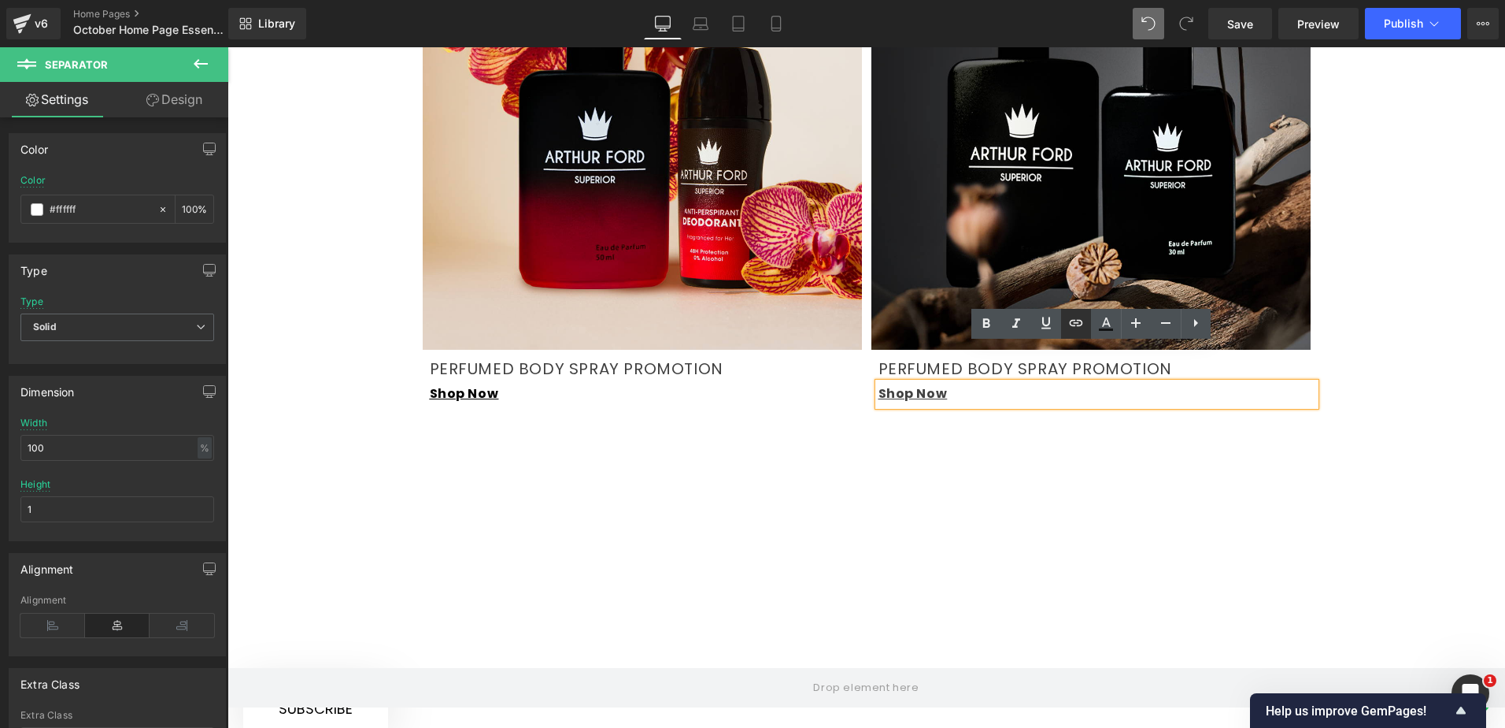
click at [1080, 329] on icon at bounding box center [1076, 322] width 19 height 19
click at [1097, 384] on span "[URL][DOMAIN_NAME] Shop Now" at bounding box center [993, 393] width 229 height 18
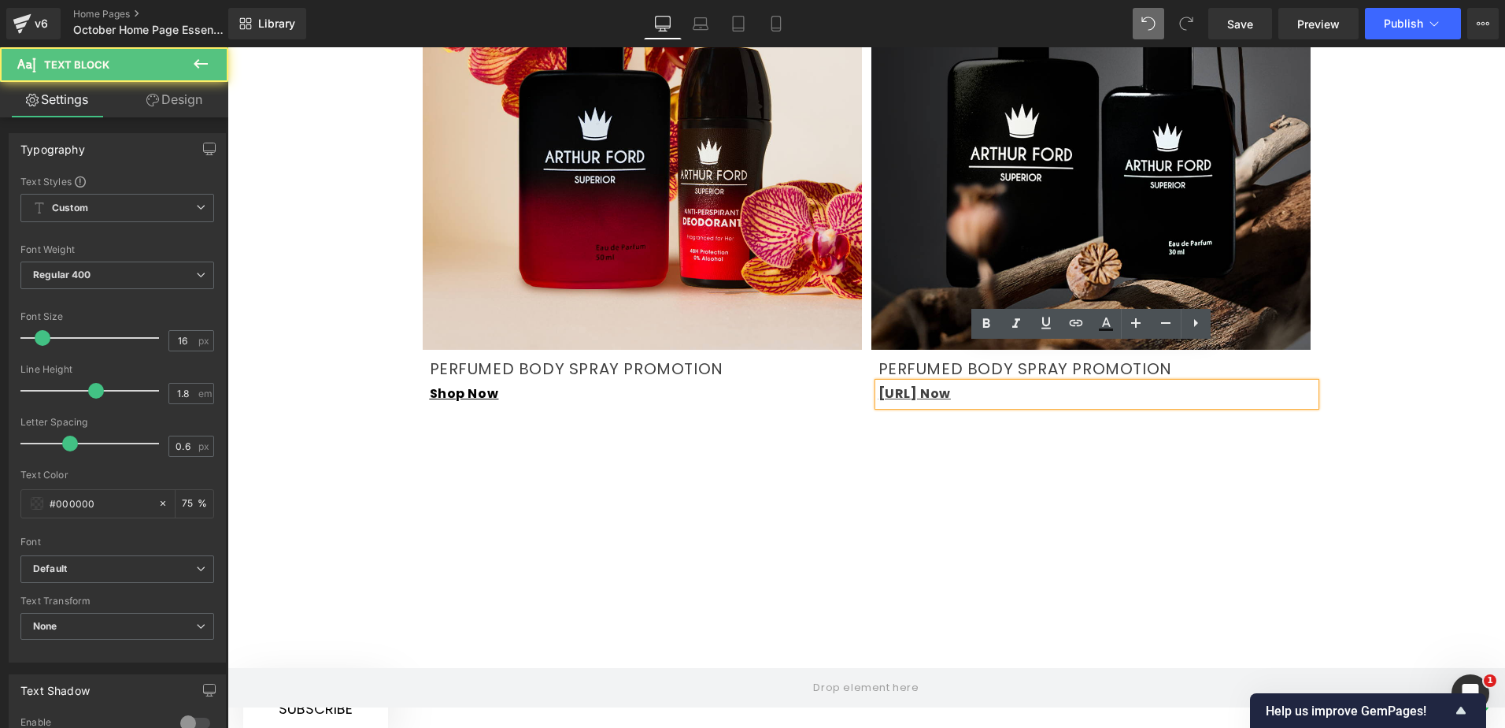
drag, startPoint x: 1042, startPoint y: 357, endPoint x: 848, endPoint y: 362, distance: 194.5
click at [848, 362] on div "Image PERFUMED BODY SPRAY PROMOTION Text Block Shop Now Text Block Image PERFUM…" at bounding box center [867, 156] width 898 height 500
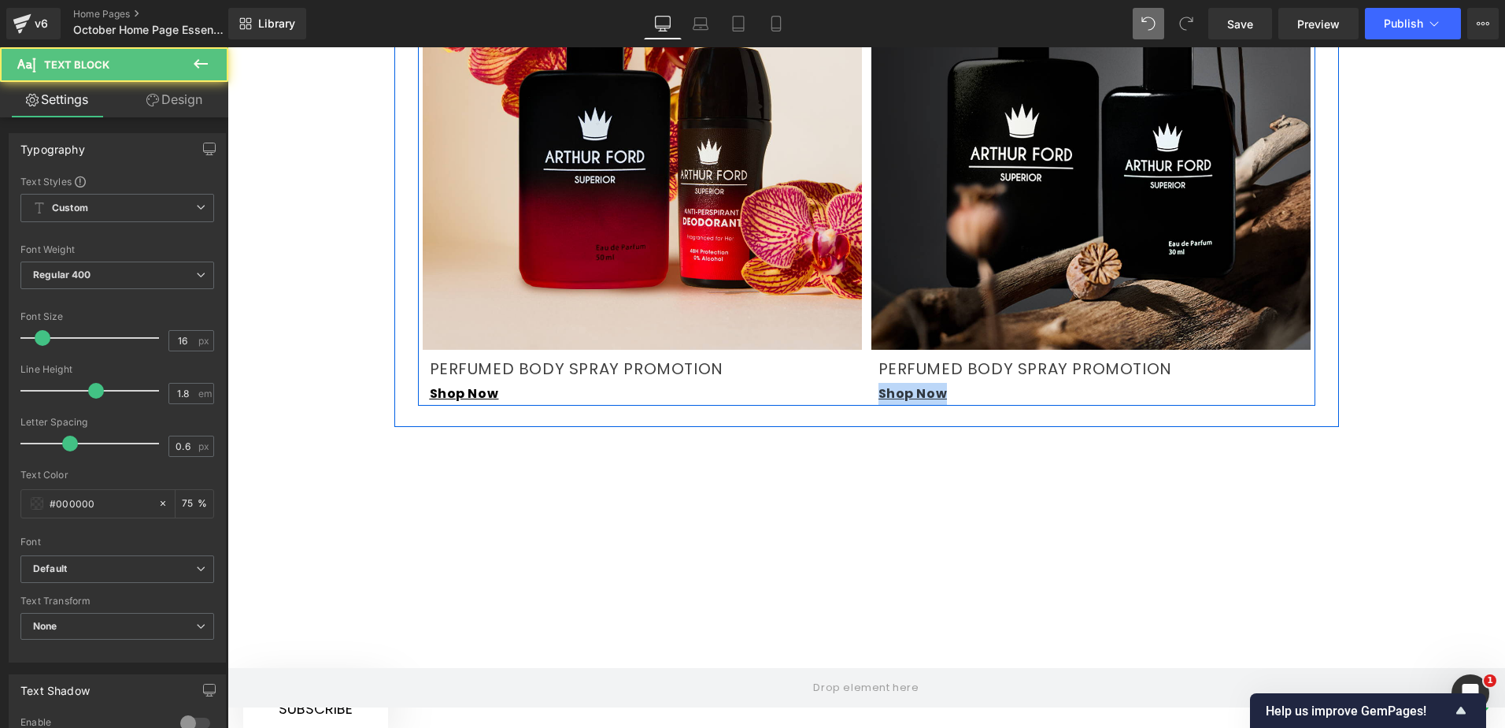
drag, startPoint x: 942, startPoint y: 354, endPoint x: 859, endPoint y: 356, distance: 82.7
click at [859, 356] on div "Image PERFUMED BODY SPRAY PROMOTION Text Block Shop Now Text Block Image PERFUM…" at bounding box center [867, 156] width 898 height 500
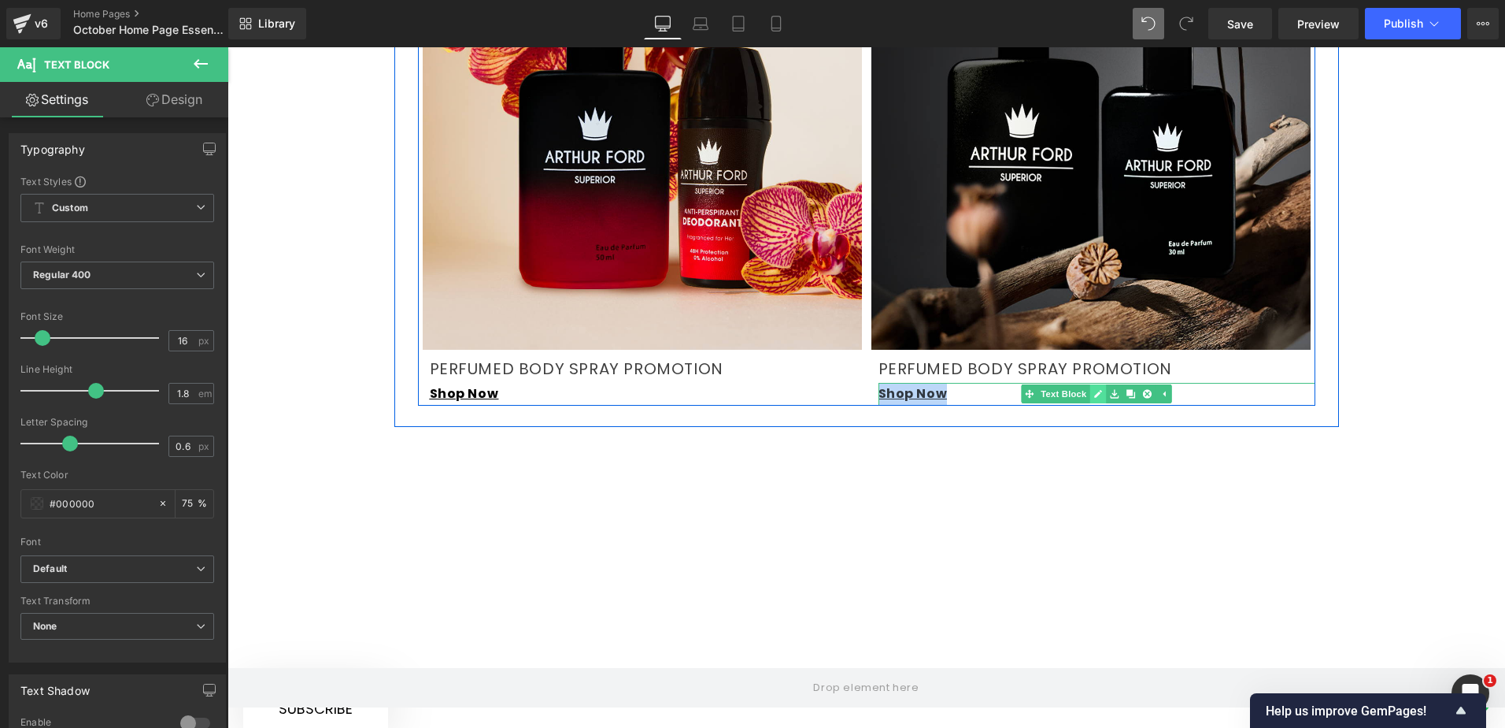
click at [1090, 384] on link at bounding box center [1098, 393] width 17 height 19
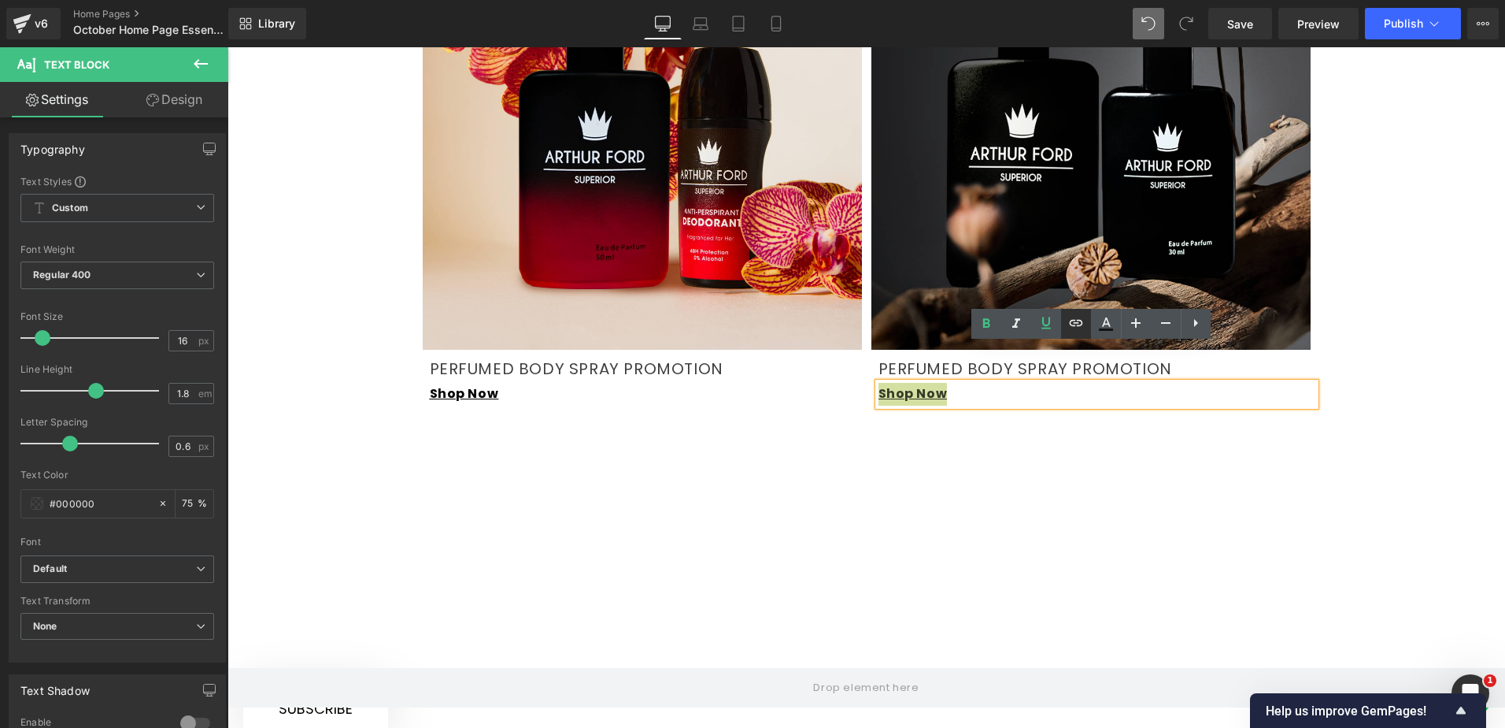
click at [1083, 324] on icon at bounding box center [1076, 322] width 19 height 19
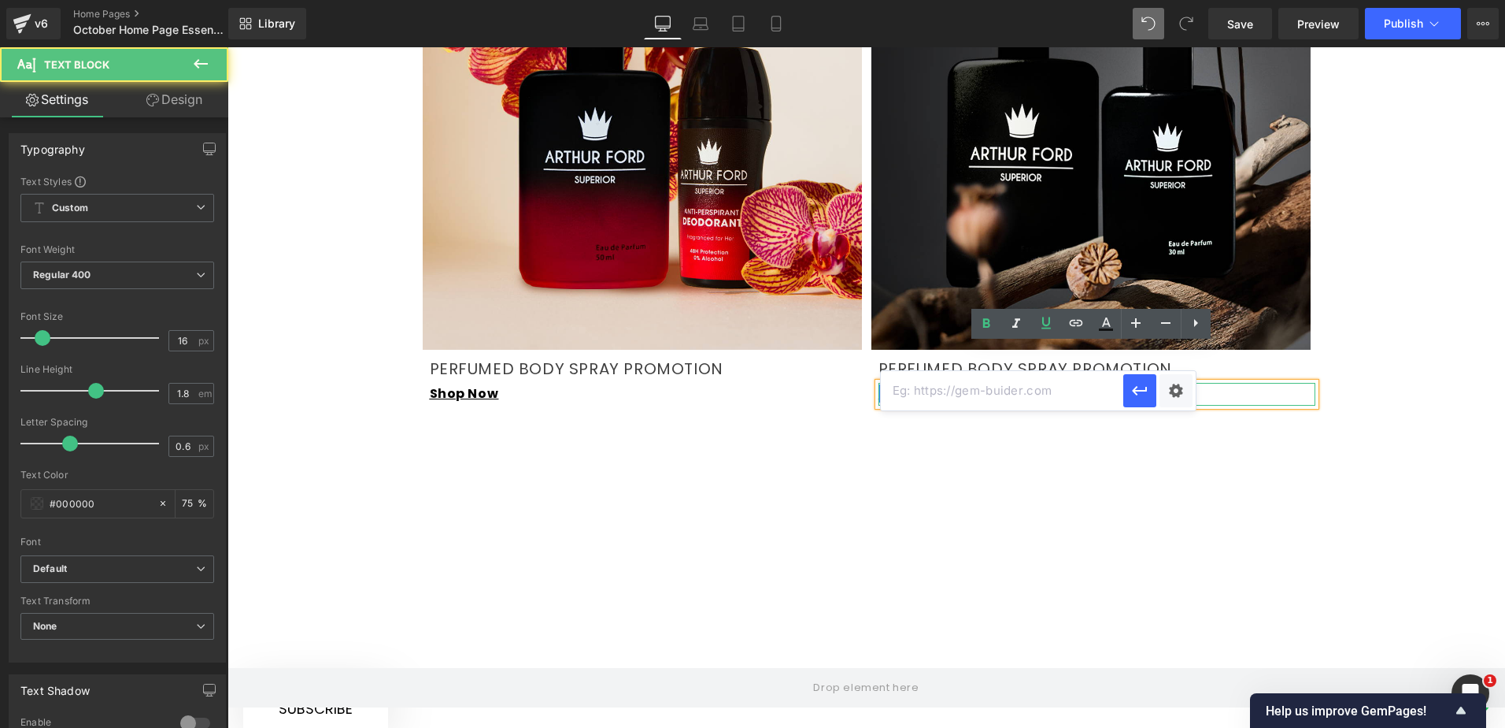
drag, startPoint x: 1119, startPoint y: 356, endPoint x: 1047, endPoint y: 356, distance: 71.6
click at [1047, 383] on div "[URL][DOMAIN_NAME] Shop Now" at bounding box center [1097, 394] width 437 height 23
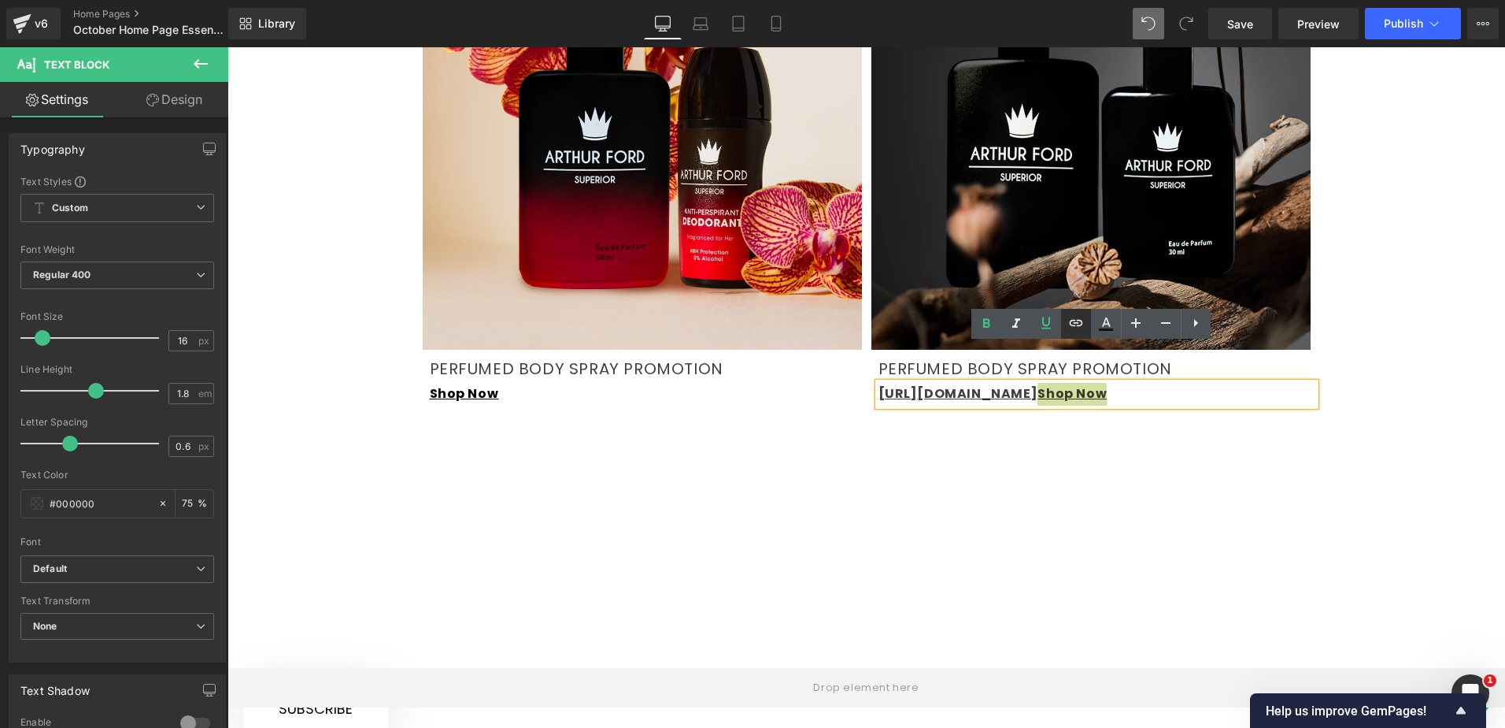
click at [1073, 331] on icon at bounding box center [1076, 322] width 19 height 19
click at [1073, 387] on input "text" at bounding box center [1115, 390] width 243 height 39
paste input "Shop Now"
type input "Shop Now"
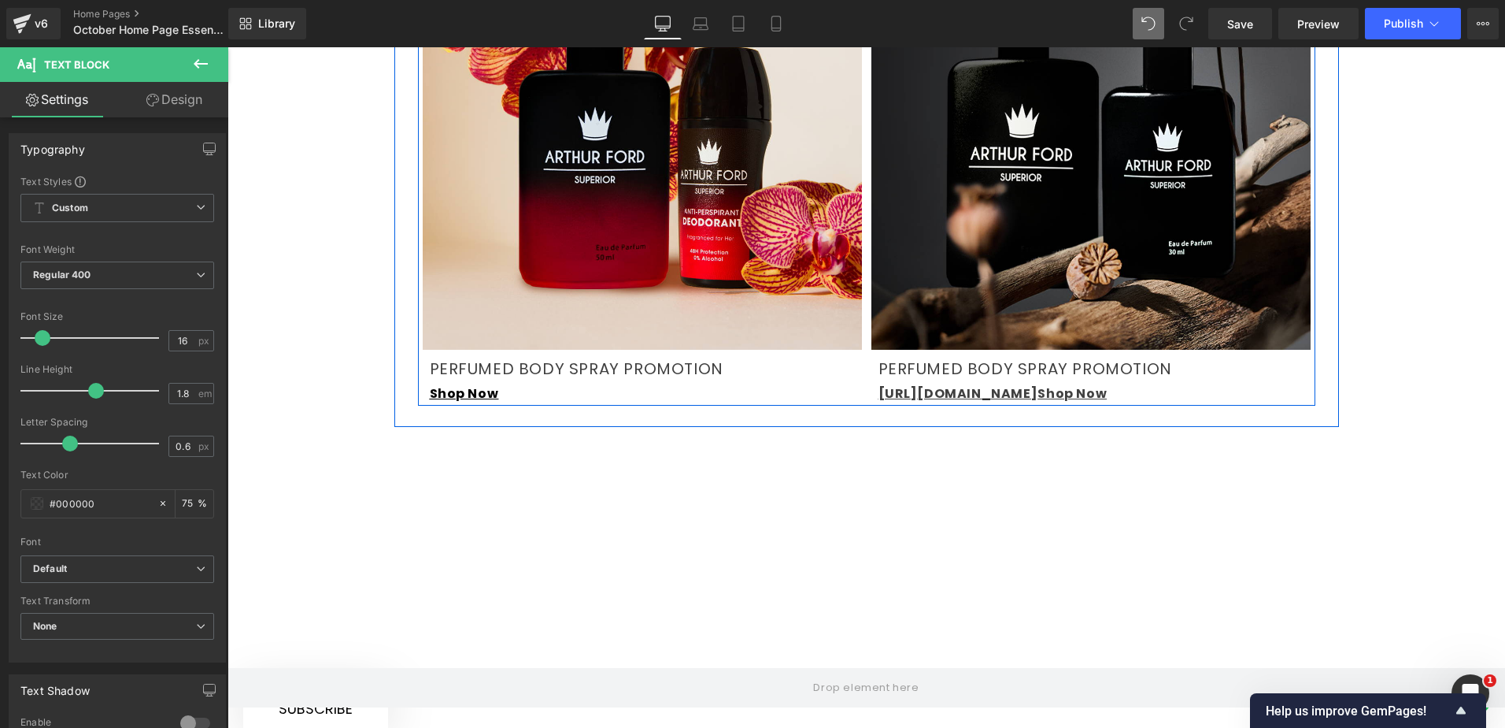
click at [1106, 384] on link at bounding box center [1114, 393] width 17 height 19
click at [1094, 389] on icon at bounding box center [1098, 393] width 9 height 9
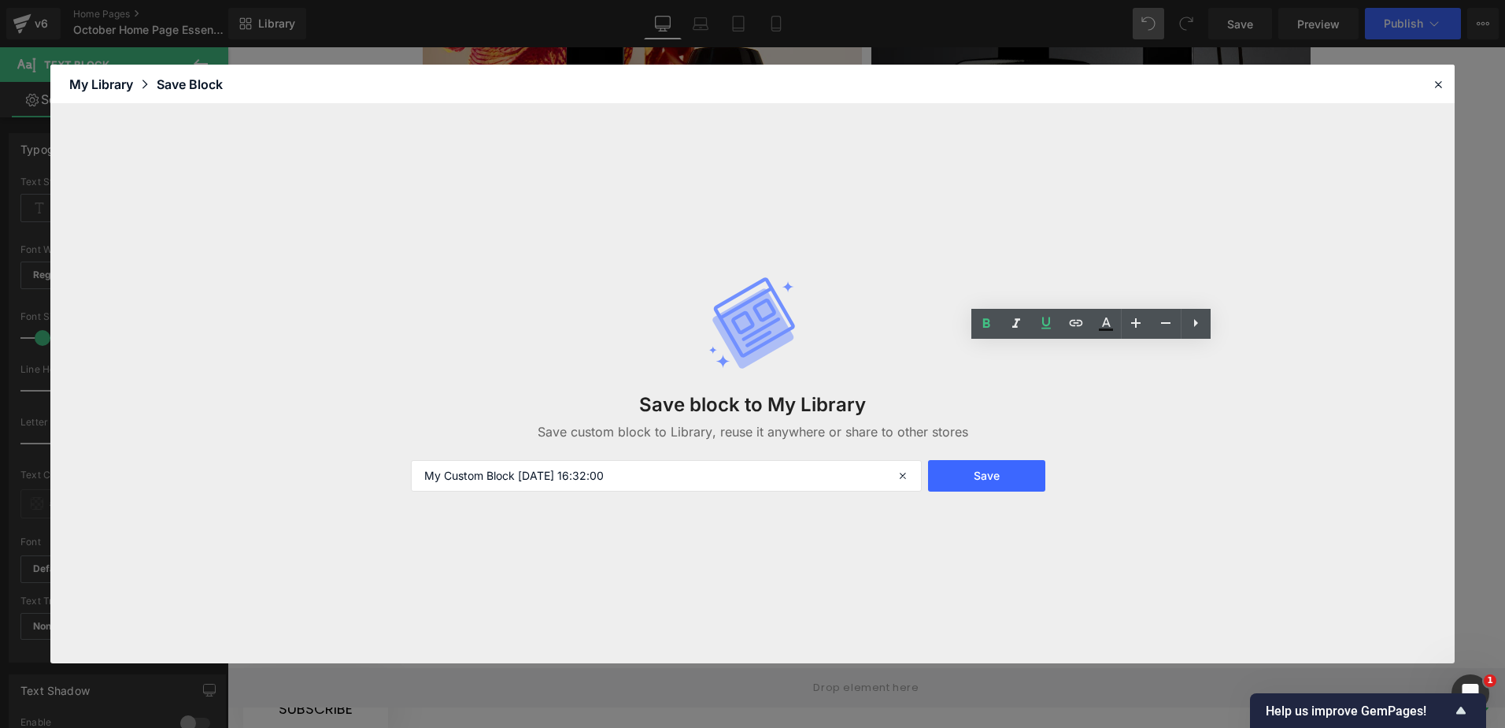
drag, startPoint x: 1117, startPoint y: 357, endPoint x: 1050, endPoint y: 356, distance: 66.9
click at [1050, 383] on div "[URL][DOMAIN_NAME] Shop Now" at bounding box center [1097, 394] width 437 height 23
click at [1444, 83] on icon at bounding box center [1438, 84] width 14 height 14
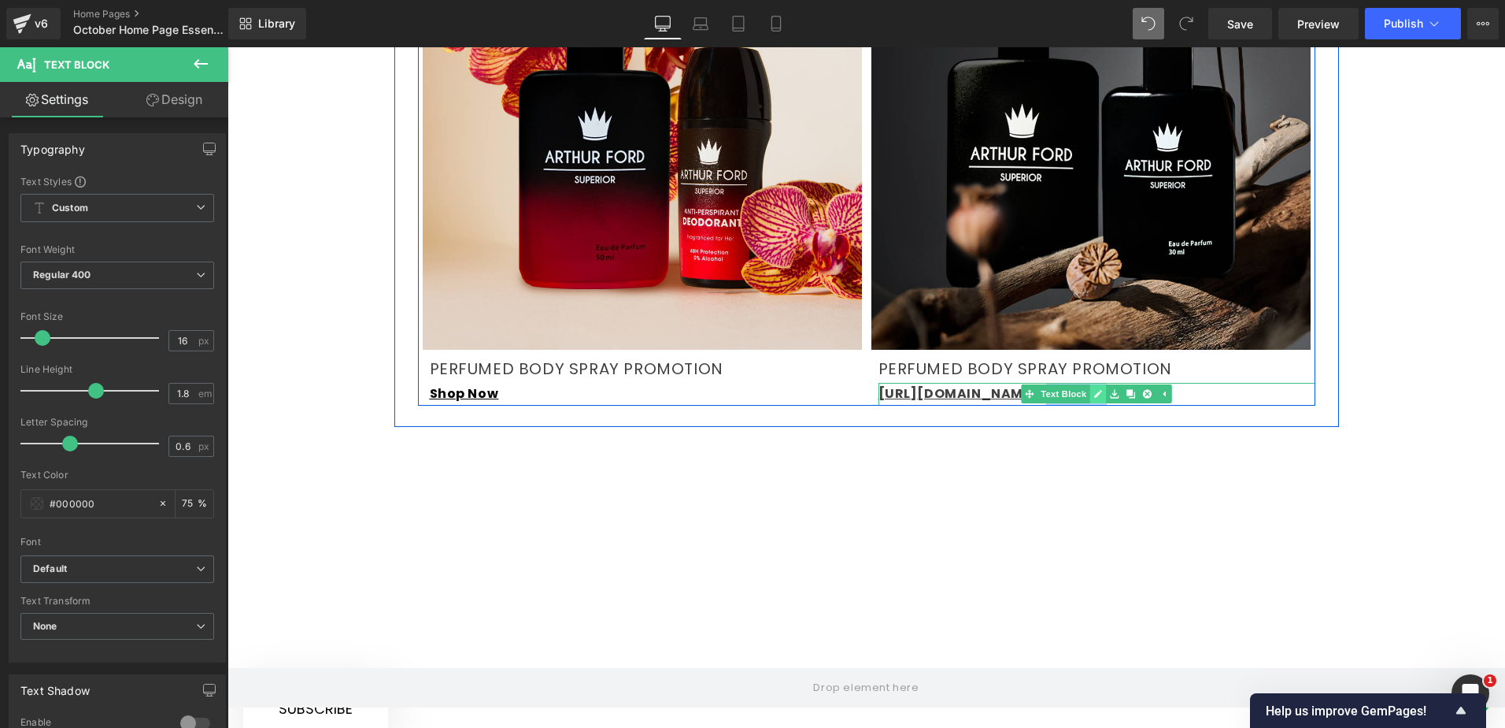
click at [1095, 390] on icon at bounding box center [1098, 394] width 8 height 8
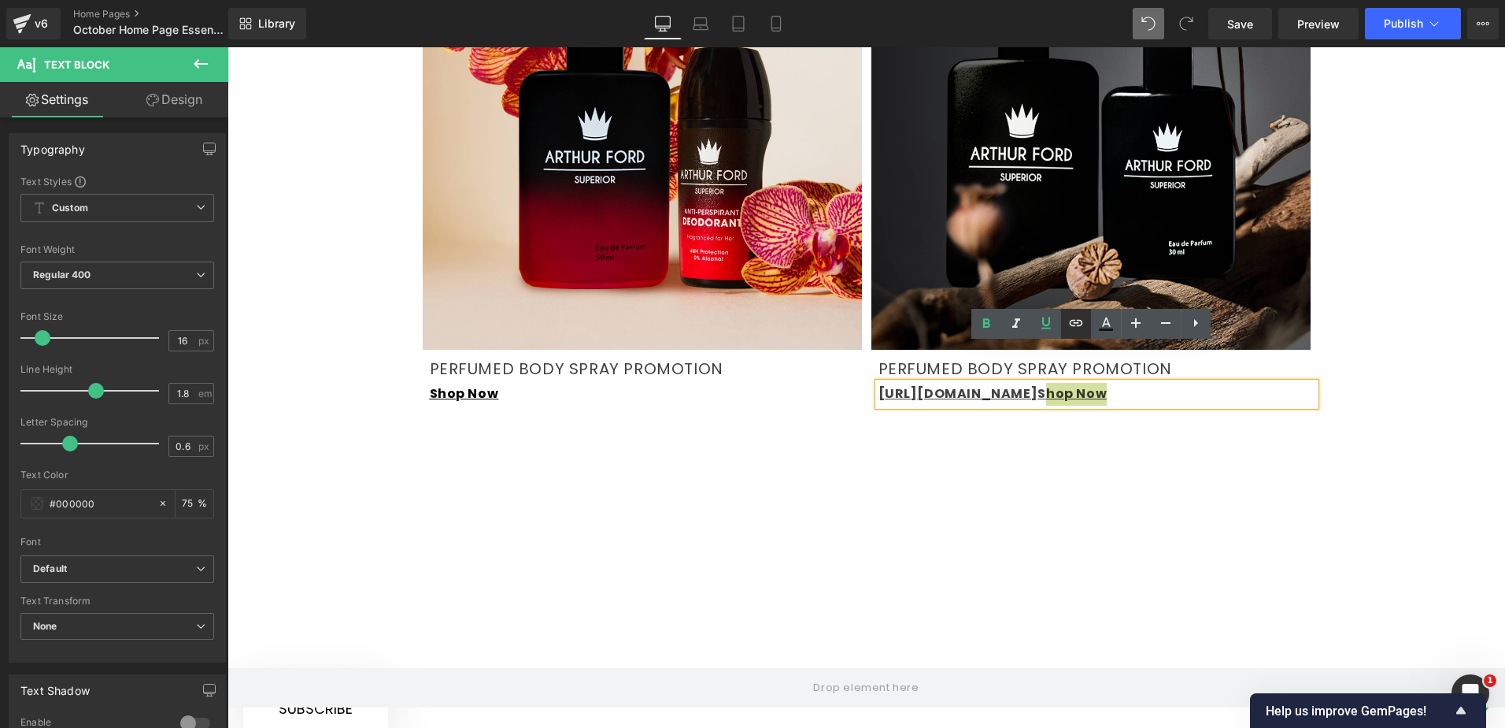
click at [1076, 327] on icon at bounding box center [1076, 322] width 19 height 19
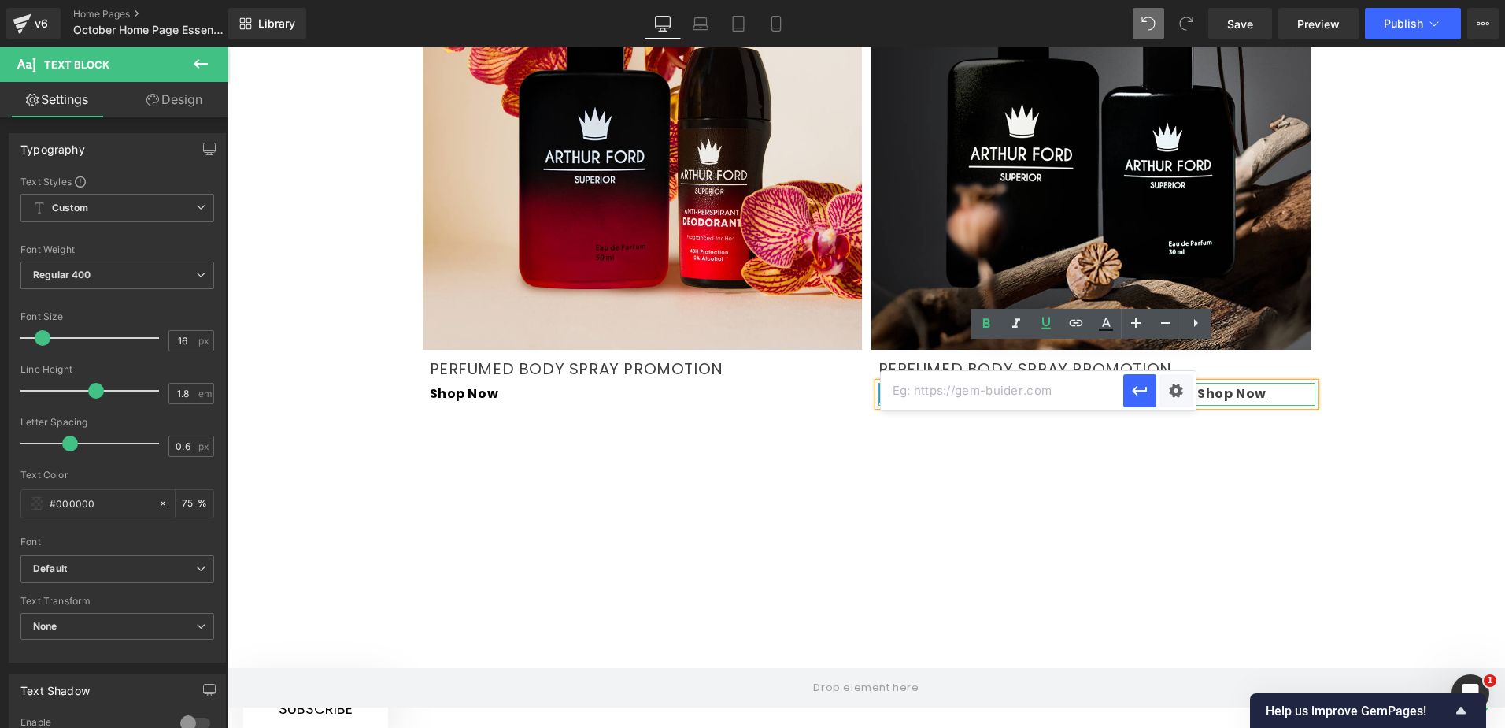
click at [1212, 384] on span "[URL][DOMAIN_NAME] [URL][DOMAIN_NAME] Shop Now" at bounding box center [1073, 393] width 388 height 18
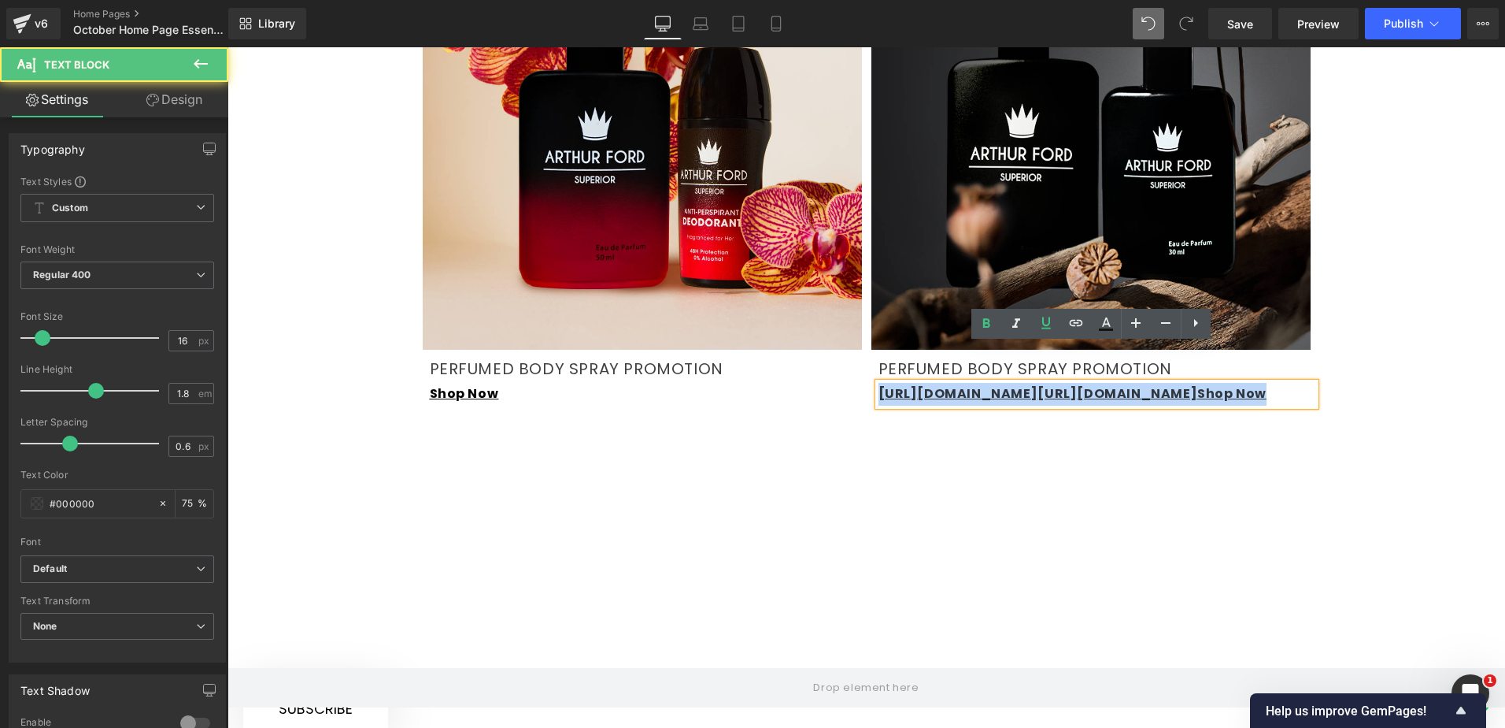
drag, startPoint x: 1295, startPoint y: 354, endPoint x: 862, endPoint y: 354, distance: 433.0
click at [867, 354] on div "Image PERFUMED BODY SPRAY PROMOTION Text Block [URL][DOMAIN_NAME] [URL][DOMAIN_…" at bounding box center [1091, 156] width 449 height 500
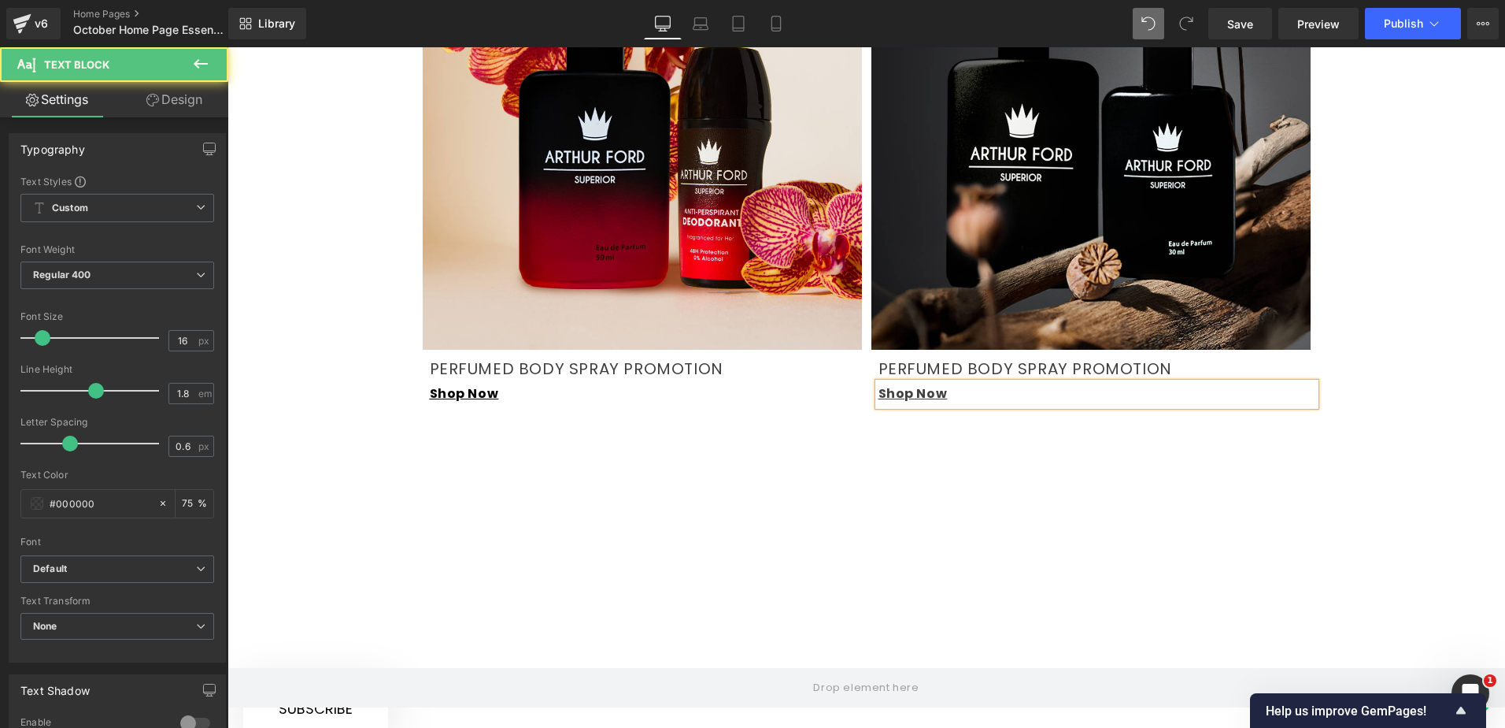
click at [949, 383] on div "Shop Now" at bounding box center [1097, 394] width 437 height 23
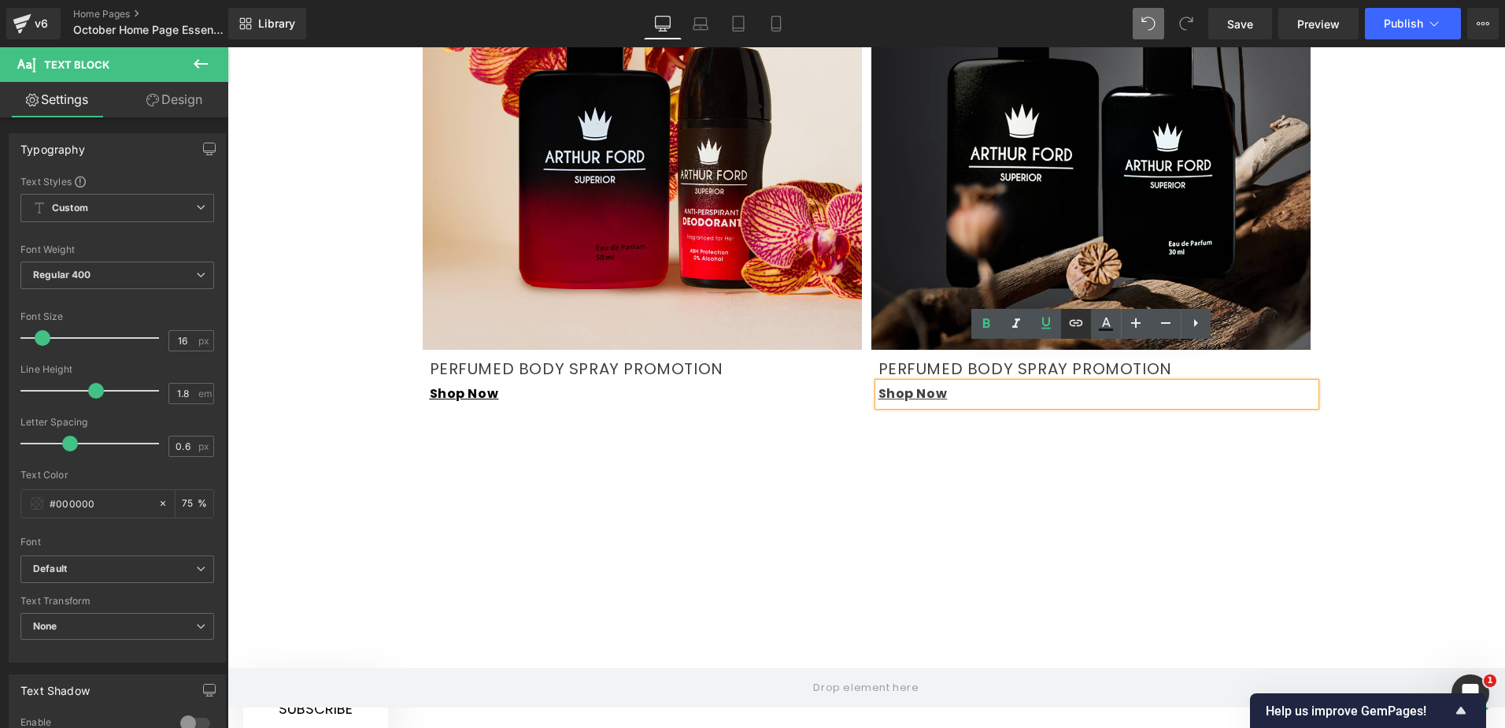
click at [1079, 331] on icon at bounding box center [1076, 322] width 19 height 19
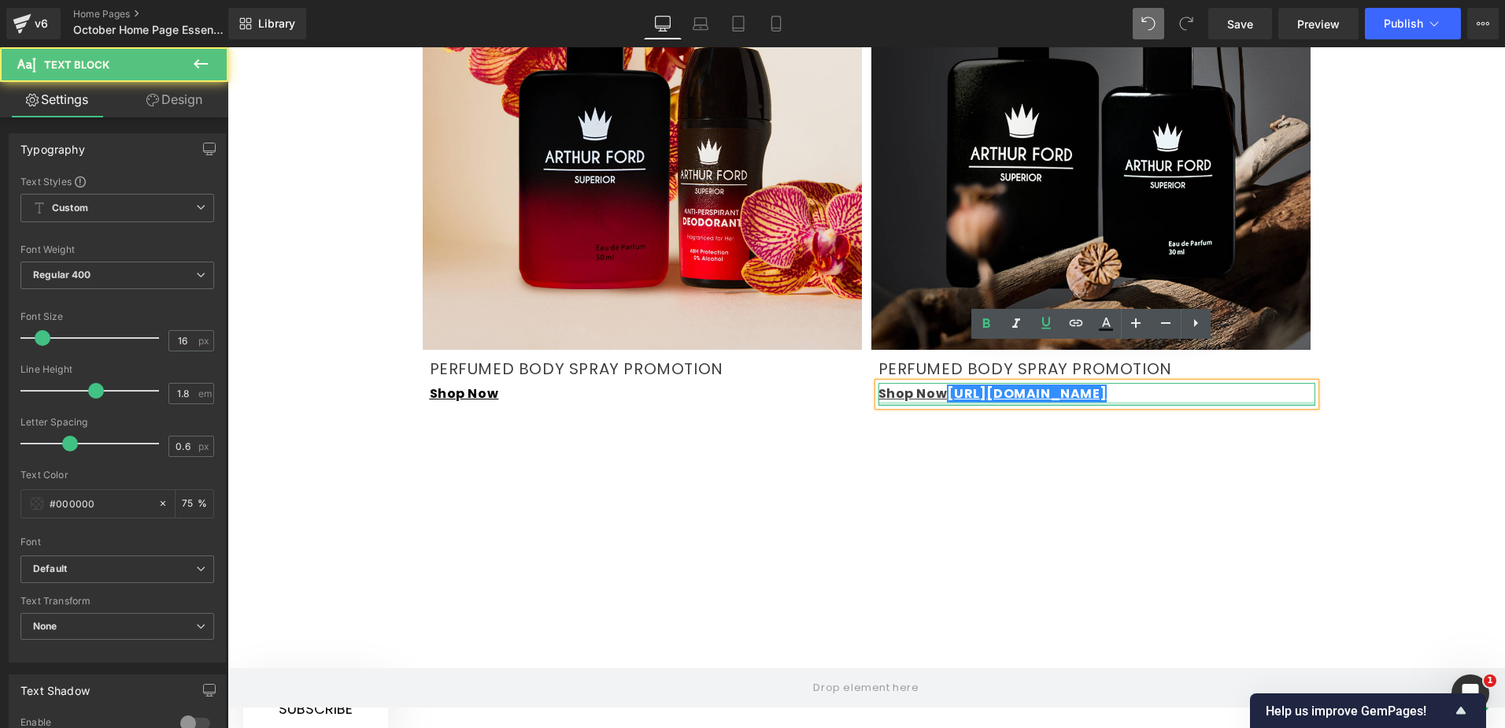
click at [1128, 402] on div at bounding box center [1097, 404] width 437 height 4
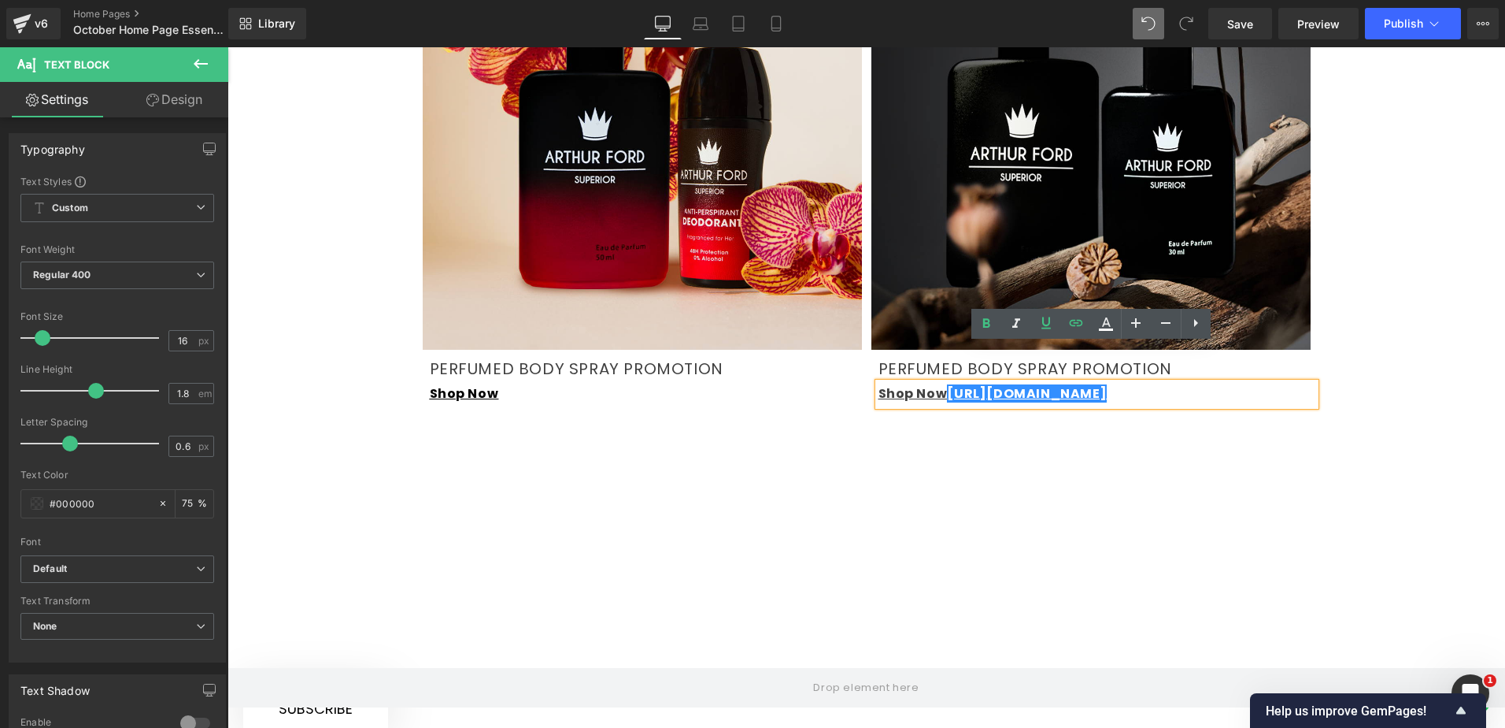
click at [1122, 383] on div "Shop Now [URL][DOMAIN_NAME]" at bounding box center [1097, 394] width 437 height 23
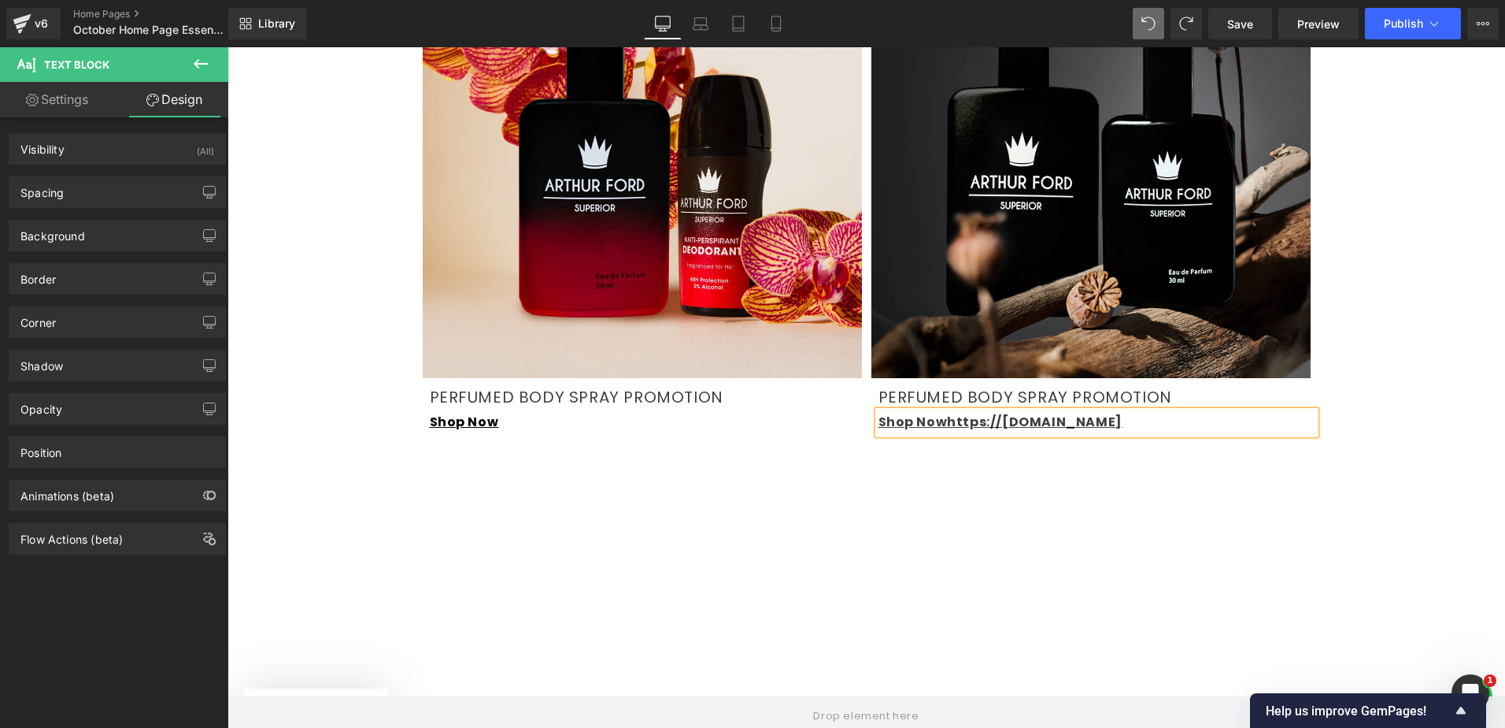
scroll to position [2441, 0]
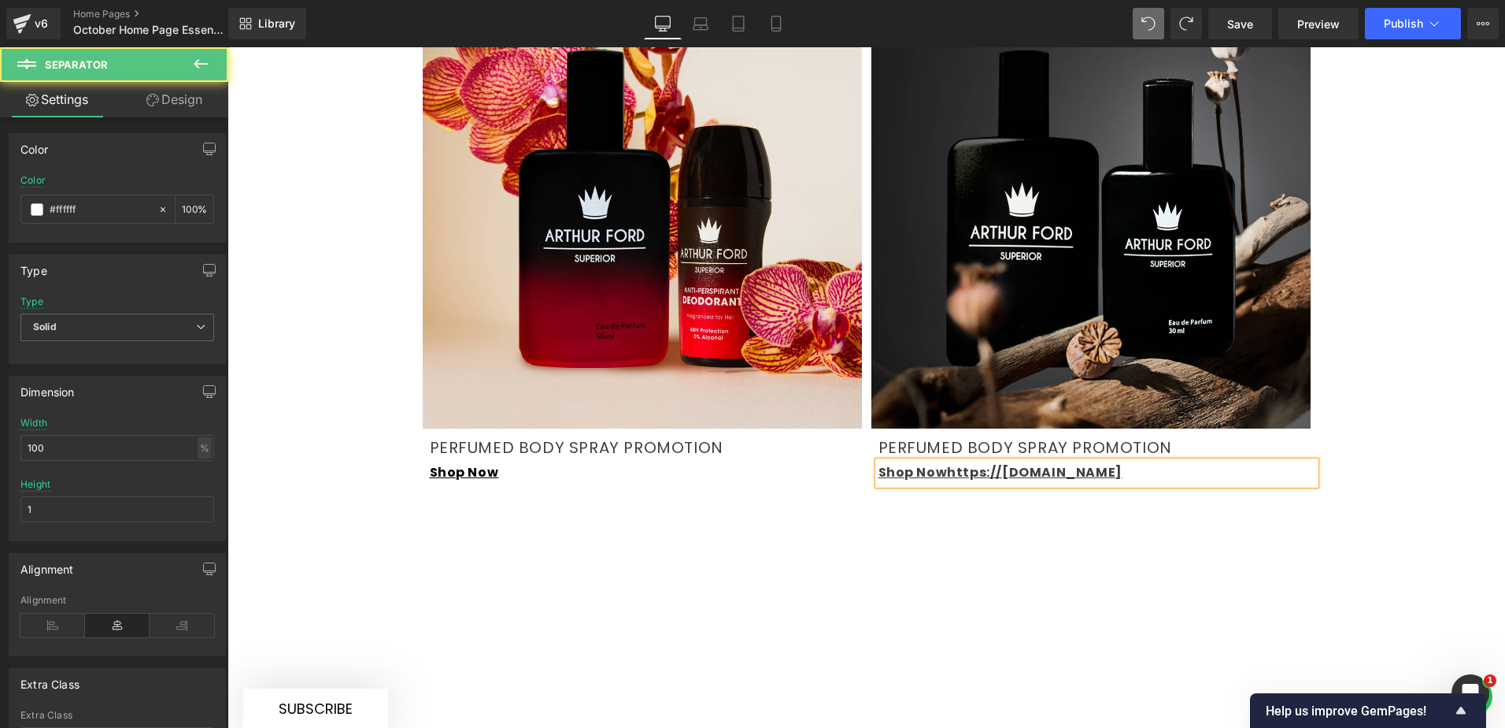
click at [1083, 513] on hr at bounding box center [867, 584] width 1278 height 143
click at [1123, 463] on link at bounding box center [1131, 472] width 17 height 19
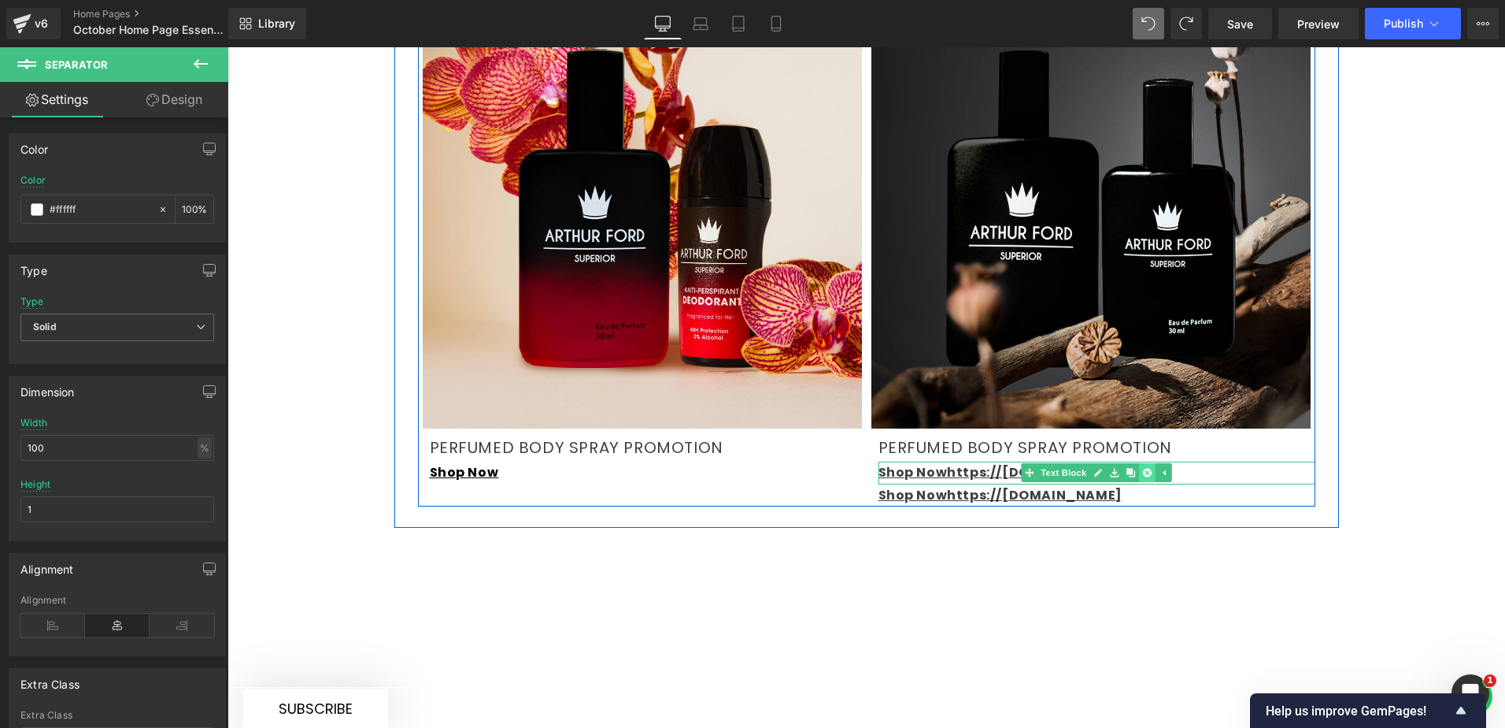
click at [1143, 468] on icon at bounding box center [1147, 472] width 9 height 9
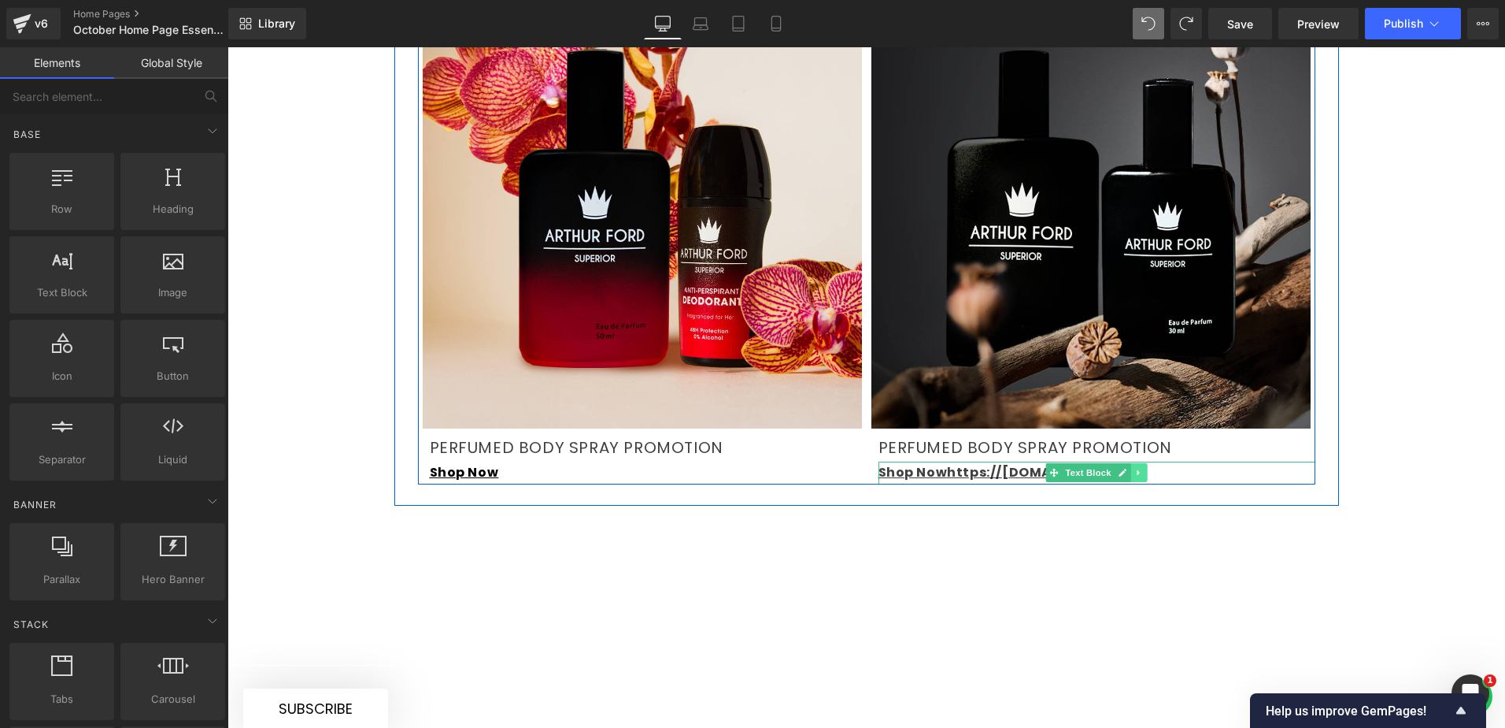
click at [1135, 468] on icon at bounding box center [1139, 472] width 9 height 9
click at [1144, 468] on icon at bounding box center [1147, 472] width 9 height 9
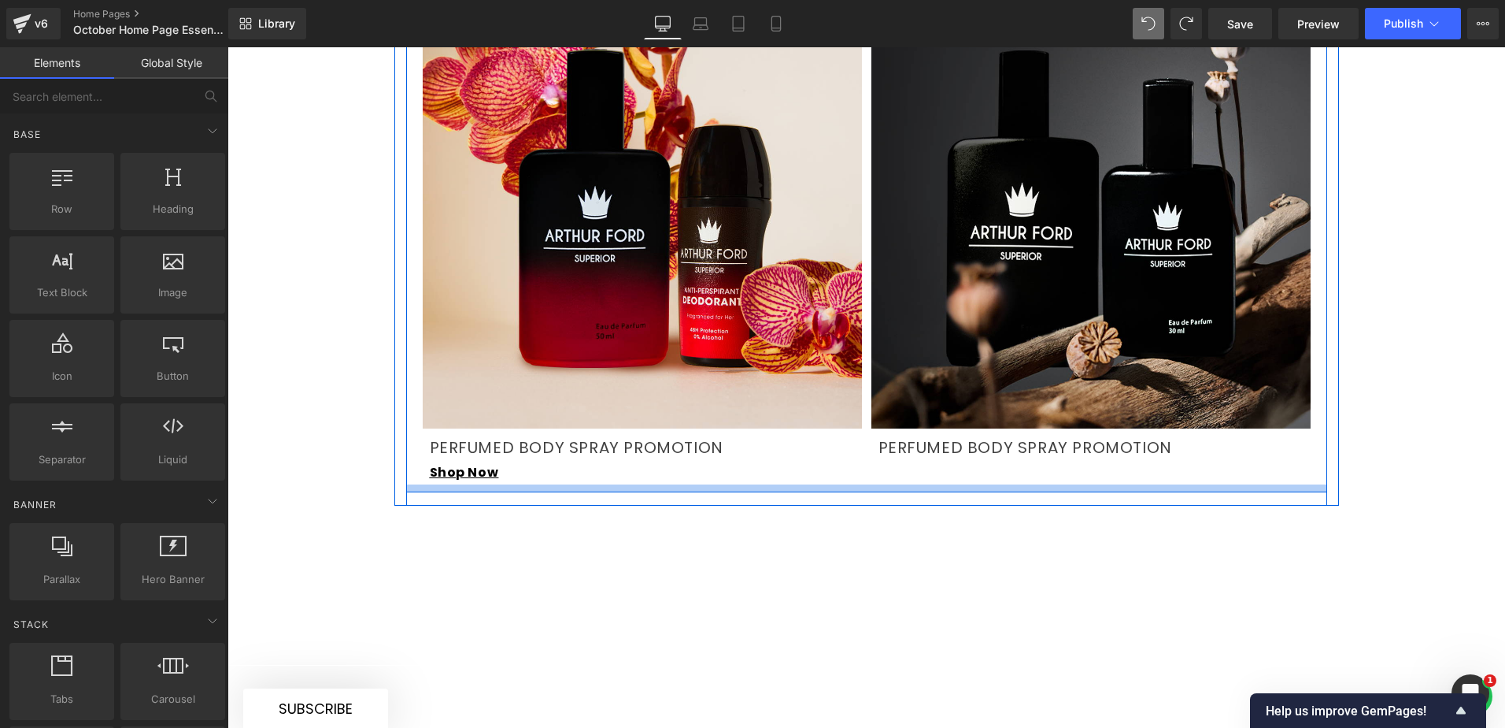
click at [503, 461] on p "Shop Now" at bounding box center [648, 472] width 437 height 23
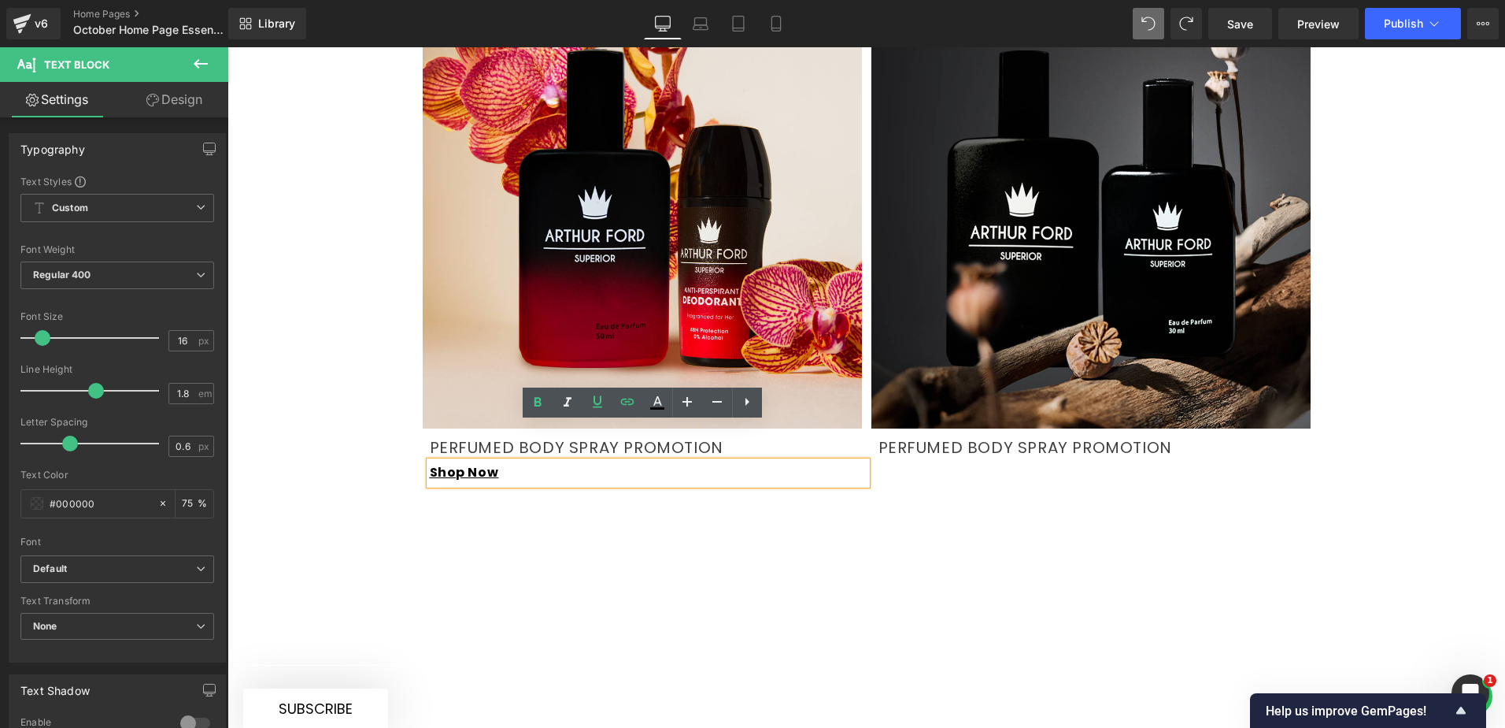
click at [977, 434] on div "Image PERFUMED BODY SPRAY PROMOTION Text Block Shop Now Text Block Image PERFUM…" at bounding box center [867, 234] width 898 height 500
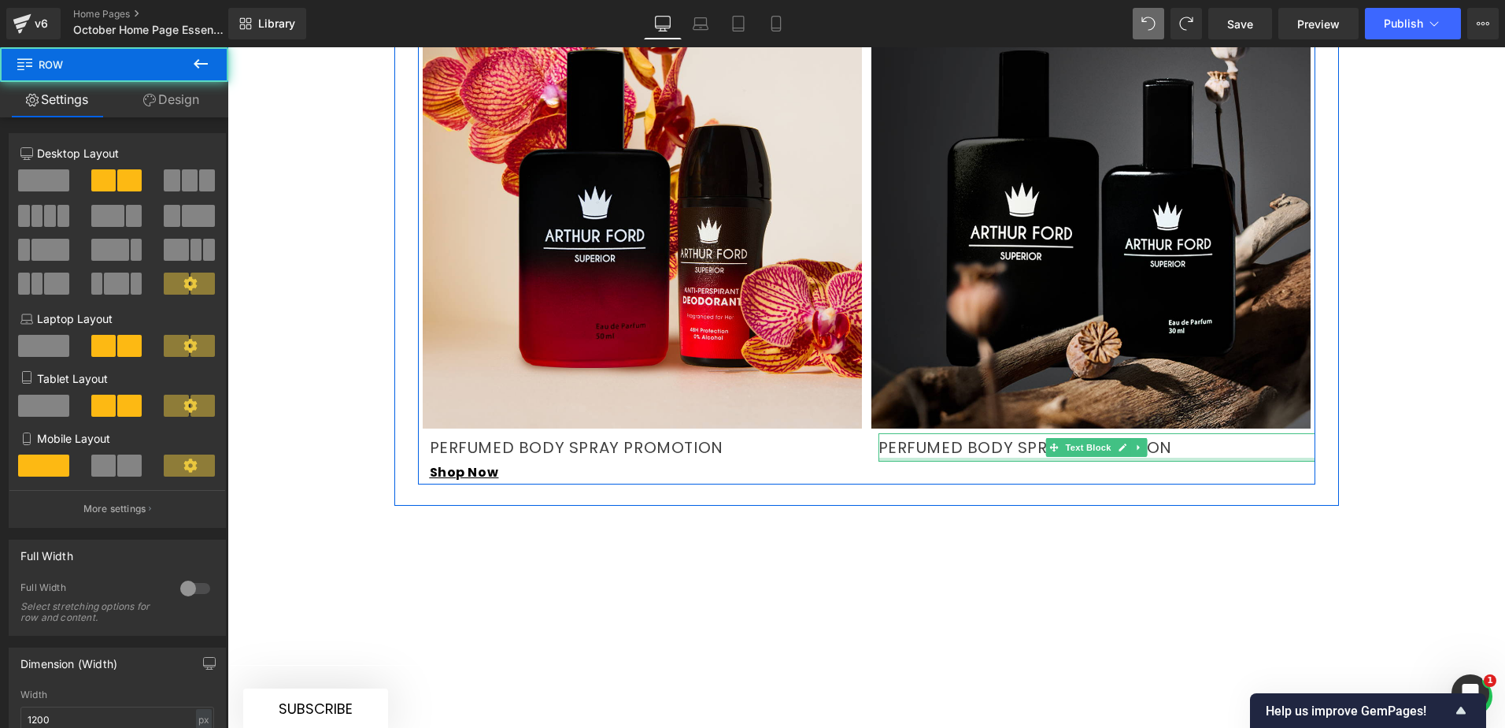
click at [951, 457] on div at bounding box center [1097, 459] width 437 height 4
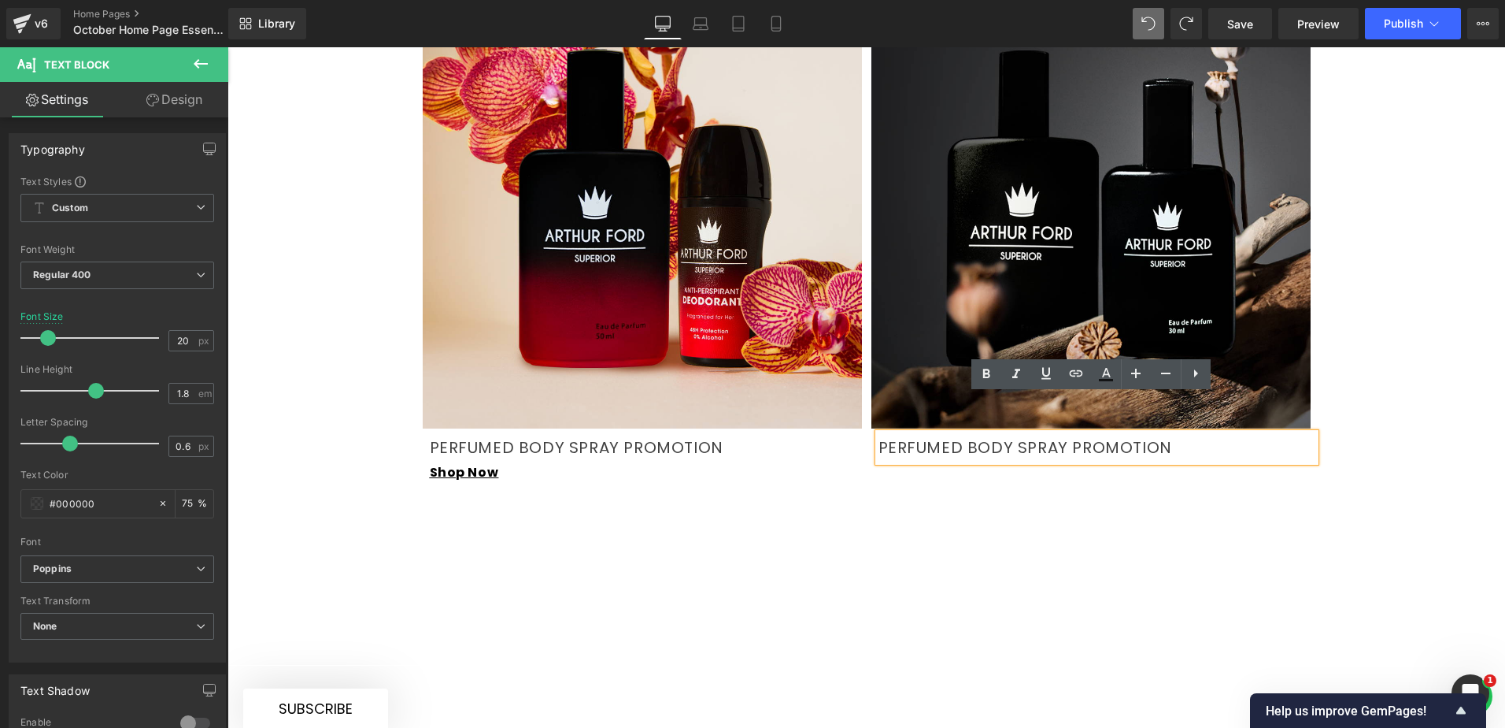
click at [976, 434] on div "Image PERFUMED BODY SPRAY PROMOTION Text Block Shop Now Text Block Image PERFUM…" at bounding box center [867, 234] width 898 height 500
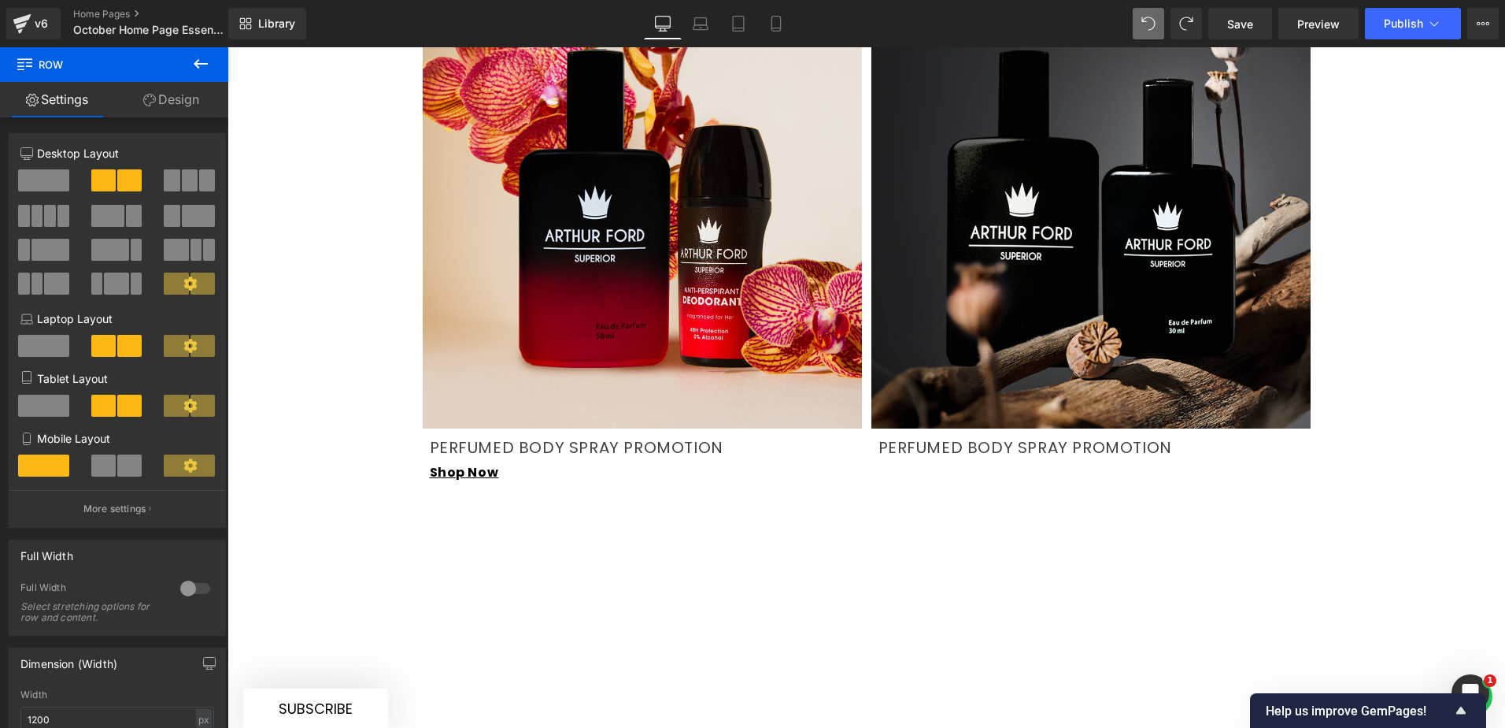
click at [194, 67] on icon at bounding box center [200, 63] width 19 height 19
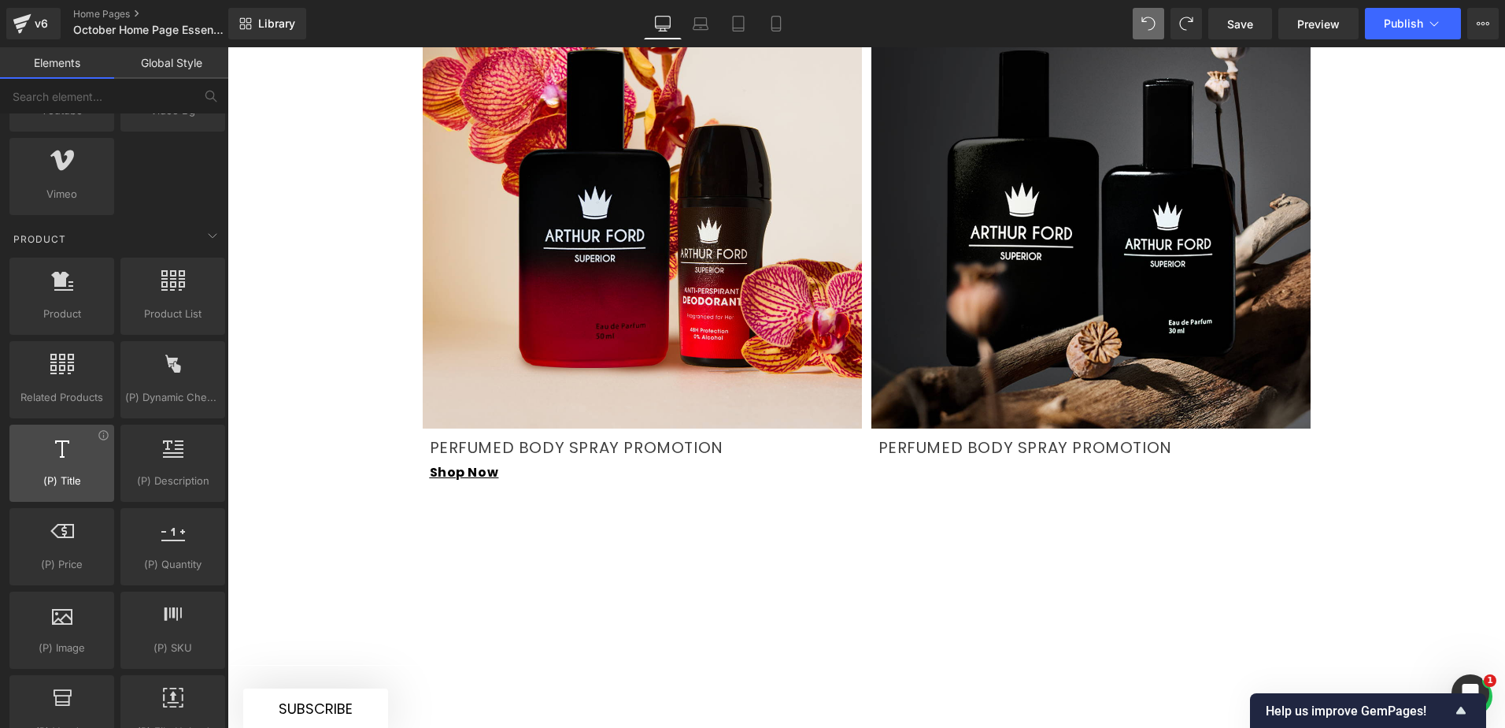
scroll to position [1260, 0]
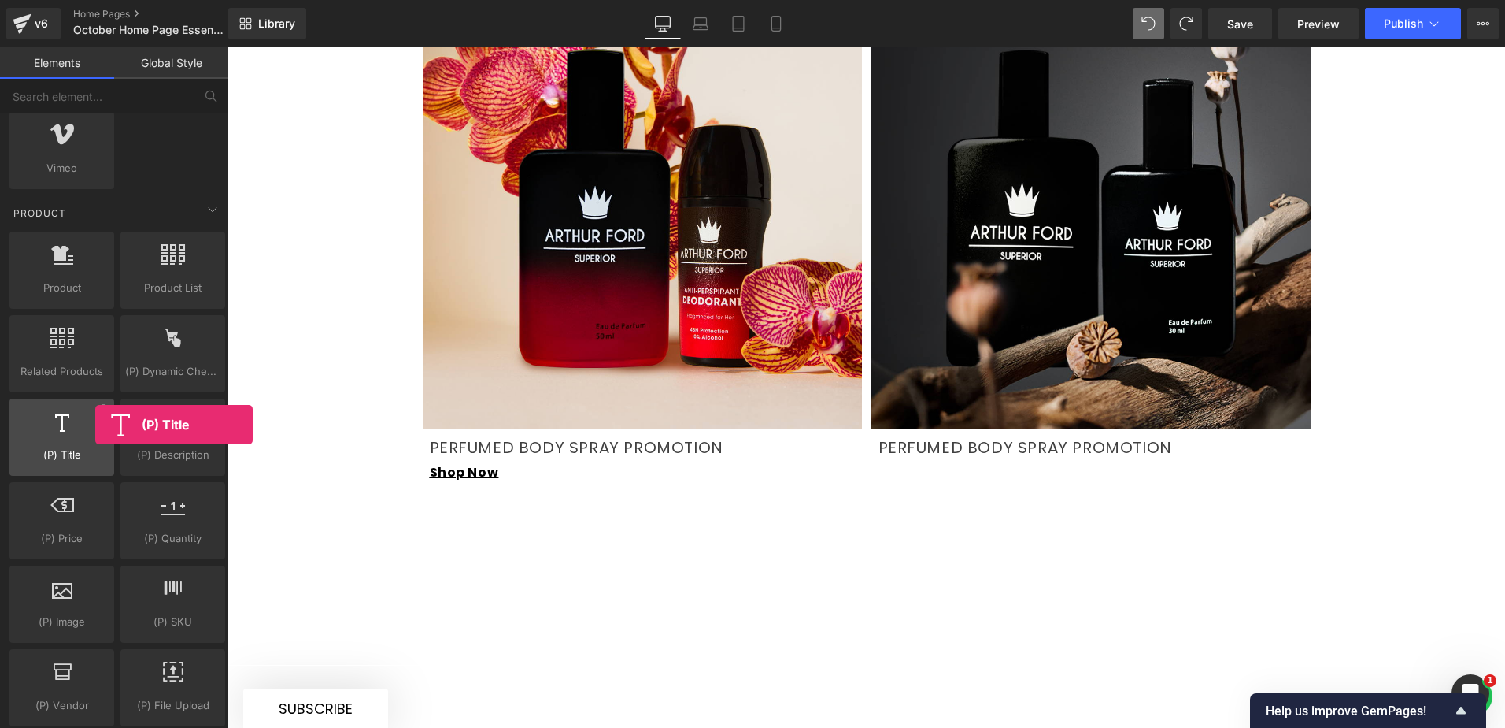
drag, startPoint x: 80, startPoint y: 429, endPoint x: 55, endPoint y: 428, distance: 25.2
click at [57, 430] on div at bounding box center [61, 428] width 95 height 35
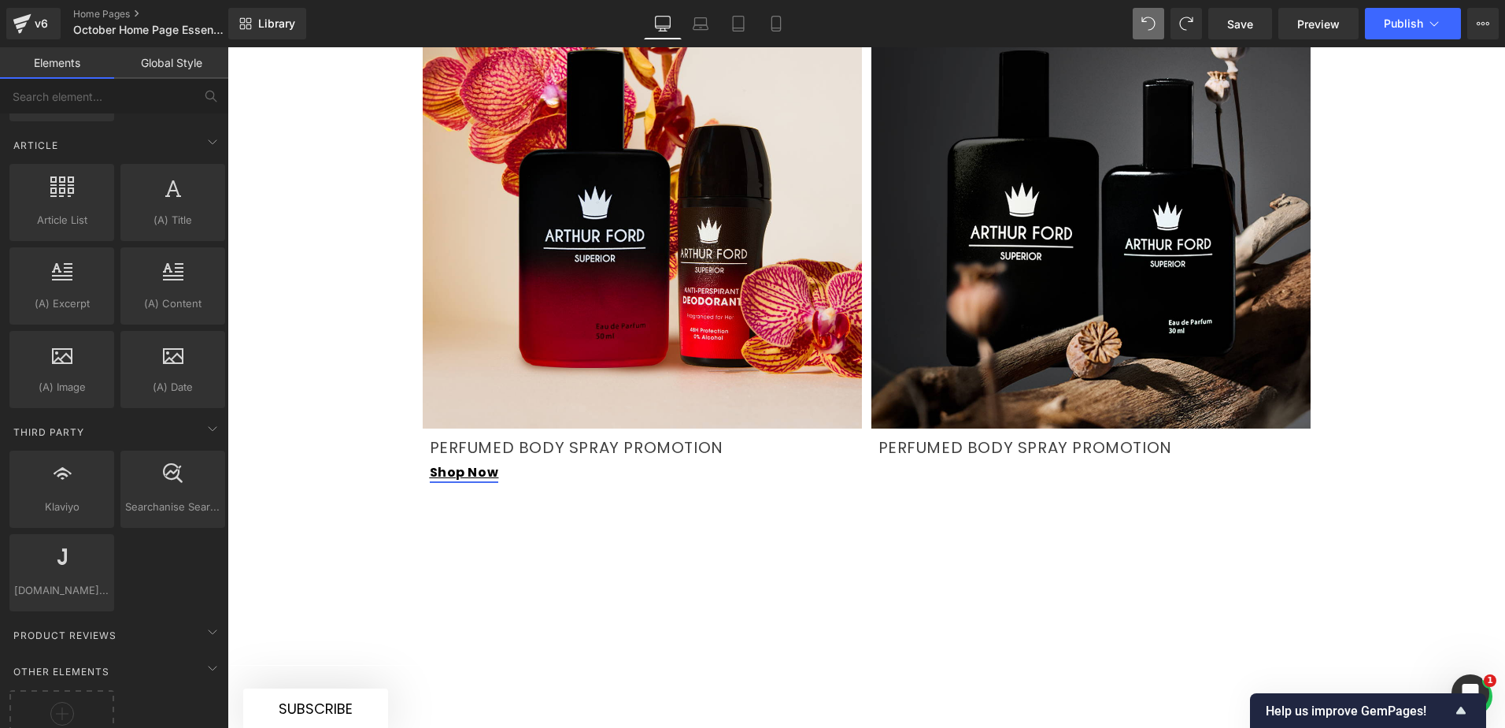
scroll to position [2947, 0]
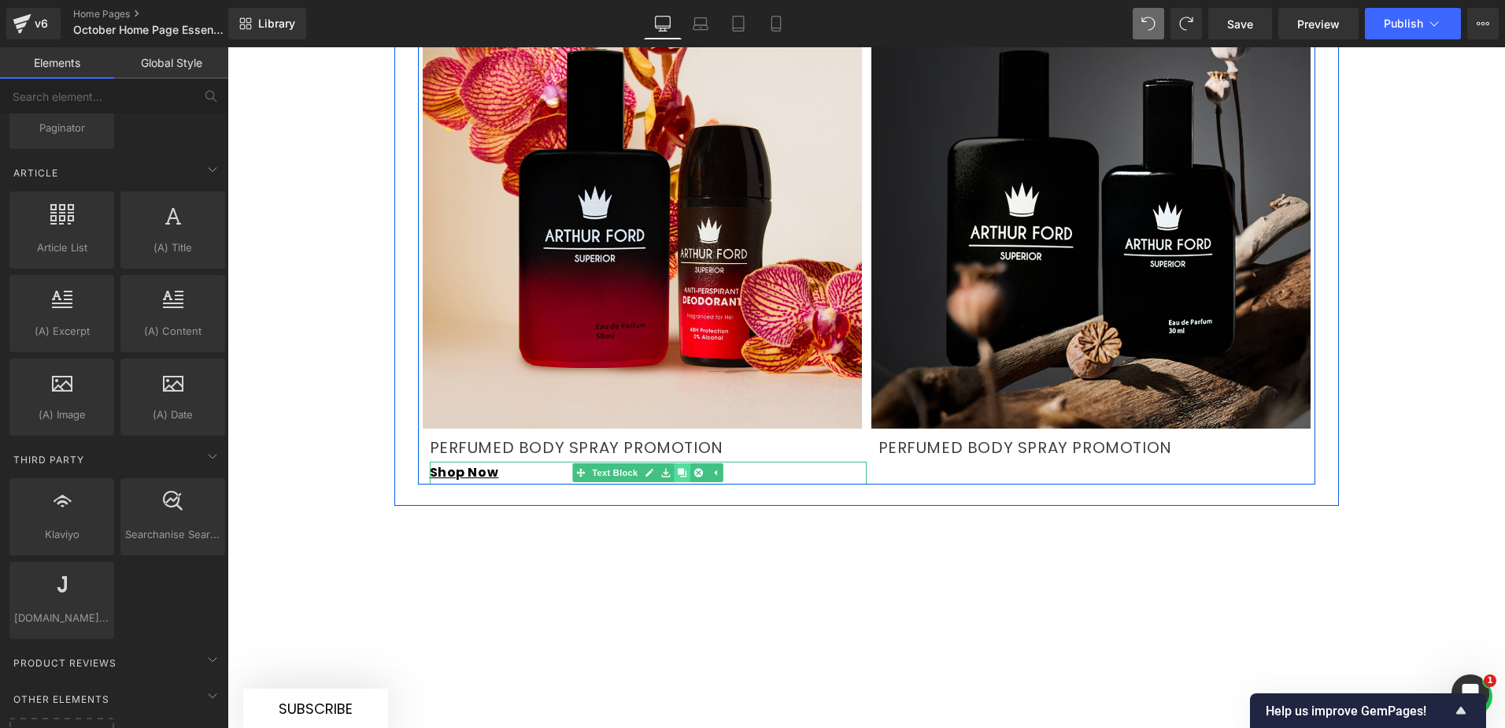
click at [676, 463] on link at bounding box center [682, 472] width 17 height 19
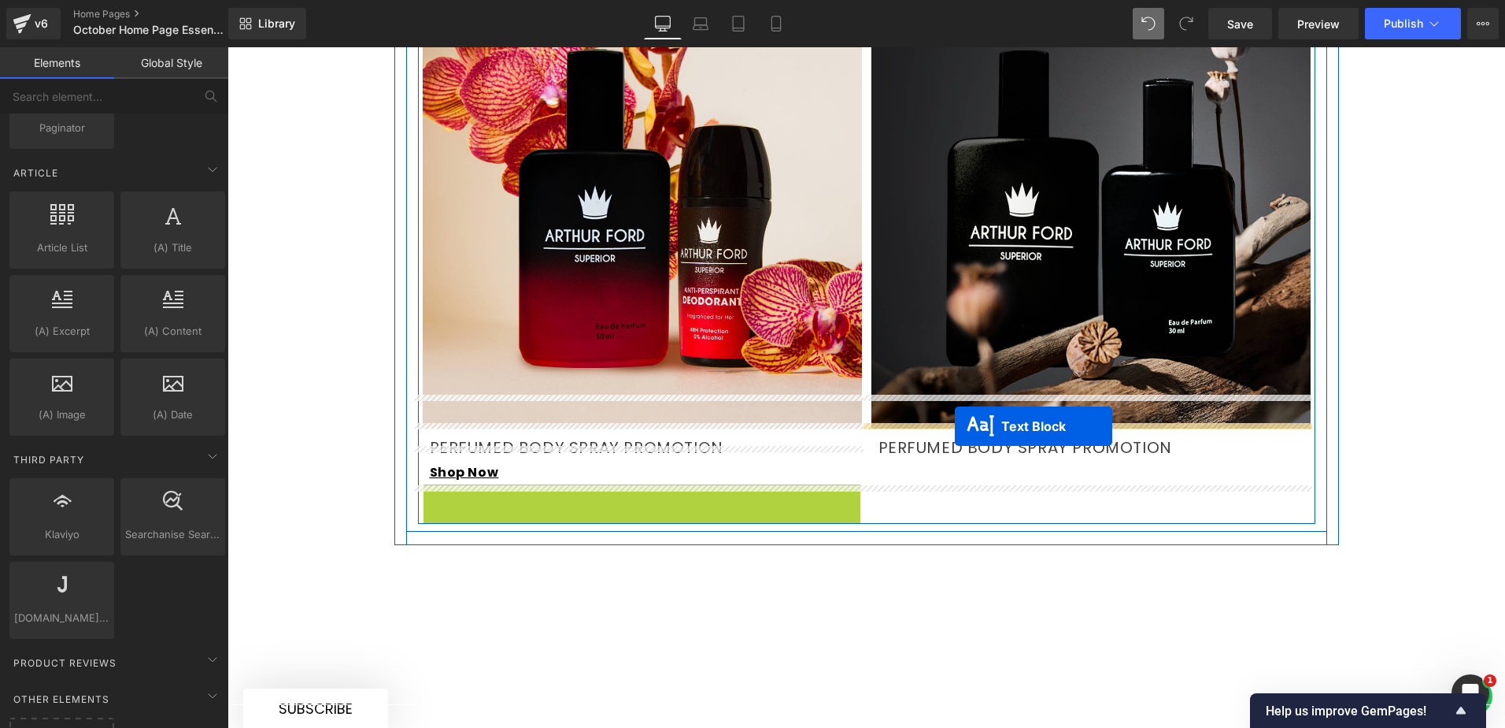
drag, startPoint x: 599, startPoint y: 455, endPoint x: 955, endPoint y: 426, distance: 357.1
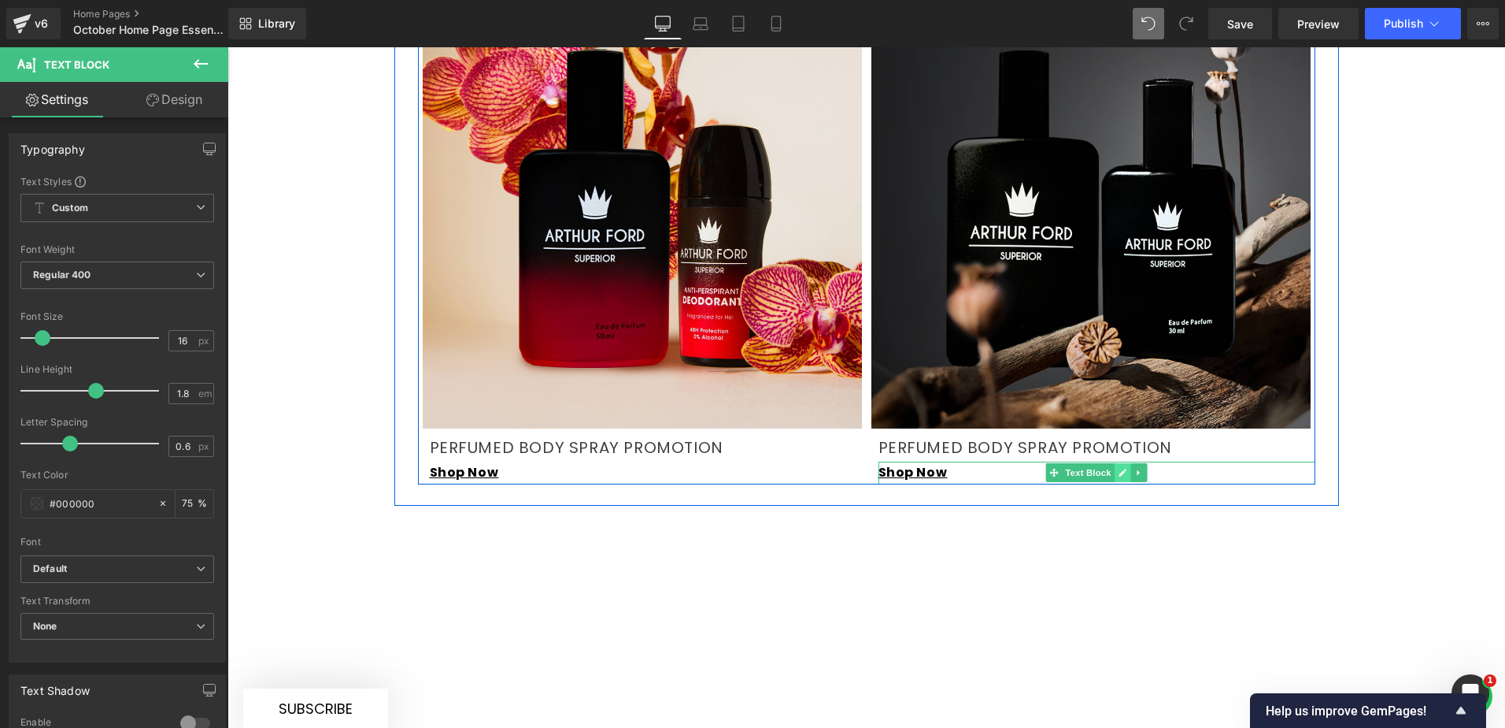
click at [1119, 468] on icon at bounding box center [1123, 472] width 9 height 9
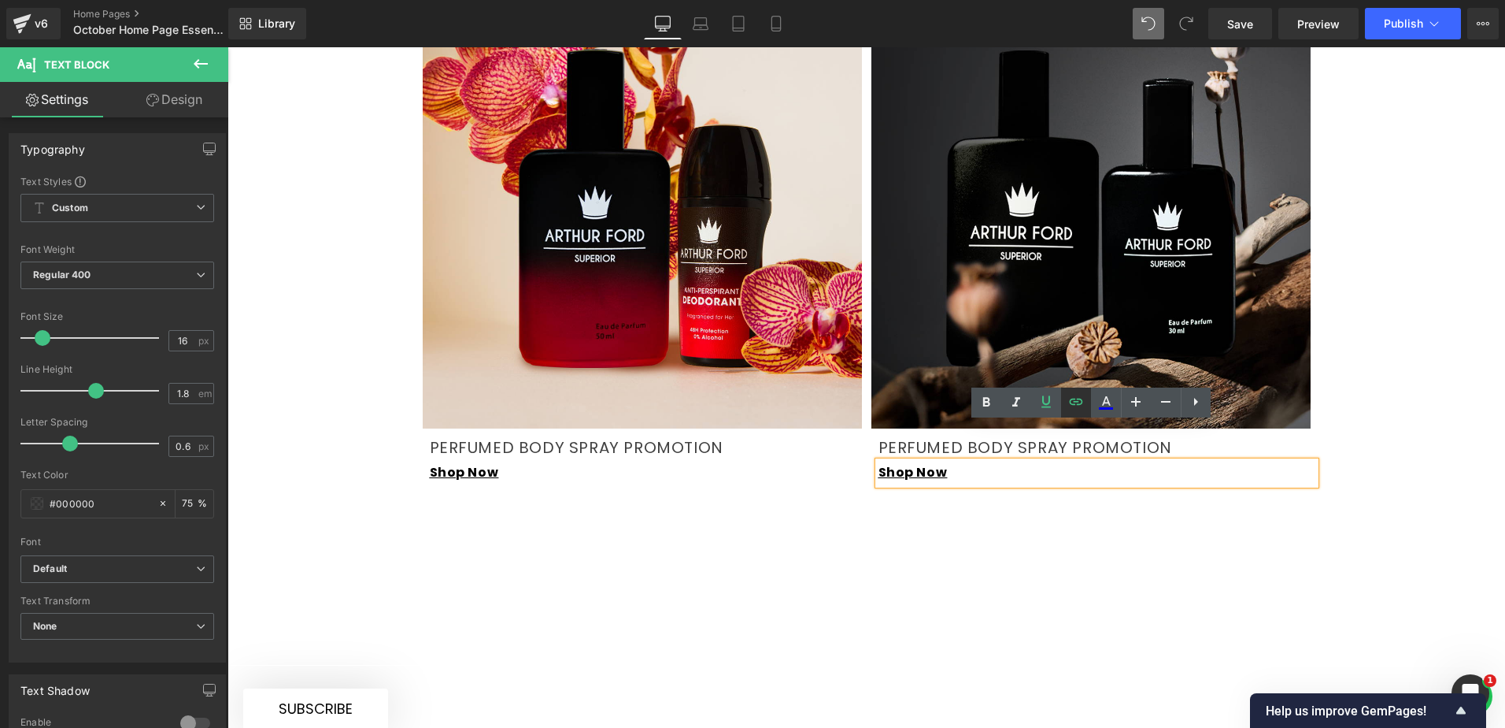
click at [1068, 402] on icon at bounding box center [1076, 401] width 19 height 19
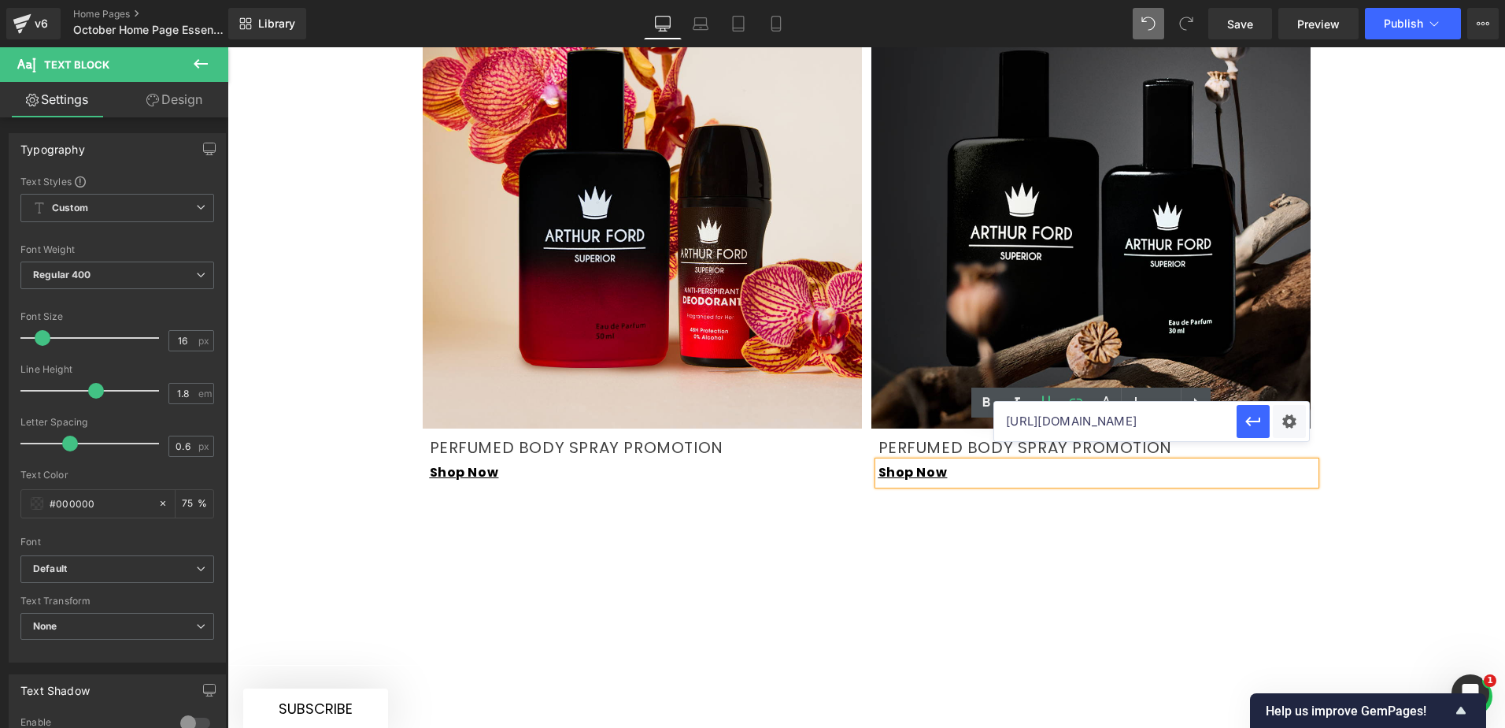
click at [1098, 427] on input "[URL][DOMAIN_NAME]" at bounding box center [1115, 421] width 243 height 39
click at [1255, 424] on icon "button" at bounding box center [1253, 421] width 19 height 19
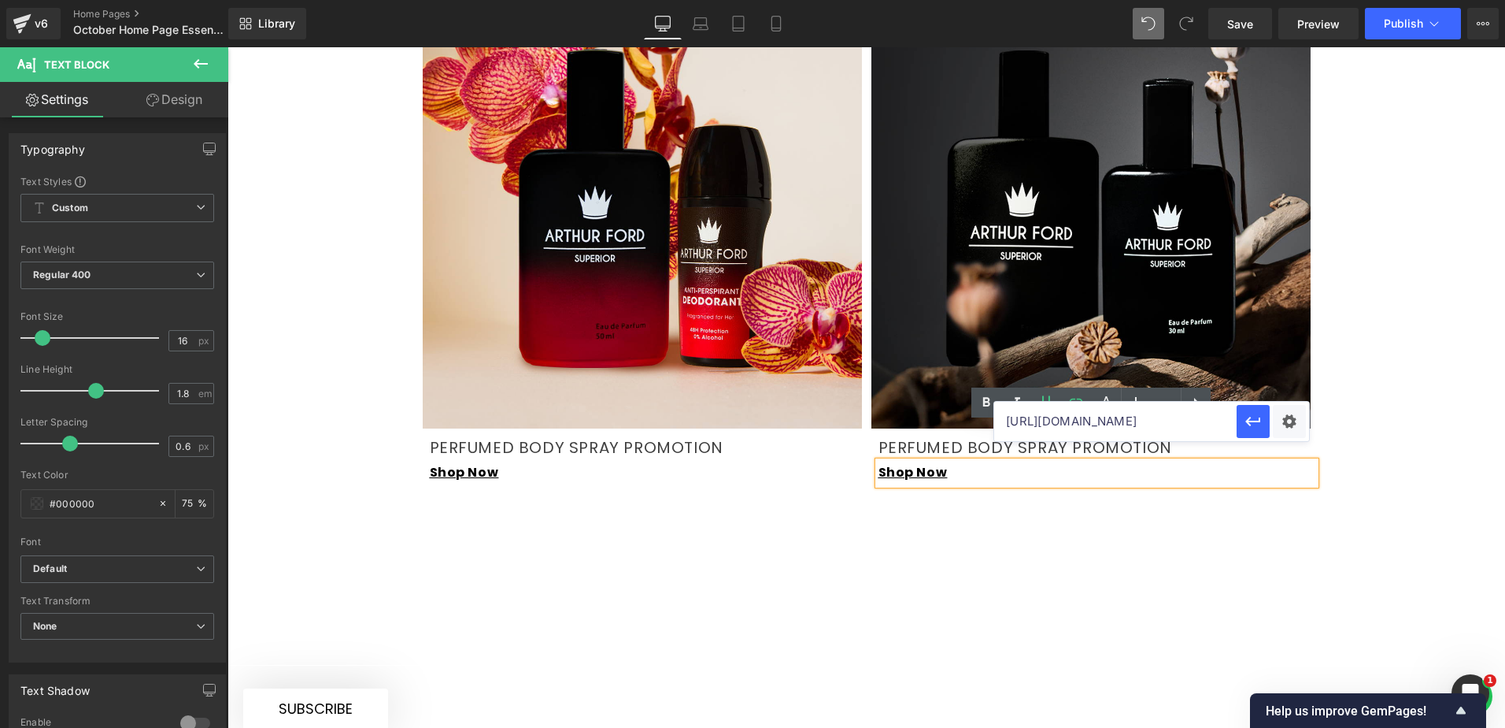
scroll to position [0, 0]
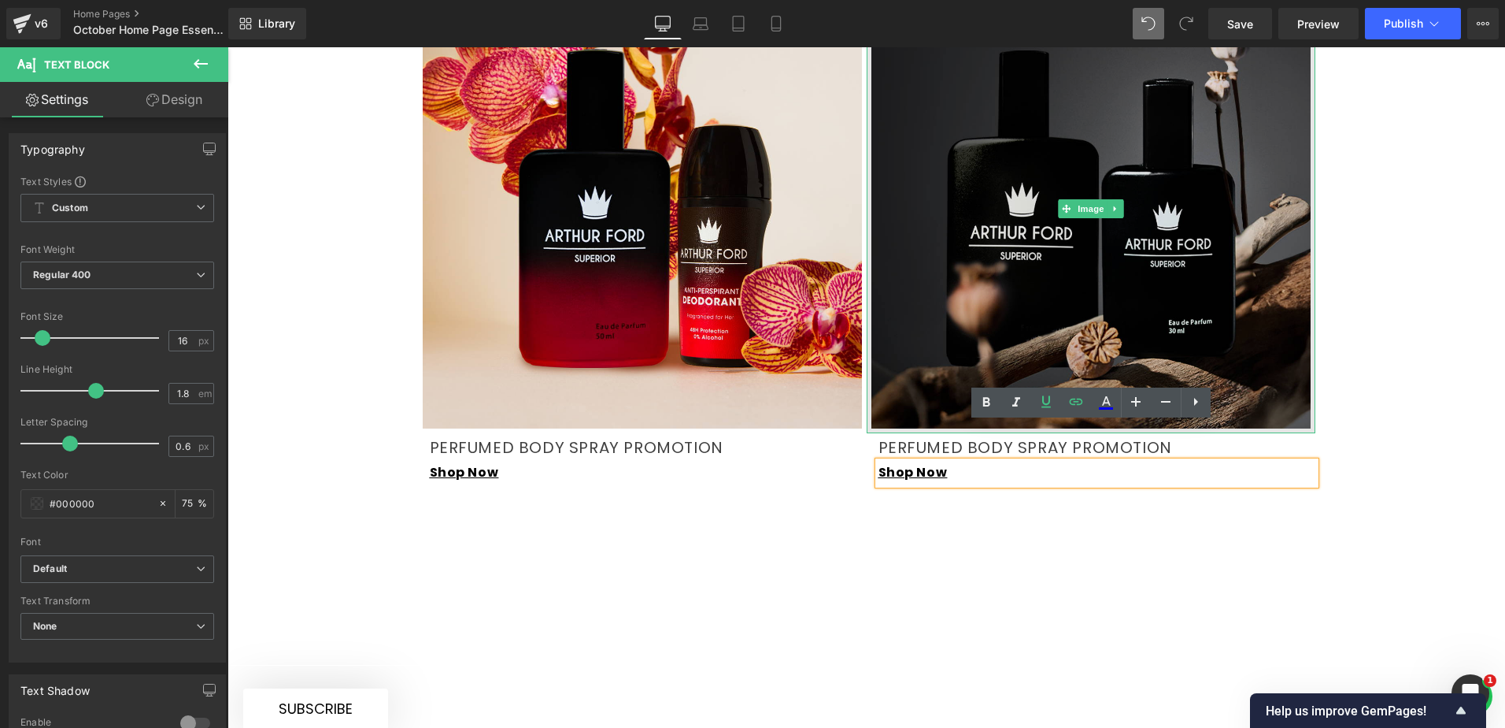
click at [1096, 293] on img at bounding box center [1091, 208] width 449 height 449
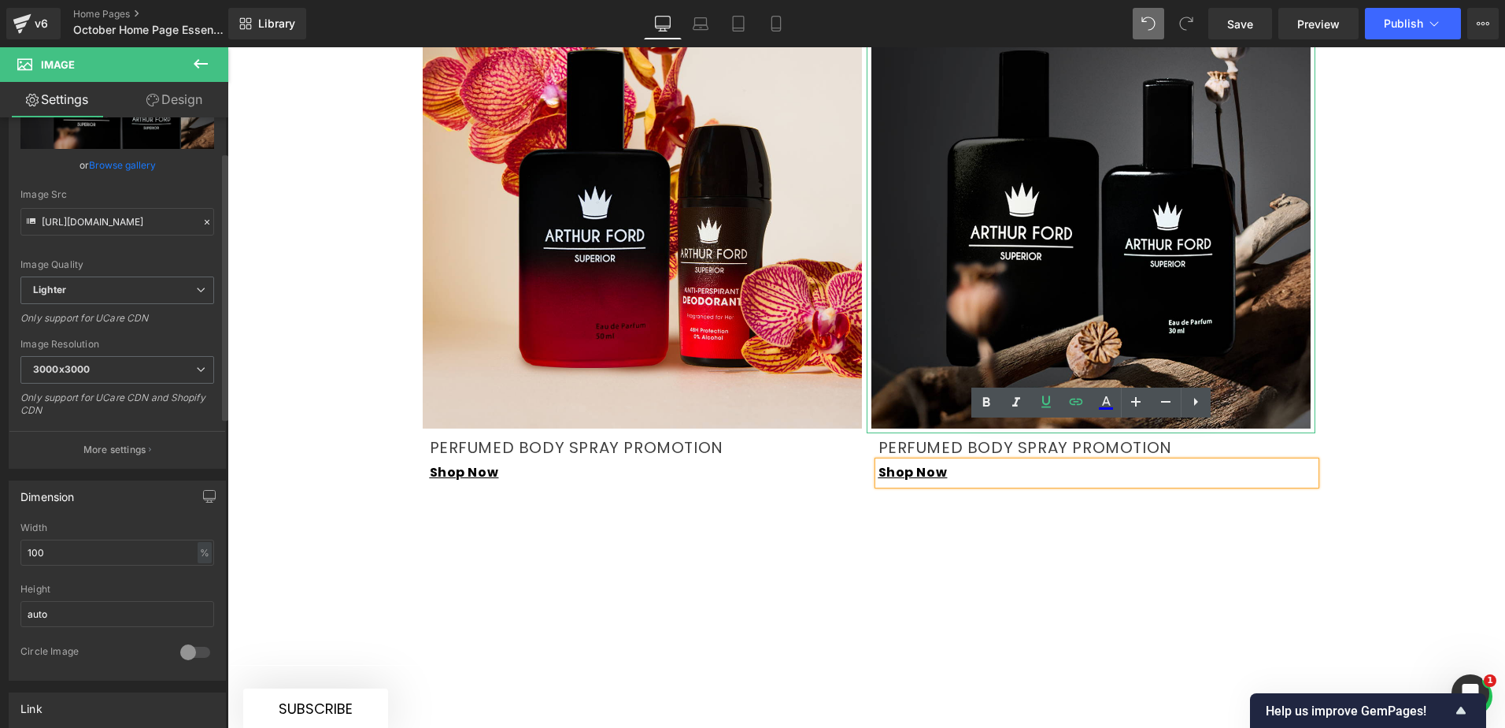
scroll to position [236, 0]
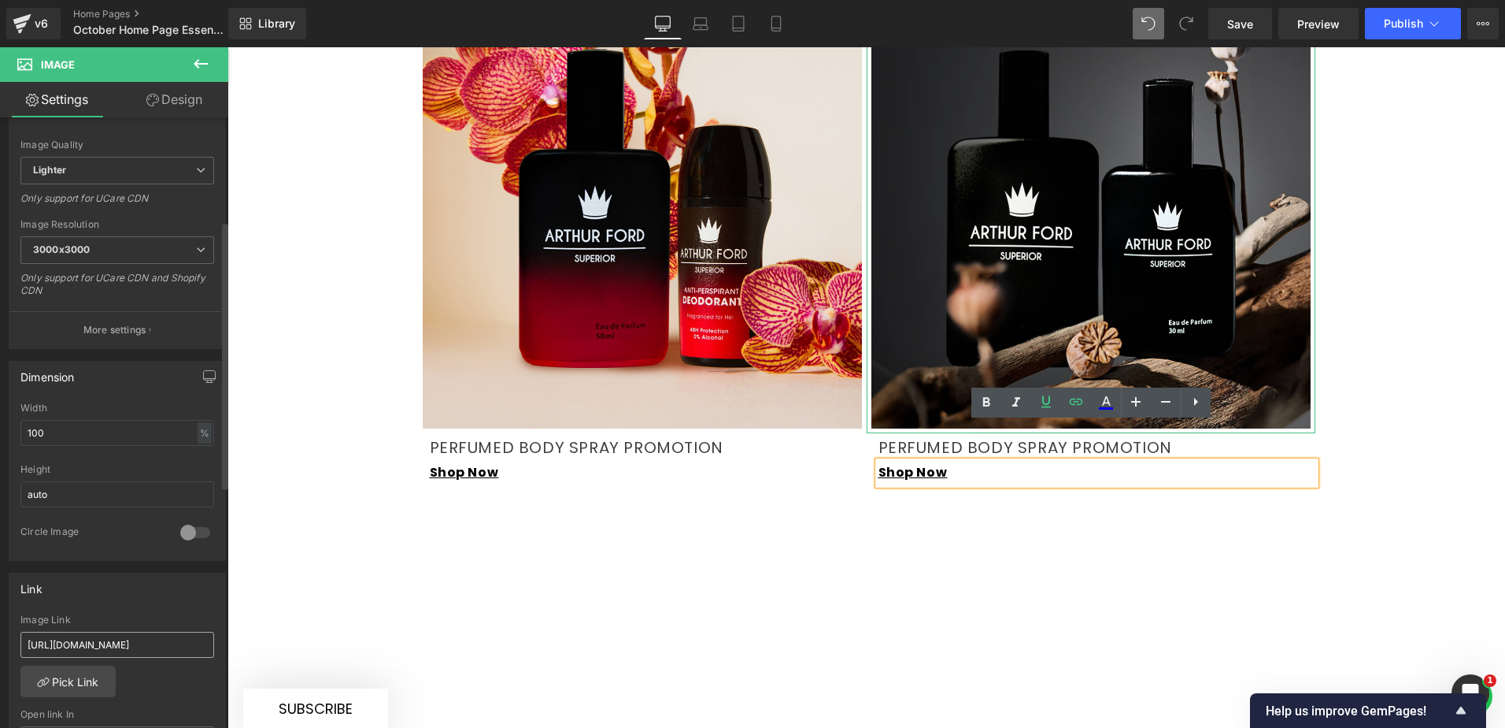
click at [149, 639] on input "[URL][DOMAIN_NAME]" at bounding box center [117, 644] width 194 height 26
click at [181, 671] on div "[URL][DOMAIN_NAME] Image Link [URL][DOMAIN_NAME] Pick Link Current Tab New Tab …" at bounding box center [117, 694] width 216 height 161
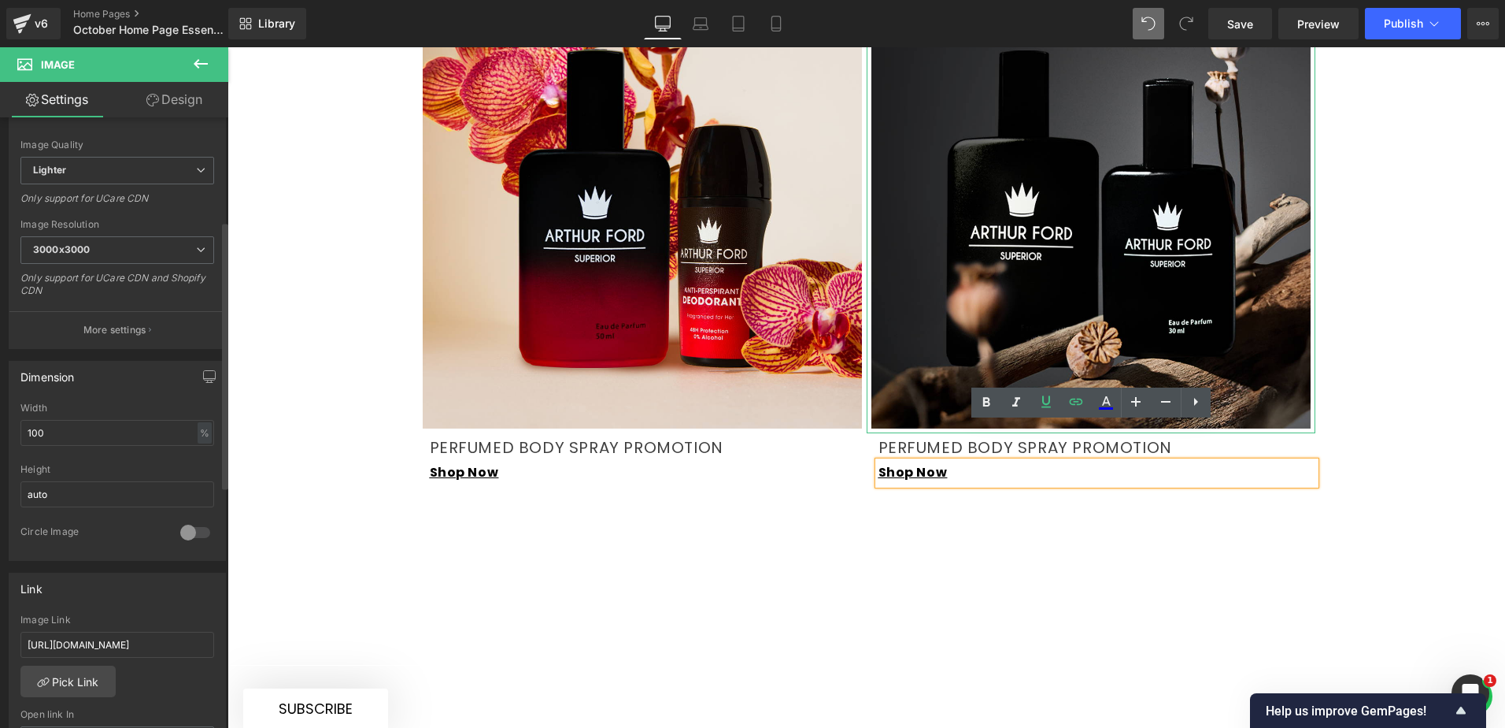
scroll to position [0, 0]
click at [1235, 22] on span "Save" at bounding box center [1240, 24] width 26 height 17
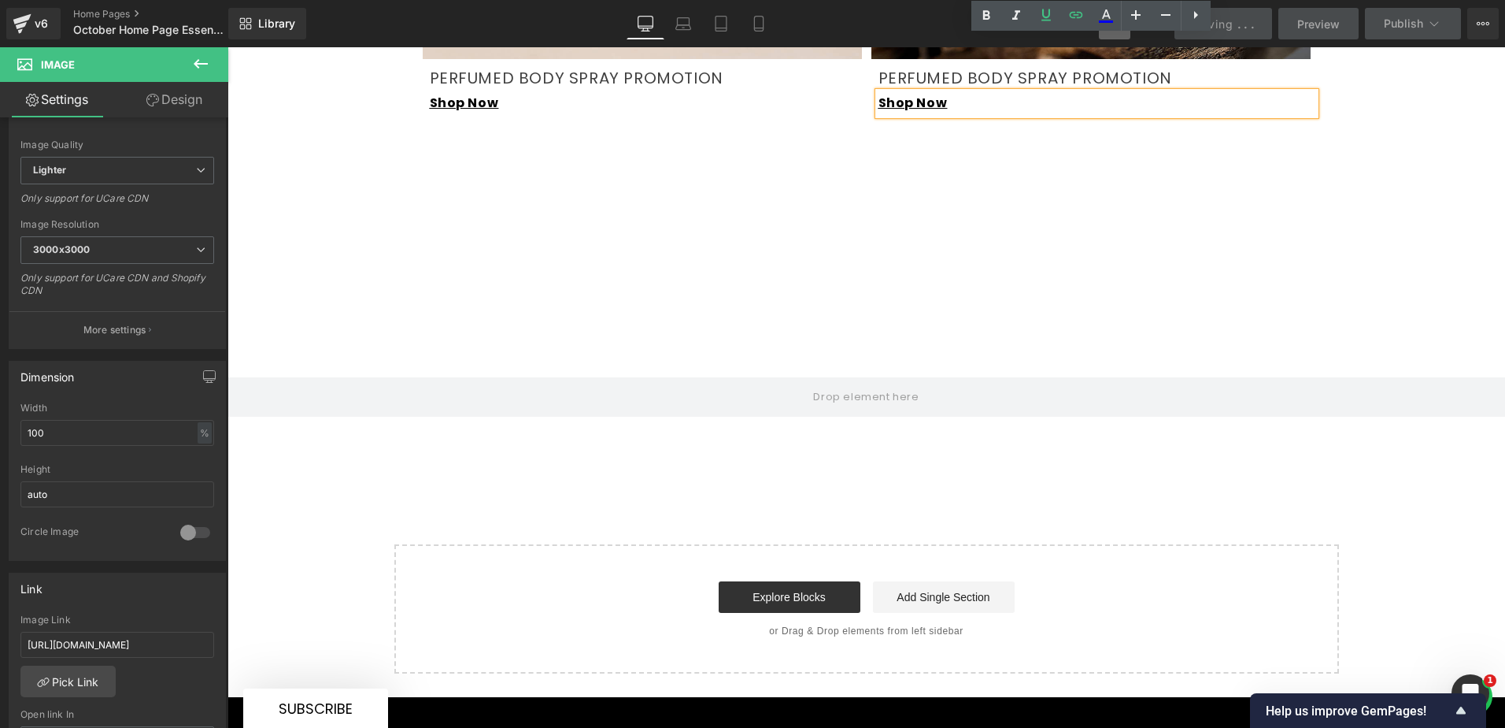
scroll to position [2834, 0]
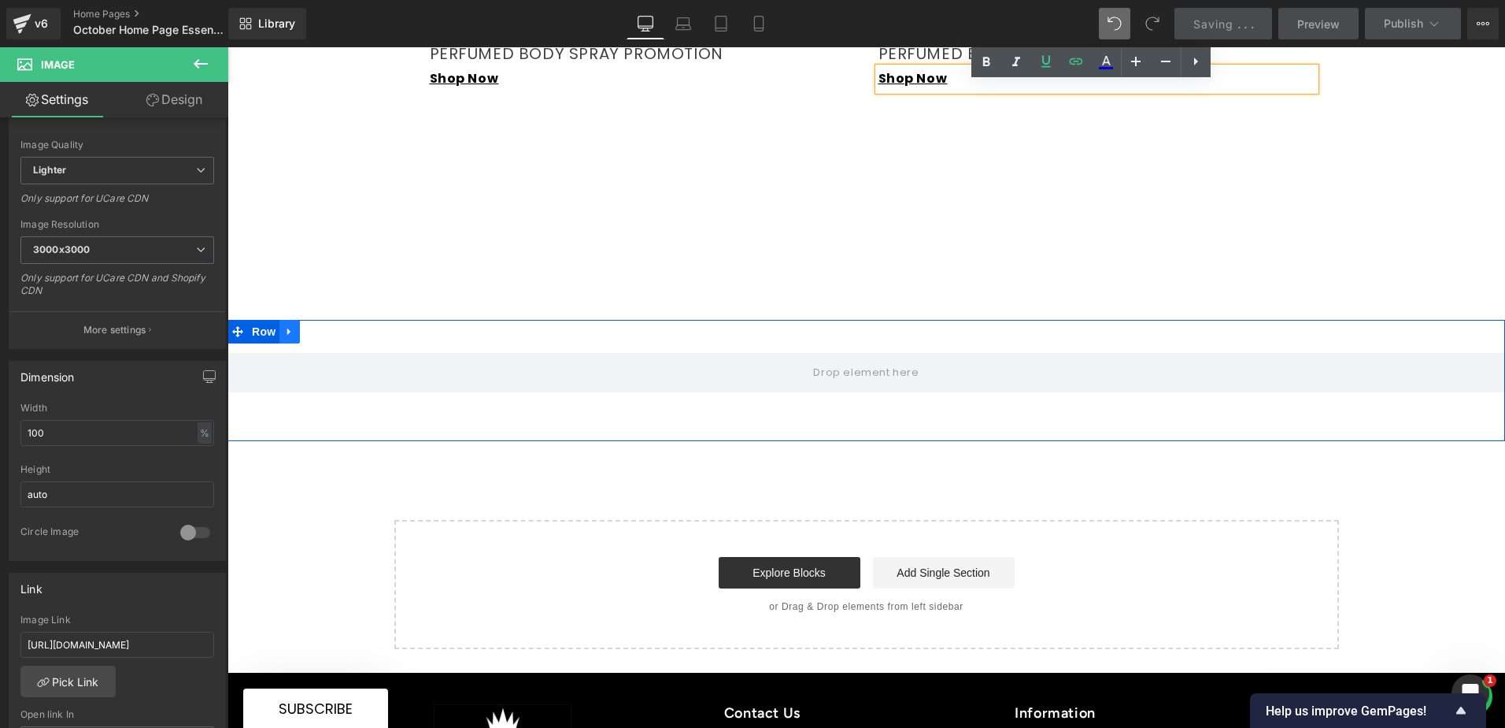
click at [284, 325] on icon at bounding box center [289, 331] width 11 height 12
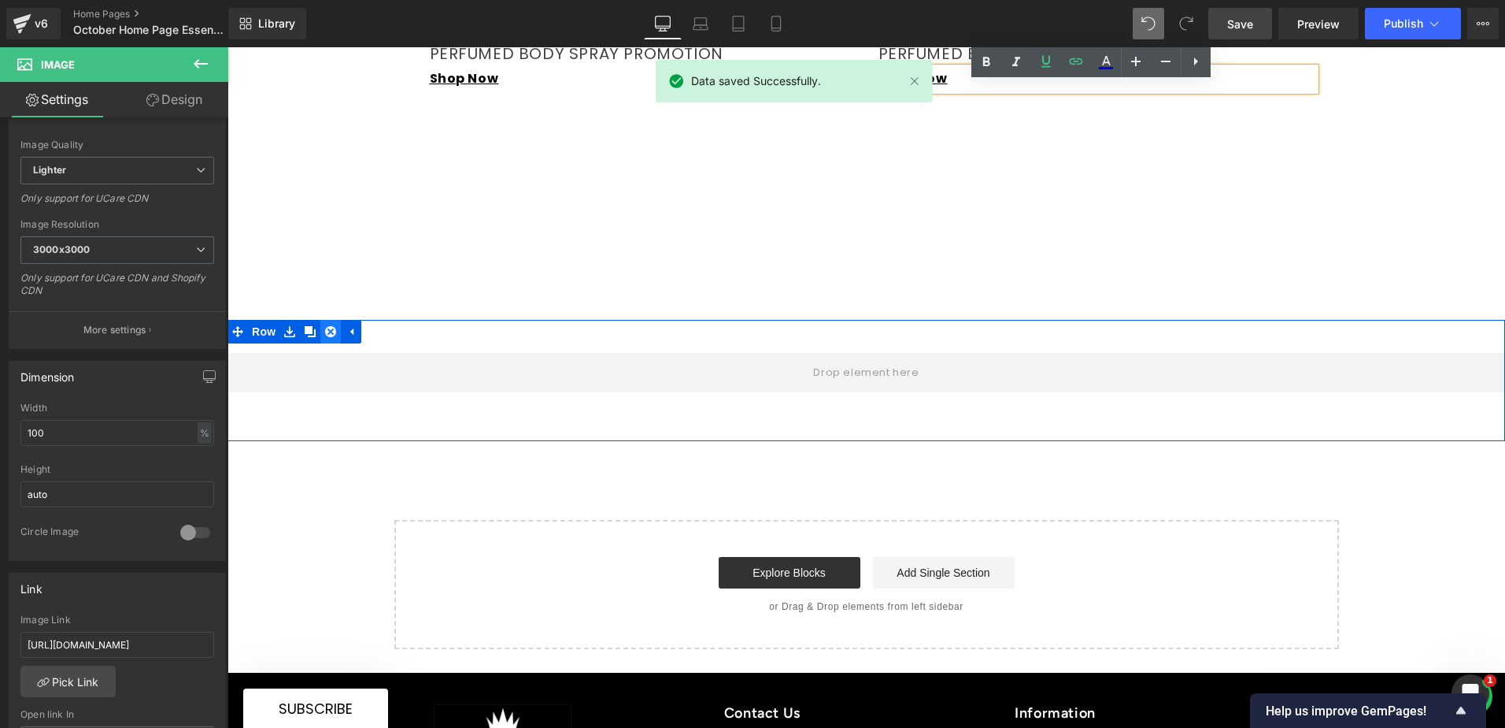
click at [325, 326] on icon at bounding box center [330, 331] width 11 height 11
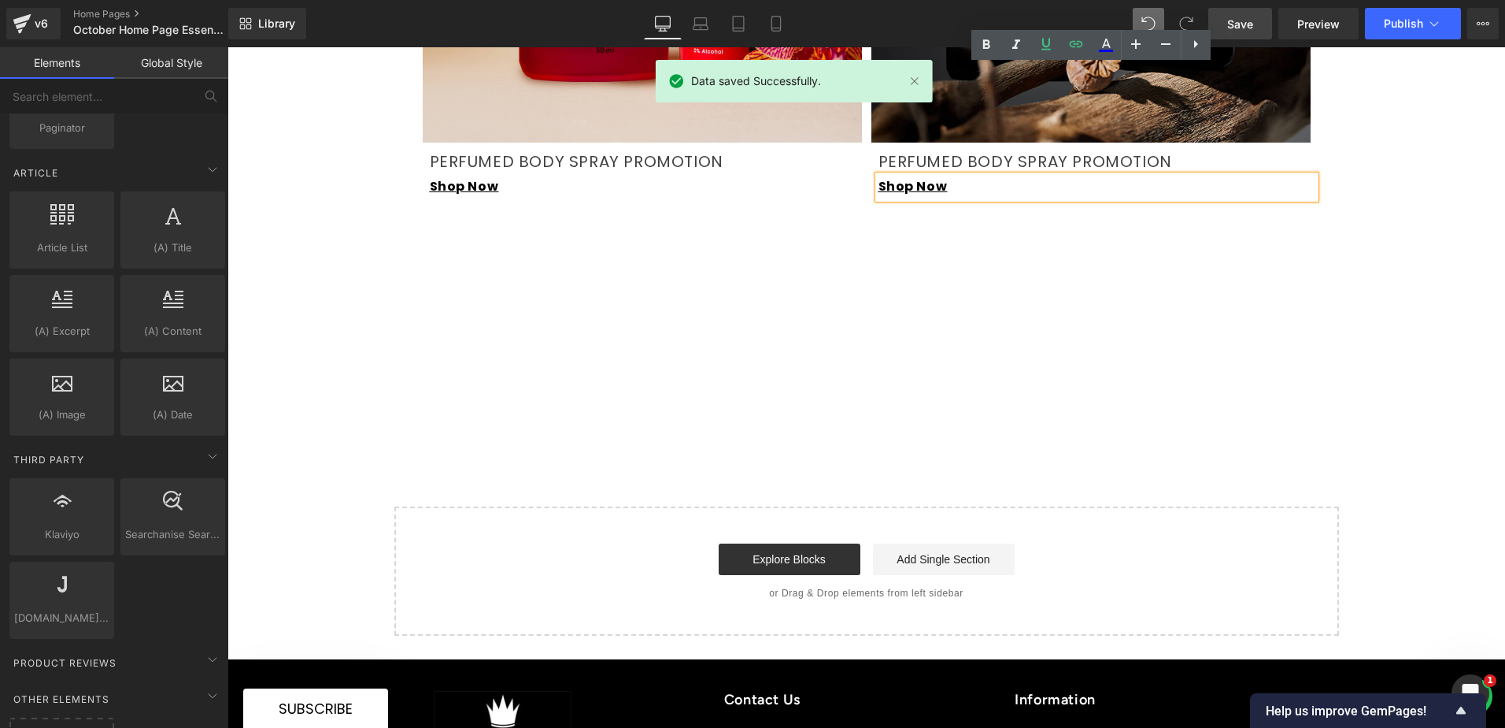
scroll to position [2598, 0]
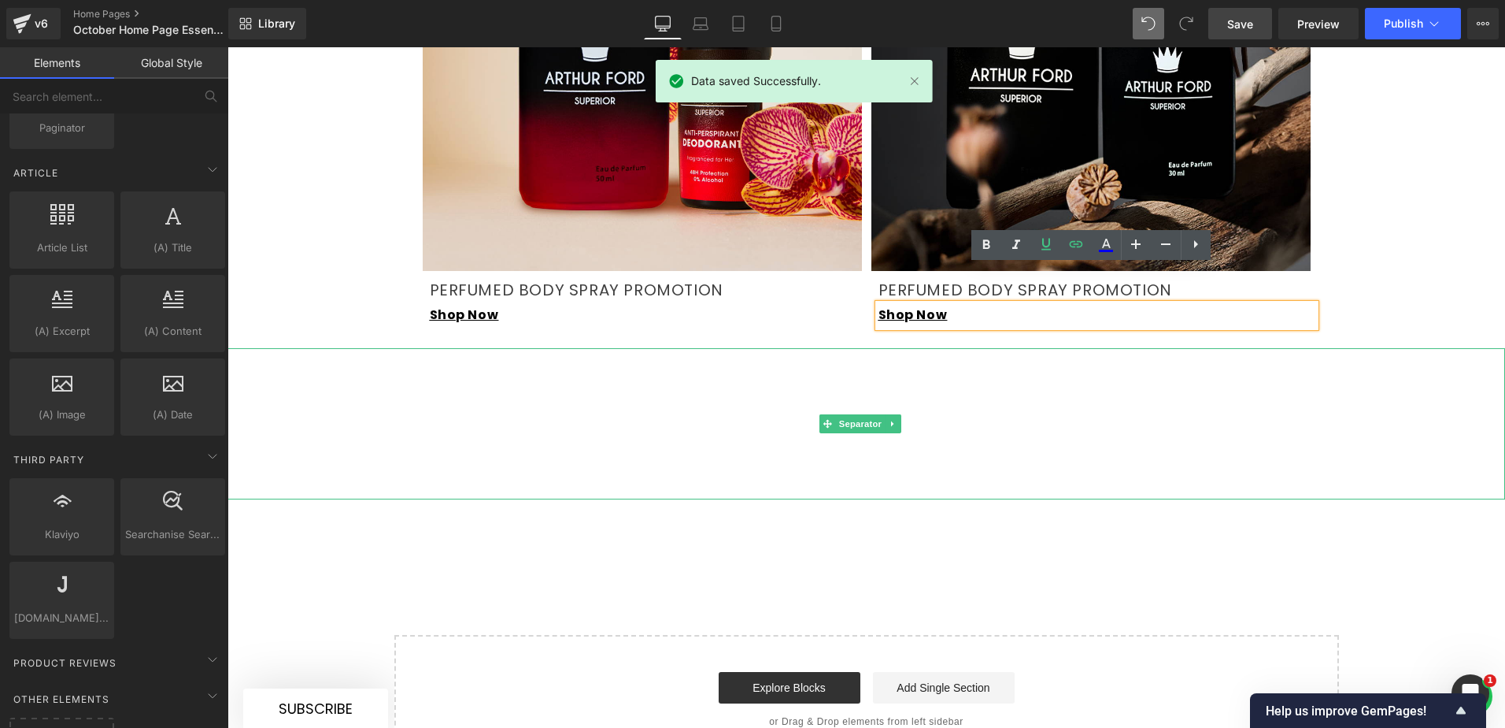
click at [650, 365] on hr at bounding box center [867, 427] width 1278 height 143
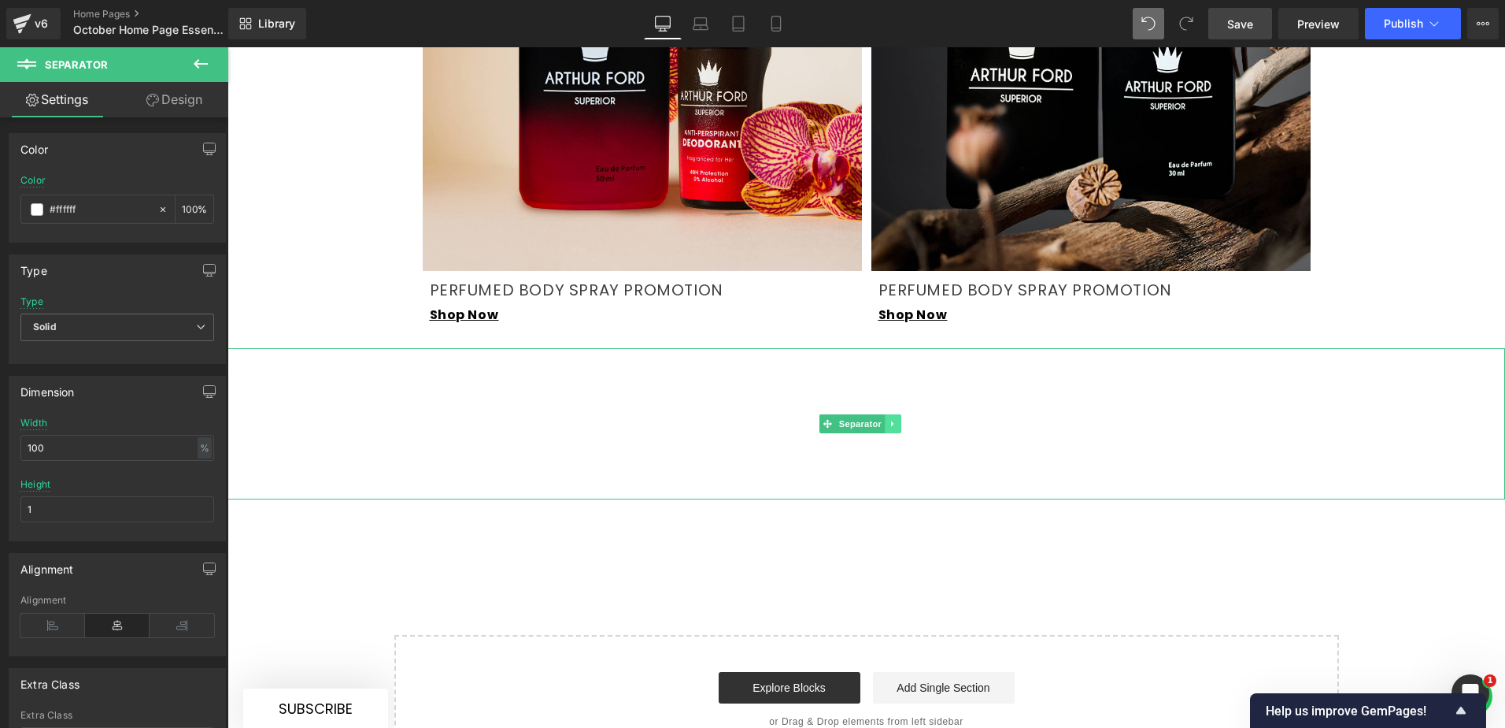
click at [891, 414] on link at bounding box center [893, 423] width 17 height 19
click at [897, 419] on icon at bounding box center [901, 423] width 9 height 9
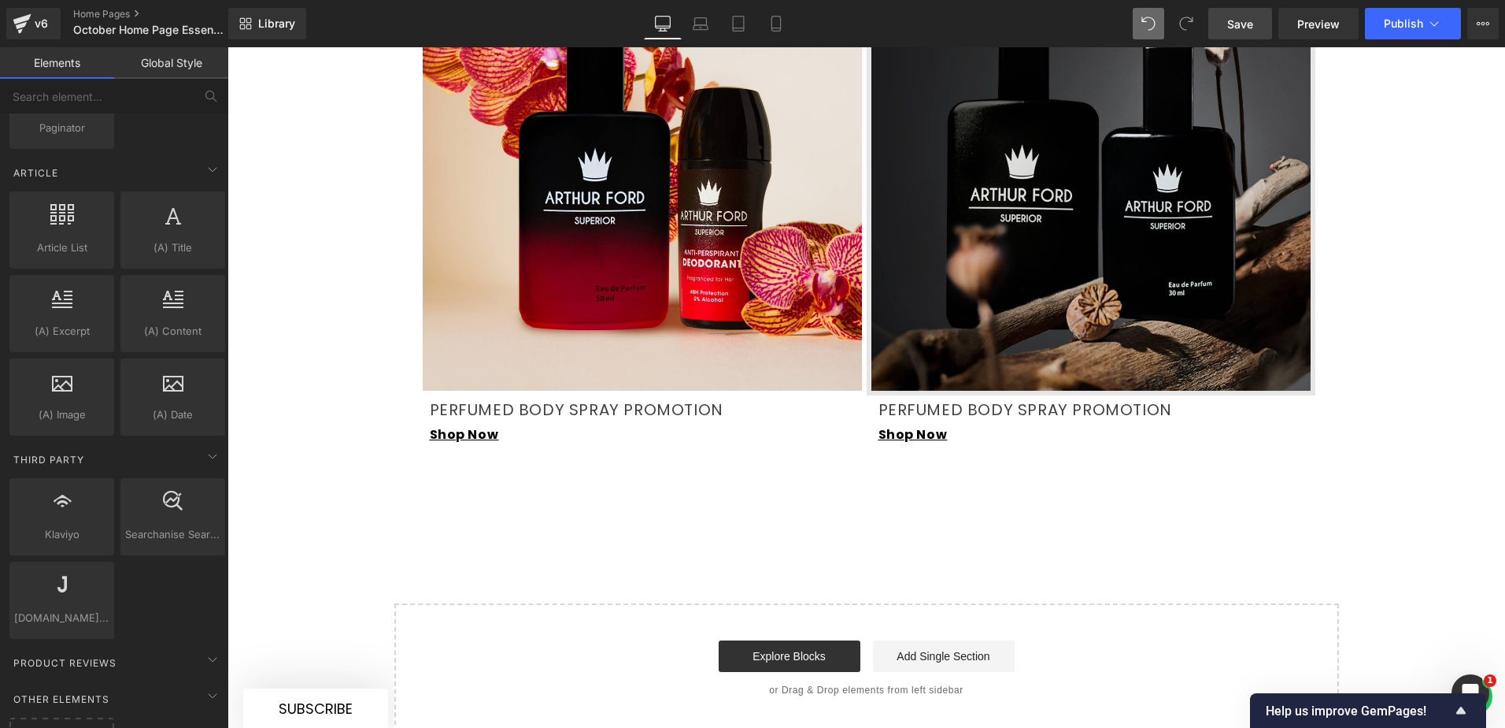
scroll to position [2441, 0]
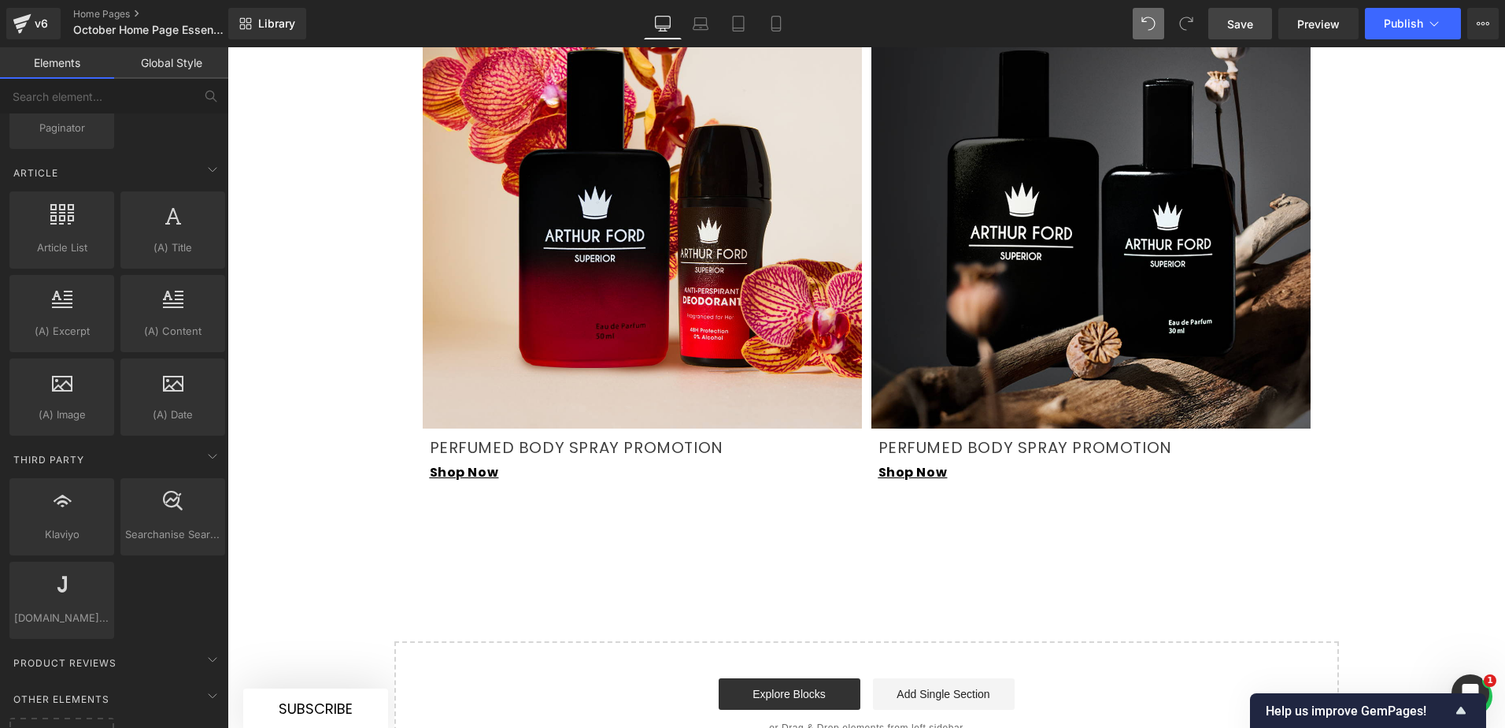
click at [1267, 20] on link "Save" at bounding box center [1241, 23] width 64 height 31
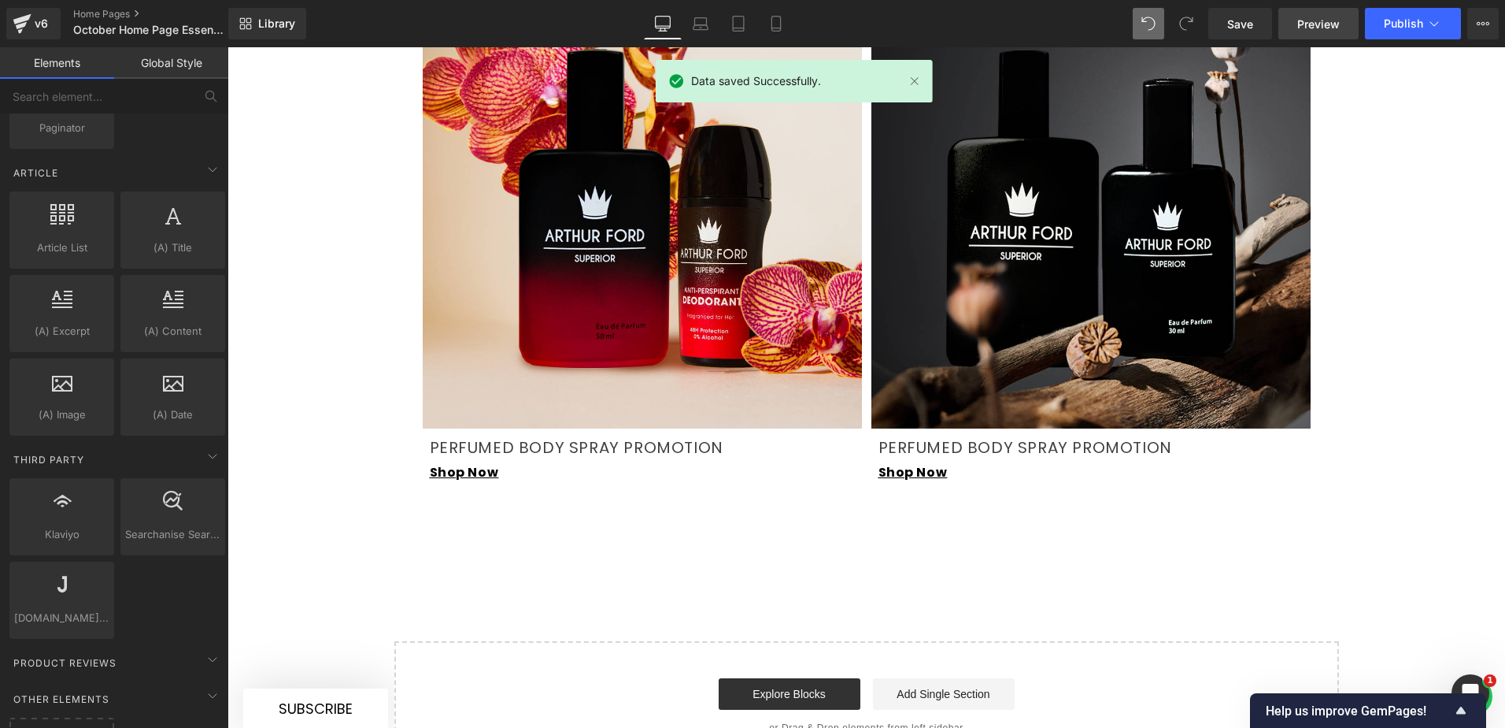
click at [1292, 21] on link "Preview" at bounding box center [1319, 23] width 80 height 31
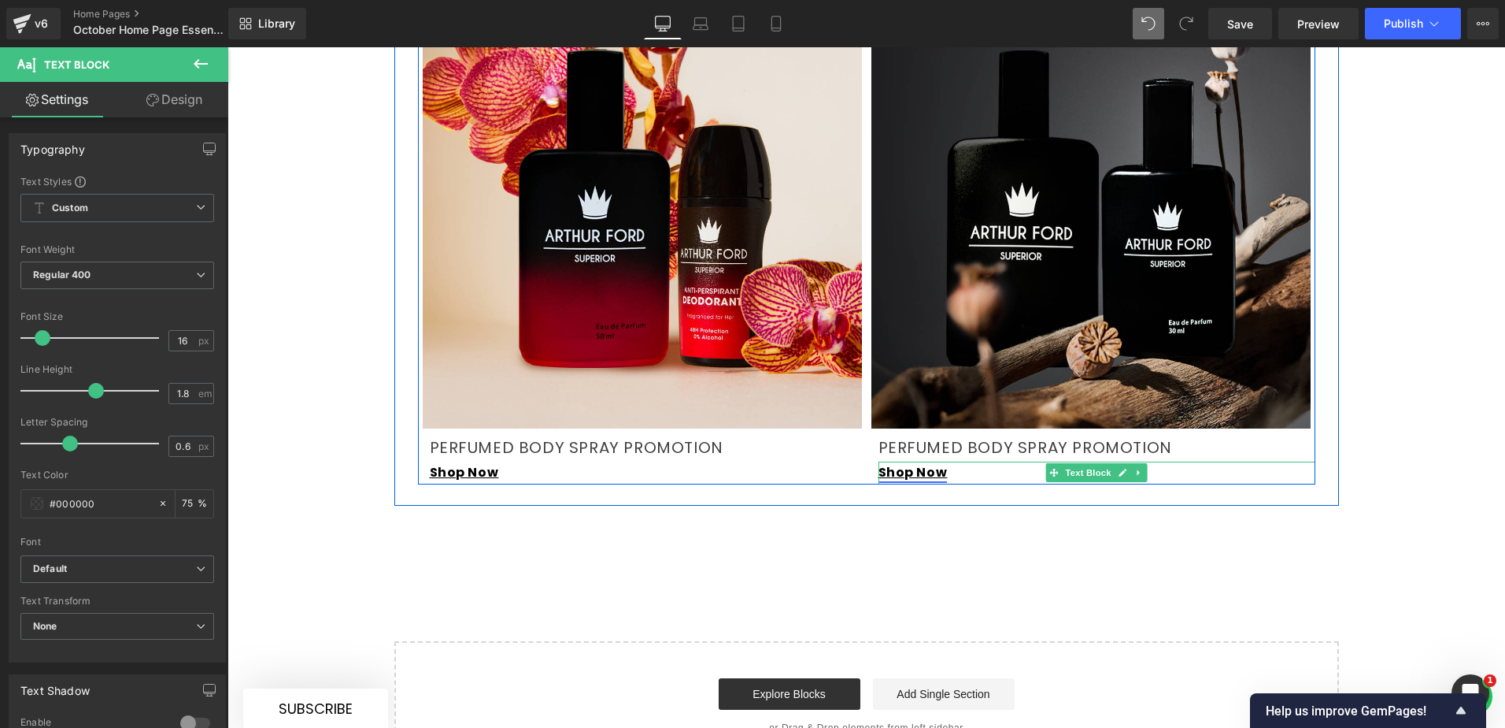
click at [928, 463] on link "Shop Now" at bounding box center [913, 472] width 69 height 18
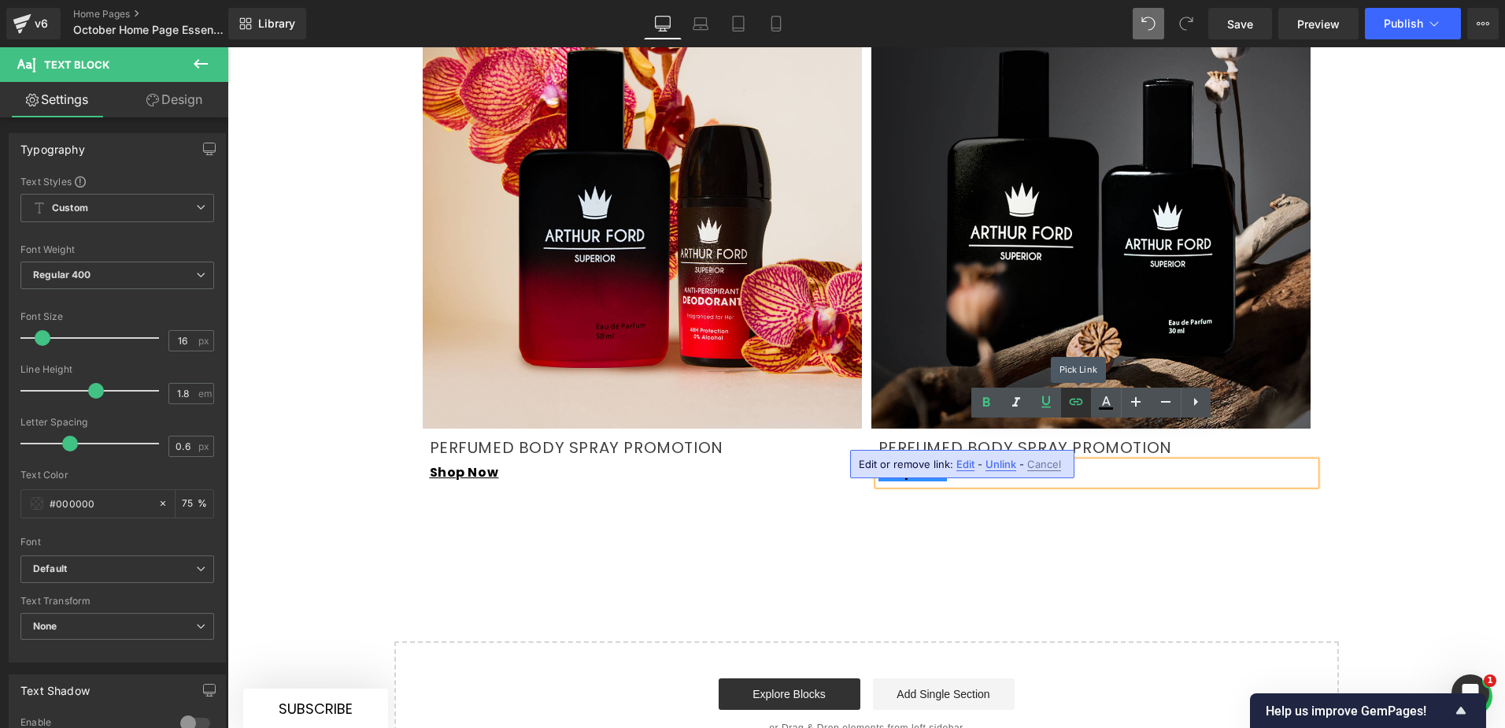
click at [1079, 410] on icon at bounding box center [1076, 401] width 19 height 19
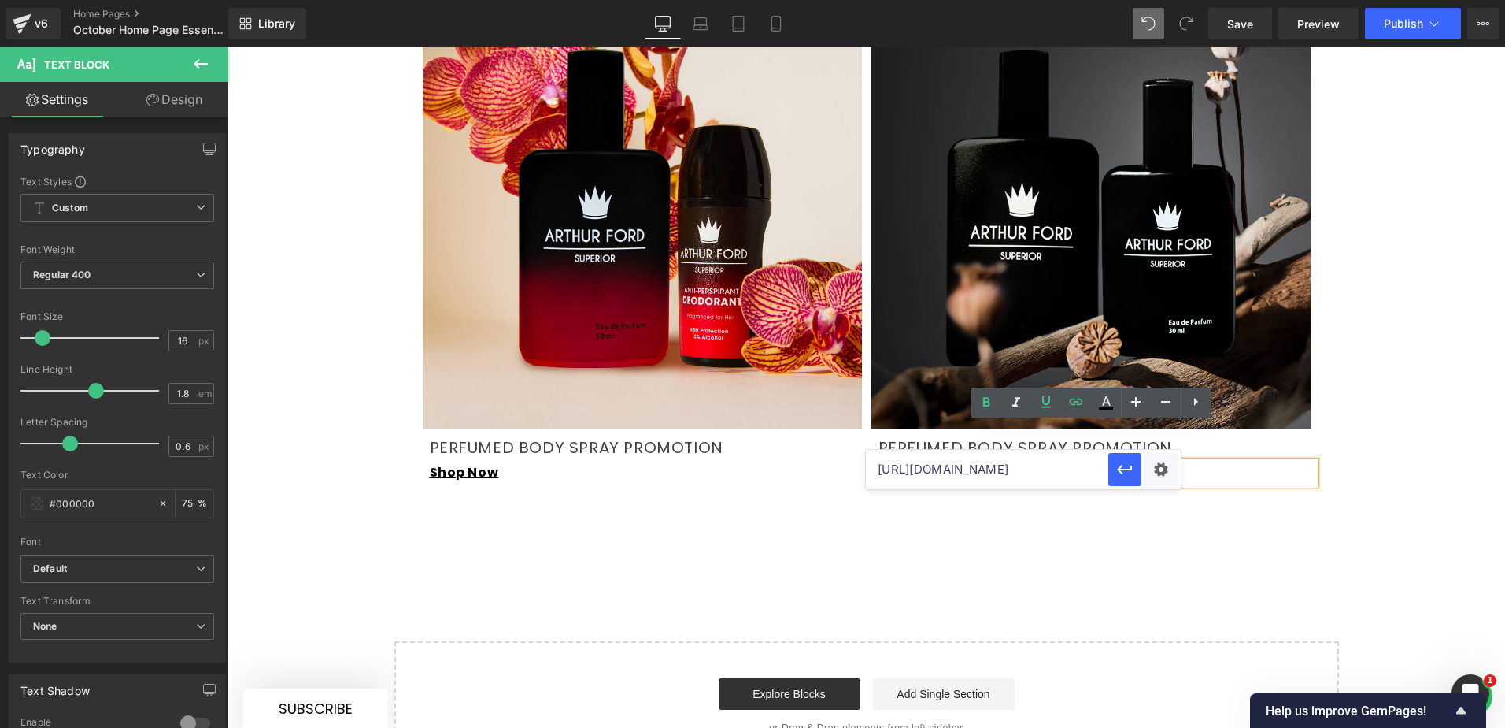
click at [1054, 465] on input "[URL][DOMAIN_NAME]" at bounding box center [987, 469] width 243 height 39
click at [1053, 465] on input "[URL][DOMAIN_NAME]" at bounding box center [987, 469] width 243 height 39
paste input "combo-50ml-30ml"
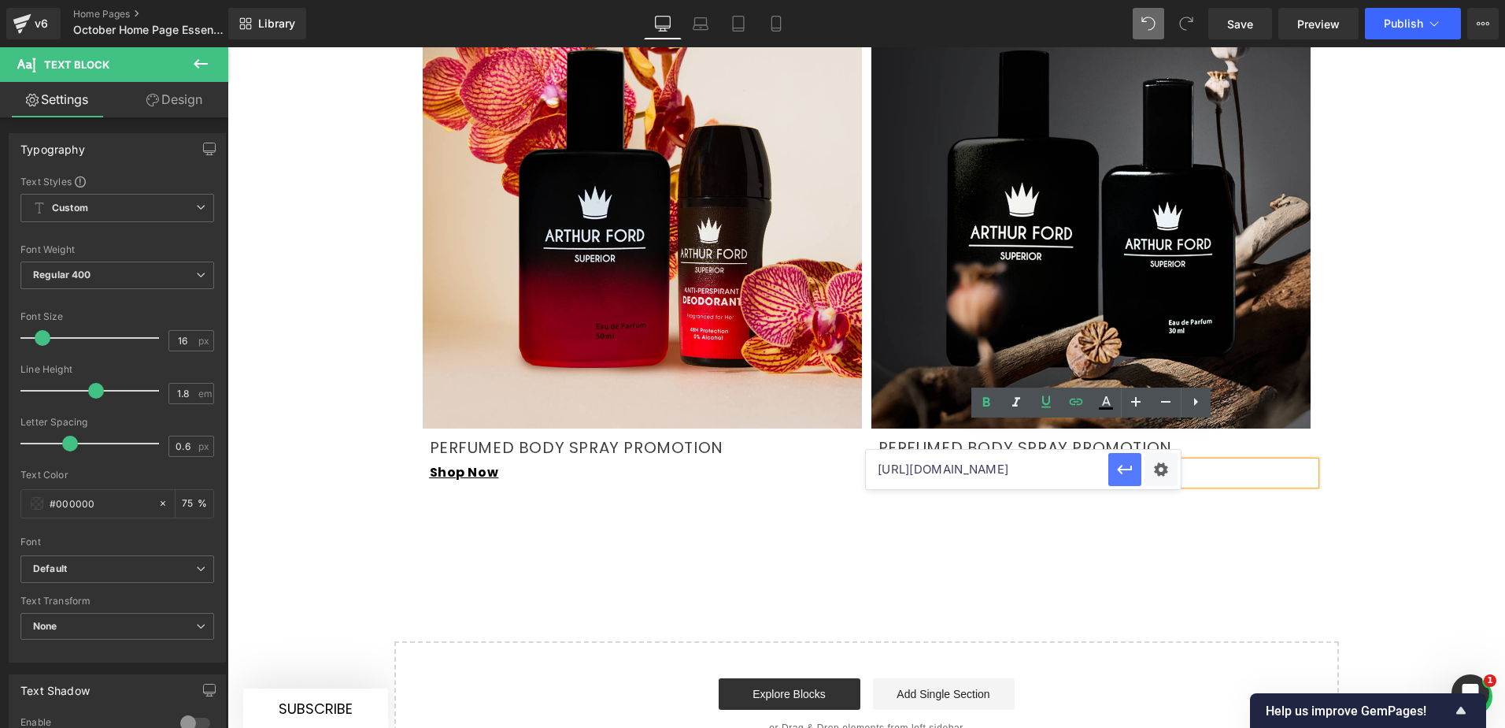
type input "[URL][DOMAIN_NAME]"
click at [1126, 475] on icon "button" at bounding box center [1125, 469] width 19 height 19
drag, startPoint x: 1247, startPoint y: 21, endPoint x: 1012, endPoint y: 36, distance: 235.9
click at [1247, 21] on span "Save" at bounding box center [1240, 24] width 26 height 17
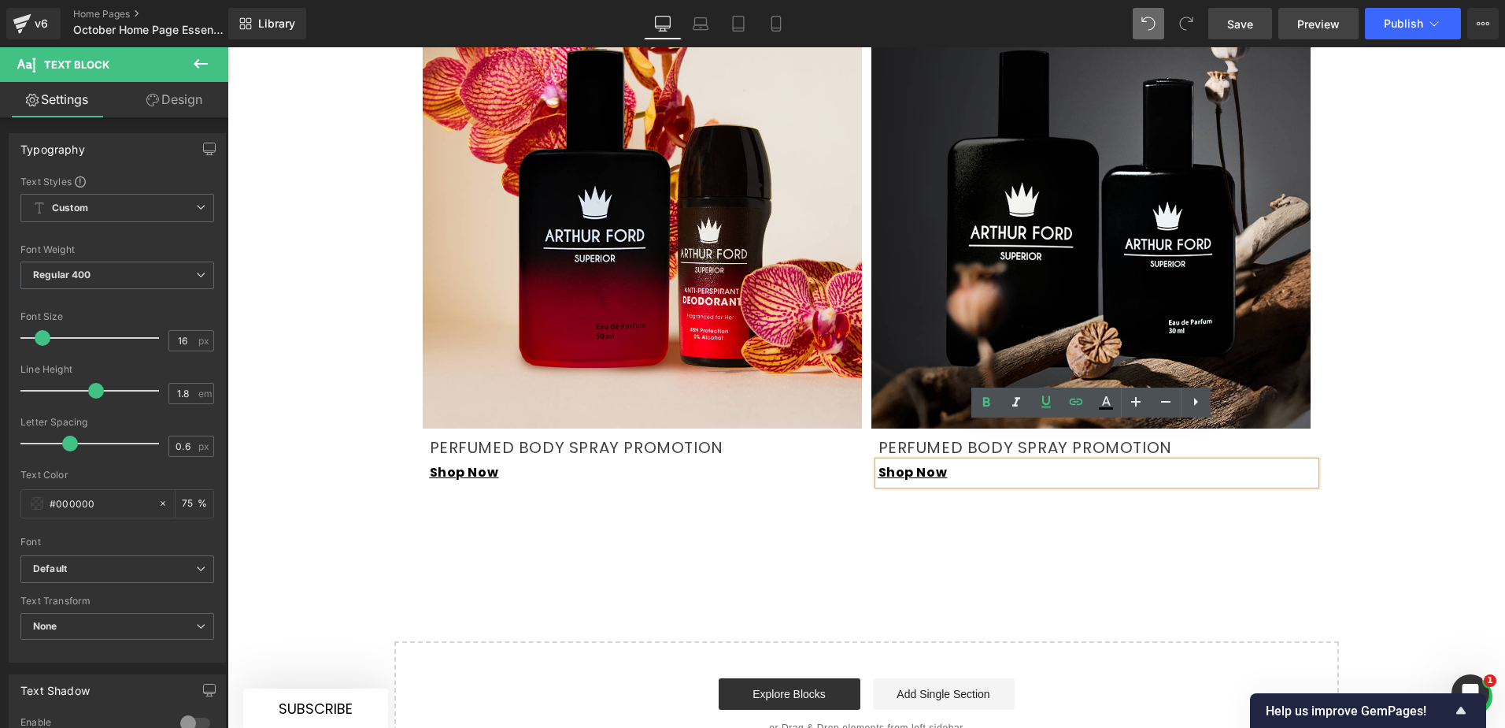
click at [1314, 25] on span "Preview" at bounding box center [1319, 24] width 43 height 17
click at [910, 463] on link "Shop Now" at bounding box center [913, 472] width 69 height 18
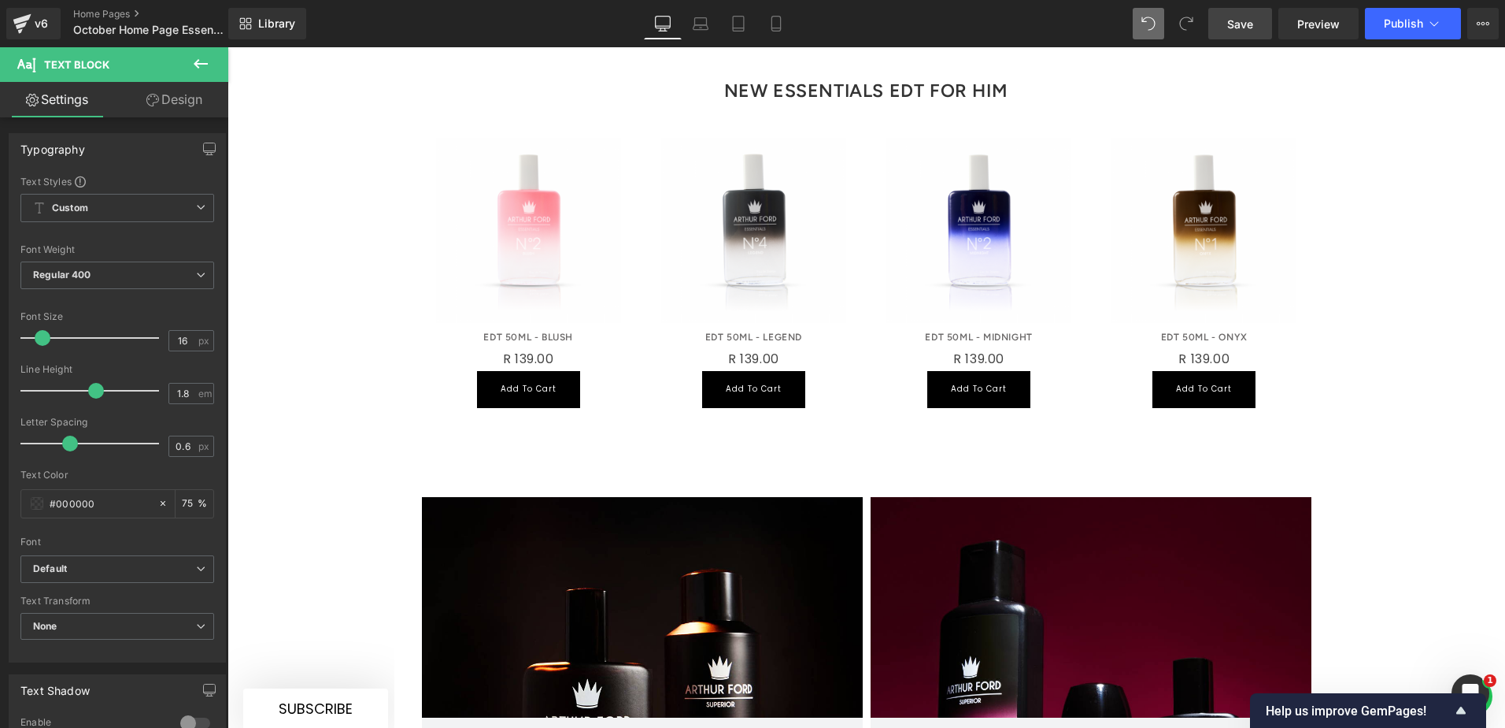
scroll to position [945, 0]
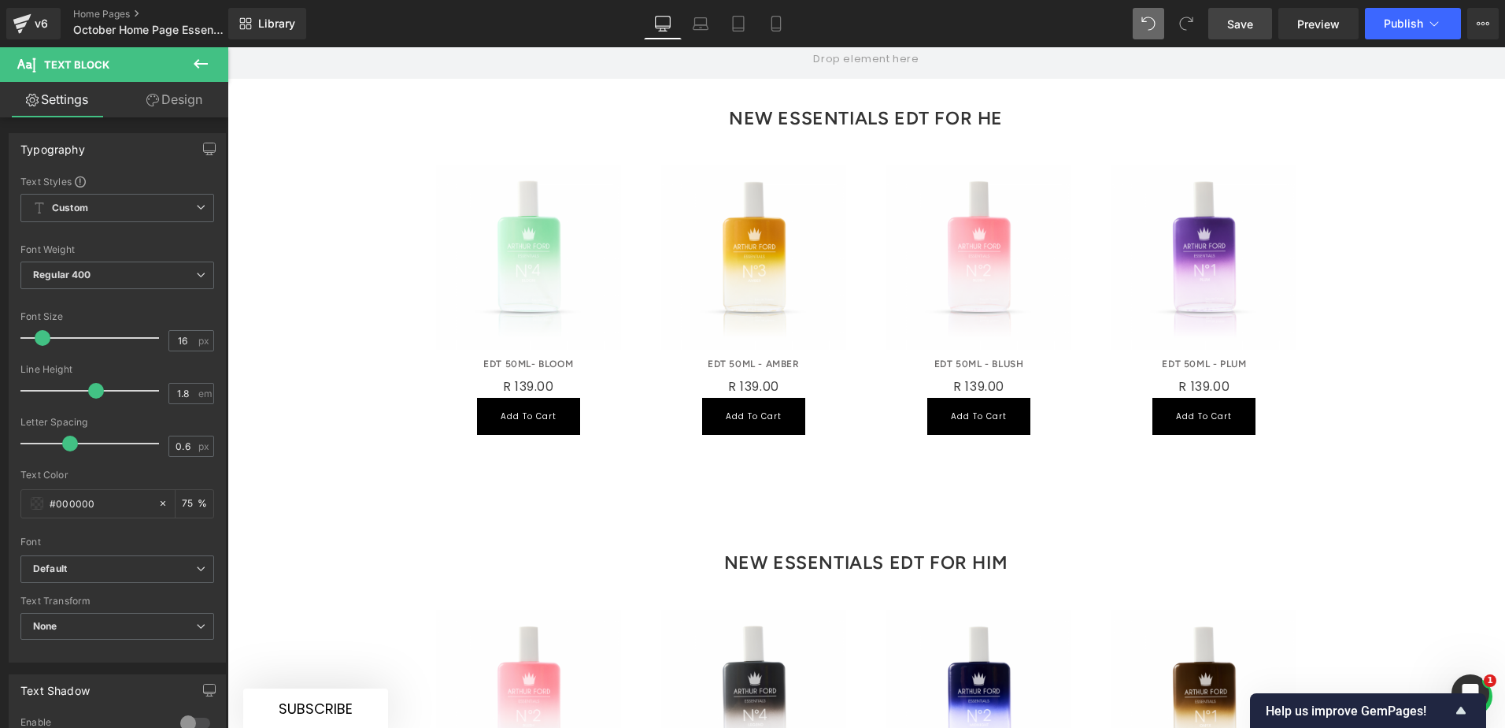
click at [1240, 28] on span "Save" at bounding box center [1240, 24] width 26 height 17
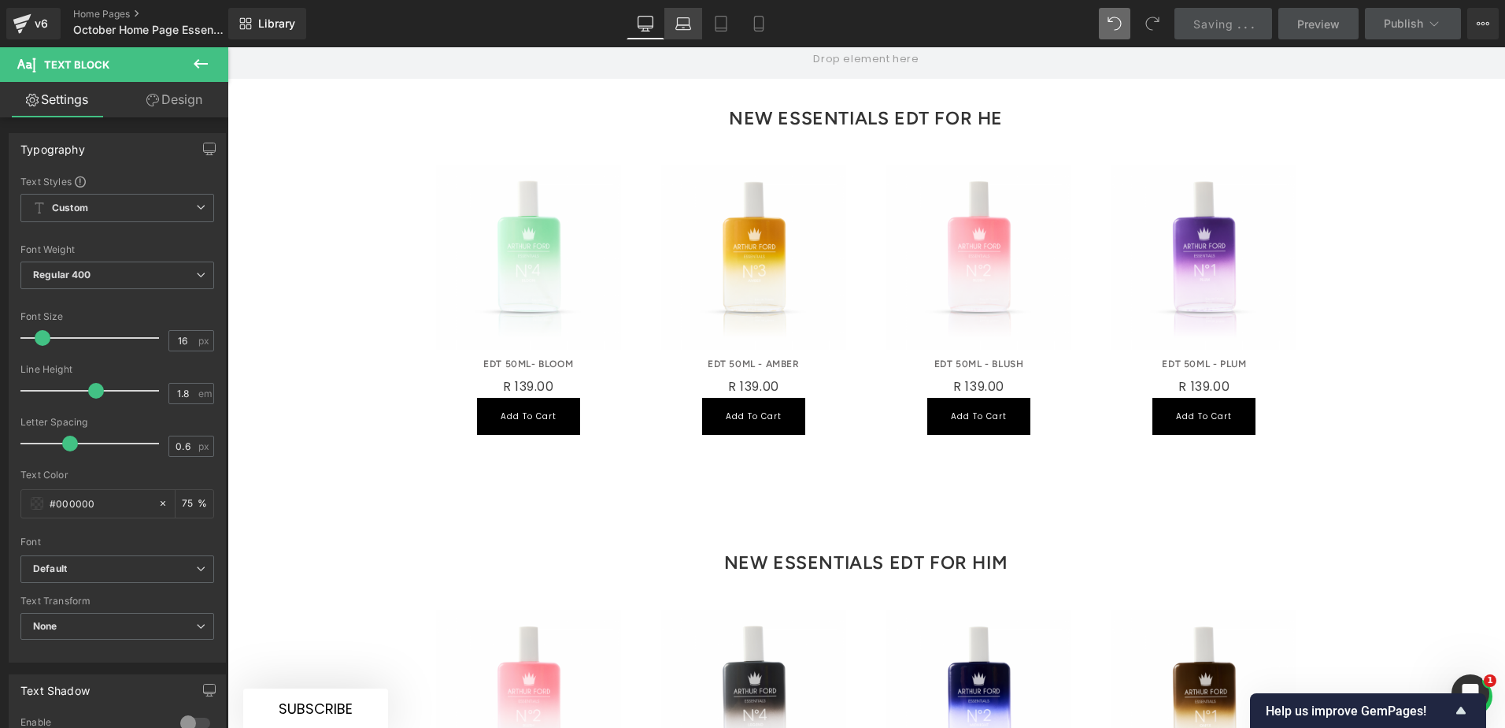
click at [681, 25] on icon at bounding box center [683, 27] width 15 height 5
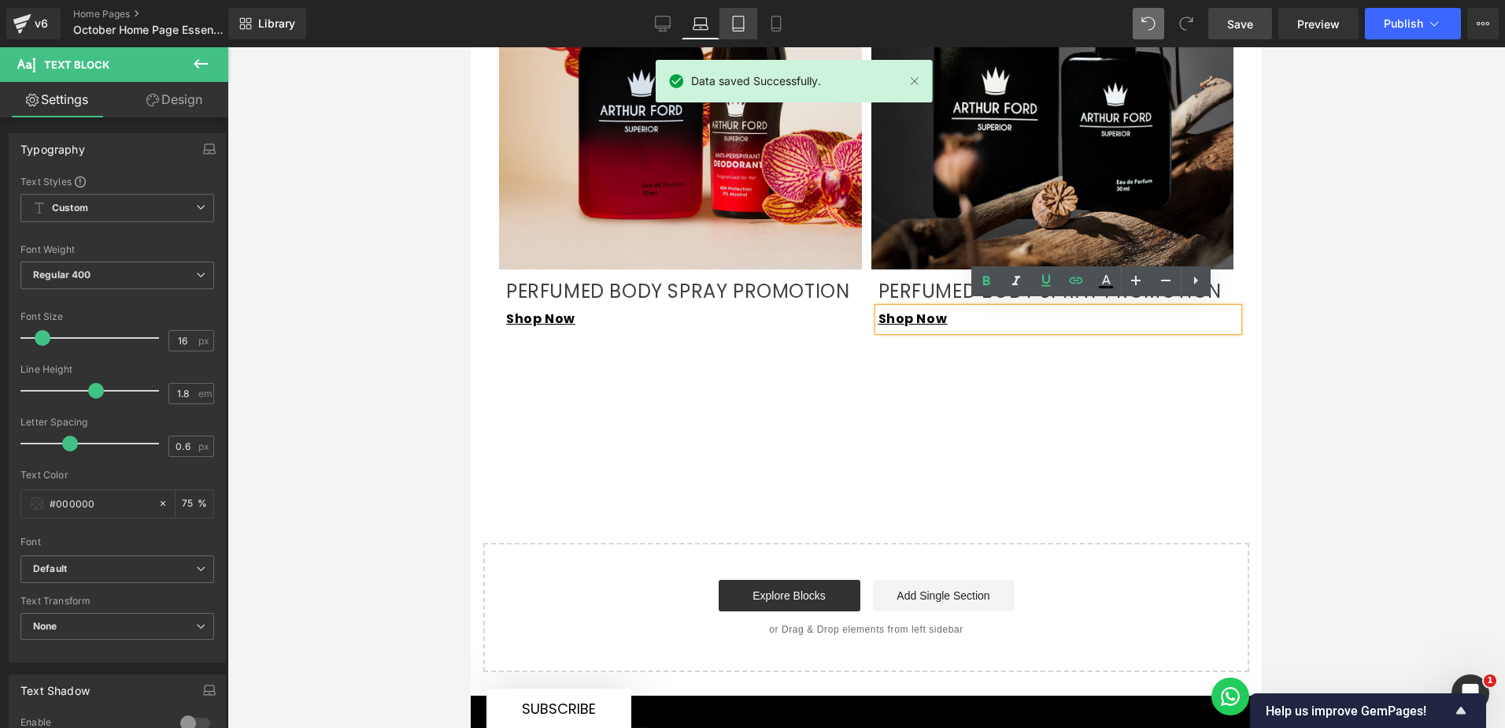
click at [735, 31] on icon at bounding box center [738, 24] width 11 height 15
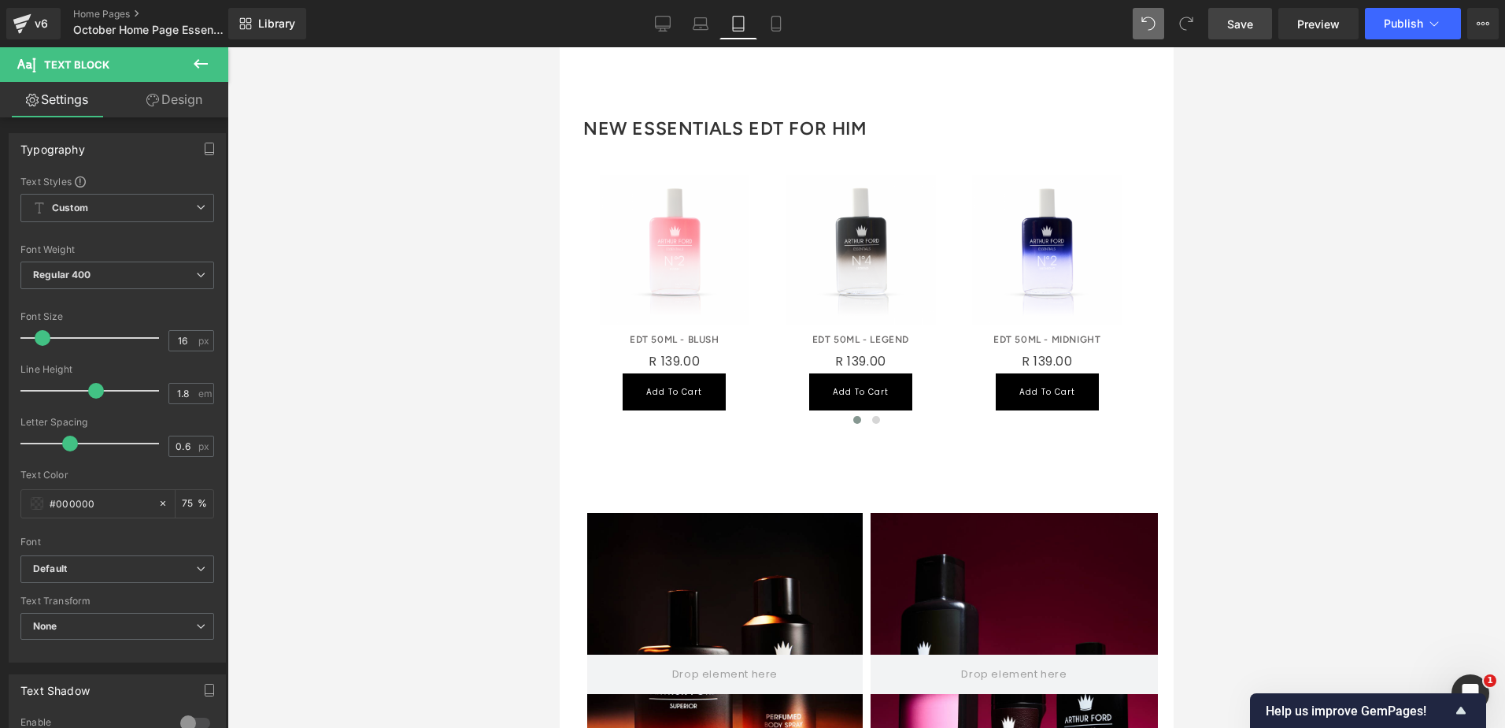
scroll to position [628, 0]
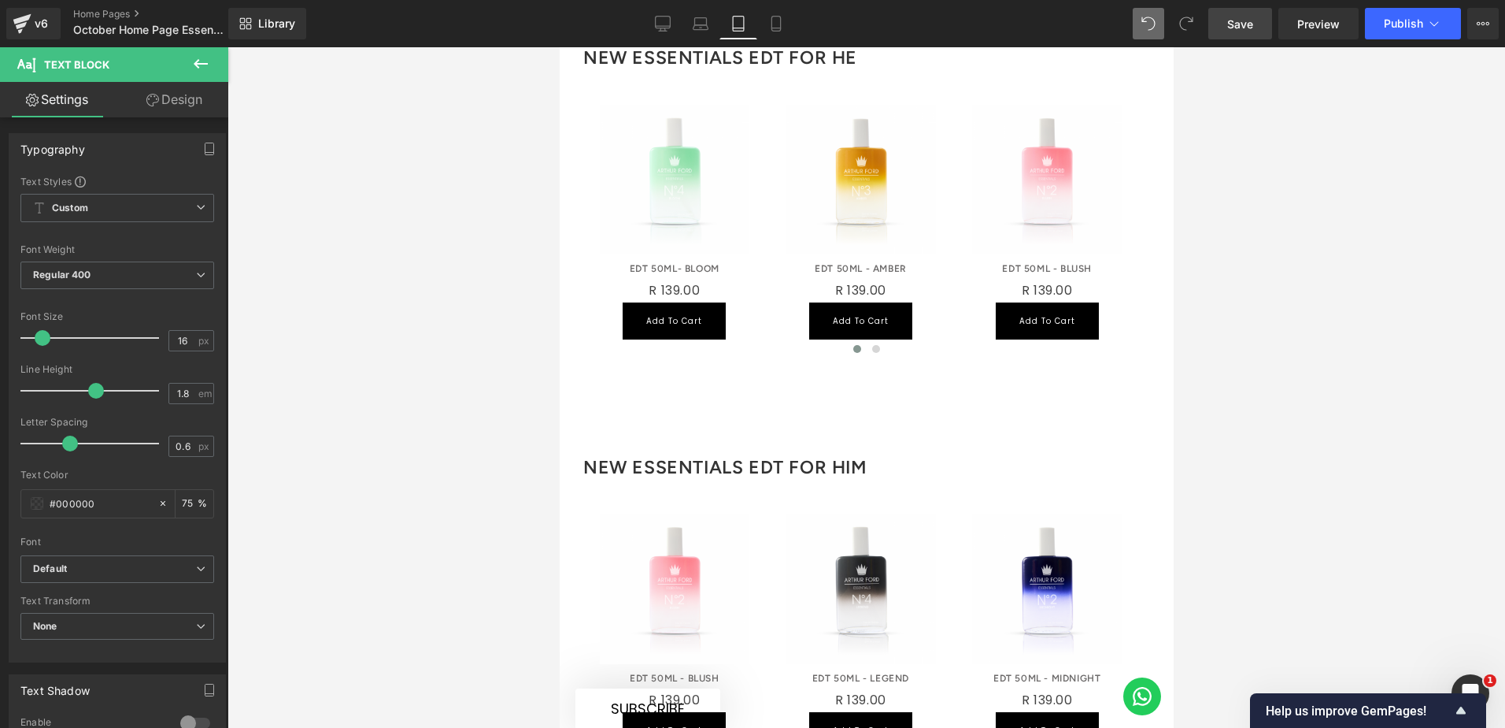
drag, startPoint x: 774, startPoint y: 16, endPoint x: 772, endPoint y: 43, distance: 26.8
click at [773, 16] on icon at bounding box center [776, 24] width 16 height 16
type input "75"
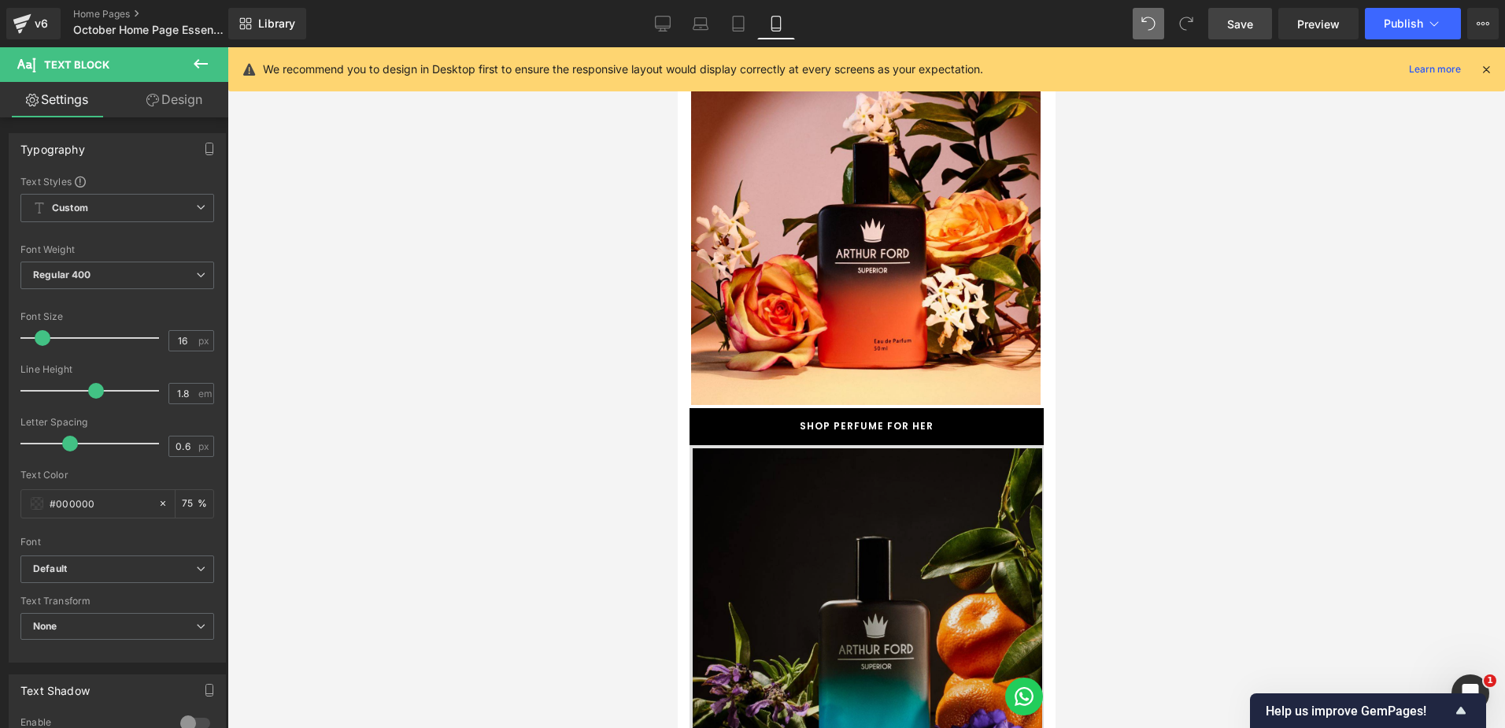
scroll to position [2677, 0]
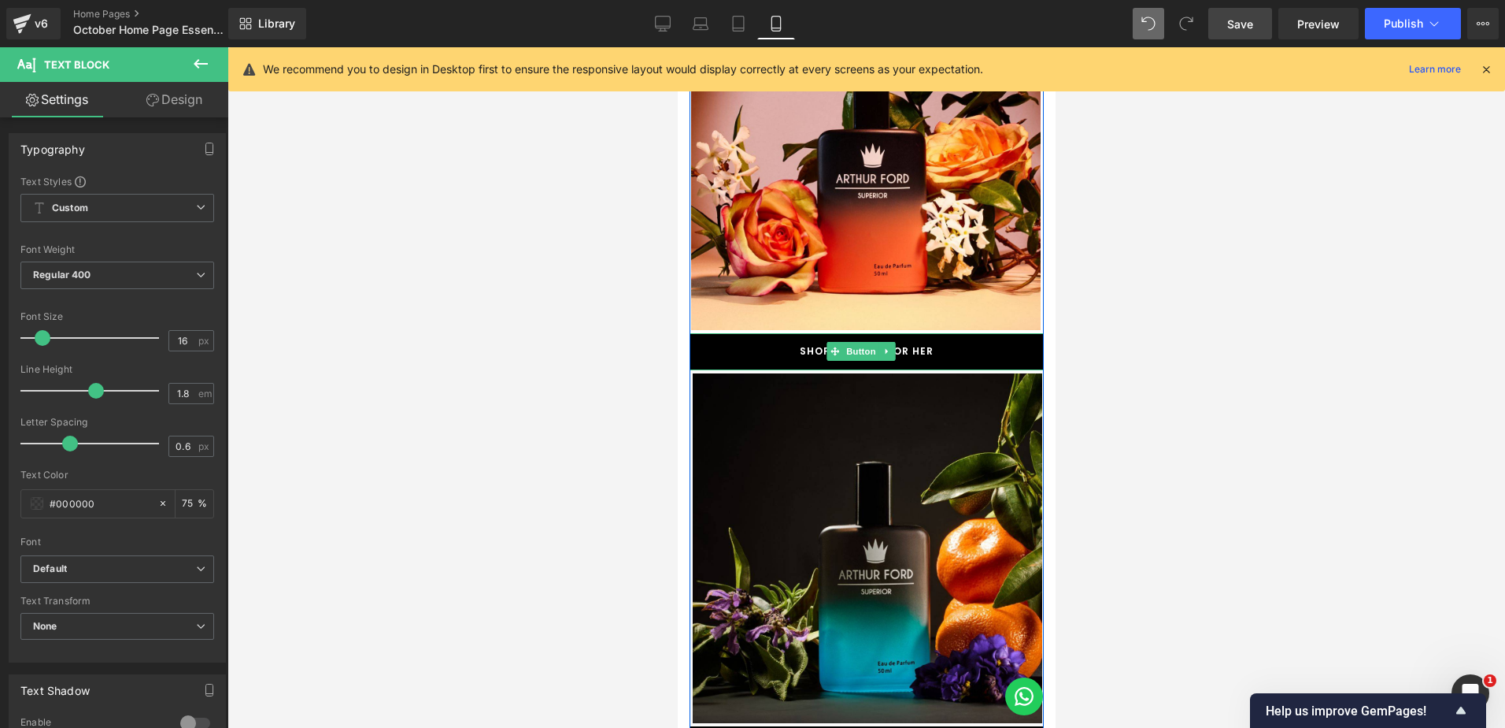
click at [733, 333] on link "SHOP PERFUME FOR HER" at bounding box center [866, 351] width 354 height 37
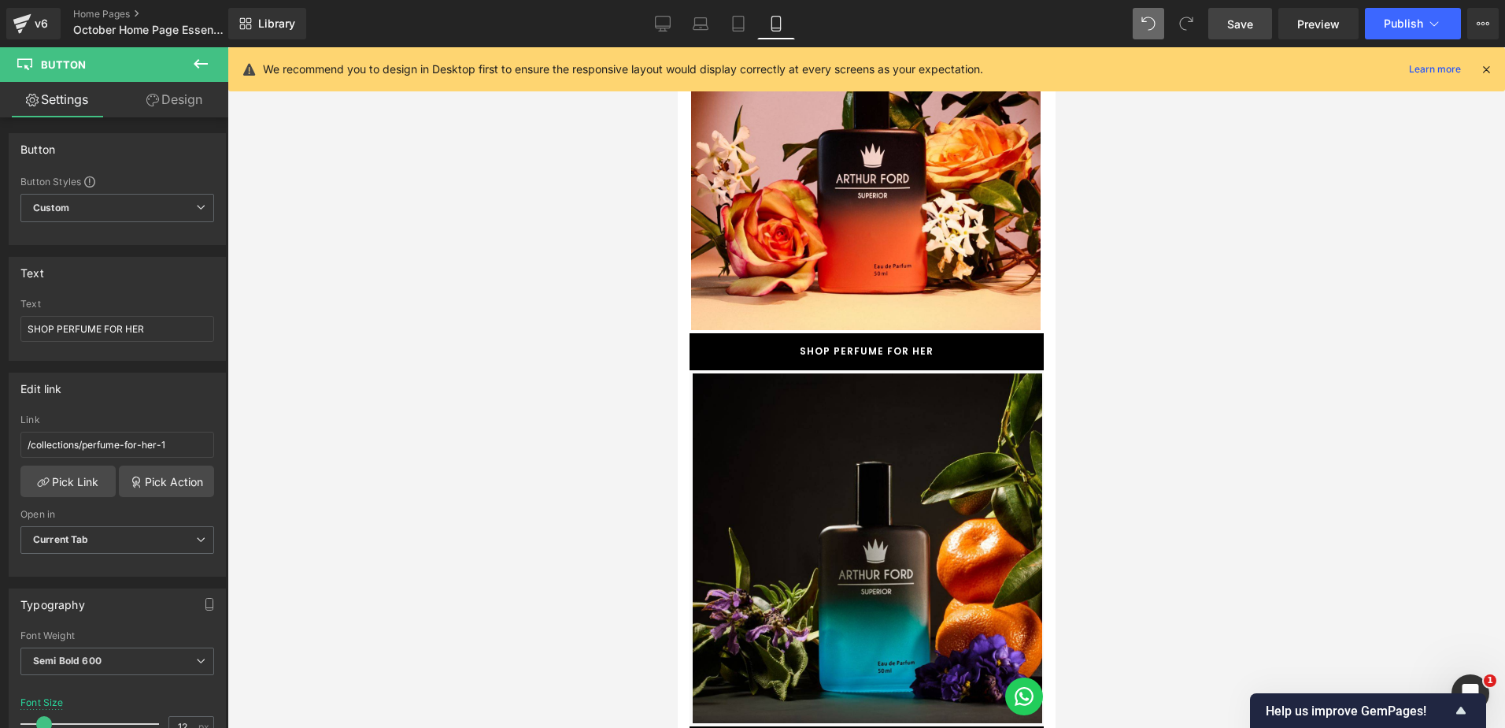
click at [1238, 26] on span "Save" at bounding box center [1240, 24] width 26 height 17
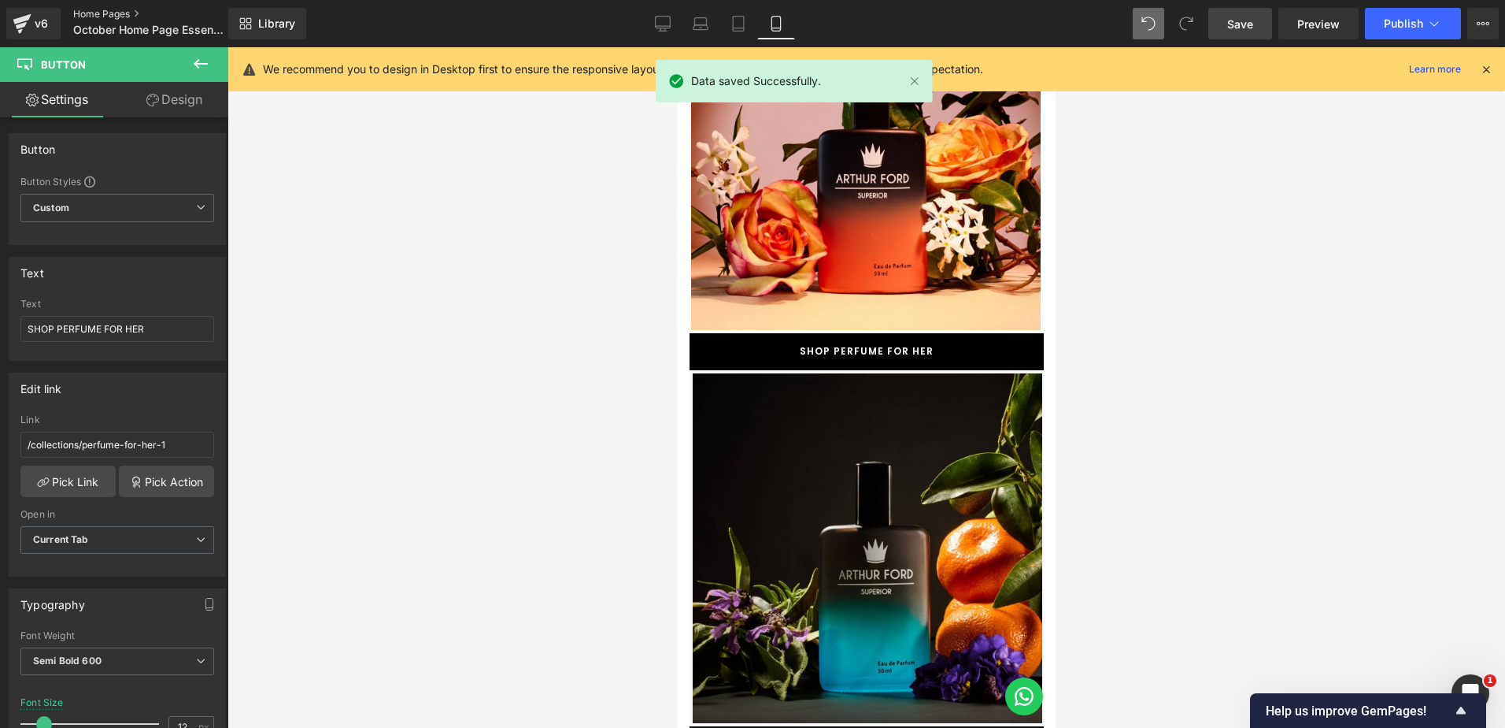
click at [110, 12] on link "Home Pages" at bounding box center [163, 14] width 181 height 13
